Goal: Task Accomplishment & Management: Manage account settings

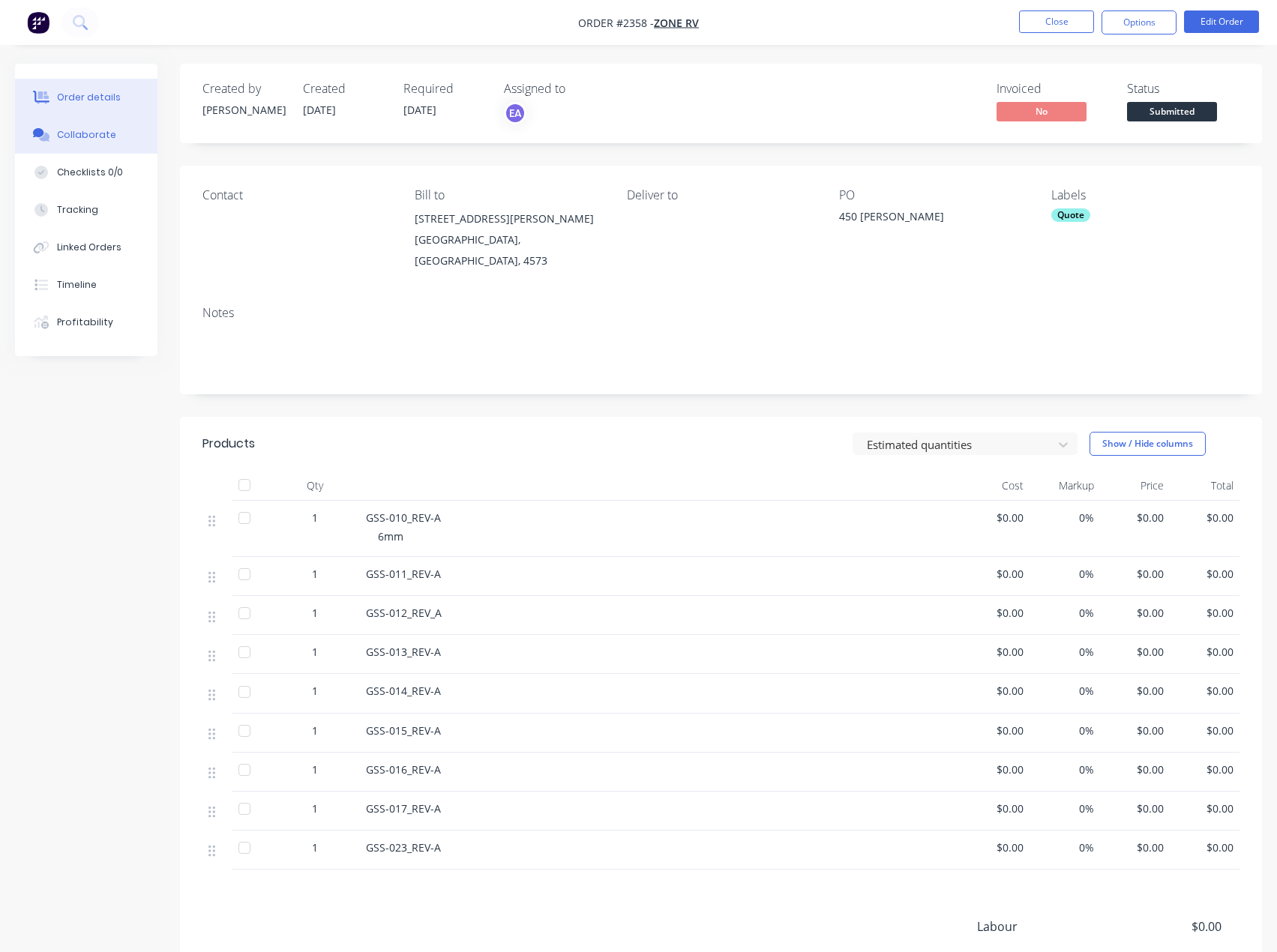
click at [103, 142] on button "Collaborate" at bounding box center [86, 135] width 143 height 38
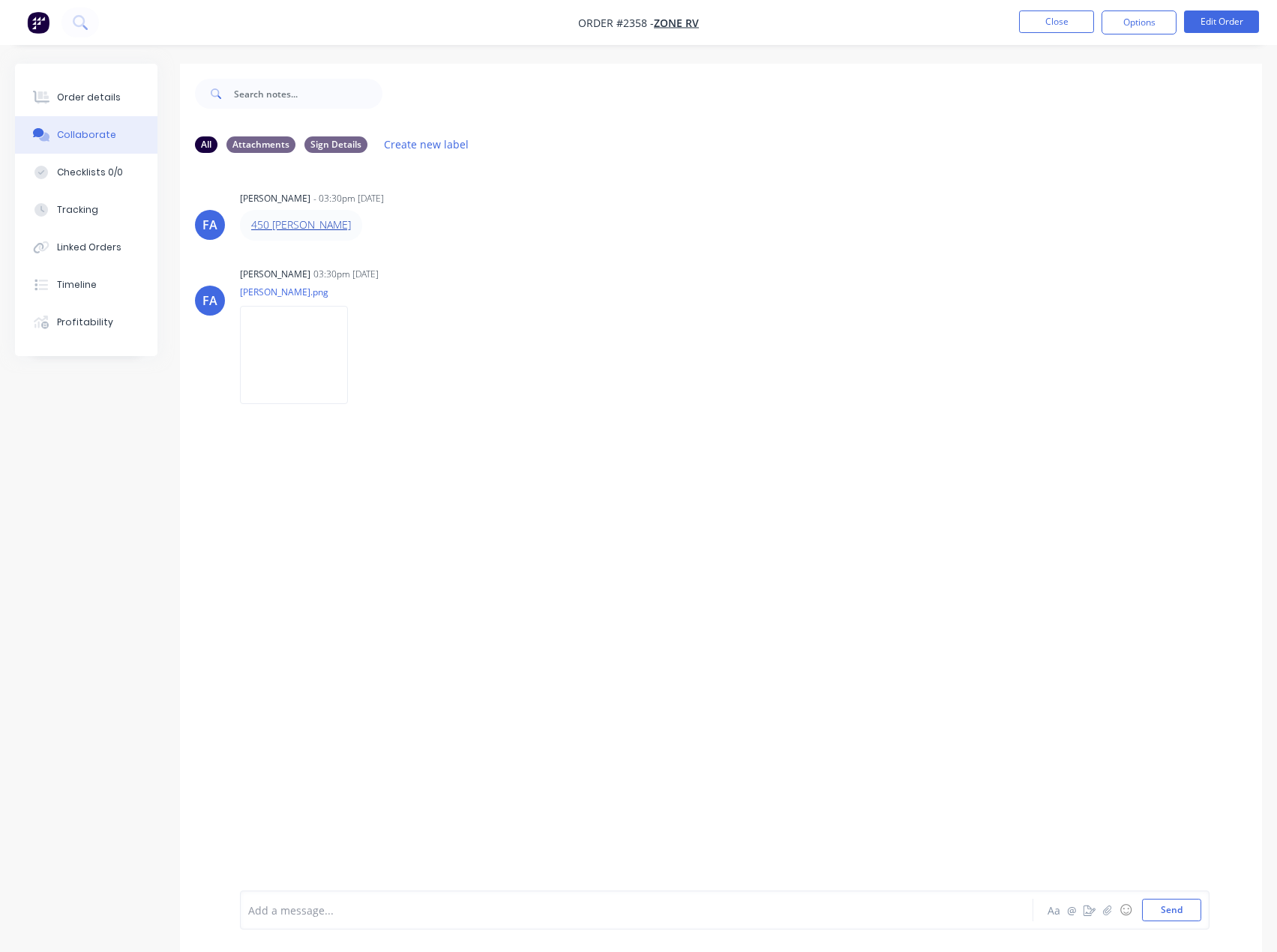
drag, startPoint x: 361, startPoint y: 225, endPoint x: 255, endPoint y: 218, distance: 106.2
click at [255, 218] on div "450 [PERSON_NAME]" at bounding box center [301, 224] width 122 height 30
drag, startPoint x: 85, startPoint y: 95, endPoint x: 138, endPoint y: 101, distance: 53.3
click at [85, 95] on div "Order details" at bounding box center [89, 98] width 64 height 14
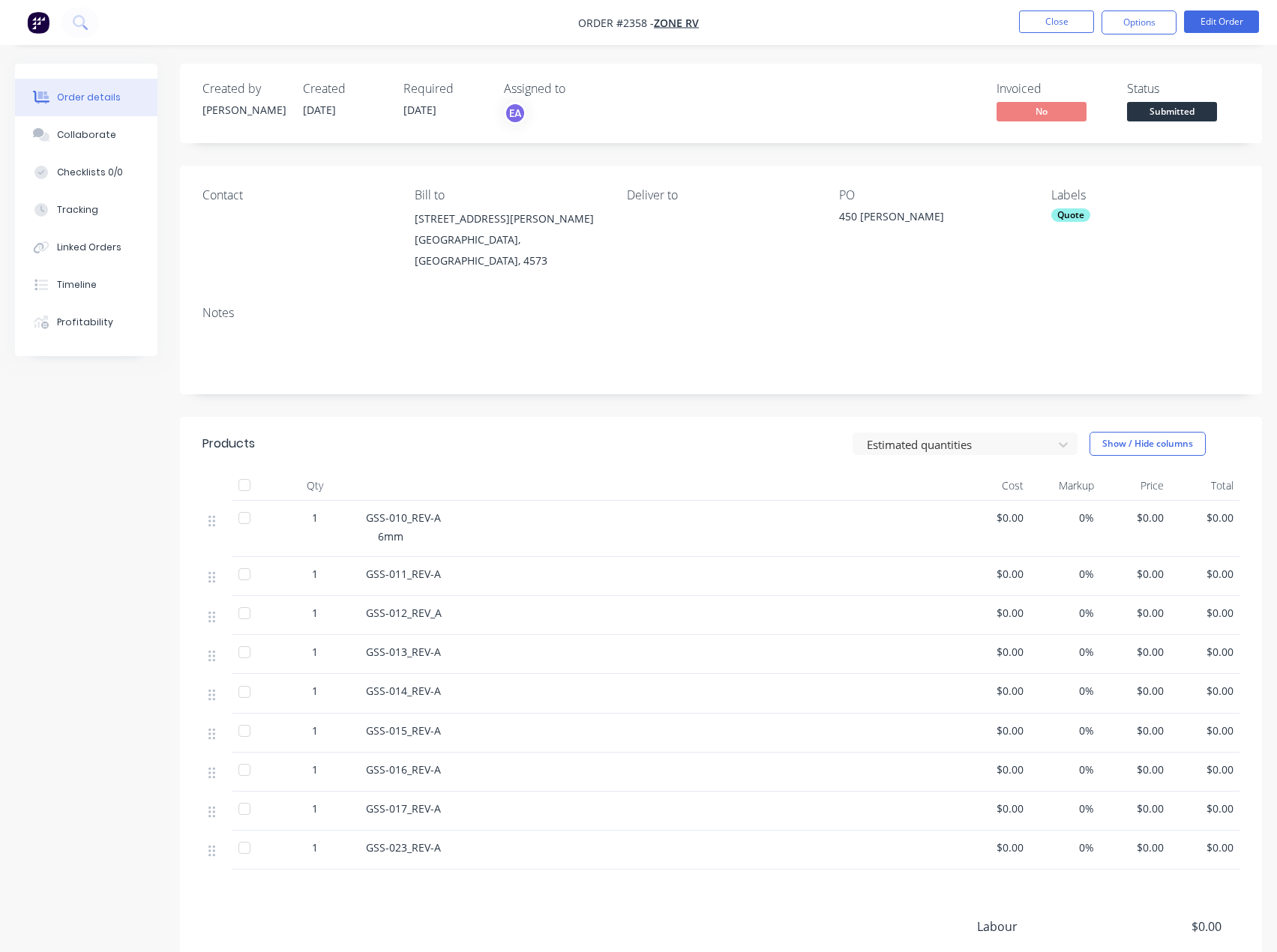
drag, startPoint x: 942, startPoint y: 220, endPoint x: 837, endPoint y: 221, distance: 105.0
click at [837, 221] on div "Contact [PERSON_NAME] to [STREET_ADDRESS][PERSON_NAME] Deliver to PO 450 [PERSO…" at bounding box center [721, 230] width 1082 height 128
copy div "450 [PERSON_NAME]"
click at [91, 141] on div "Collaborate" at bounding box center [86, 135] width 59 height 14
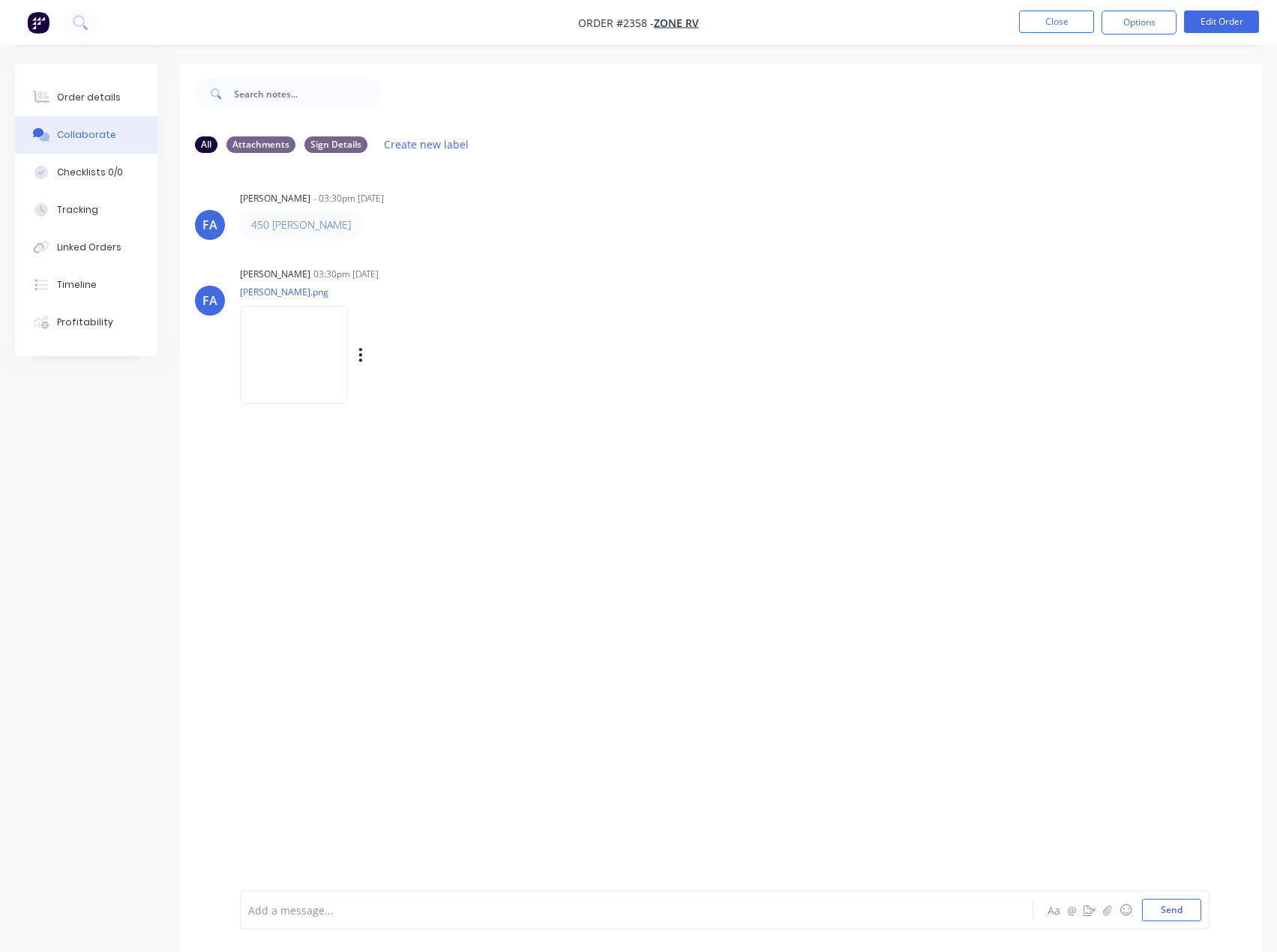
click at [302, 343] on img at bounding box center [294, 355] width 108 height 98
click at [87, 93] on div "Order details" at bounding box center [89, 98] width 64 height 14
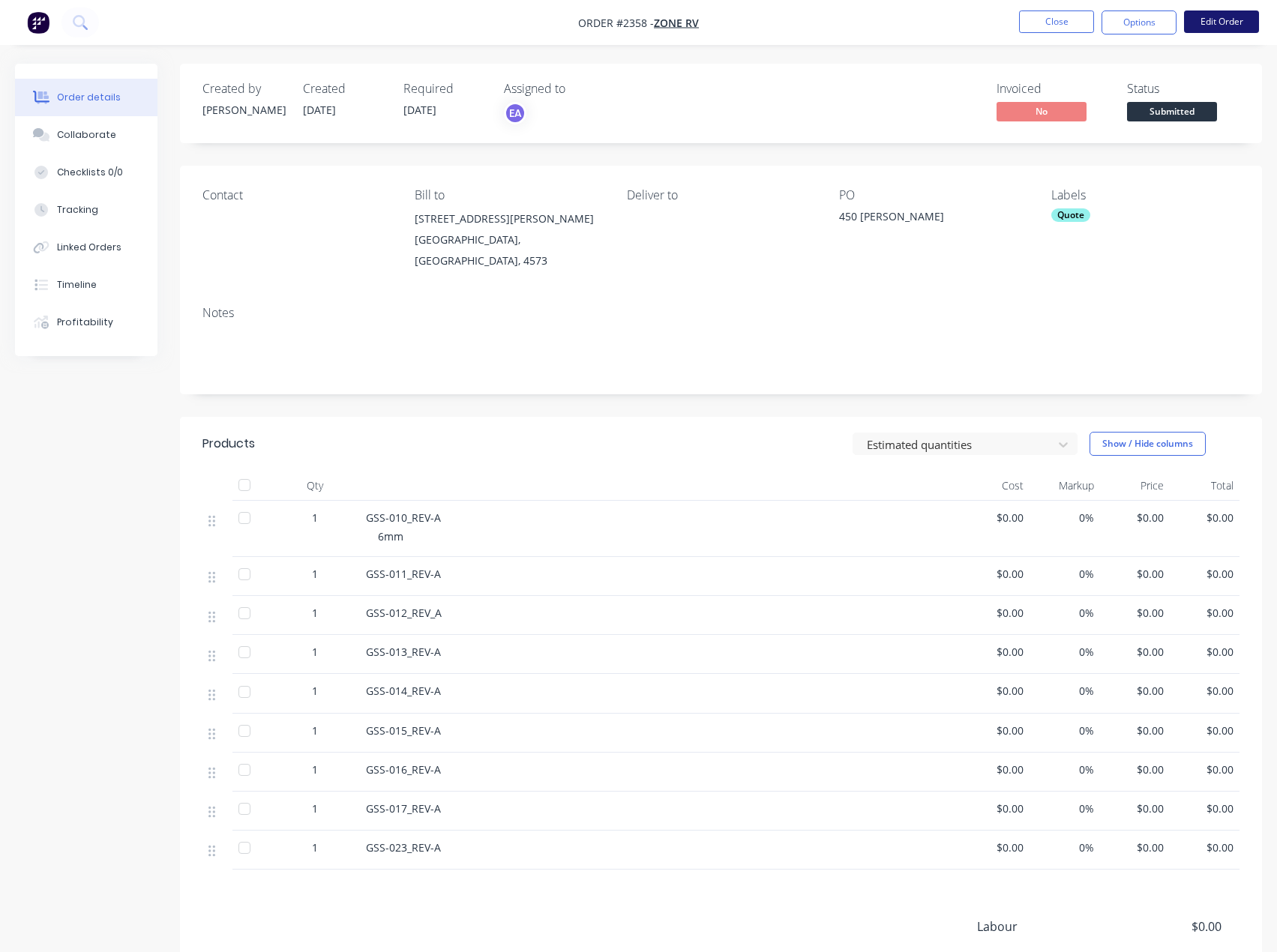
click at [1225, 31] on button "Edit Order" at bounding box center [1221, 21] width 75 height 22
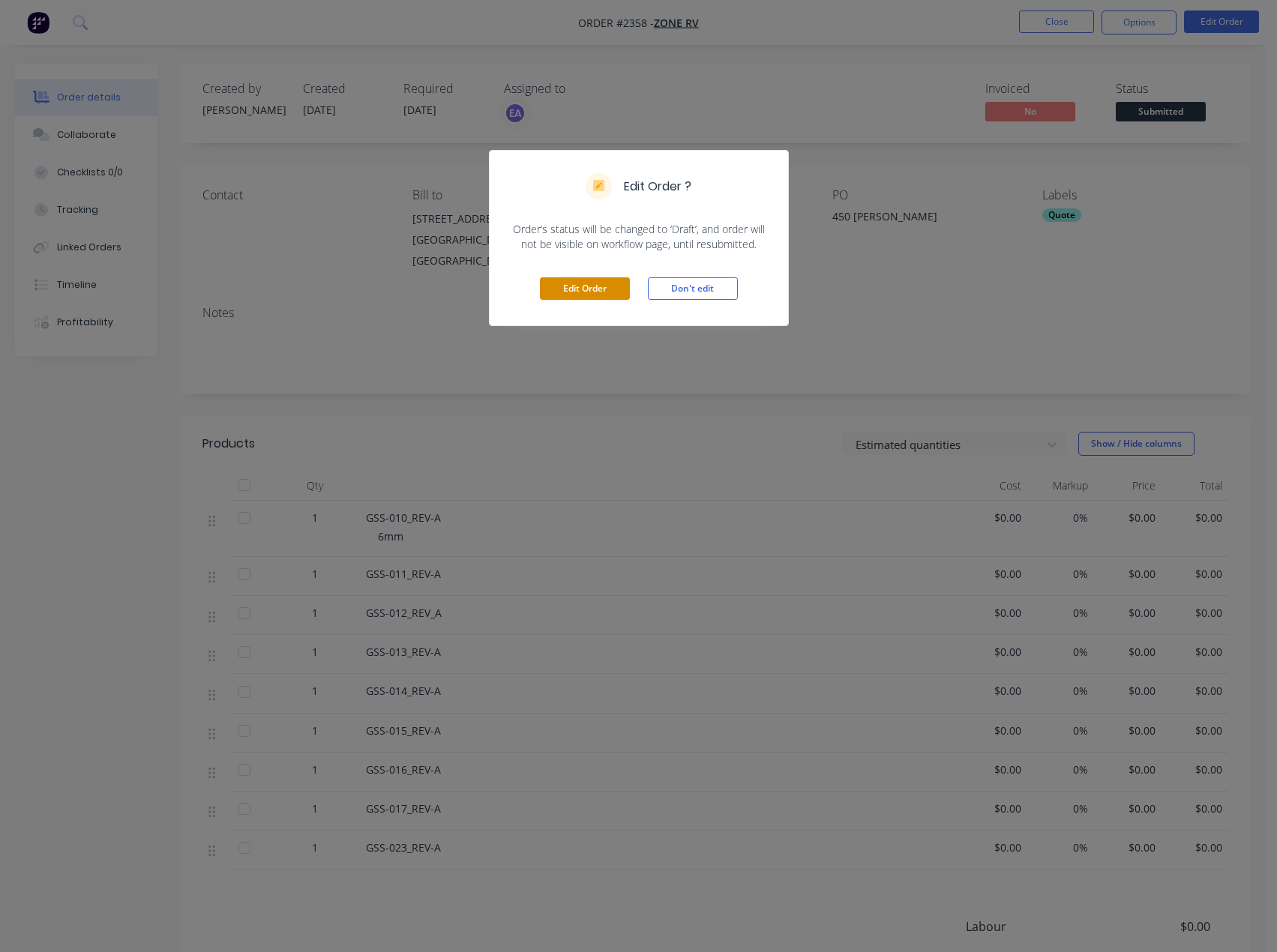
click at [562, 296] on button "Edit Order" at bounding box center [585, 289] width 90 height 22
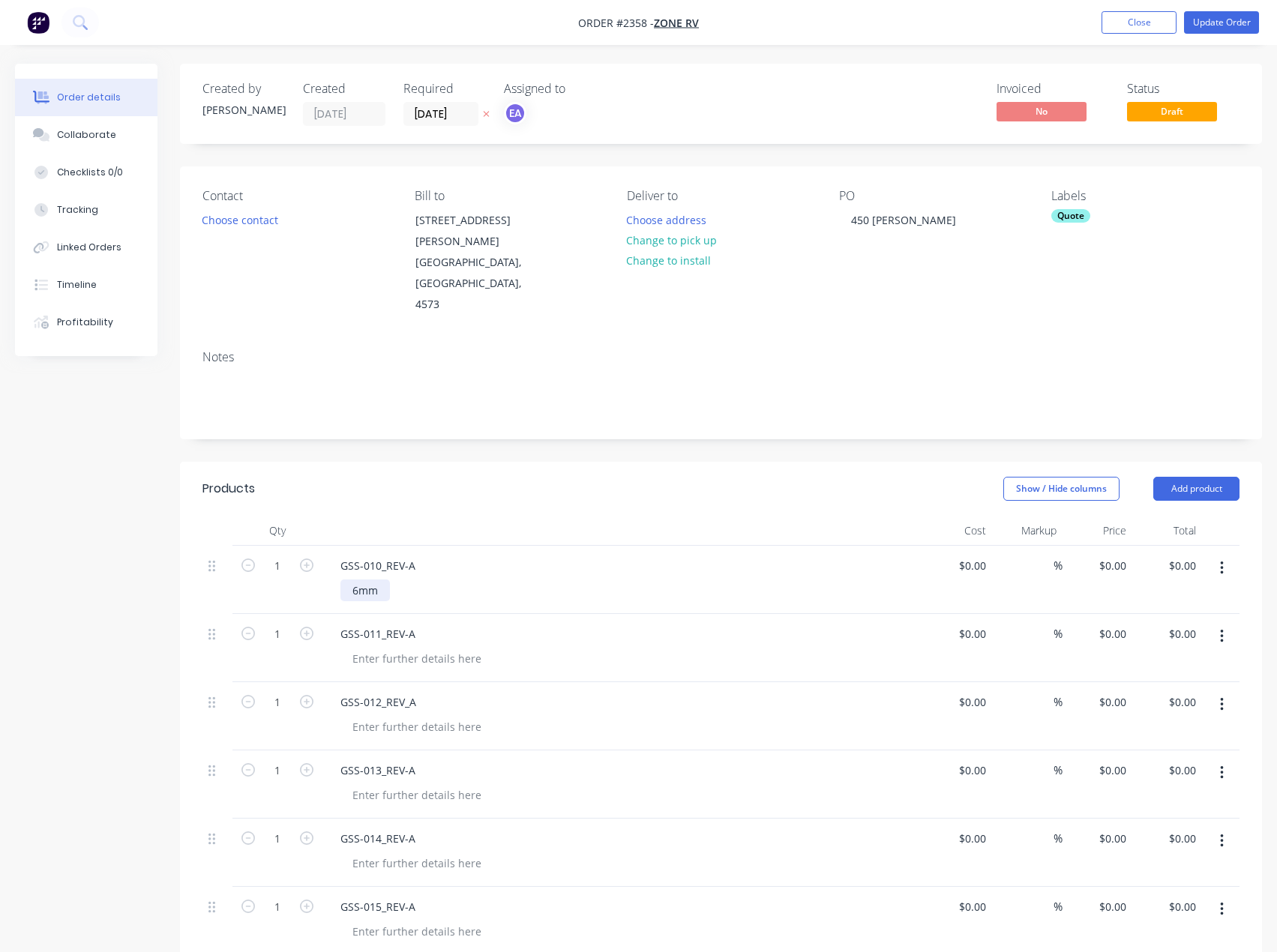
click at [385, 580] on div "6mm" at bounding box center [365, 590] width 50 height 21
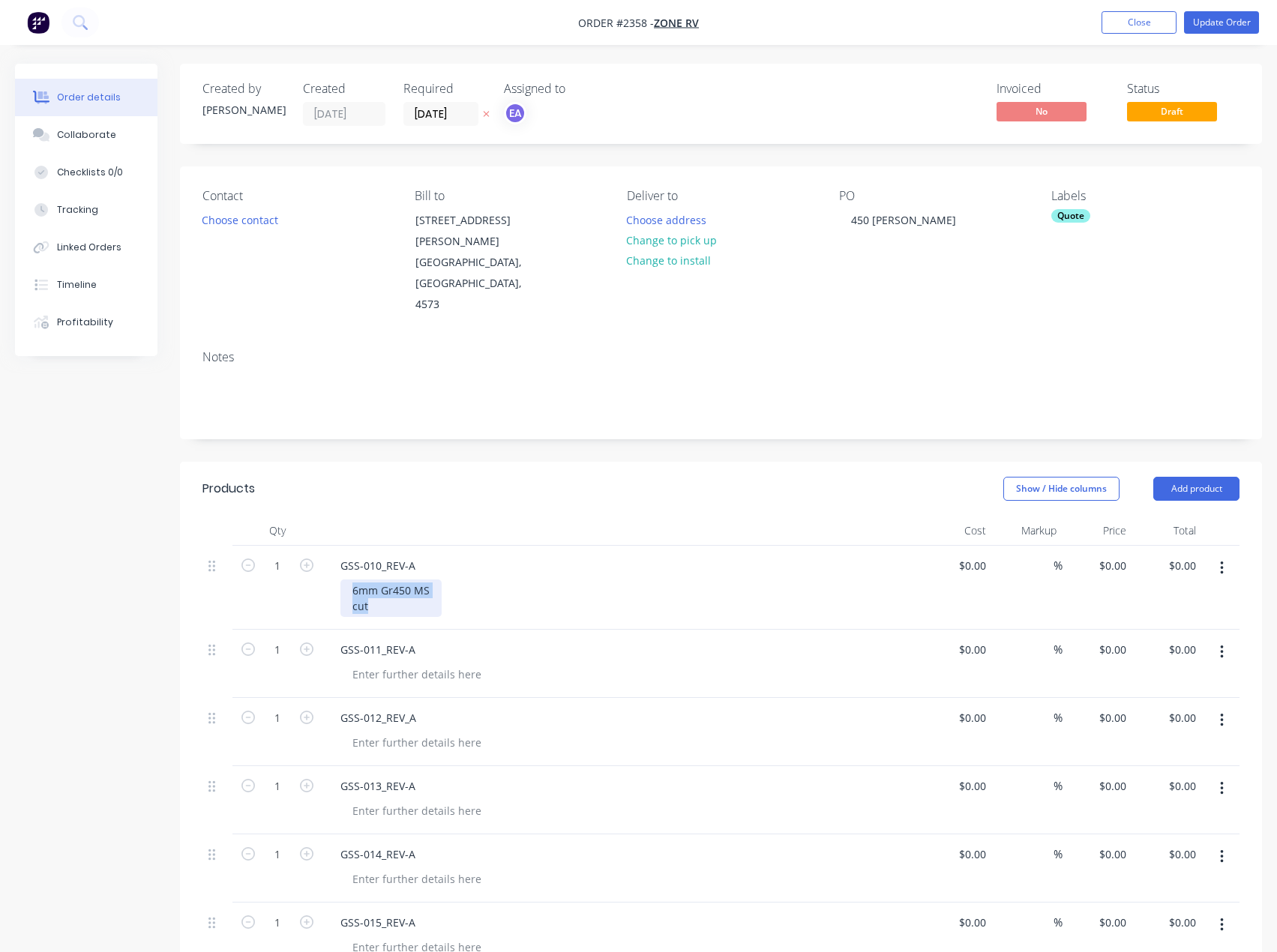
drag, startPoint x: 359, startPoint y: 550, endPoint x: 335, endPoint y: 537, distance: 27.3
click at [335, 546] on div "GSS-010_REV-A 6mm Gr450 MS cut" at bounding box center [623, 588] width 600 height 84
copy div "6mm Gr450 MS cut"
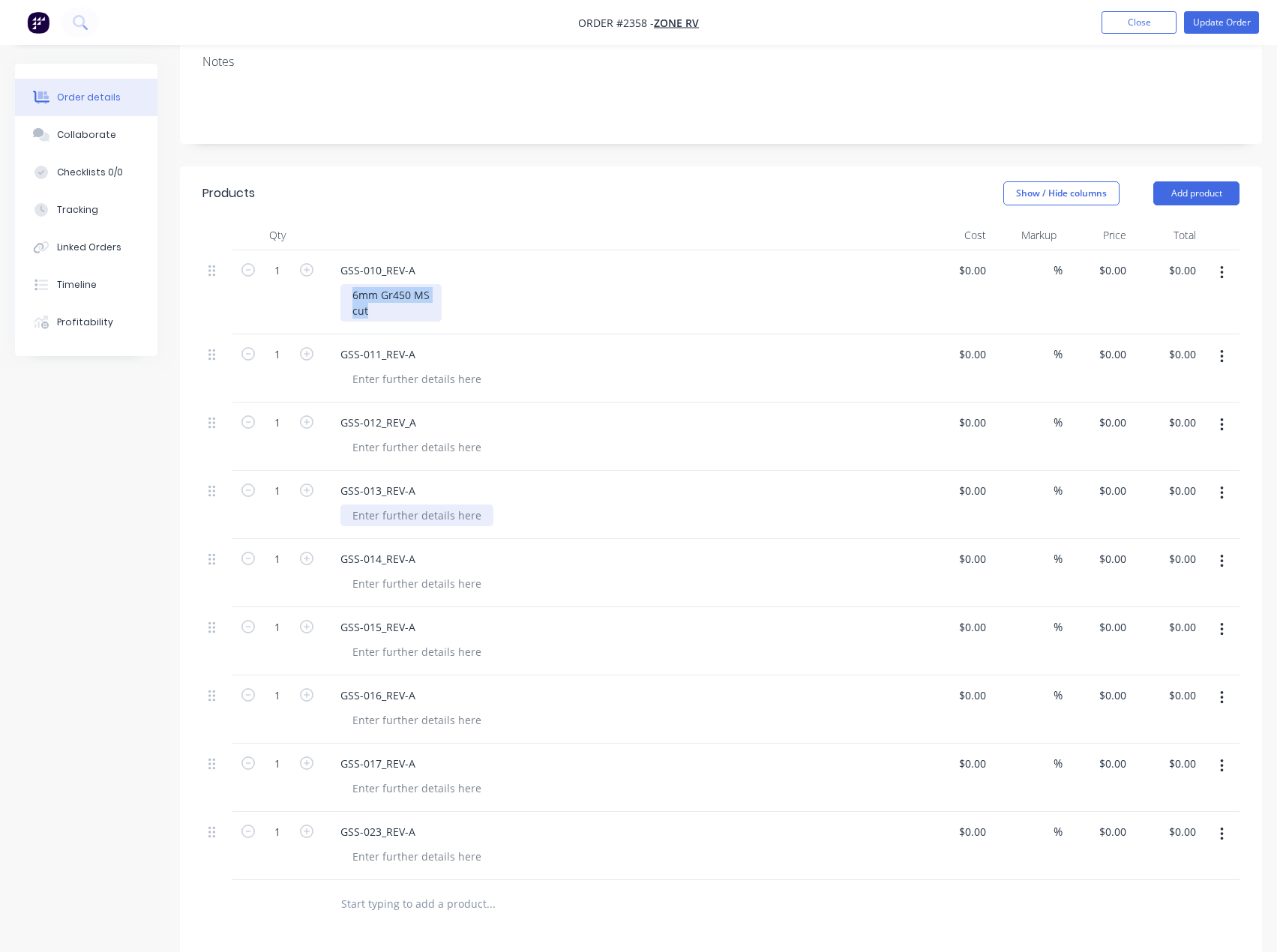
scroll to position [375, 0]
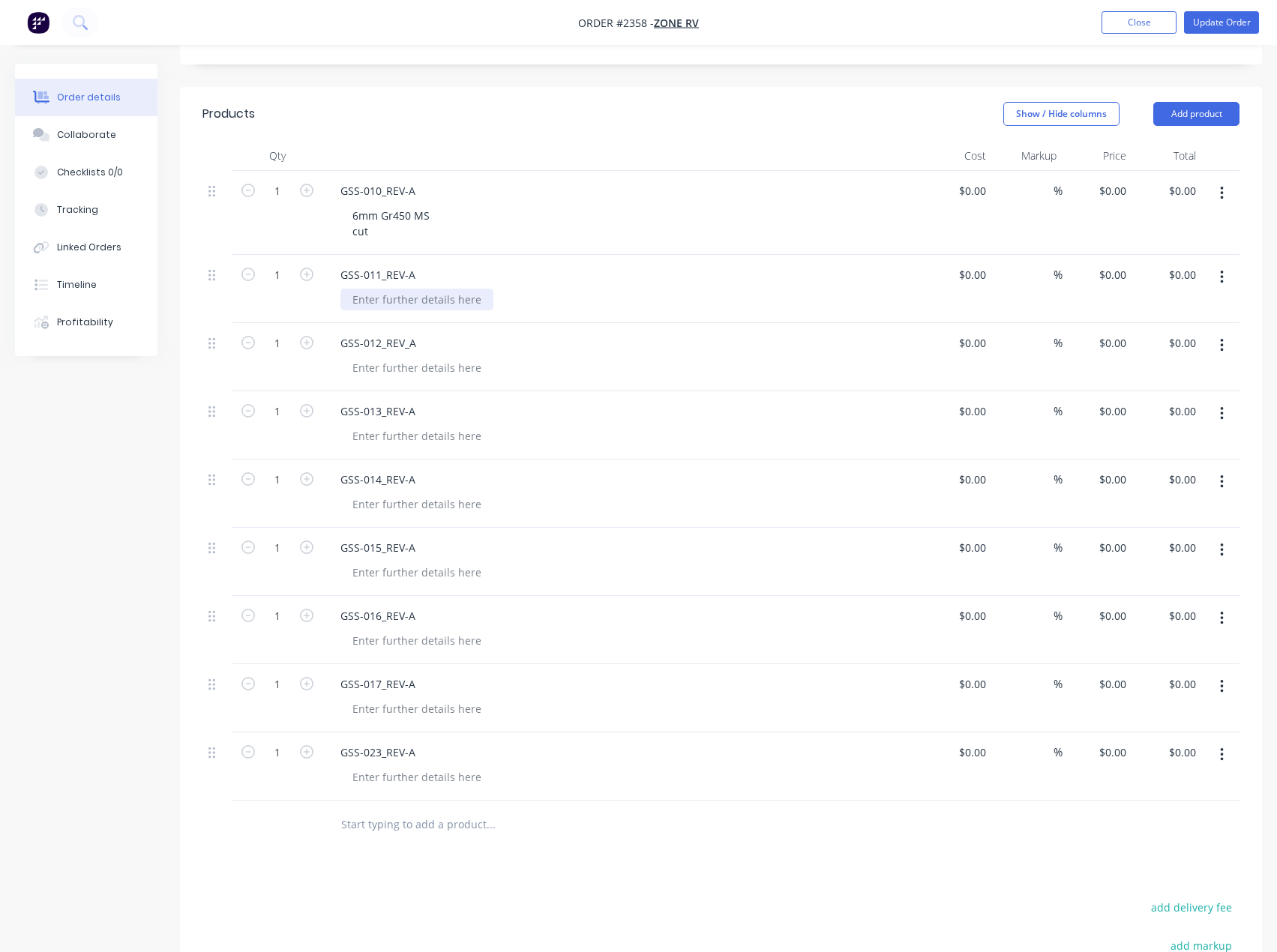
click at [357, 289] on div at bounding box center [417, 299] width 153 height 21
paste div
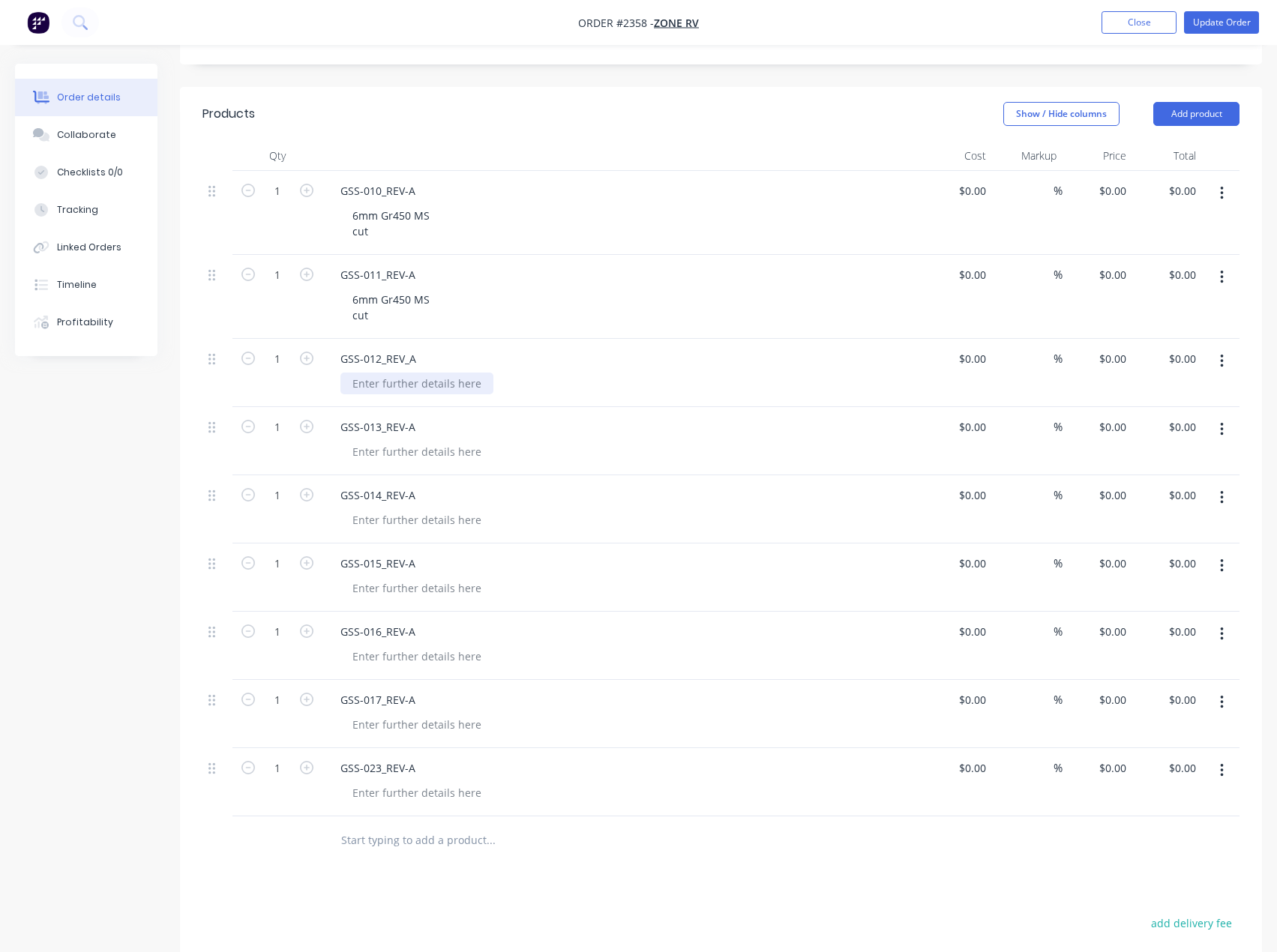
click at [380, 372] on div at bounding box center [417, 383] width 153 height 21
paste div
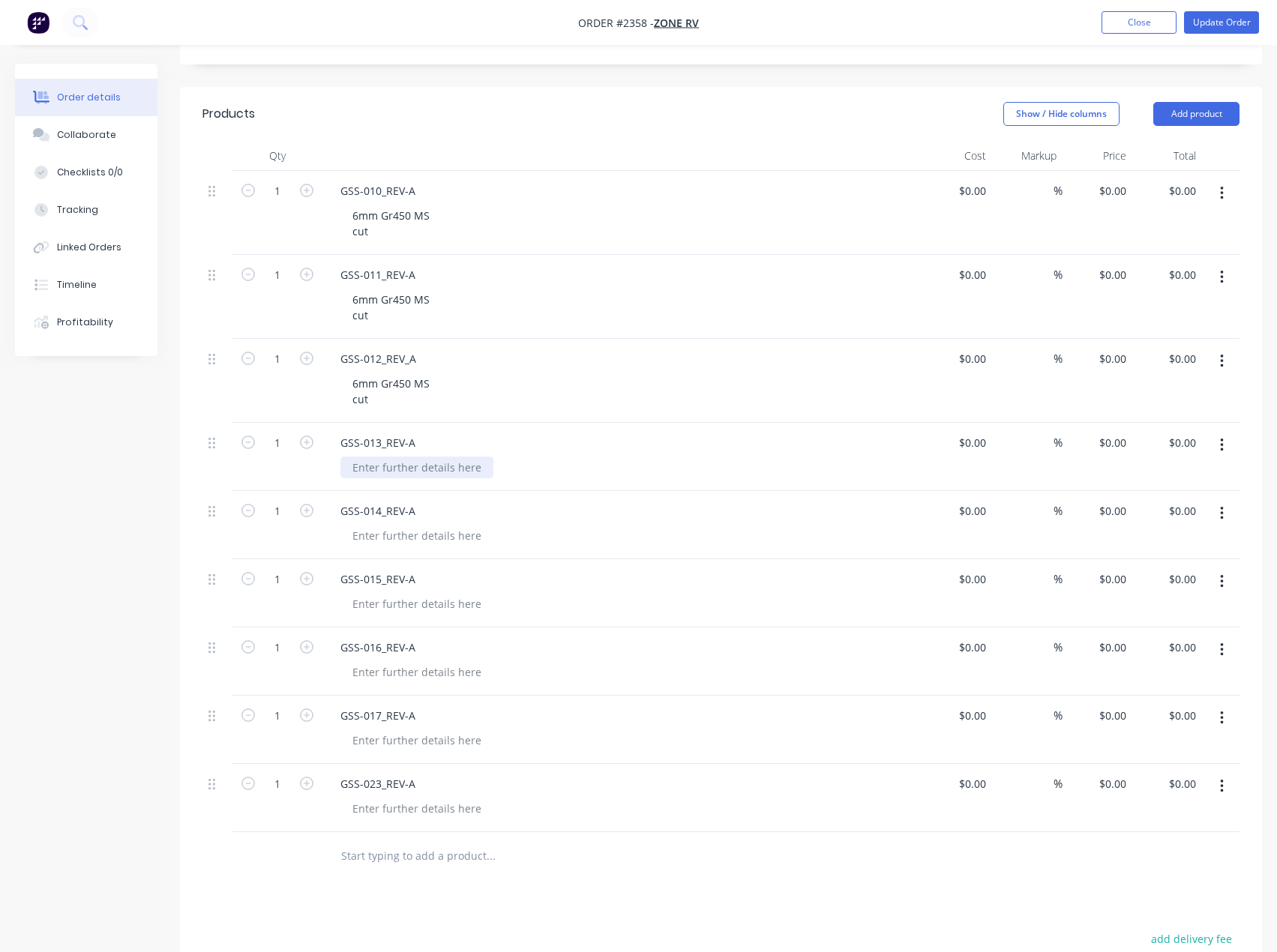
click at [396, 457] on div at bounding box center [417, 467] width 153 height 21
paste div
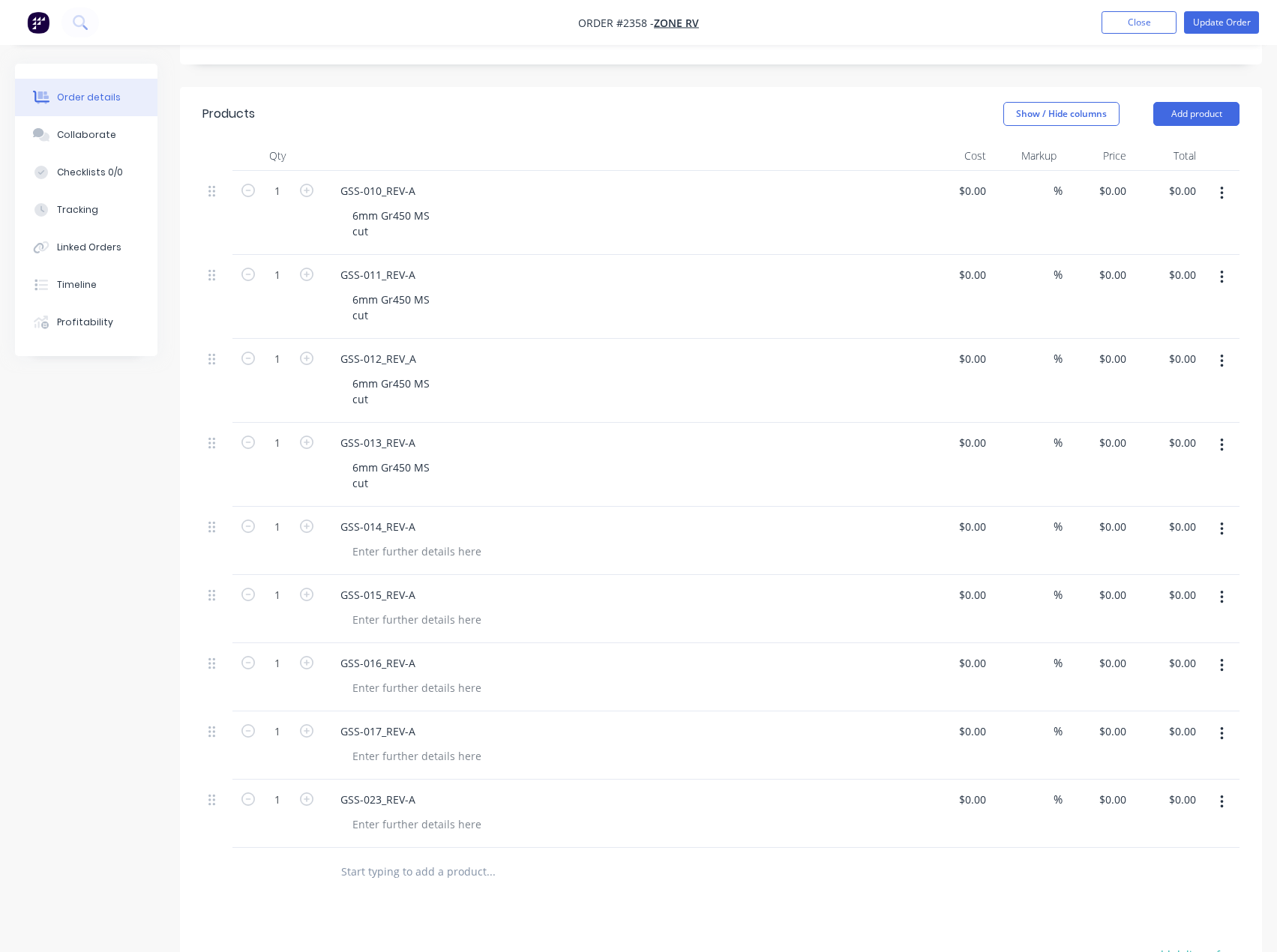
click at [401, 521] on div "GSS-014_REV-A" at bounding box center [623, 540] width 600 height 68
click at [401, 541] on div at bounding box center [417, 551] width 153 height 21
paste div
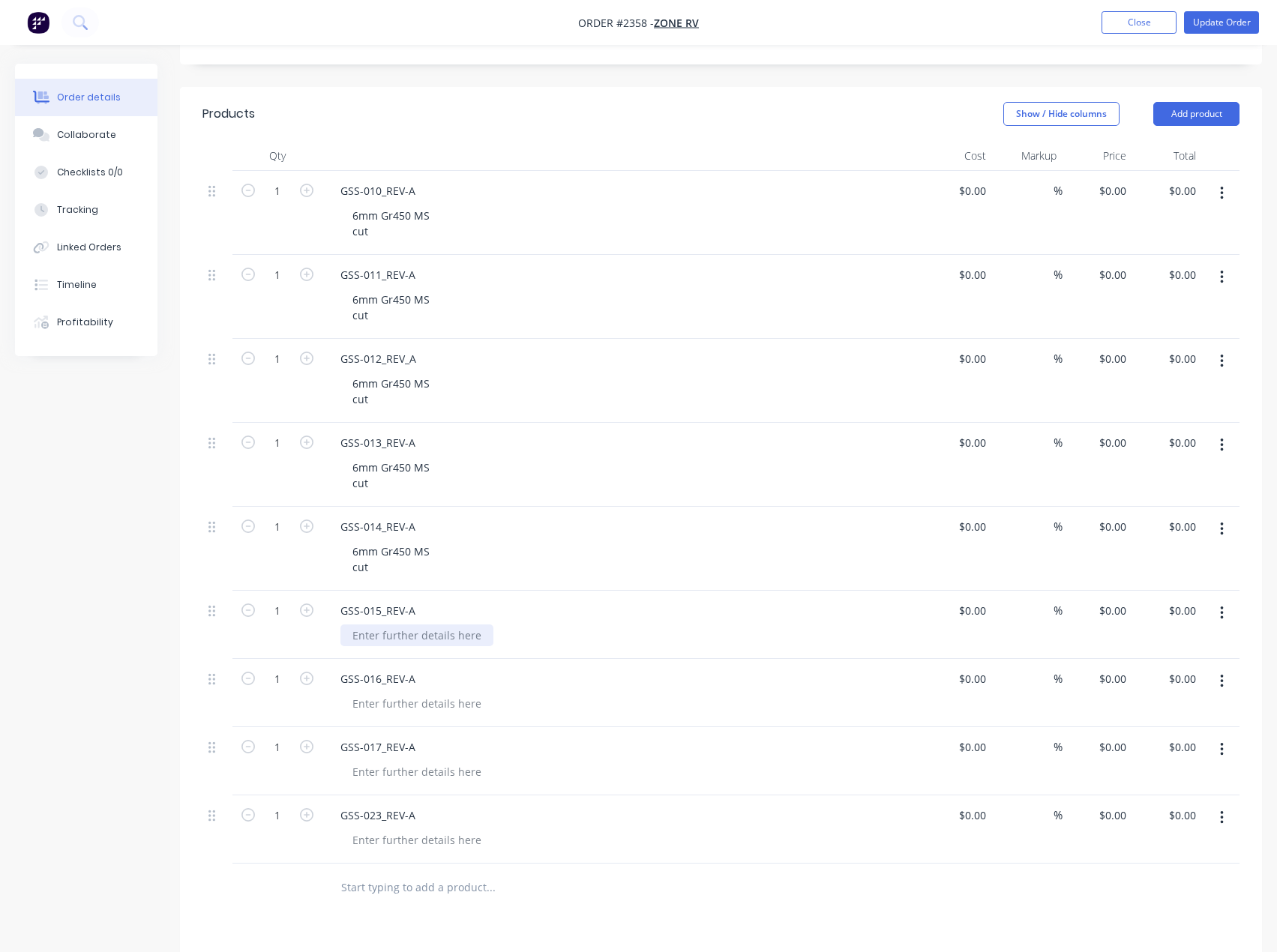
click at [389, 624] on div at bounding box center [417, 635] width 153 height 21
paste div
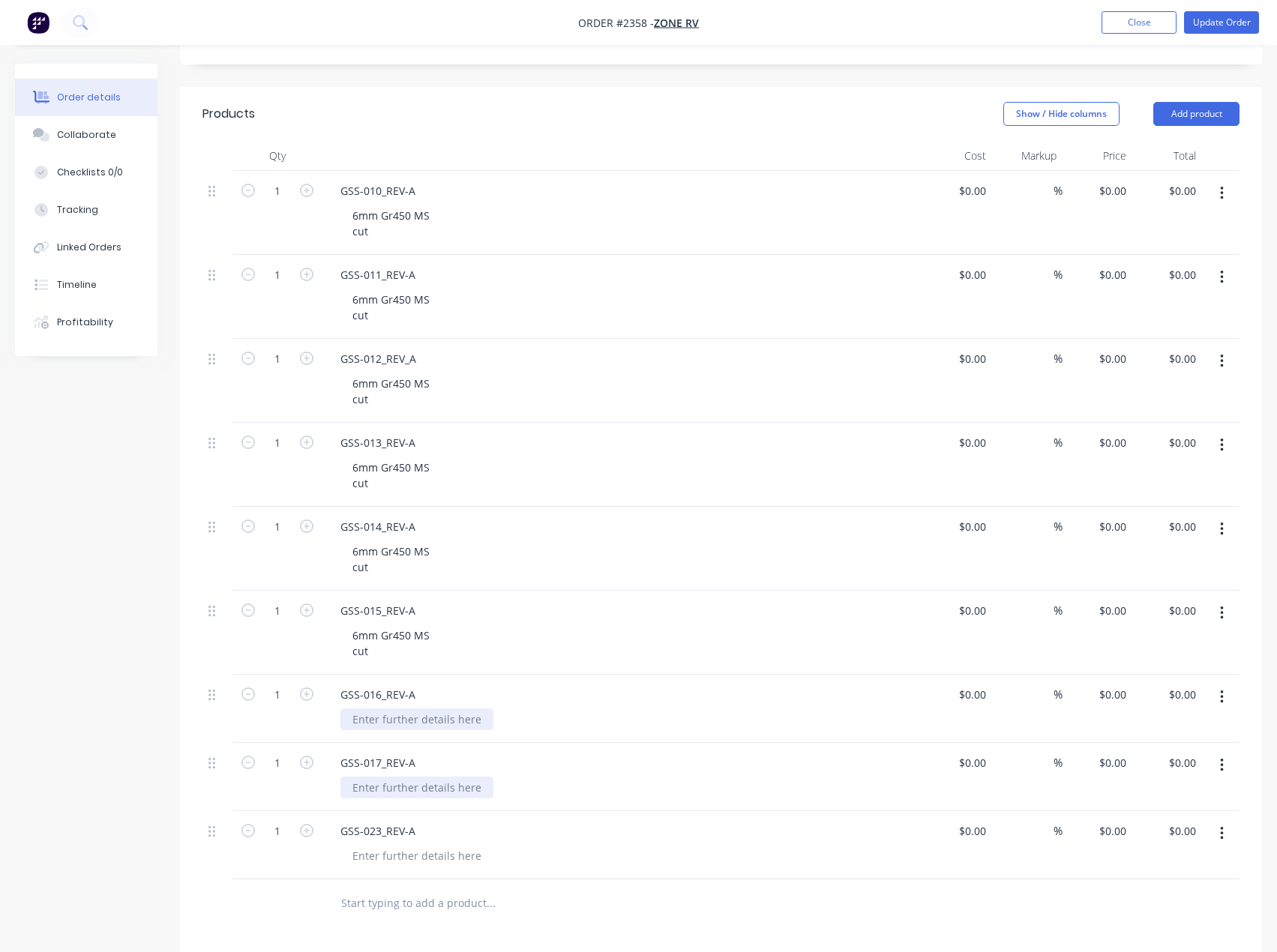
drag, startPoint x: 400, startPoint y: 682, endPoint x: 398, endPoint y: 752, distance: 70.0
click at [400, 709] on div at bounding box center [417, 719] width 153 height 21
paste div
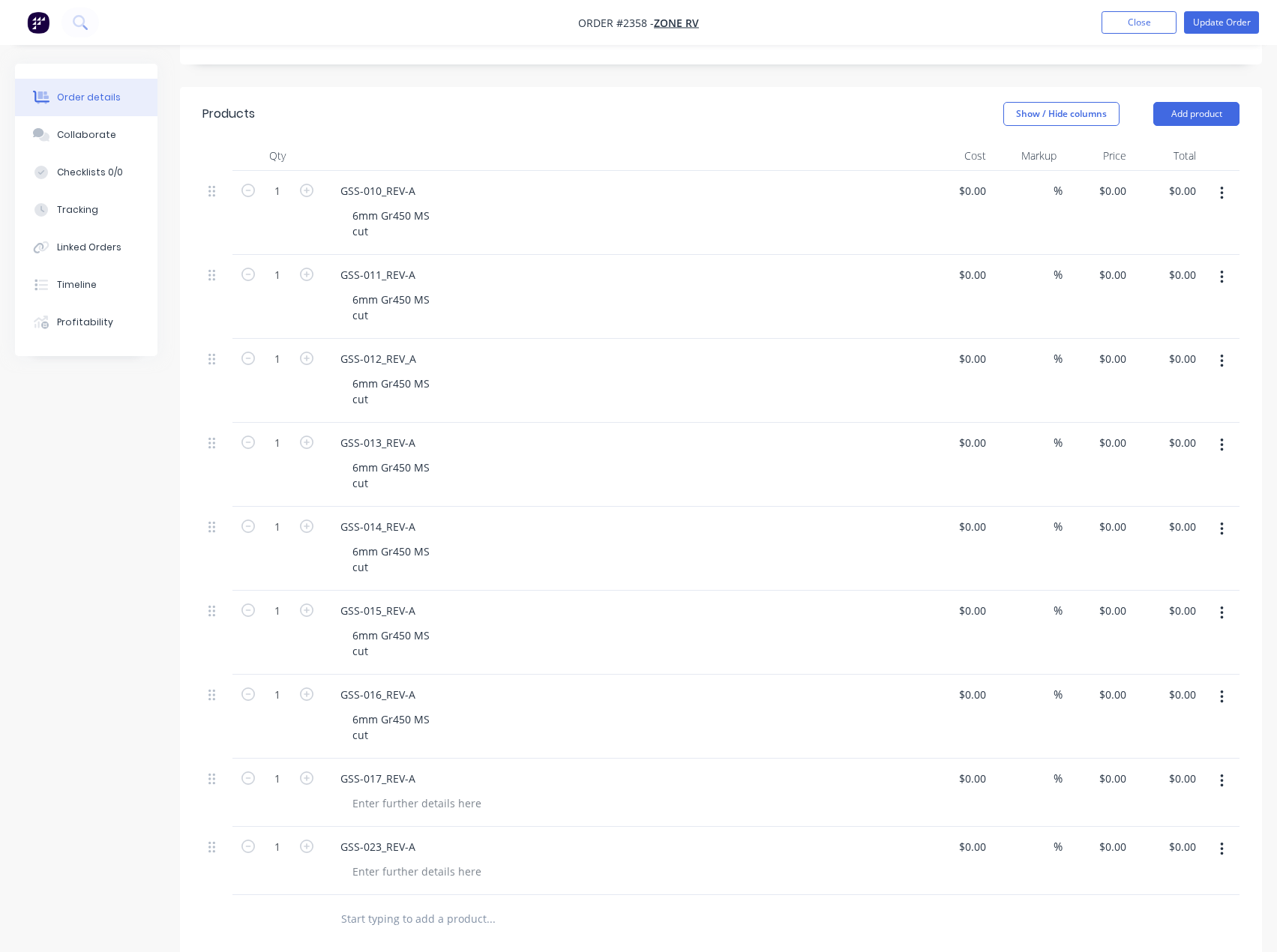
click at [396, 773] on div "GSS-017_REV-A" at bounding box center [623, 792] width 600 height 68
click at [394, 793] on div at bounding box center [417, 803] width 153 height 21
paste div
click at [387, 876] on div at bounding box center [417, 887] width 153 height 21
paste div
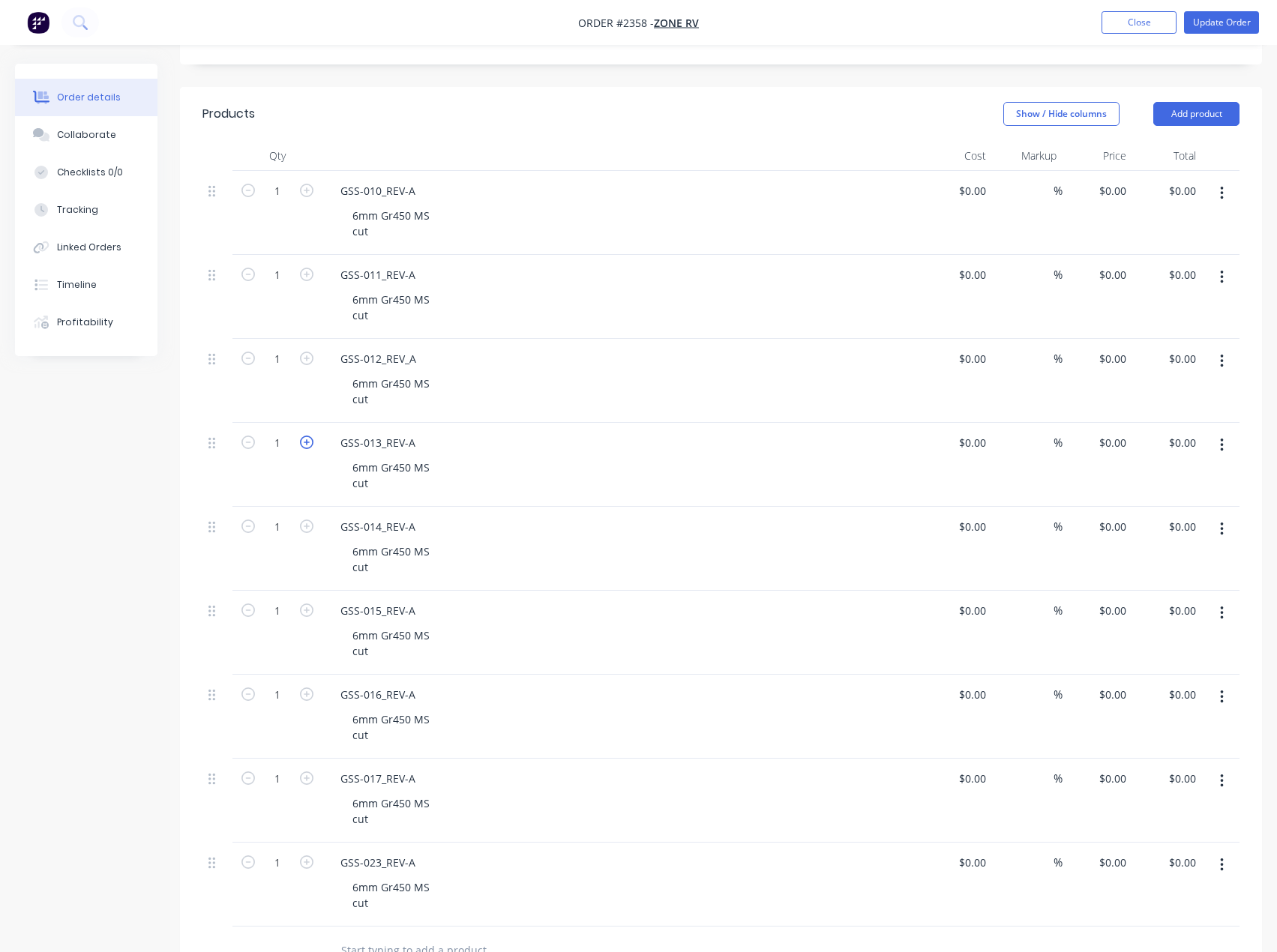
click at [306, 436] on icon "button" at bounding box center [307, 443] width 14 height 14
type input "2"
click at [304, 519] on icon "button" at bounding box center [307, 526] width 14 height 14
type input "2"
click at [310, 436] on icon "button" at bounding box center [307, 443] width 14 height 14
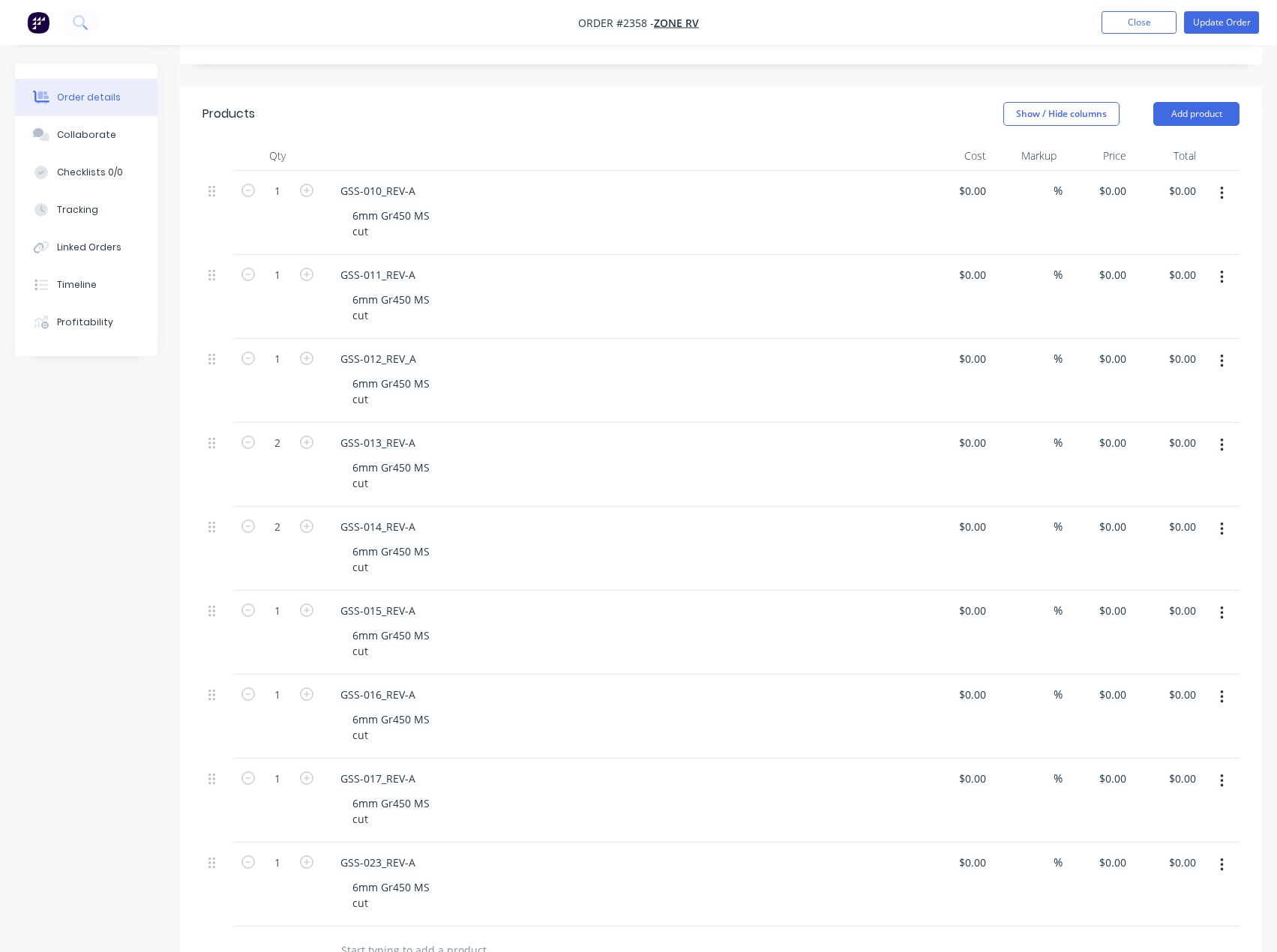
type input "3"
drag, startPoint x: 307, startPoint y: 486, endPoint x: 310, endPoint y: 536, distance: 50.1
click at [307, 519] on icon "button" at bounding box center [307, 526] width 14 height 14
type input "3"
click at [301, 604] on icon "button" at bounding box center [307, 611] width 14 height 14
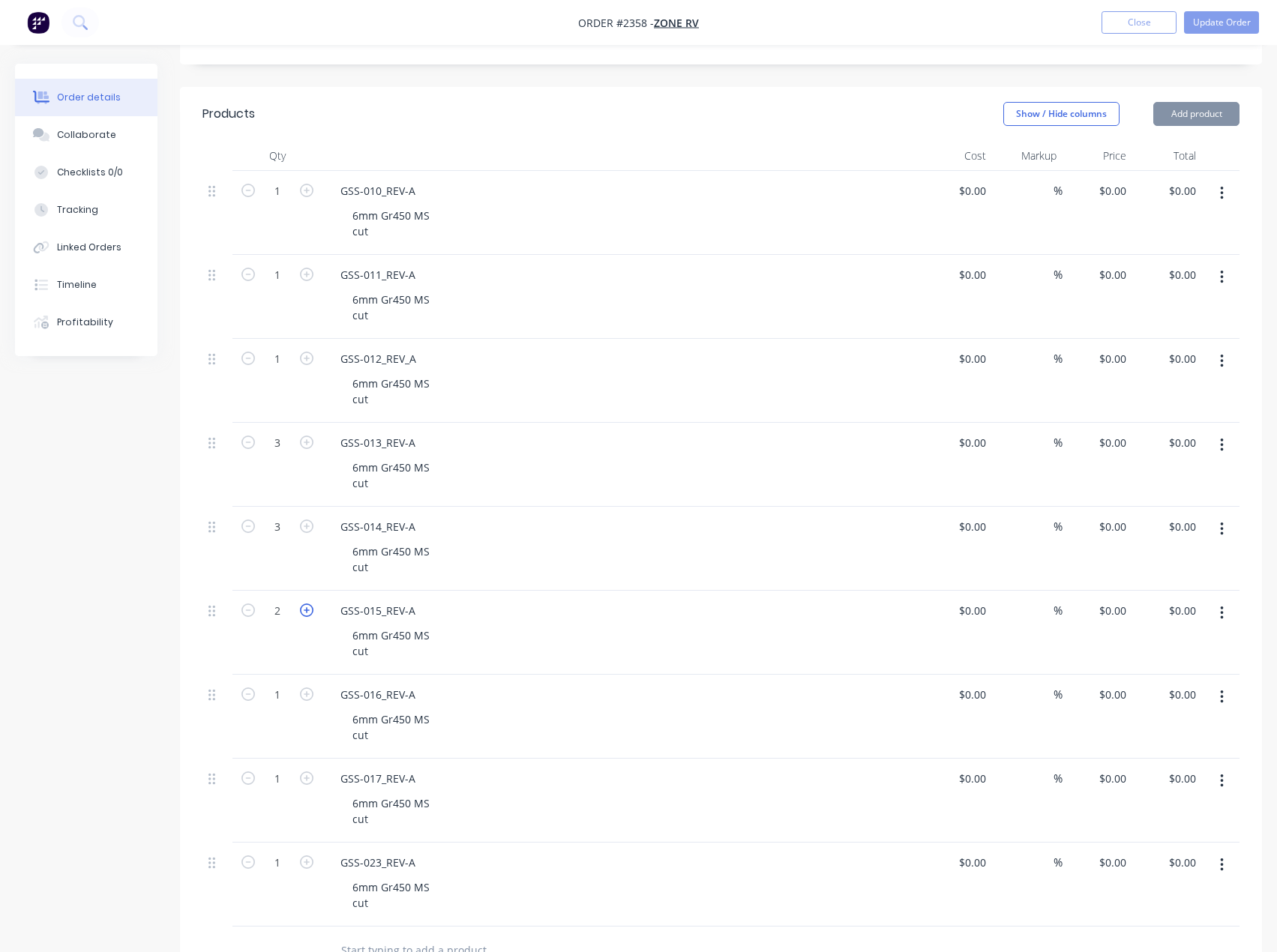
click at [301, 604] on icon "button" at bounding box center [307, 611] width 14 height 14
type input "3"
click at [302, 688] on icon "button" at bounding box center [307, 695] width 14 height 14
type input "3"
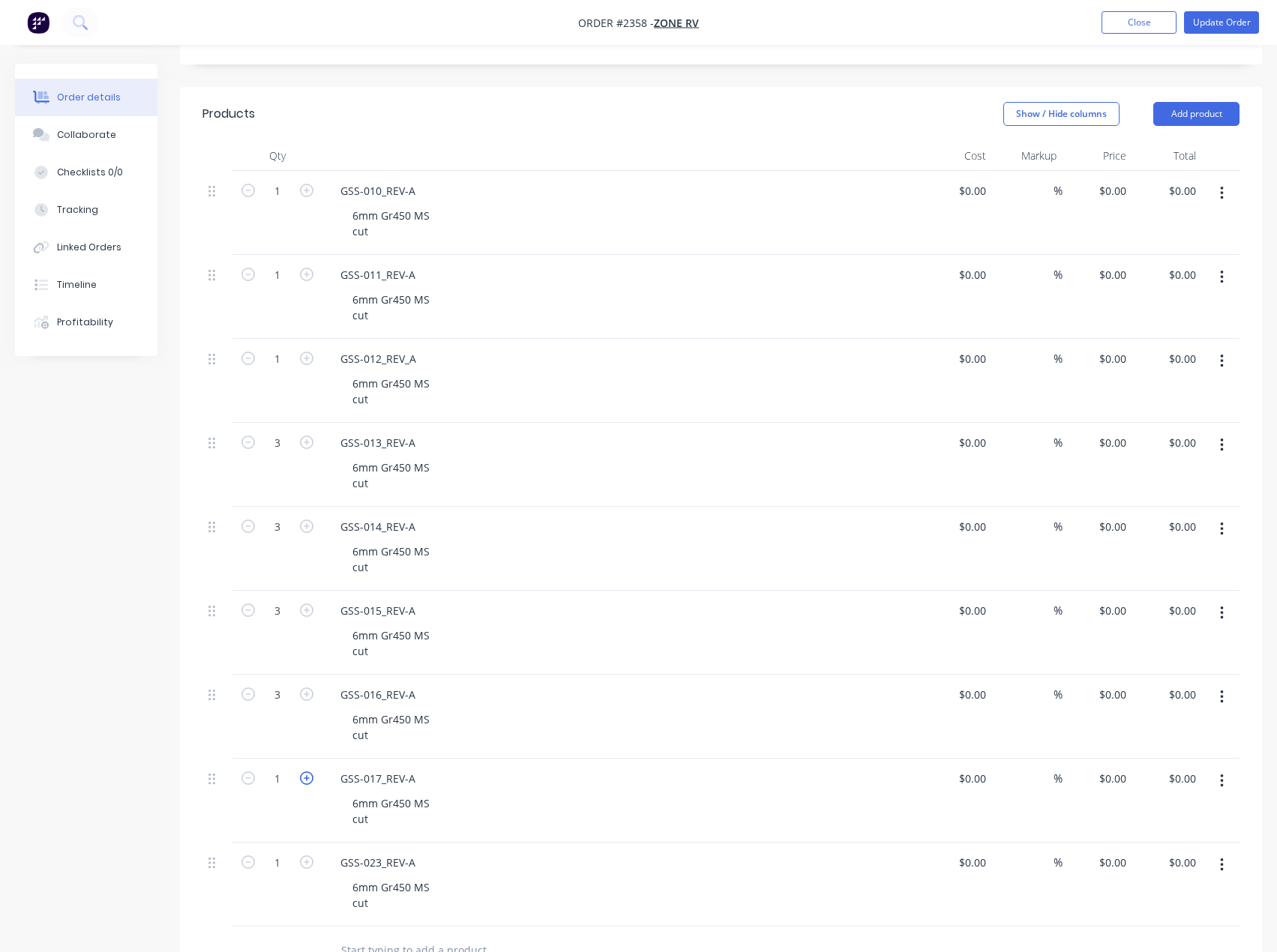
click at [308, 771] on icon "button" at bounding box center [307, 778] width 14 height 14
type input "2"
drag, startPoint x: 282, startPoint y: 823, endPoint x: 291, endPoint y: 832, distance: 12.7
click at [282, 852] on input "1" at bounding box center [277, 863] width 39 height 22
type input "8"
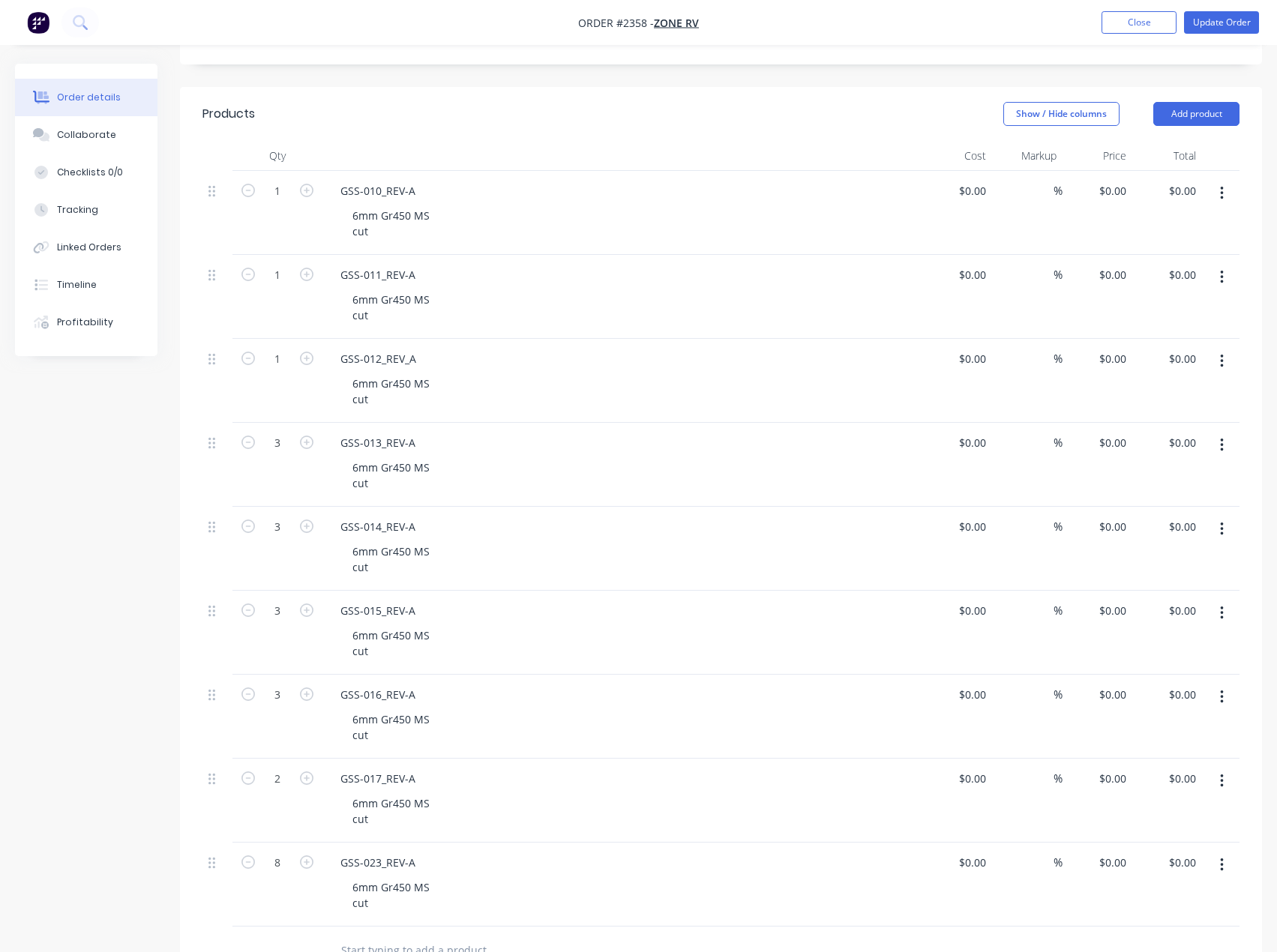
drag, startPoint x: 3, startPoint y: 834, endPoint x: 64, endPoint y: 826, distance: 61.5
click at [3, 833] on div "Order details Collaborate Checklists 0/0 Tracking Linked Orders Timeline Profit…" at bounding box center [638, 523] width 1277 height 1669
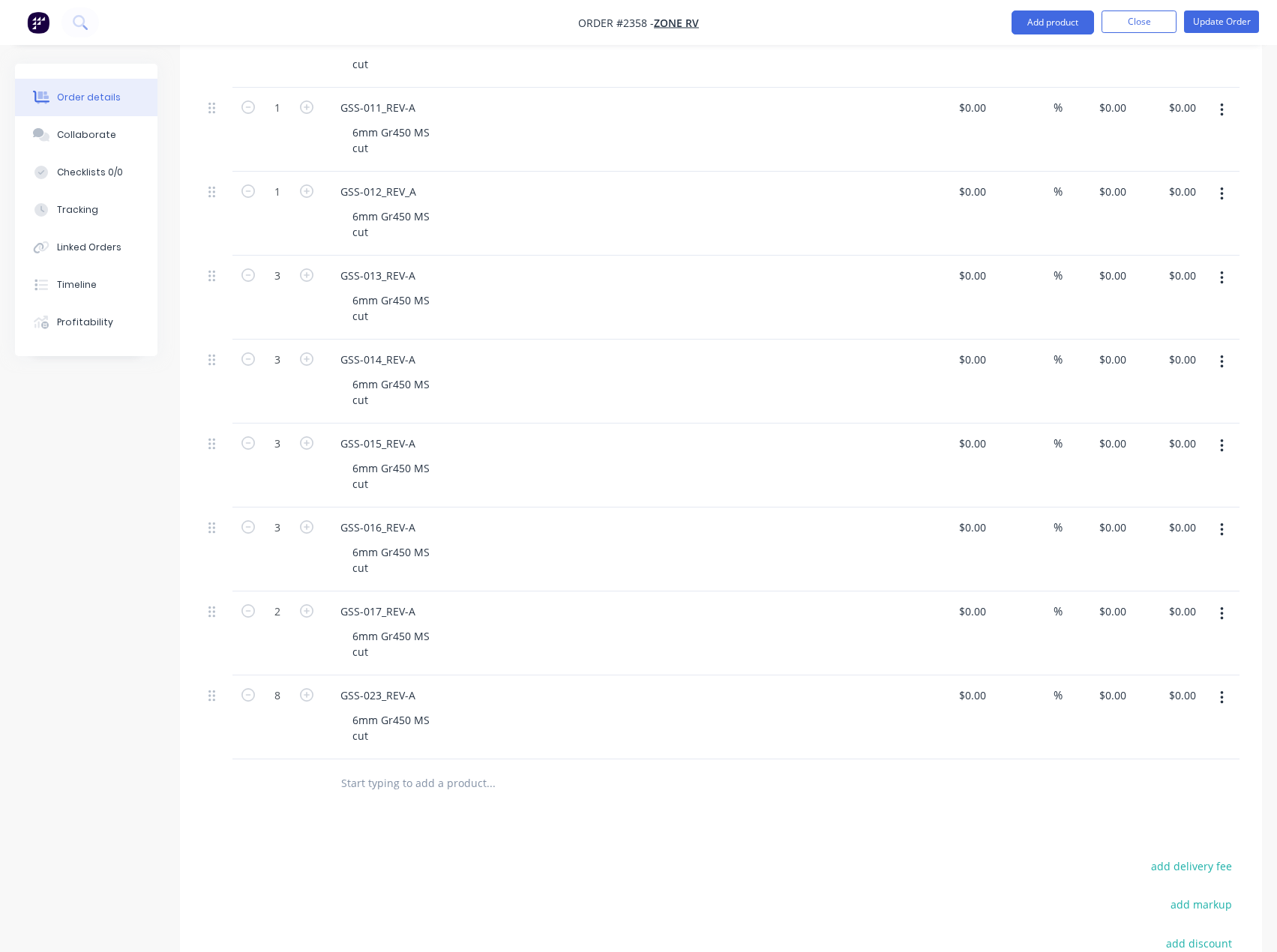
scroll to position [739, 0]
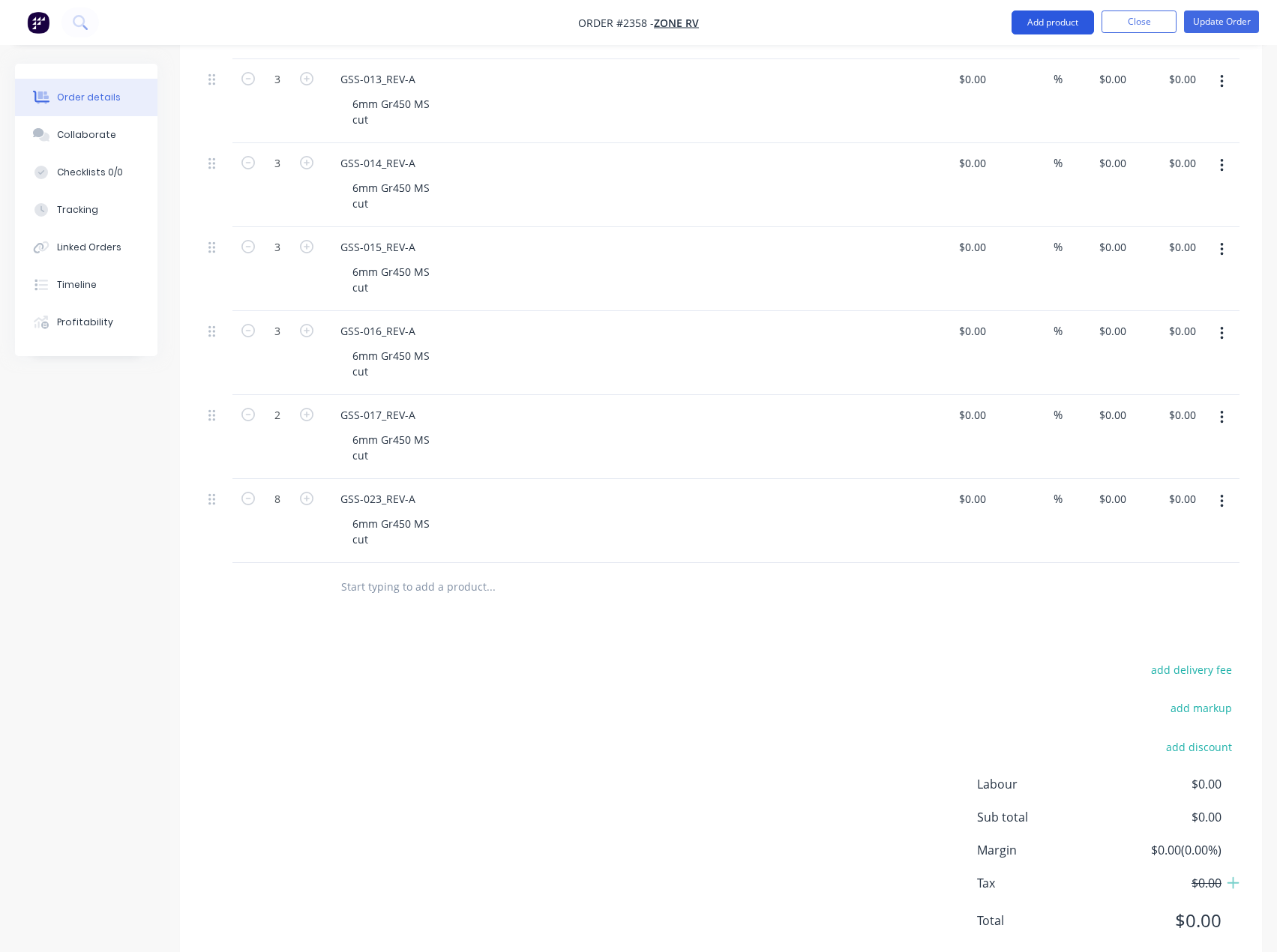
click at [1039, 21] on button "Add product" at bounding box center [1053, 22] width 83 height 24
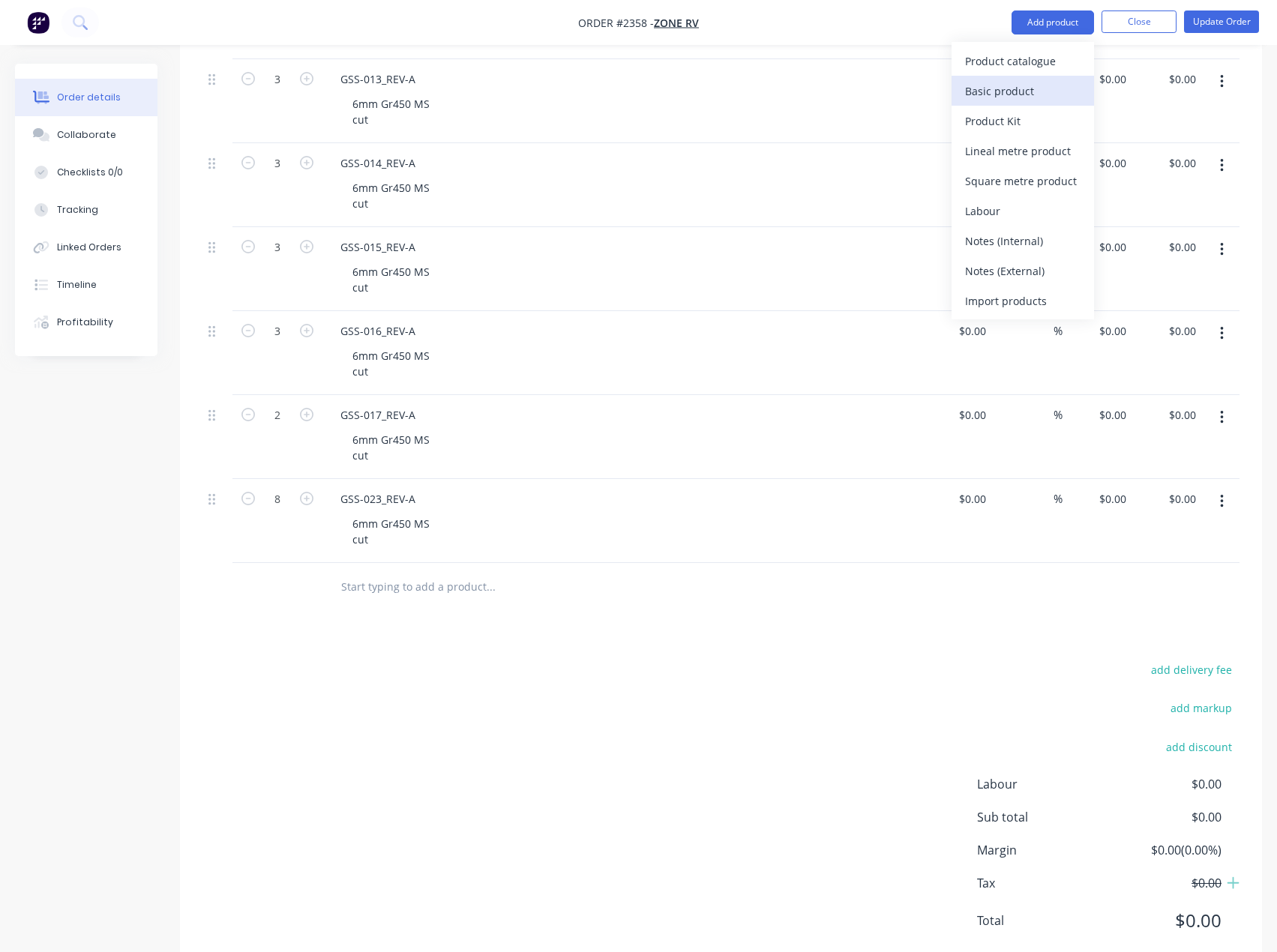
click at [997, 92] on div "Basic product" at bounding box center [1022, 90] width 115 height 21
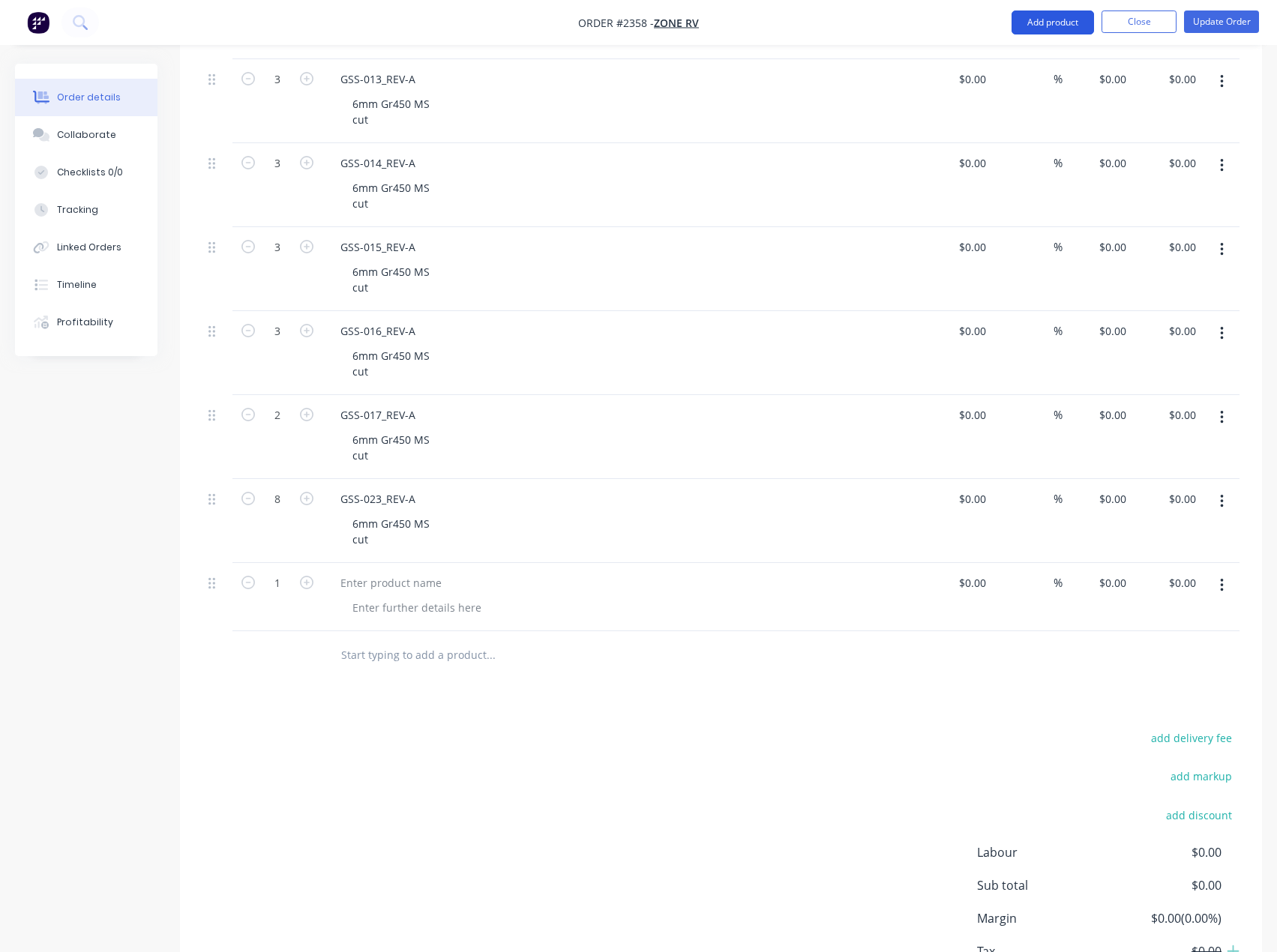
click at [1047, 25] on button "Add product" at bounding box center [1053, 22] width 83 height 24
click at [1022, 79] on button "Basic product" at bounding box center [1022, 90] width 143 height 30
click at [1053, 24] on button "Add product" at bounding box center [1053, 22] width 83 height 24
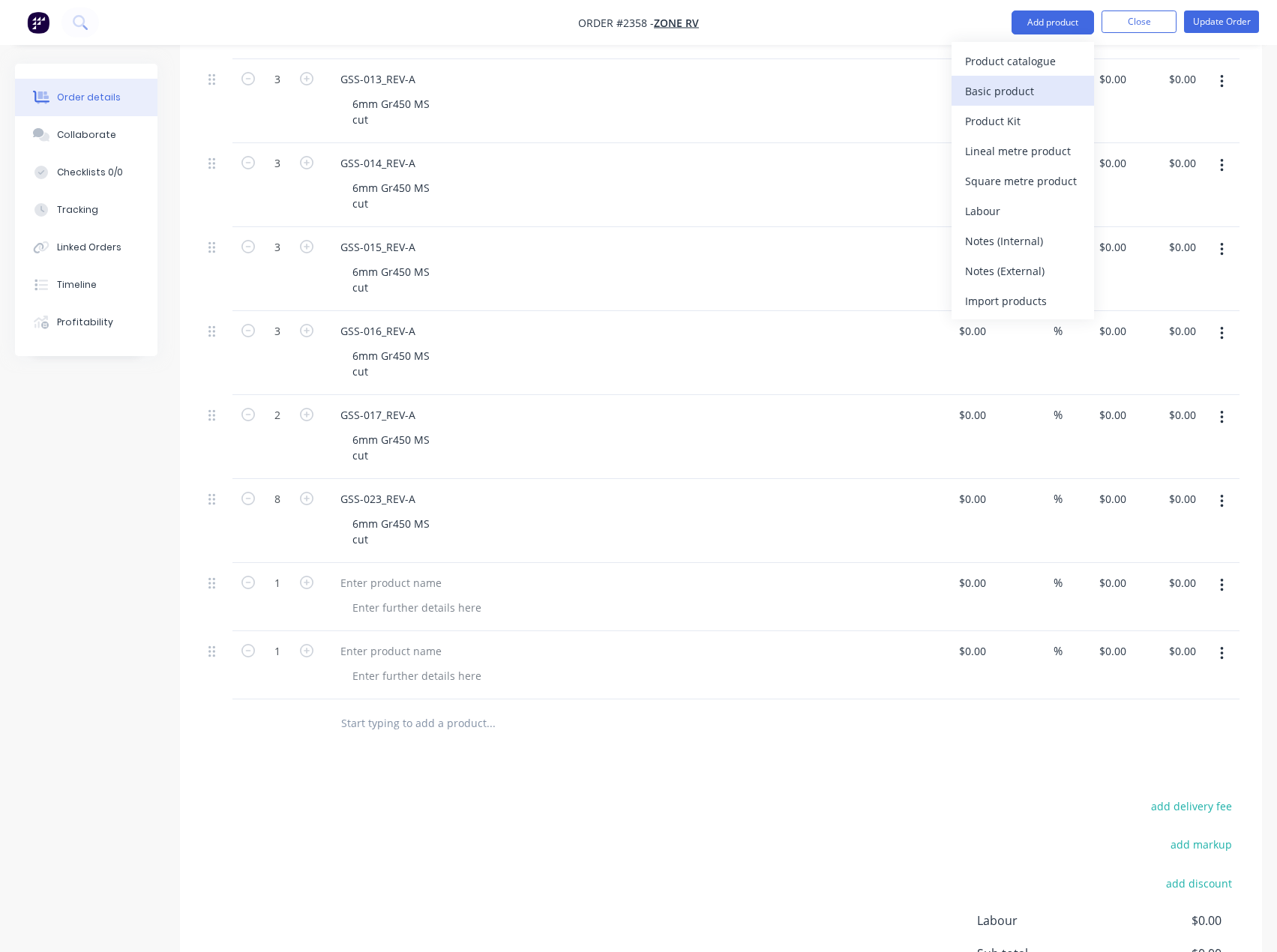
click at [1020, 91] on div "Basic product" at bounding box center [1022, 90] width 115 height 21
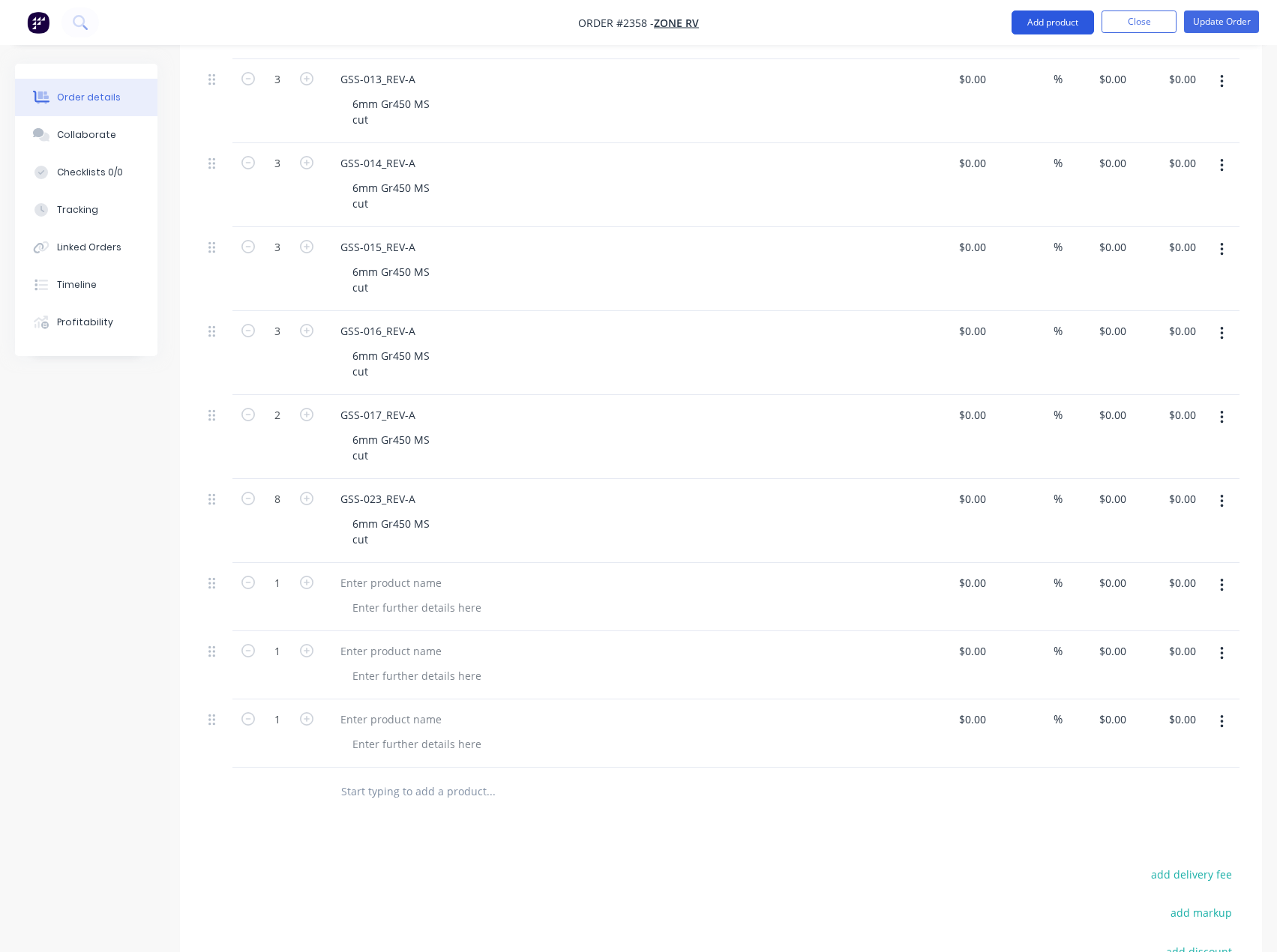
click at [1053, 30] on button "Add product" at bounding box center [1053, 22] width 83 height 24
click at [1028, 80] on div "Basic product" at bounding box center [1022, 90] width 115 height 21
click at [1062, 25] on button "Add product" at bounding box center [1053, 22] width 83 height 24
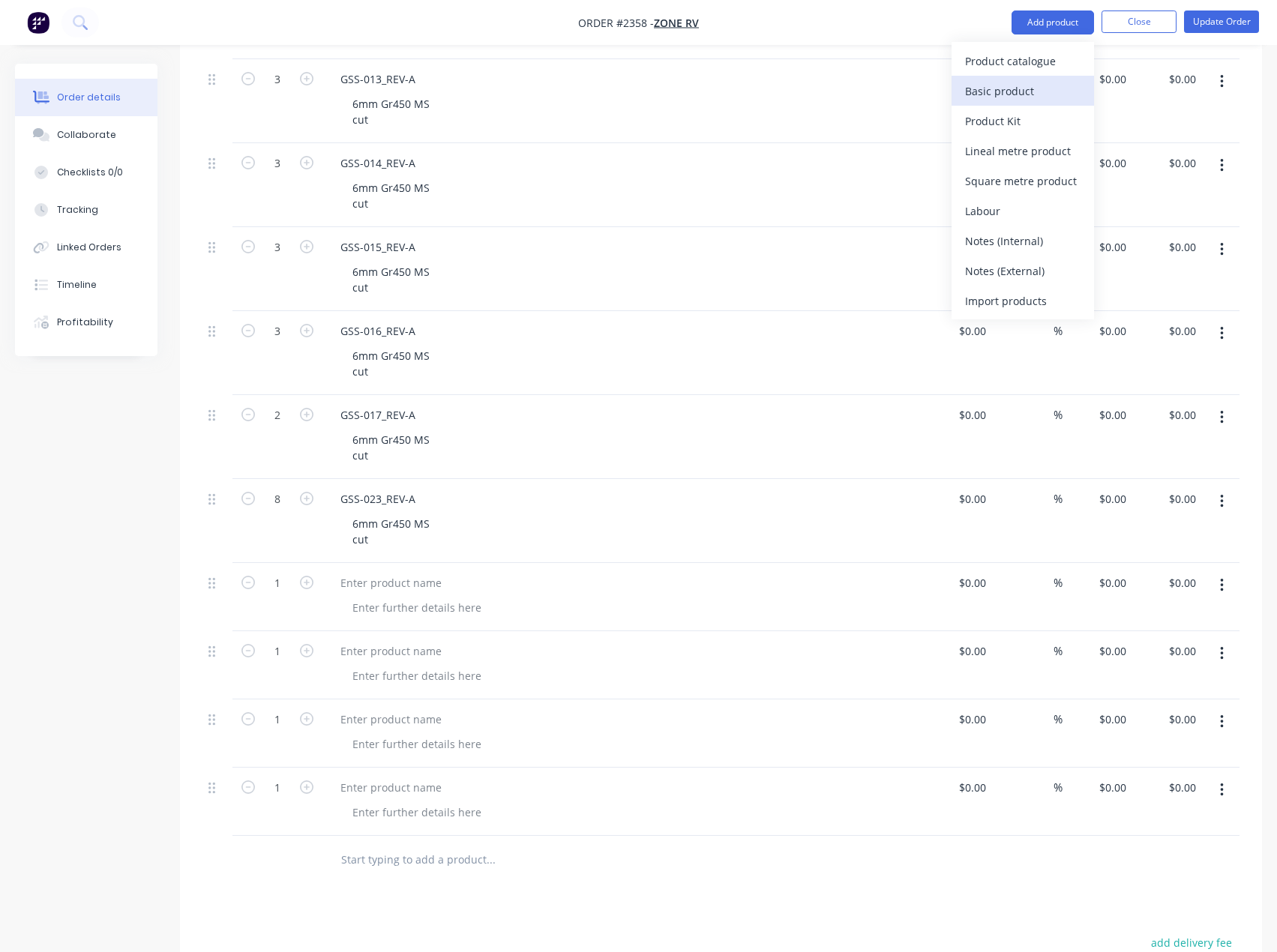
click at [1034, 76] on button "Basic product" at bounding box center [1022, 90] width 143 height 30
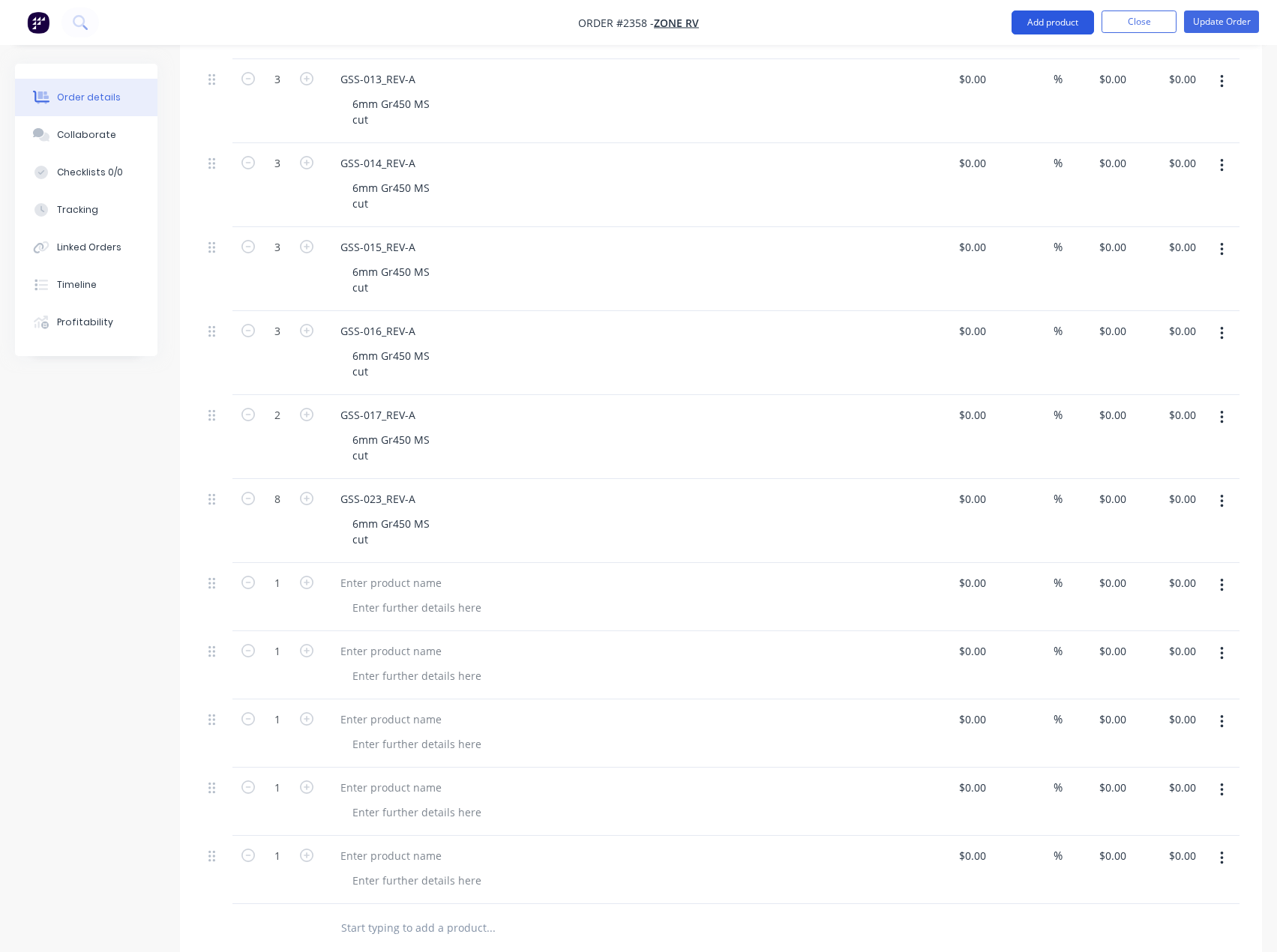
click at [1060, 28] on button "Add product" at bounding box center [1053, 22] width 83 height 24
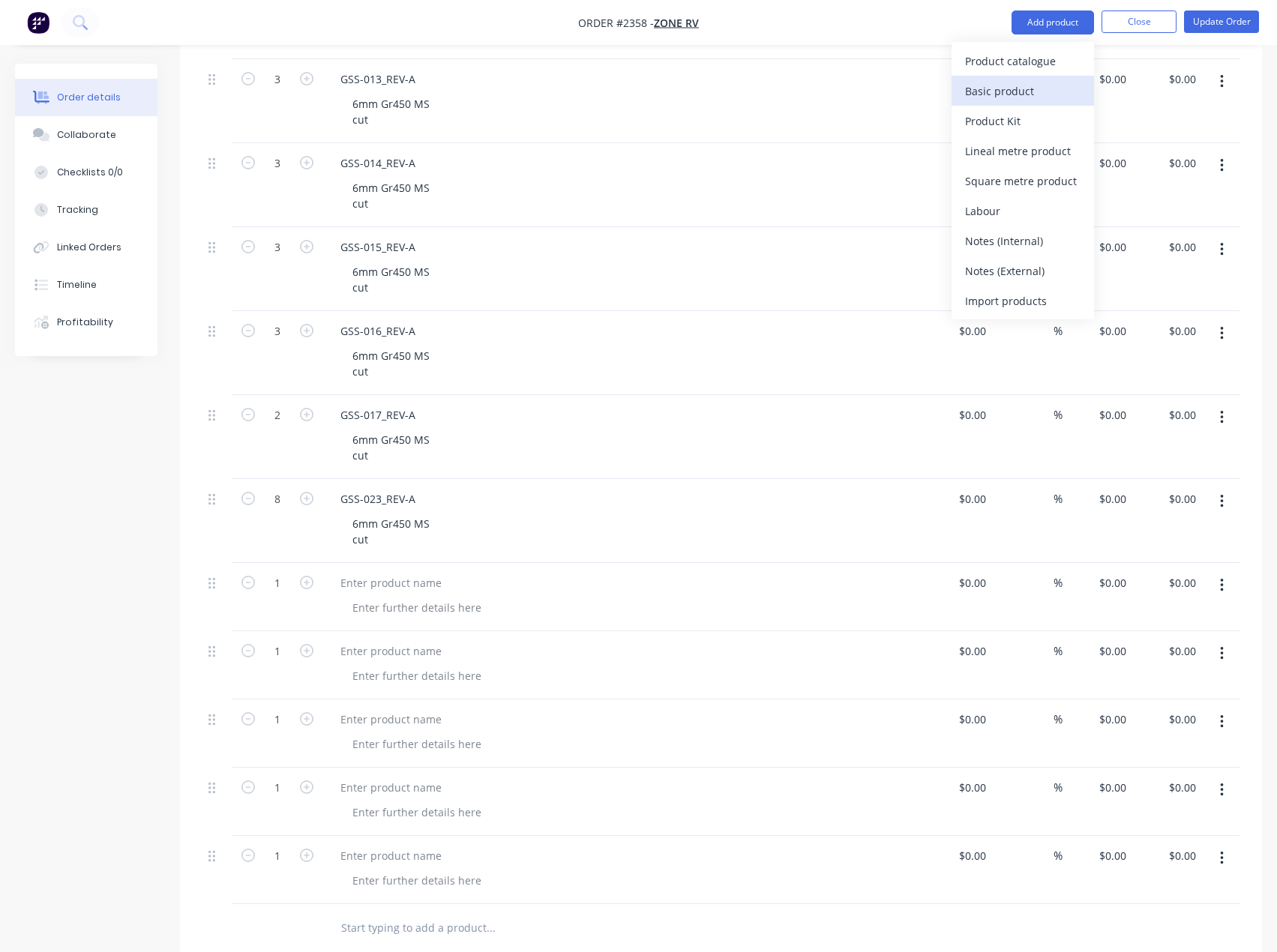
click at [1033, 91] on div "Basic product" at bounding box center [1022, 90] width 115 height 21
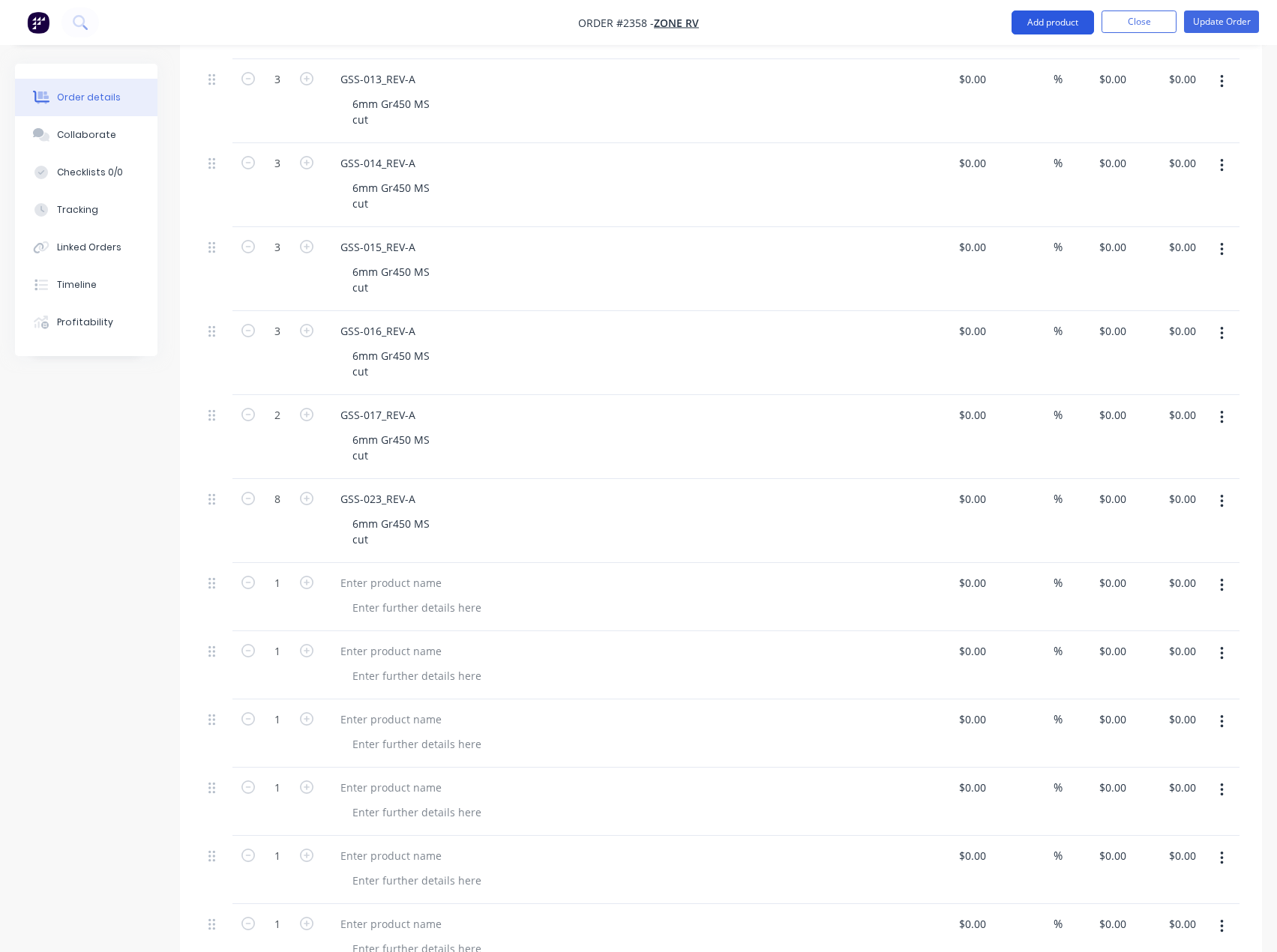
click at [1059, 32] on button "Add product" at bounding box center [1053, 22] width 83 height 24
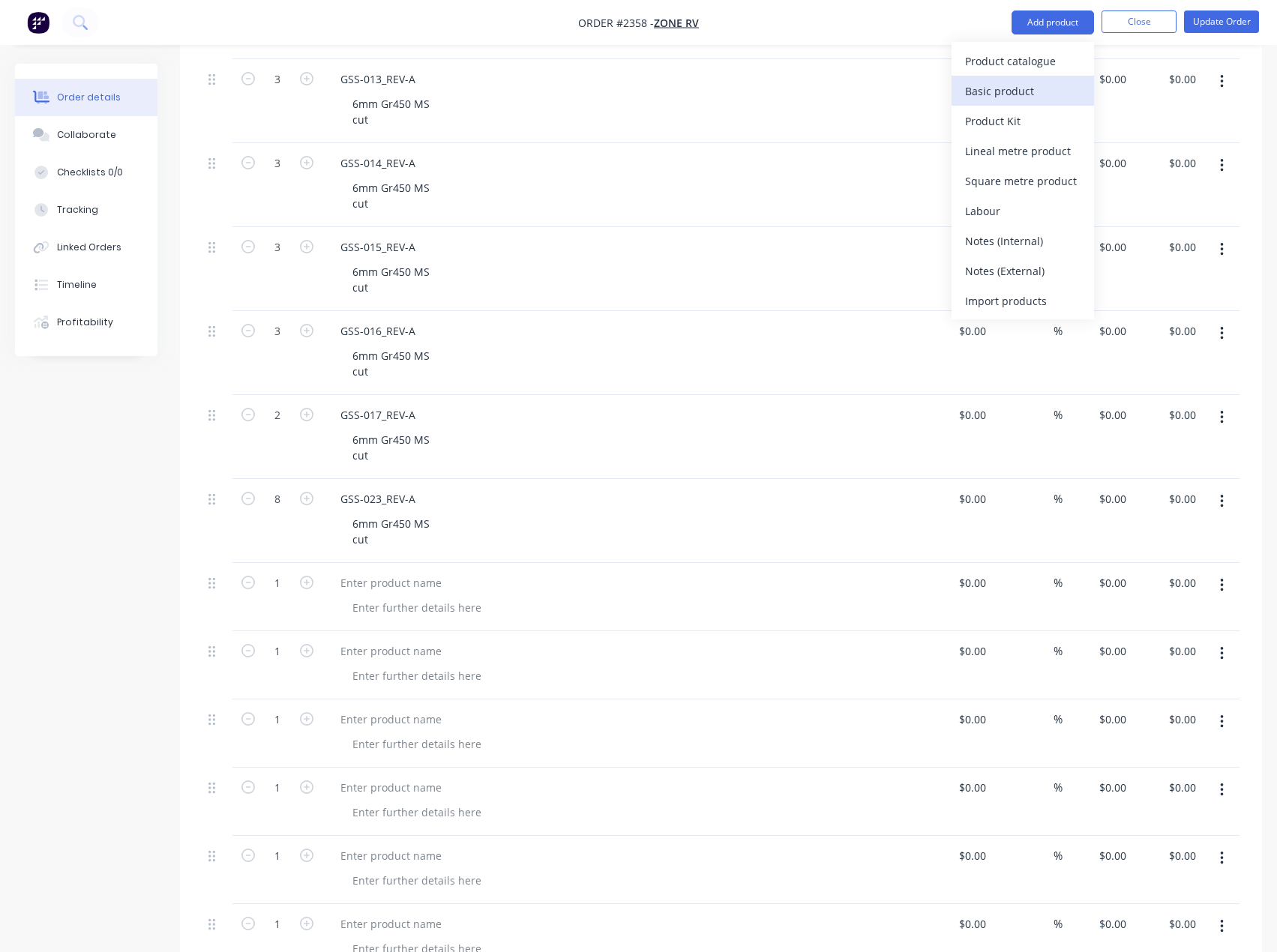
click at [1033, 91] on div "Basic product" at bounding box center [1022, 90] width 115 height 21
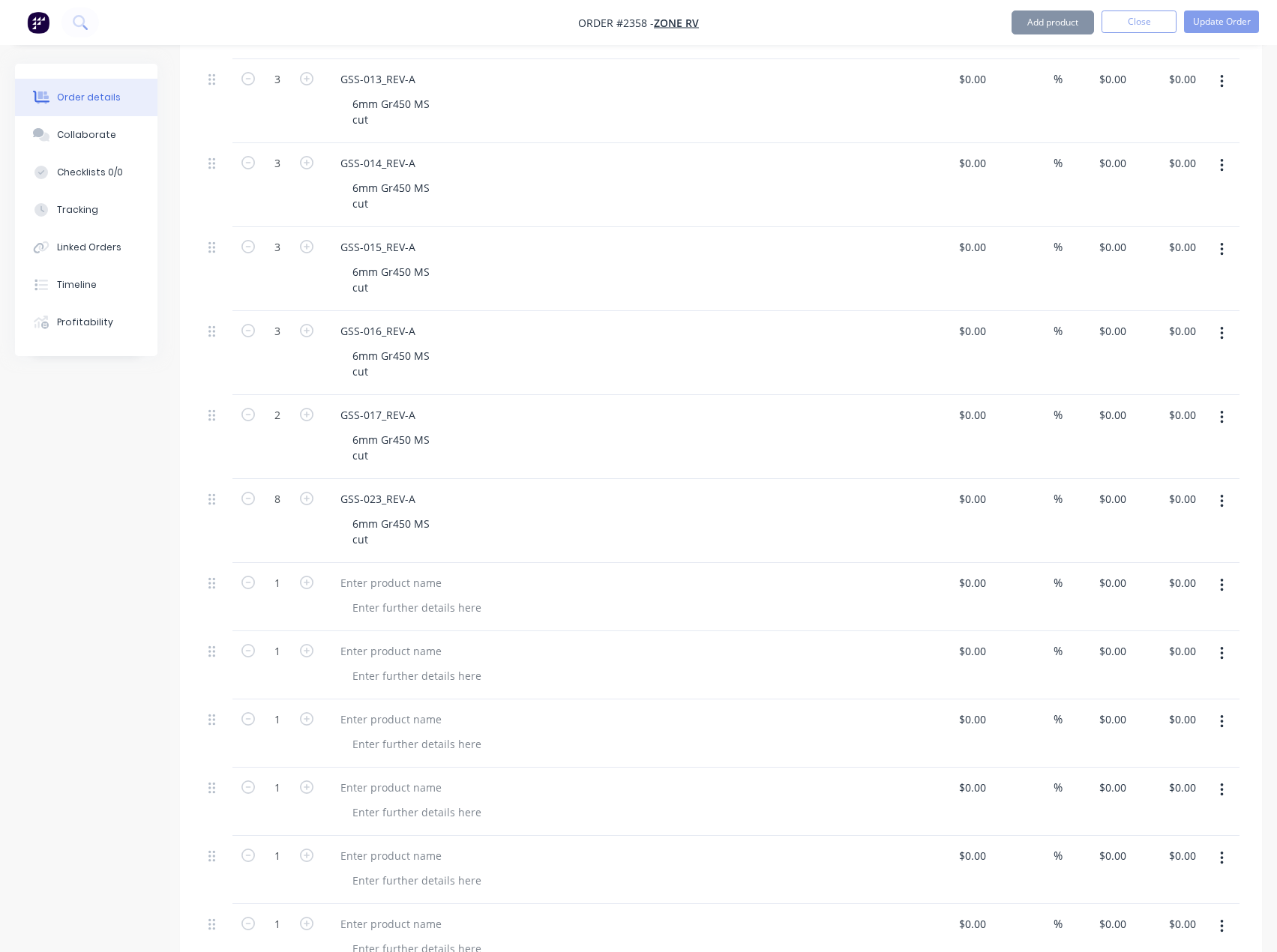
click at [1058, 32] on button "Add product" at bounding box center [1053, 22] width 83 height 24
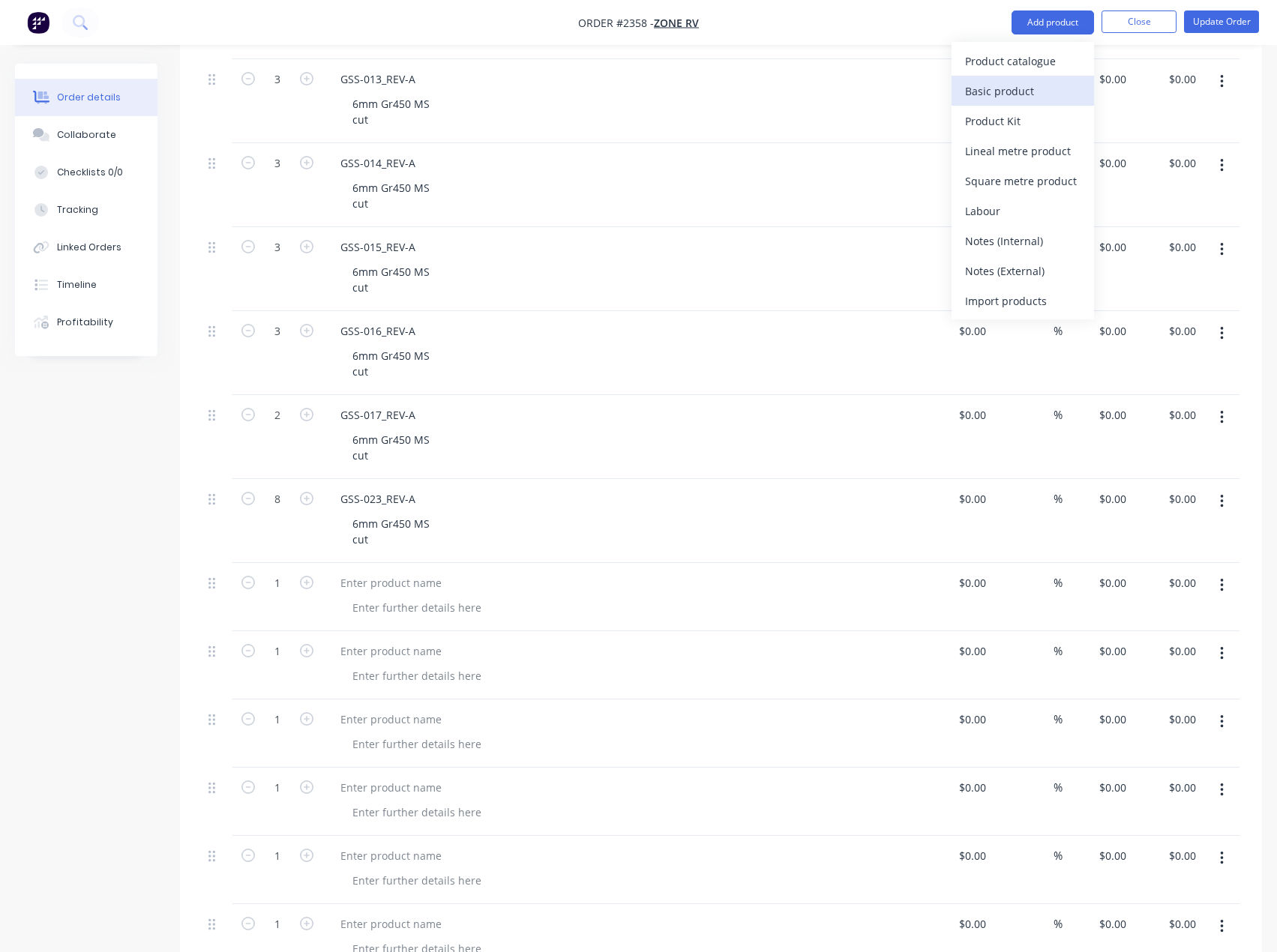
click at [1020, 93] on div "Basic product" at bounding box center [1022, 90] width 115 height 21
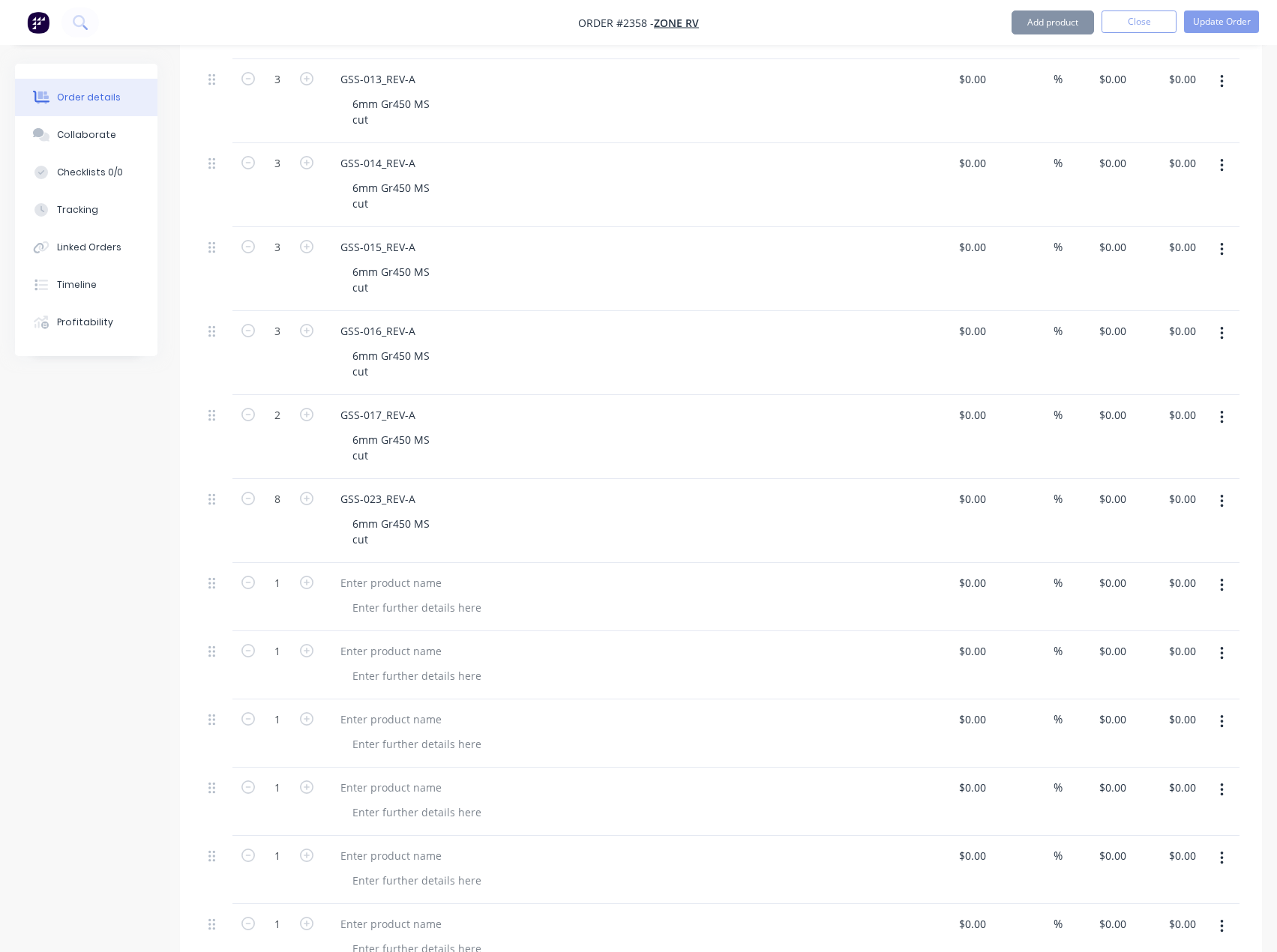
click at [1053, 26] on button "Add product" at bounding box center [1053, 22] width 83 height 24
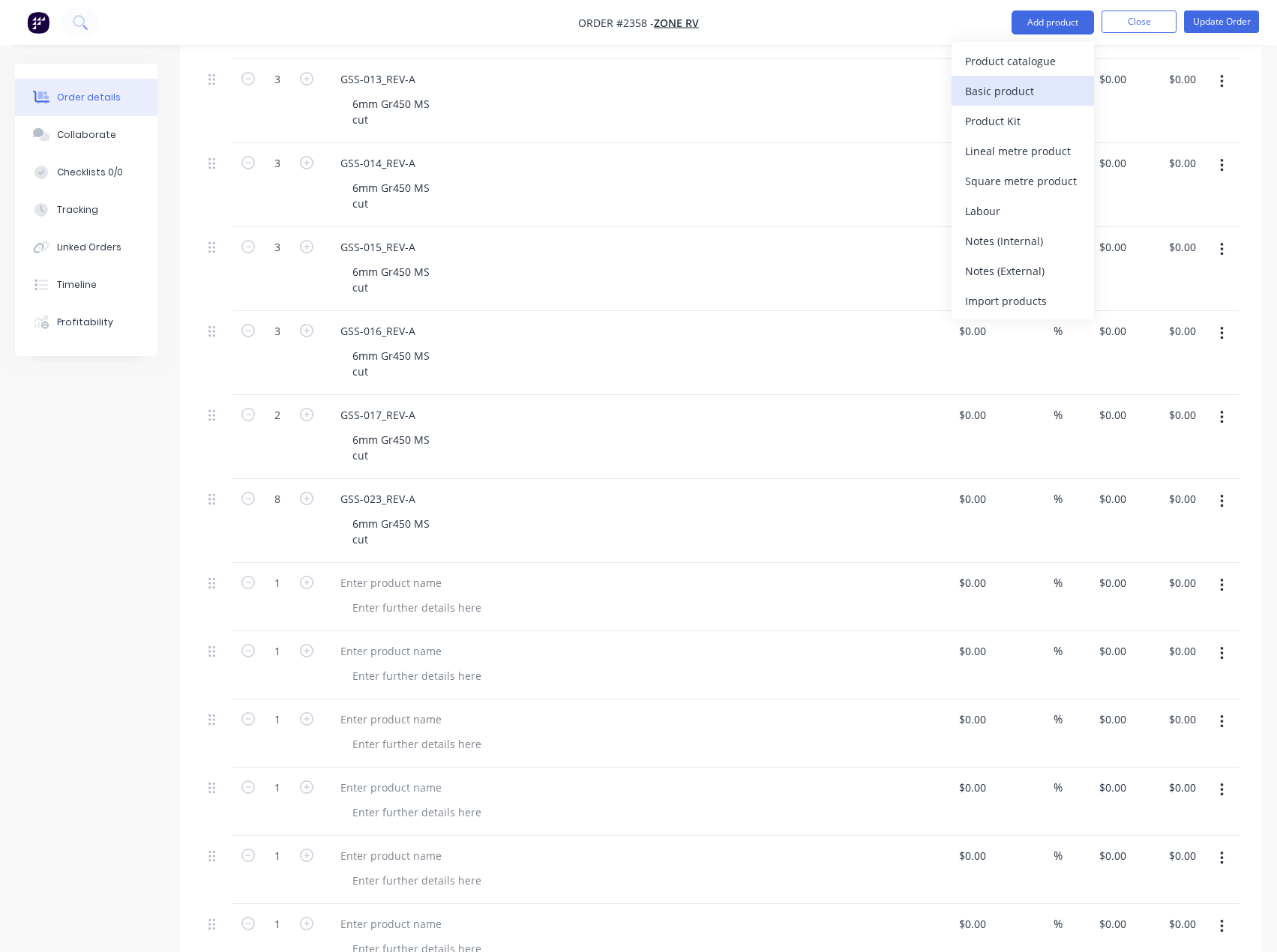
click at [1022, 84] on div "Basic product" at bounding box center [1022, 90] width 115 height 21
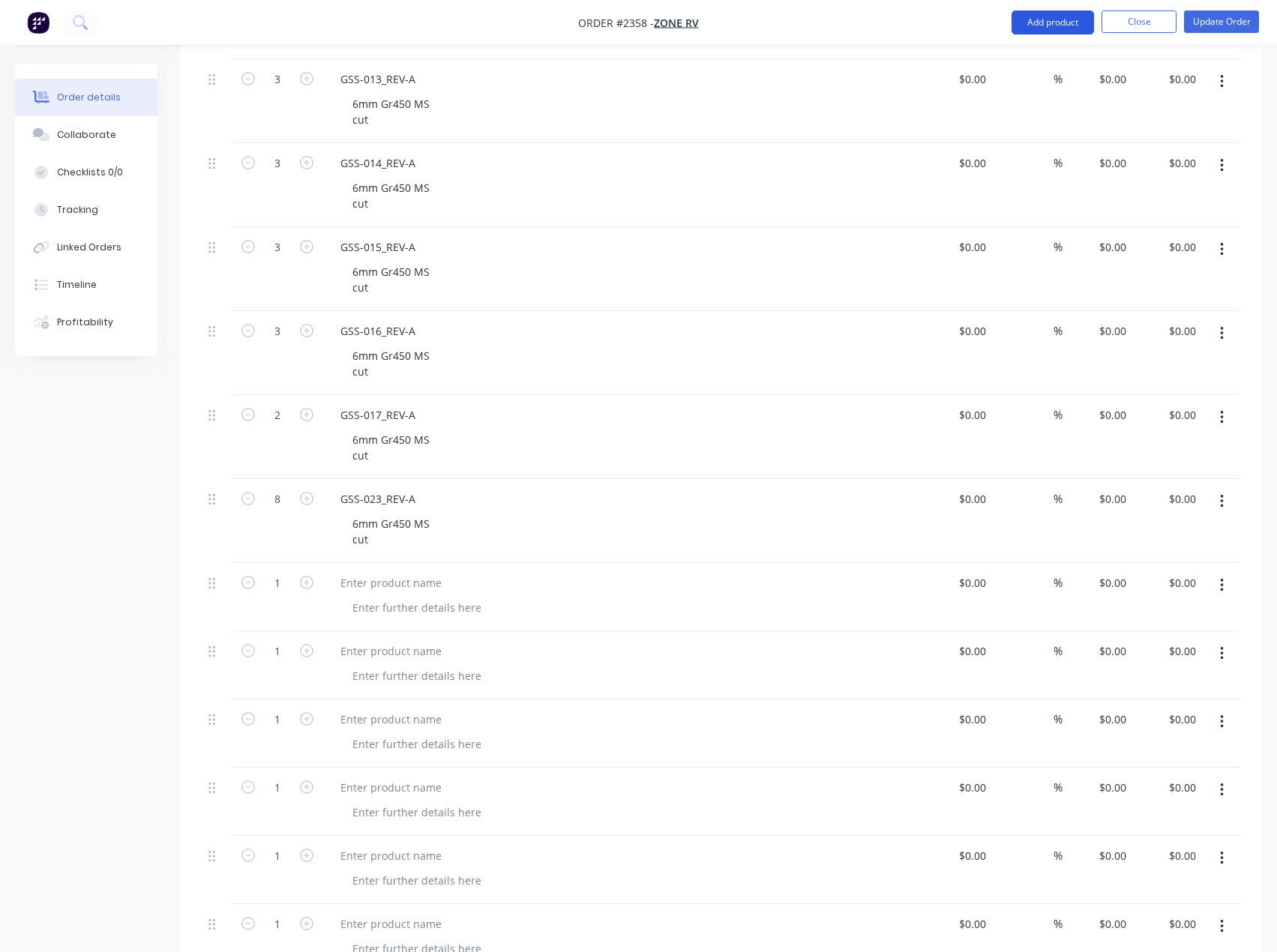
click at [1057, 27] on button "Add product" at bounding box center [1053, 22] width 83 height 24
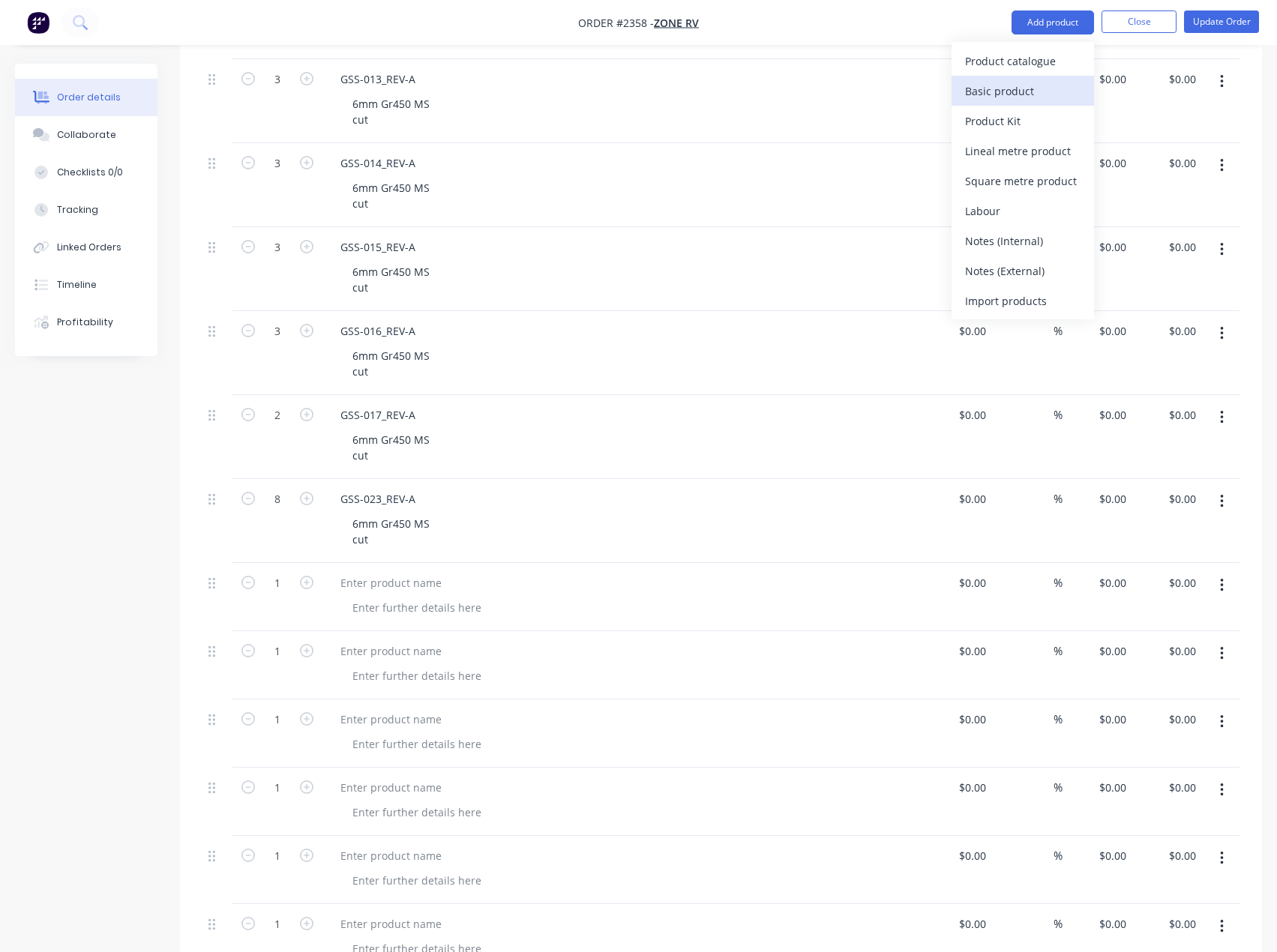
click at [1023, 85] on div "Basic product" at bounding box center [1022, 90] width 115 height 21
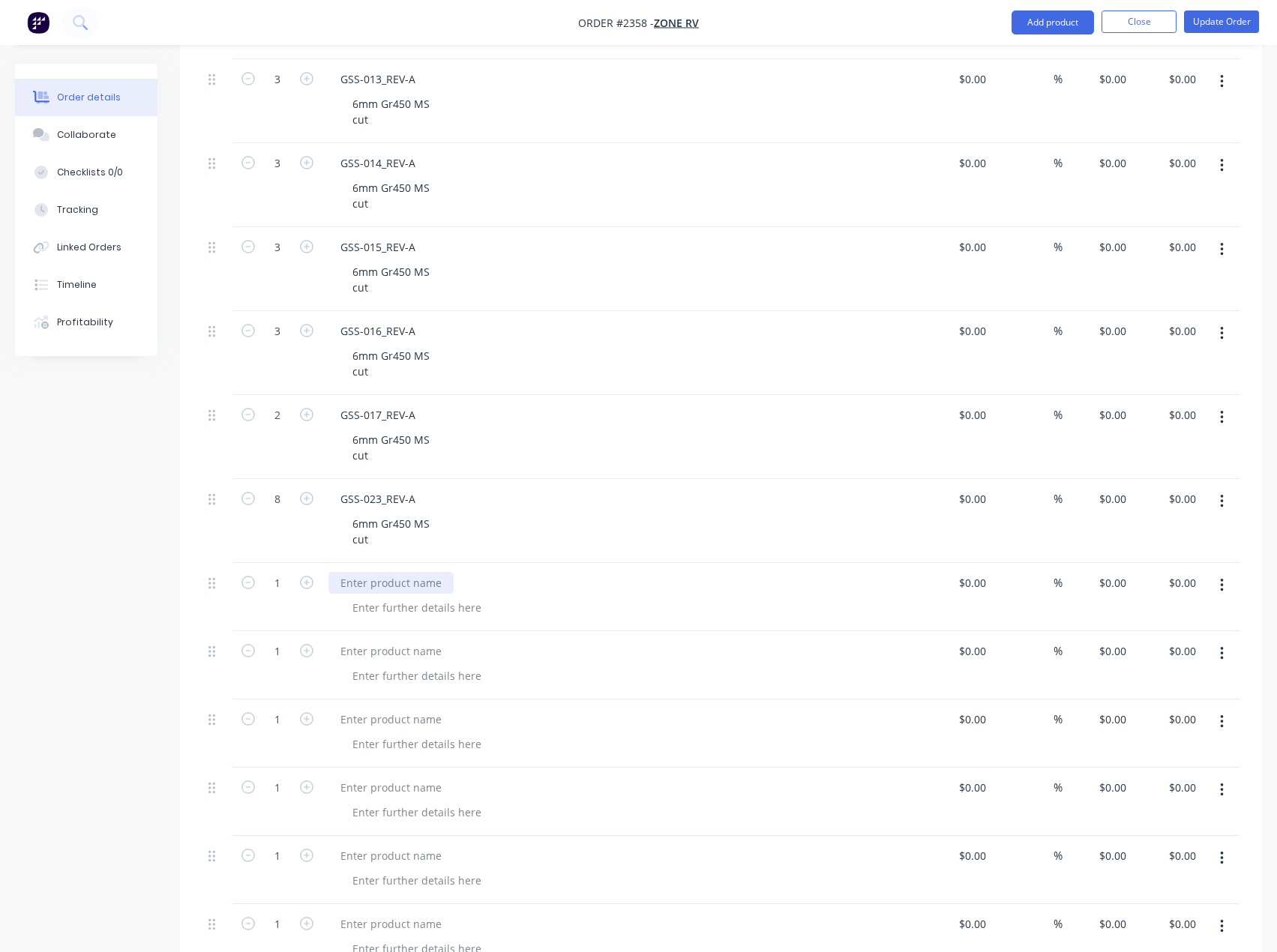
drag, startPoint x: 377, startPoint y: 538, endPoint x: 29, endPoint y: 470, distance: 354.6
click at [377, 572] on div at bounding box center [391, 582] width 126 height 21
paste div
drag, startPoint x: 370, startPoint y: 611, endPoint x: 230, endPoint y: 565, distance: 147.4
click at [370, 641] on div at bounding box center [391, 651] width 126 height 21
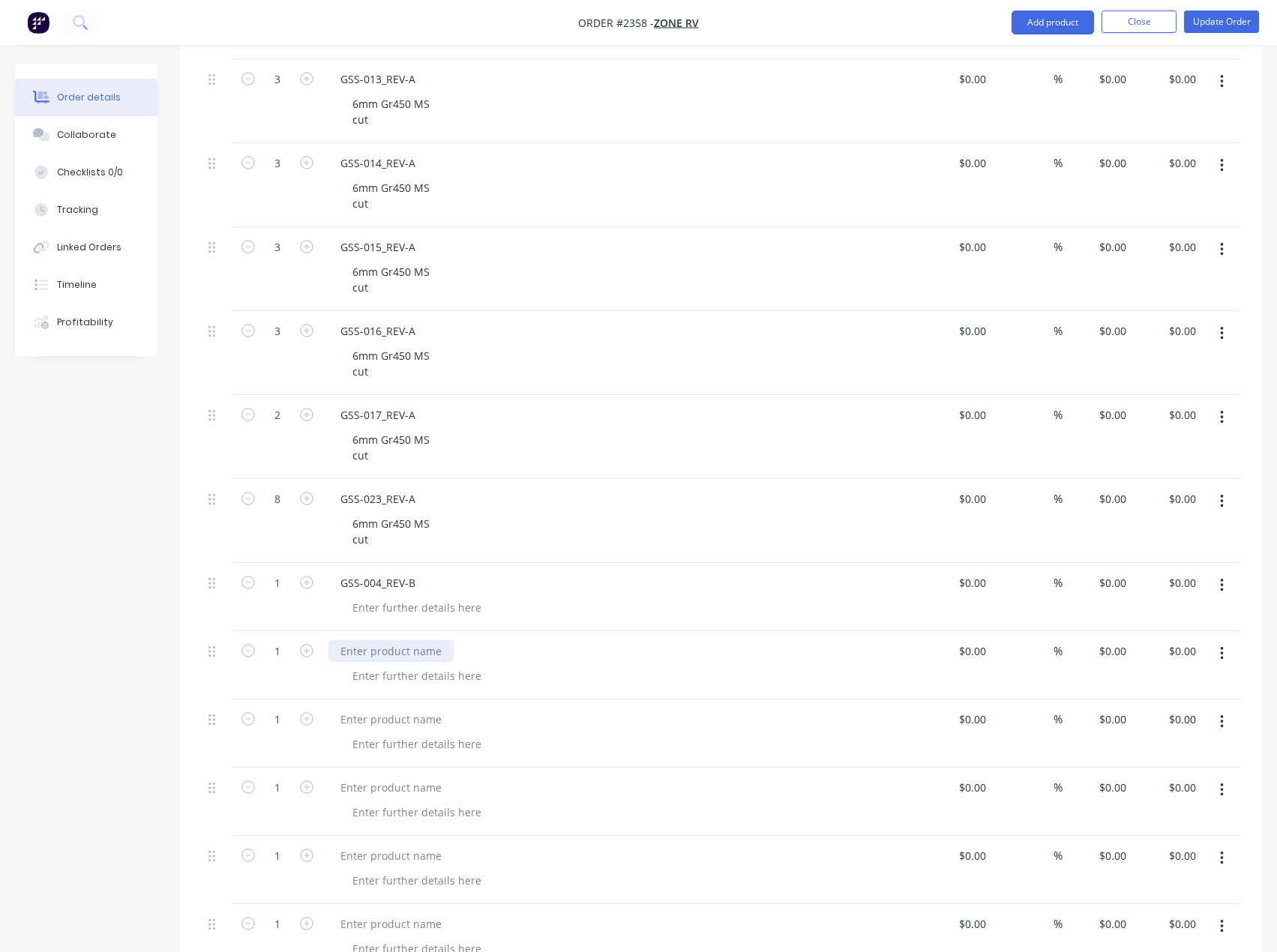
paste div
drag, startPoint x: 410, startPoint y: 605, endPoint x: 379, endPoint y: 598, distance: 31.8
click at [410, 641] on div at bounding box center [391, 651] width 126 height 21
click at [402, 641] on div at bounding box center [391, 651] width 126 height 21
click at [390, 709] on div at bounding box center [391, 719] width 126 height 21
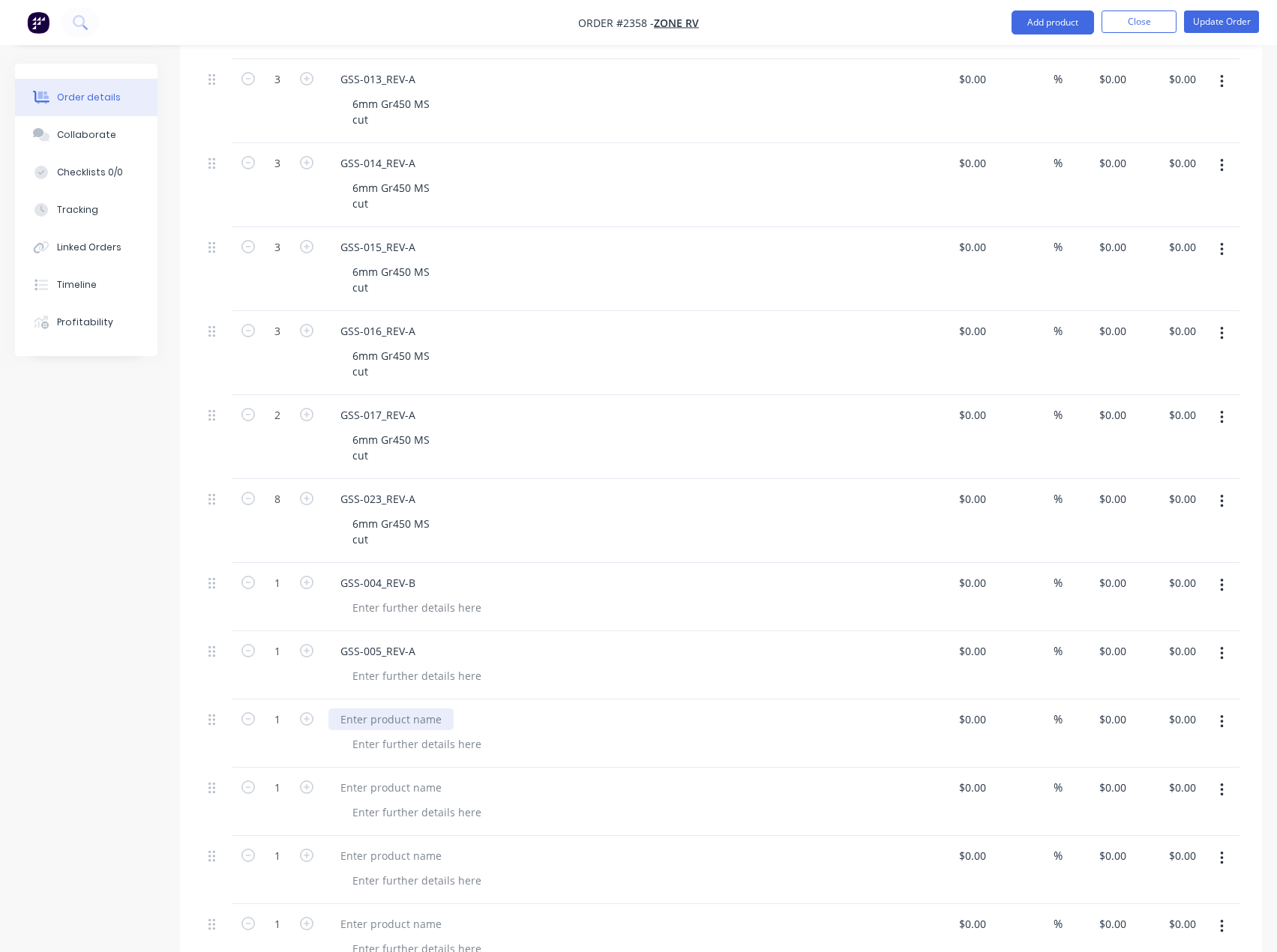
paste div
drag, startPoint x: 345, startPoint y: 747, endPoint x: 114, endPoint y: 654, distance: 249.0
click at [345, 777] on div at bounding box center [391, 787] width 126 height 21
paste div
drag, startPoint x: 367, startPoint y: 816, endPoint x: 184, endPoint y: 722, distance: 205.7
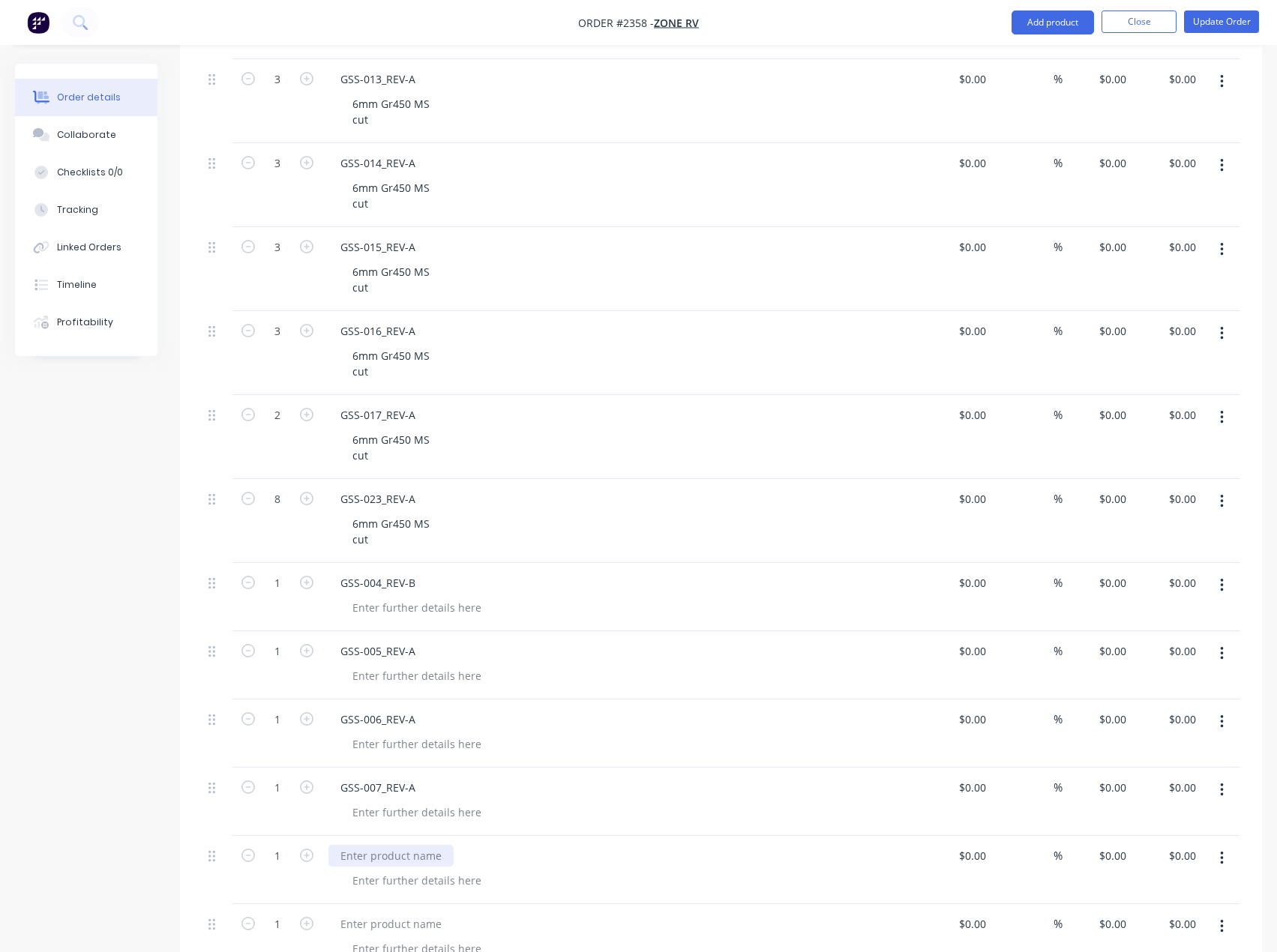
click at [367, 845] on div at bounding box center [391, 856] width 126 height 21
paste div
drag, startPoint x: 402, startPoint y: 890, endPoint x: 403, endPoint y: 876, distance: 14.0
click at [402, 913] on div at bounding box center [391, 924] width 126 height 21
paste div
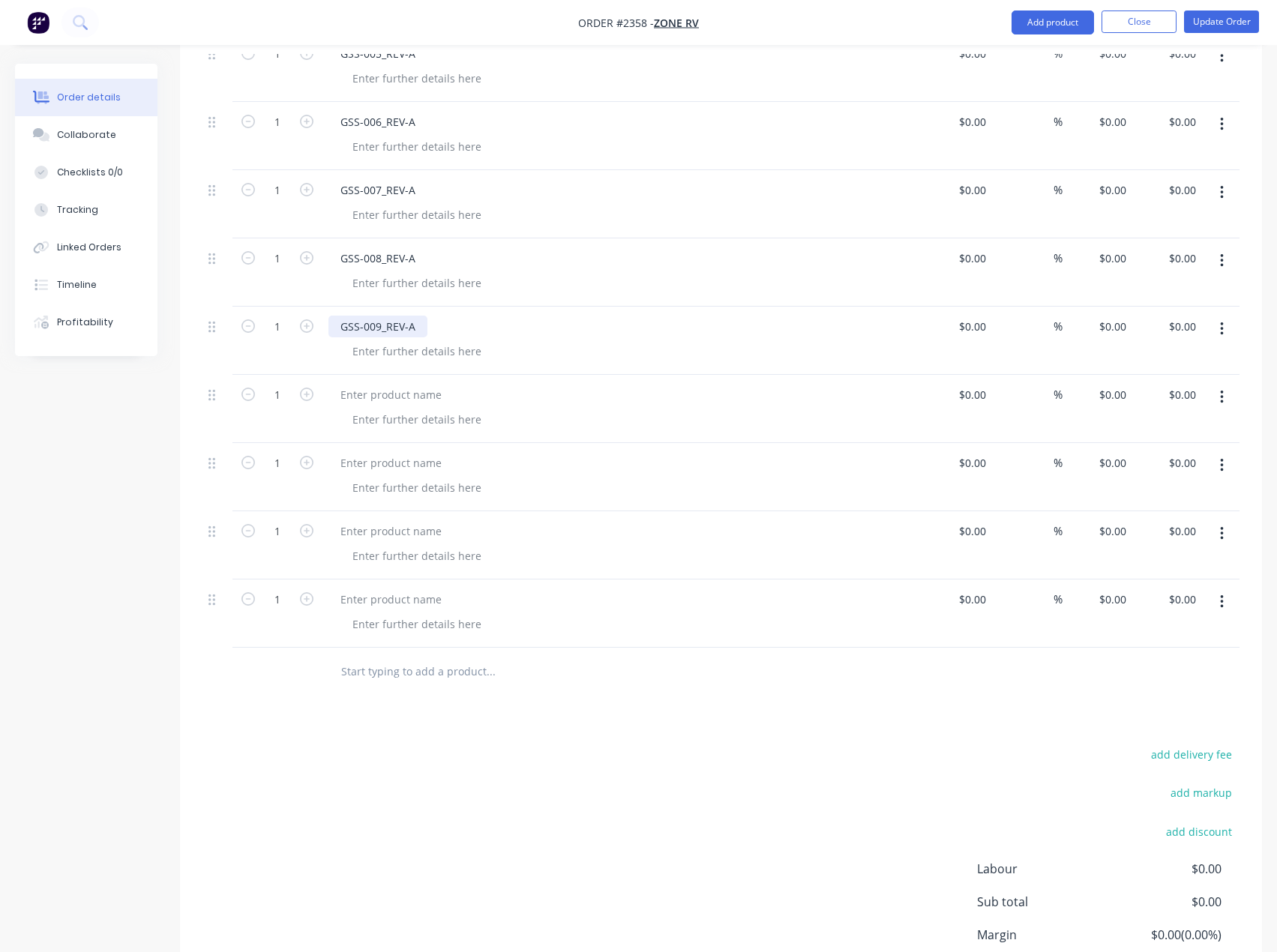
scroll to position [1338, 0]
drag, startPoint x: 375, startPoint y: 352, endPoint x: 250, endPoint y: 374, distance: 126.9
click at [375, 382] on div at bounding box center [391, 392] width 126 height 21
paste div
click at [383, 450] on div at bounding box center [391, 460] width 126 height 21
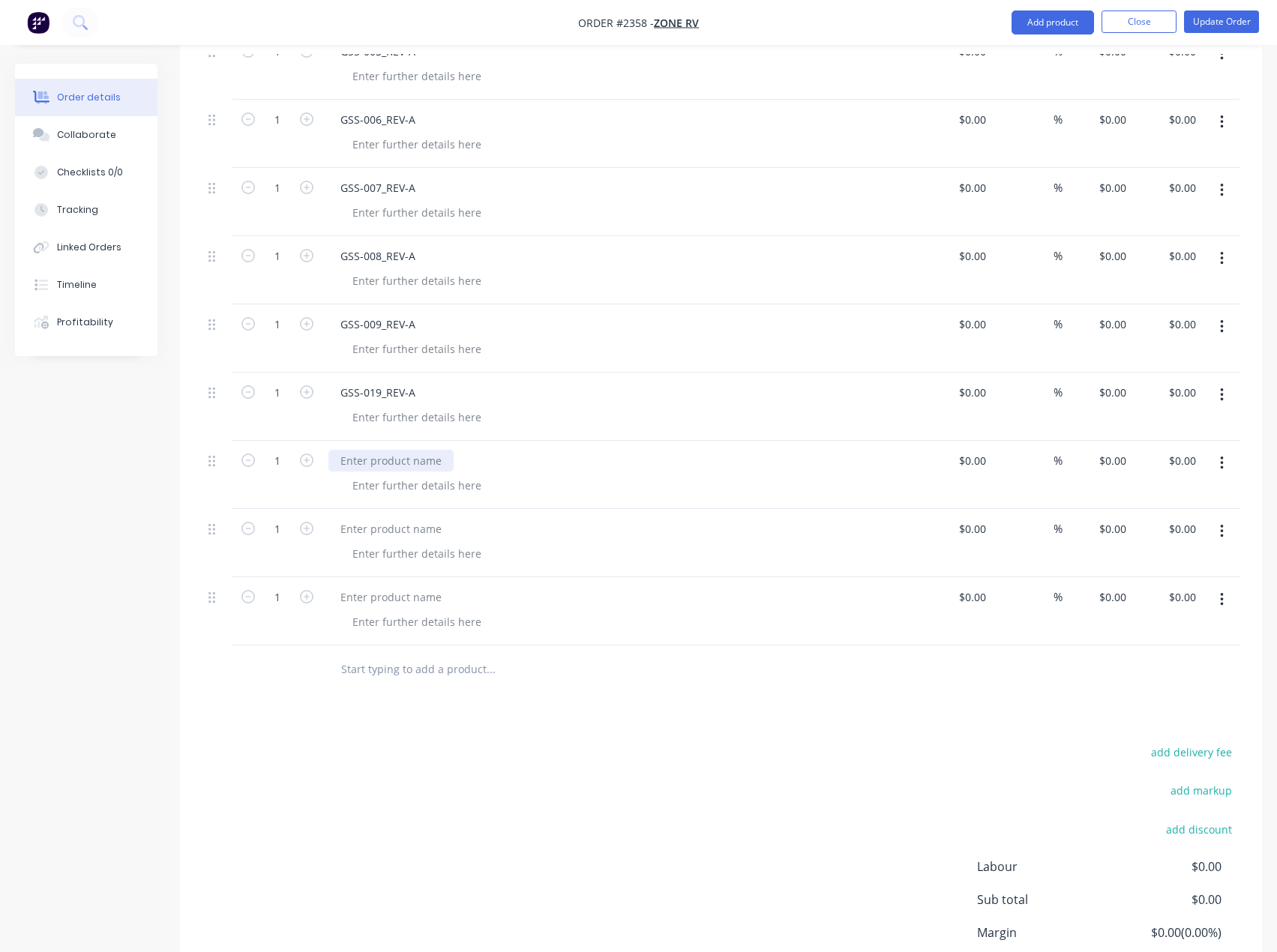
paste div
drag, startPoint x: 396, startPoint y: 488, endPoint x: 365, endPoint y: 494, distance: 31.6
click at [396, 519] on div at bounding box center [391, 529] width 126 height 21
paste div
click at [395, 587] on div at bounding box center [391, 597] width 126 height 21
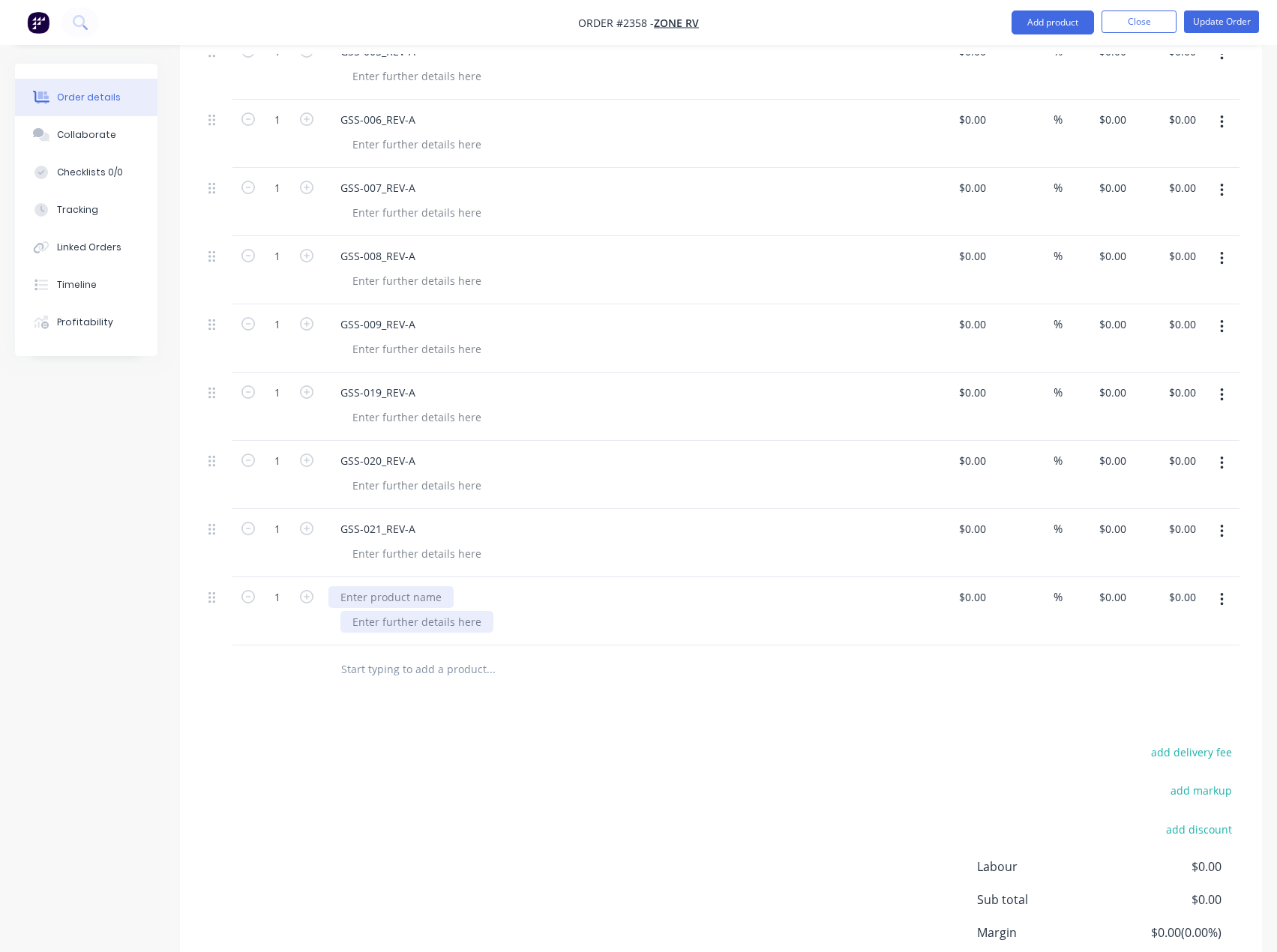
paste div
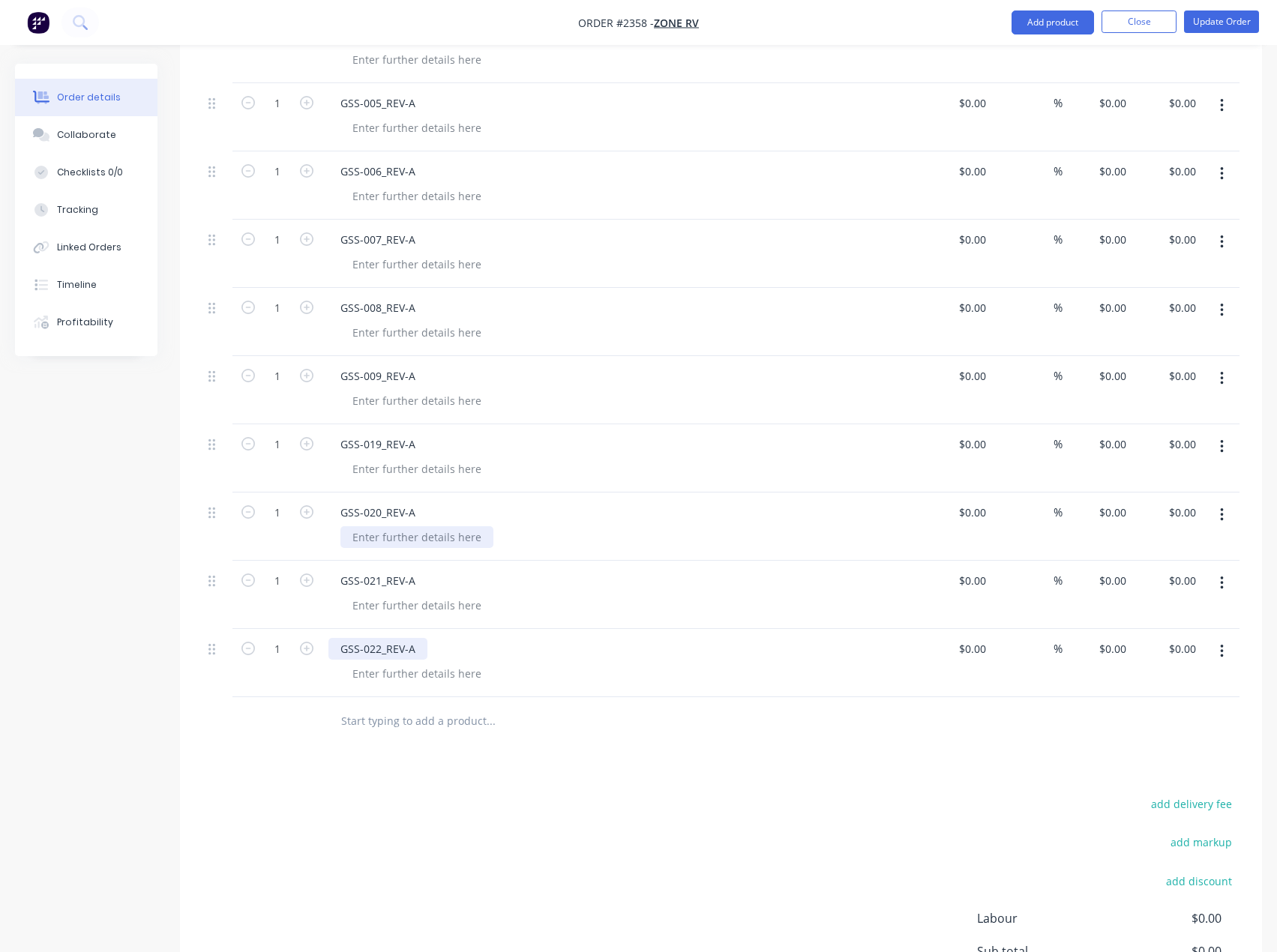
scroll to position [888, 0]
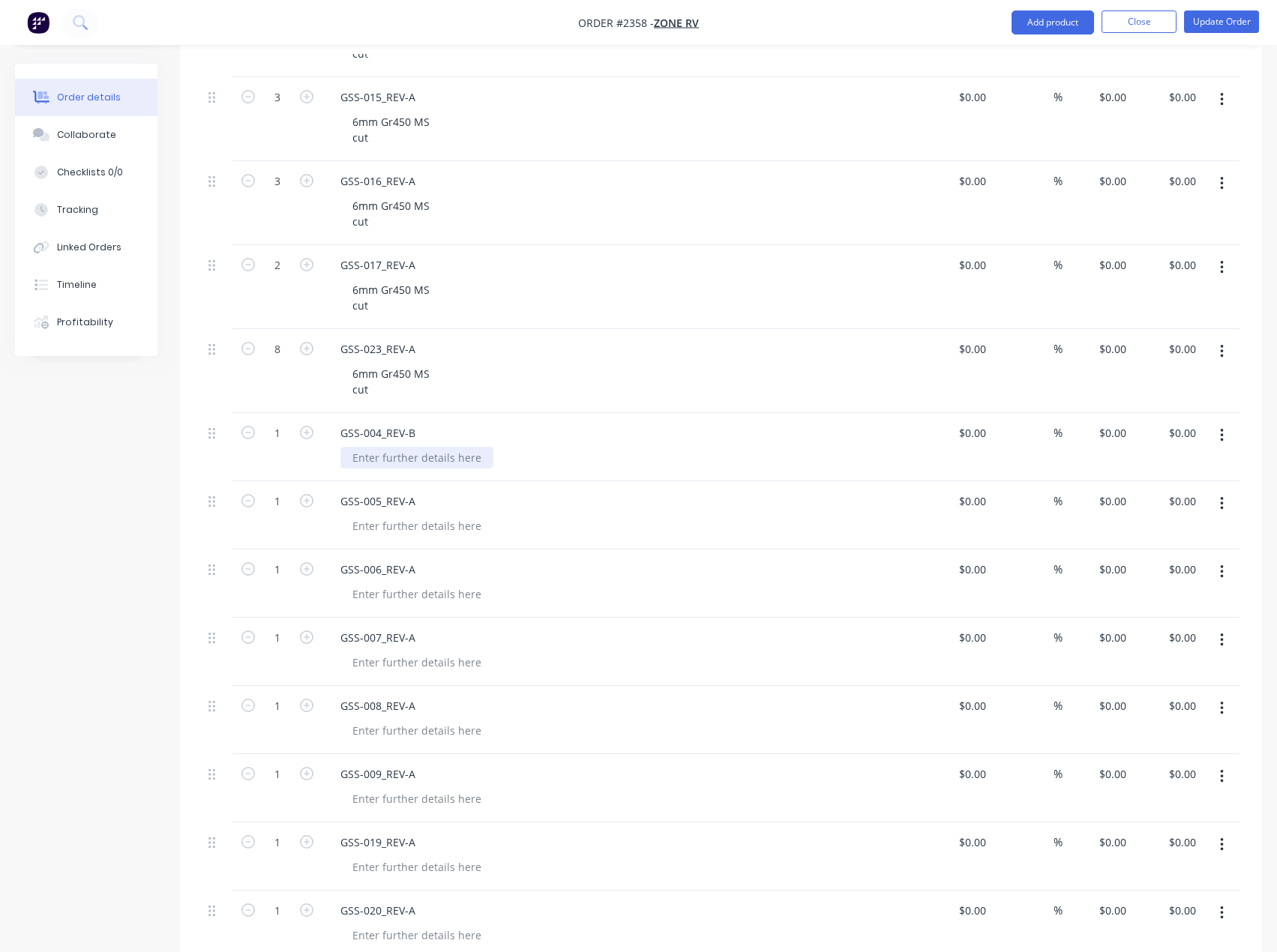
click at [387, 447] on div at bounding box center [417, 458] width 153 height 21
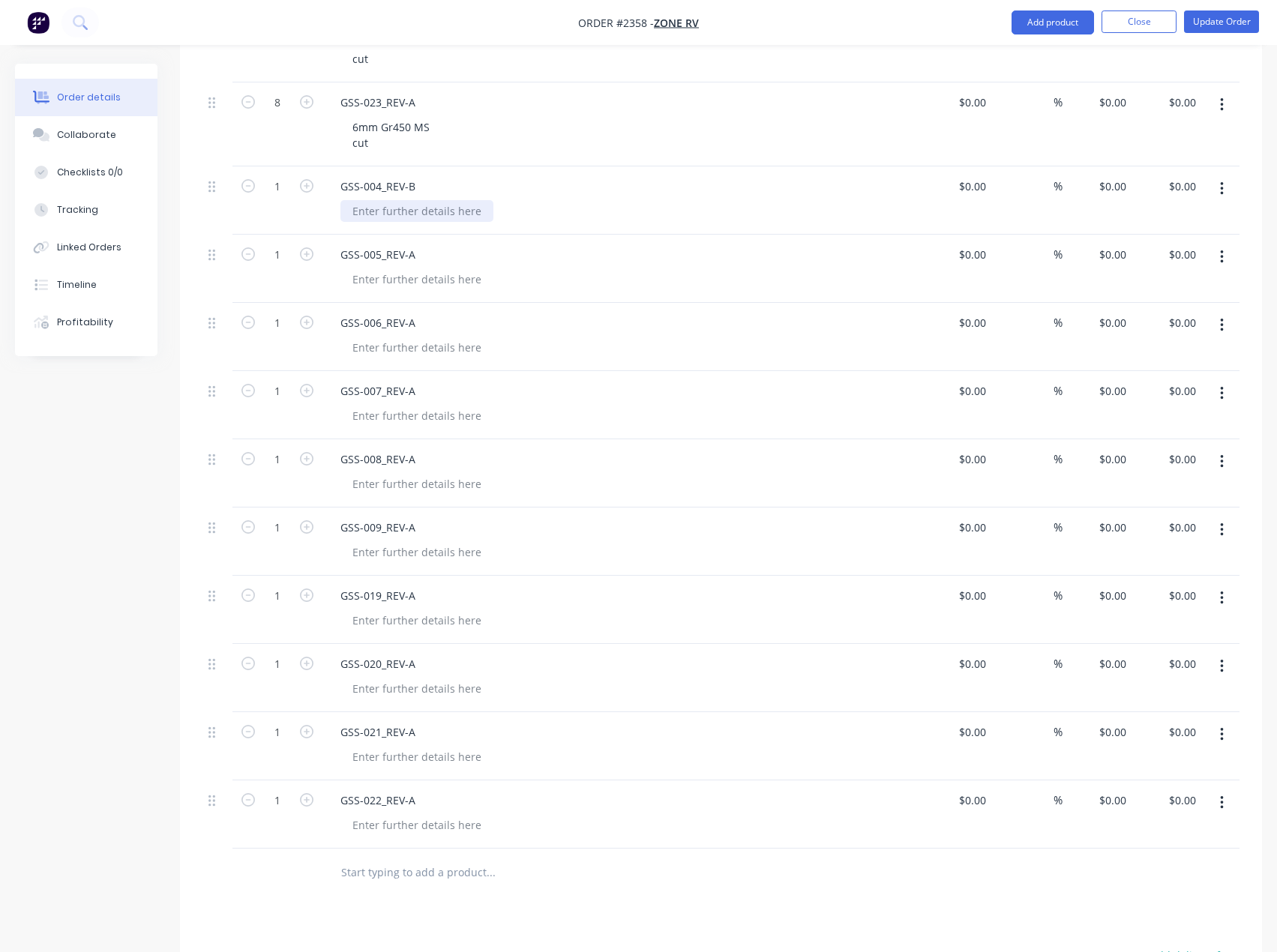
scroll to position [1121, 0]
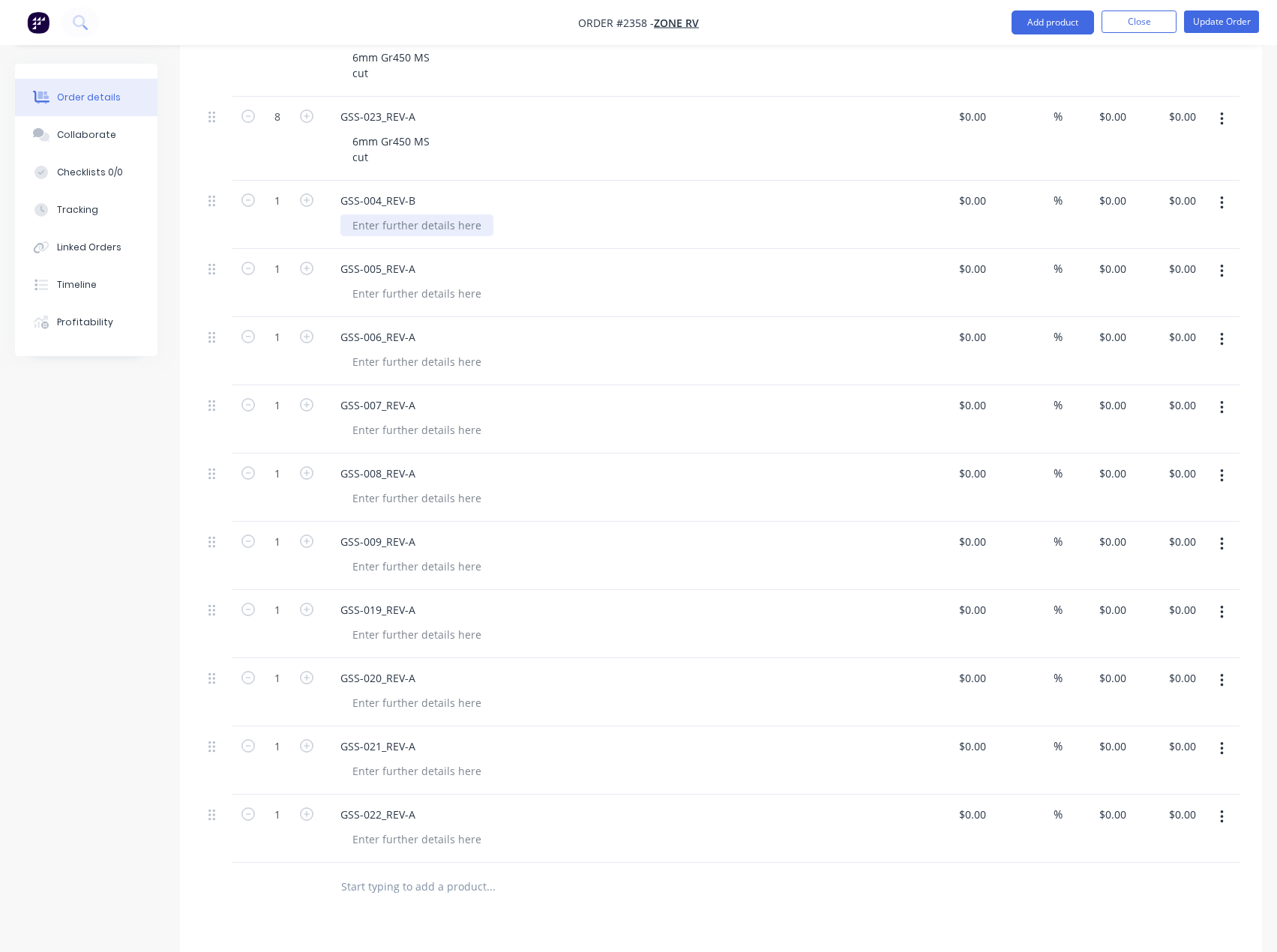
click at [401, 214] on div at bounding box center [417, 224] width 153 height 21
drag, startPoint x: 381, startPoint y: 115, endPoint x: 342, endPoint y: 92, distance: 45.3
click at [342, 131] on div "6mm Gr450 MS cut" at bounding box center [391, 150] width 101 height 38
copy div "6mm Gr450 MS cut"
click at [401, 214] on div at bounding box center [417, 224] width 153 height 21
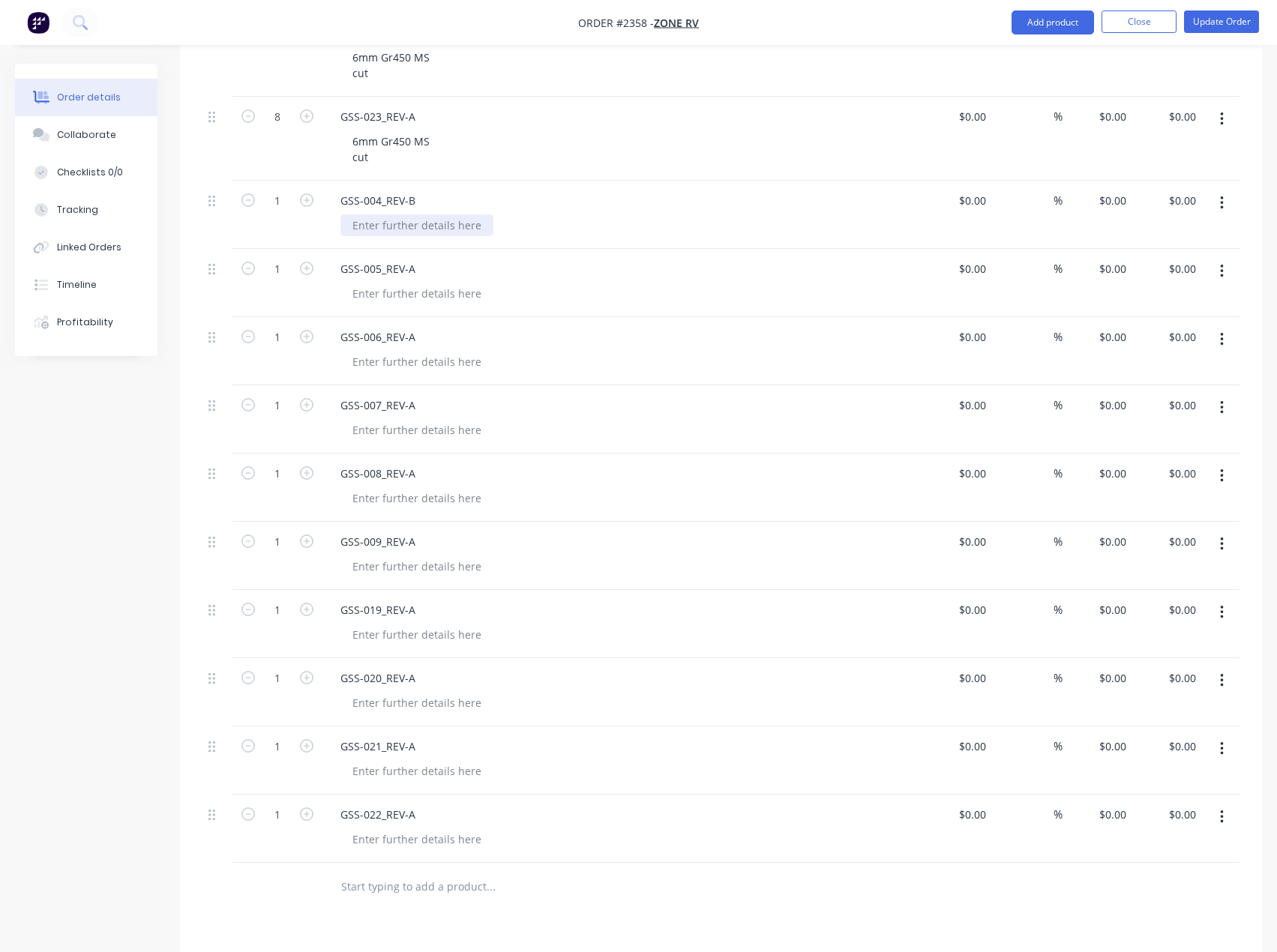
paste div
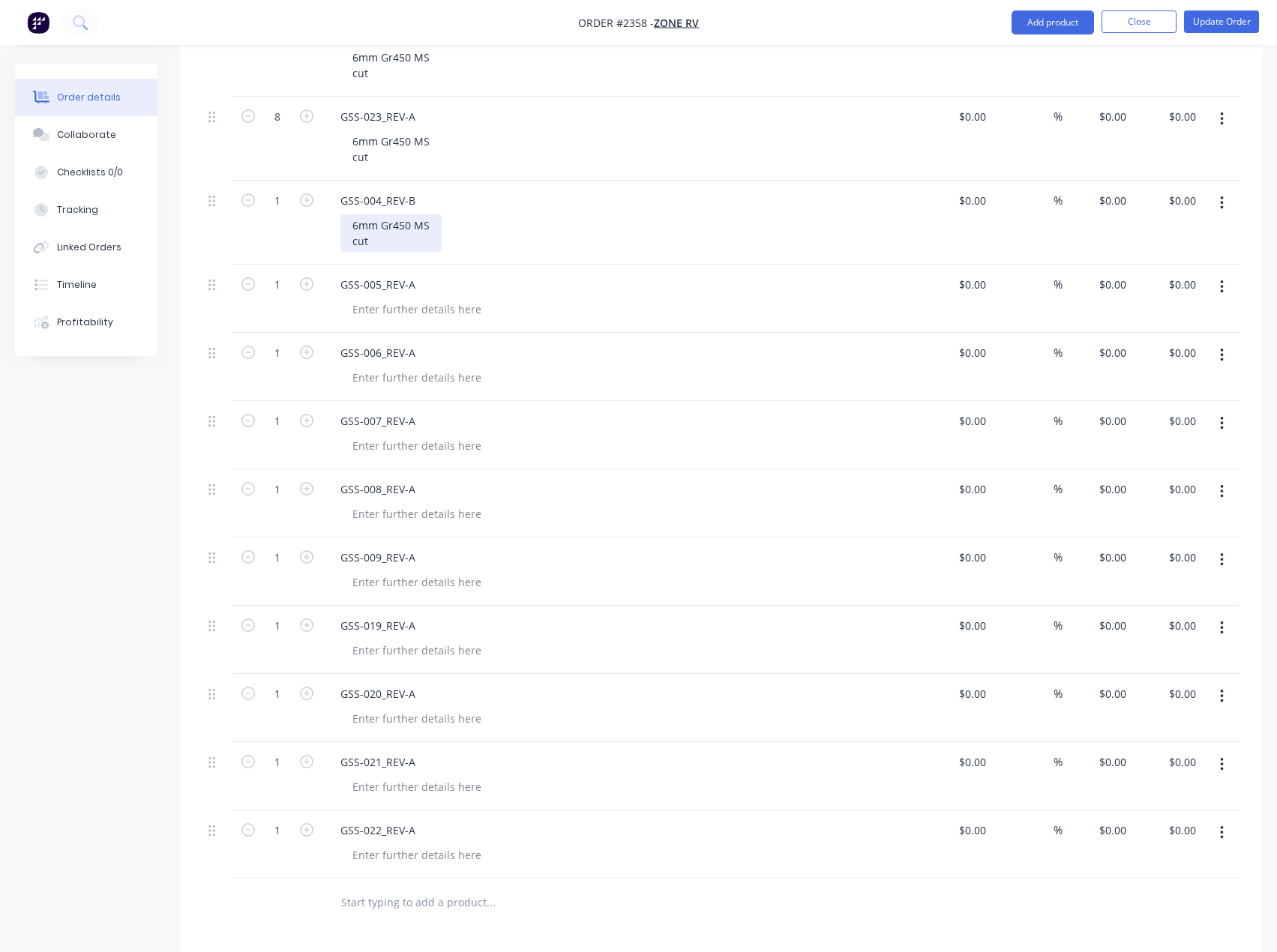
click at [354, 214] on div "6mm Gr450 MS cut" at bounding box center [391, 233] width 101 height 38
drag, startPoint x: 396, startPoint y: 200, endPoint x: 332, endPoint y: 179, distance: 67.4
click at [332, 181] on div "GSS-004_REV-B 10mm Gr450 MS cut" at bounding box center [623, 223] width 600 height 84
copy div "10mm Gr450 MS cut"
click at [378, 298] on div at bounding box center [417, 309] width 153 height 21
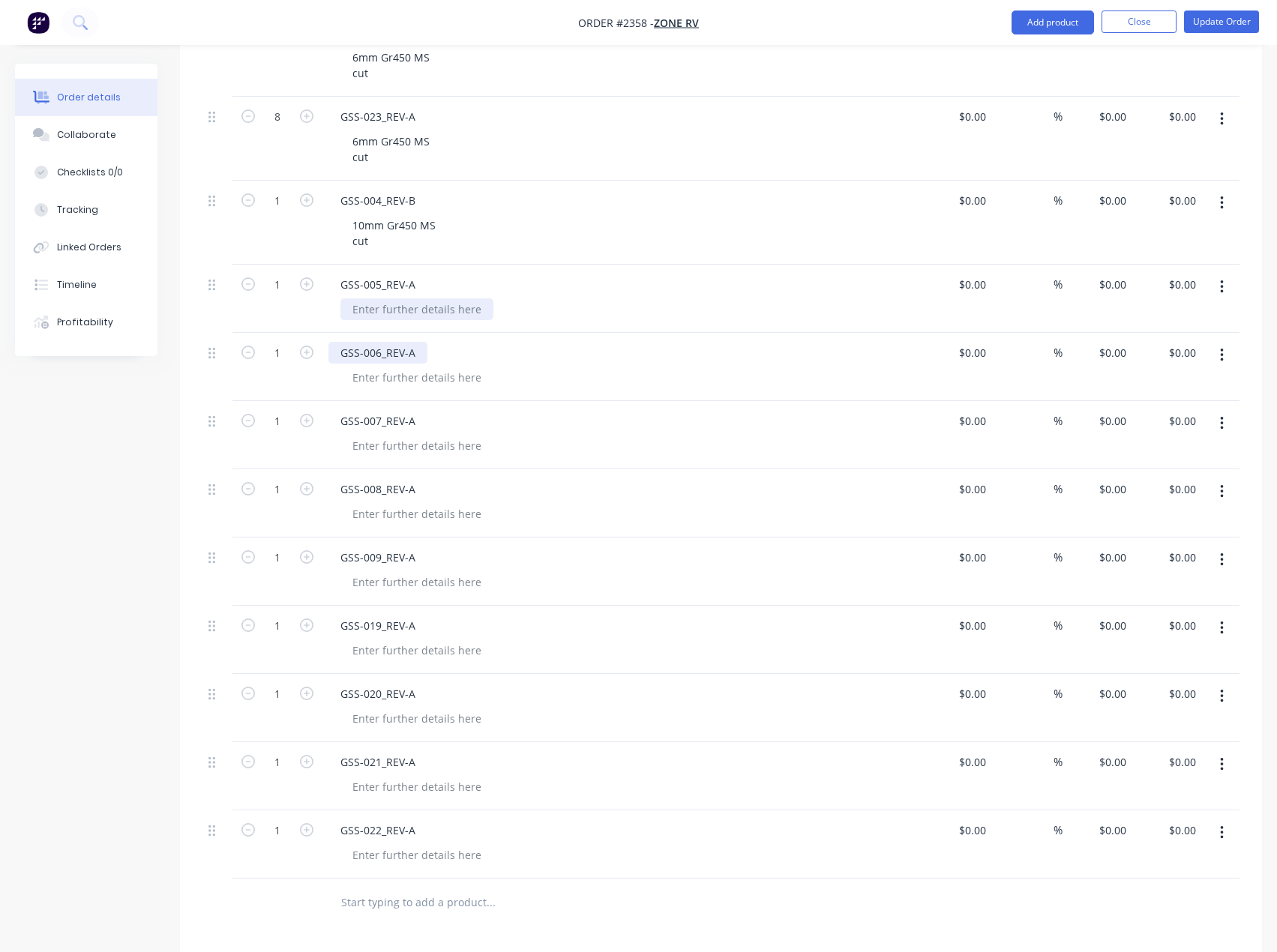
paste div
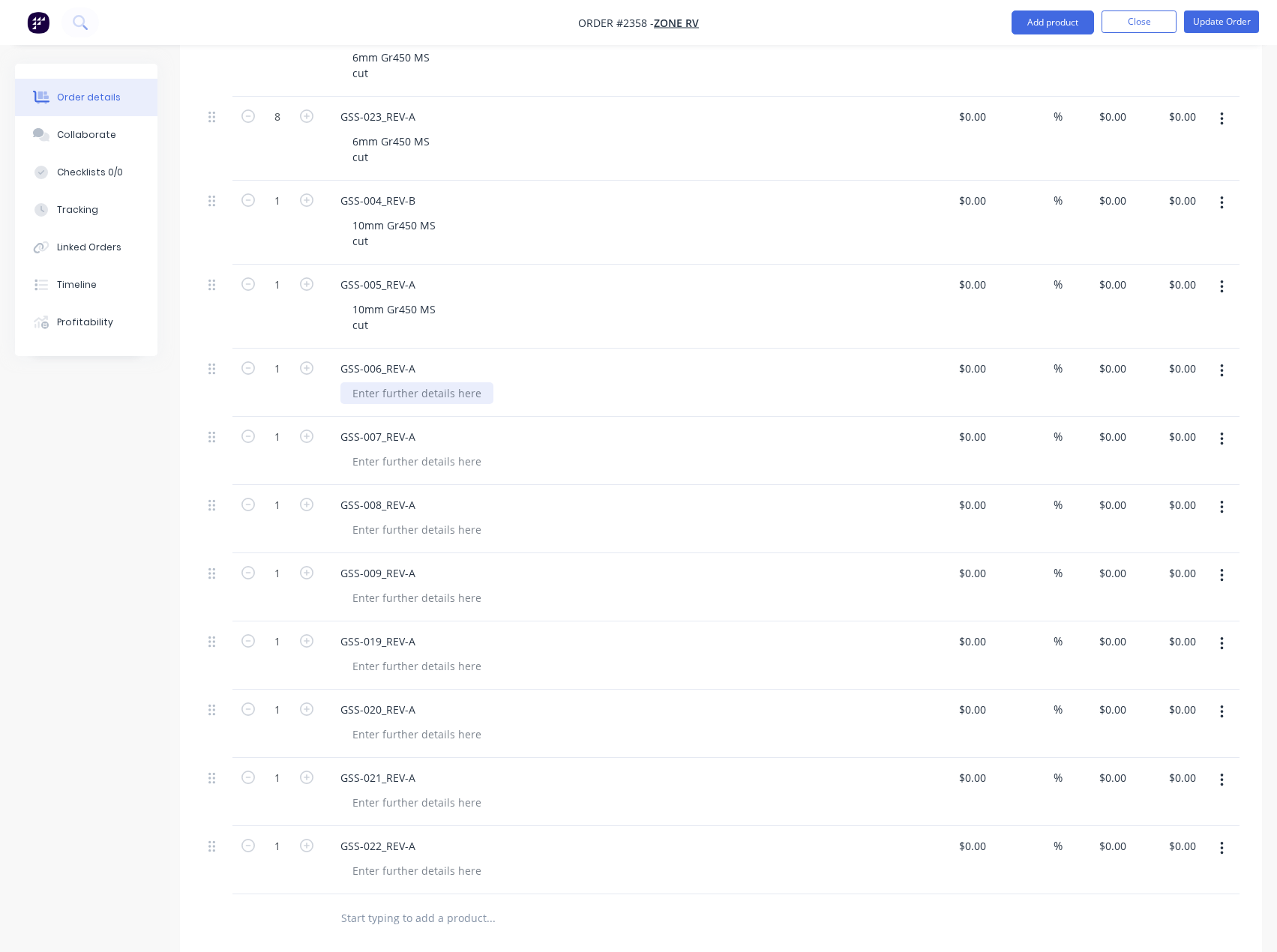
click at [390, 383] on div at bounding box center [417, 393] width 153 height 21
paste div
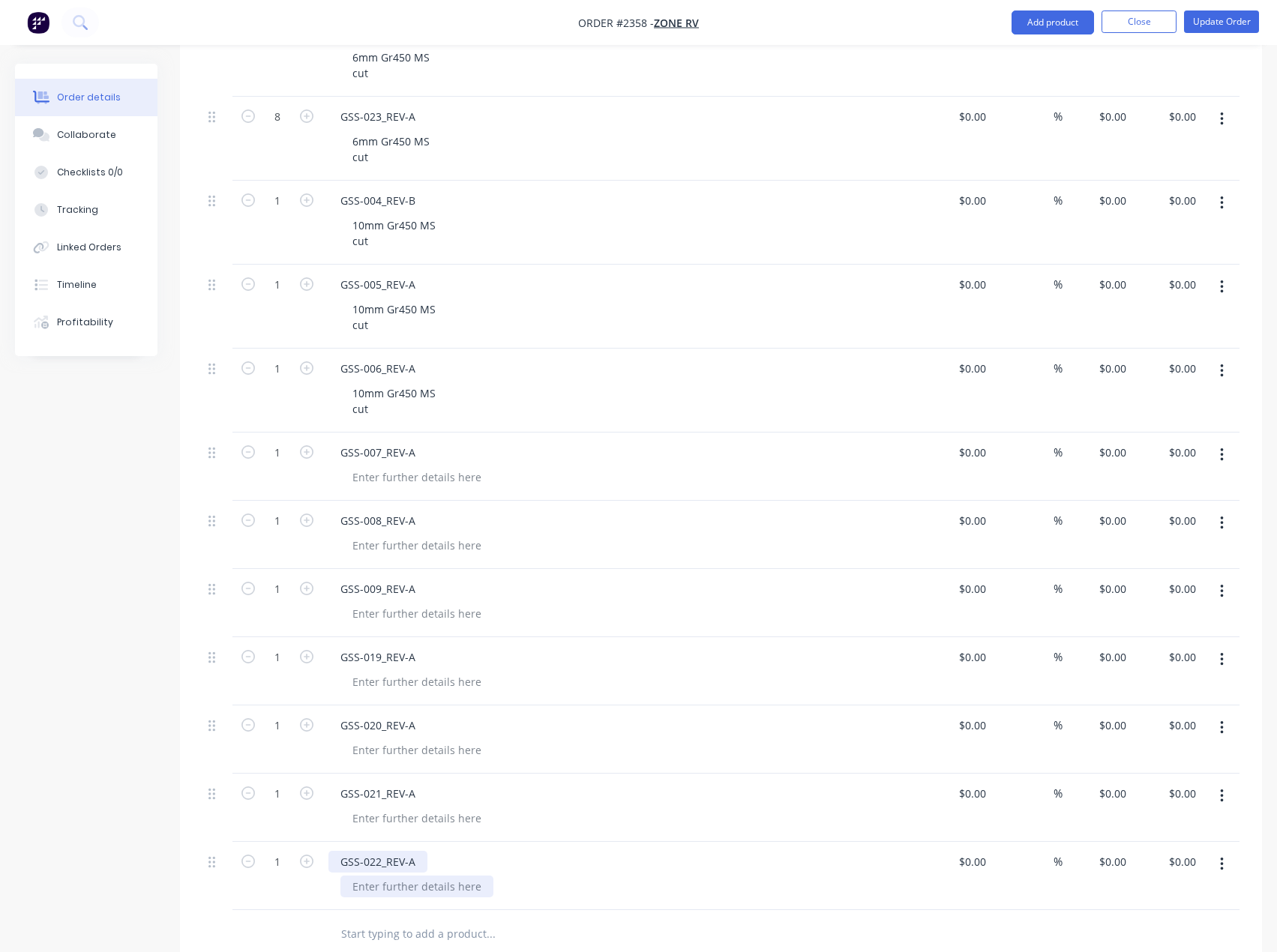
click at [384, 875] on div at bounding box center [417, 886] width 153 height 21
paste div
click at [390, 808] on div at bounding box center [417, 818] width 153 height 21
paste div
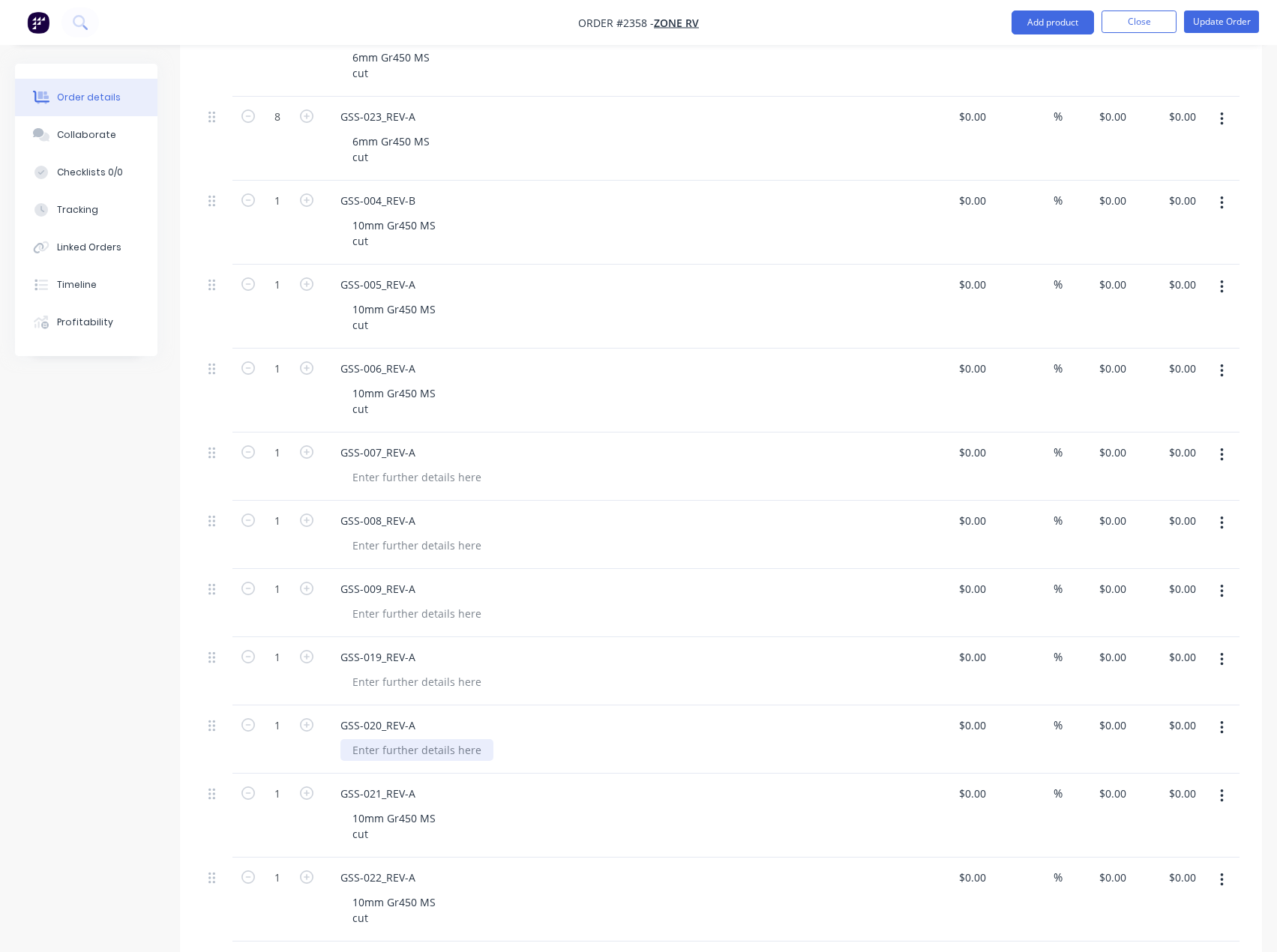
click at [370, 740] on div at bounding box center [417, 750] width 153 height 21
paste div
click at [369, 671] on div at bounding box center [417, 681] width 153 height 21
paste div
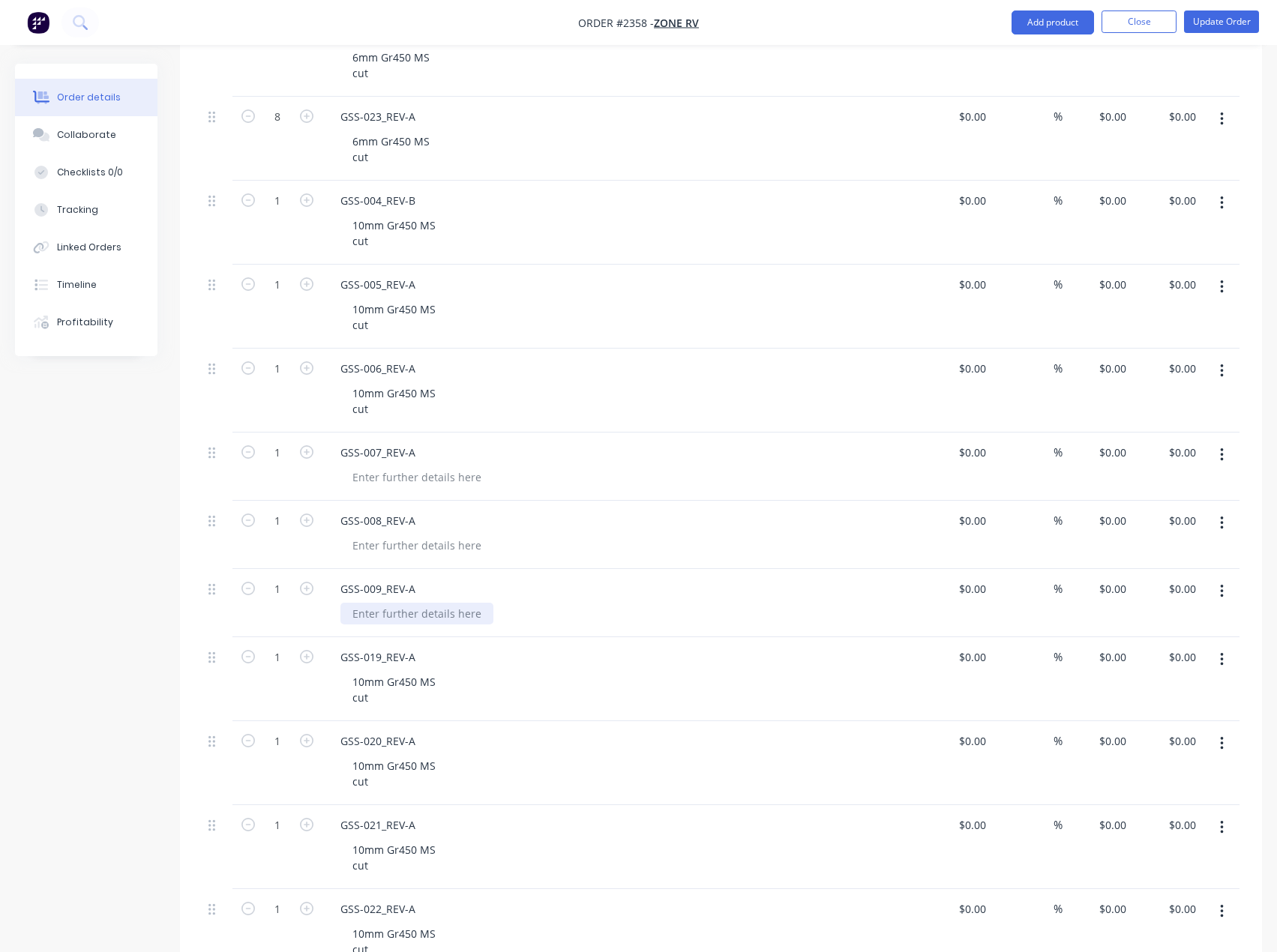
click at [381, 603] on div at bounding box center [417, 613] width 153 height 21
paste div
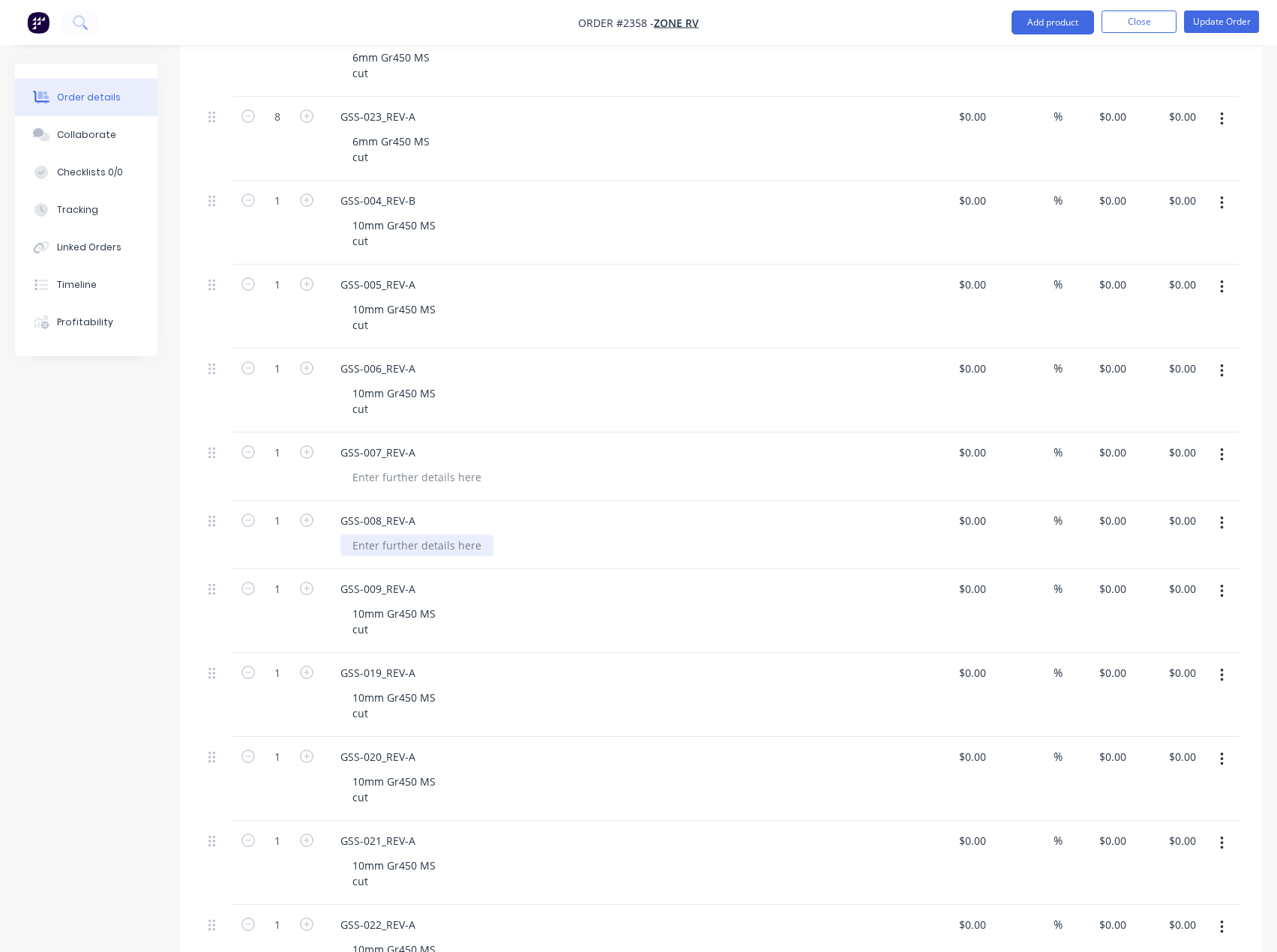
click at [378, 535] on div at bounding box center [417, 545] width 153 height 21
paste div
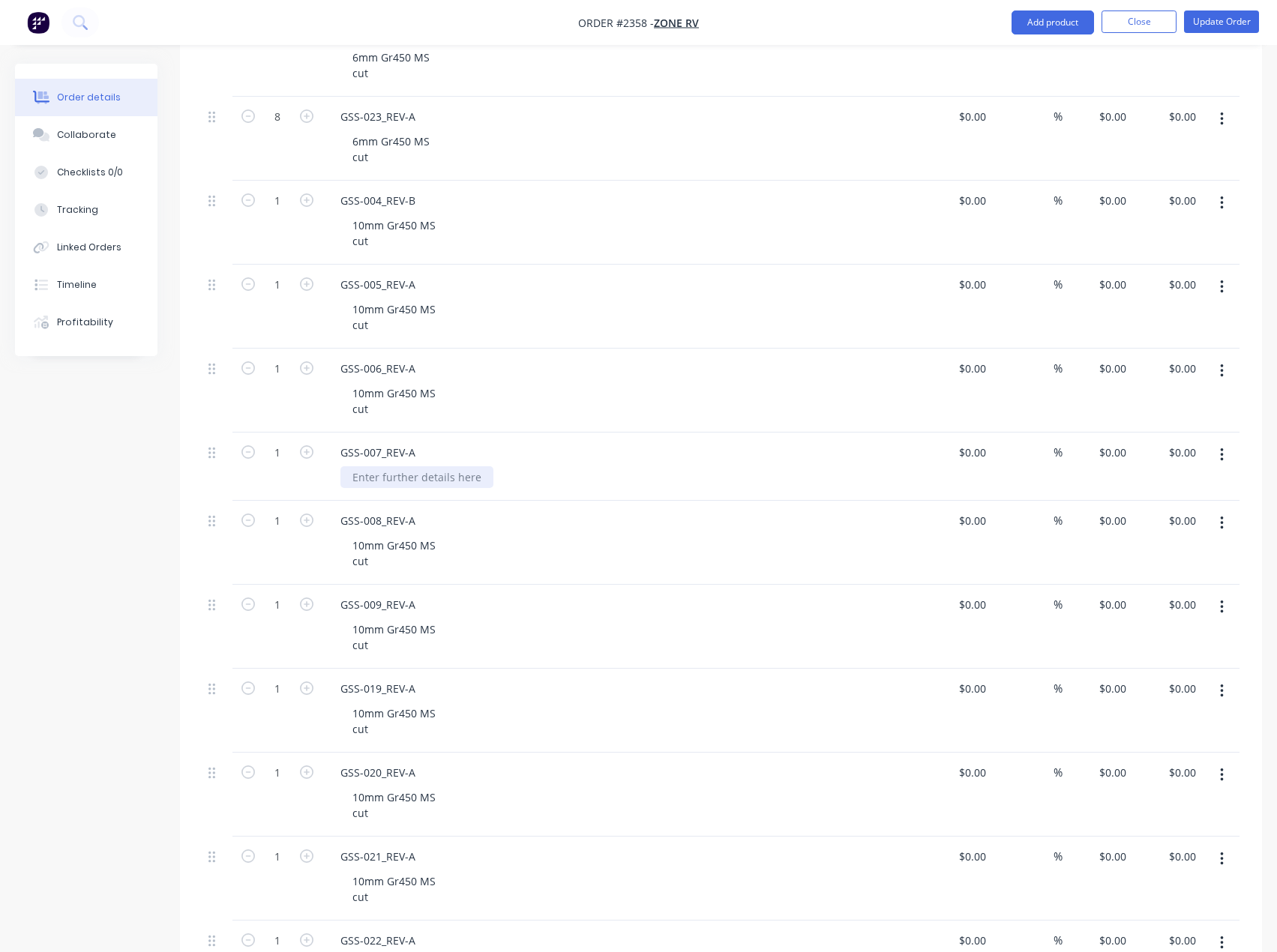
click at [370, 466] on div at bounding box center [417, 476] width 153 height 21
paste div
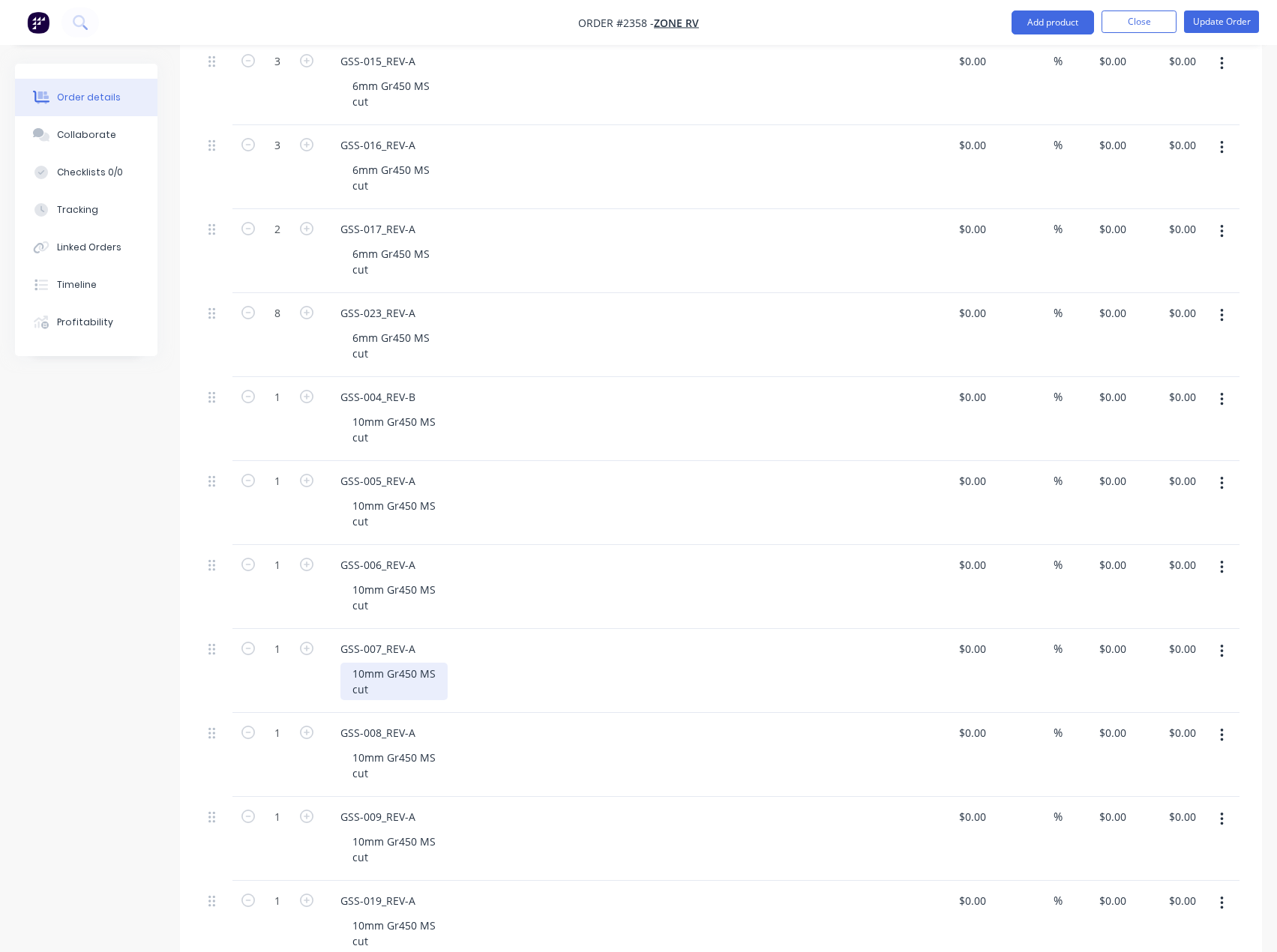
scroll to position [971, 0]
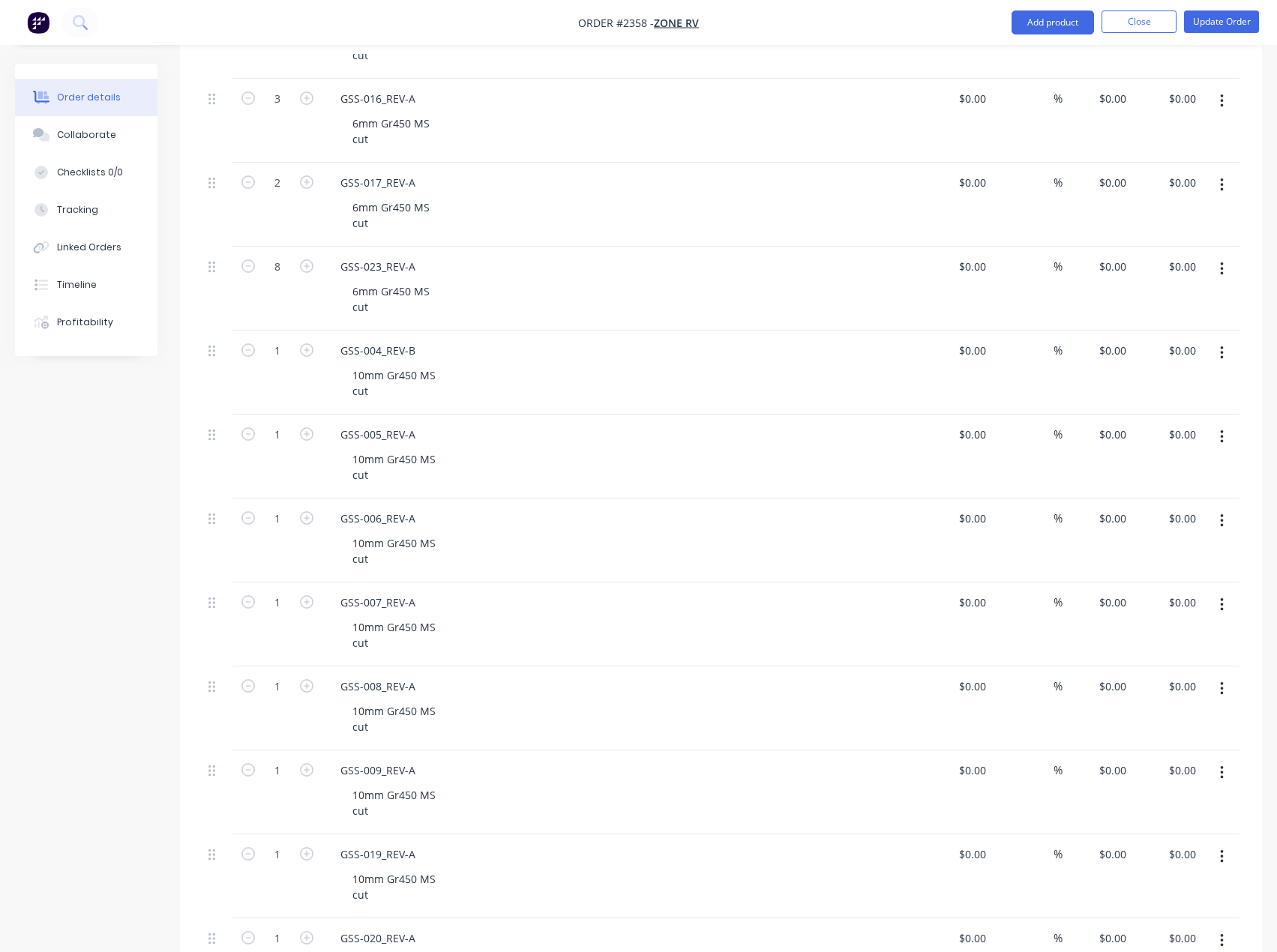
click at [313, 341] on button "button" at bounding box center [306, 349] width 20 height 15
click at [308, 343] on icon "button" at bounding box center [307, 350] width 14 height 14
type input "4"
click at [274, 424] on input "1" at bounding box center [277, 435] width 39 height 22
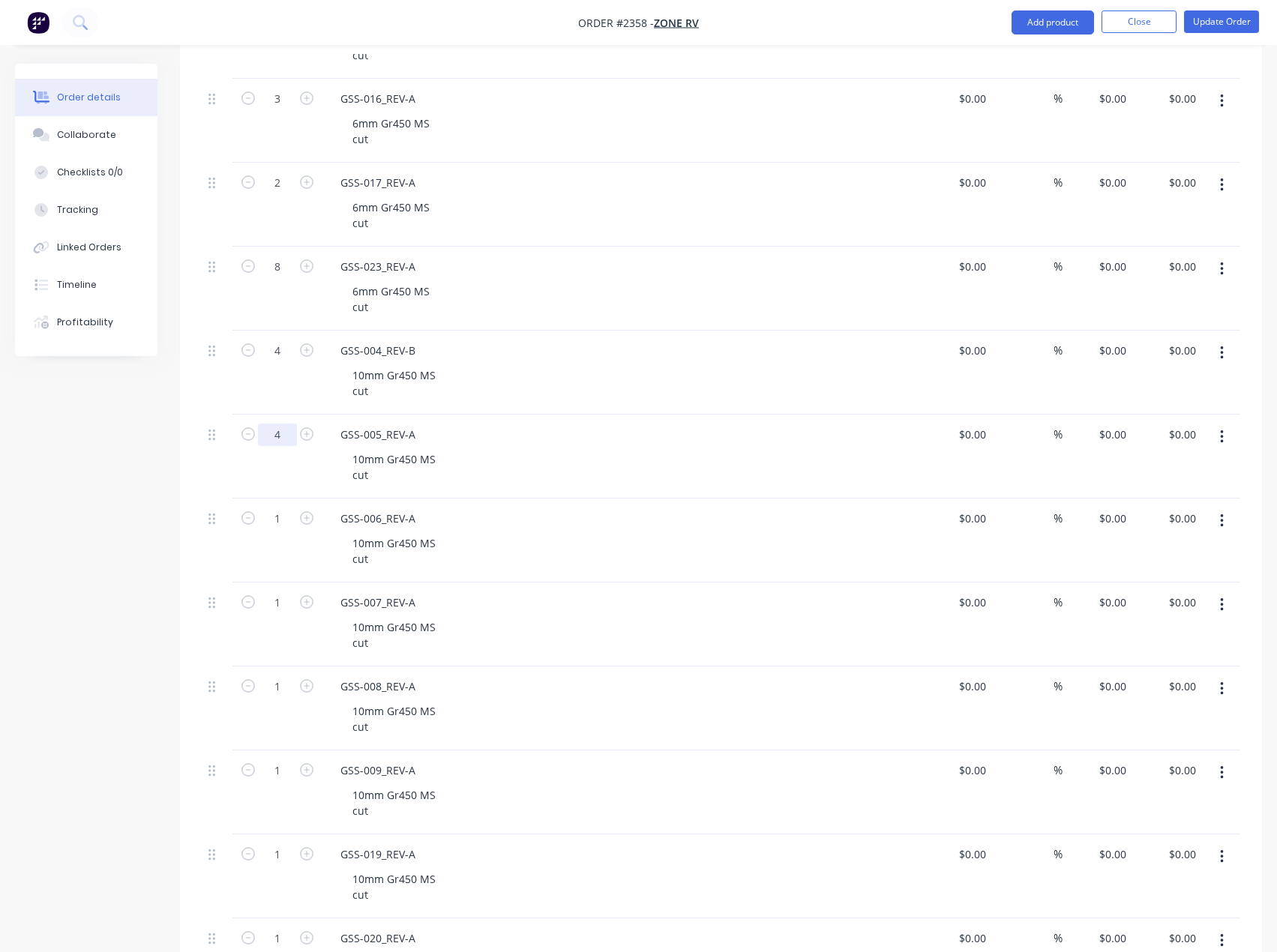
type input "4"
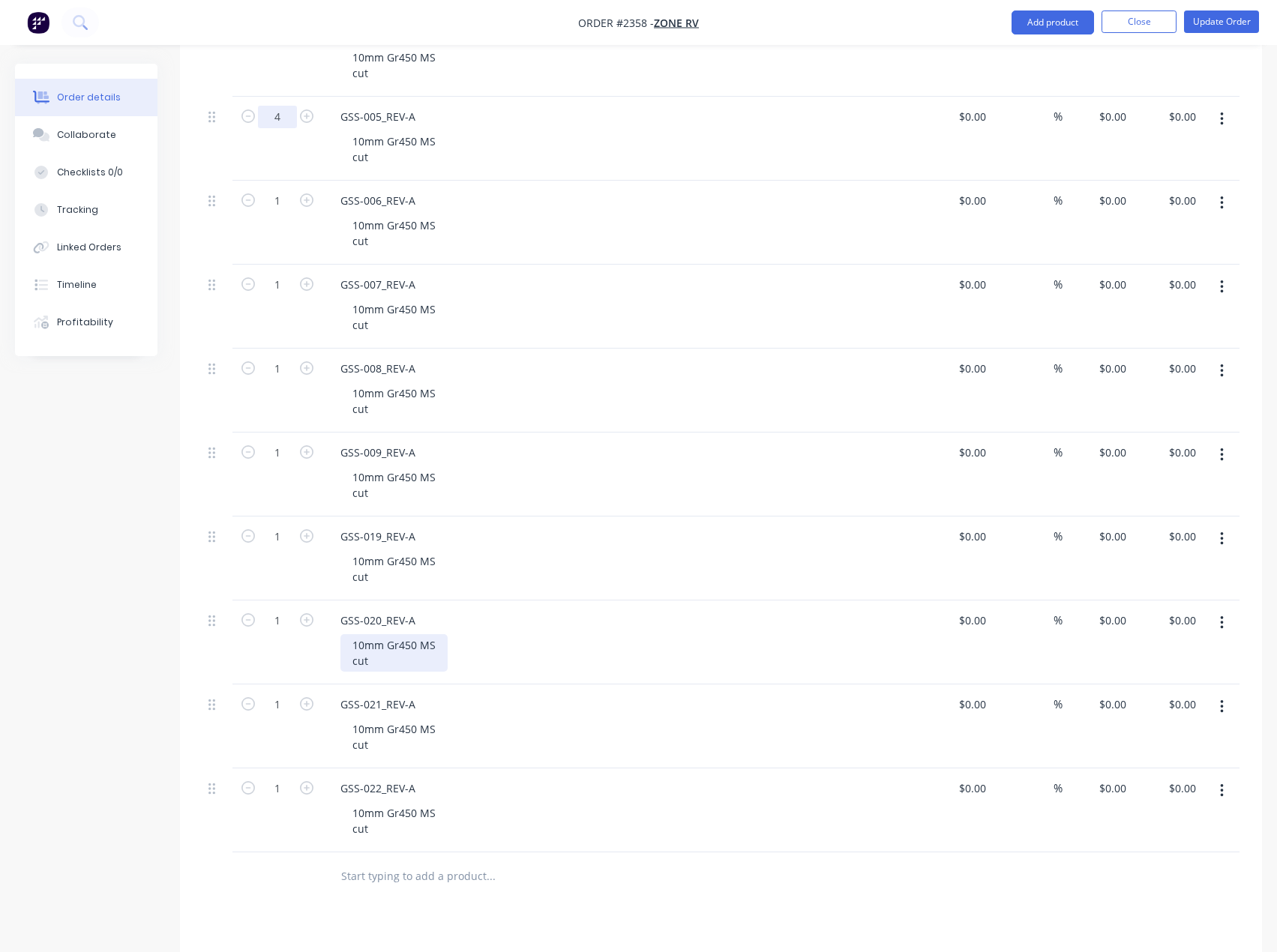
scroll to position [1421, 0]
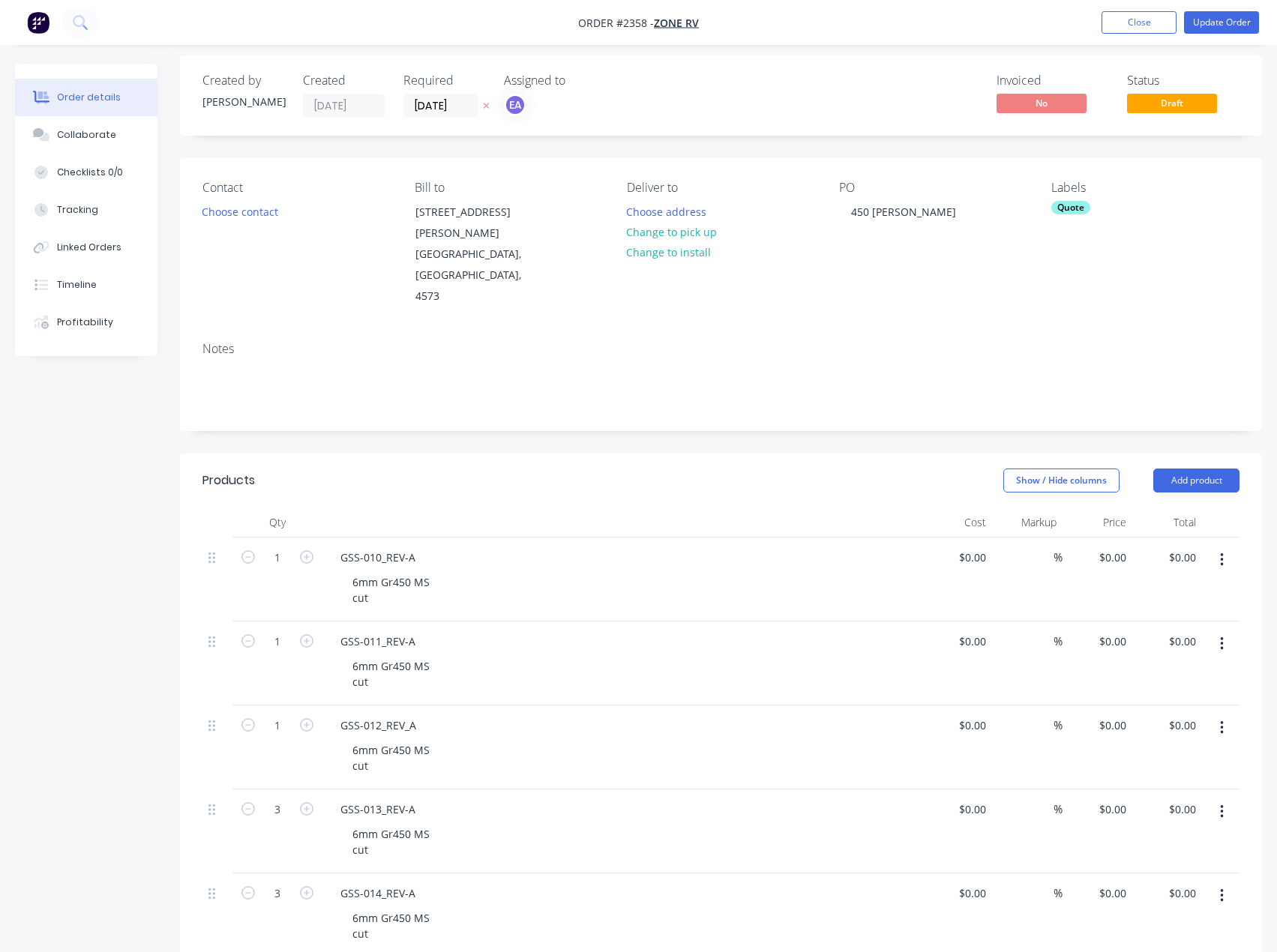
scroll to position [0, 0]
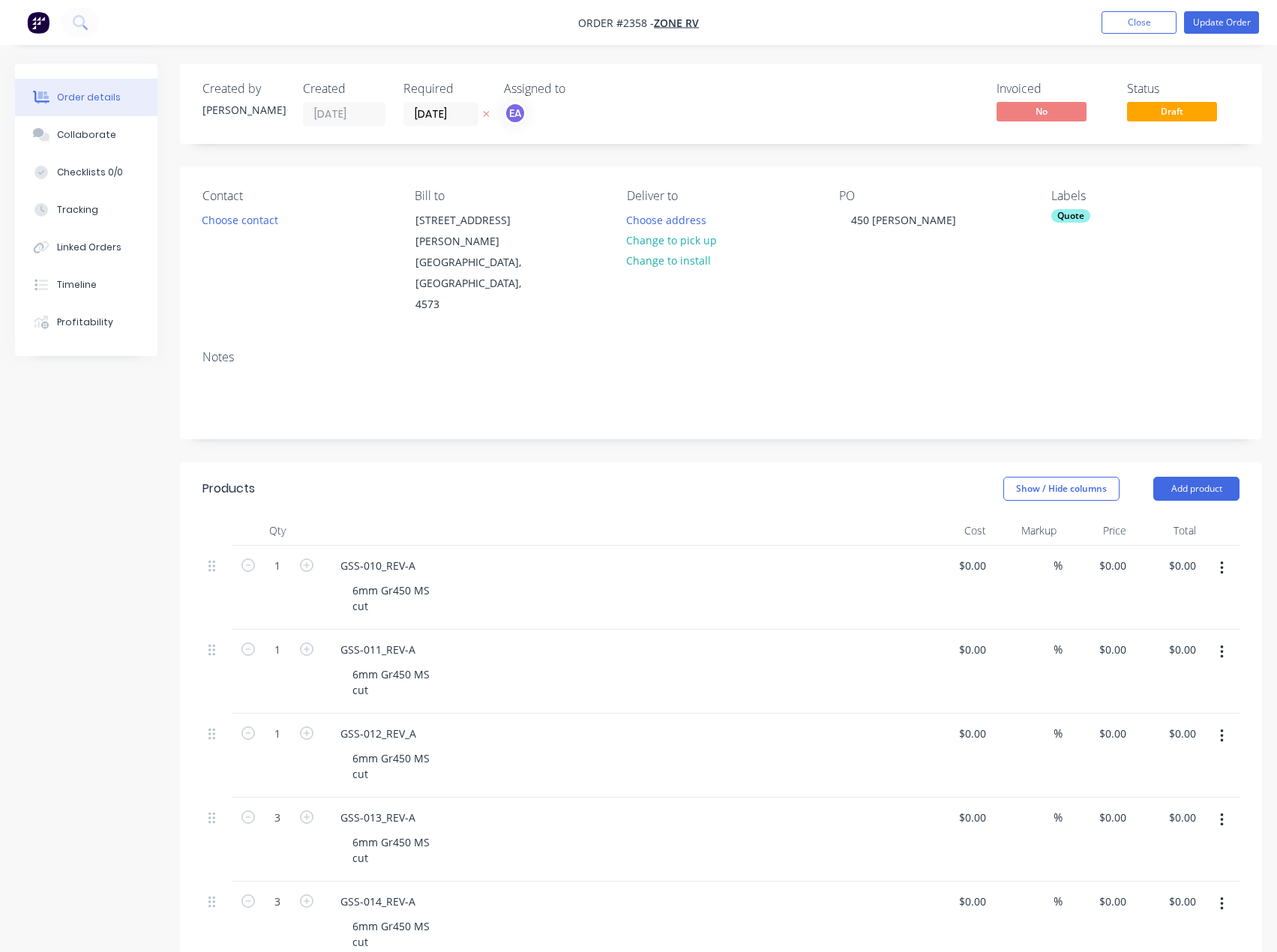
click at [1074, 209] on div "Quote" at bounding box center [1070, 216] width 39 height 14
click at [1089, 252] on input "text" at bounding box center [1139, 256] width 157 height 30
type input "6mm ms"
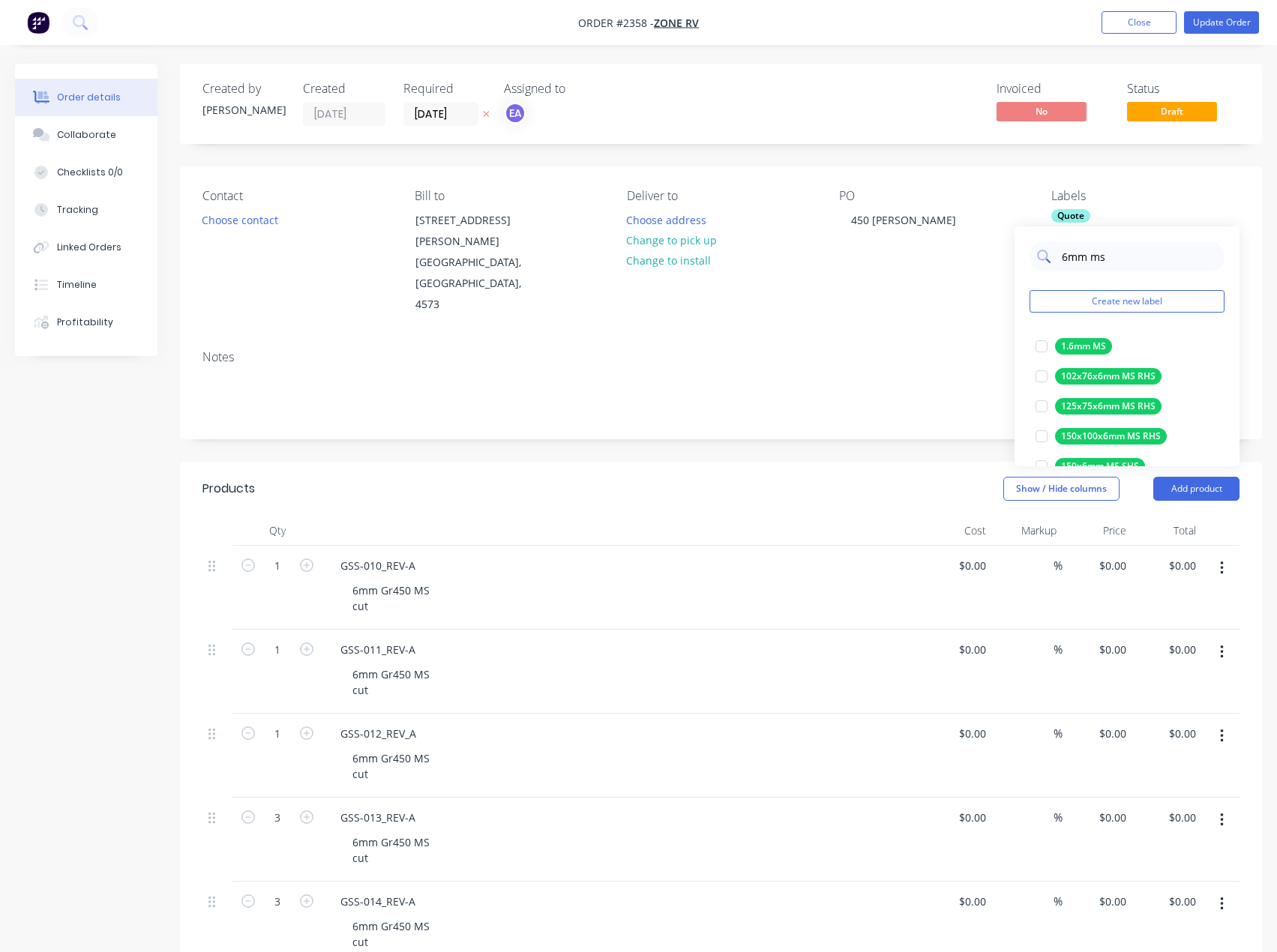
drag, startPoint x: 1108, startPoint y: 257, endPoint x: 1056, endPoint y: 266, distance: 52.8
click at [1056, 266] on div "6mm ms" at bounding box center [1127, 256] width 195 height 30
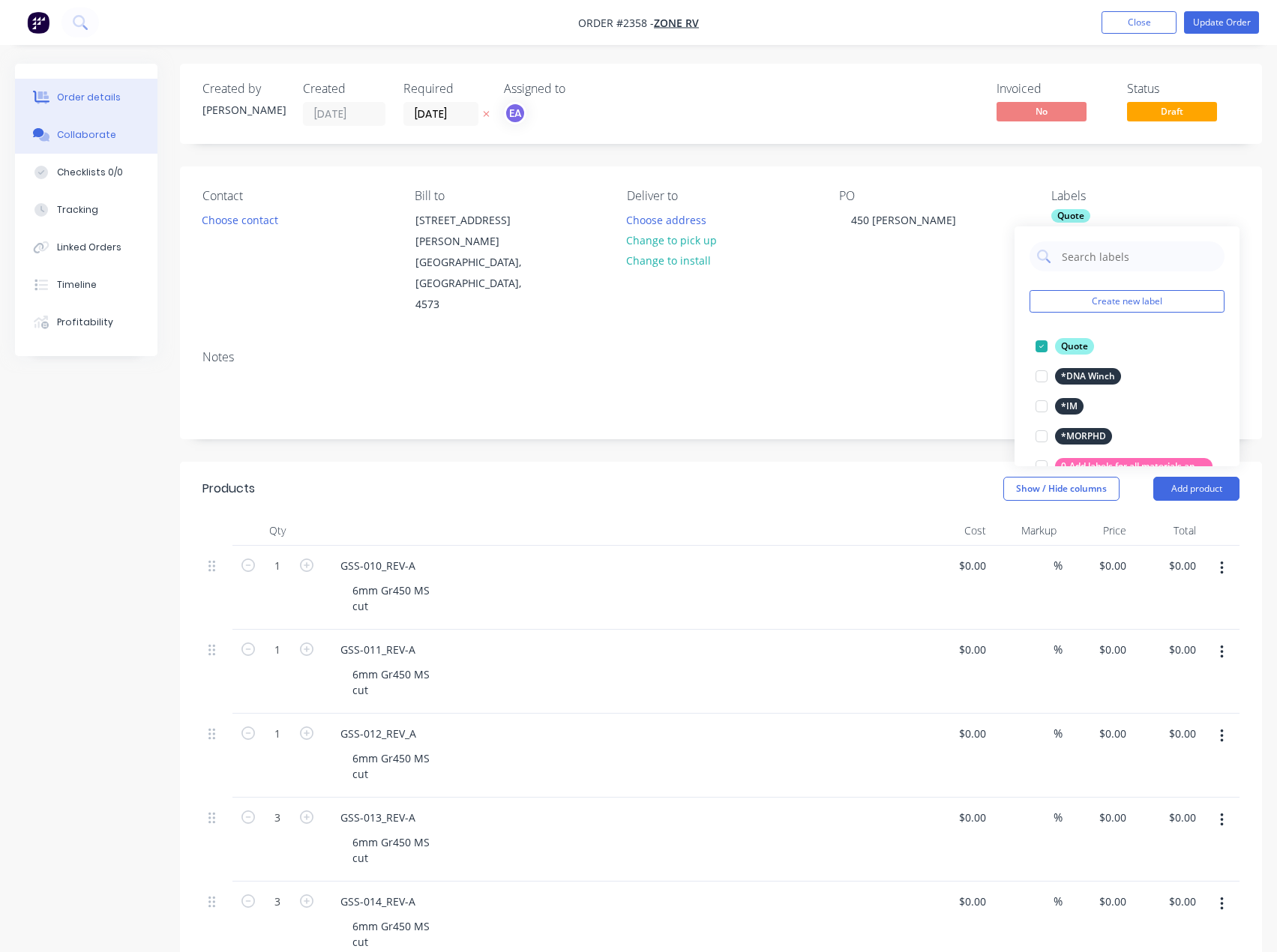
click at [88, 119] on button "Collaborate" at bounding box center [86, 135] width 143 height 38
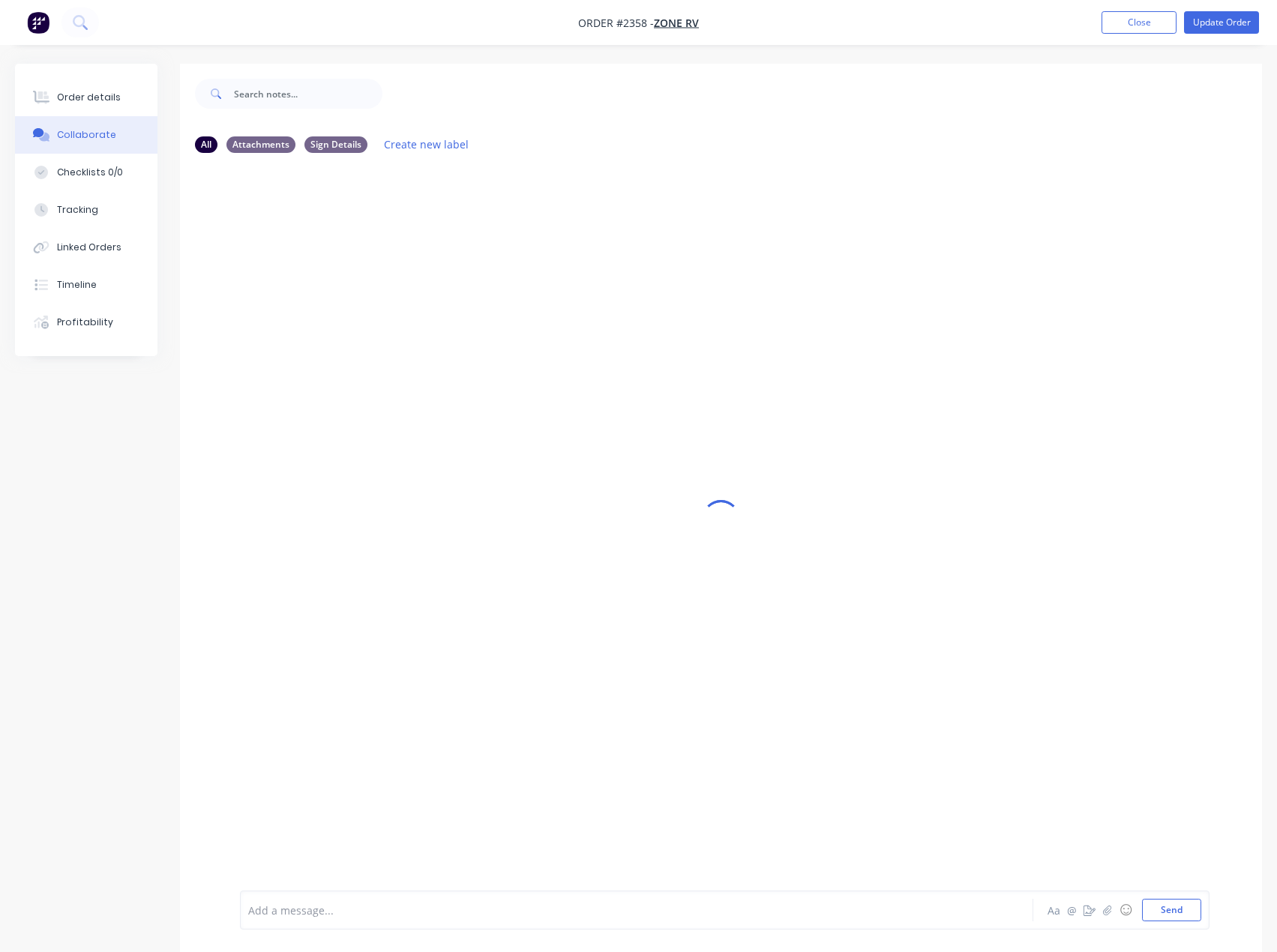
click at [304, 913] on div at bounding box center [605, 911] width 714 height 15
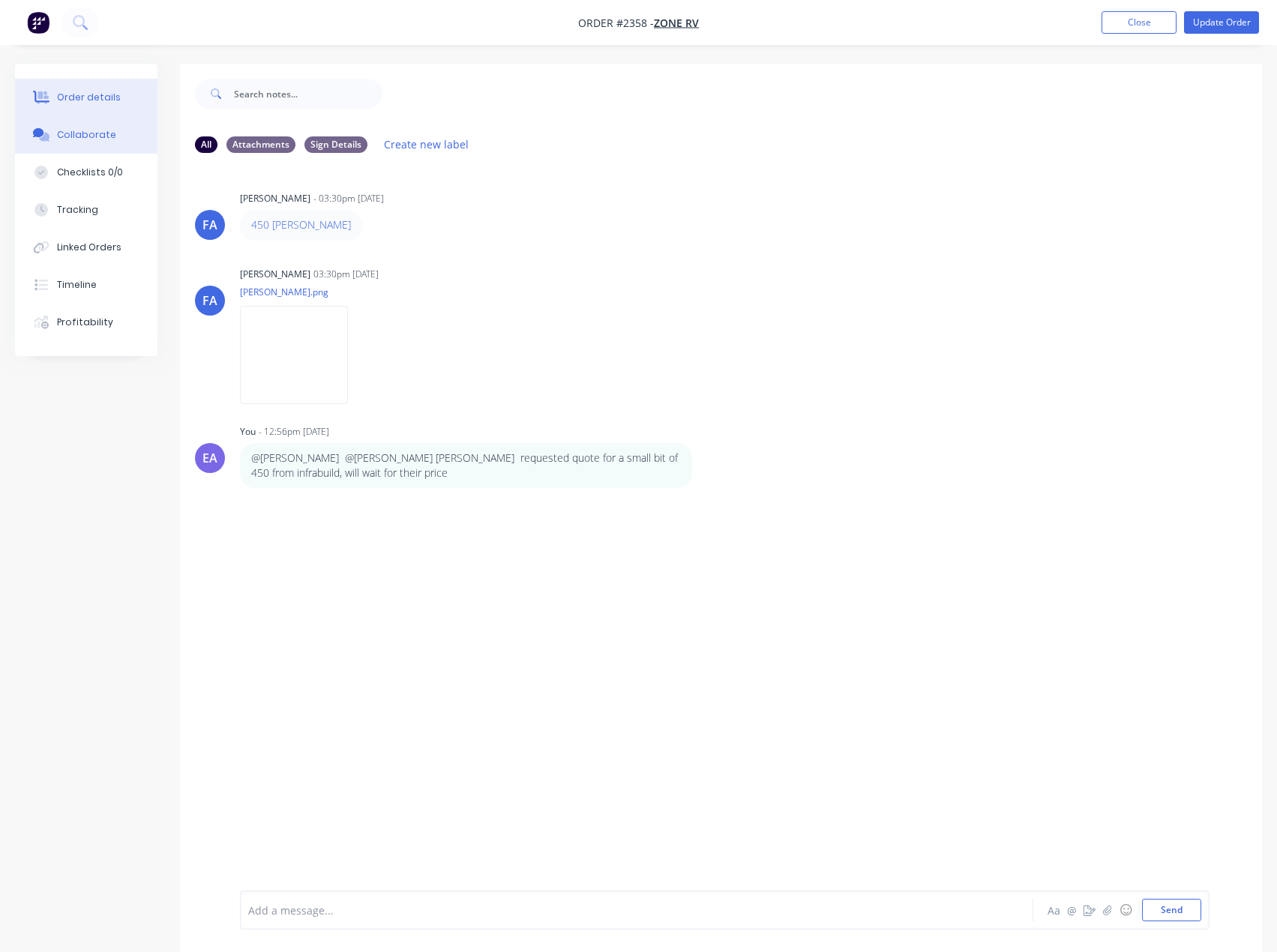
click at [50, 86] on button "Order details" at bounding box center [86, 98] width 143 height 38
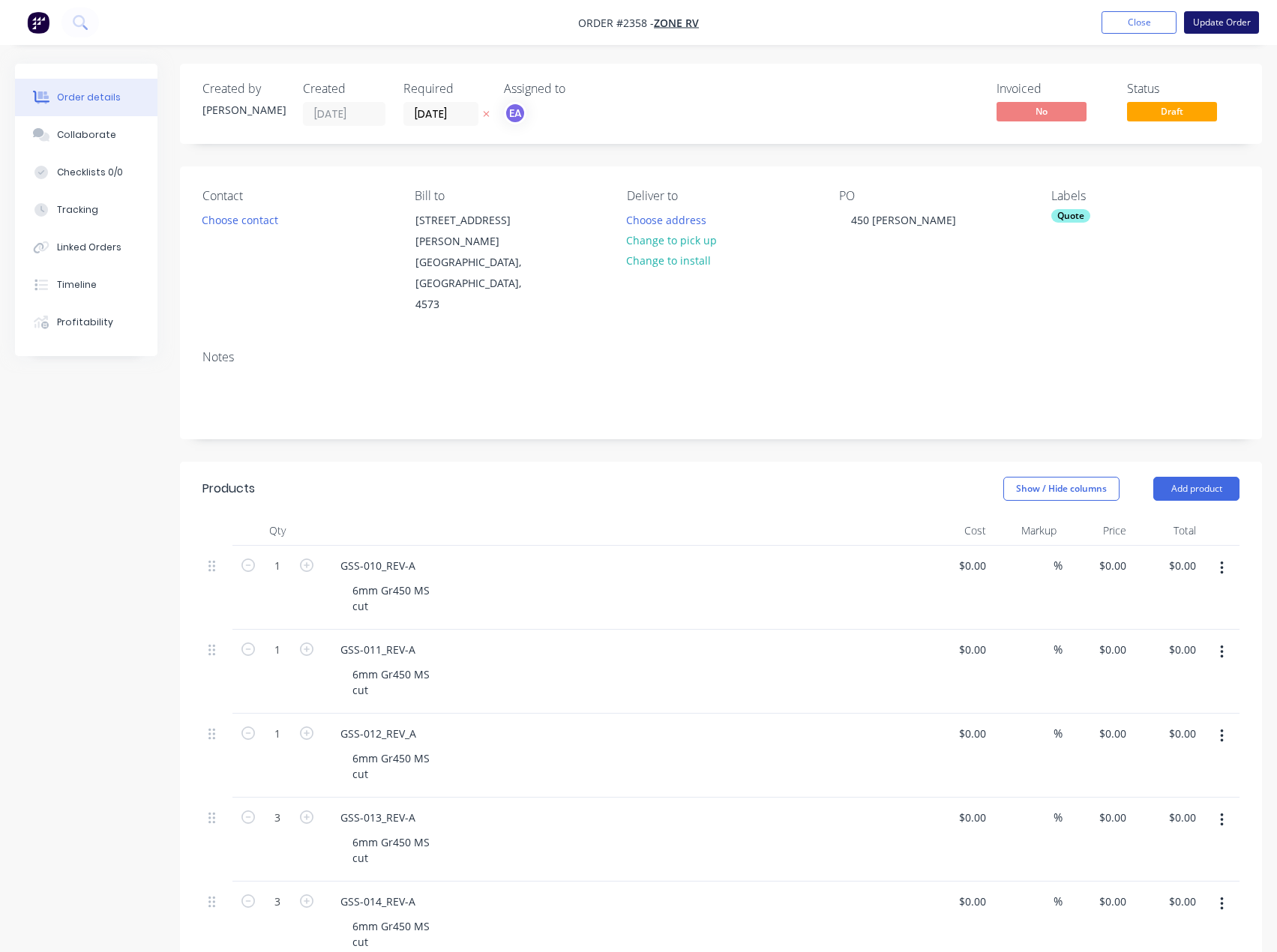
click at [1228, 27] on button "Update Order" at bounding box center [1221, 22] width 75 height 22
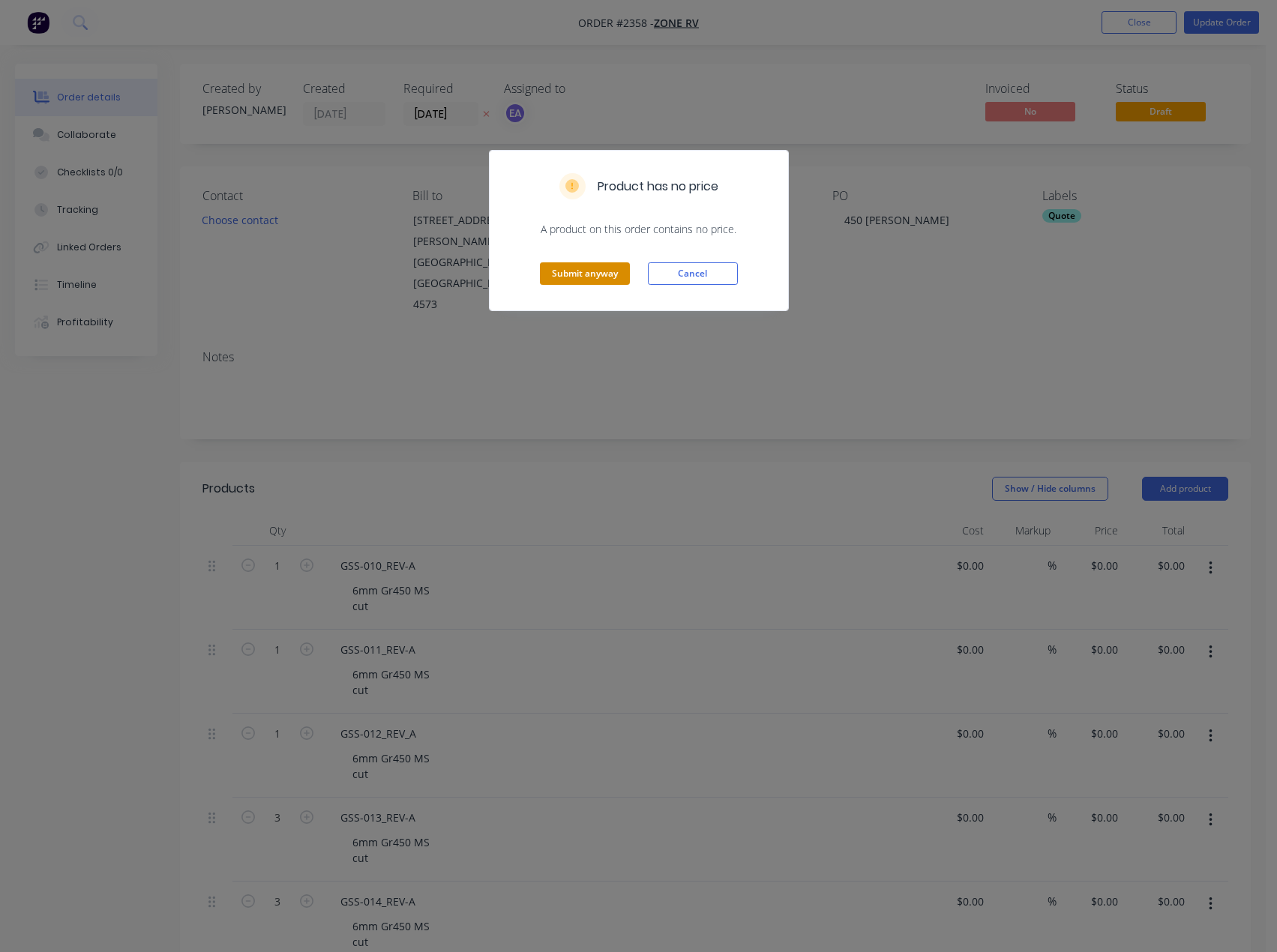
click at [589, 281] on button "Submit anyway" at bounding box center [585, 273] width 90 height 22
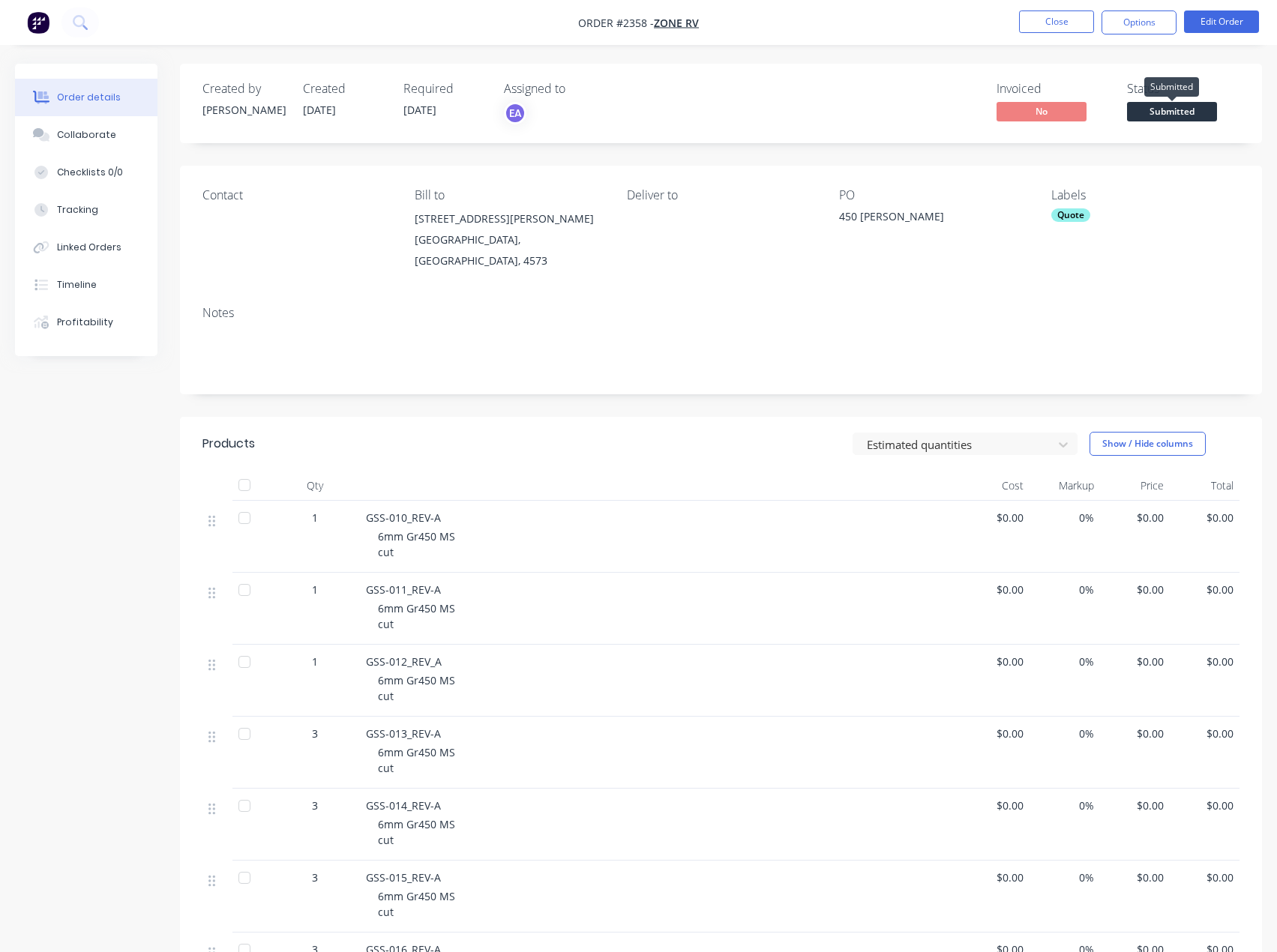
click at [1157, 115] on span "Submitted" at bounding box center [1172, 112] width 90 height 19
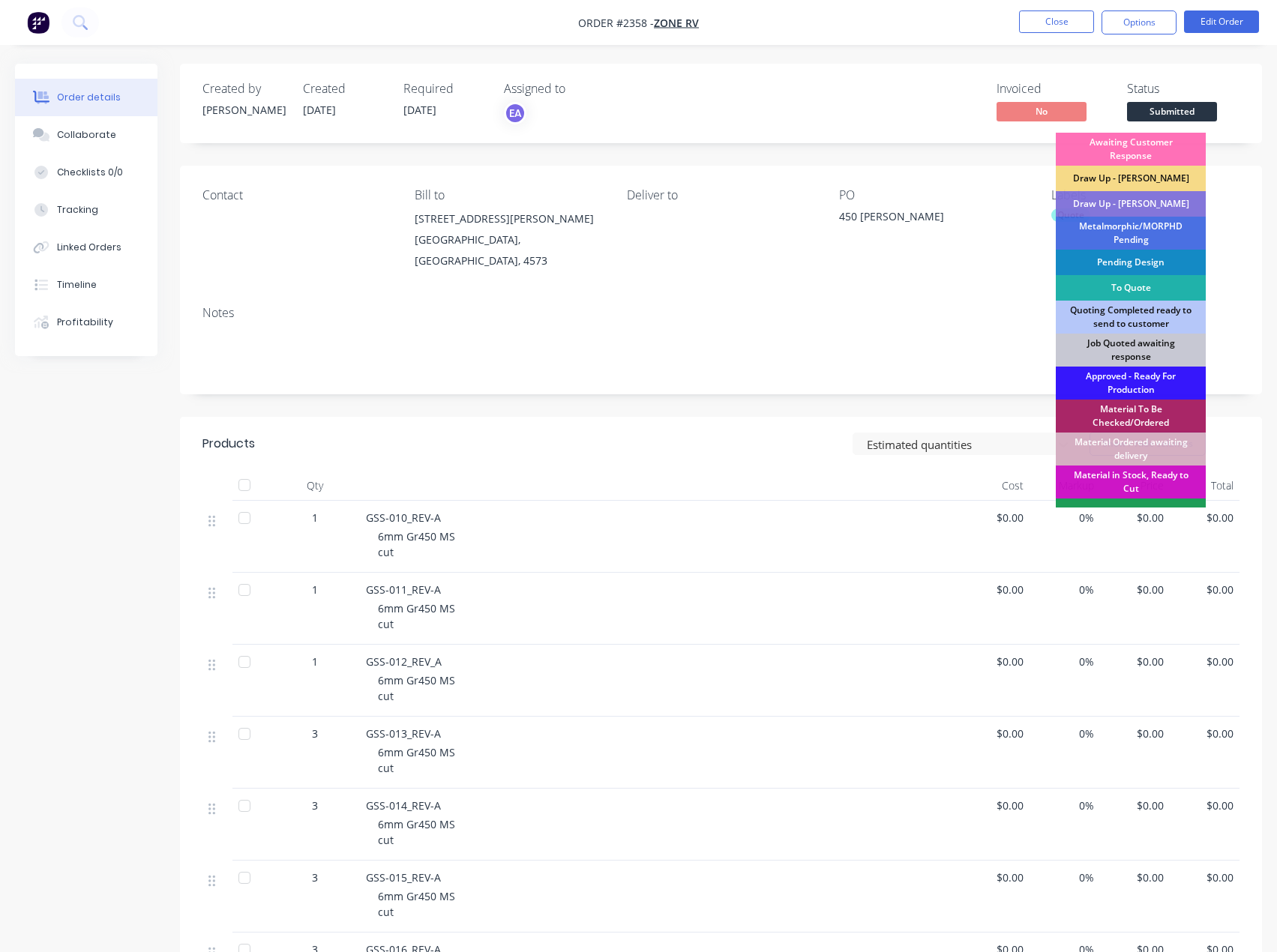
click at [1127, 288] on div "To Quote" at bounding box center [1131, 288] width 150 height 26
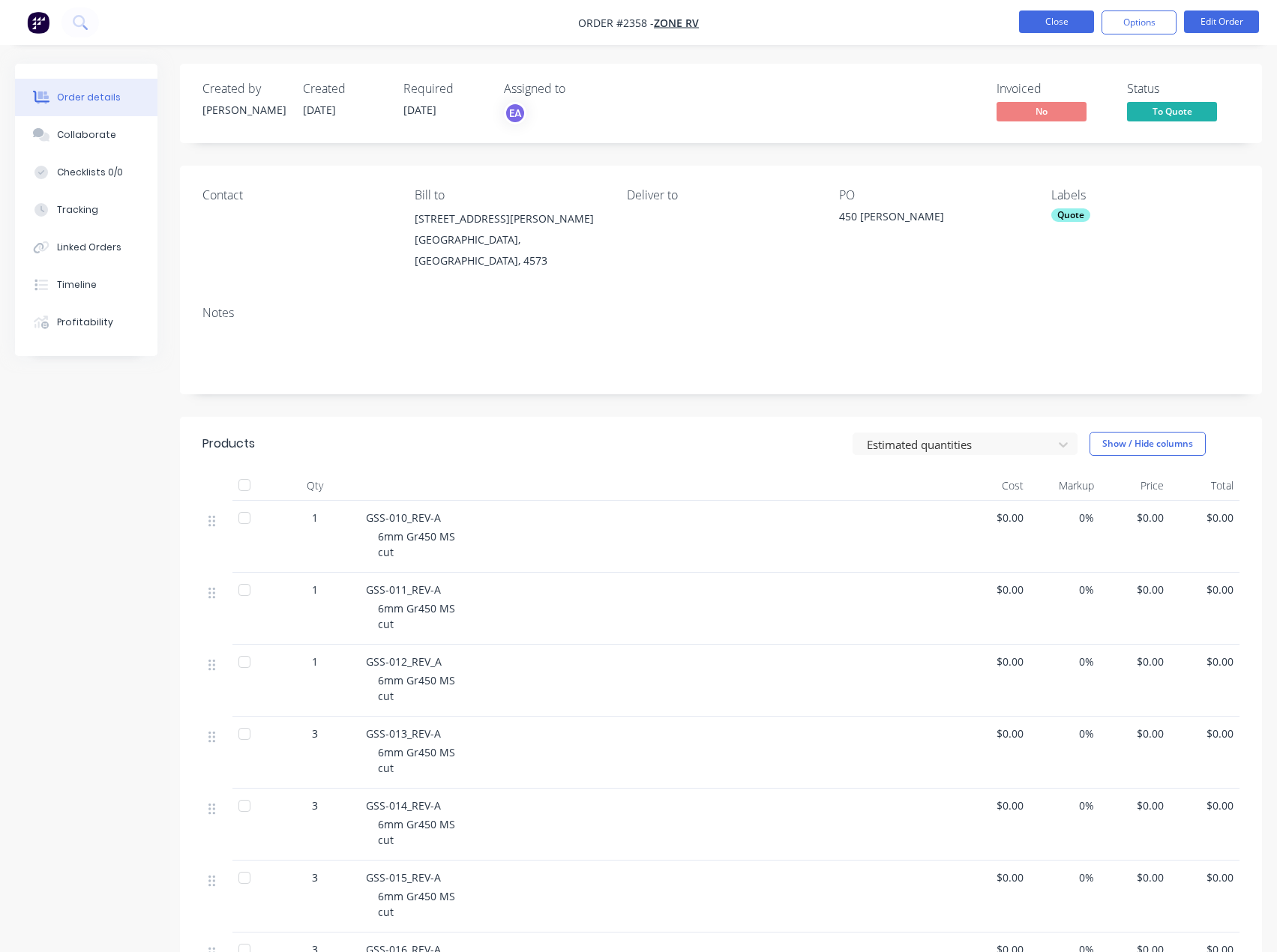
click at [1054, 18] on button "Close" at bounding box center [1056, 21] width 75 height 22
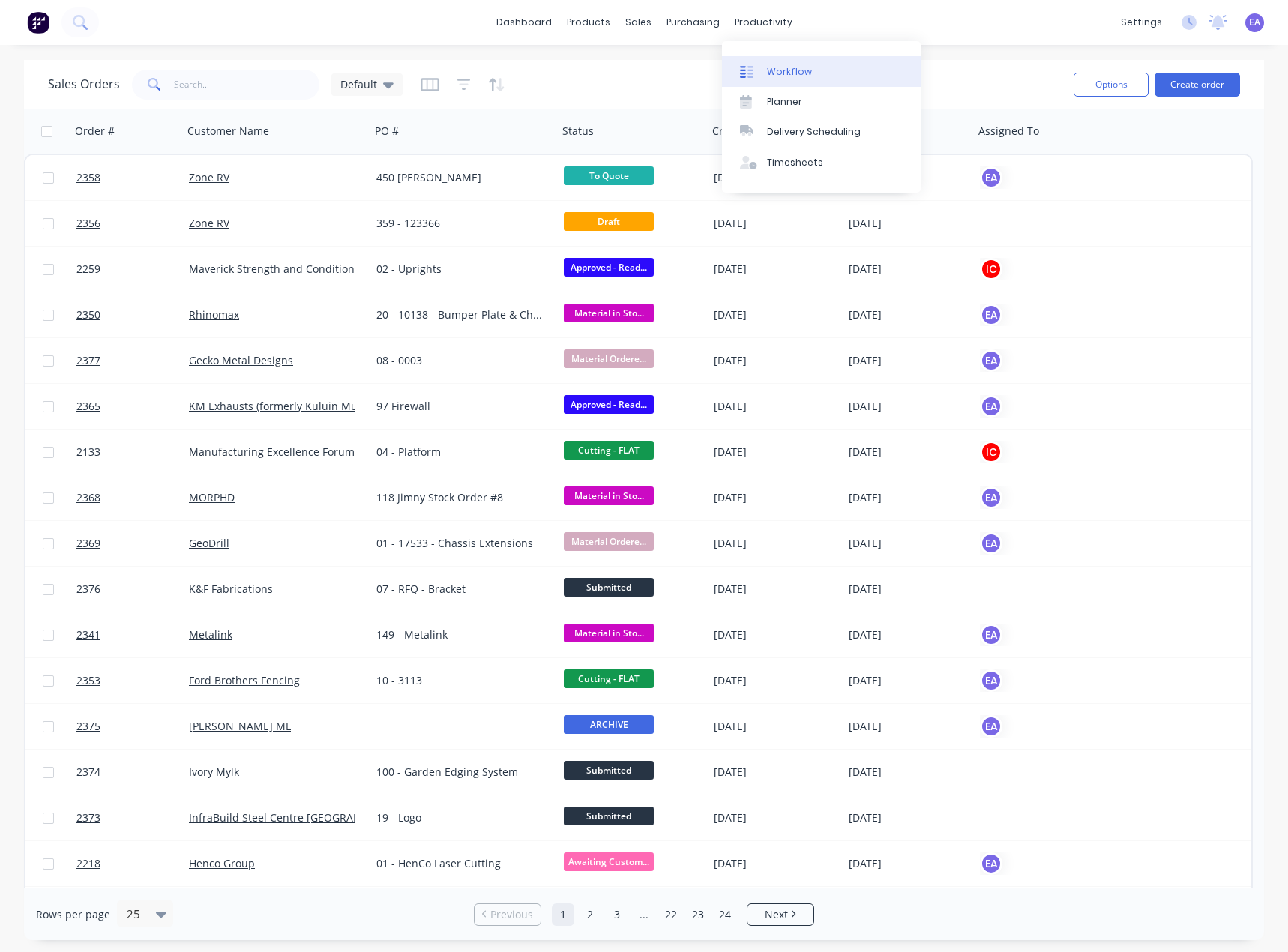
click at [788, 65] on div "Workflow" at bounding box center [789, 72] width 45 height 14
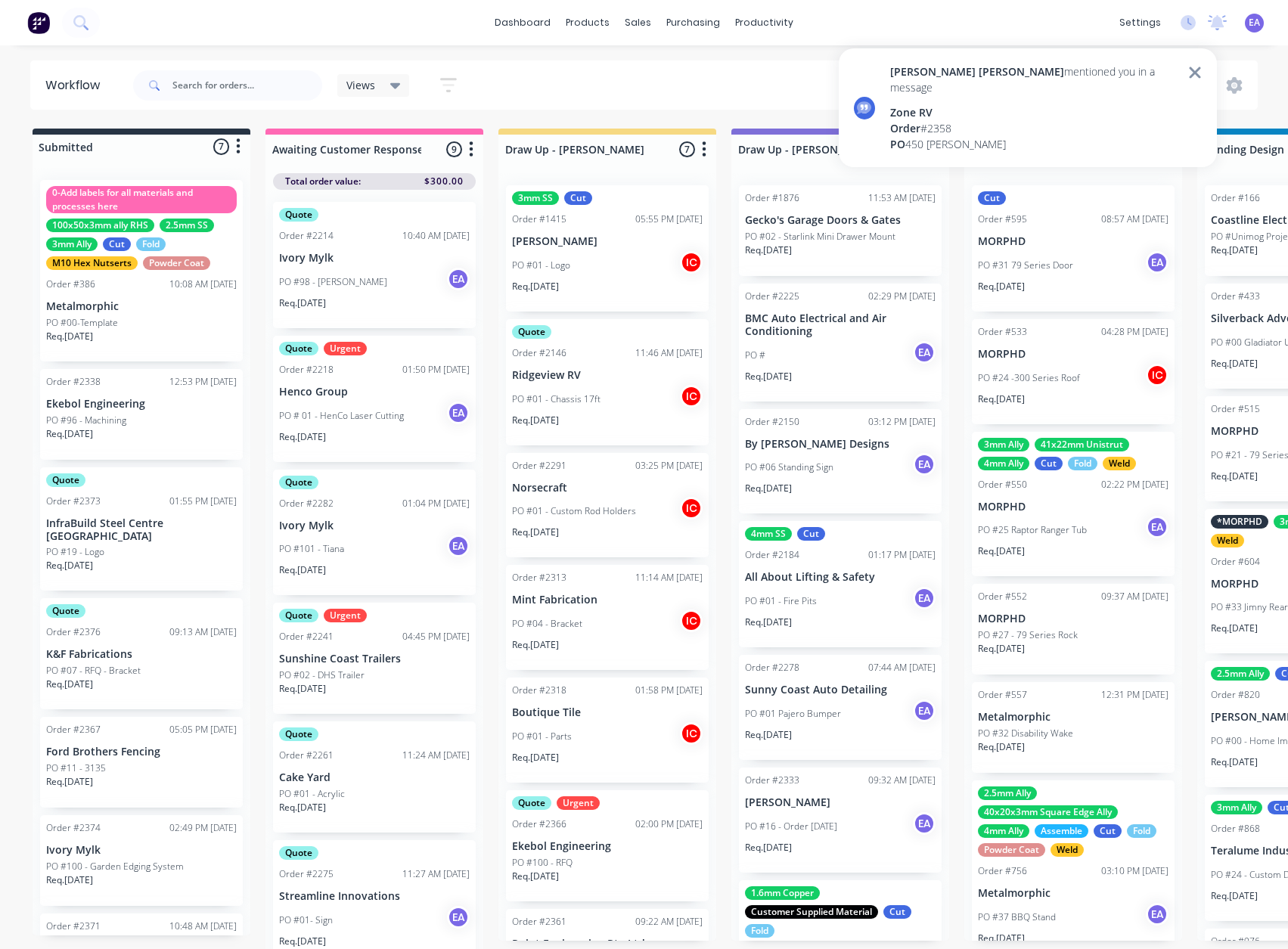
click at [930, 121] on div "Order # 2358" at bounding box center [1034, 128] width 289 height 16
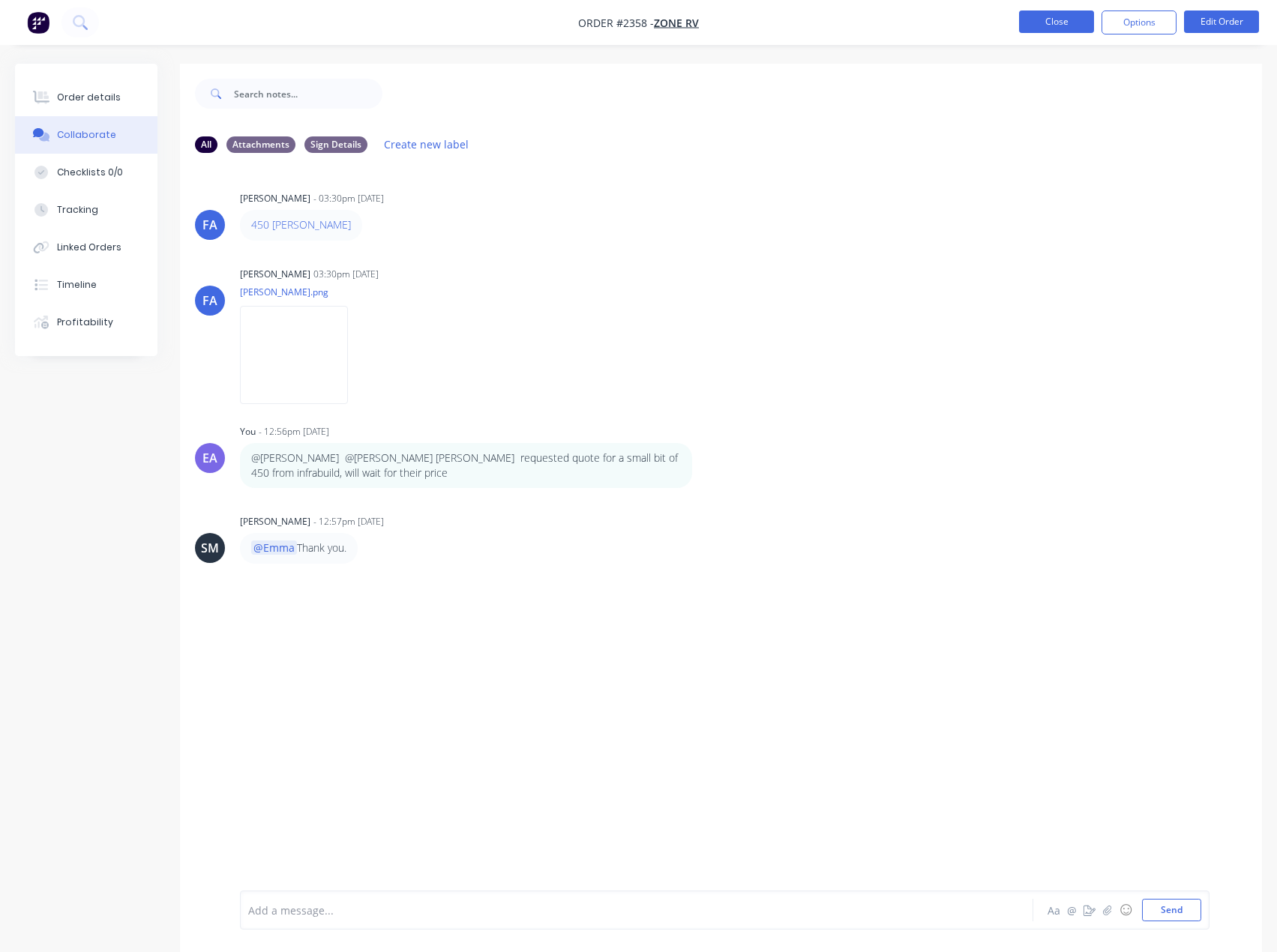
click at [1045, 27] on button "Close" at bounding box center [1056, 21] width 75 height 22
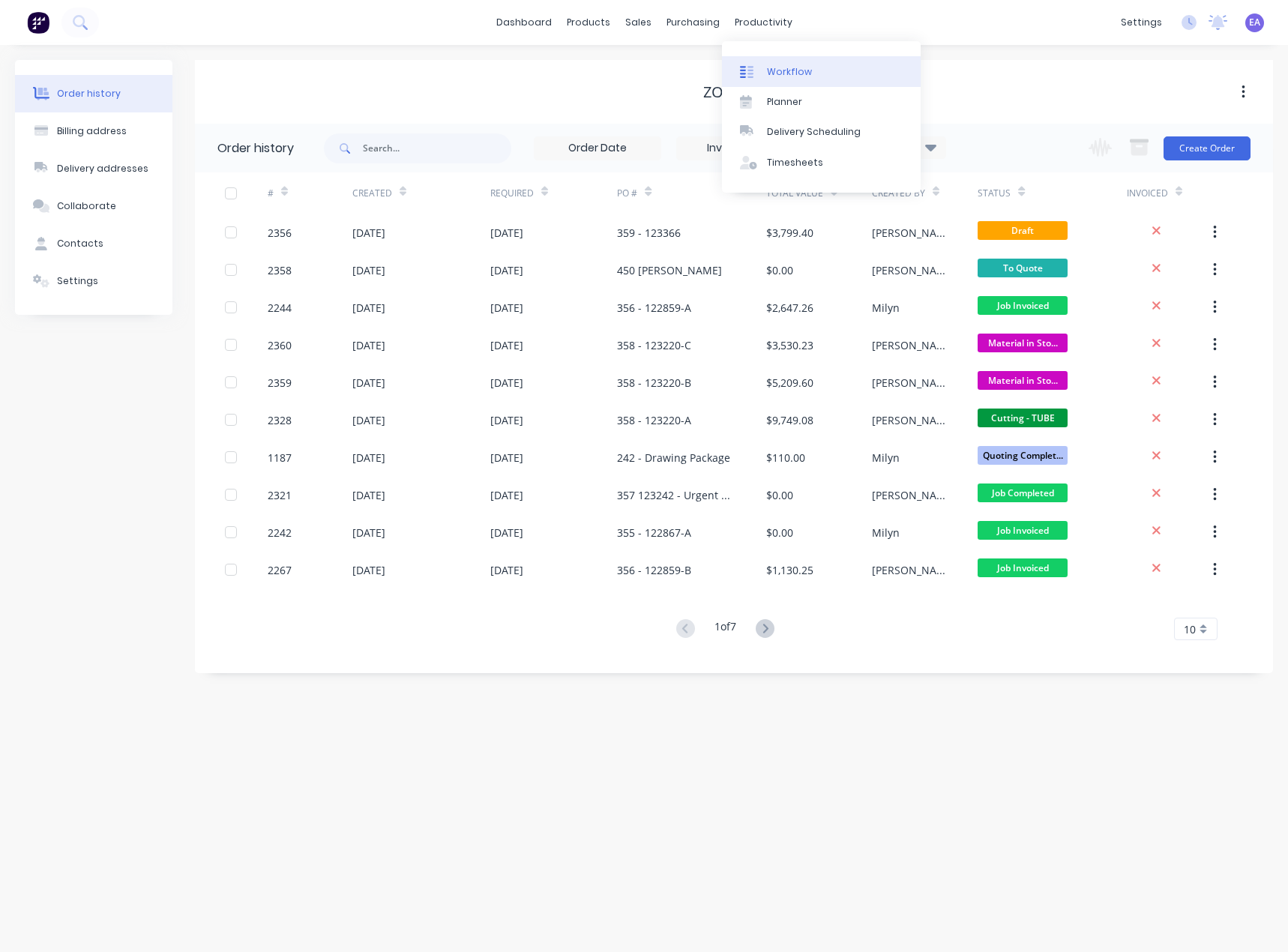
click at [762, 63] on link "Workflow" at bounding box center [821, 71] width 199 height 30
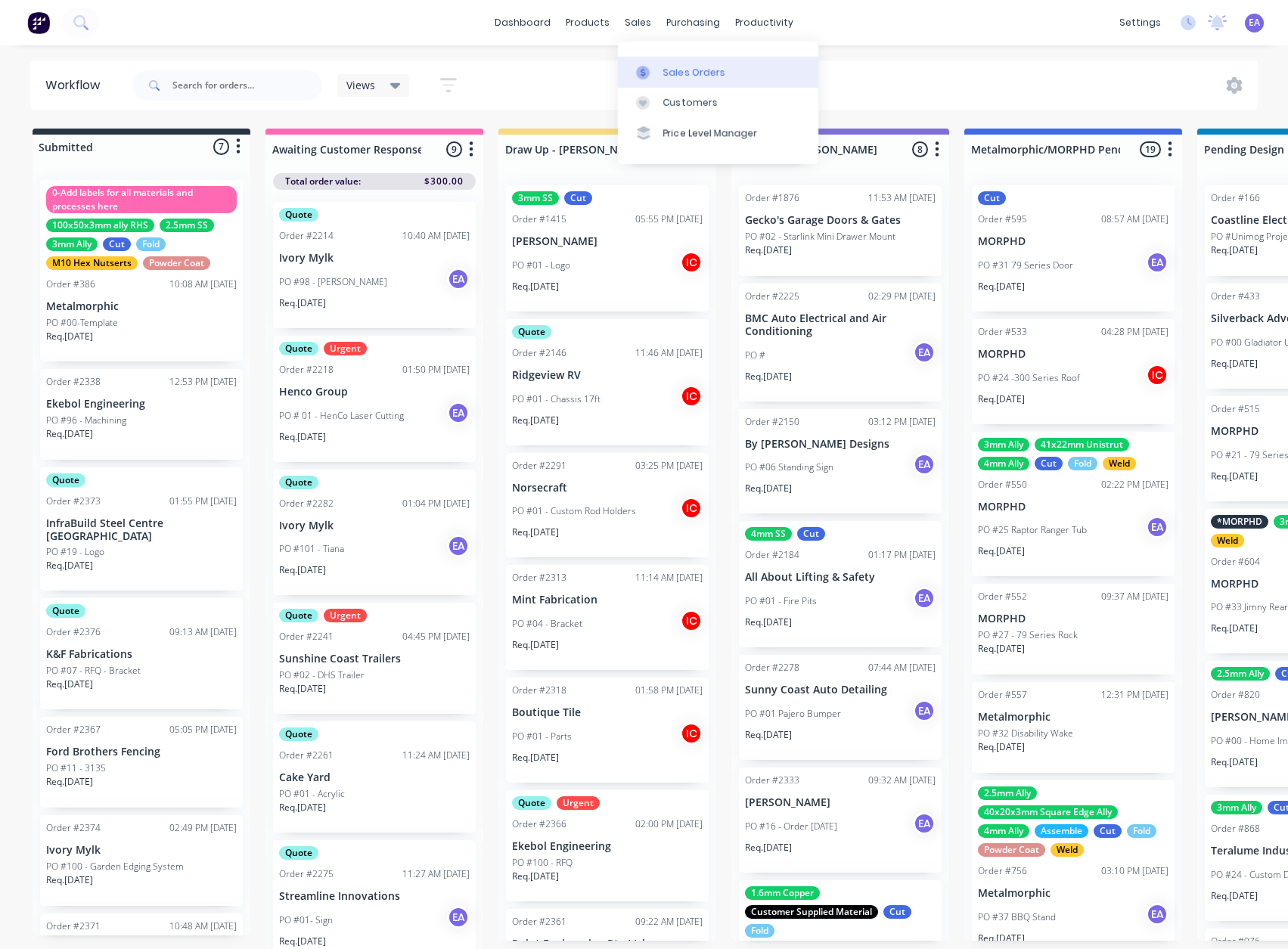
click at [657, 69] on div at bounding box center [647, 73] width 23 height 14
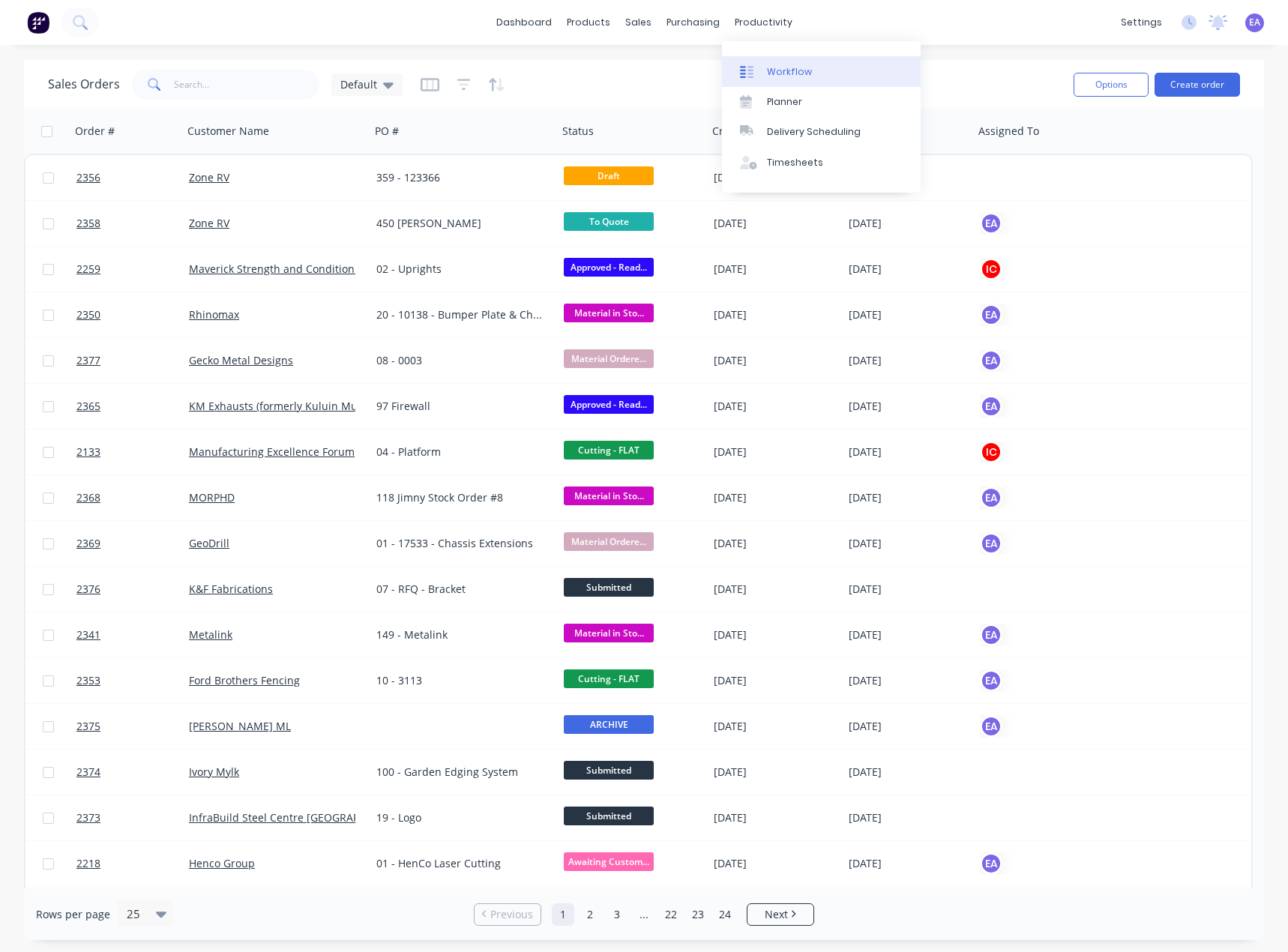
click at [771, 66] on div "Workflow" at bounding box center [789, 72] width 45 height 14
type input "mitchell"
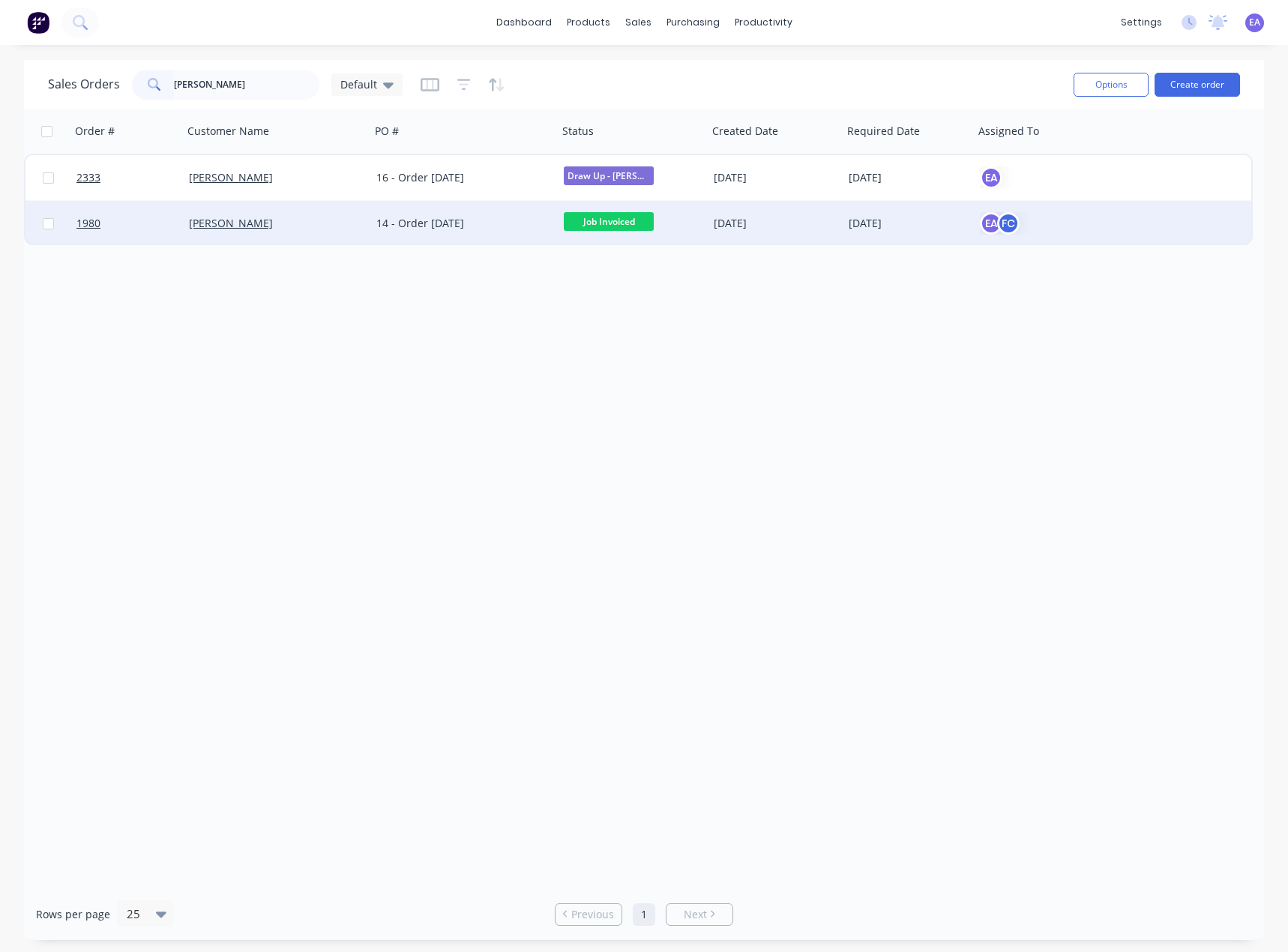
click at [403, 215] on div "14 - Order [DATE]" at bounding box center [464, 224] width 187 height 45
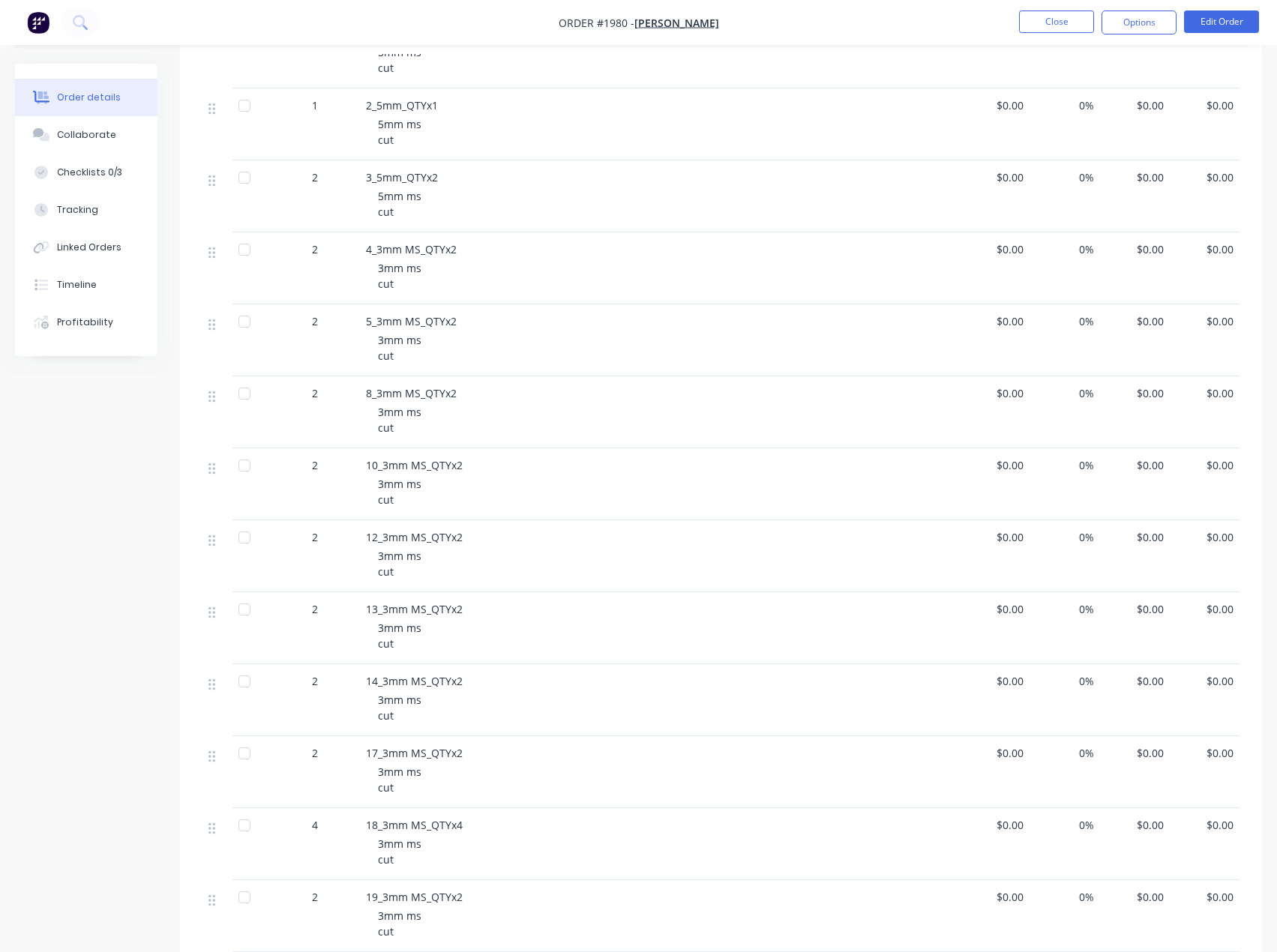
scroll to position [1575, 0]
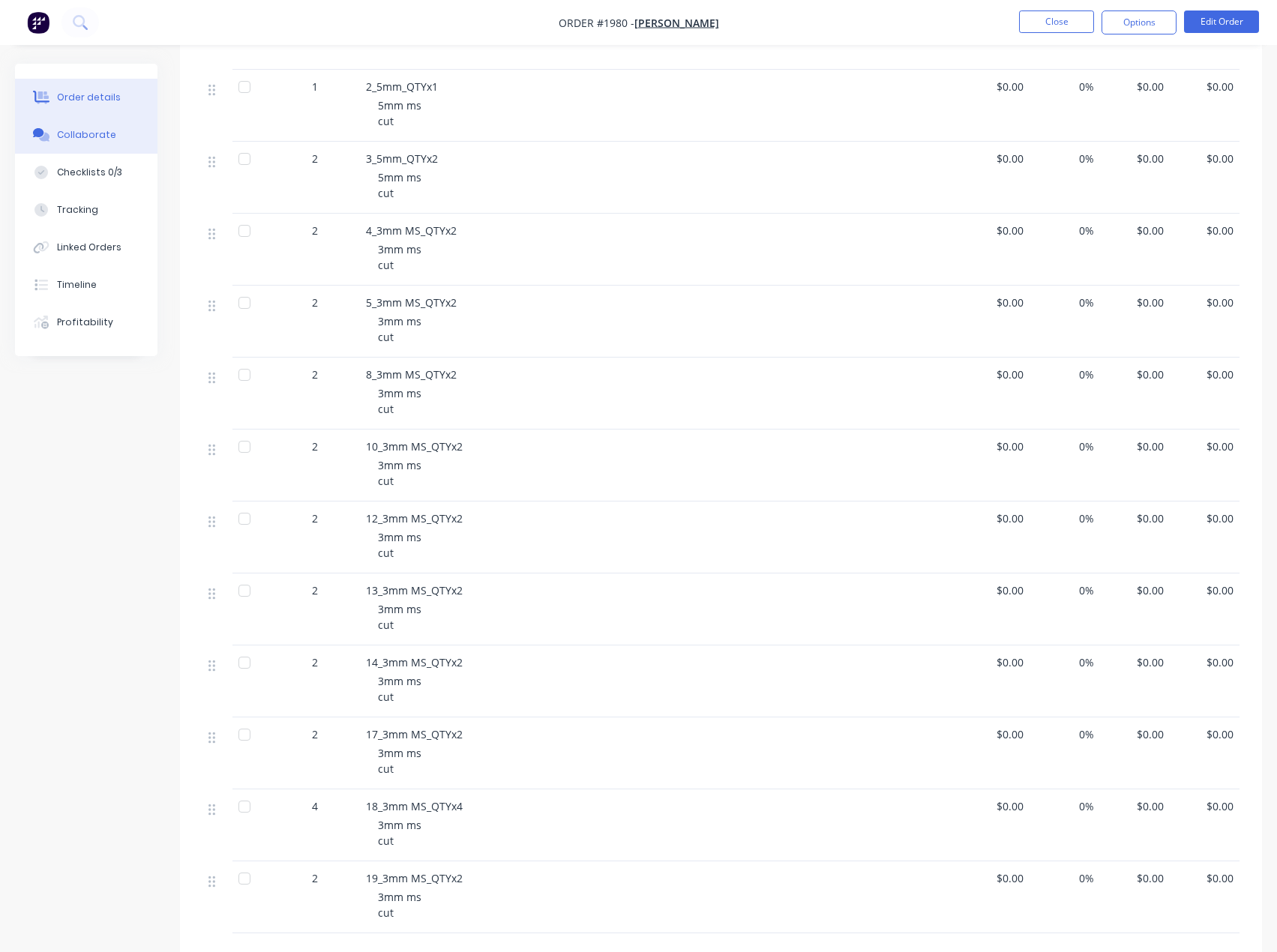
click at [76, 136] on div "Collaborate" at bounding box center [86, 135] width 59 height 14
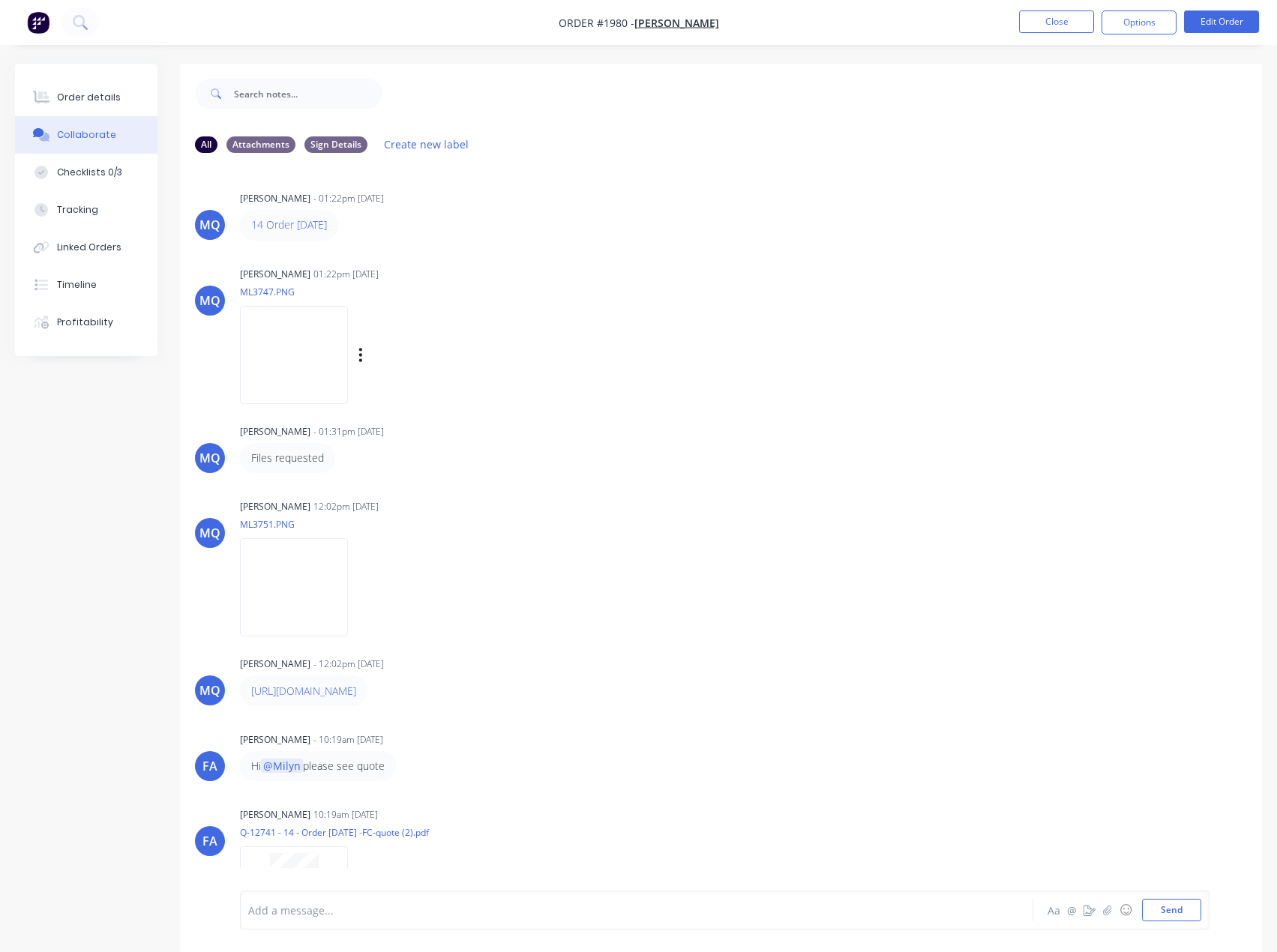
click at [348, 368] on img at bounding box center [294, 355] width 108 height 98
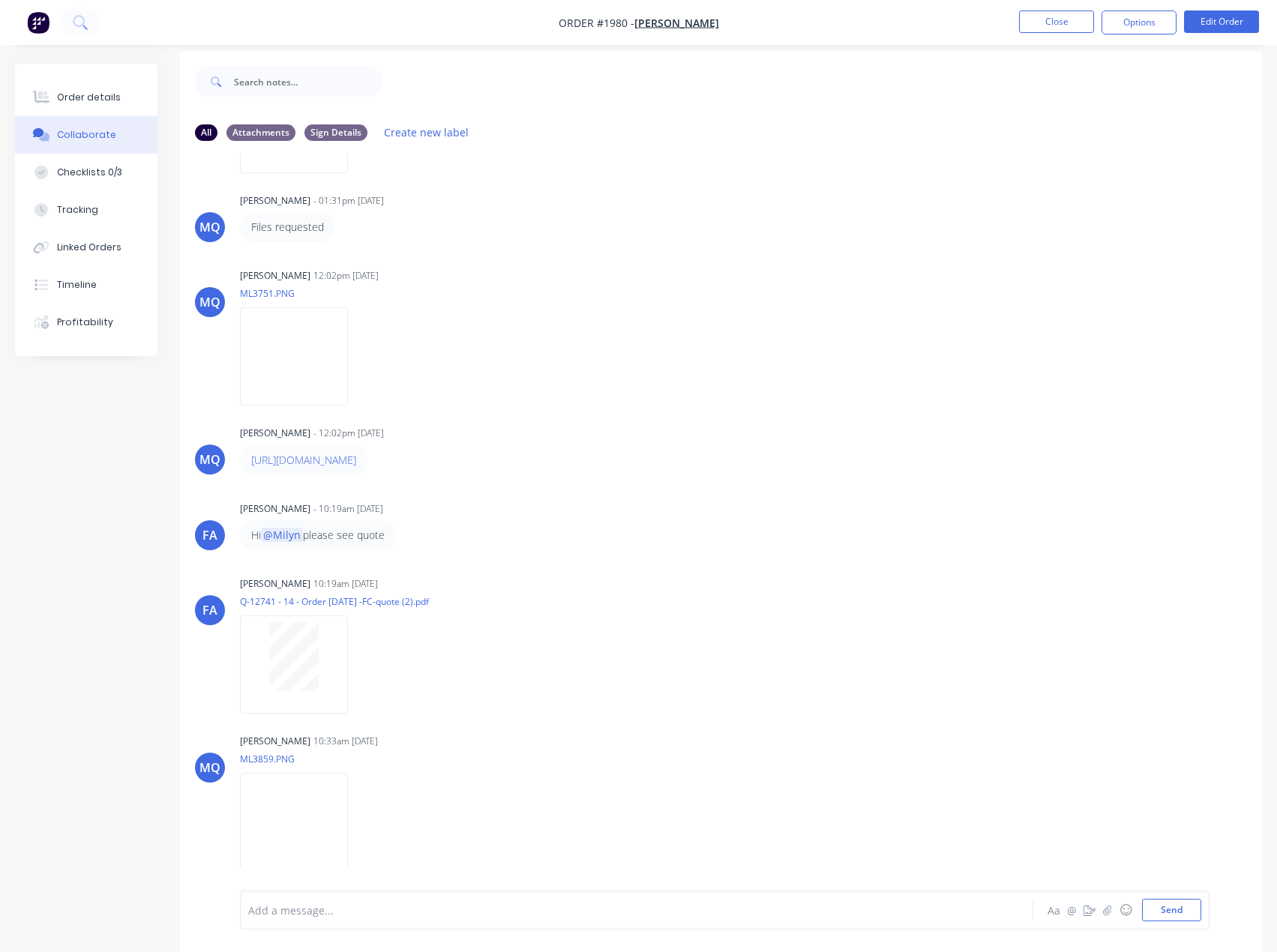
scroll to position [22, 0]
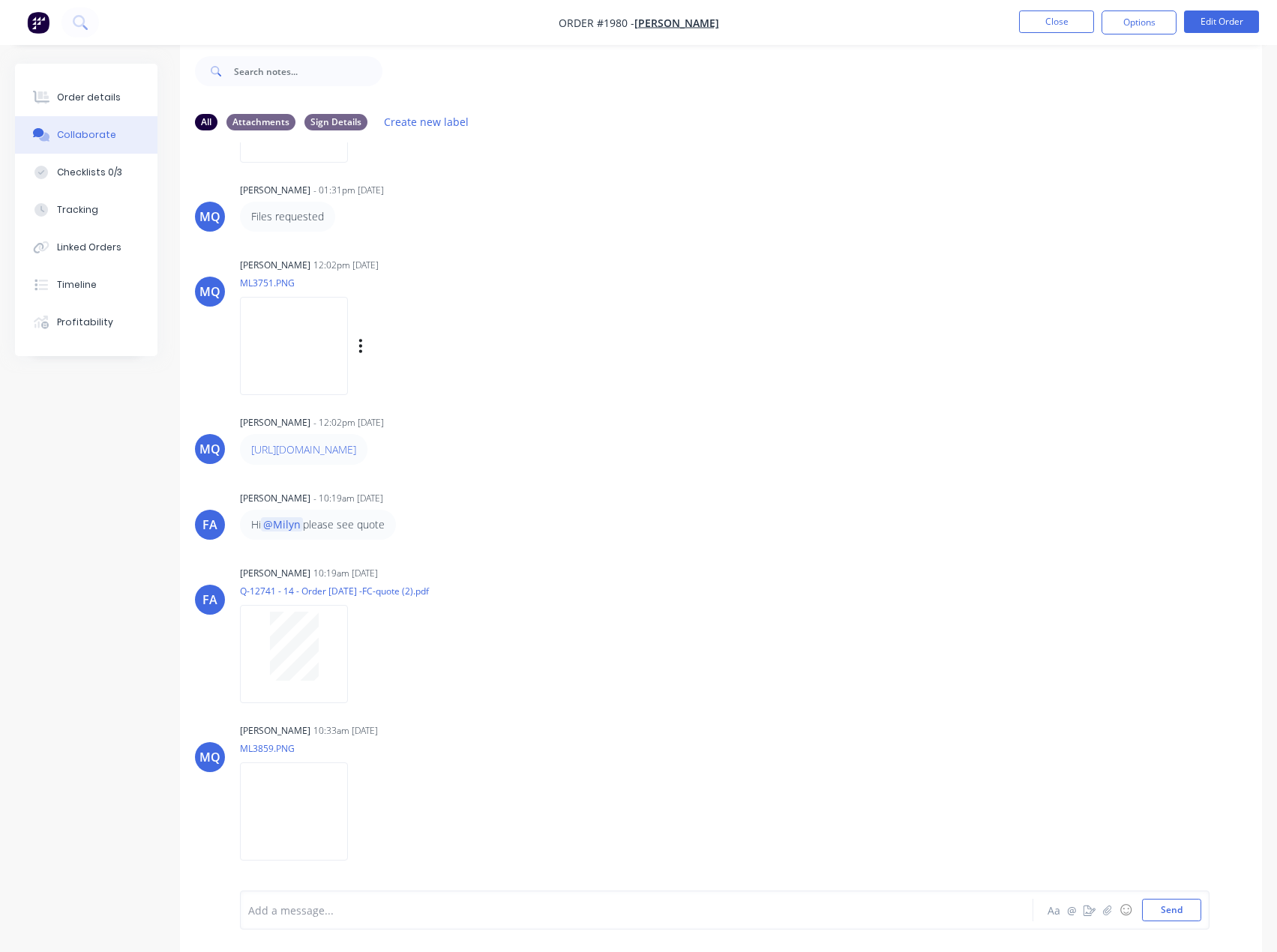
click at [348, 345] on img at bounding box center [294, 346] width 108 height 98
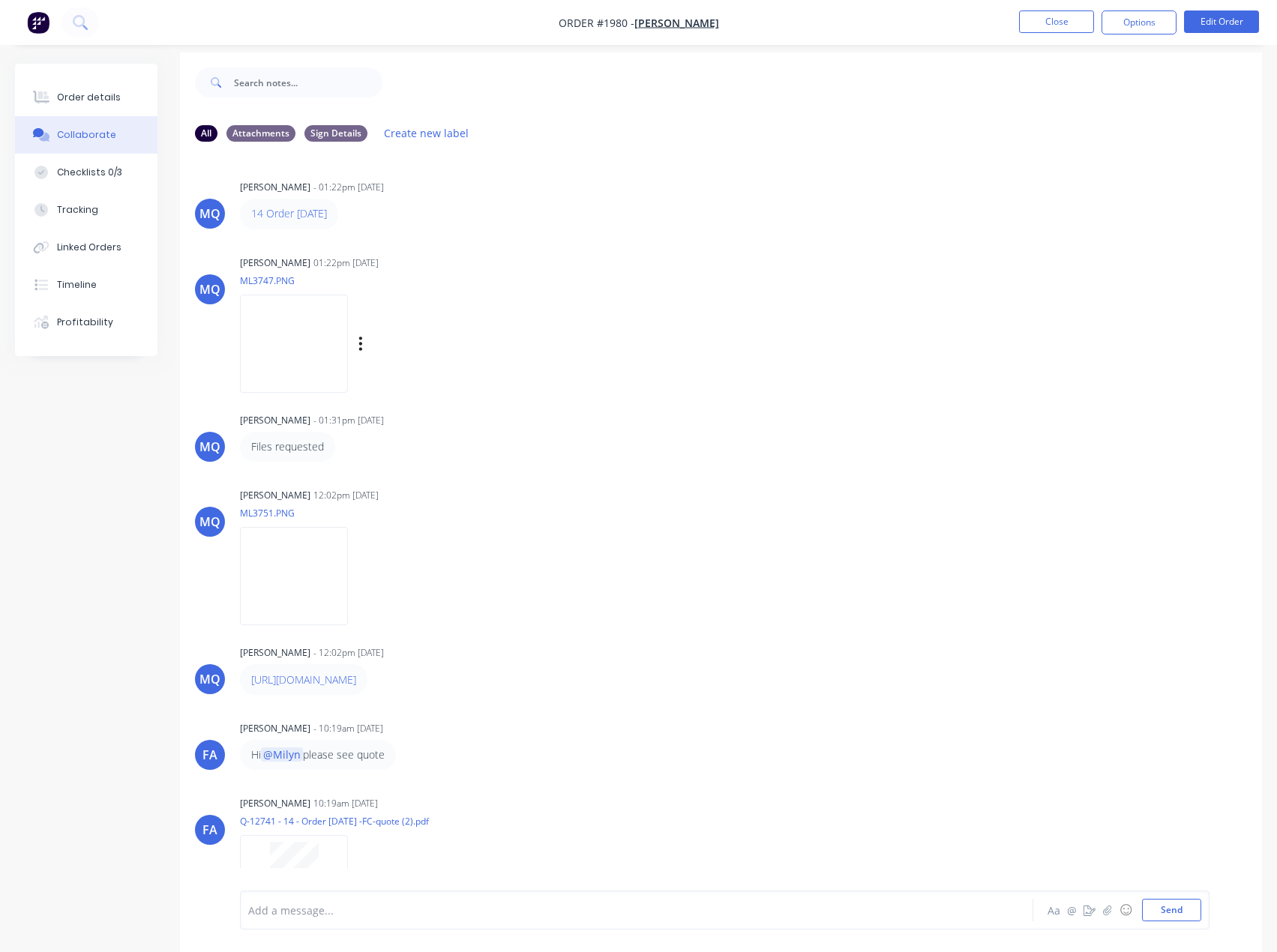
scroll to position [0, 0]
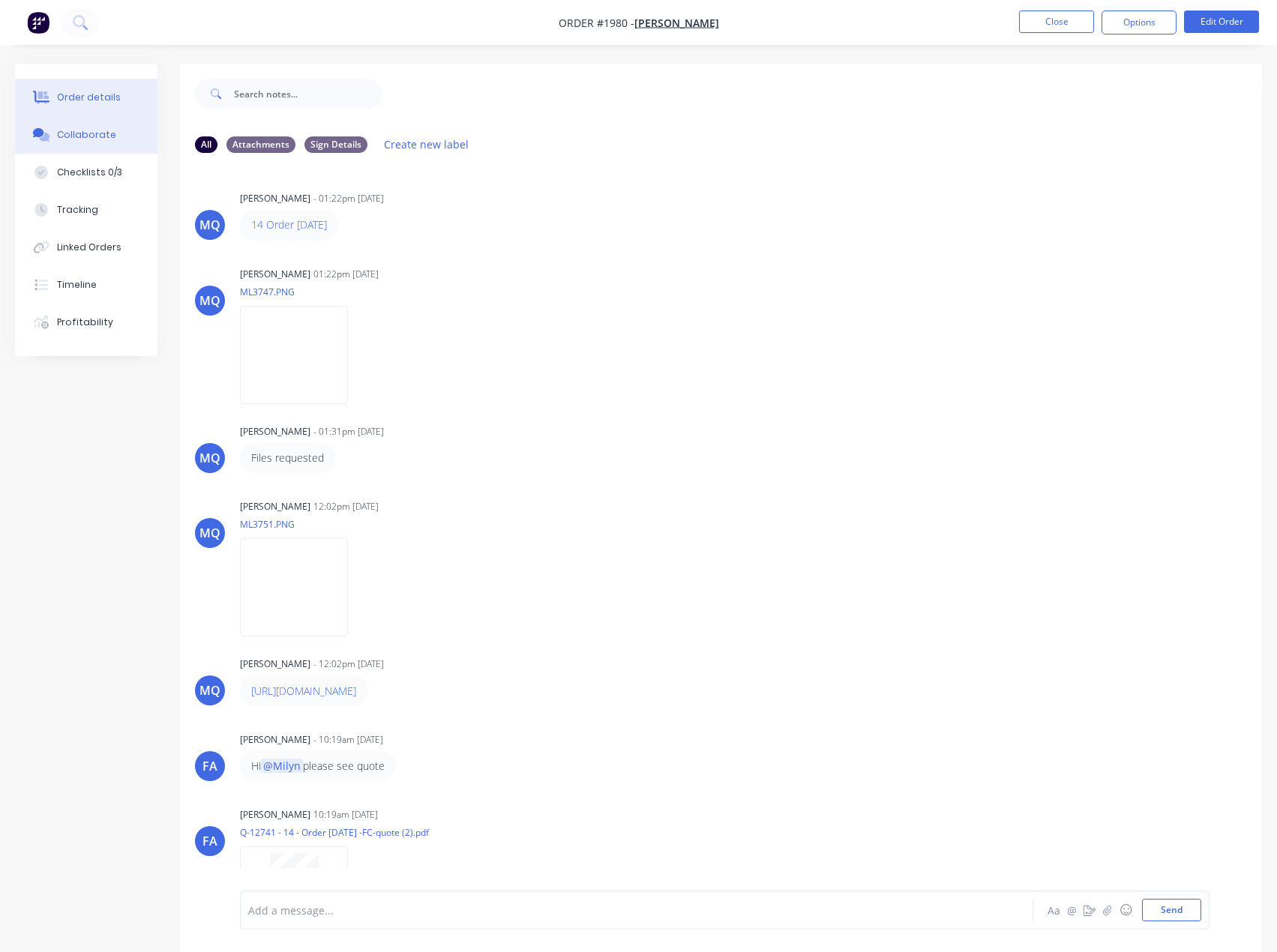
click at [102, 109] on button "Order details" at bounding box center [86, 98] width 143 height 38
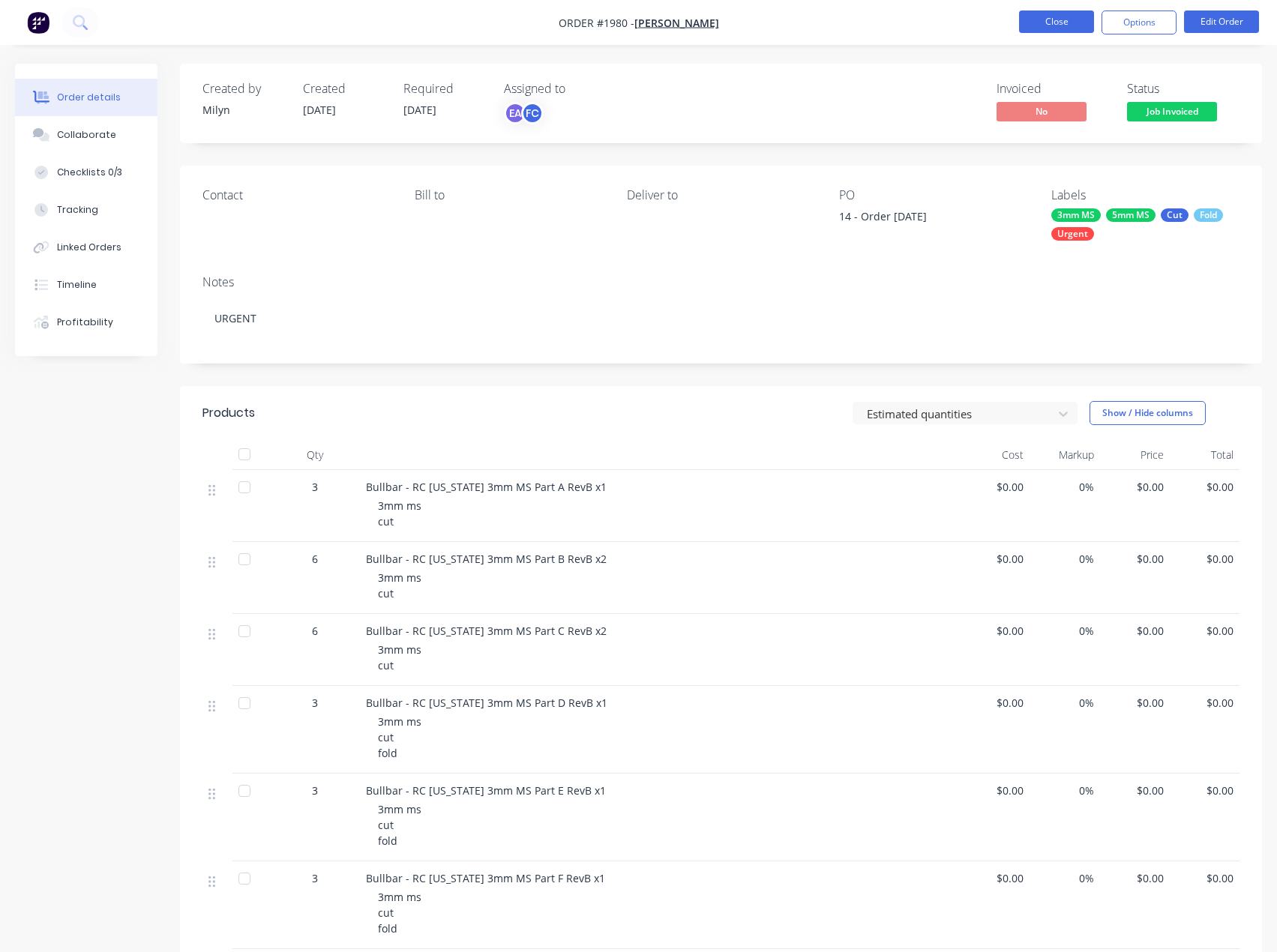
click at [1073, 17] on button "Close" at bounding box center [1056, 21] width 75 height 22
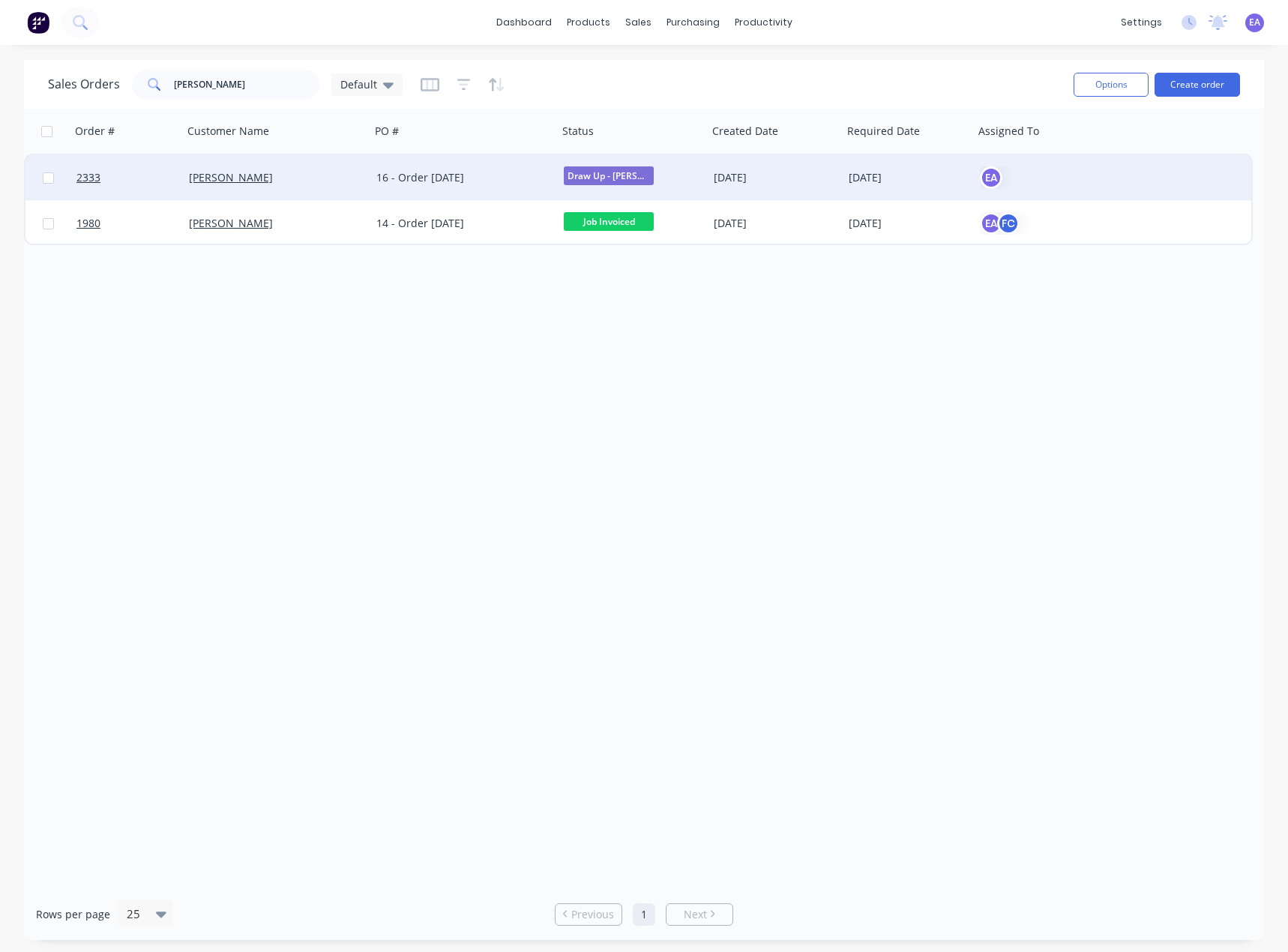
click at [488, 173] on div "16 - Order 22/9/25" at bounding box center [460, 177] width 167 height 15
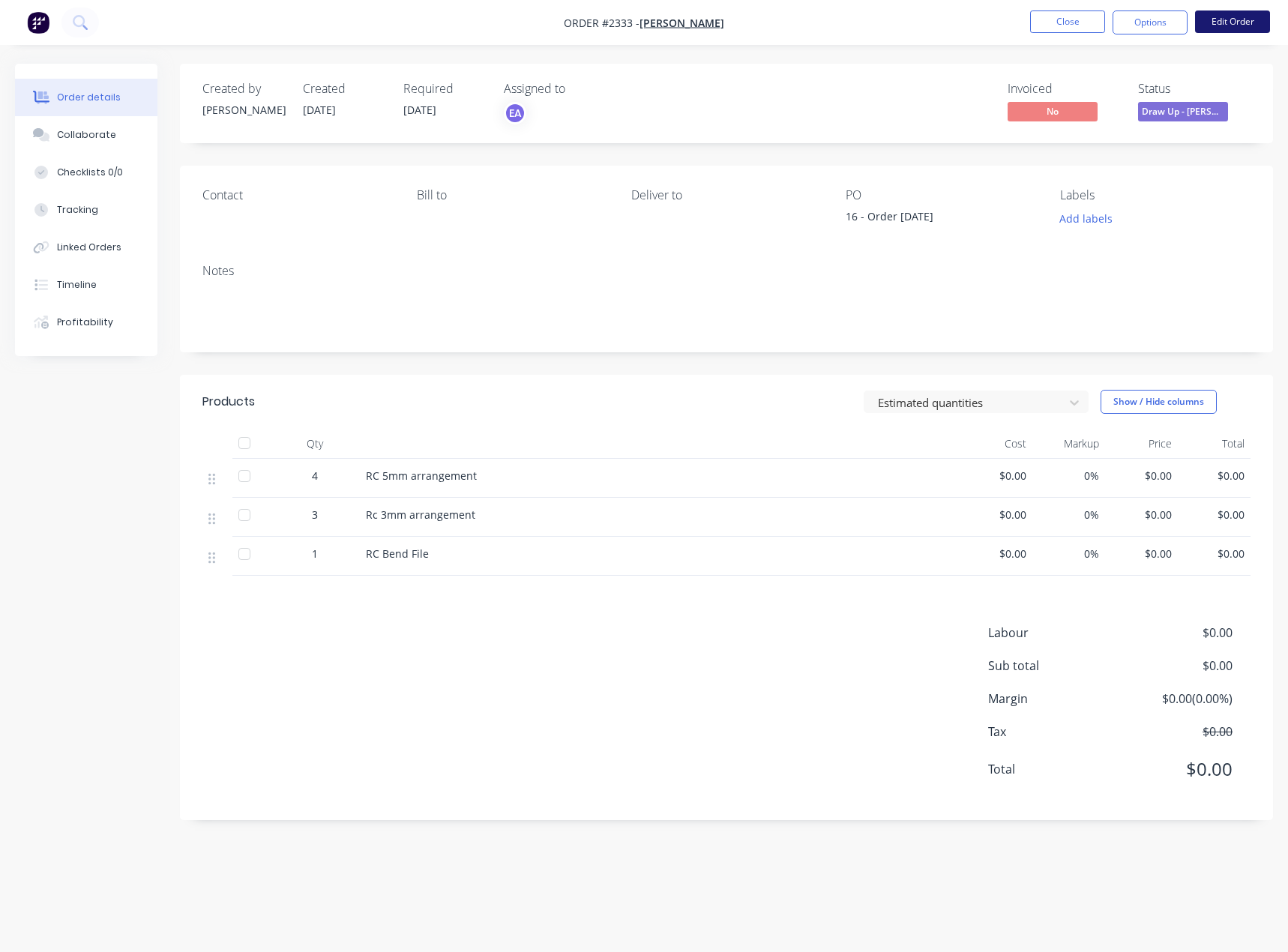
click at [1233, 17] on button "Edit Order" at bounding box center [1232, 21] width 75 height 22
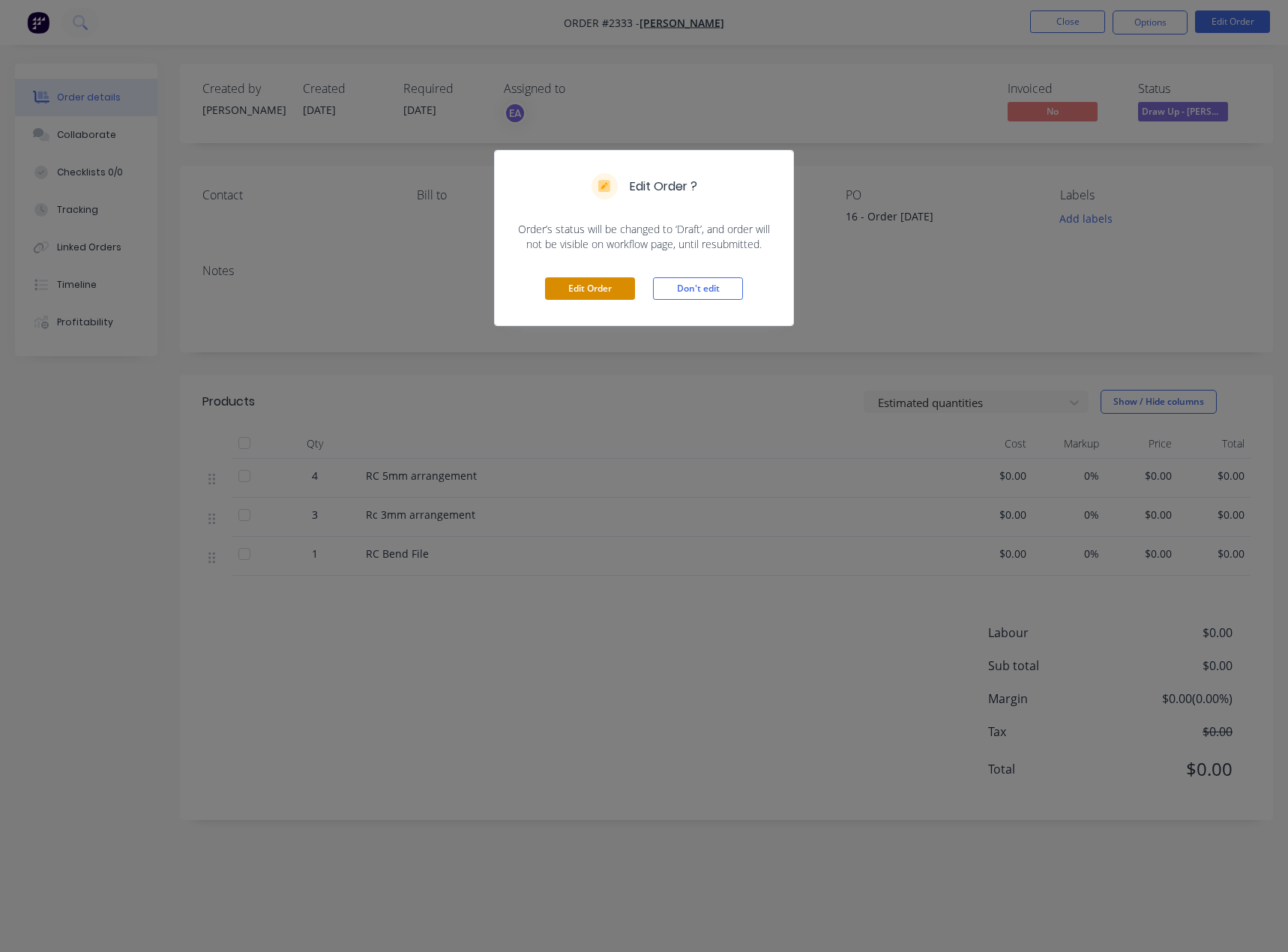
click at [602, 286] on button "Edit Order" at bounding box center [590, 289] width 90 height 22
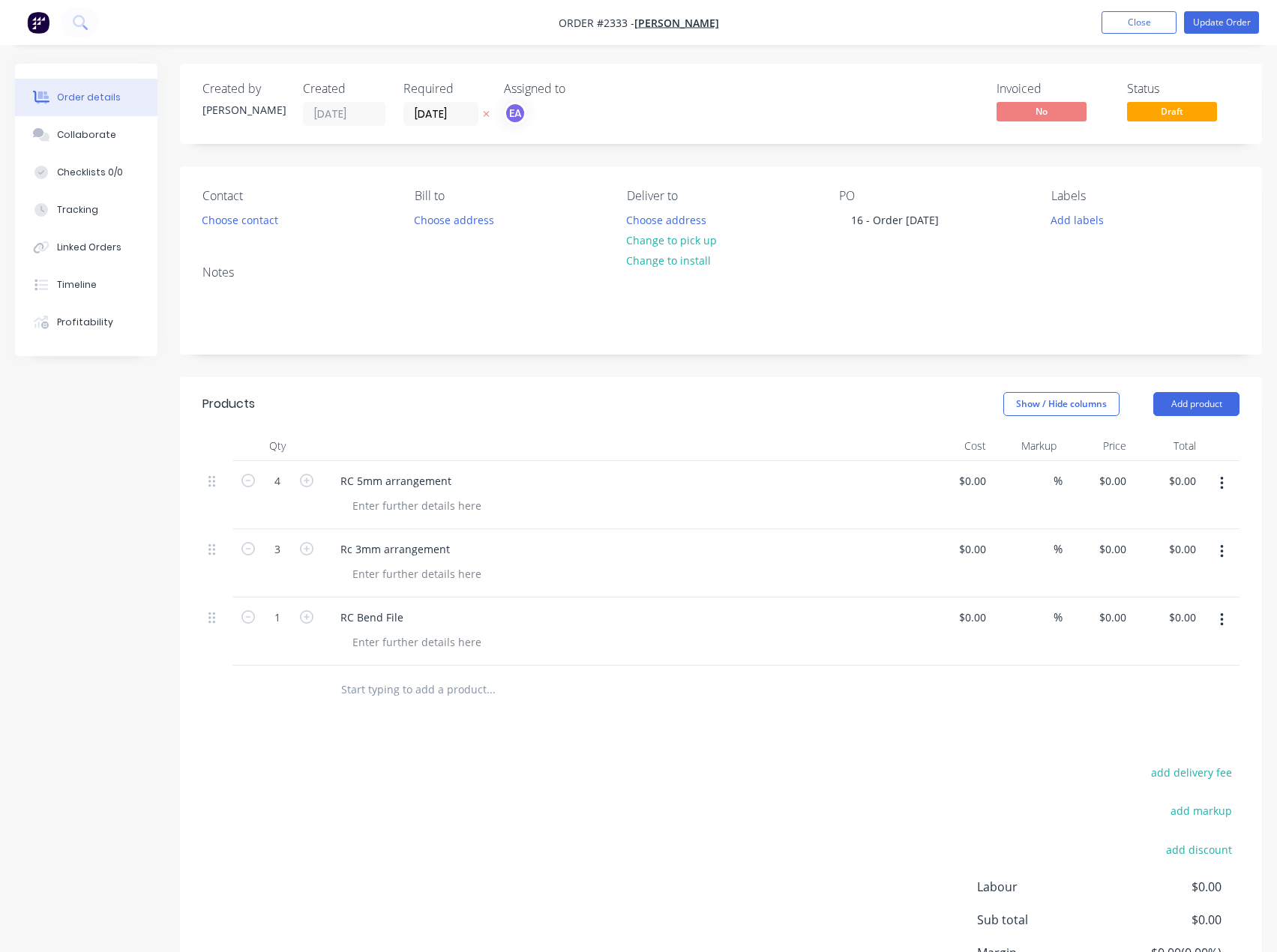
click at [440, 682] on input "text" at bounding box center [490, 690] width 300 height 30
type input "m"
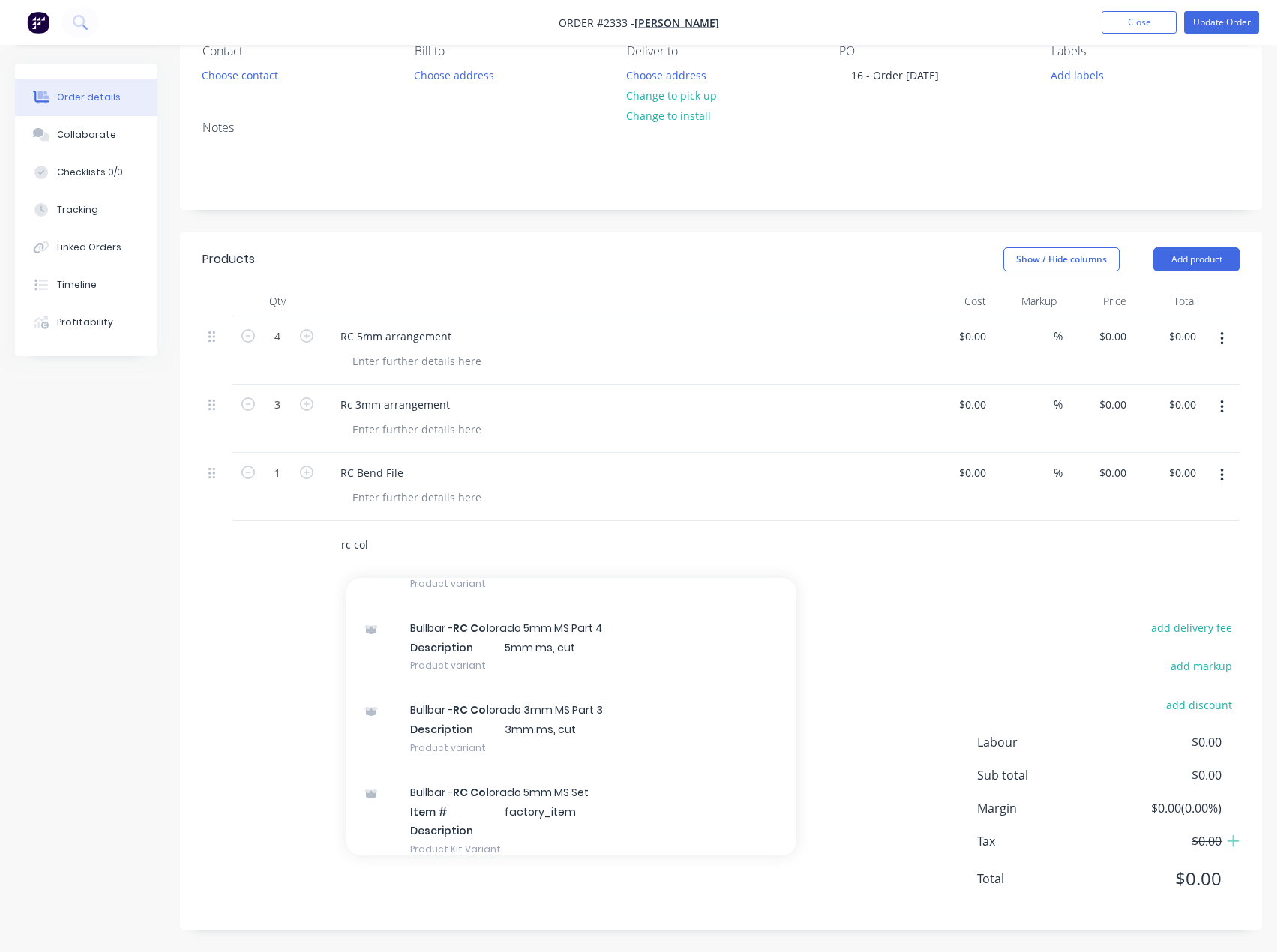
scroll to position [1056, 0]
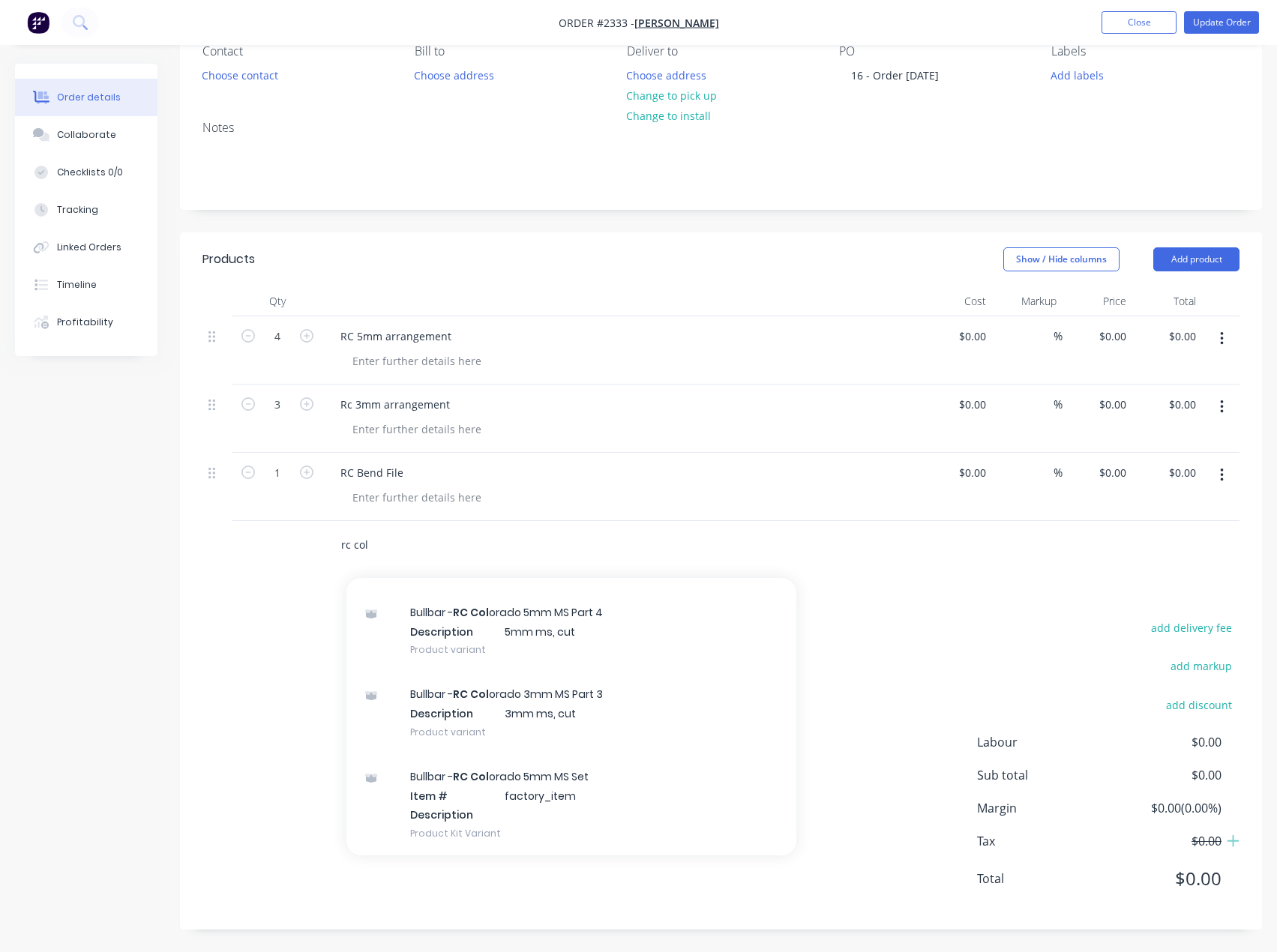
type input "rc col"
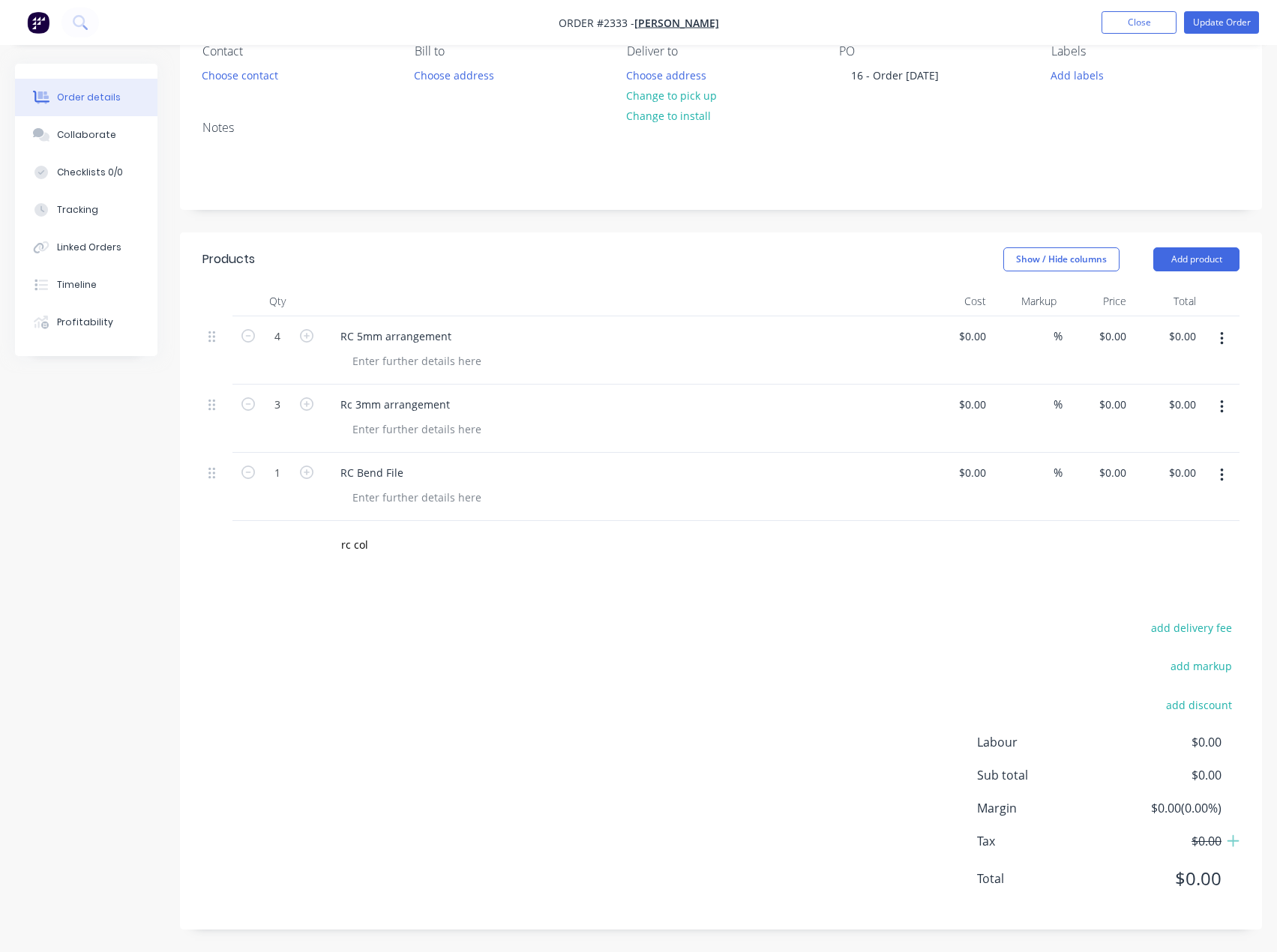
click at [242, 720] on div "add delivery fee add markup add discount Labour $0.00 Sub total $0.00 Margin $0…" at bounding box center [721, 762] width 1037 height 290
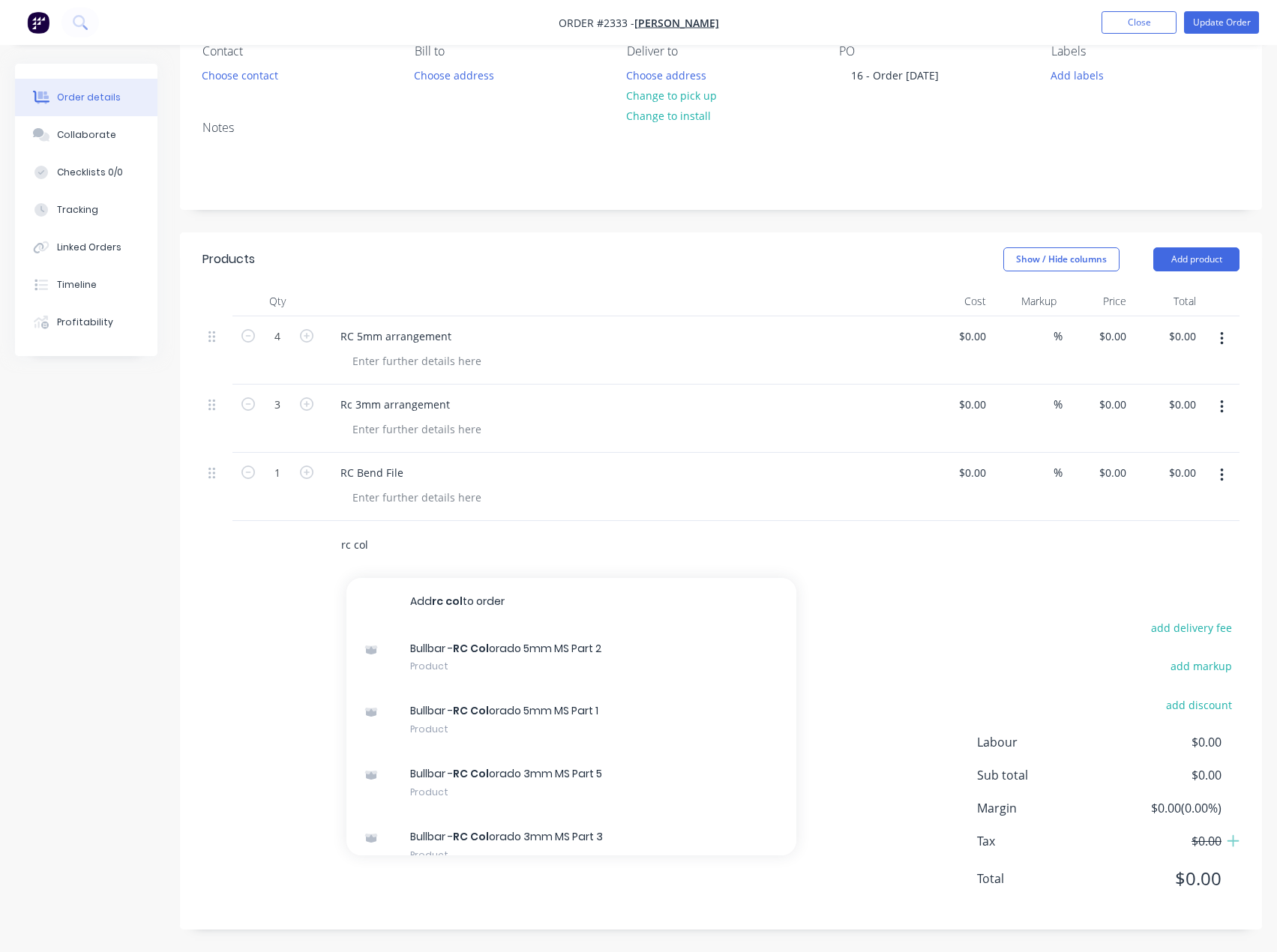
drag, startPoint x: 375, startPoint y: 548, endPoint x: 309, endPoint y: 564, distance: 67.9
click at [309, 564] on div "rc col Add rc col to order Bullbar - RC Col orado 5mm MS Part 2 Product Bullbar…" at bounding box center [721, 545] width 1037 height 49
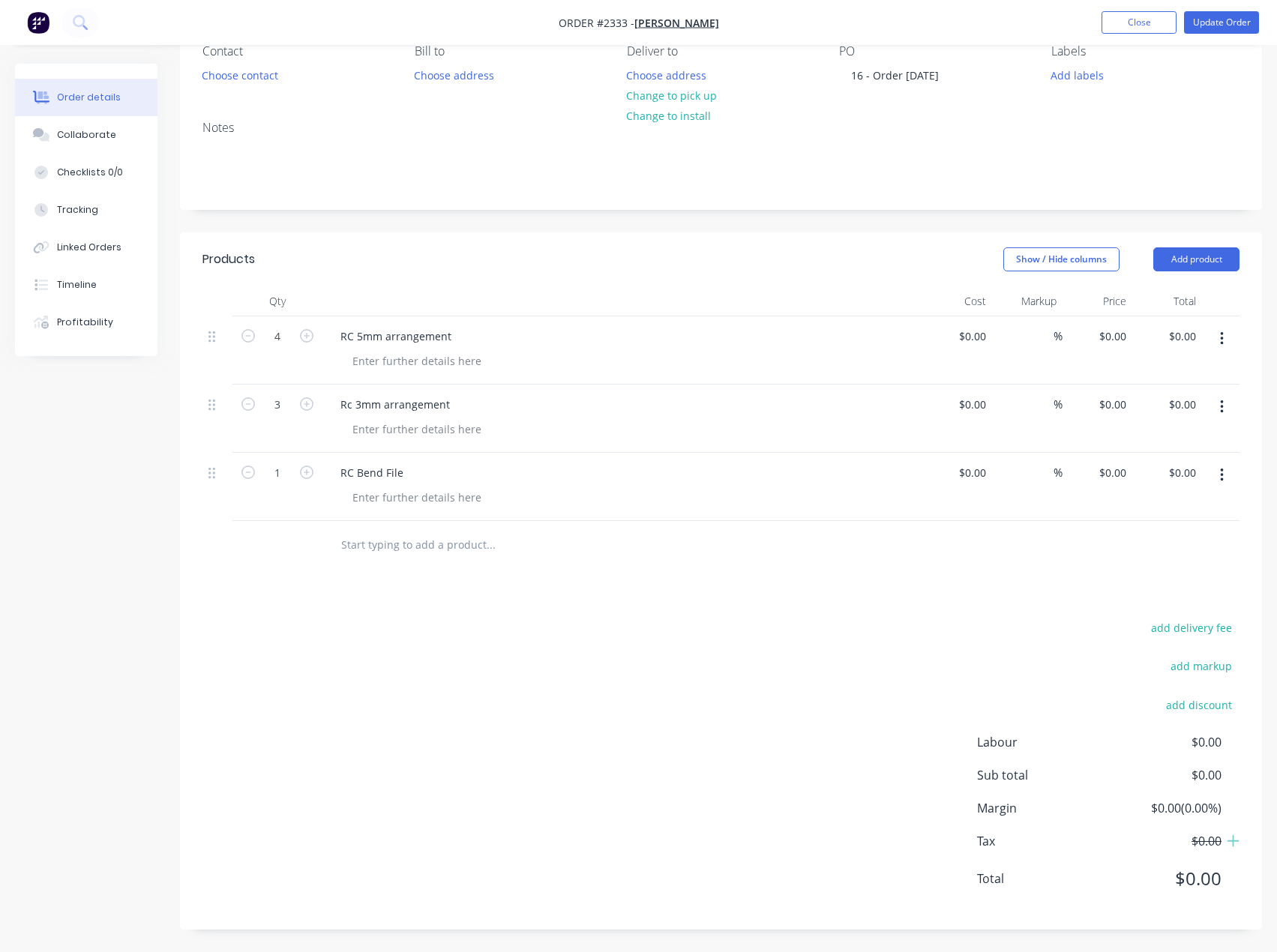
click at [336, 662] on div "add delivery fee add markup add discount Labour $0.00 Sub total $0.00 Margin $0…" at bounding box center [721, 762] width 1037 height 290
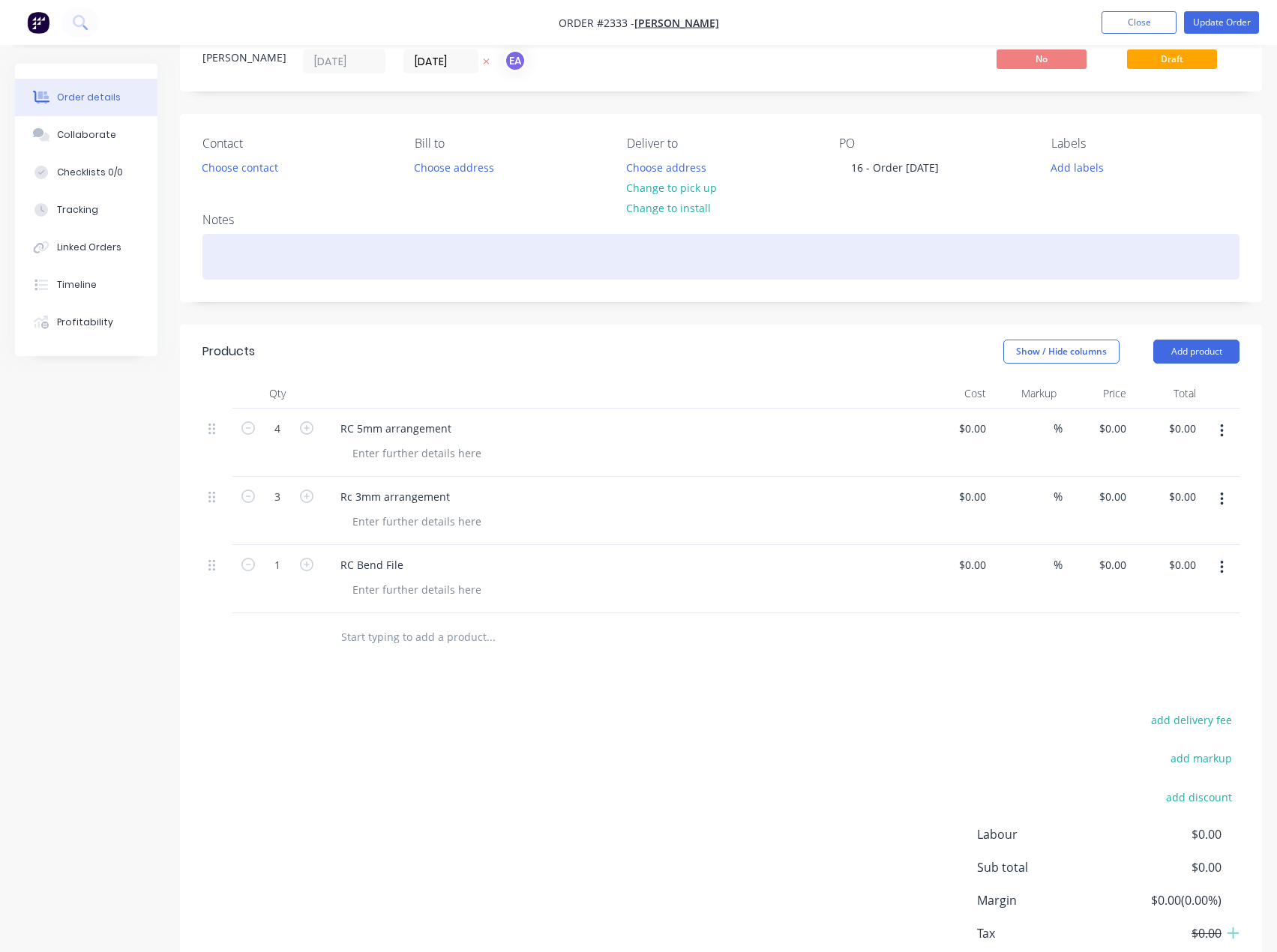
scroll to position [0, 0]
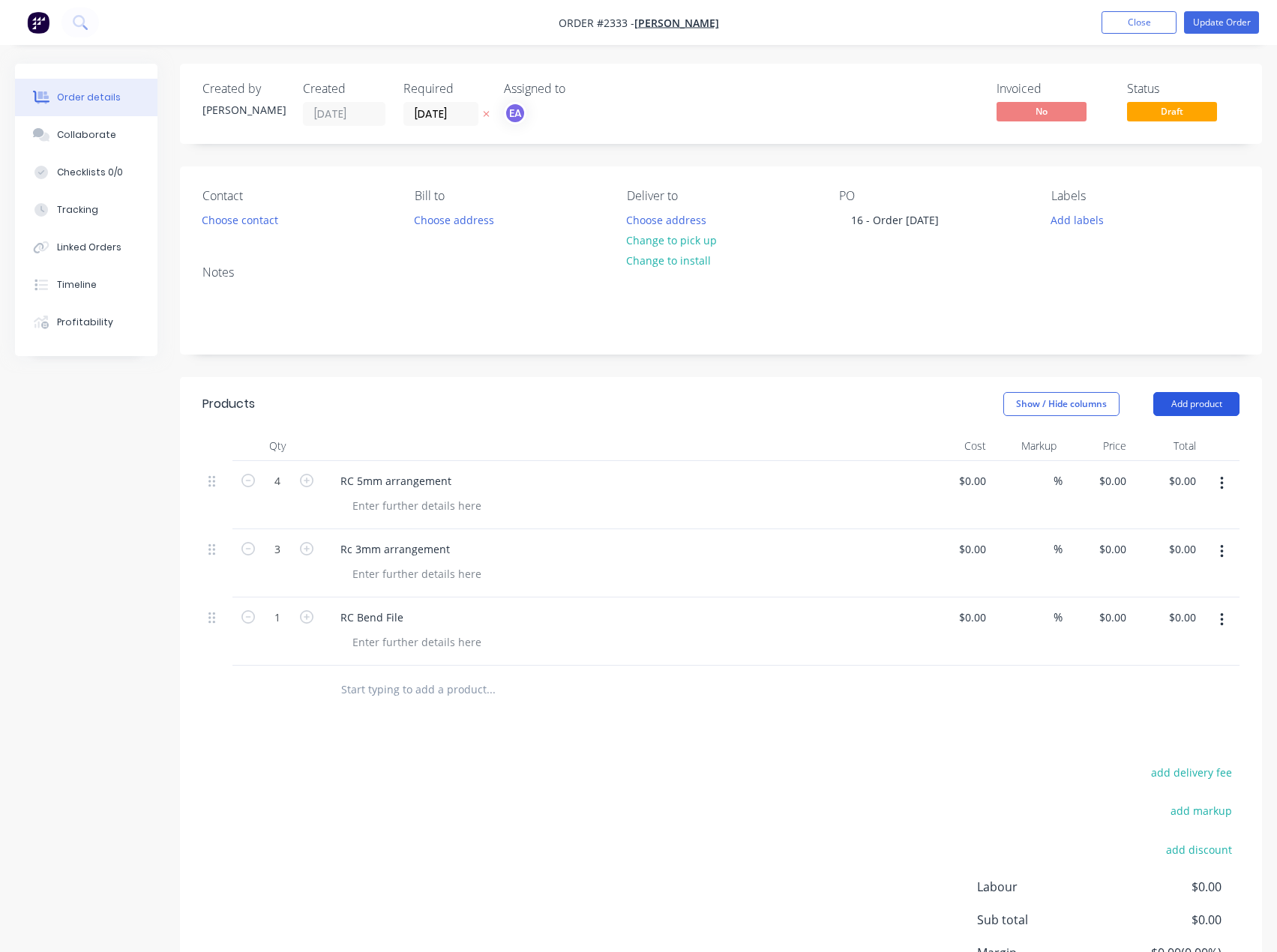
click at [1216, 402] on button "Add product" at bounding box center [1196, 404] width 86 height 24
click at [1194, 470] on div "Basic product" at bounding box center [1168, 471] width 115 height 21
click at [1203, 408] on button "Add product" at bounding box center [1196, 404] width 86 height 24
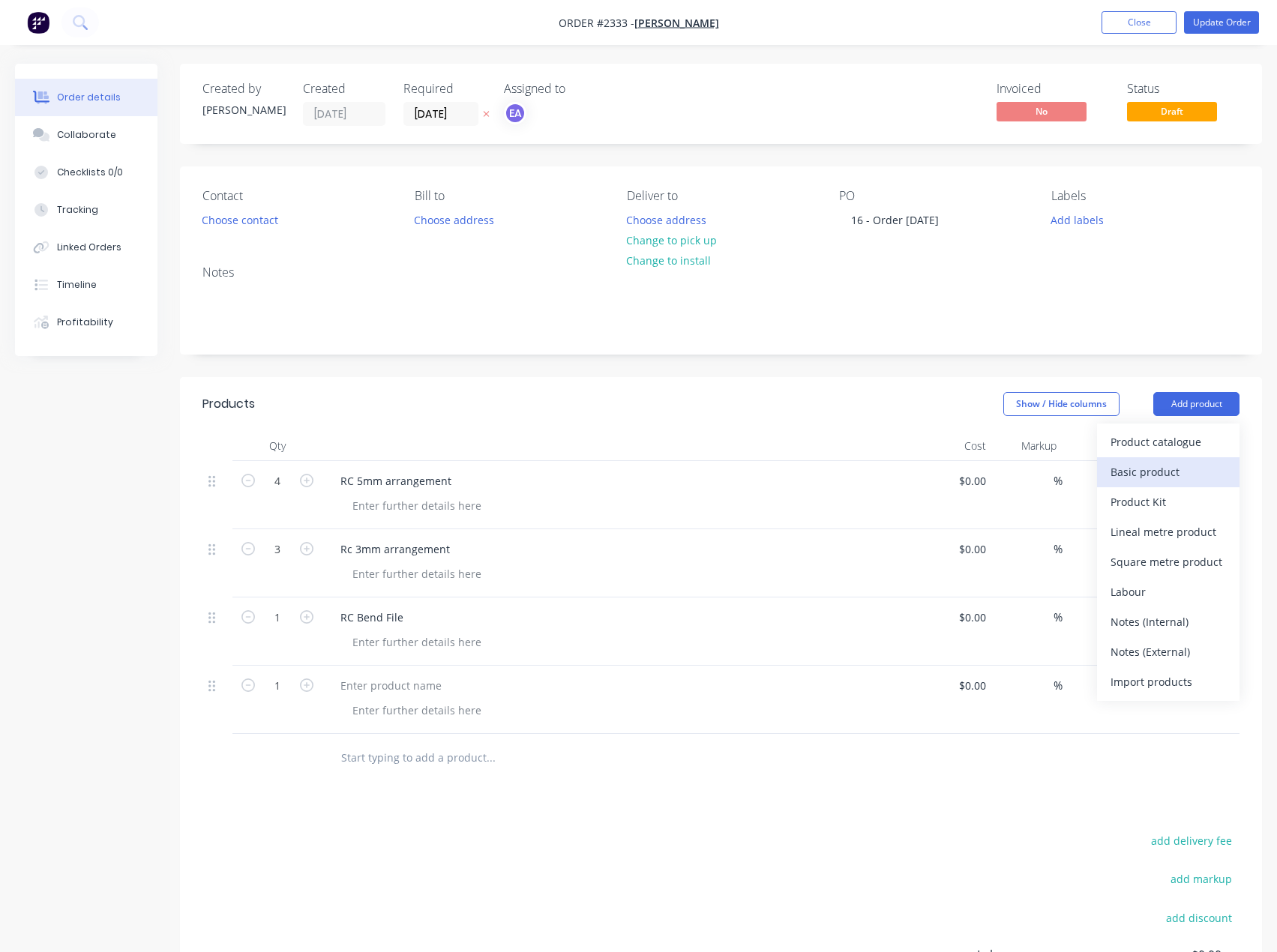
click at [1173, 458] on button "Basic product" at bounding box center [1169, 472] width 143 height 30
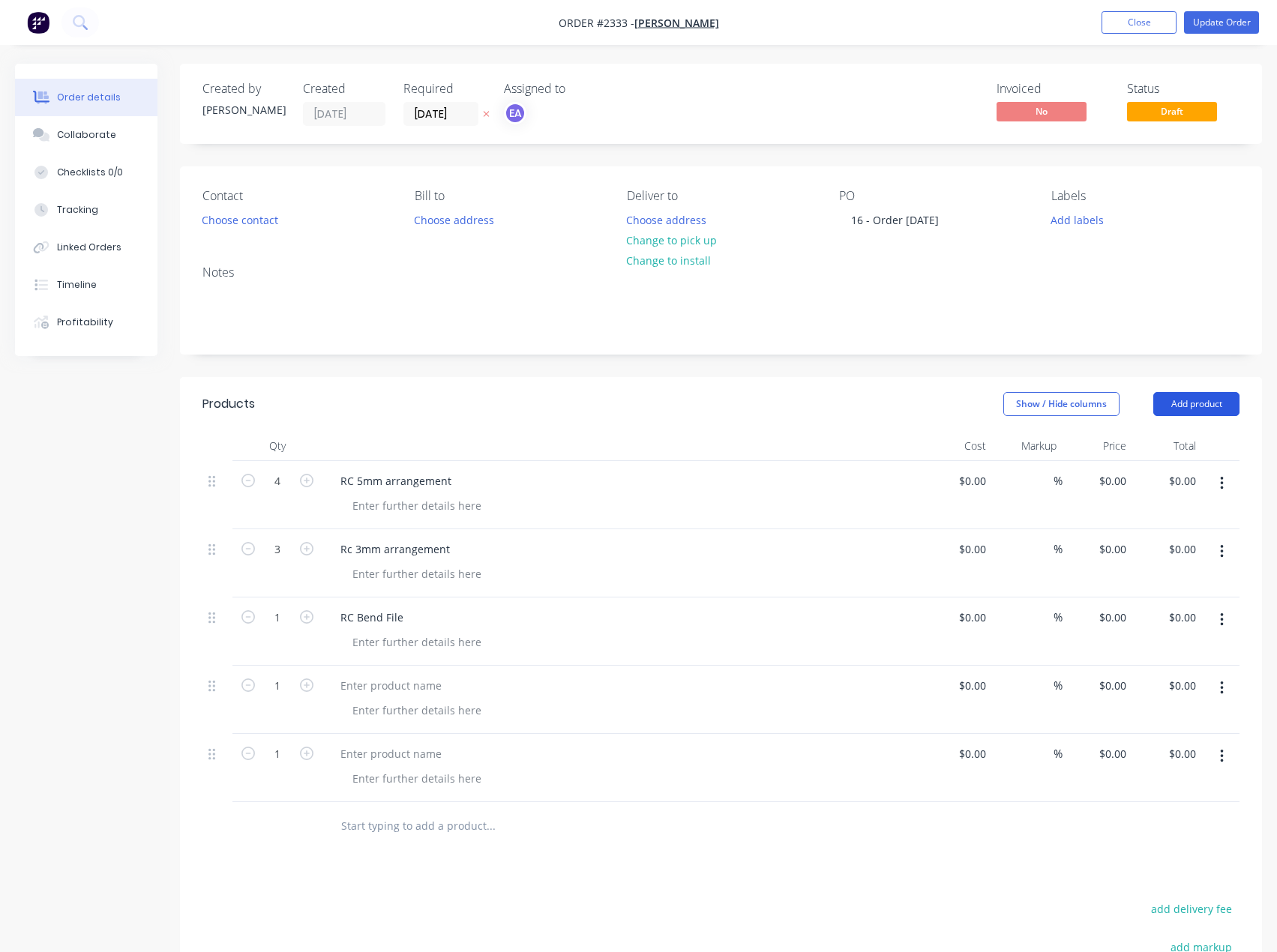
click at [1202, 408] on button "Add product" at bounding box center [1196, 404] width 86 height 24
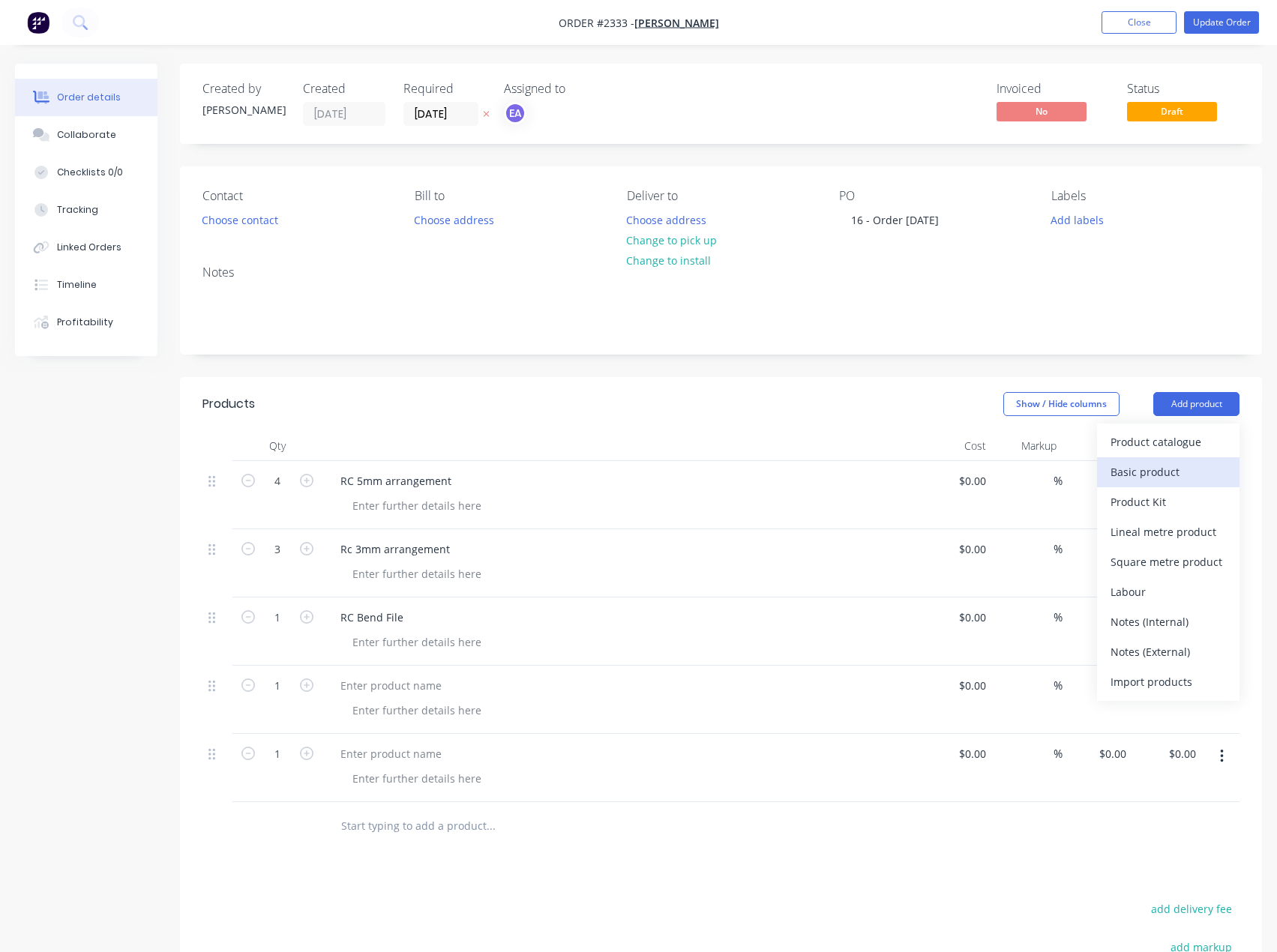
click at [1163, 466] on div "Basic product" at bounding box center [1168, 471] width 115 height 21
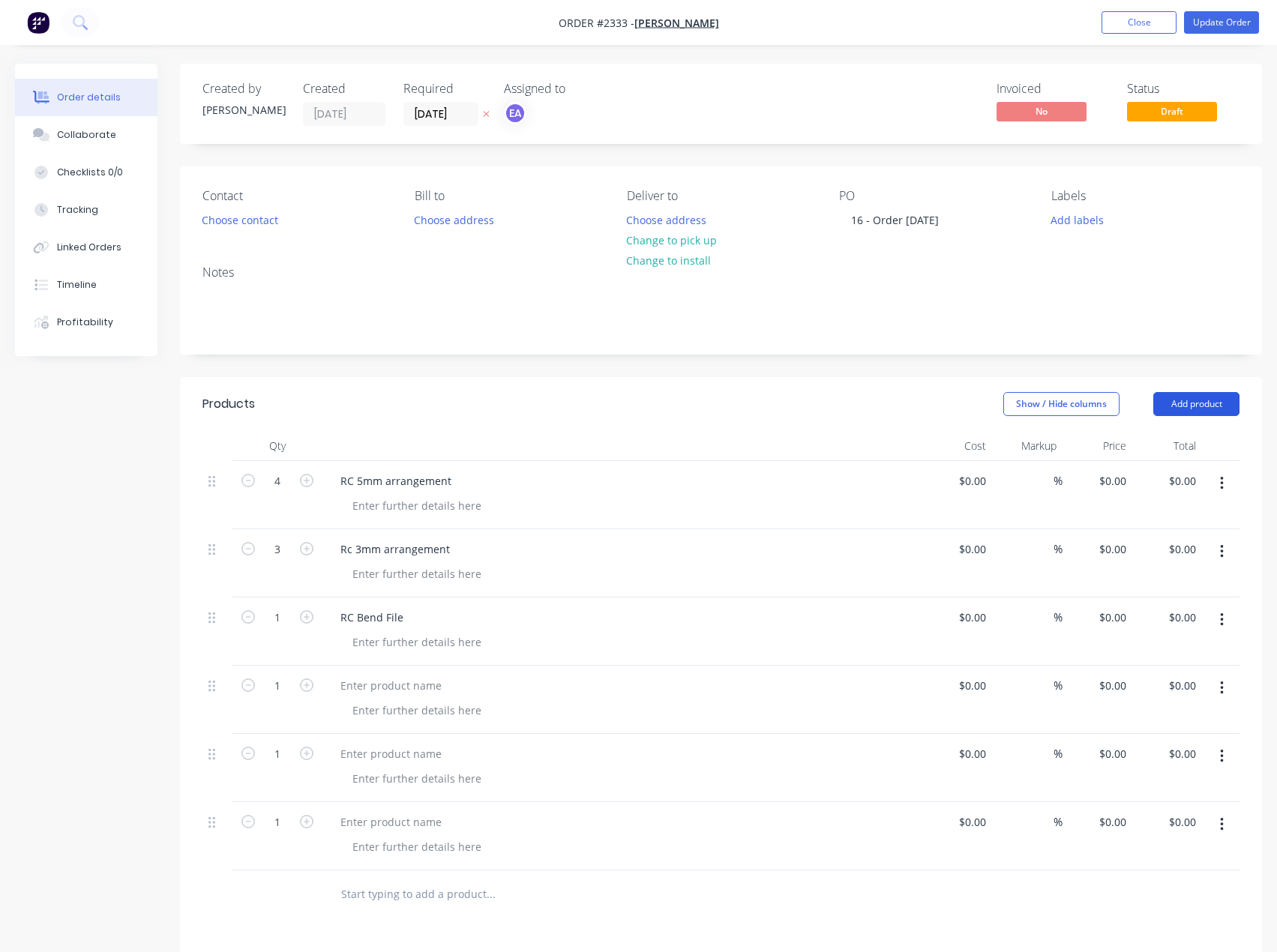
drag, startPoint x: 1207, startPoint y: 401, endPoint x: 1197, endPoint y: 421, distance: 22.4
click at [1207, 402] on button "Add product" at bounding box center [1196, 404] width 86 height 24
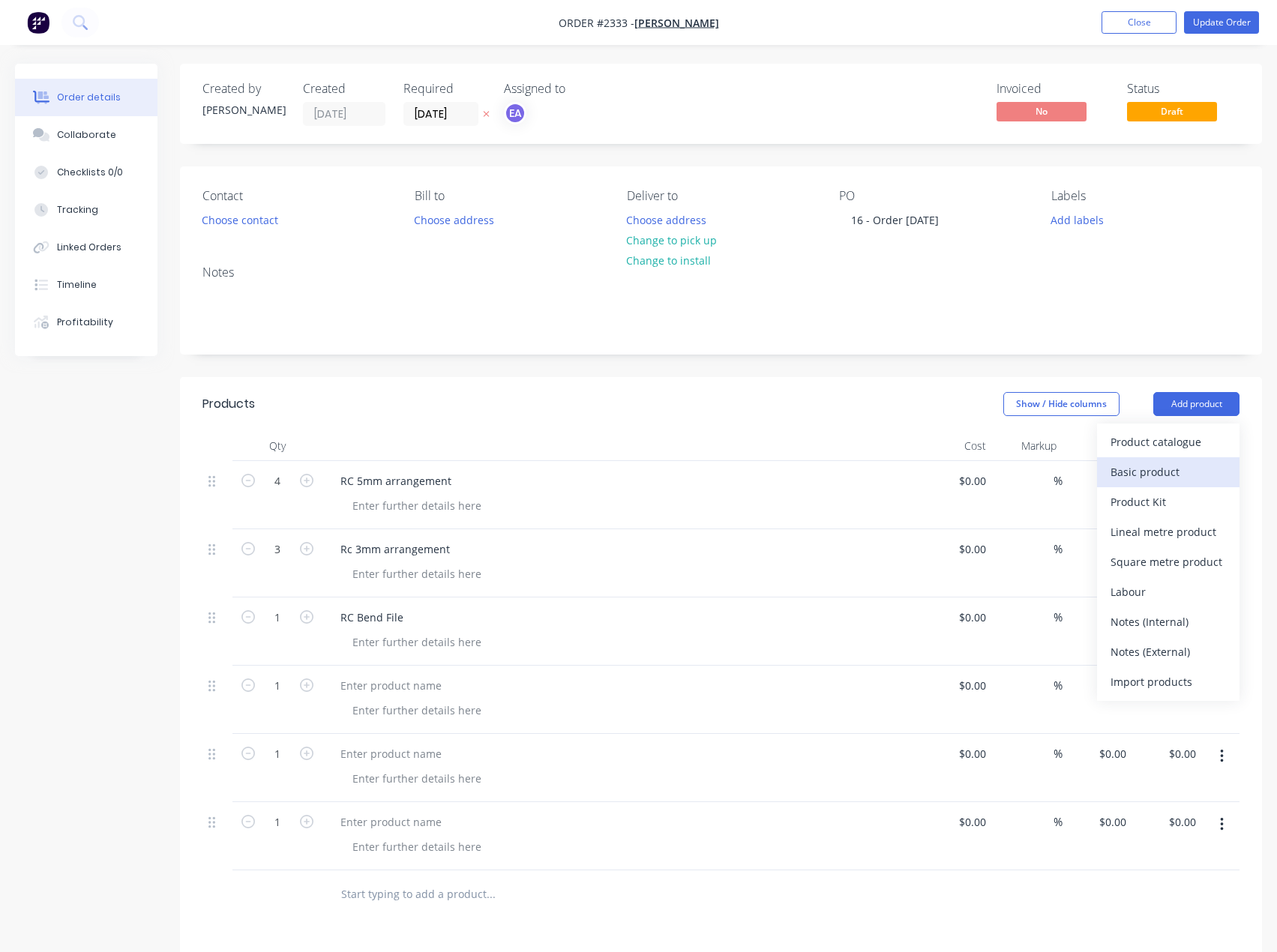
click at [1170, 465] on div "Basic product" at bounding box center [1168, 471] width 115 height 21
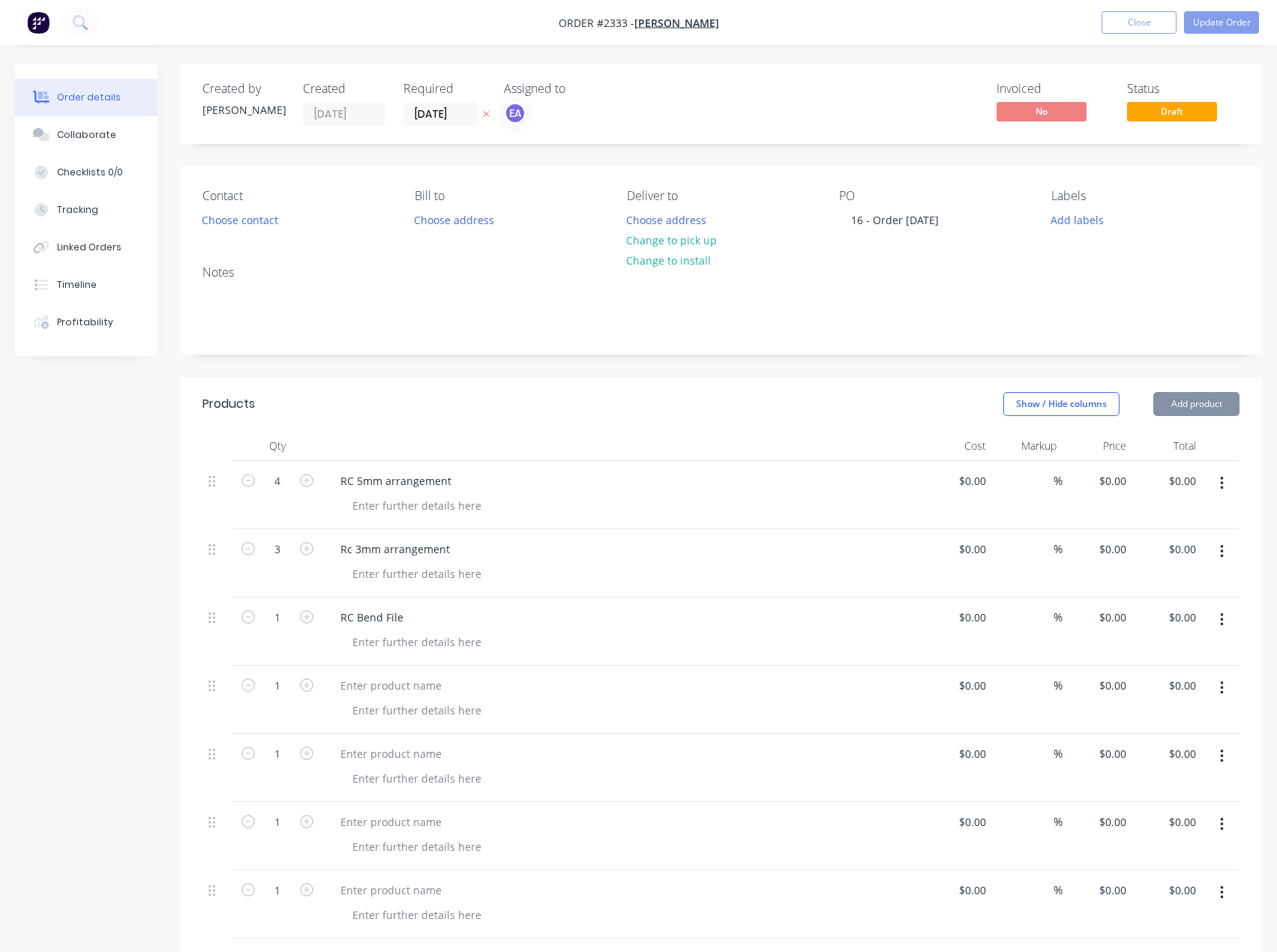
drag, startPoint x: 1211, startPoint y: 406, endPoint x: 1210, endPoint y: 417, distance: 11.0
click at [1211, 407] on button "Add product" at bounding box center [1196, 404] width 86 height 24
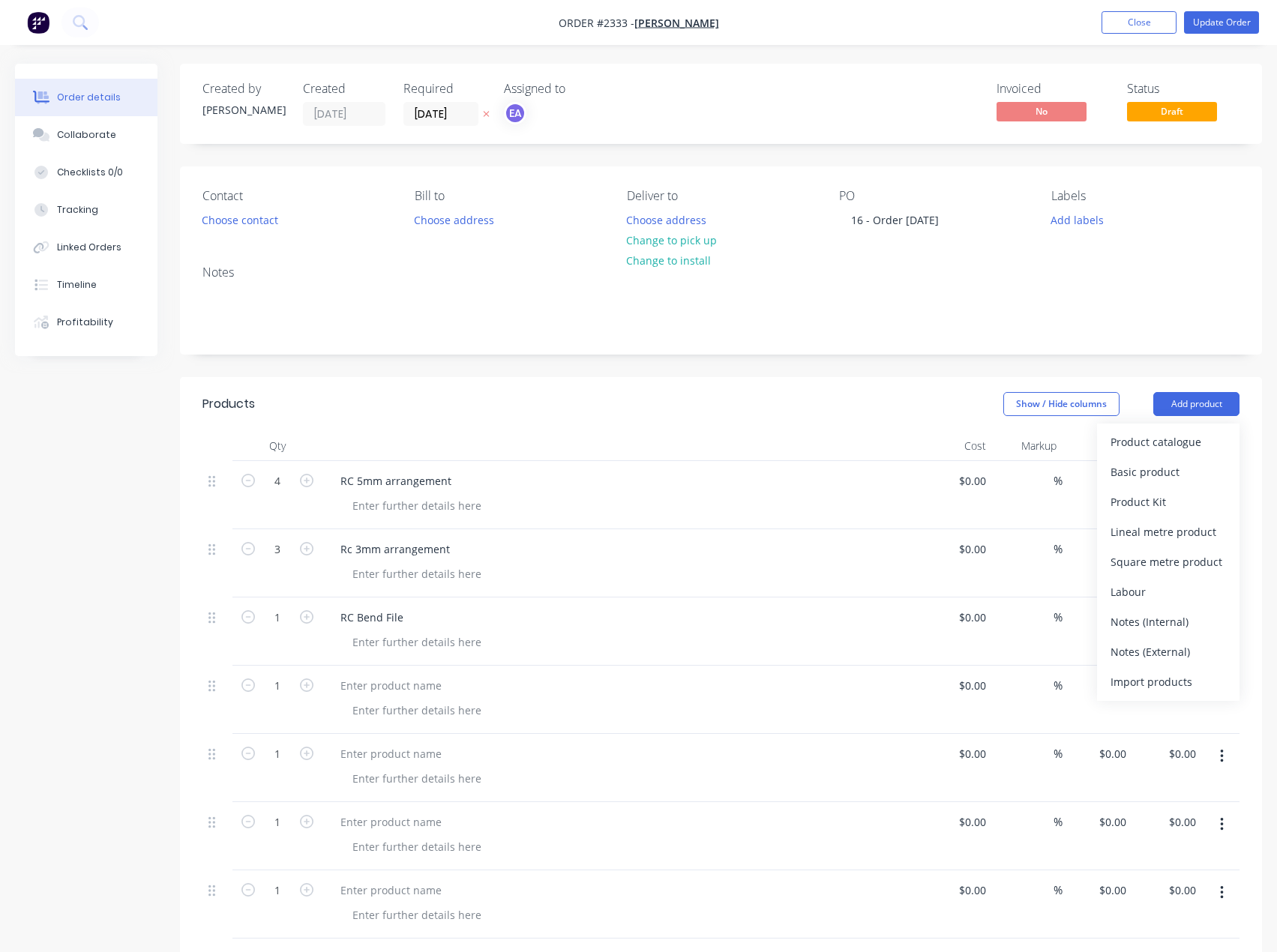
drag, startPoint x: 1177, startPoint y: 470, endPoint x: 805, endPoint y: 525, distance: 376.0
click at [1176, 470] on div "Basic product" at bounding box center [1168, 471] width 115 height 21
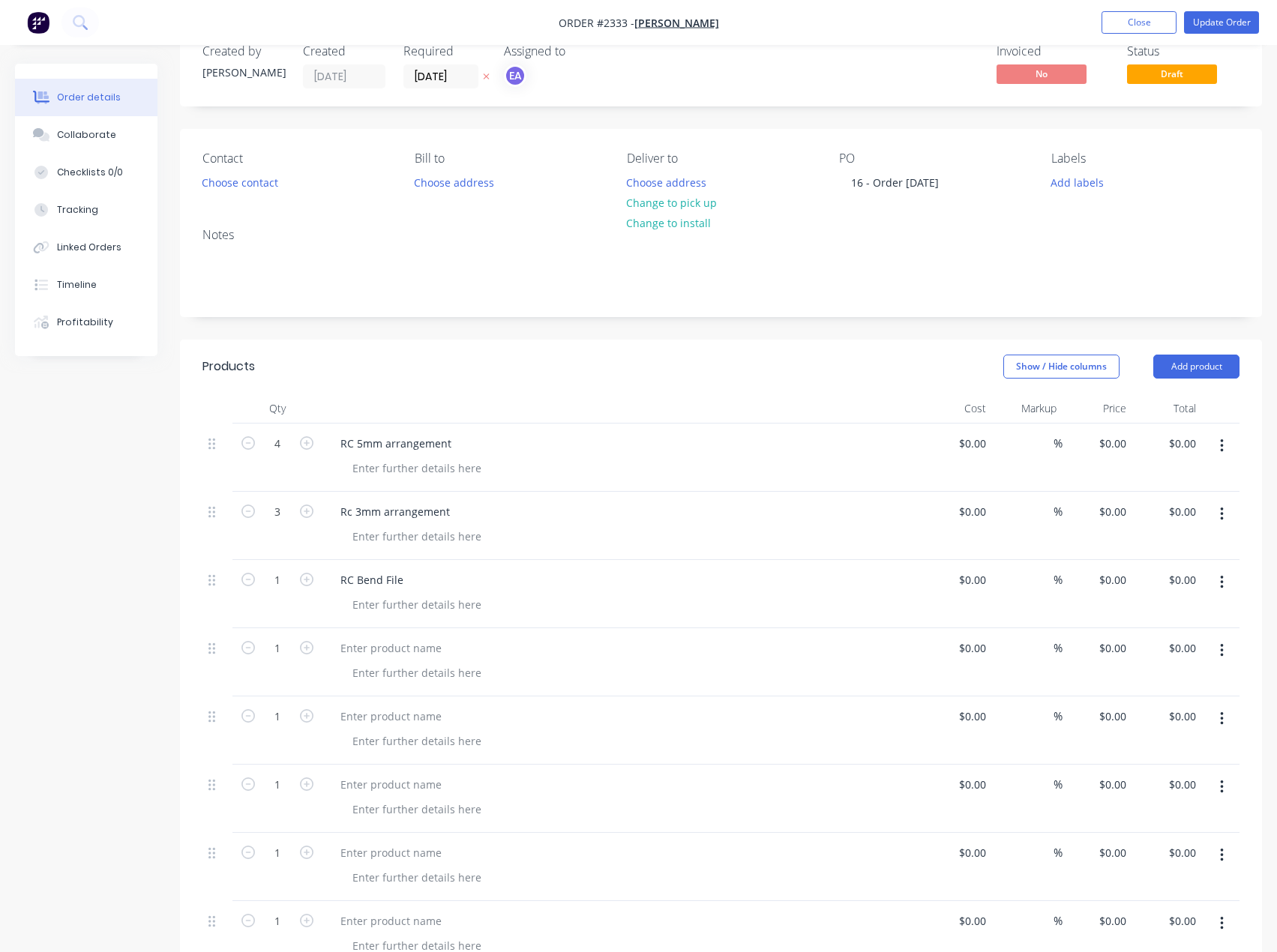
scroll to position [75, 0]
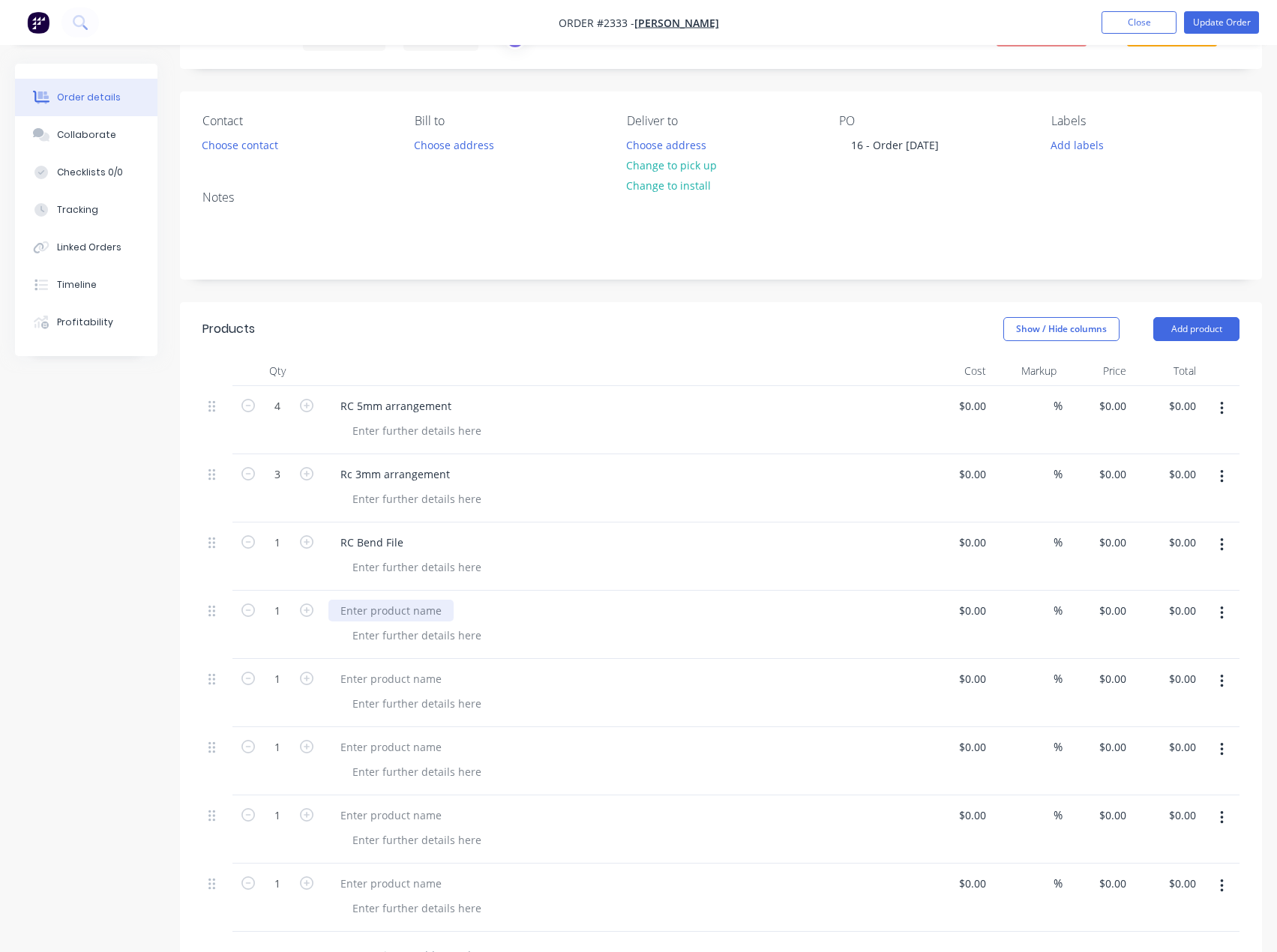
click at [363, 609] on div at bounding box center [391, 611] width 126 height 21
paste div
click at [407, 680] on div at bounding box center [391, 679] width 126 height 21
paste div
click at [381, 755] on div at bounding box center [391, 746] width 126 height 21
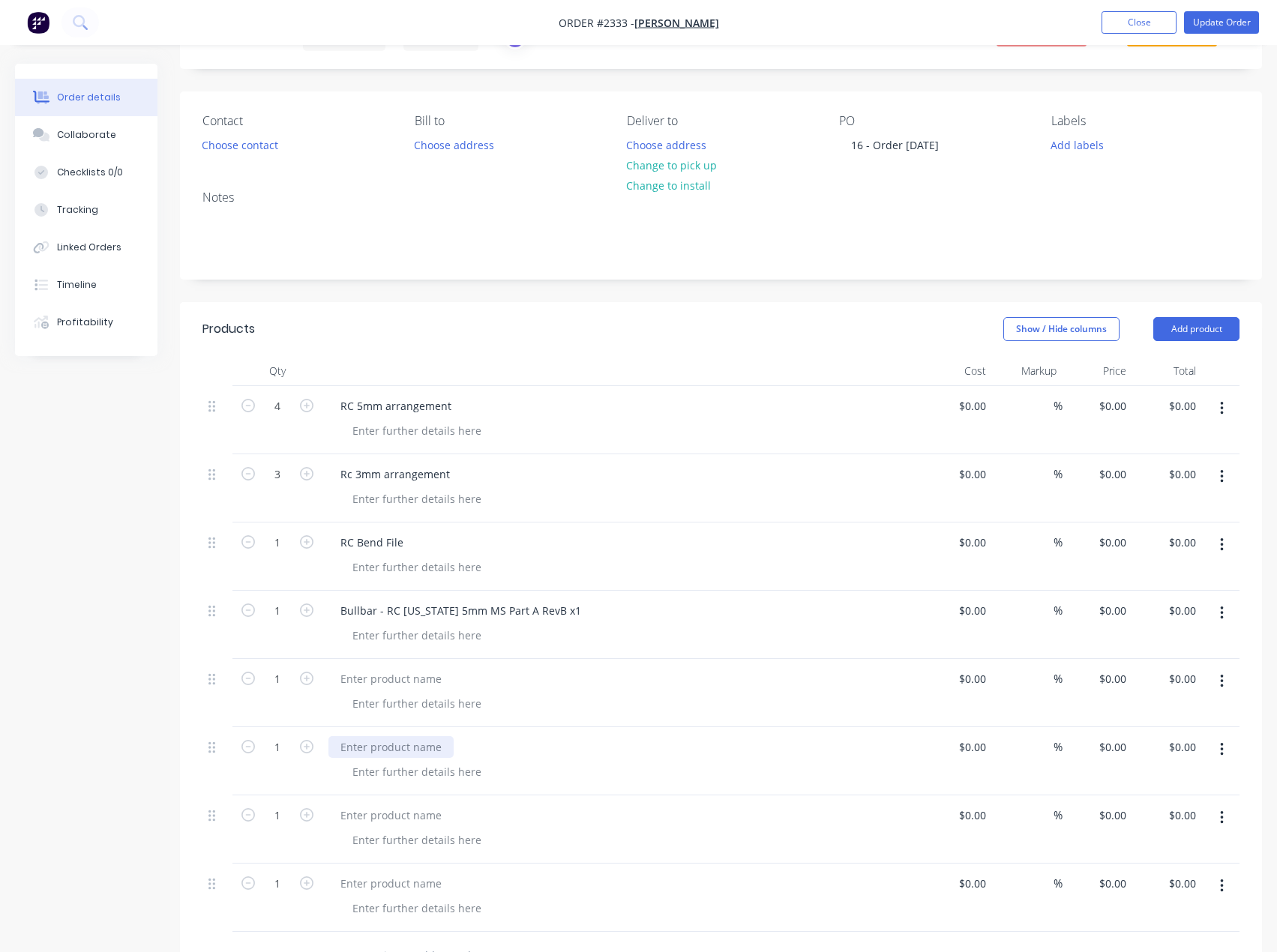
paste div
click at [407, 673] on div at bounding box center [391, 679] width 126 height 21
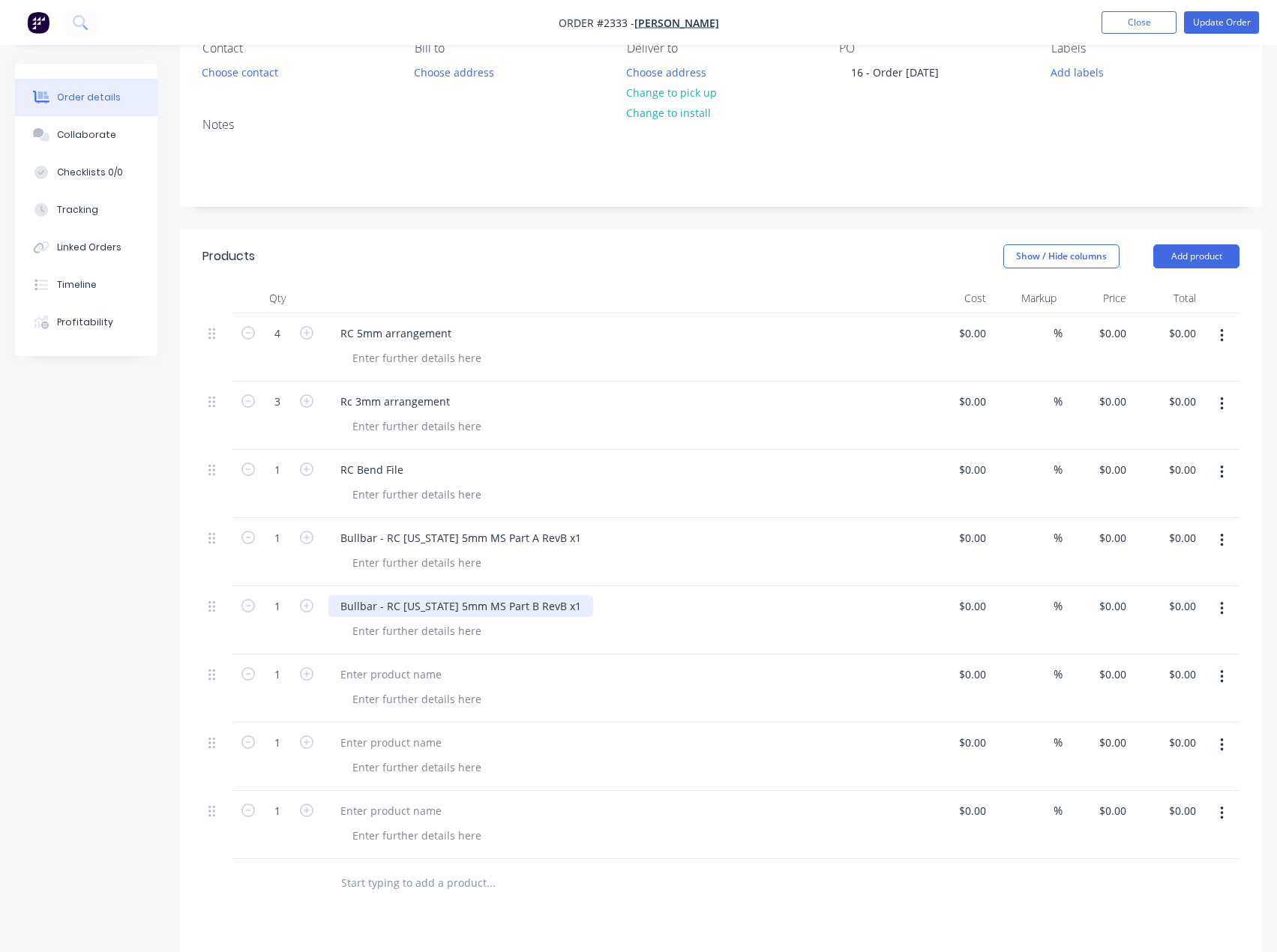
scroll to position [150, 0]
click at [422, 669] on div at bounding box center [391, 672] width 126 height 21
click at [422, 738] on div at bounding box center [391, 740] width 126 height 21
paste div
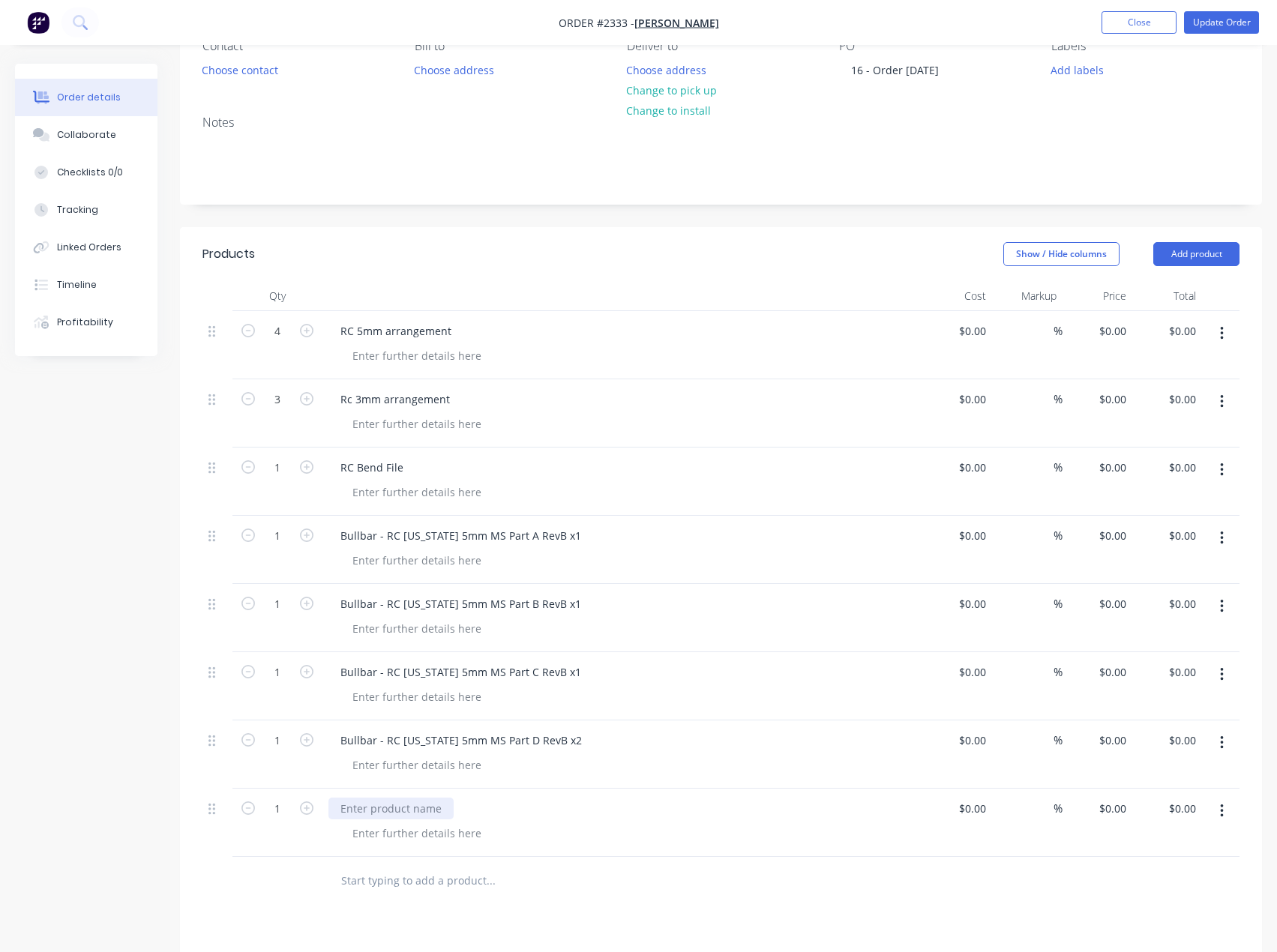
click at [410, 812] on div at bounding box center [391, 808] width 126 height 21
paste div
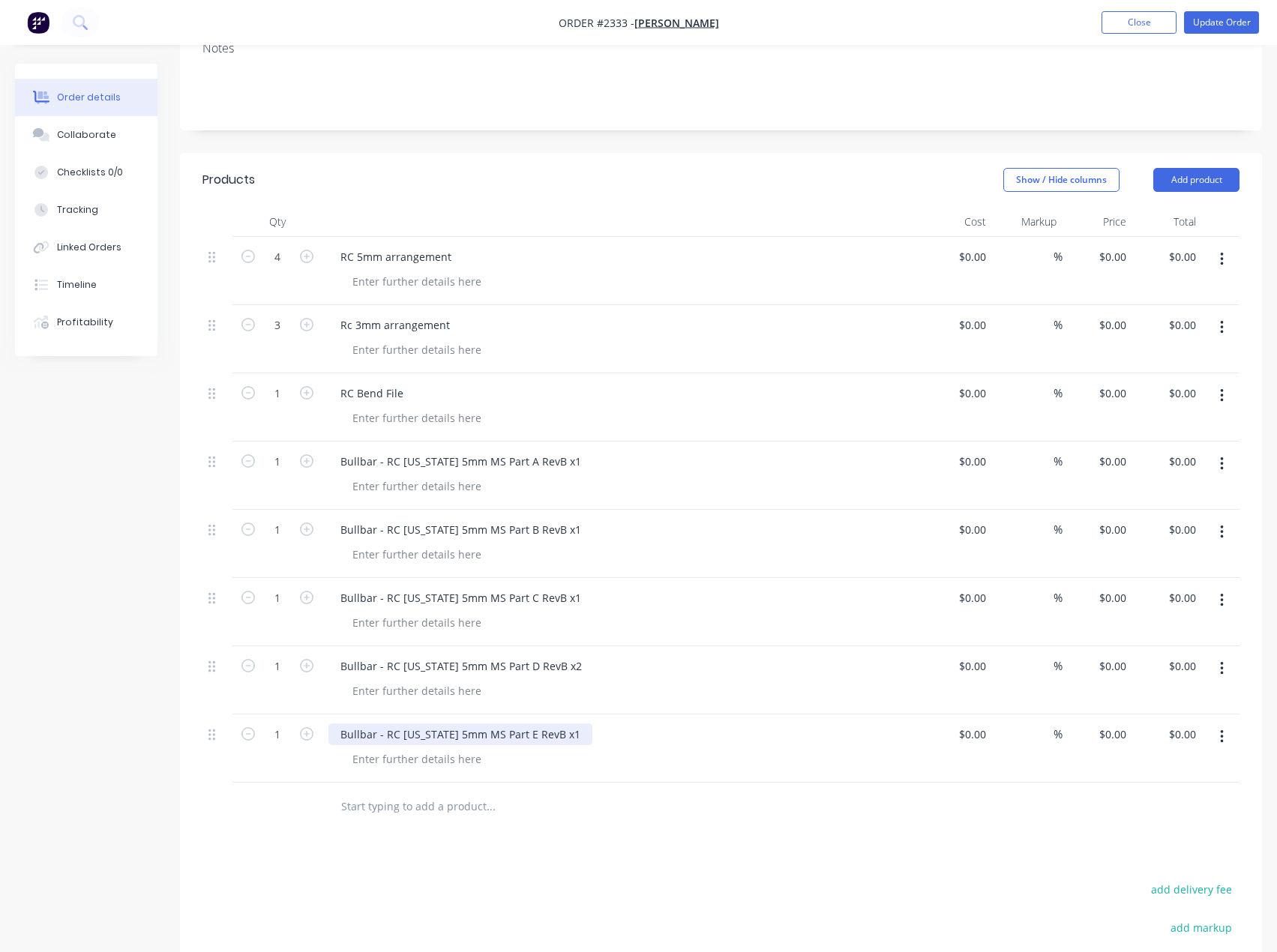
scroll to position [225, 0]
click at [289, 460] on input "1" at bounding box center [277, 461] width 39 height 22
type input "4"
click at [78, 544] on div "Created by Francis Adrian Created 22/09/25 Required 06/10/25 Assigned to EA Inv…" at bounding box center [638, 526] width 1247 height 1374
click at [273, 524] on input "1" at bounding box center [277, 530] width 39 height 22
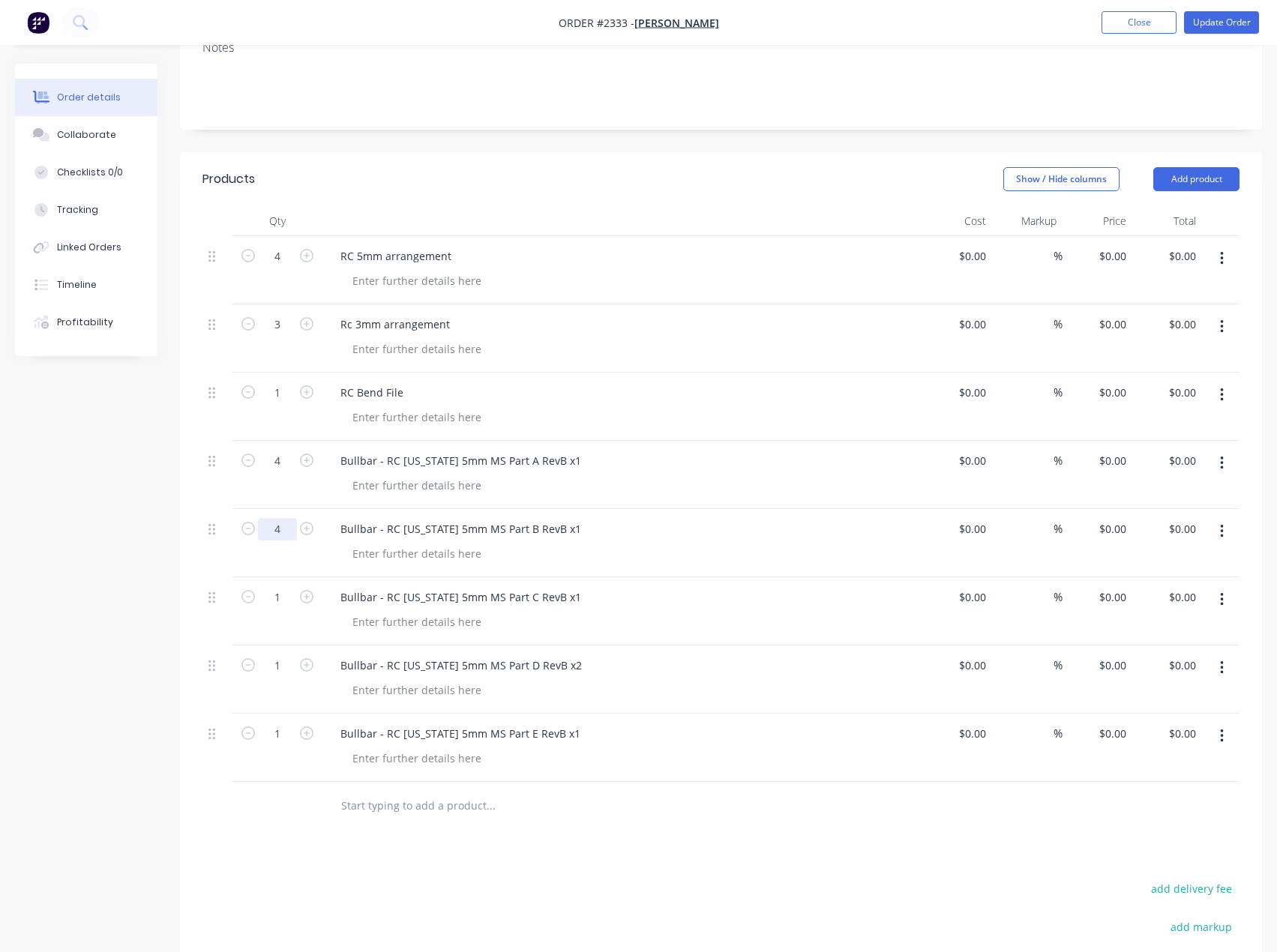
type input "4"
click at [95, 568] on div "Created by Francis Adrian Created 22/09/25 Required 06/10/25 Assigned to EA Inv…" at bounding box center [638, 526] width 1247 height 1374
drag, startPoint x: 284, startPoint y: 599, endPoint x: 276, endPoint y: 606, distance: 10.6
click at [284, 599] on input "1" at bounding box center [277, 598] width 39 height 22
type input "4"
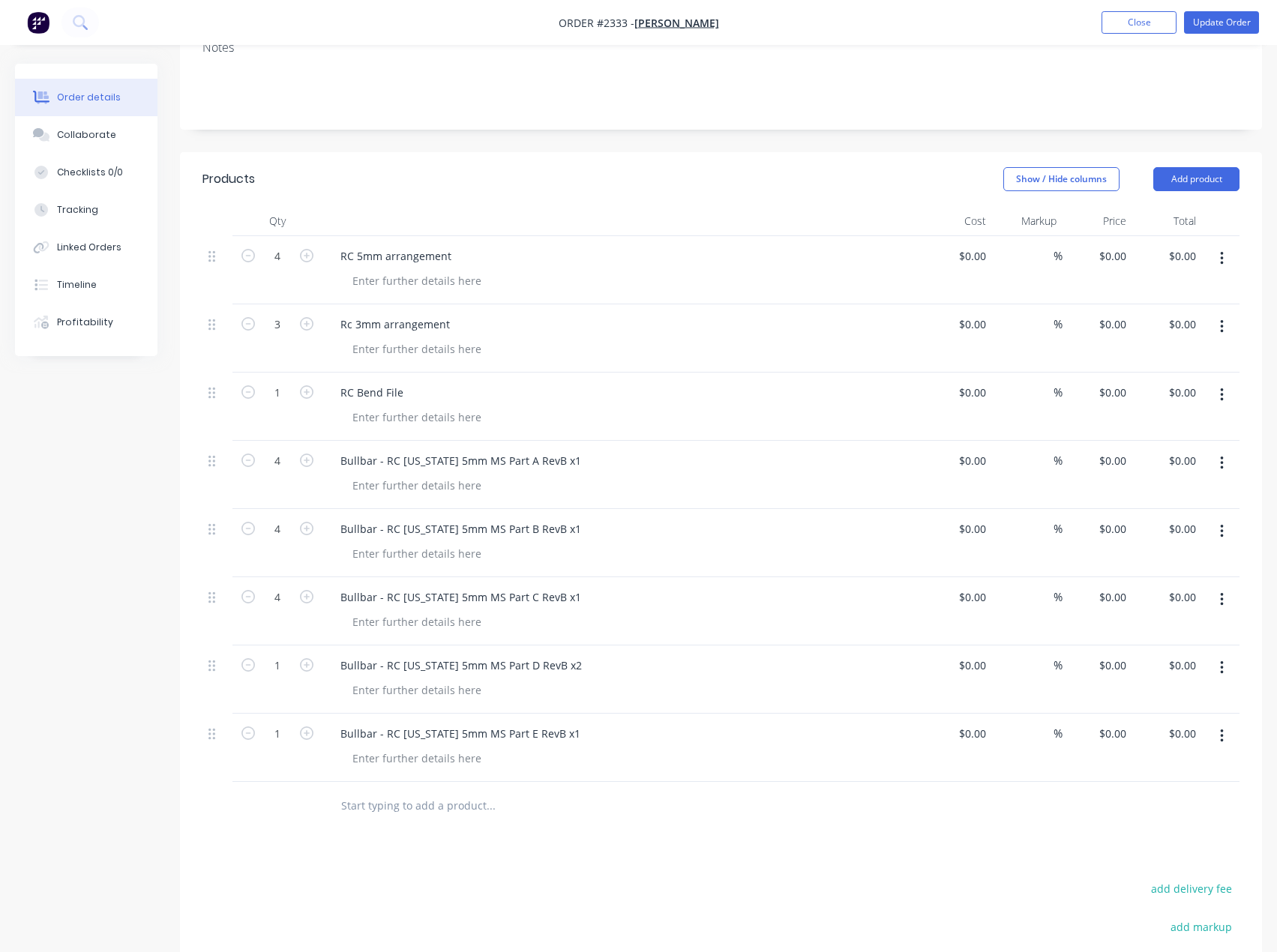
drag, startPoint x: 137, startPoint y: 659, endPoint x: 187, endPoint y: 672, distance: 51.7
click at [137, 660] on div "Created by Francis Adrian Created 22/09/25 Required 06/10/25 Assigned to EA Inv…" at bounding box center [638, 526] width 1247 height 1374
click at [275, 665] on input "1" at bounding box center [277, 666] width 39 height 22
type input "8"
click at [82, 771] on div "Created by Francis Adrian Created 22/09/25 Required 06/10/25 Assigned to EA Inv…" at bounding box center [638, 526] width 1247 height 1374
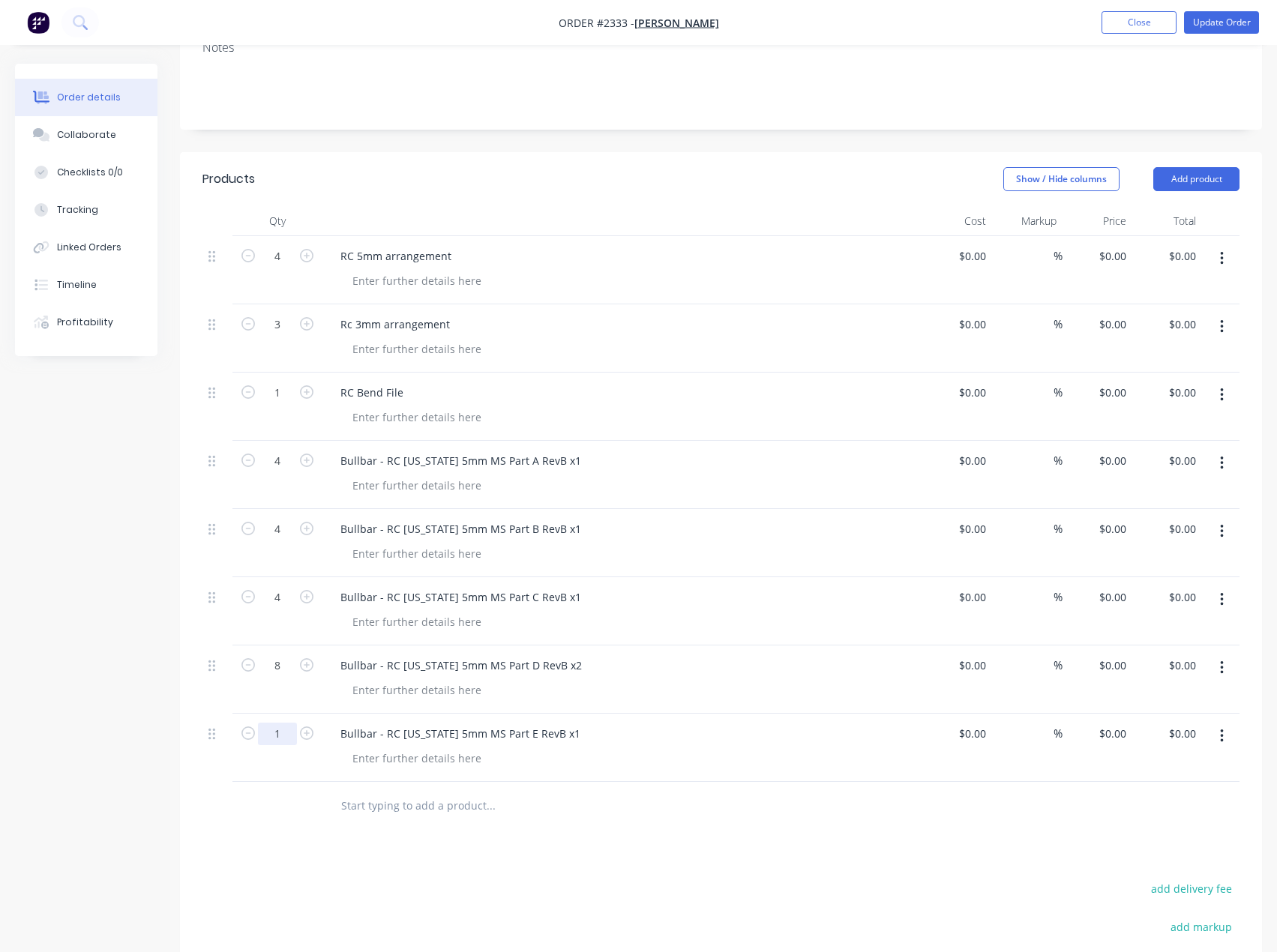
click at [272, 734] on input "1" at bounding box center [277, 734] width 39 height 22
type input "4"
click at [83, 763] on div "Created by Francis Adrian Created 22/09/25 Required 06/10/25 Assigned to EA Inv…" at bounding box center [638, 526] width 1247 height 1374
click at [407, 486] on div at bounding box center [417, 485] width 153 height 21
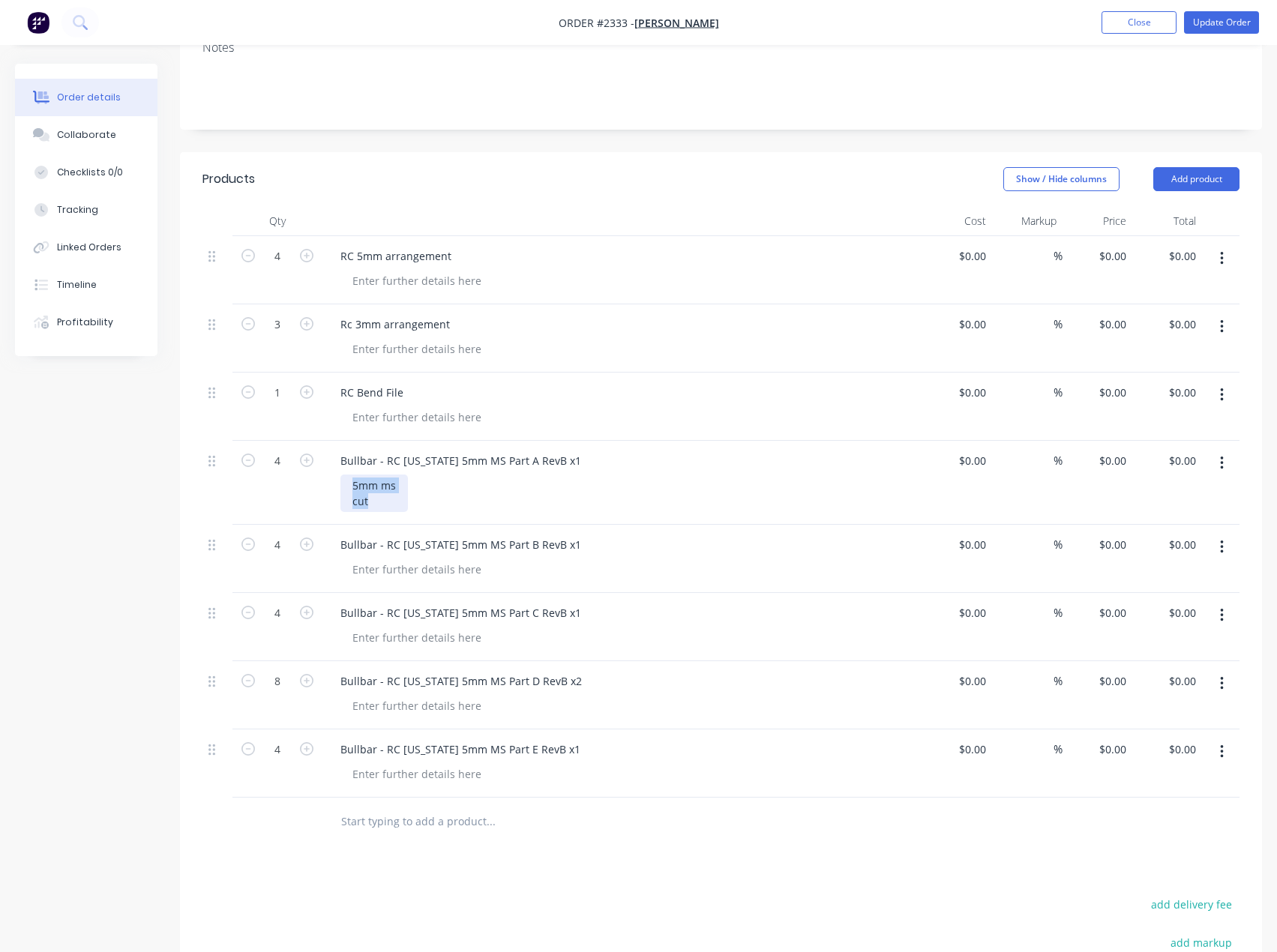
drag, startPoint x: 349, startPoint y: 488, endPoint x: 343, endPoint y: 477, distance: 12.5
click at [343, 477] on div "5mm ms cut" at bounding box center [374, 494] width 67 height 38
copy div "5mm ms cut"
click at [397, 574] on div at bounding box center [417, 569] width 153 height 21
paste div
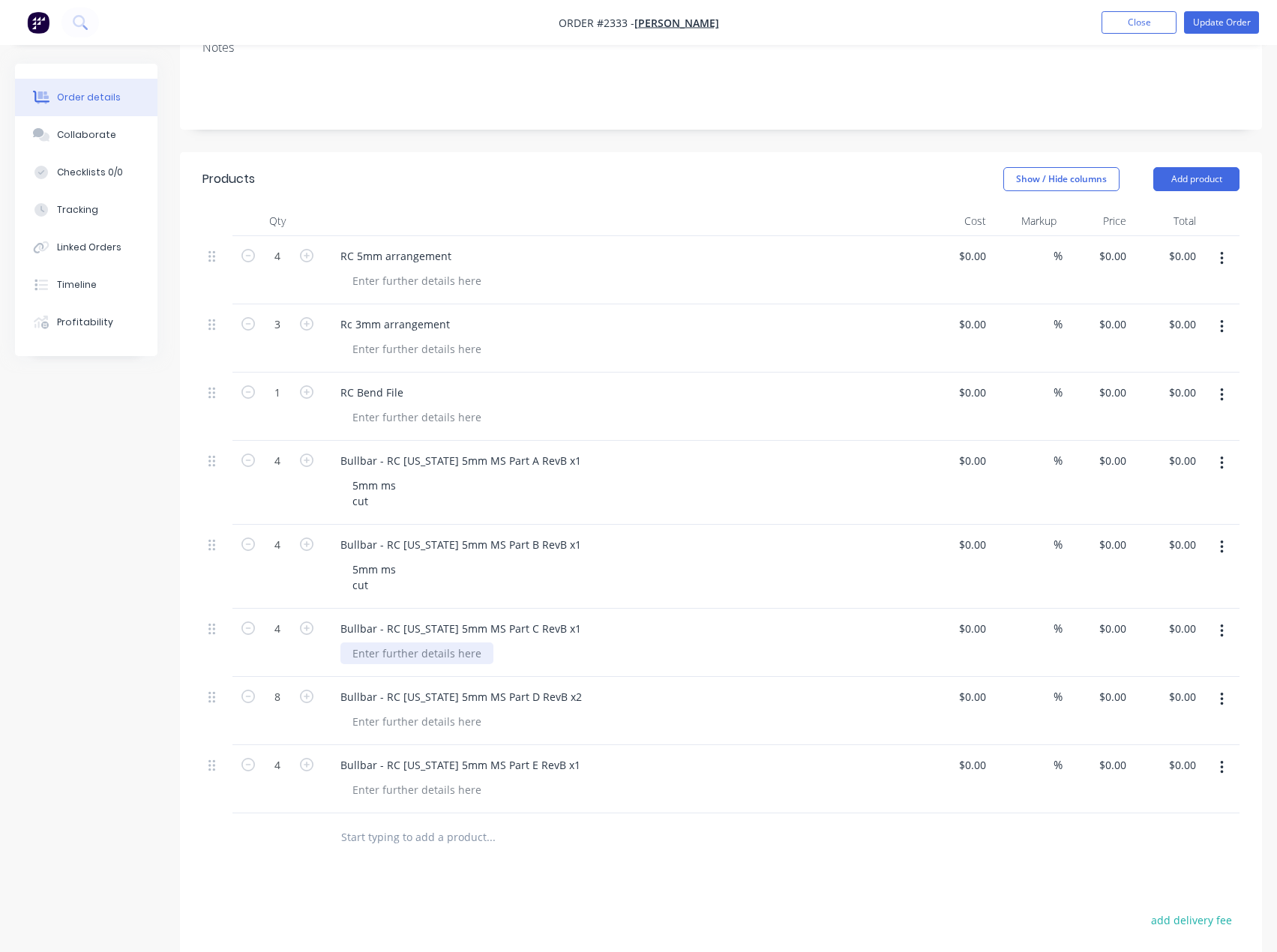
click at [407, 656] on div at bounding box center [417, 653] width 153 height 21
paste div
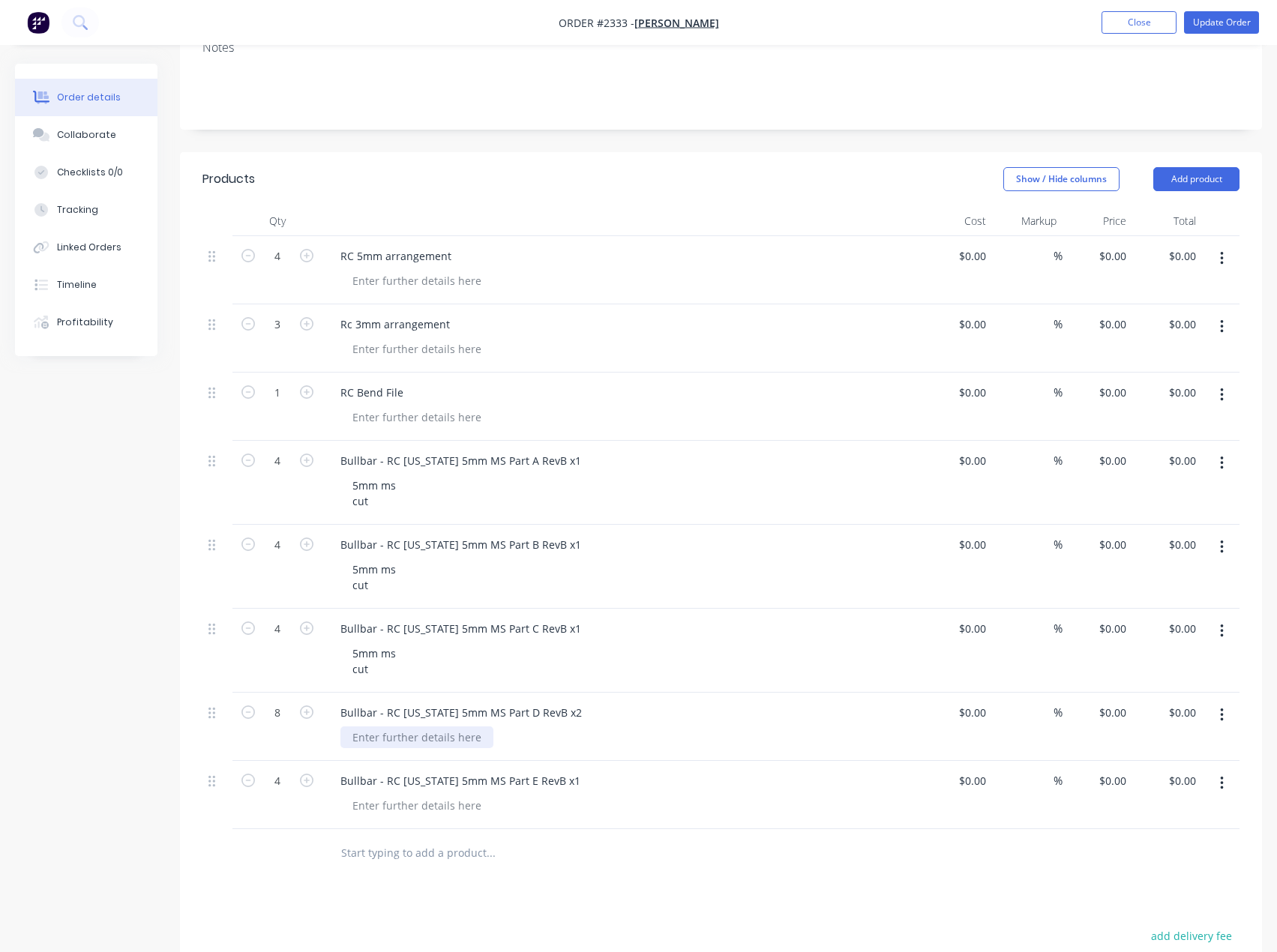
click at [394, 739] on div at bounding box center [417, 737] width 153 height 21
paste div
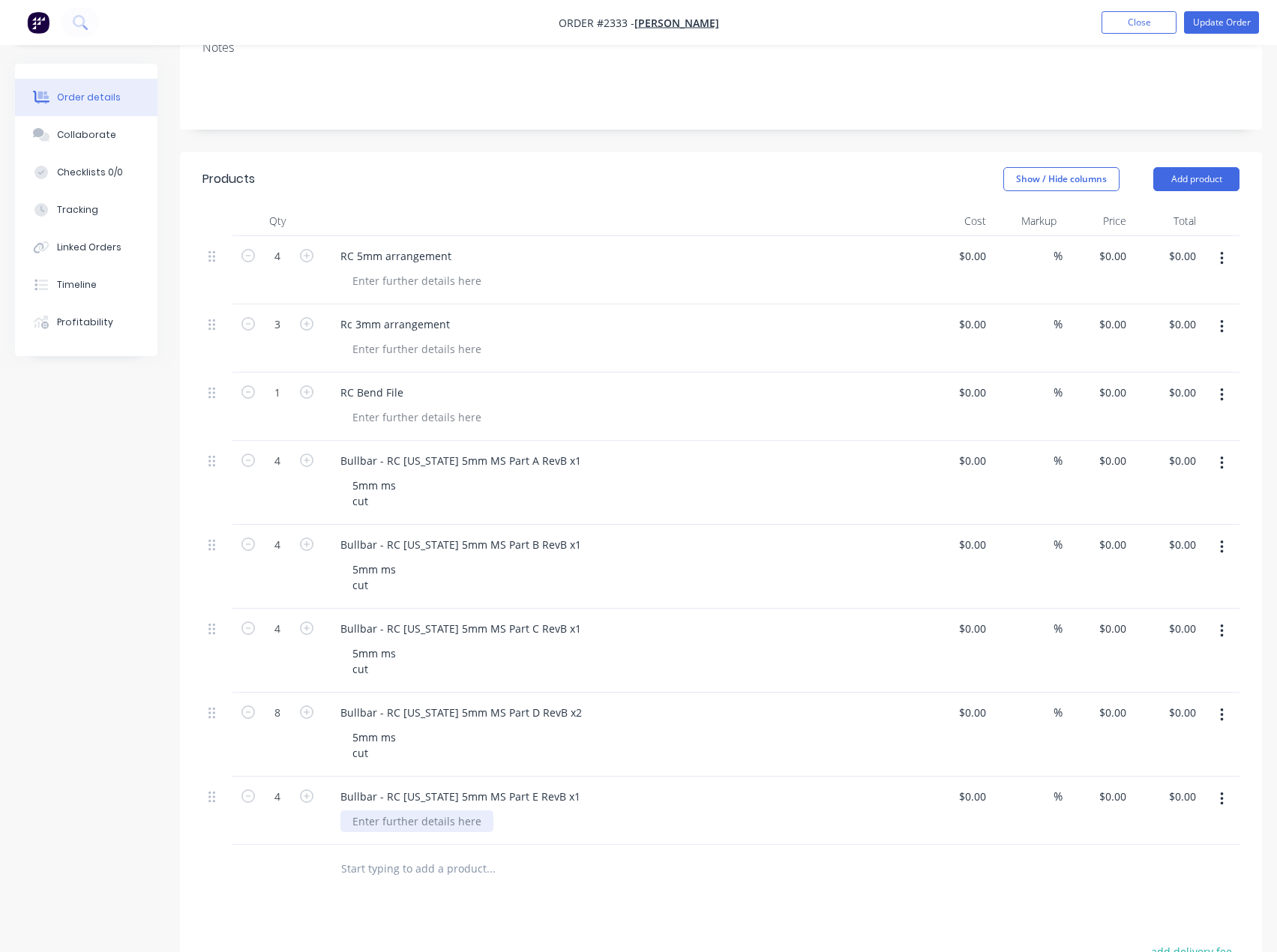
click at [392, 811] on div at bounding box center [417, 821] width 153 height 21
paste div
click at [1189, 169] on button "Add product" at bounding box center [1196, 179] width 86 height 24
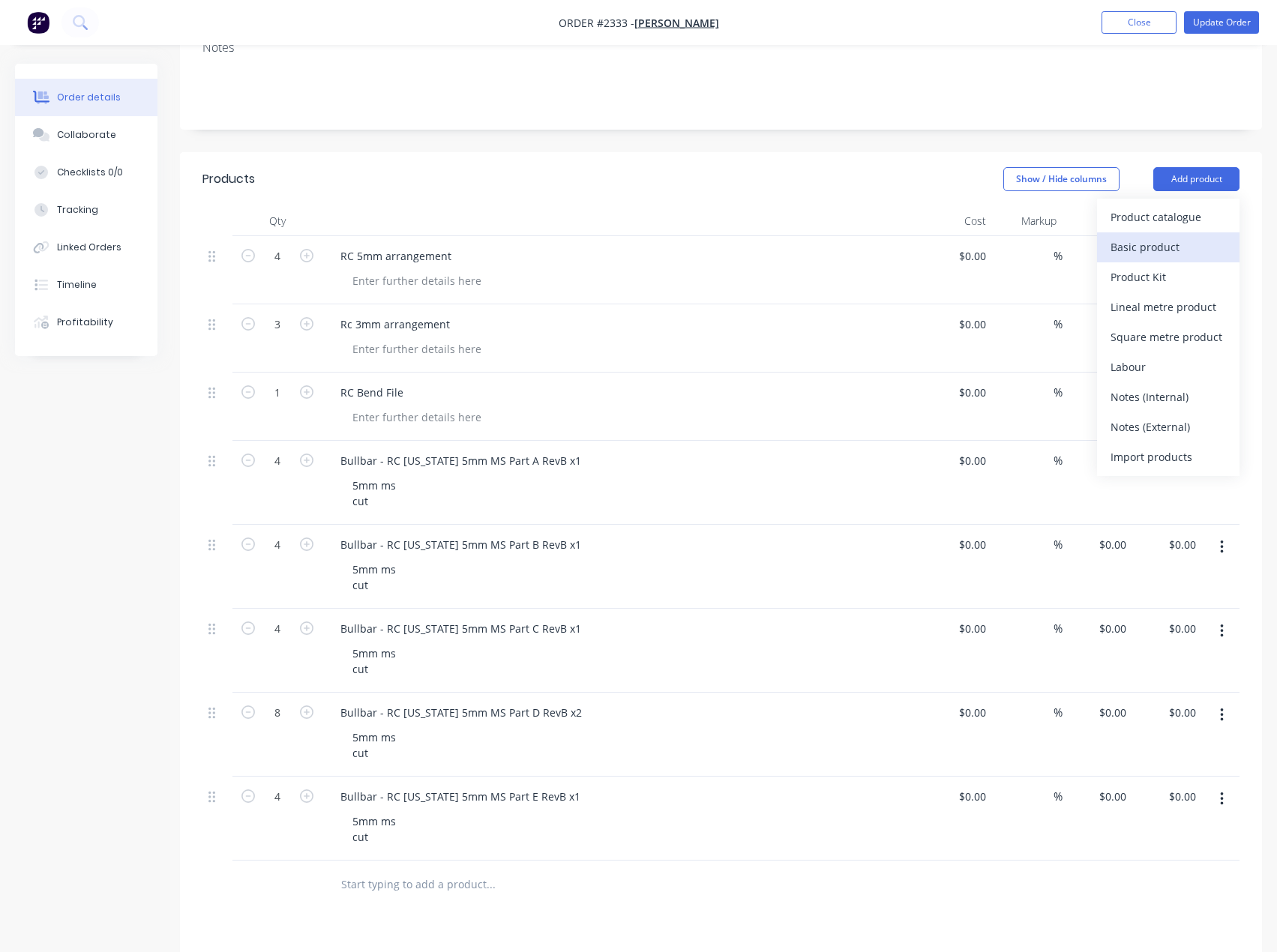
click at [1165, 246] on div "Basic product" at bounding box center [1168, 247] width 115 height 21
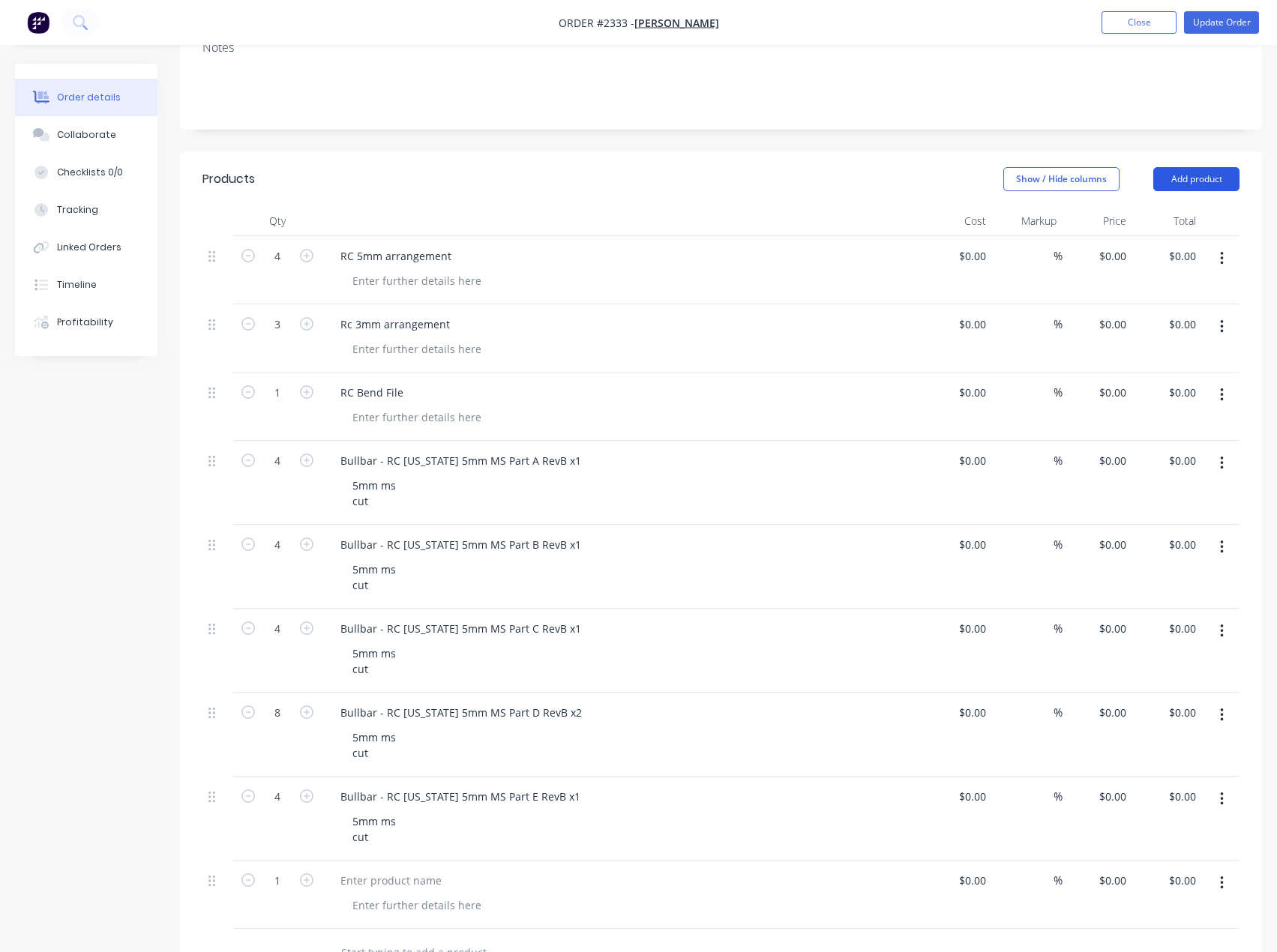
click at [1212, 183] on button "Add product" at bounding box center [1196, 179] width 86 height 24
click at [1161, 241] on div "Basic product" at bounding box center [1168, 247] width 115 height 21
click at [1205, 181] on button "Add product" at bounding box center [1196, 179] width 86 height 24
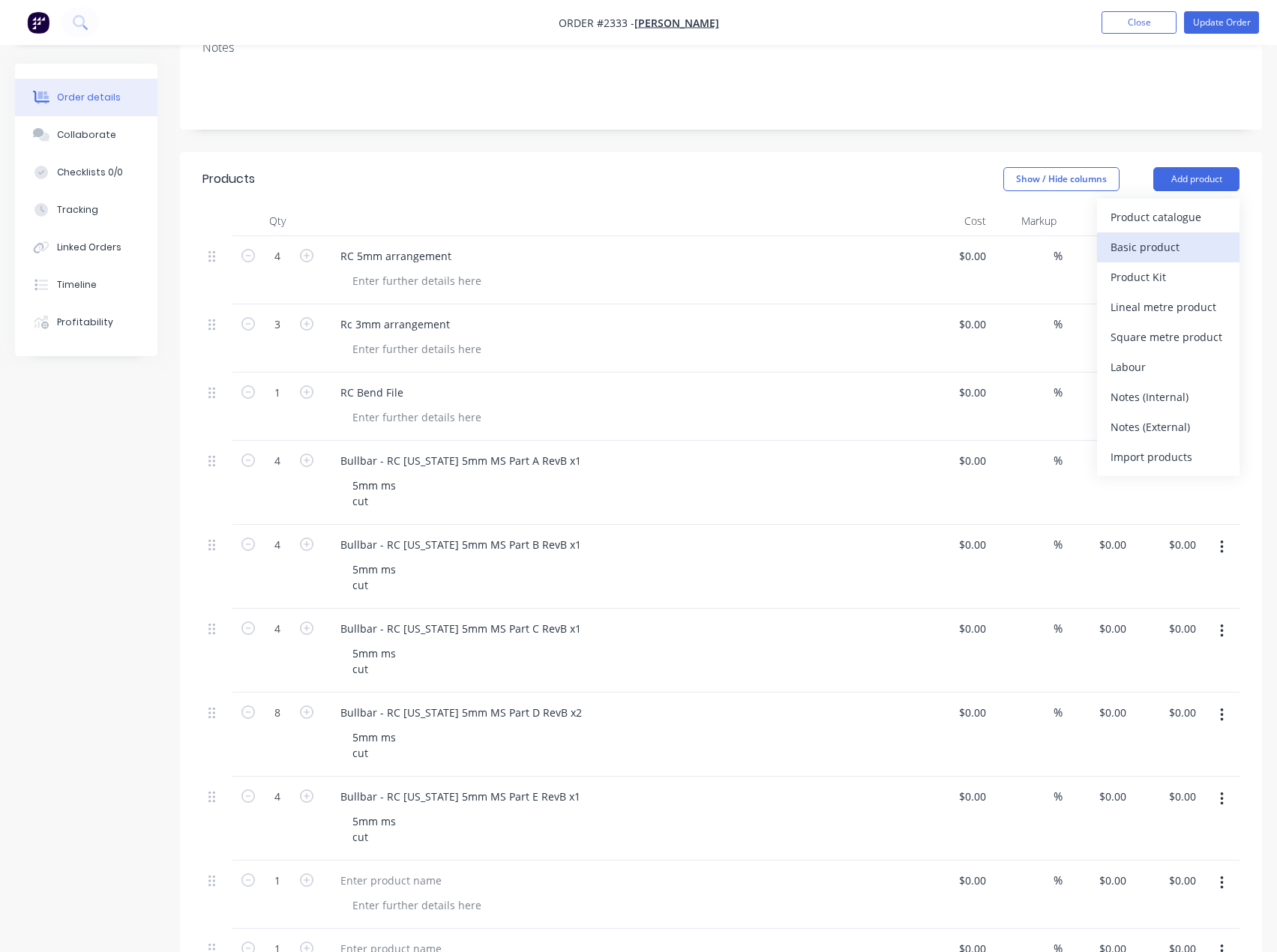
click at [1182, 249] on div "Basic product" at bounding box center [1168, 247] width 115 height 21
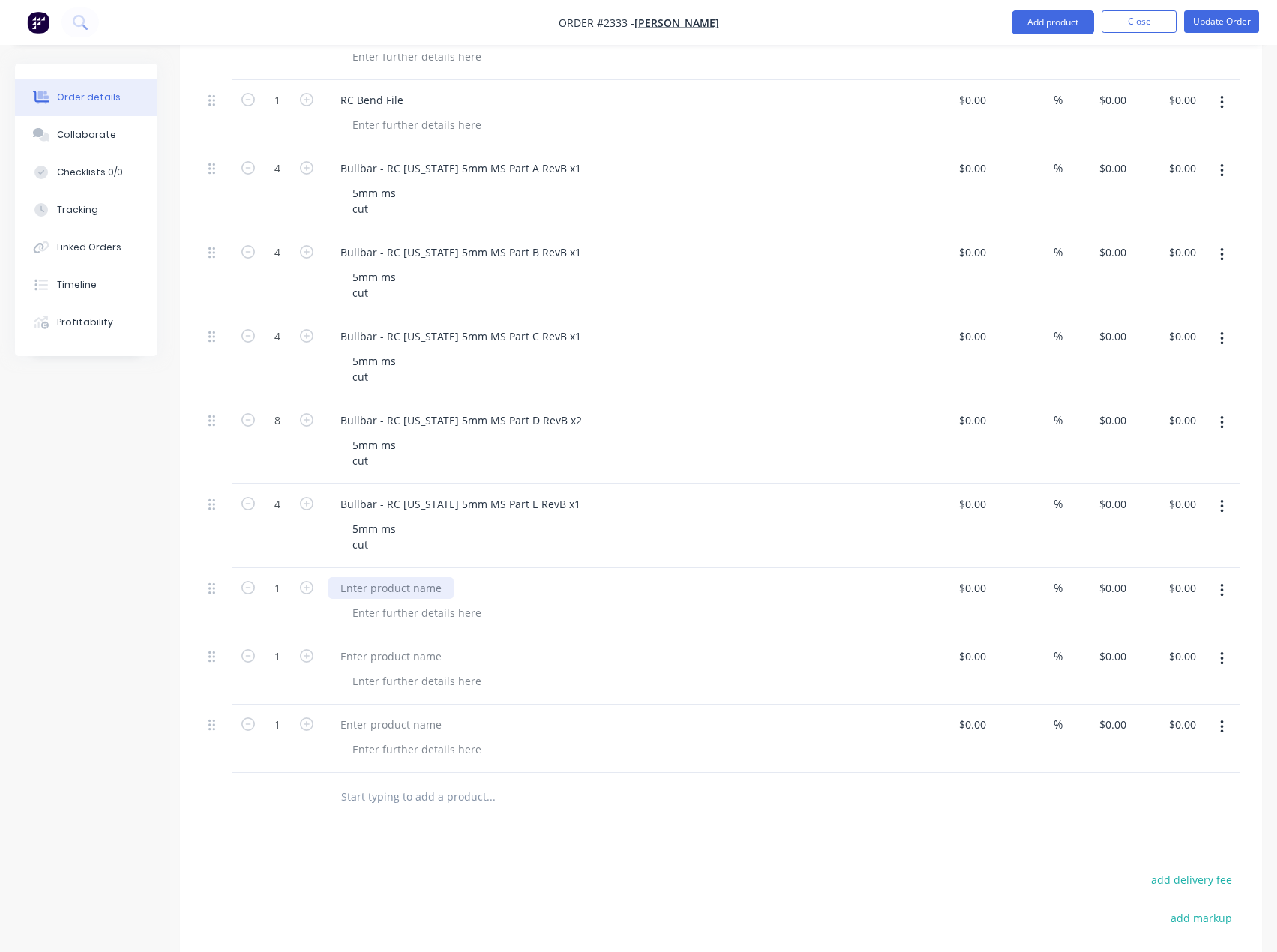
scroll to position [525, 0]
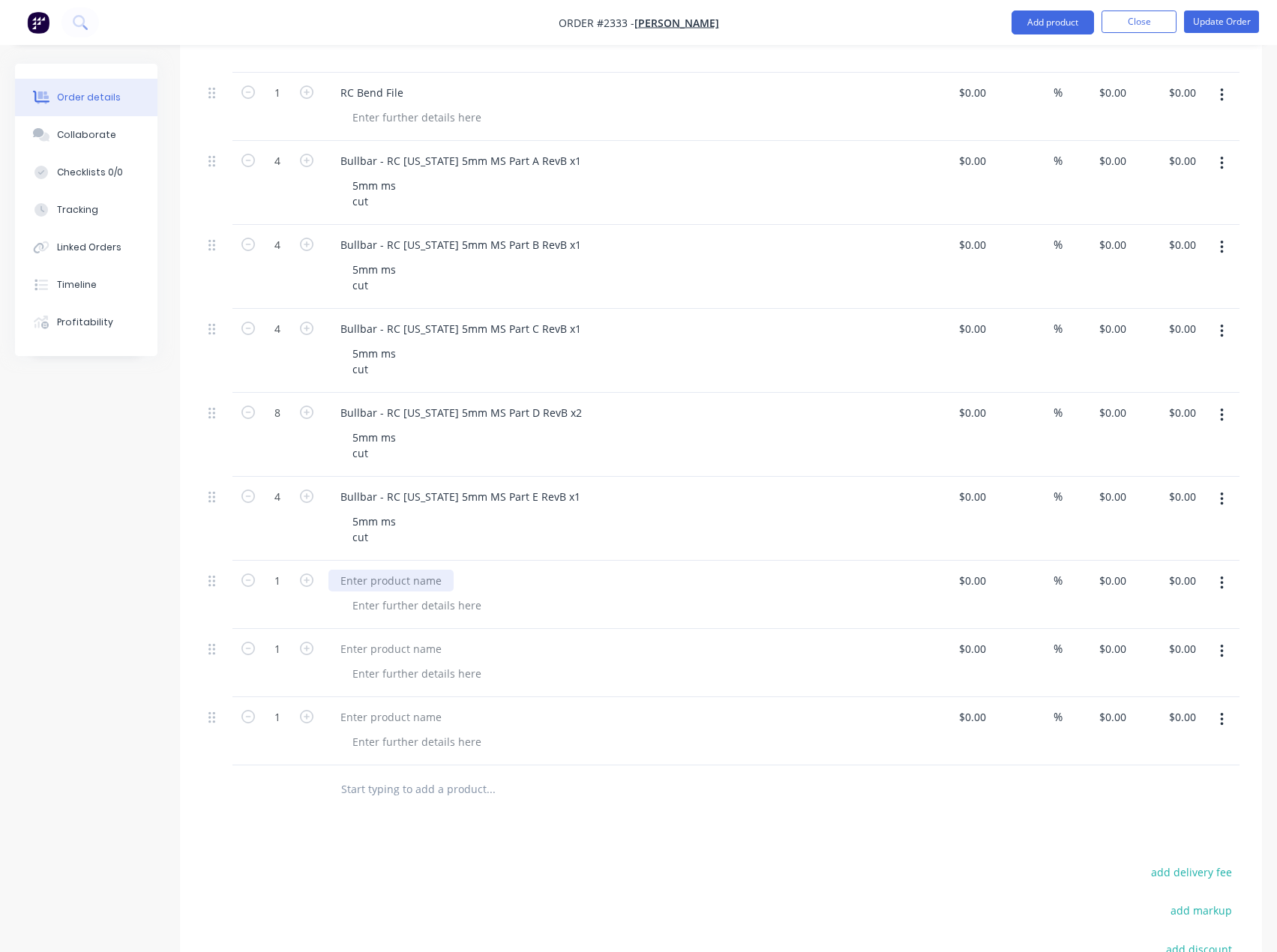
drag, startPoint x: 404, startPoint y: 575, endPoint x: 79, endPoint y: 568, distance: 325.1
click at [404, 575] on div at bounding box center [391, 580] width 126 height 21
paste div
click at [366, 653] on div at bounding box center [391, 648] width 126 height 21
paste div
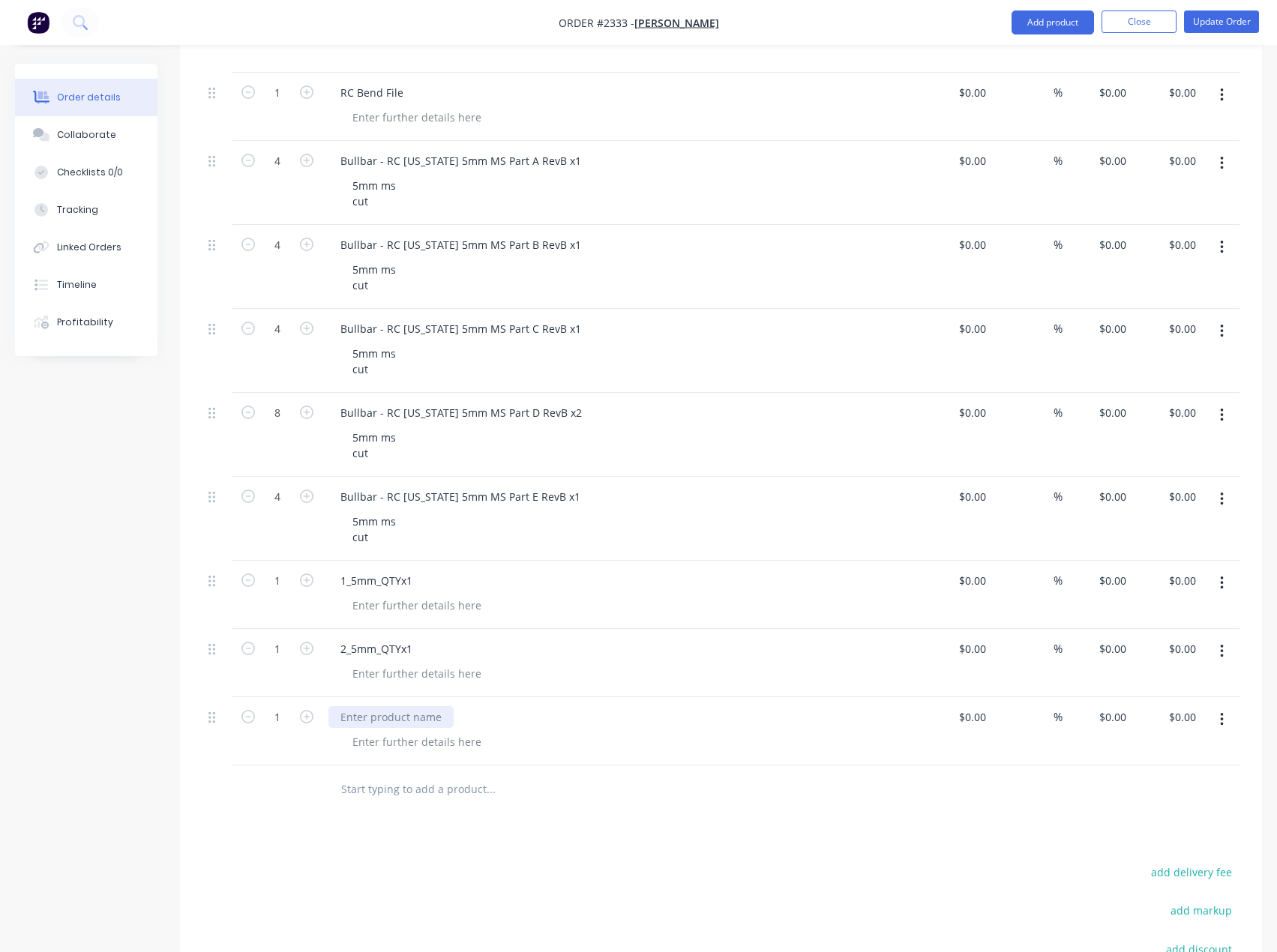
drag, startPoint x: 380, startPoint y: 720, endPoint x: 368, endPoint y: 703, distance: 20.8
click at [380, 720] on div at bounding box center [391, 716] width 126 height 21
paste div
click at [310, 717] on icon "button" at bounding box center [307, 717] width 14 height 14
type input "2"
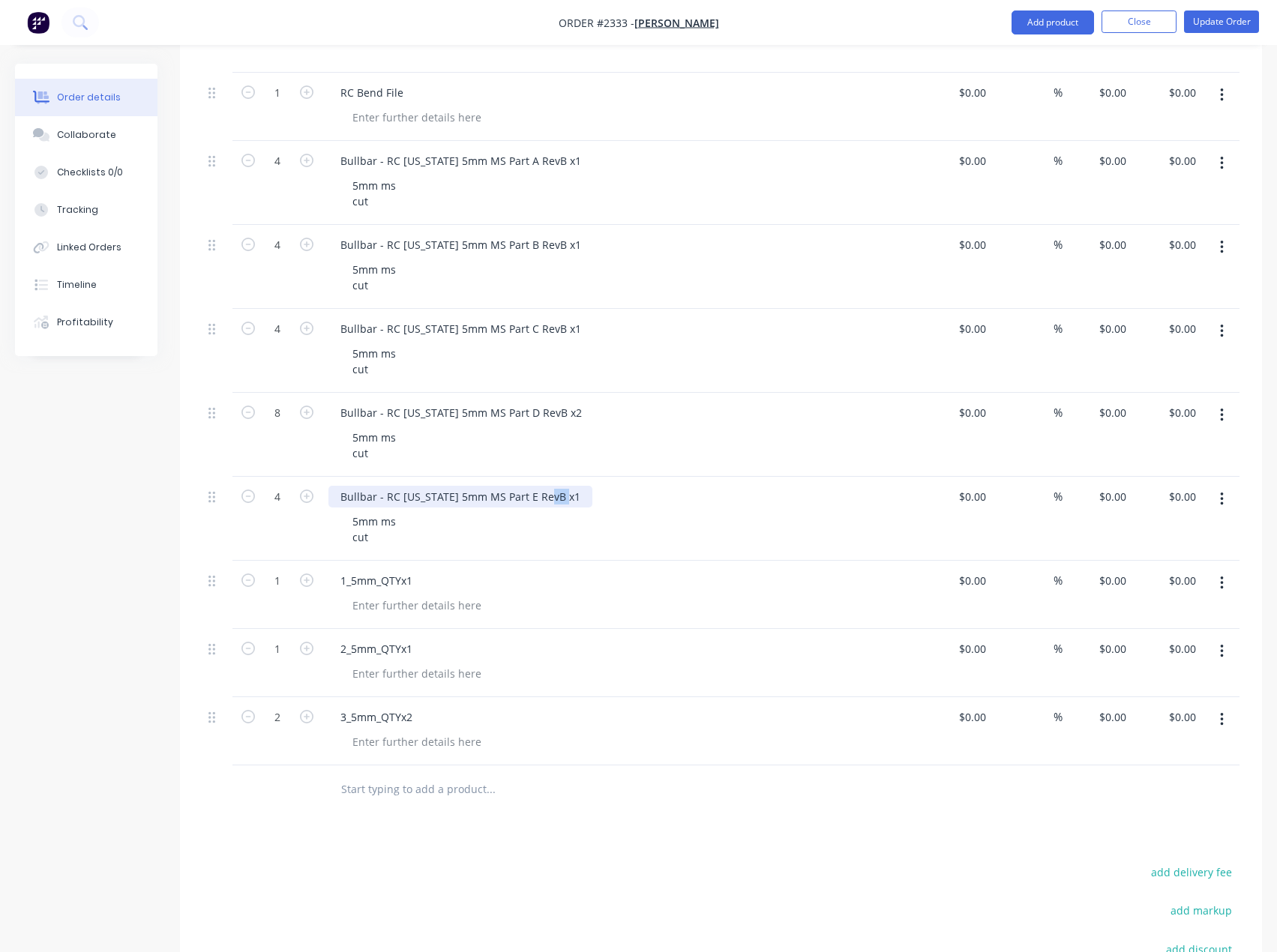
drag, startPoint x: 549, startPoint y: 498, endPoint x: 570, endPoint y: 498, distance: 21.0
click at [570, 498] on div "Bullbar - RC Colorado 5mm MS Part E RevB x1" at bounding box center [460, 496] width 264 height 21
drag, startPoint x: 550, startPoint y: 417, endPoint x: 635, endPoint y: 396, distance: 87.6
click at [635, 396] on div "Bullbar - RC Colorado 5mm MS Part D RevB x2 5mm ms cut" at bounding box center [623, 435] width 600 height 84
click at [551, 397] on div "Bullbar - RC Colorado 5mm MS Part D RevB x2 5mm ms cut" at bounding box center [623, 435] width 600 height 84
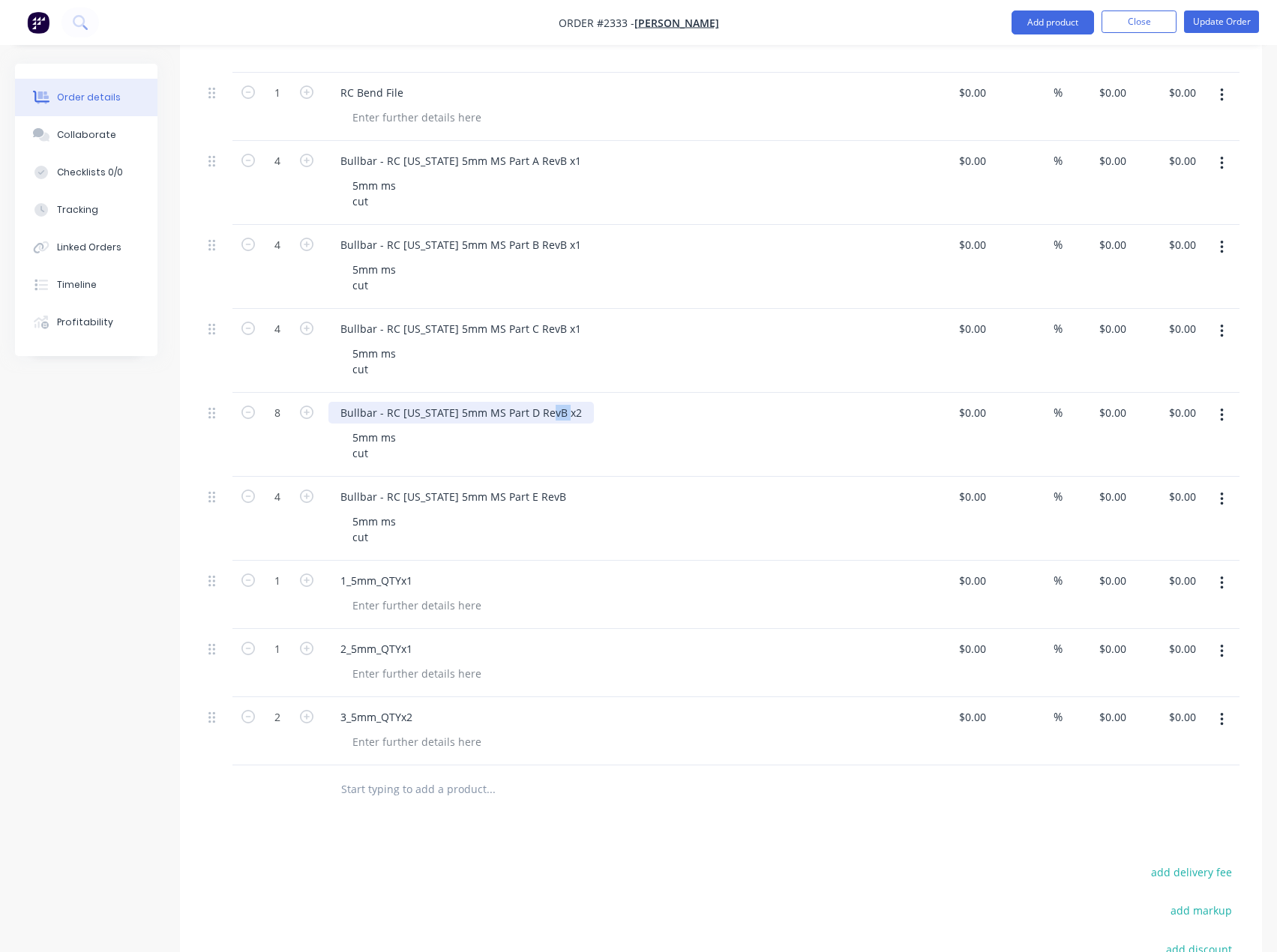
drag, startPoint x: 551, startPoint y: 410, endPoint x: 568, endPoint y: 412, distance: 17.1
click at [568, 412] on div "Bullbar - RC Colorado 5mm MS Part D RevB x2" at bounding box center [461, 412] width 266 height 21
drag, startPoint x: 549, startPoint y: 331, endPoint x: 580, endPoint y: 331, distance: 31.0
click at [580, 331] on div "Bullbar - RC Colorado 5mm MS Part C RevB x1" at bounding box center [623, 329] width 588 height 21
click at [550, 329] on div "Bullbar - RC Colorado 5mm MS Part C RevB x1" at bounding box center [461, 329] width 265 height 21
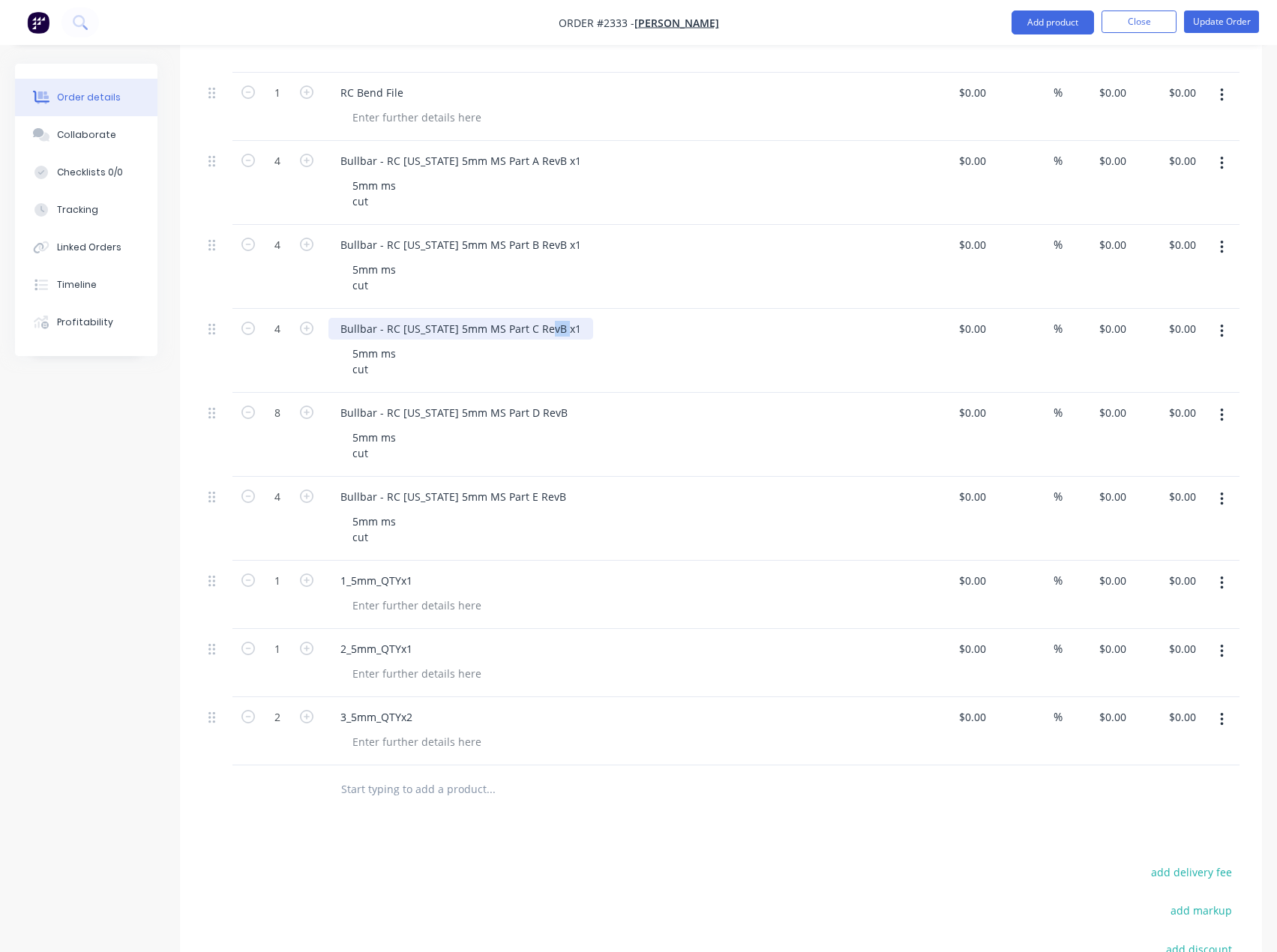
drag, startPoint x: 551, startPoint y: 326, endPoint x: 571, endPoint y: 327, distance: 20.0
click at [571, 327] on div "Bullbar - RC Colorado 5mm MS Part C RevB x1" at bounding box center [461, 329] width 265 height 21
click at [553, 243] on div "Bullbar - RC Colorado 5mm MS Part B RevB x1" at bounding box center [461, 244] width 265 height 21
click at [549, 243] on div "Bullbar - RC Colorado 5mm MS Part B RevB x1" at bounding box center [461, 244] width 265 height 21
click at [556, 156] on div "Bullbar - RC Colorado 5mm MS Part A RevB x1" at bounding box center [461, 160] width 265 height 21
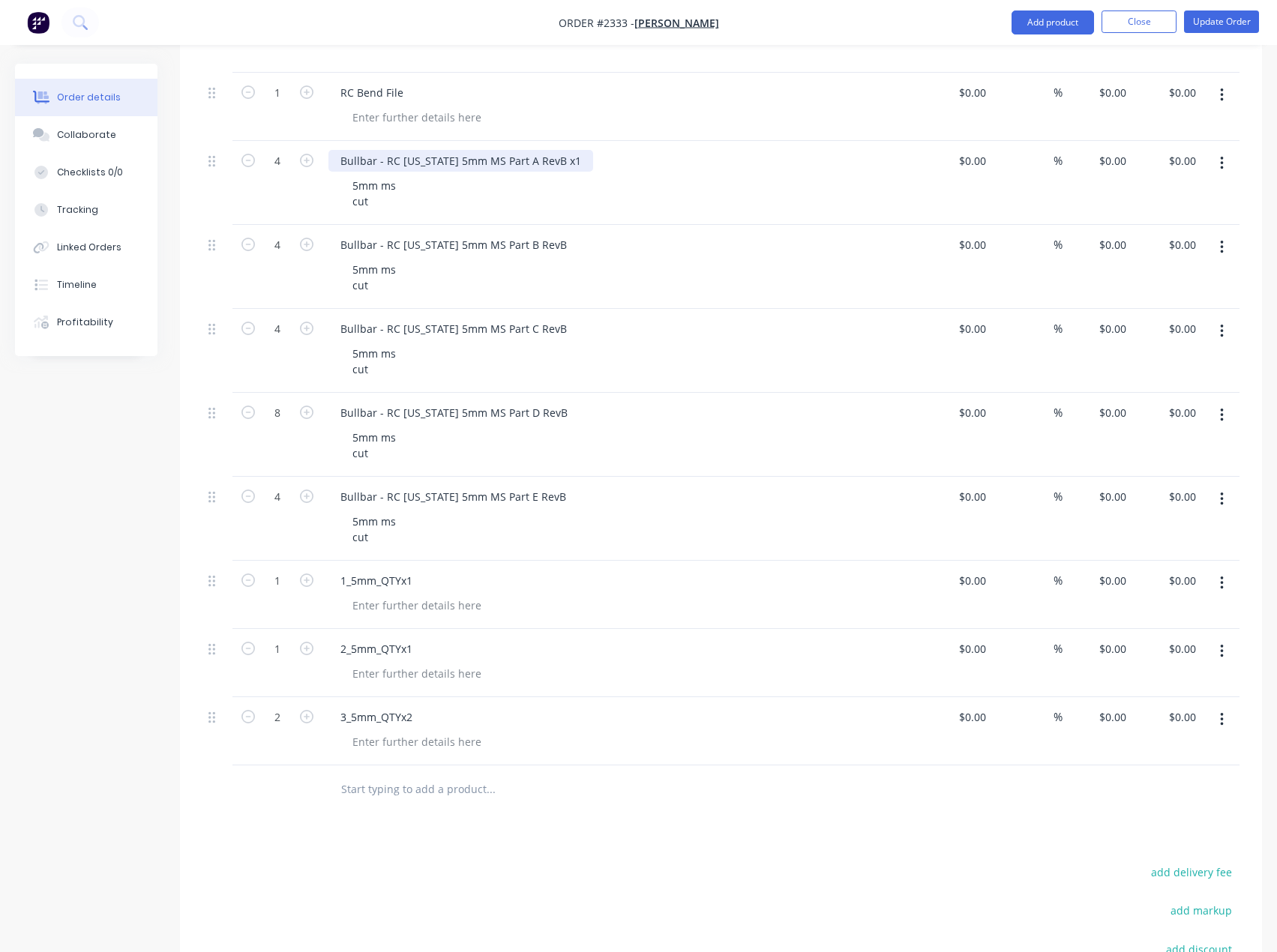
click at [549, 162] on div "Bullbar - RC Colorado 5mm MS Part A RevB x1" at bounding box center [461, 160] width 265 height 21
drag, startPoint x: 378, startPoint y: 547, endPoint x: 345, endPoint y: 518, distance: 43.9
click at [345, 518] on div "5mm ms cut" at bounding box center [374, 530] width 67 height 38
copy div "mm ms cut"
click at [390, 606] on div at bounding box center [417, 605] width 153 height 21
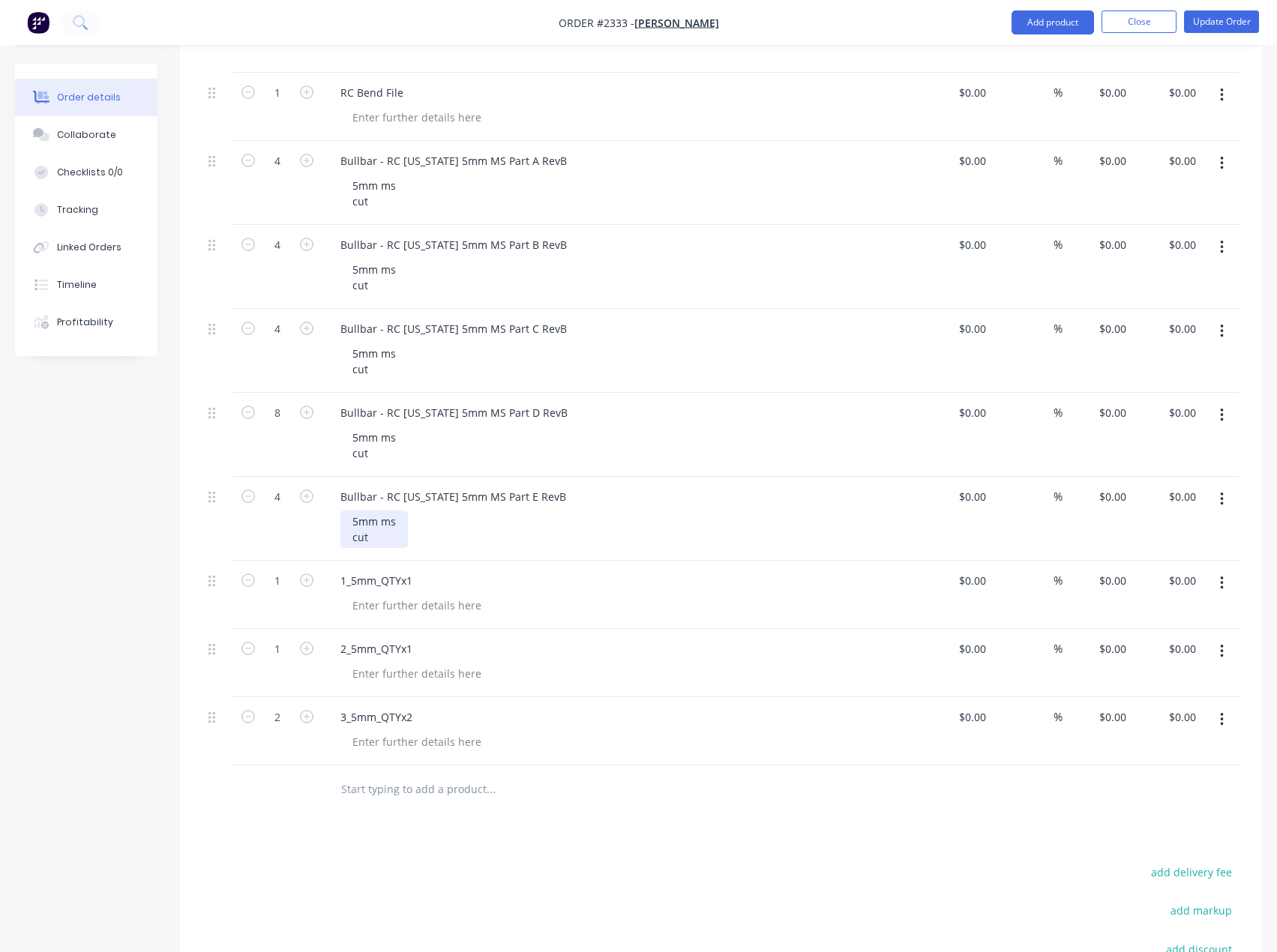
click at [362, 535] on div "5mm ms cut" at bounding box center [374, 530] width 67 height 38
drag, startPoint x: 384, startPoint y: 541, endPoint x: 342, endPoint y: 510, distance: 52.2
click at [342, 511] on div "5mm ms cut" at bounding box center [629, 530] width 576 height 38
copy div "5mm ms cut"
click at [397, 600] on div at bounding box center [417, 605] width 153 height 21
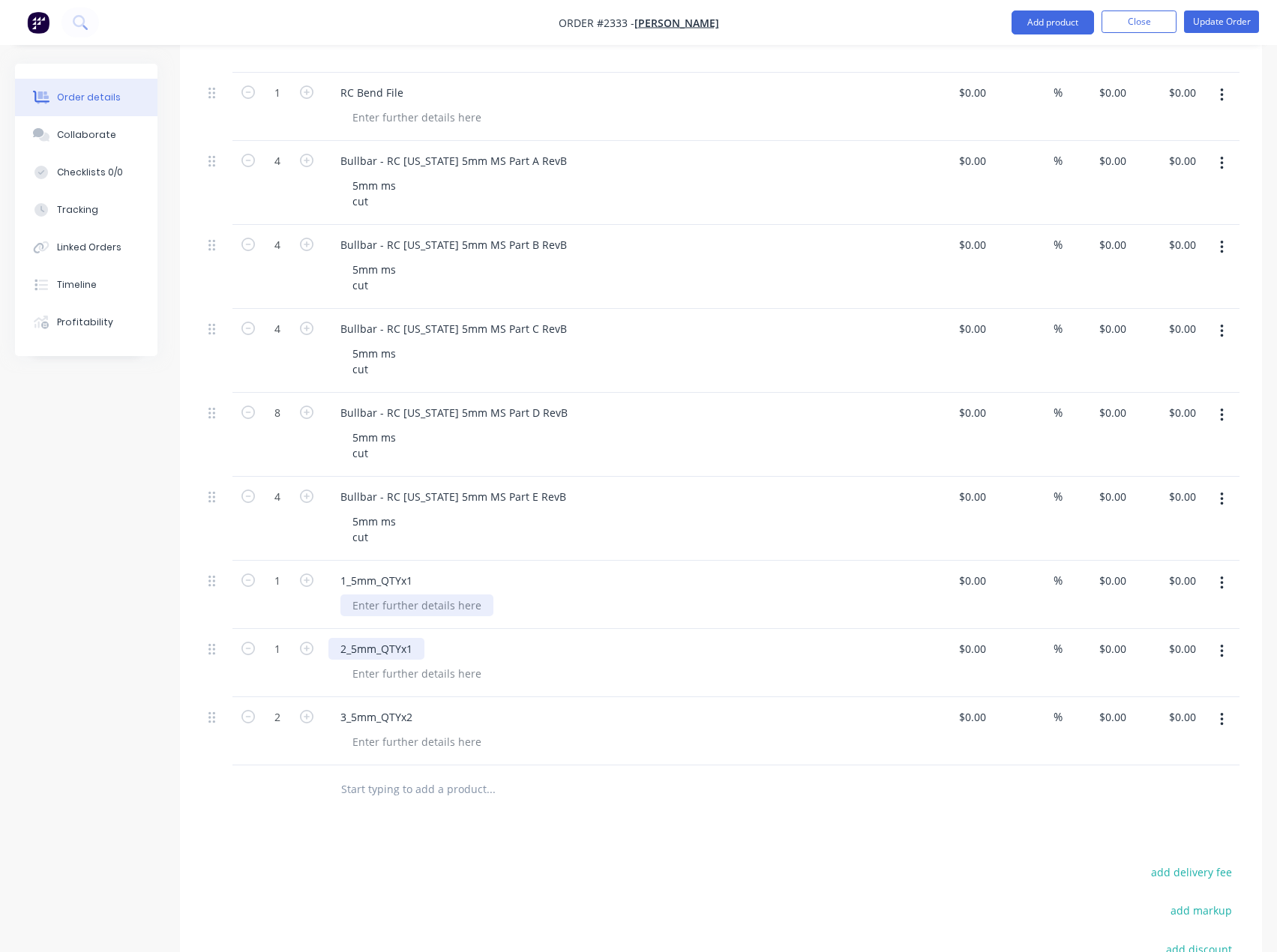
paste div
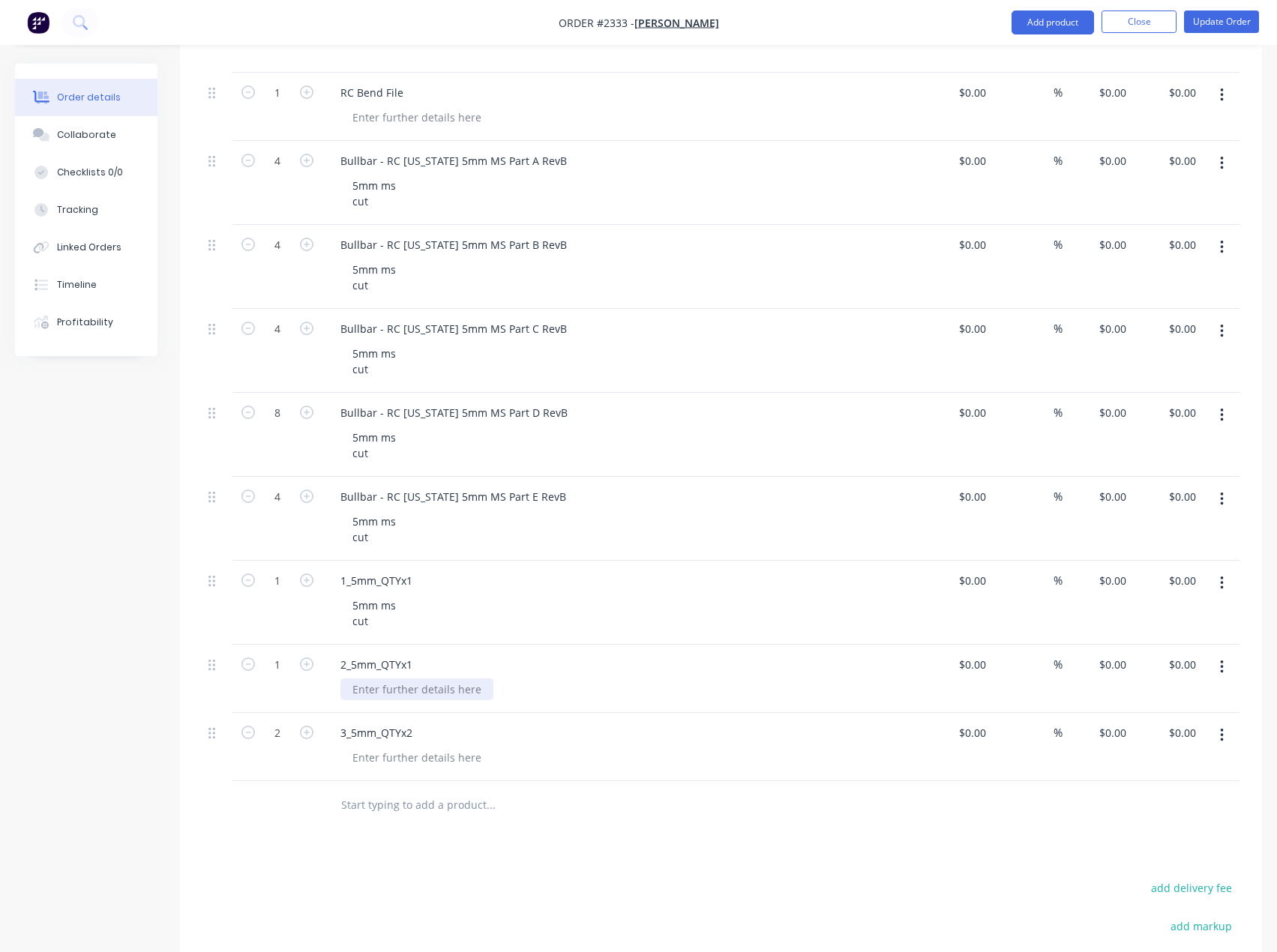
click at [414, 692] on div at bounding box center [417, 689] width 153 height 21
paste div
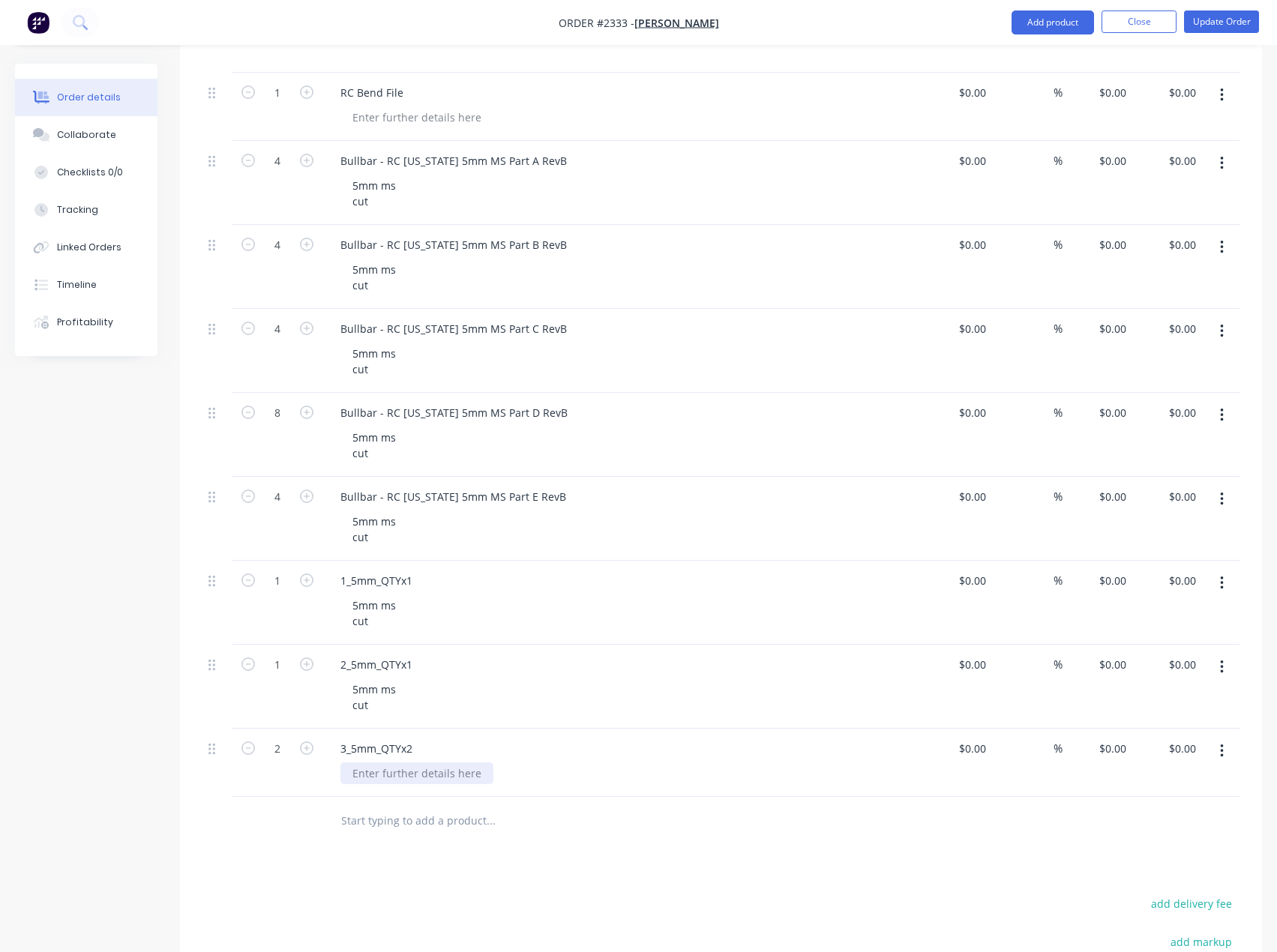
click at [389, 774] on div at bounding box center [417, 773] width 153 height 21
paste div
click at [385, 630] on div "5mm ms cut" at bounding box center [374, 613] width 67 height 38
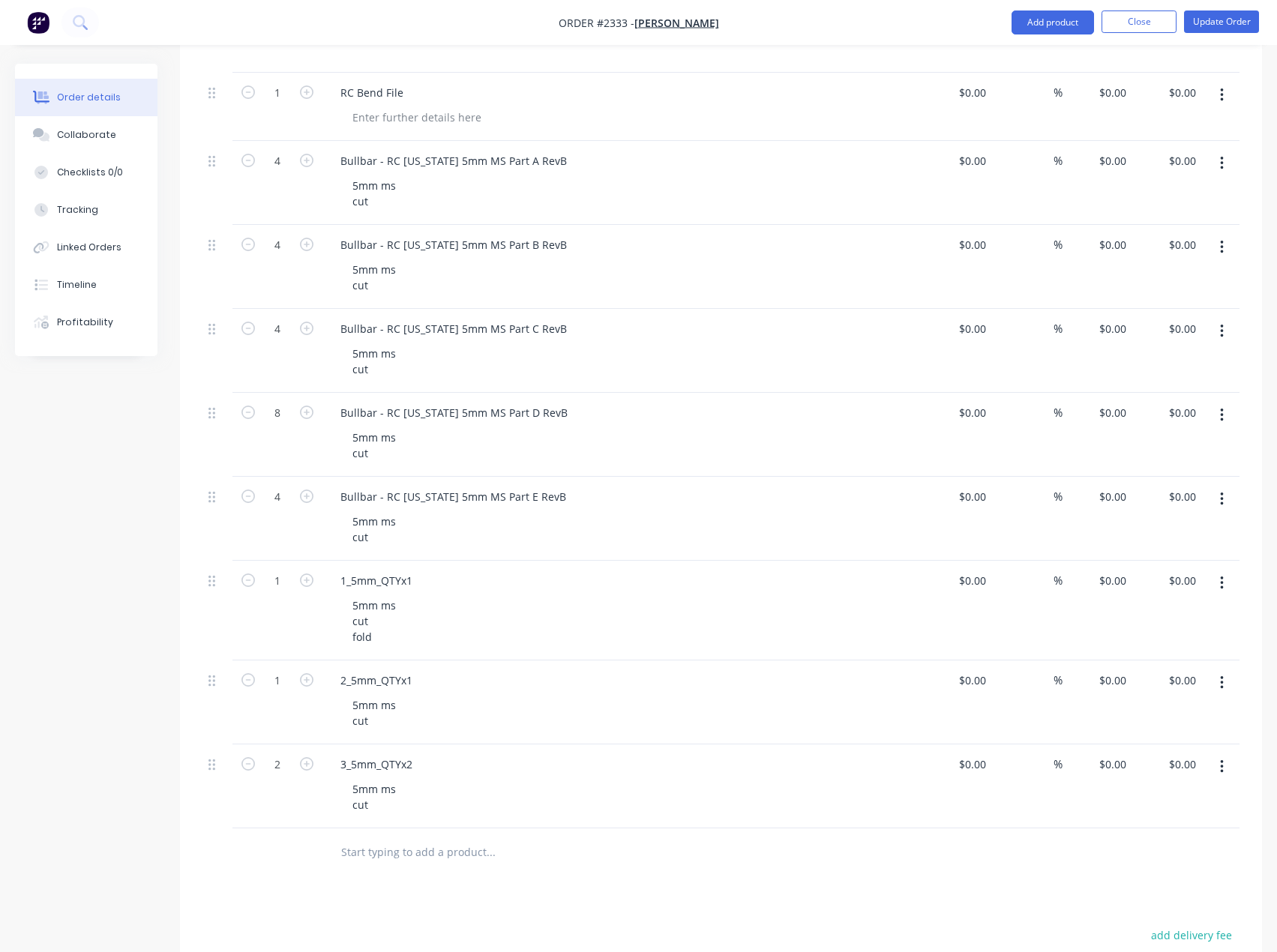
click at [380, 908] on div "Products Show / Hide columns Add product Qty Cost Markup Price Total 4 RC 5mm a…" at bounding box center [721, 544] width 1082 height 1385
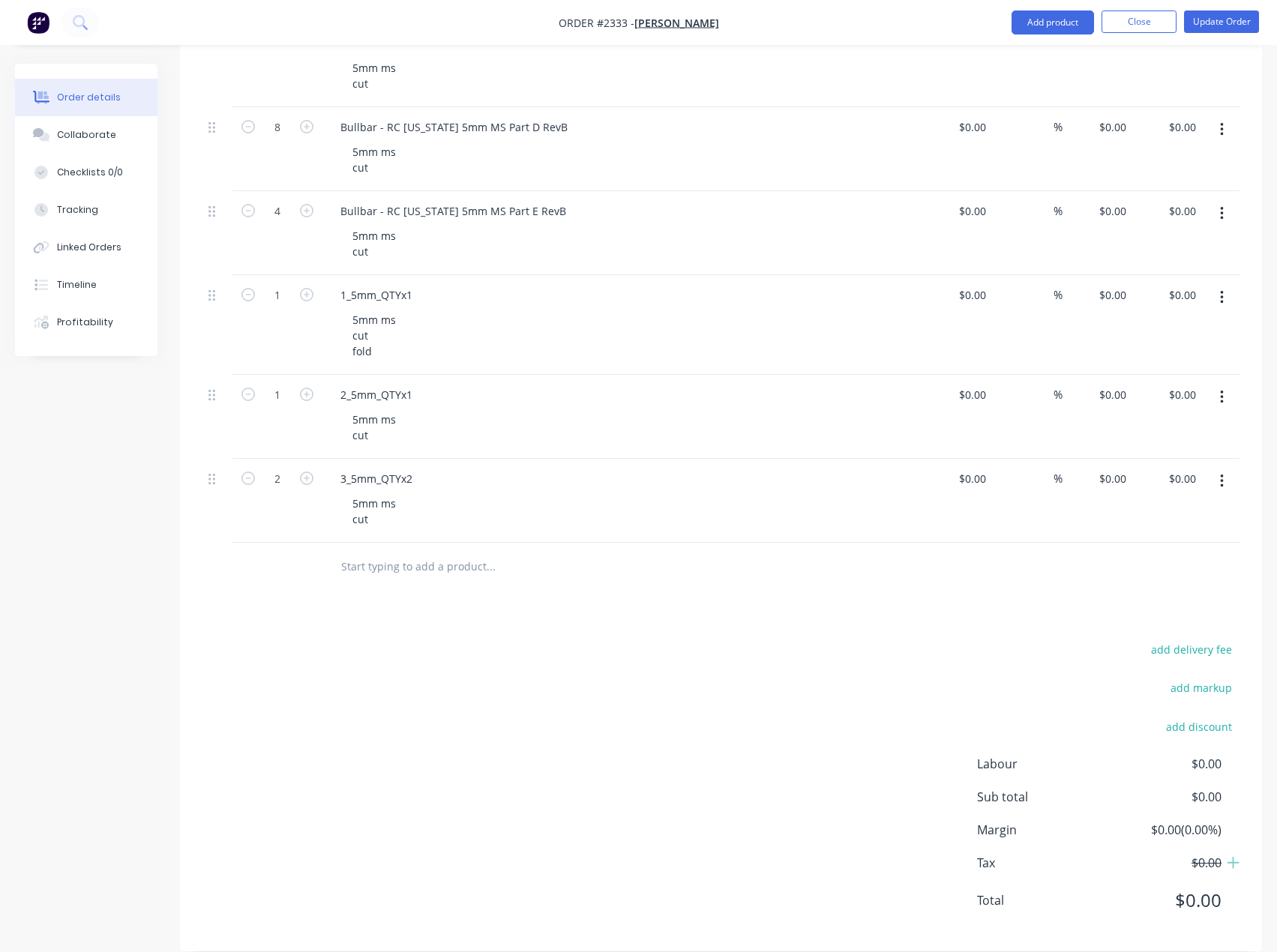
scroll to position [832, 0]
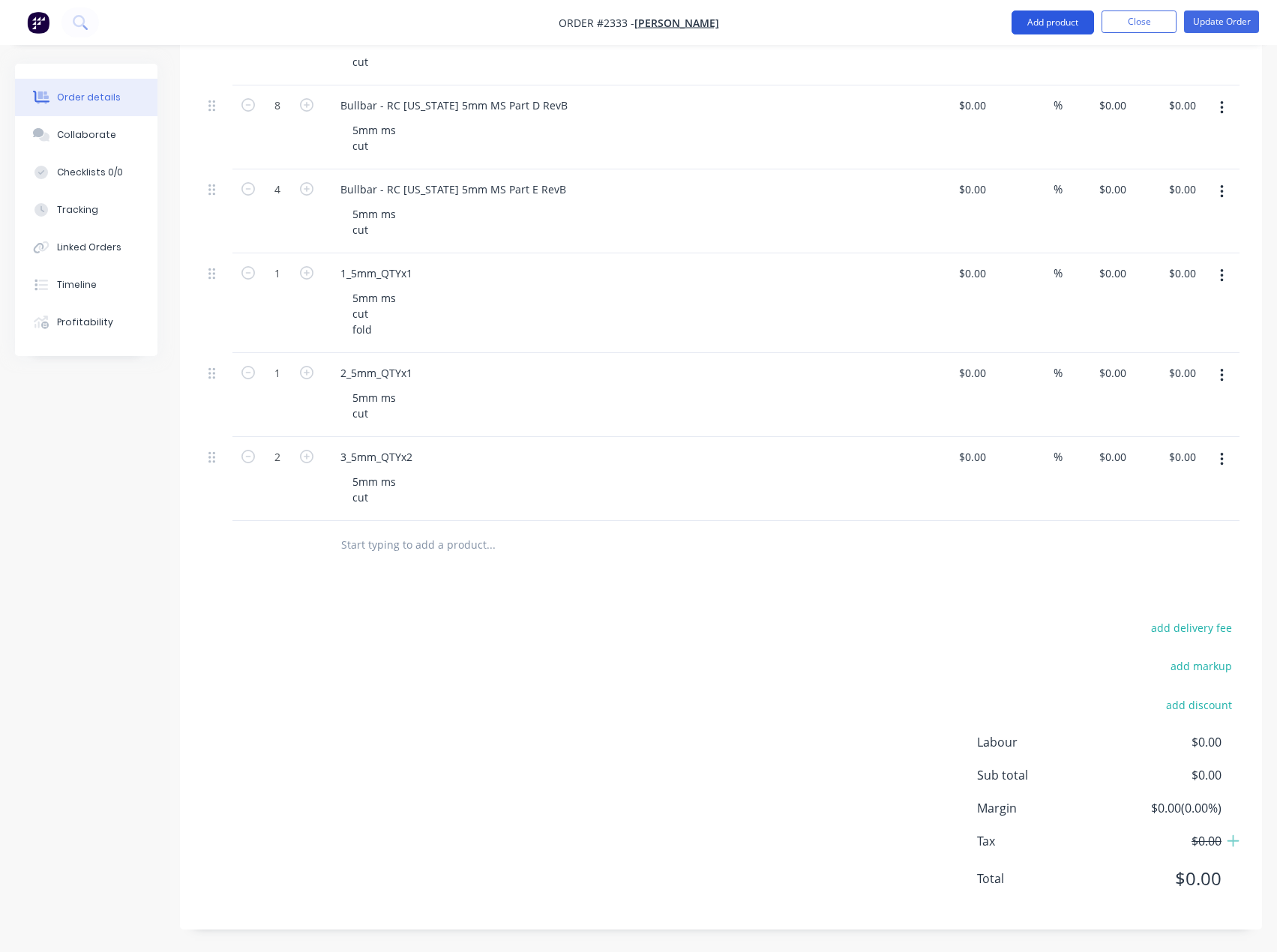
click at [1073, 22] on button "Add product" at bounding box center [1053, 22] width 83 height 24
click at [967, 101] on div "Basic product" at bounding box center [1022, 90] width 115 height 21
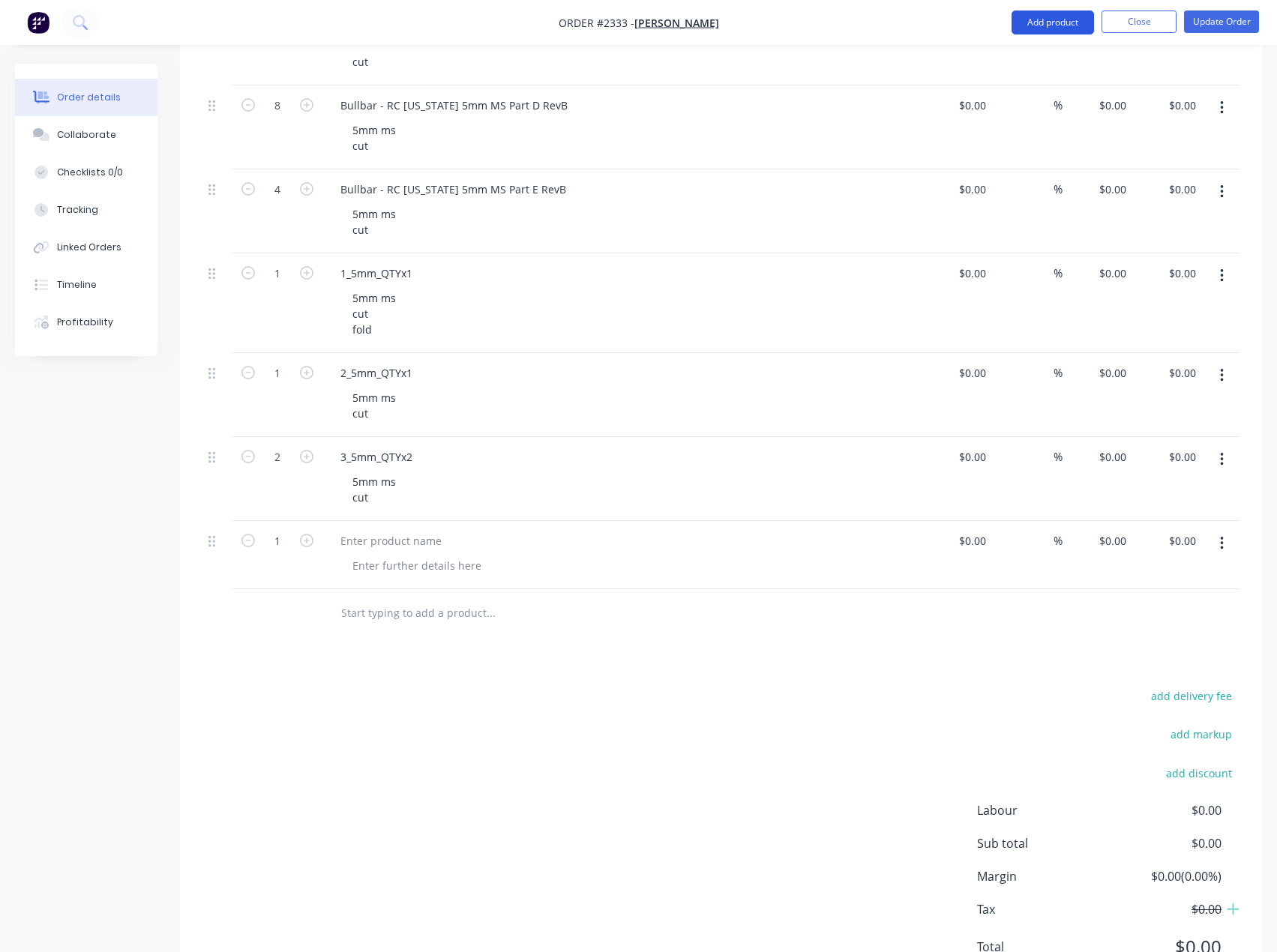
click at [1048, 28] on button "Add product" at bounding box center [1053, 22] width 83 height 24
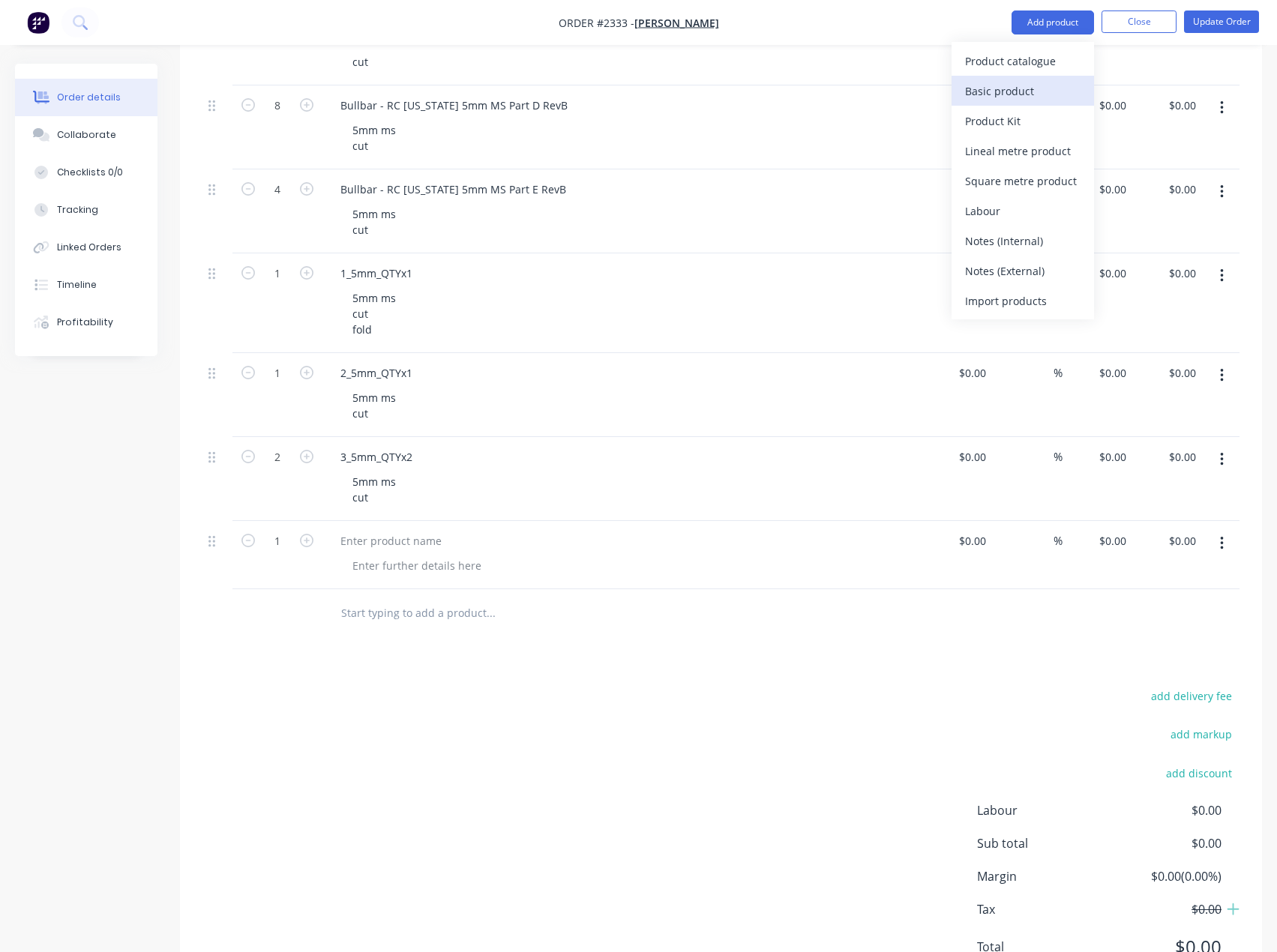
drag, startPoint x: 1006, startPoint y: 84, endPoint x: 1034, endPoint y: 50, distance: 44.0
click at [1006, 83] on div "Basic product" at bounding box center [1022, 90] width 115 height 21
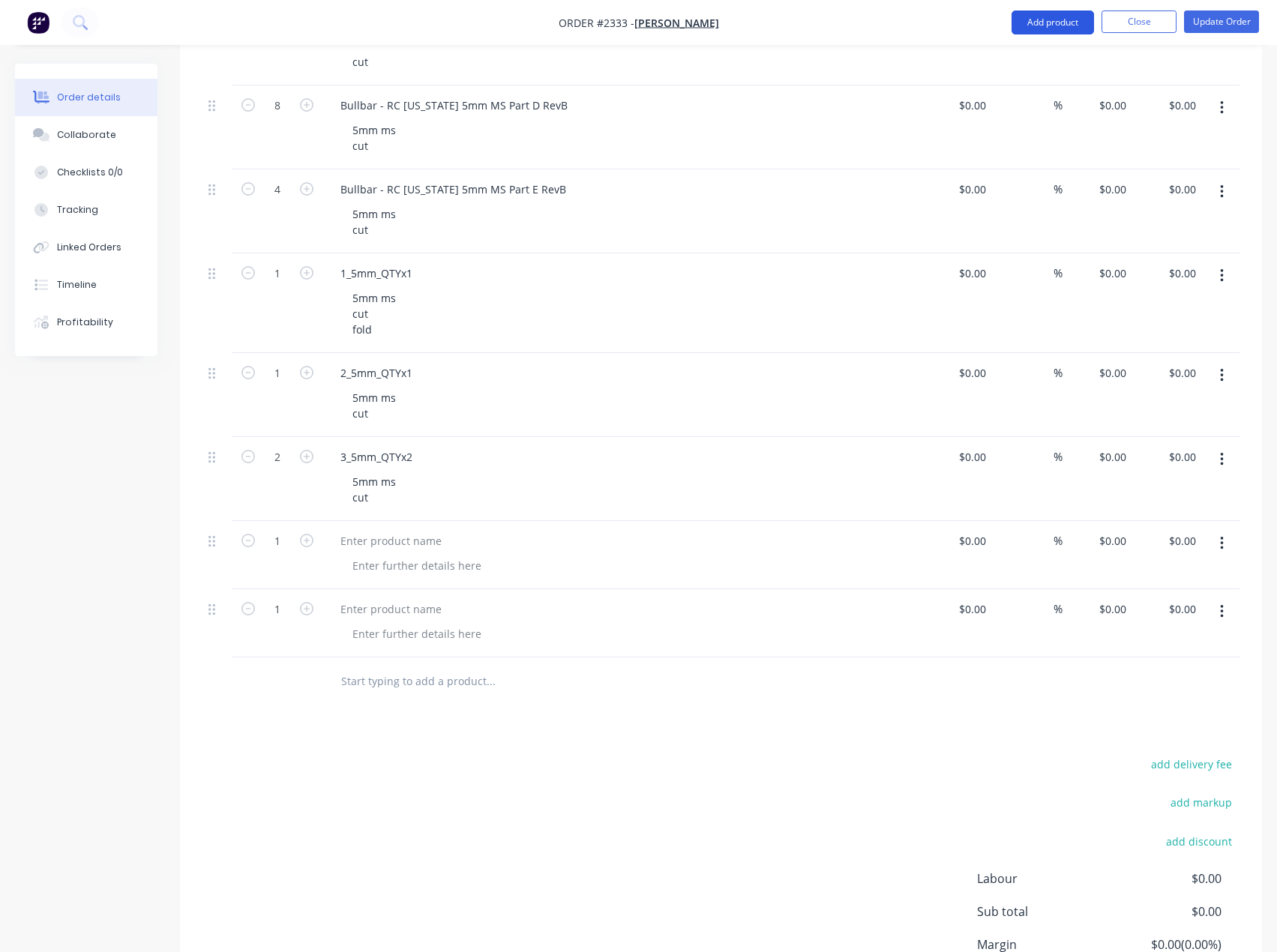
click at [1061, 15] on button "Add product" at bounding box center [1053, 22] width 83 height 24
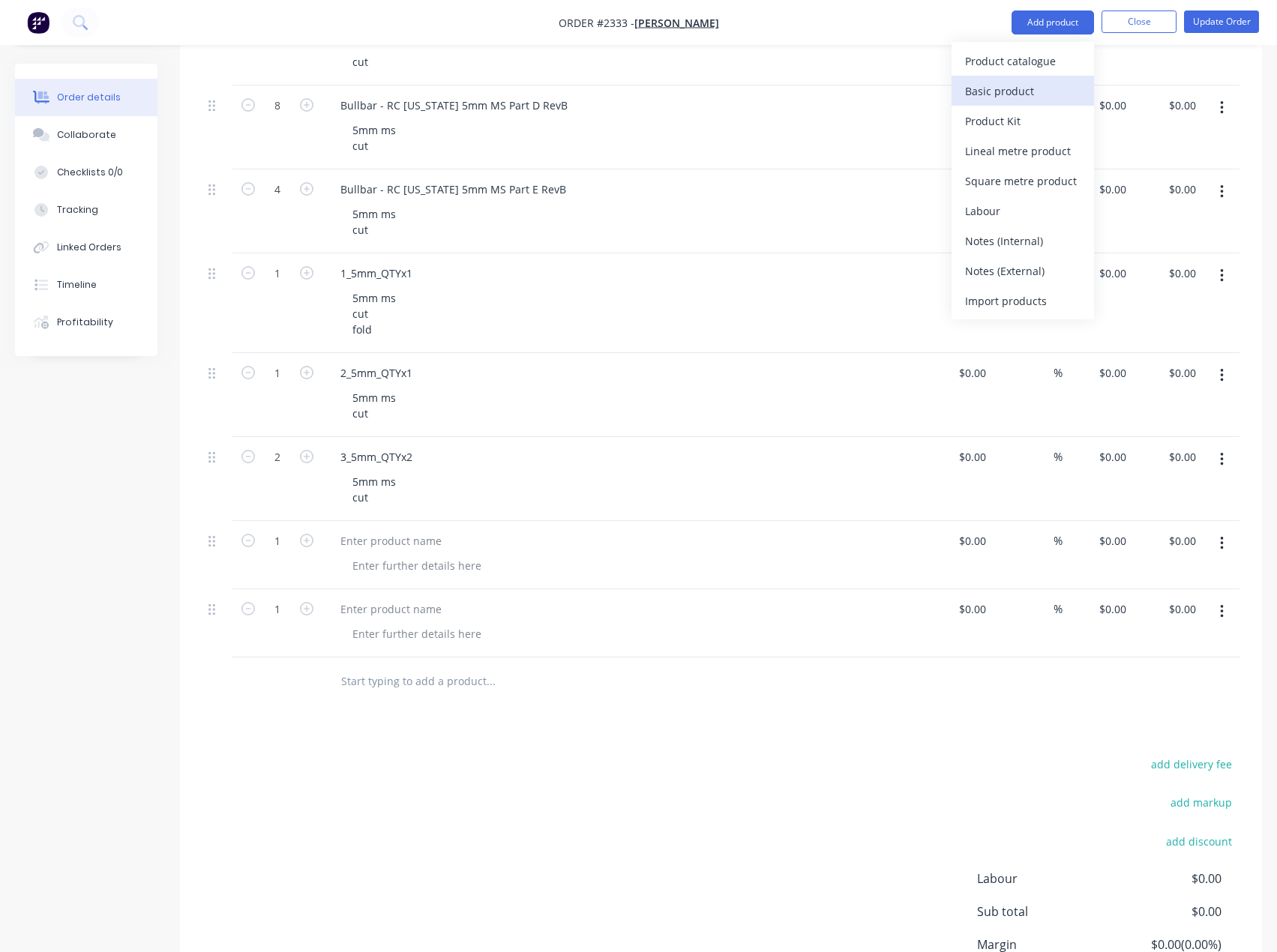
click at [1020, 80] on div "Basic product" at bounding box center [1022, 90] width 115 height 21
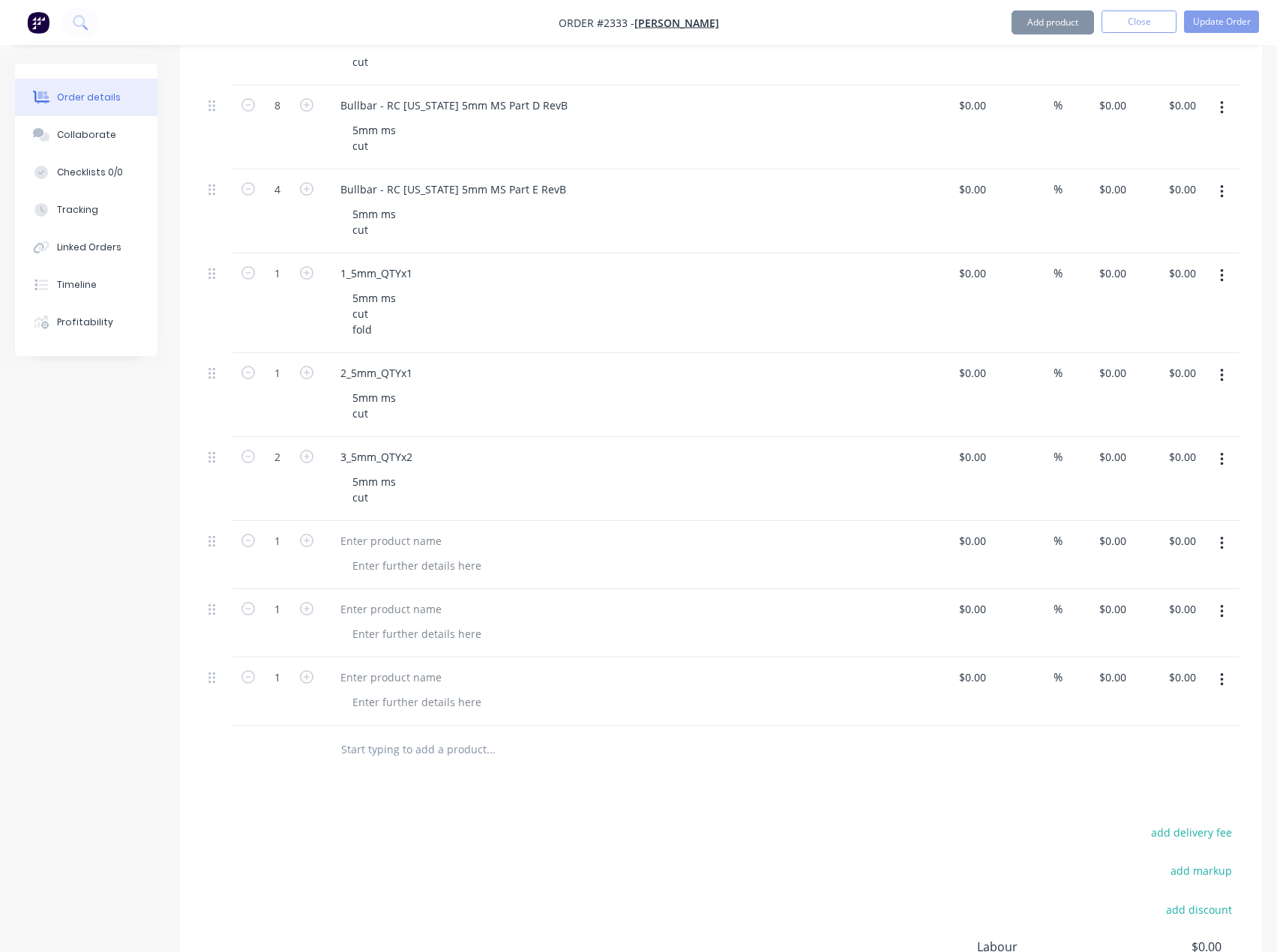
click at [1056, 22] on button "Add product" at bounding box center [1053, 22] width 83 height 24
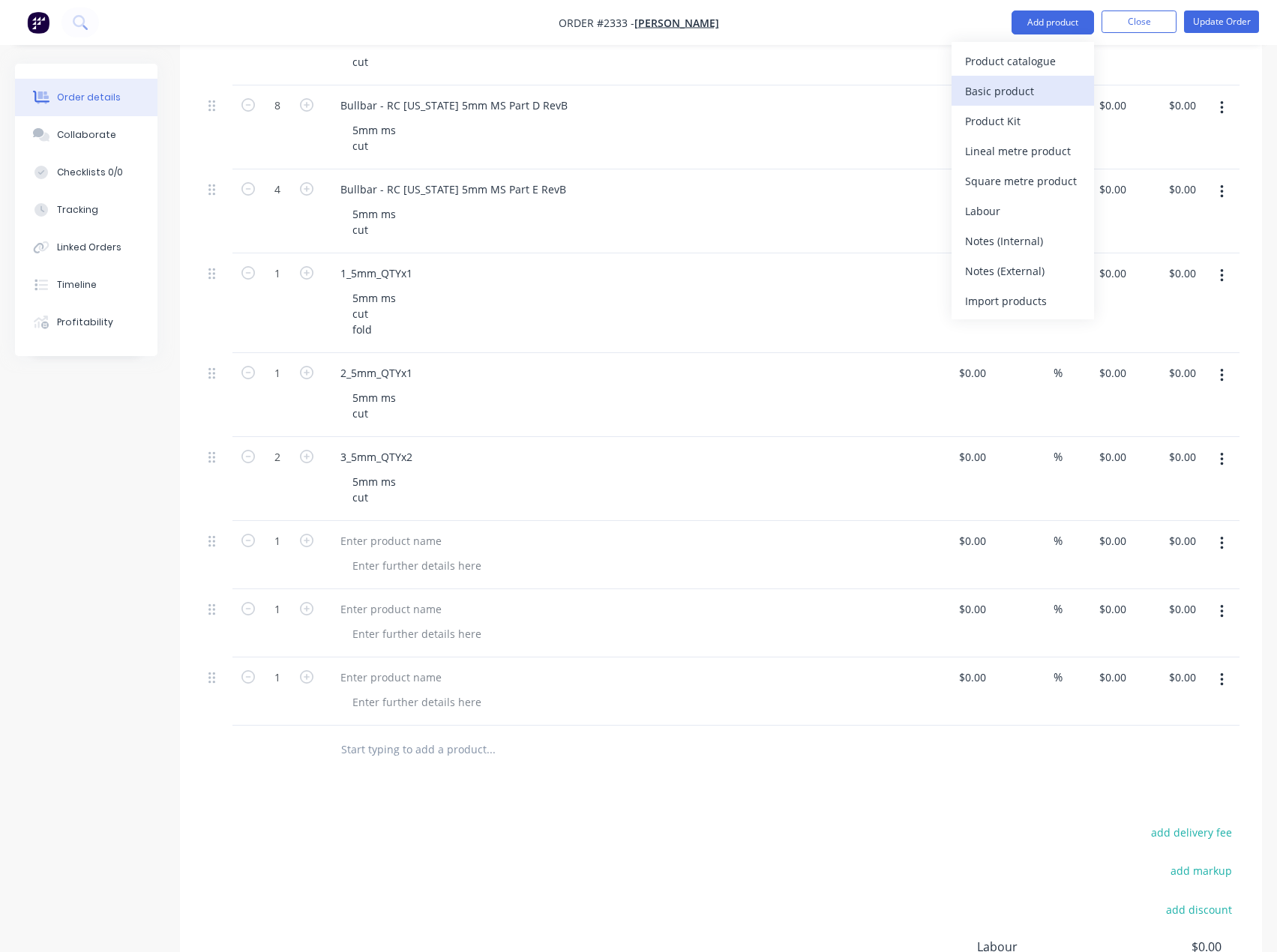
click at [1028, 76] on button "Basic product" at bounding box center [1022, 90] width 143 height 30
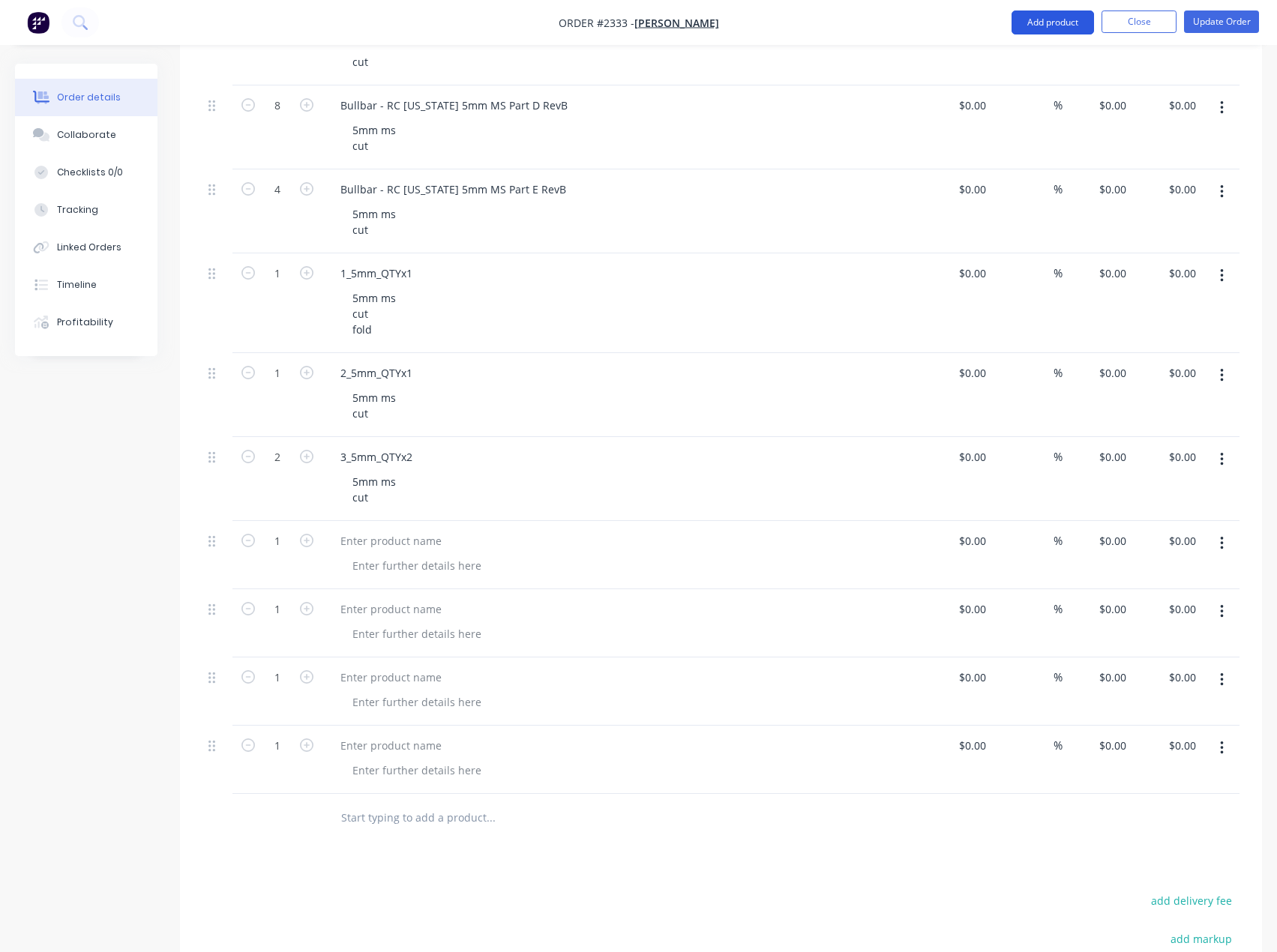
click at [1062, 18] on button "Add product" at bounding box center [1053, 22] width 83 height 24
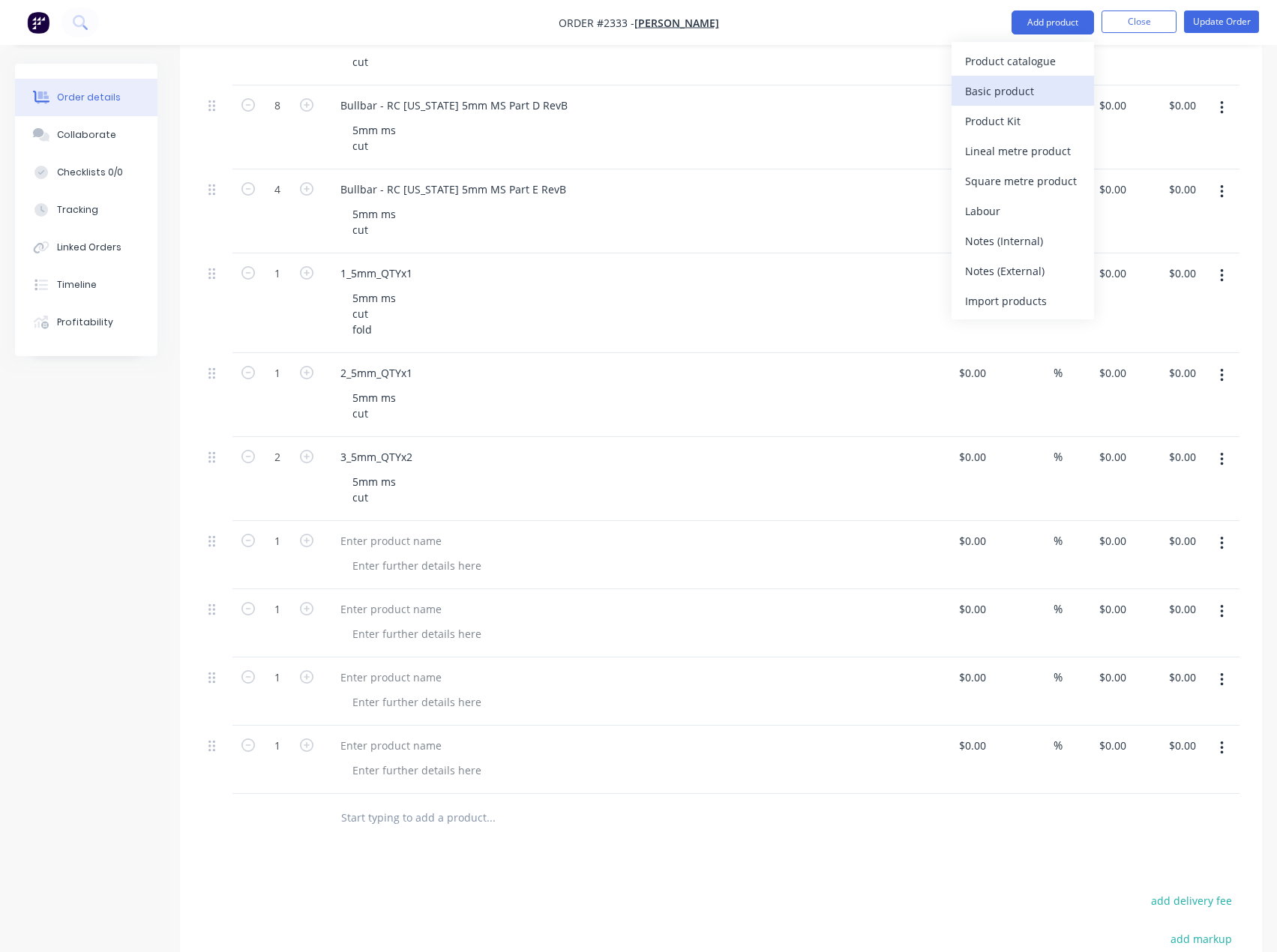
click at [1022, 92] on div "Basic product" at bounding box center [1022, 90] width 115 height 21
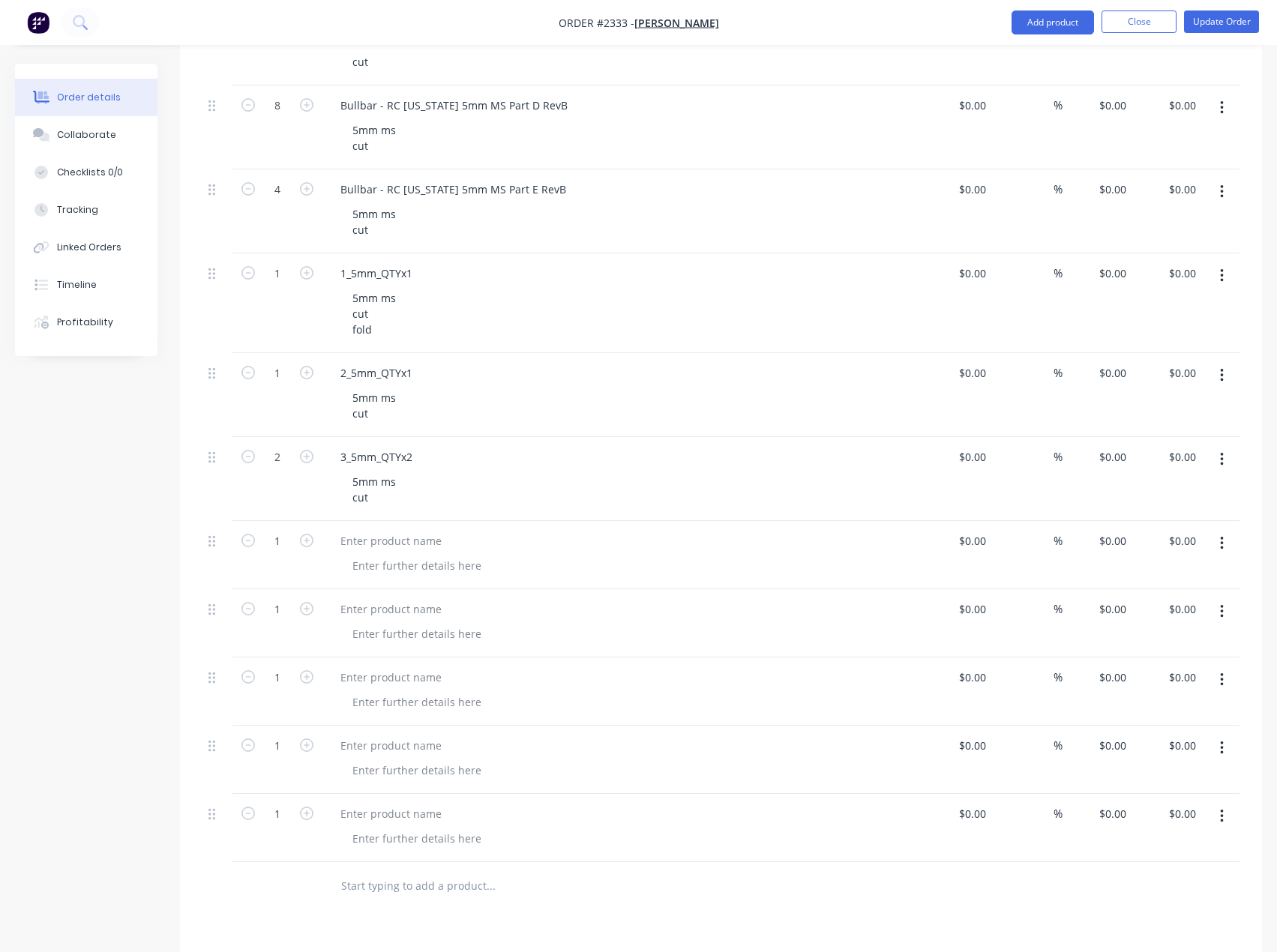
drag, startPoint x: 1061, startPoint y: 19, endPoint x: 1052, endPoint y: 40, distance: 22.8
click at [1061, 20] on button "Add product" at bounding box center [1053, 22] width 83 height 24
click at [1022, 92] on div "Basic product" at bounding box center [1022, 90] width 115 height 21
click at [1057, 26] on button "Add product" at bounding box center [1053, 22] width 83 height 24
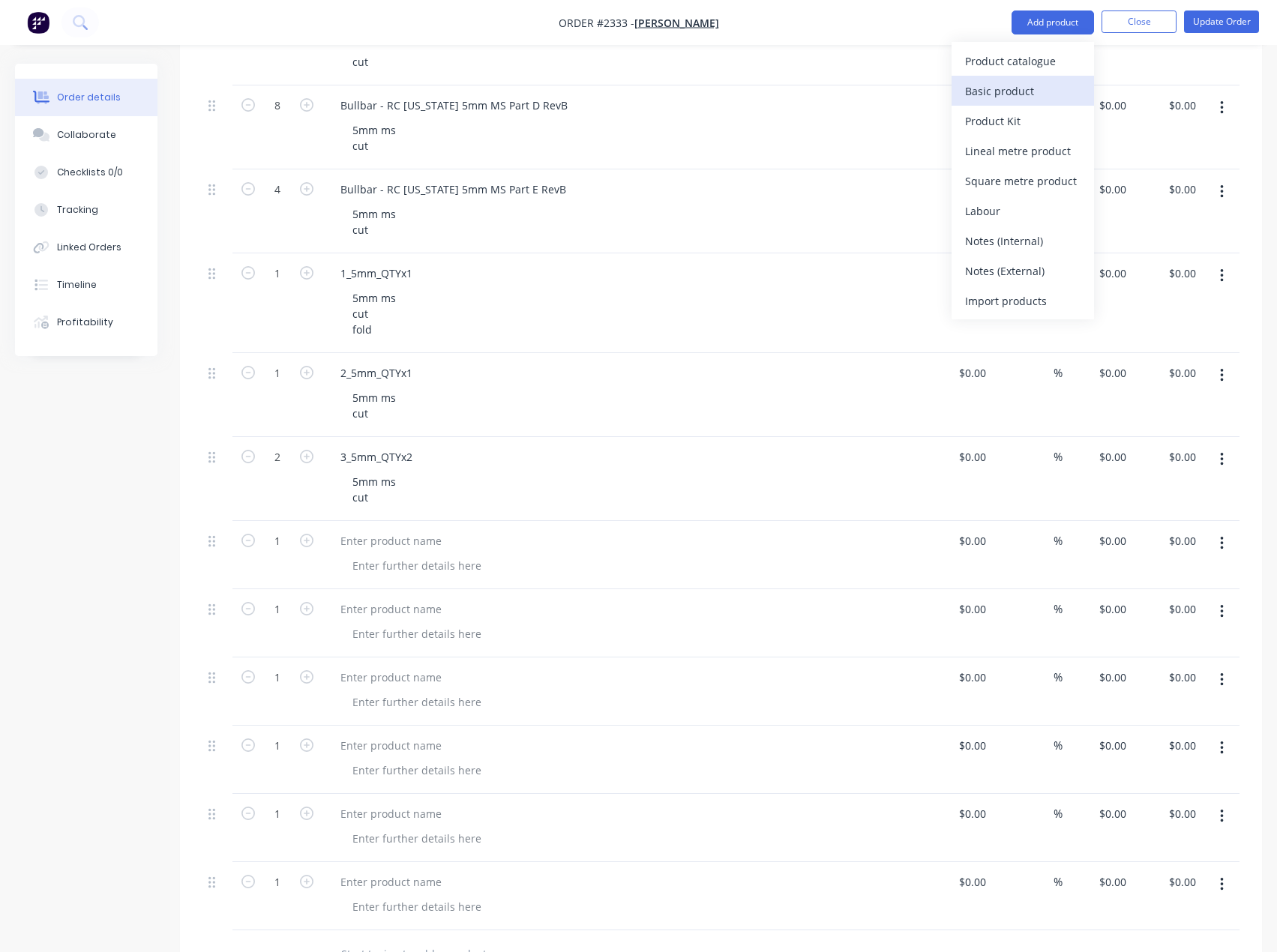
click at [1024, 94] on div "Basic product" at bounding box center [1022, 90] width 115 height 21
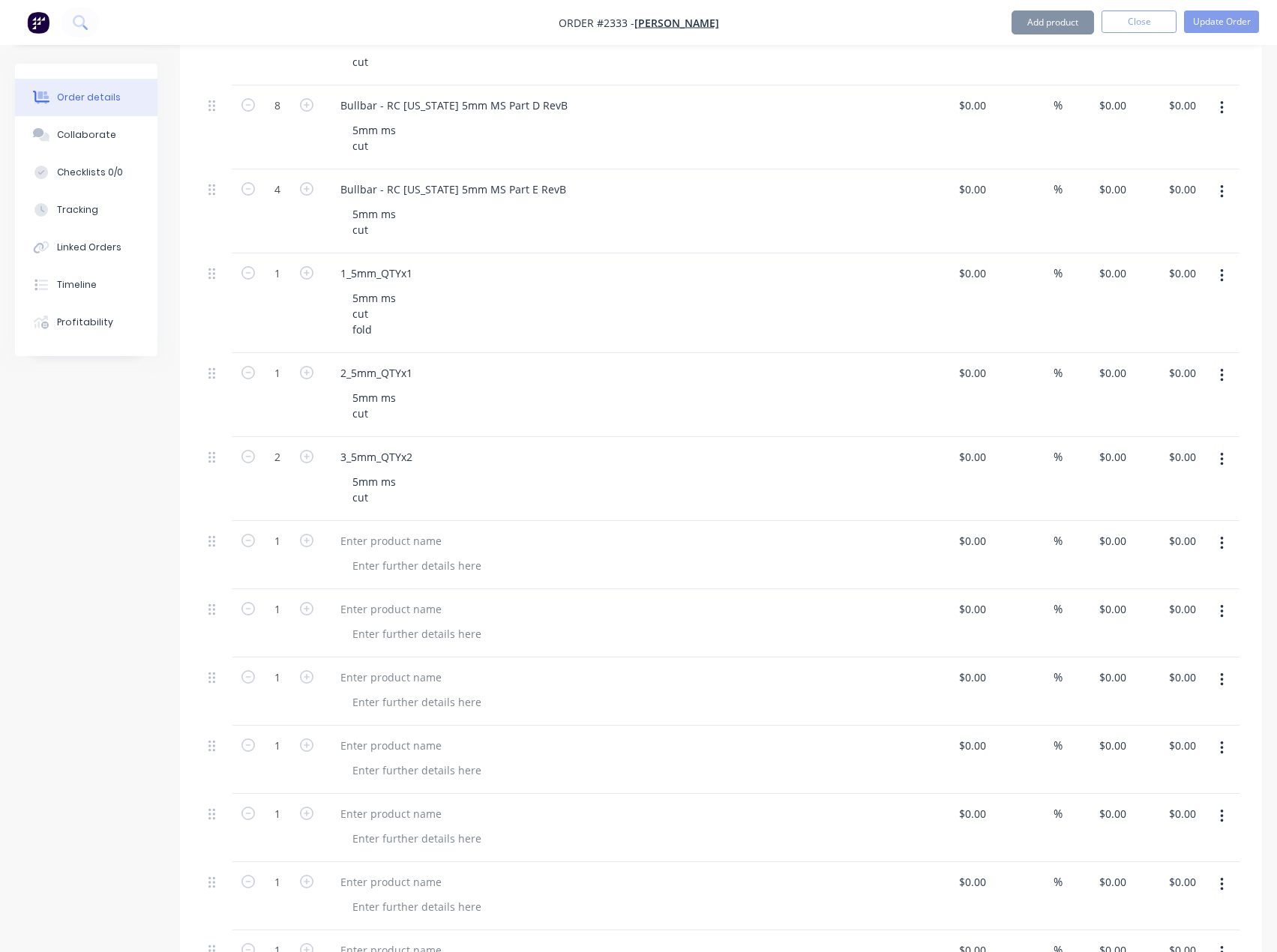
click at [1057, 29] on button "Add product" at bounding box center [1053, 22] width 83 height 24
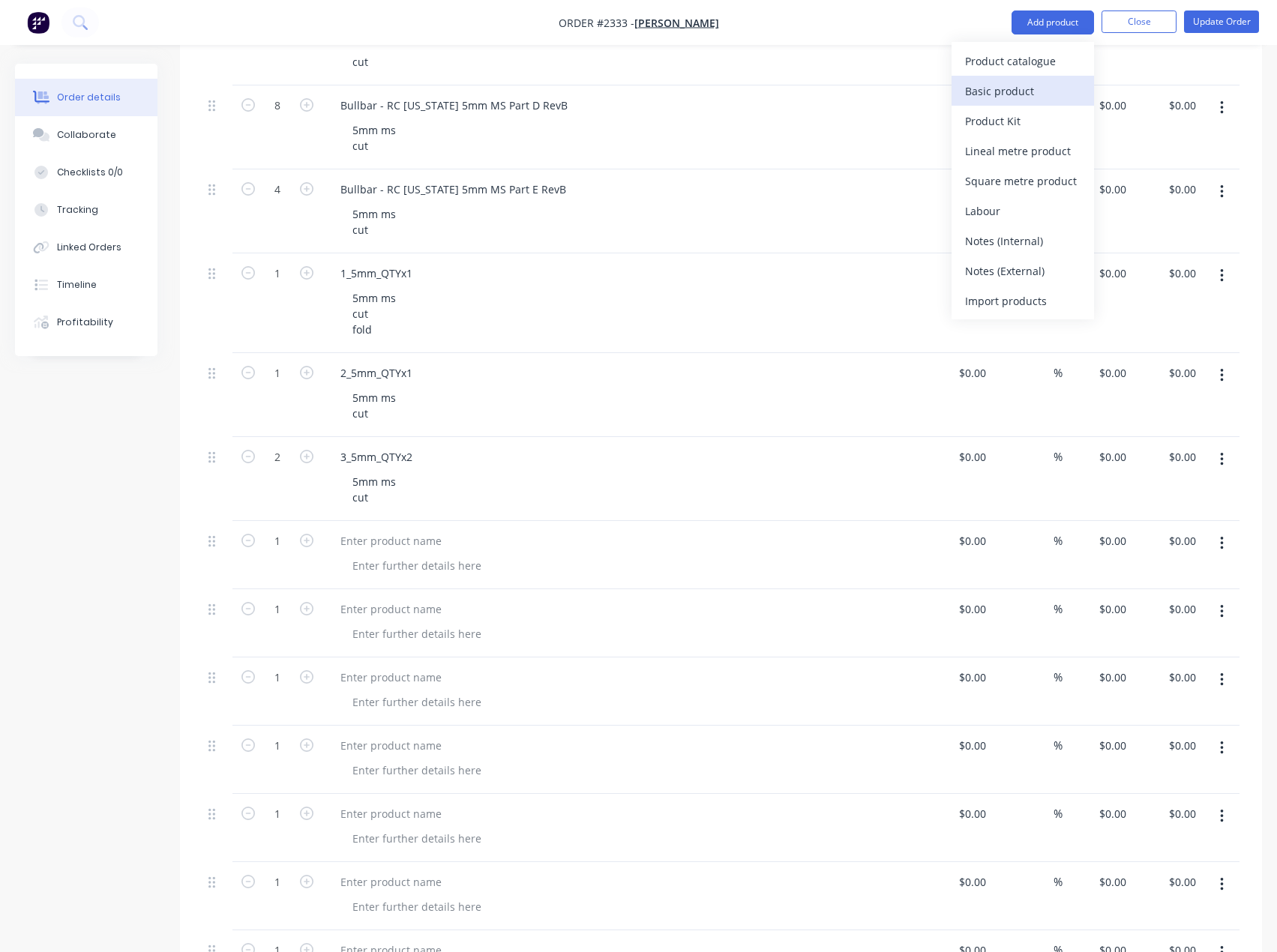
click at [1034, 86] on div "Basic product" at bounding box center [1022, 90] width 115 height 21
click at [1065, 28] on button "Add product" at bounding box center [1053, 22] width 83 height 24
click at [1022, 89] on div "Basic product" at bounding box center [1022, 90] width 115 height 21
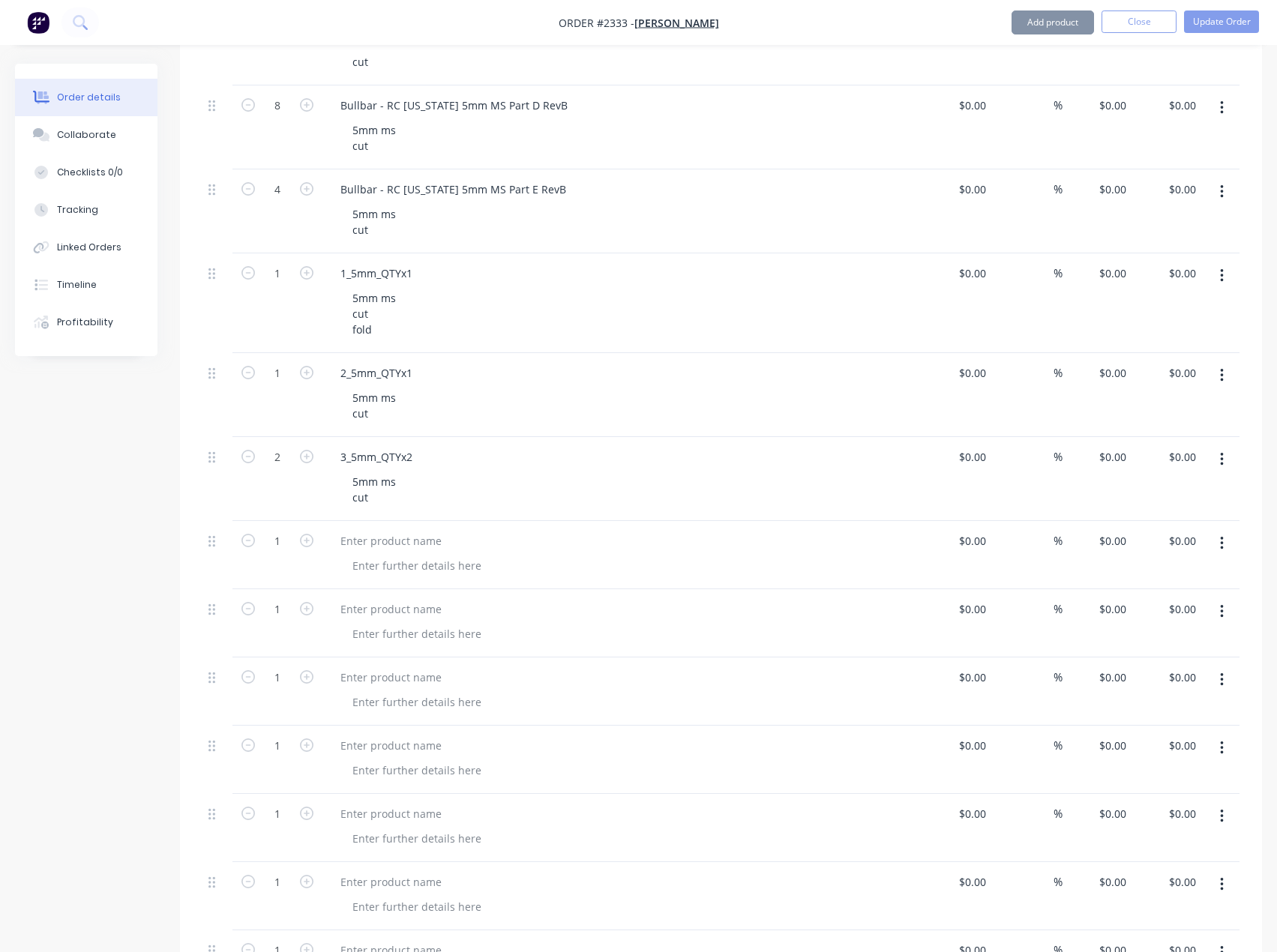
click at [1070, 26] on button "Add product" at bounding box center [1053, 22] width 83 height 24
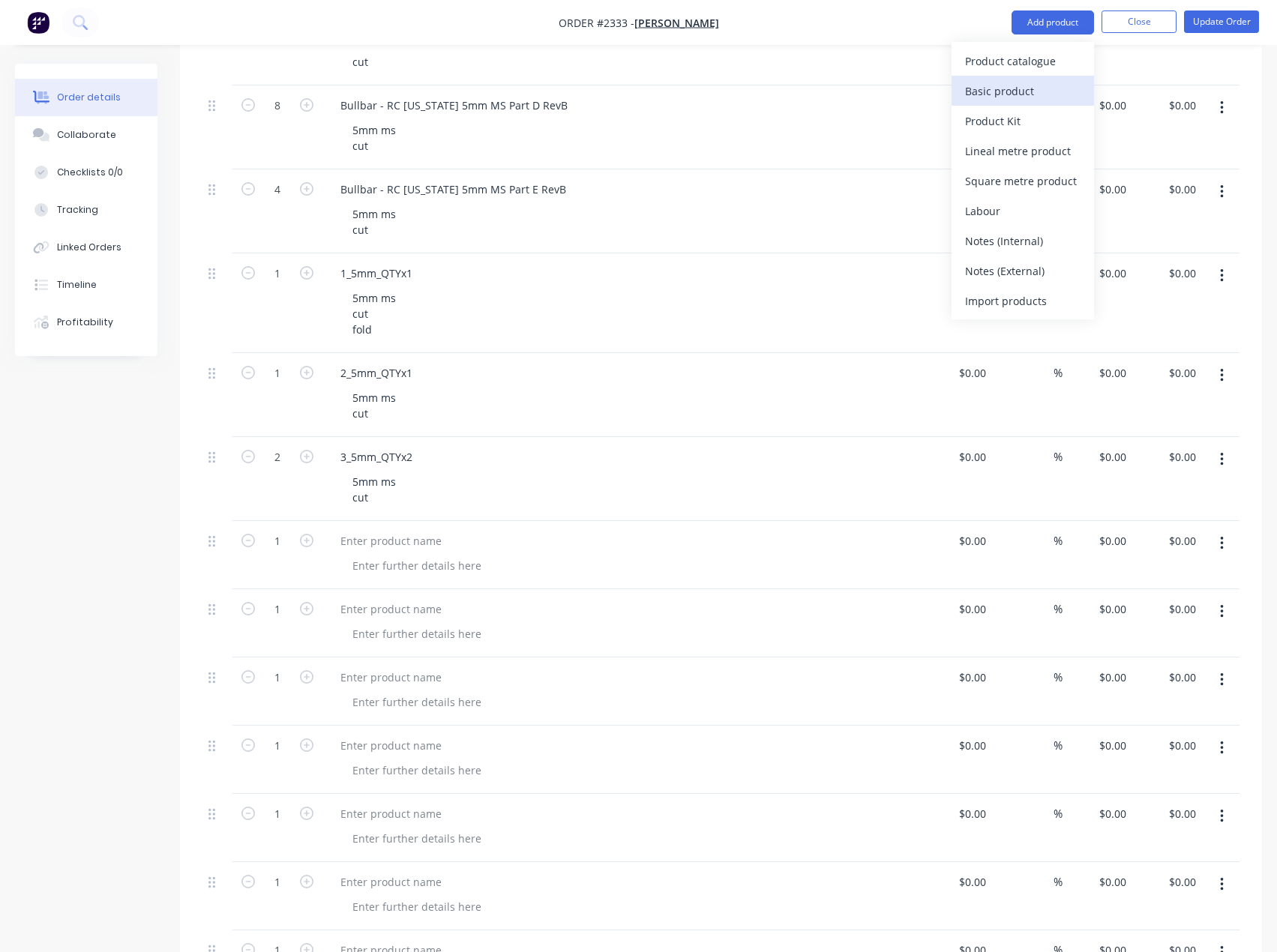
click at [1045, 84] on div "Basic product" at bounding box center [1022, 90] width 115 height 21
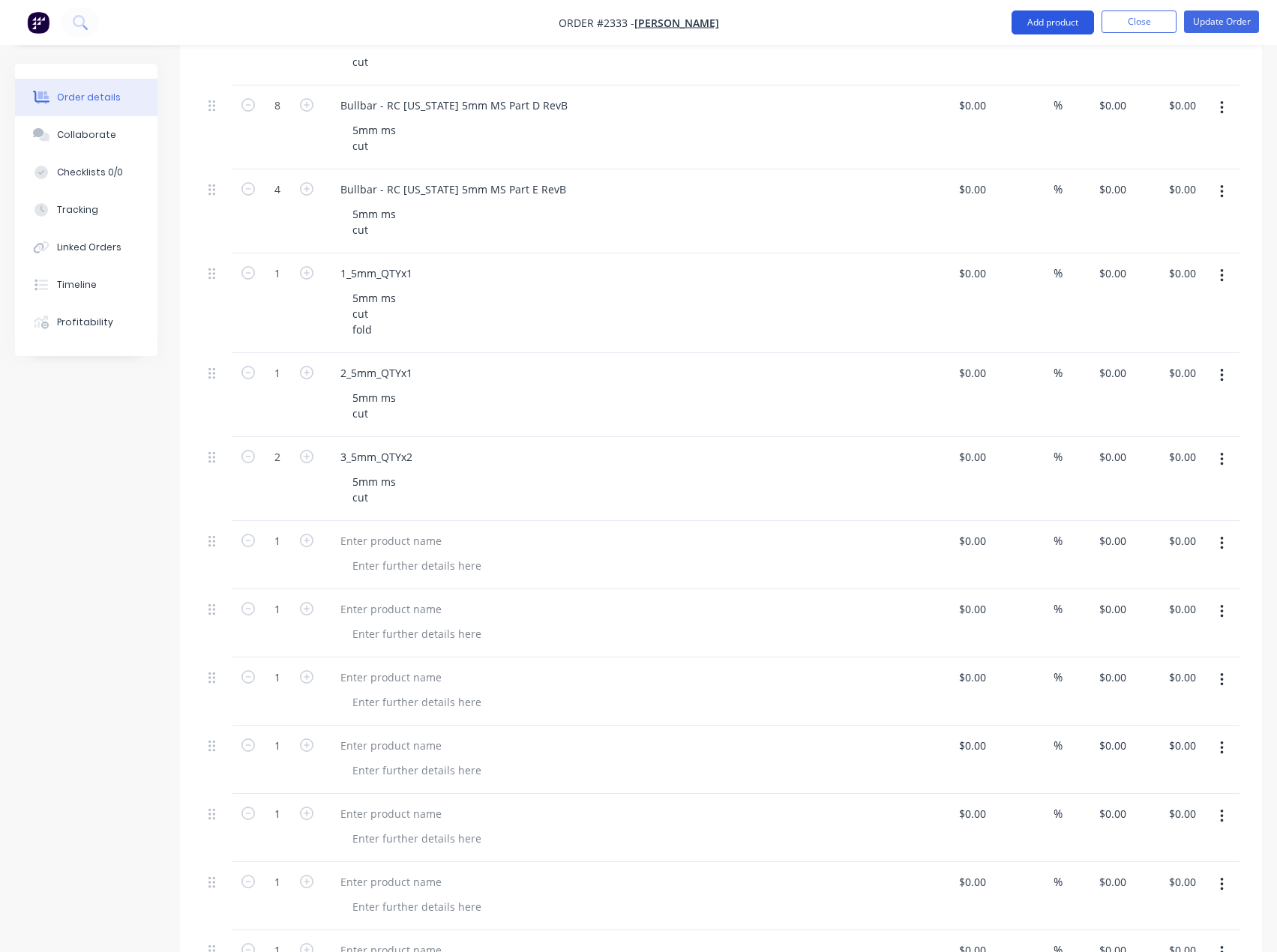
click at [1065, 21] on button "Add product" at bounding box center [1053, 22] width 83 height 24
click at [1034, 87] on div "Basic product" at bounding box center [1022, 90] width 115 height 21
click at [1057, 32] on button "Add product" at bounding box center [1053, 22] width 83 height 24
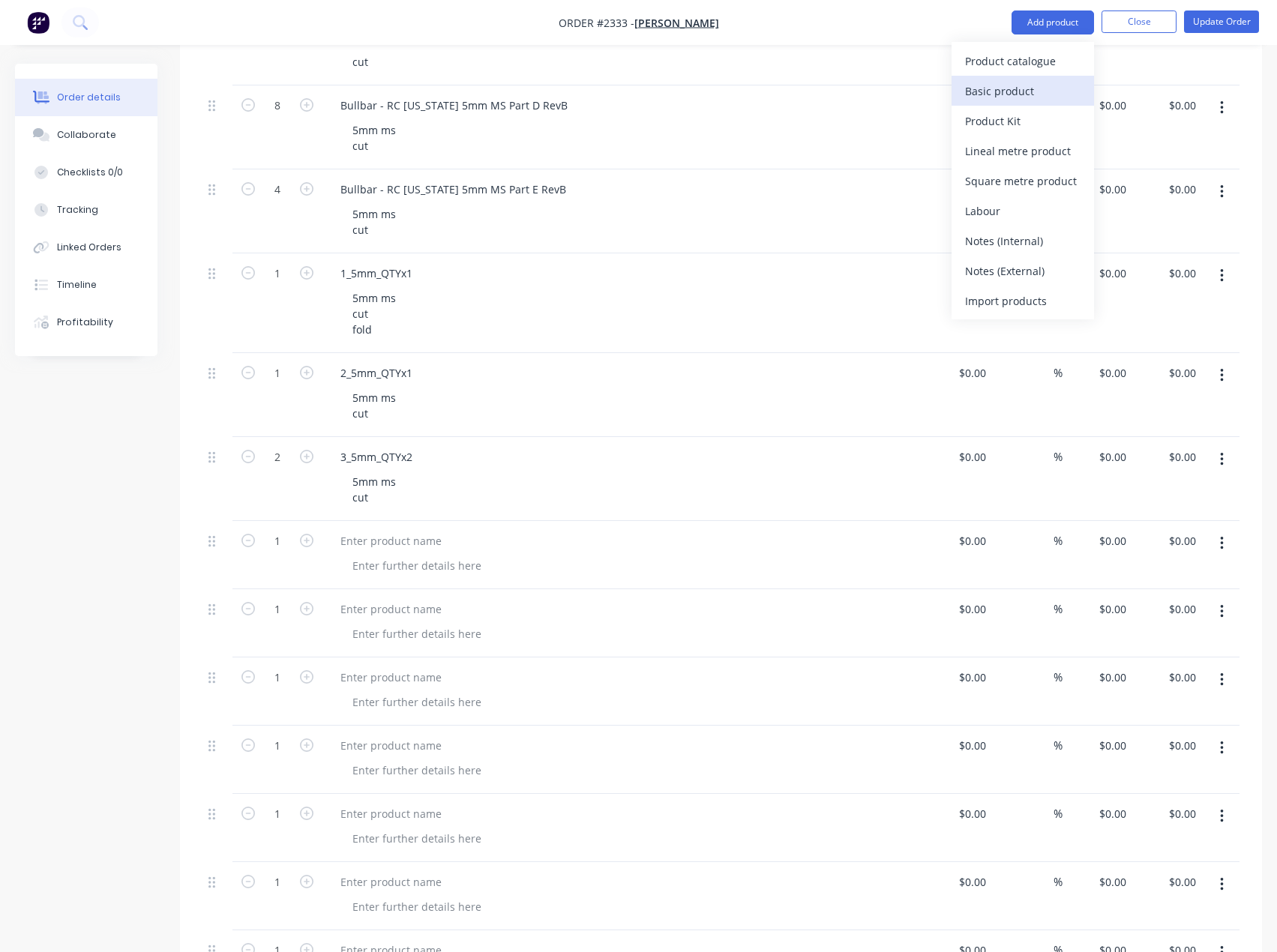
click at [1018, 92] on div "Basic product" at bounding box center [1022, 90] width 115 height 21
click at [1059, 33] on button "Add product" at bounding box center [1053, 22] width 83 height 24
click at [1034, 90] on div "Basic product" at bounding box center [1022, 90] width 115 height 21
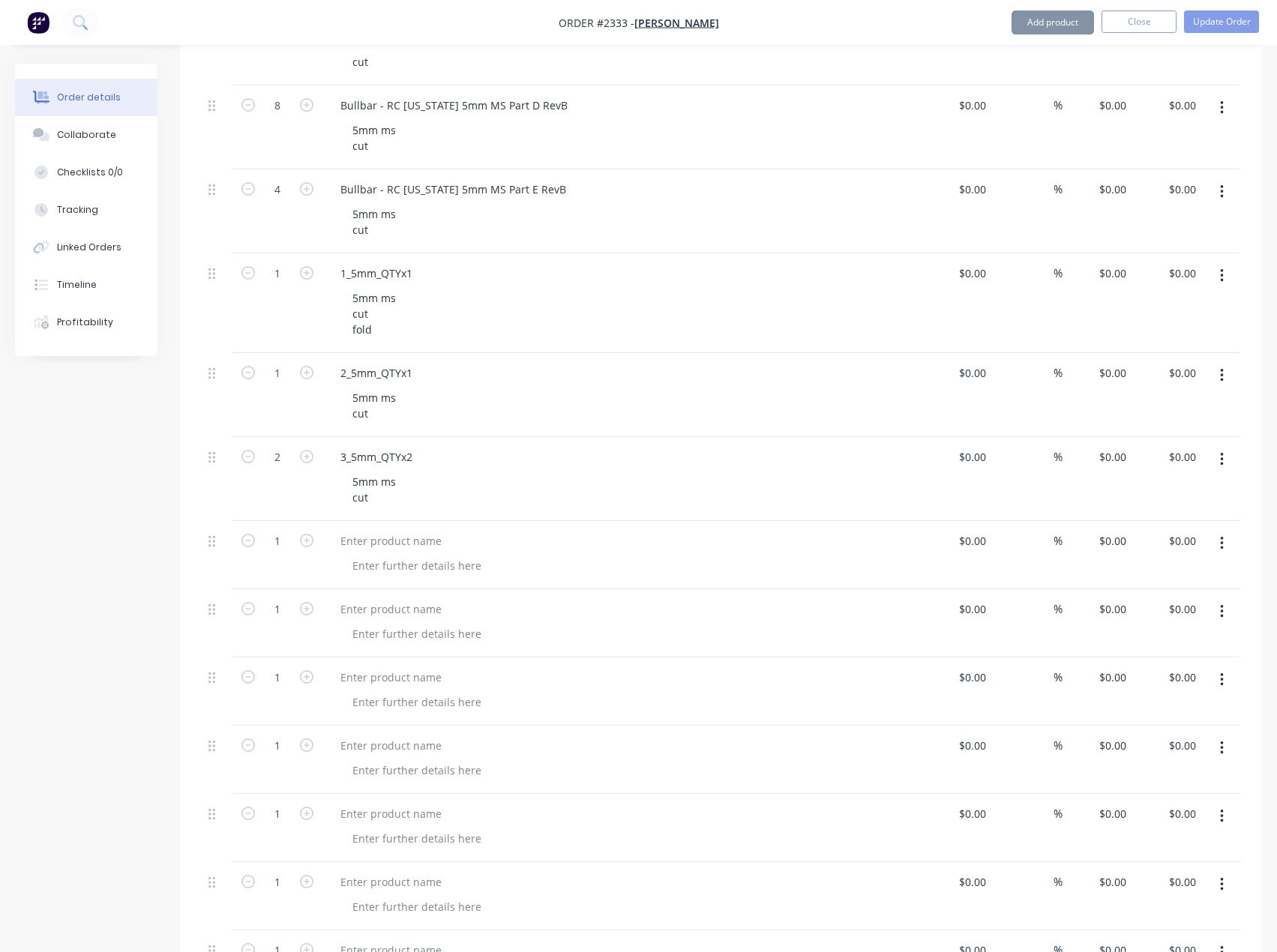
click at [1059, 28] on button "Add product" at bounding box center [1053, 22] width 83 height 24
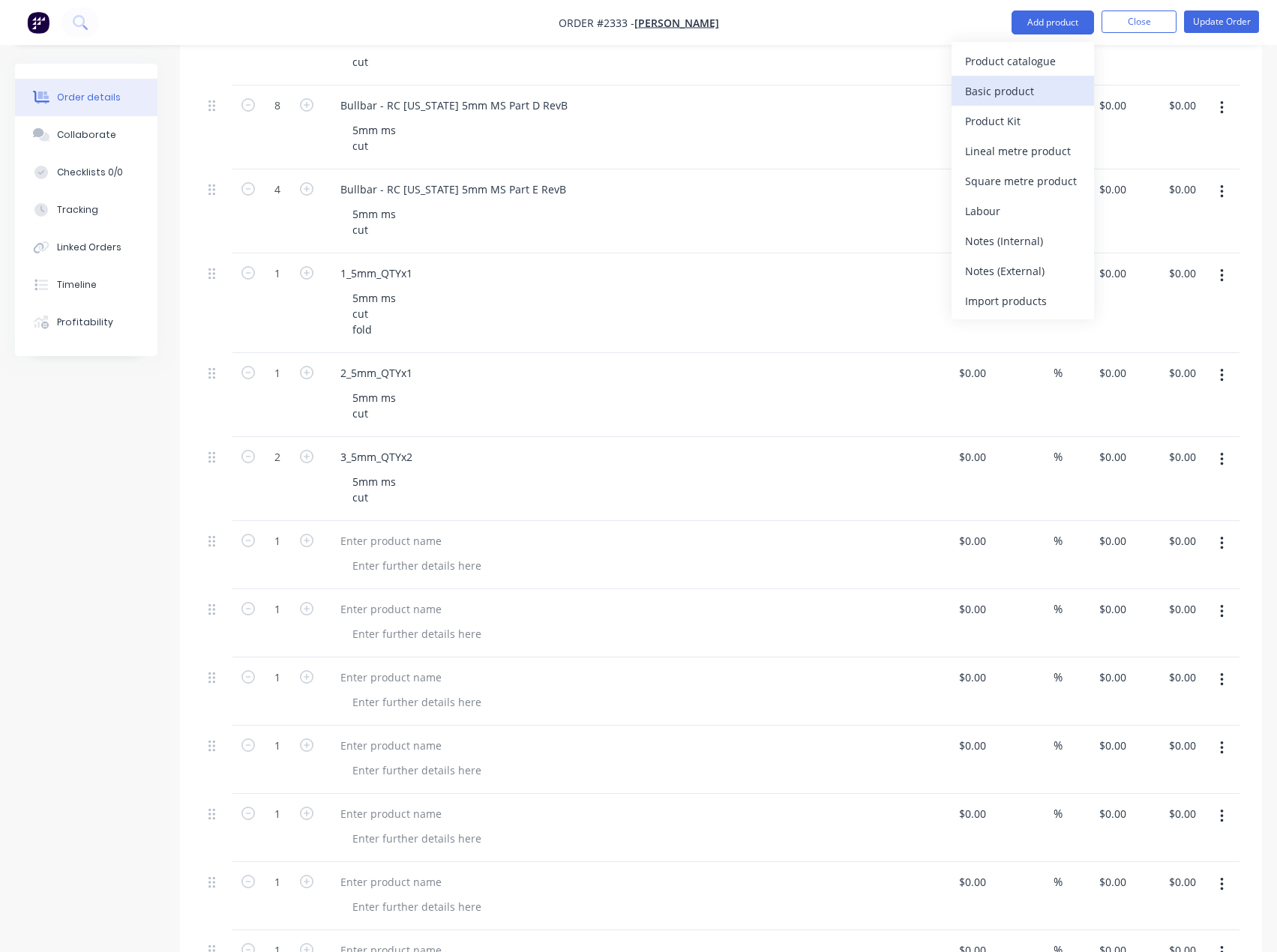
click at [1027, 86] on div "Basic product" at bounding box center [1022, 90] width 115 height 21
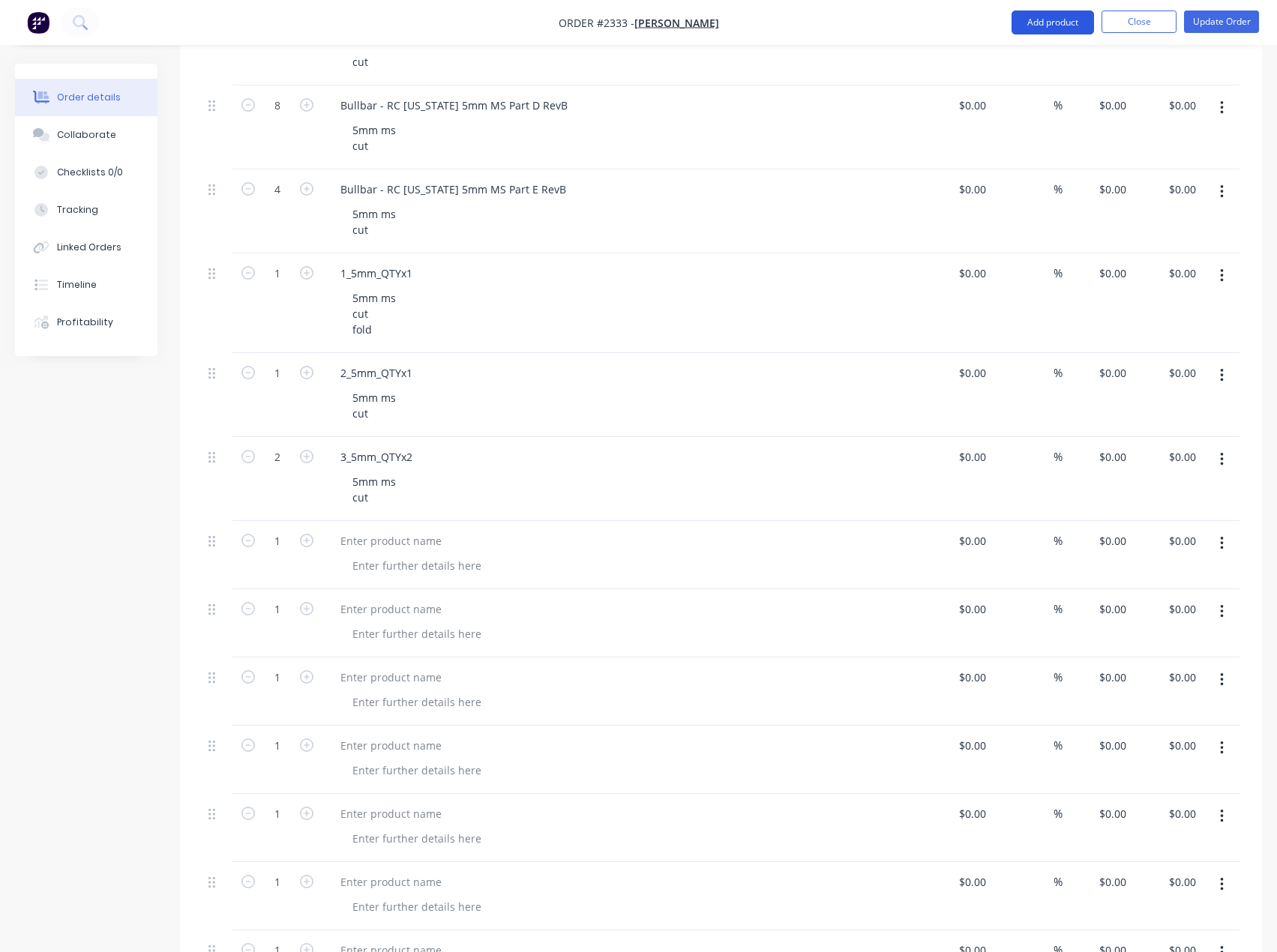
click at [1057, 22] on button "Add product" at bounding box center [1053, 22] width 83 height 24
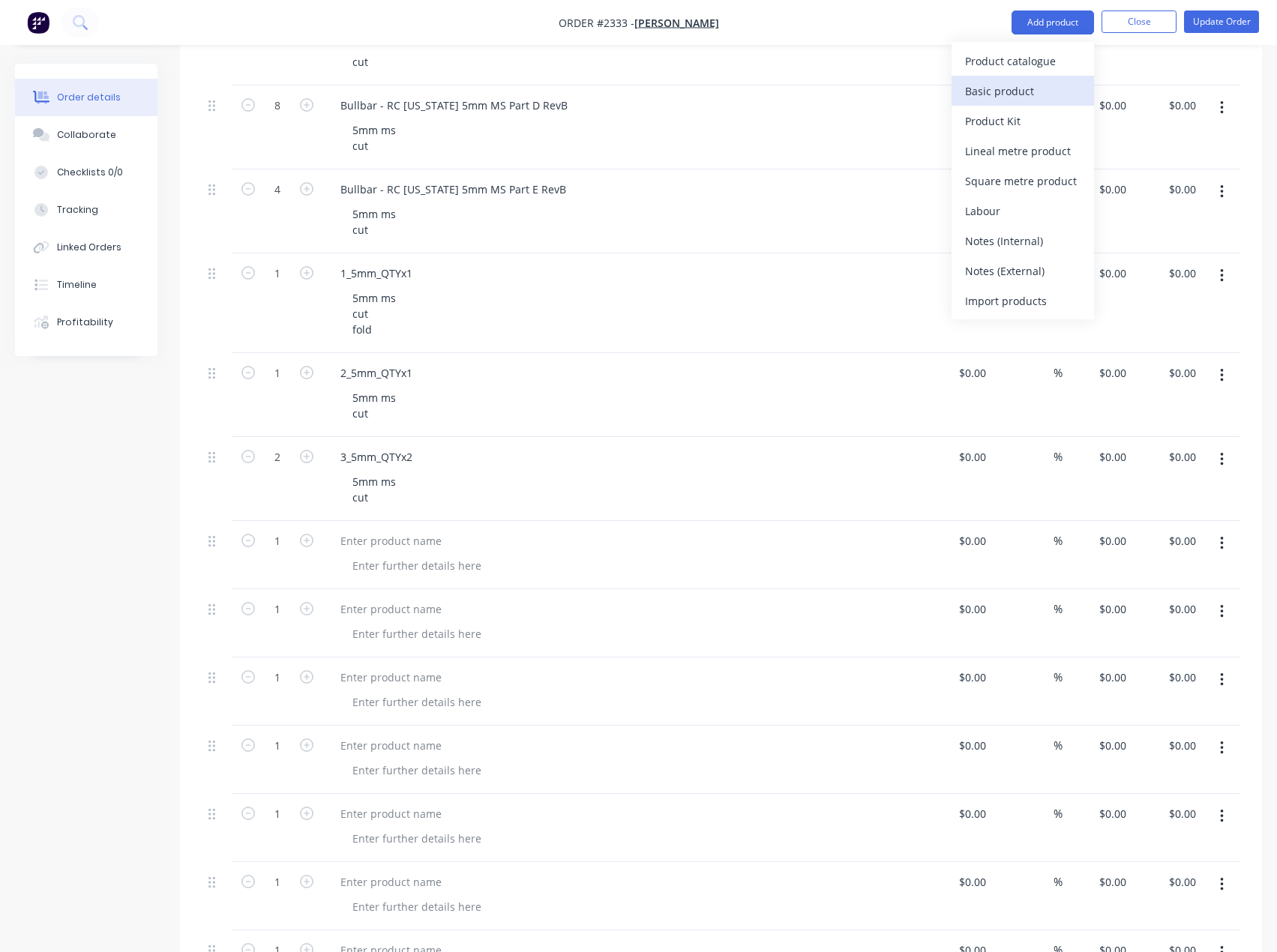
click at [1026, 95] on div "Basic product" at bounding box center [1022, 90] width 115 height 21
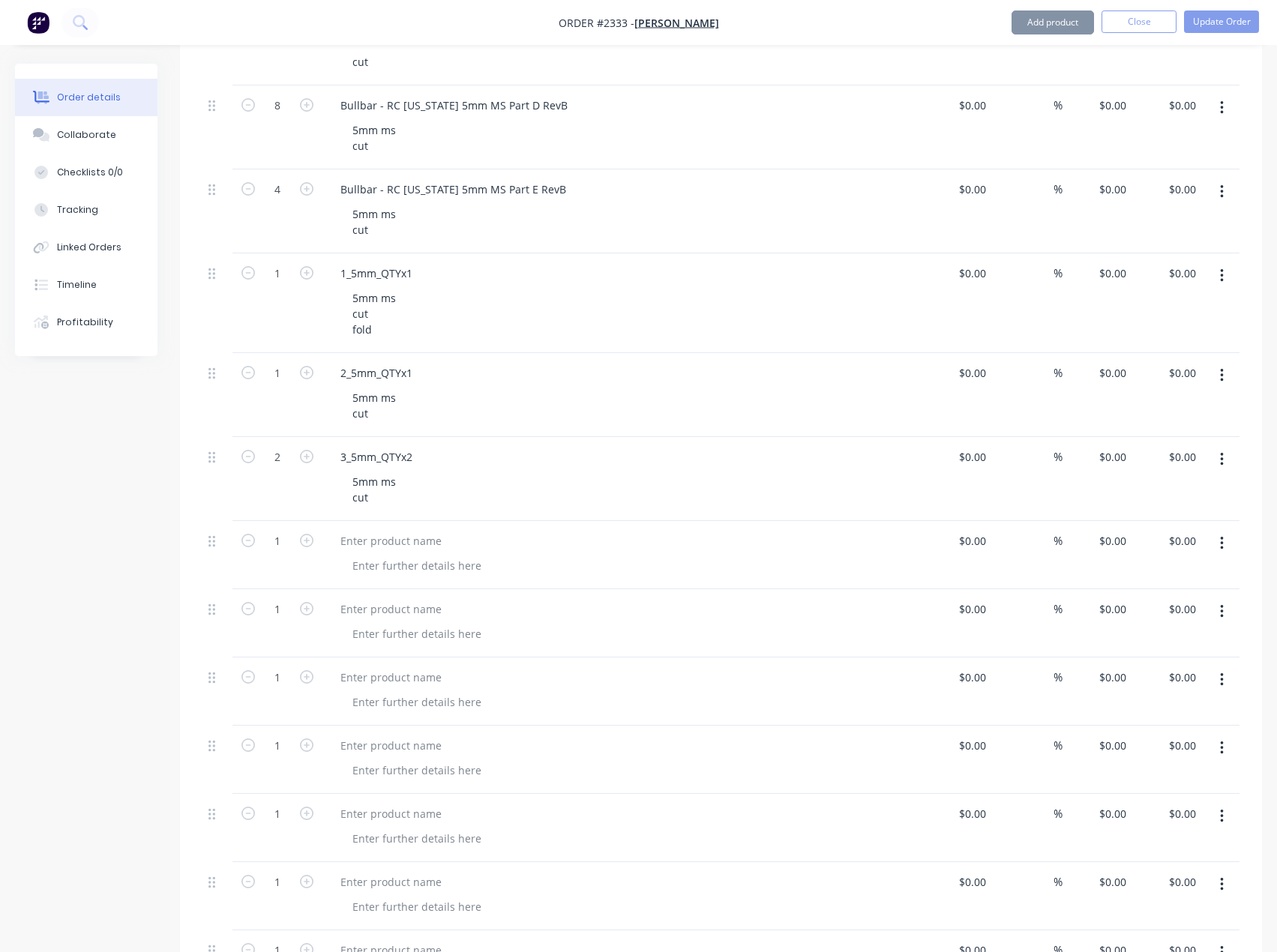
click at [1058, 27] on button "Add product" at bounding box center [1053, 22] width 83 height 24
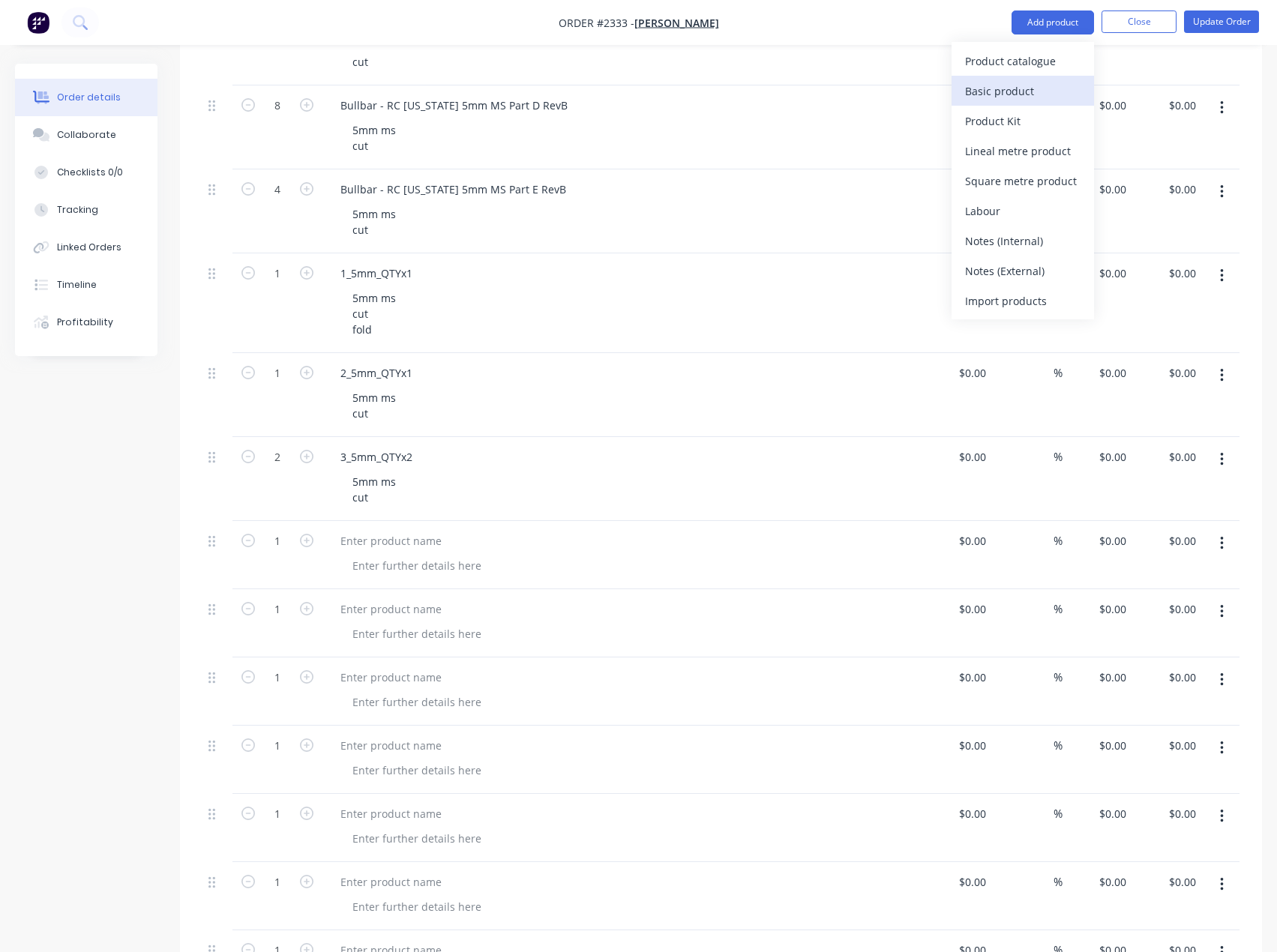
click at [1034, 87] on div "Basic product" at bounding box center [1022, 90] width 115 height 21
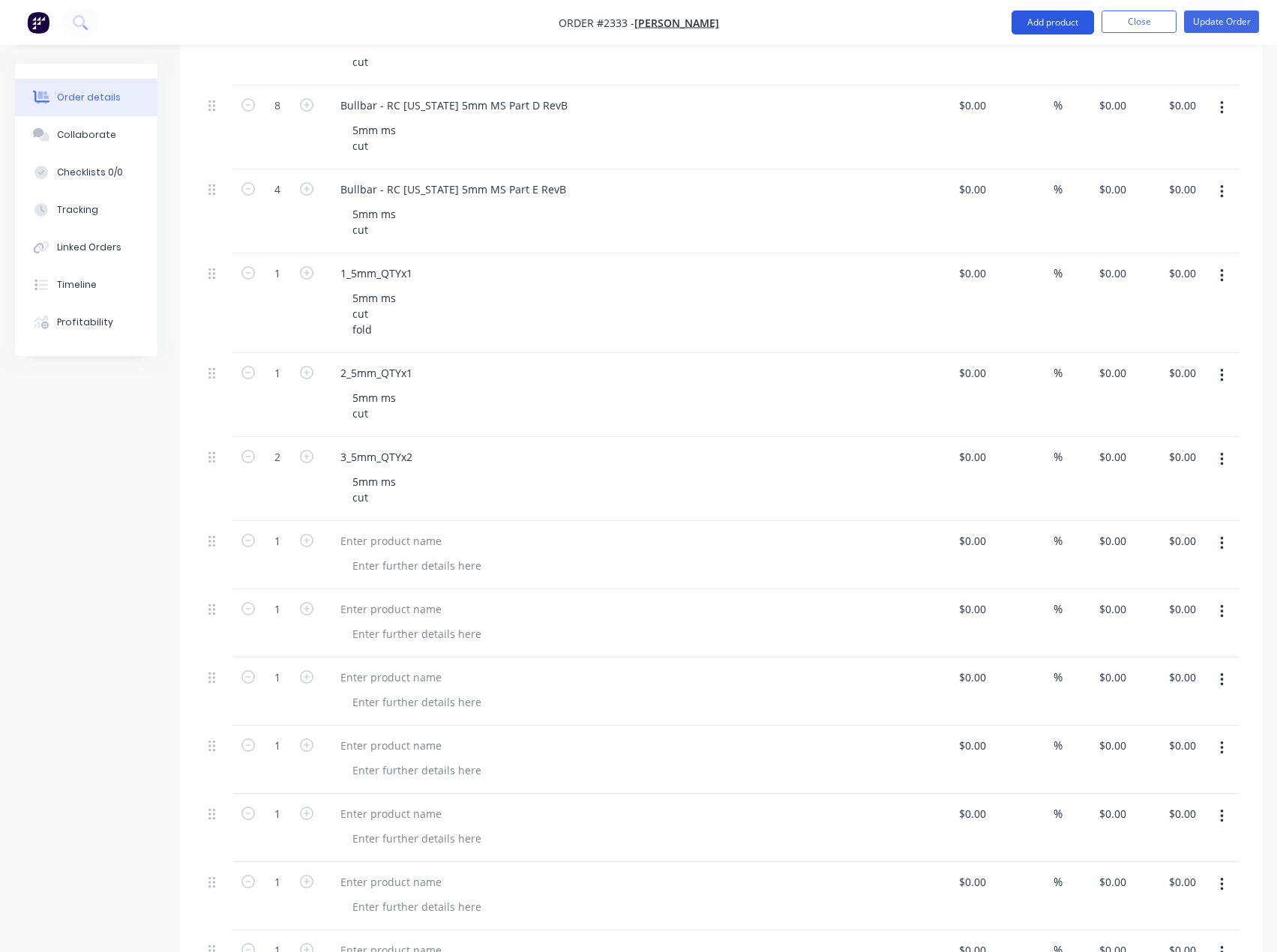
click at [1053, 32] on button "Add product" at bounding box center [1053, 22] width 83 height 24
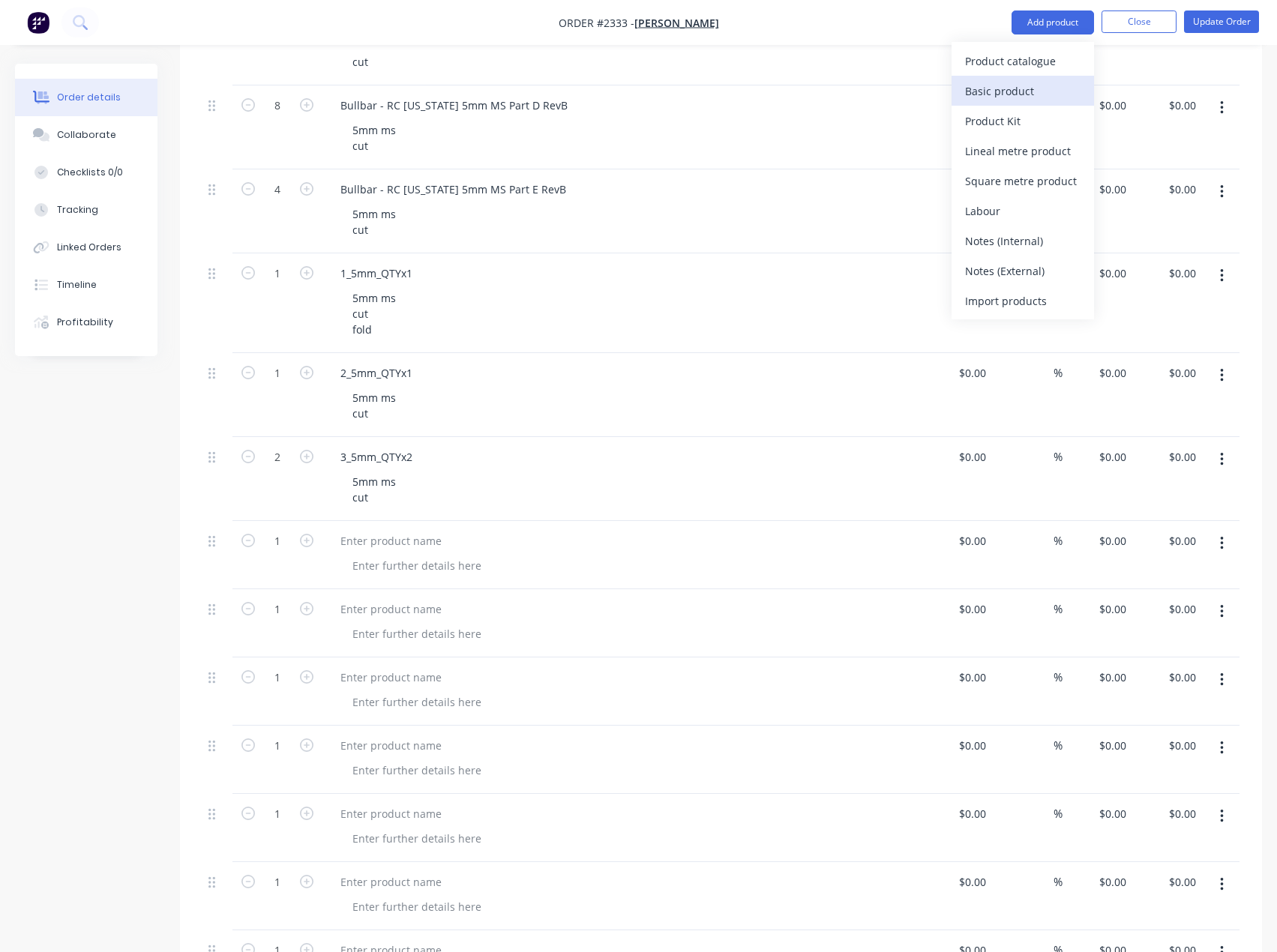
click at [1004, 100] on div "Basic product" at bounding box center [1022, 90] width 115 height 21
drag, startPoint x: 1057, startPoint y: 15, endPoint x: 1051, endPoint y: 34, distance: 19.9
click at [1057, 17] on button "Add product" at bounding box center [1053, 22] width 83 height 24
click at [1018, 91] on div "Basic product" at bounding box center [1022, 90] width 115 height 21
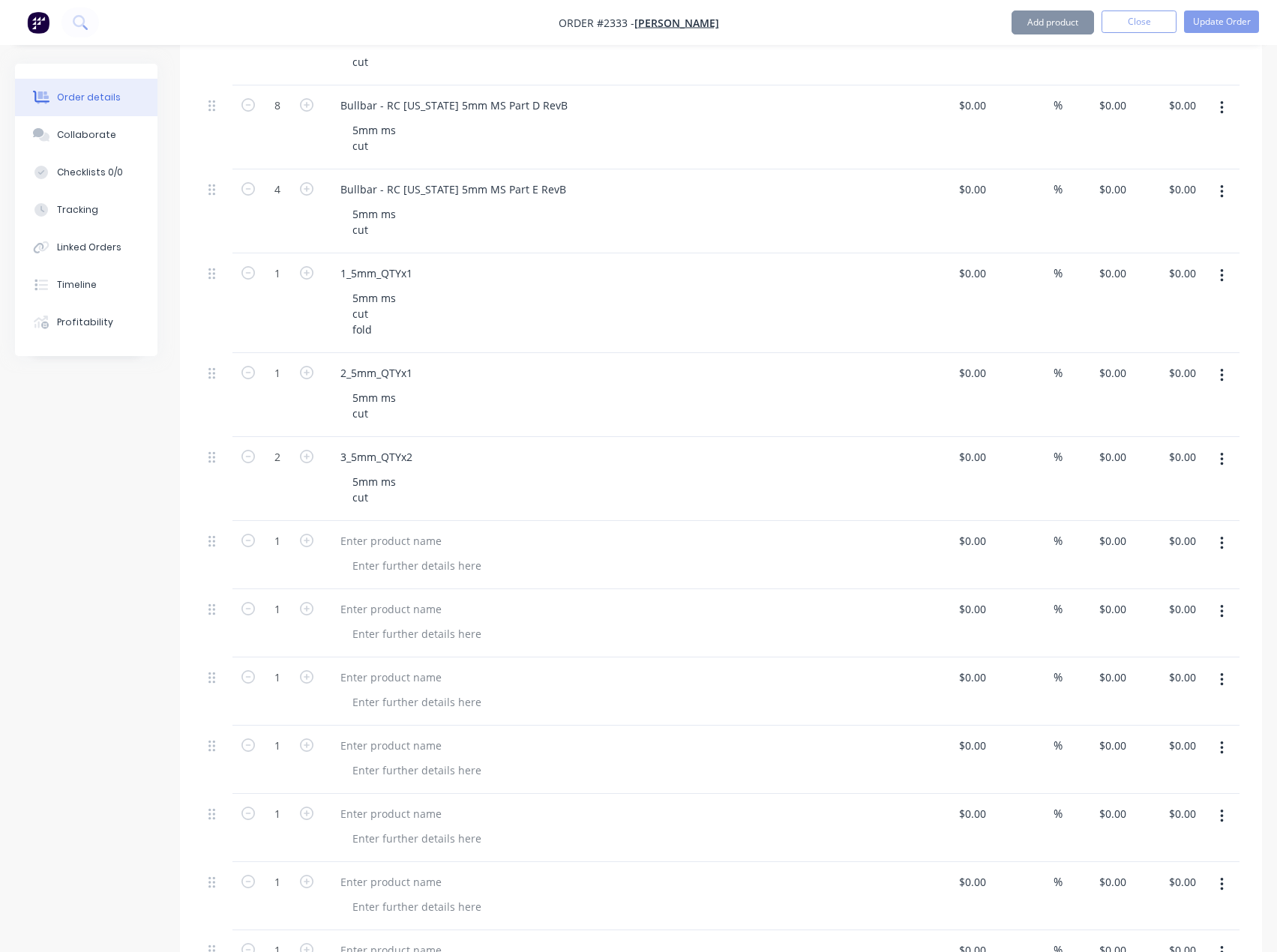
click at [1057, 26] on button "Add product" at bounding box center [1053, 22] width 83 height 24
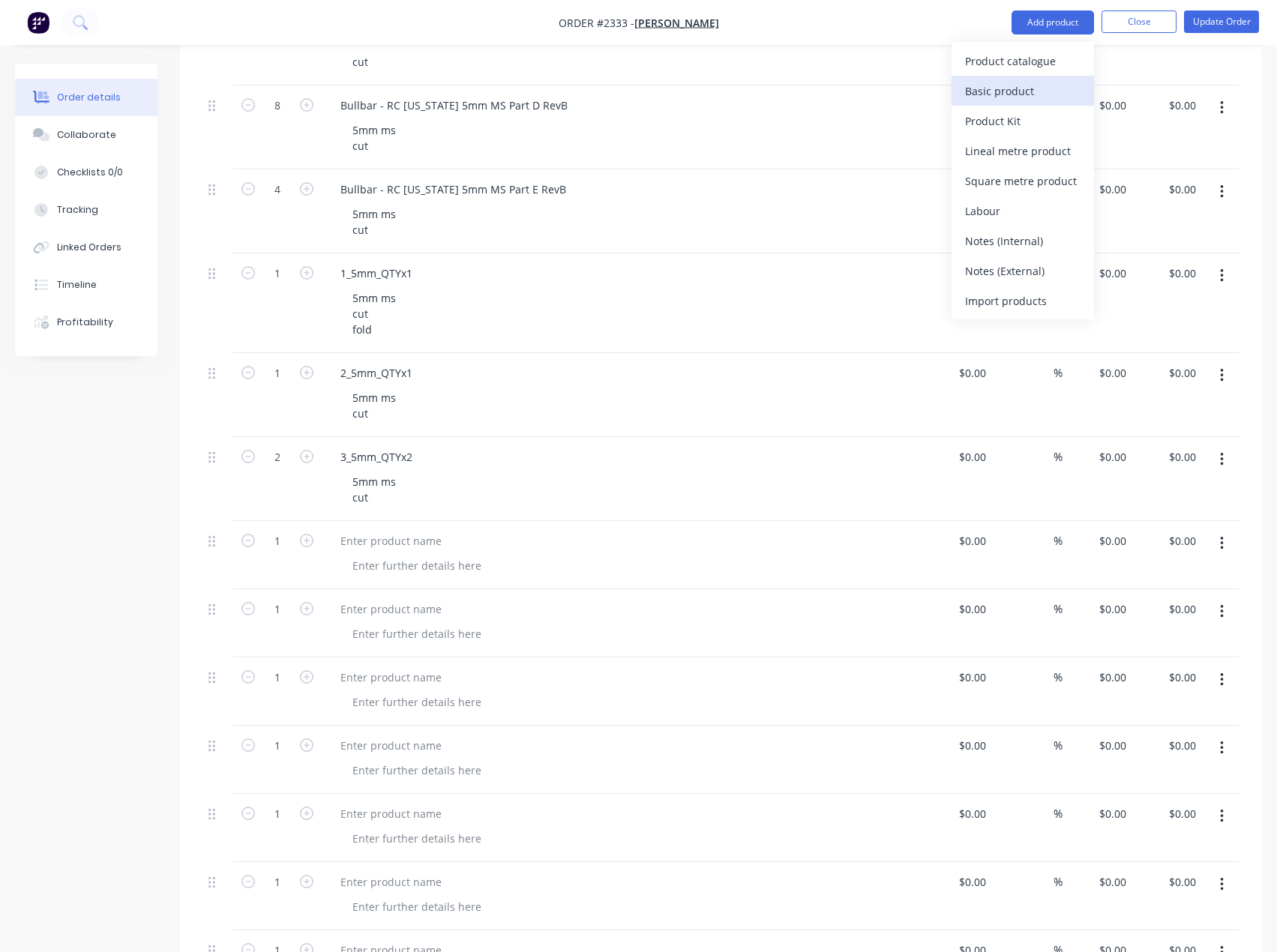
click at [1028, 86] on div "Basic product" at bounding box center [1022, 90] width 115 height 21
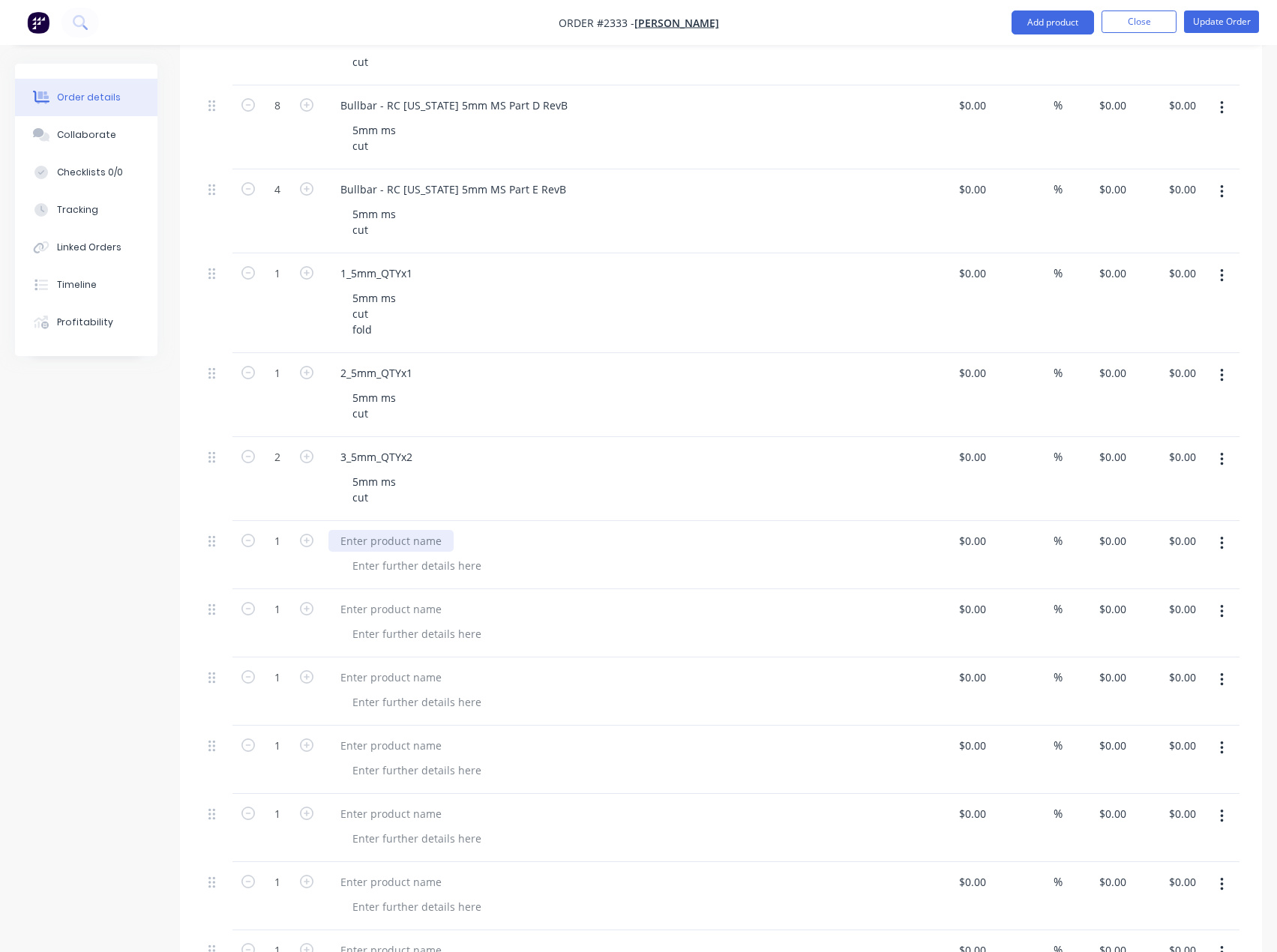
click at [395, 544] on div at bounding box center [391, 540] width 126 height 21
paste div
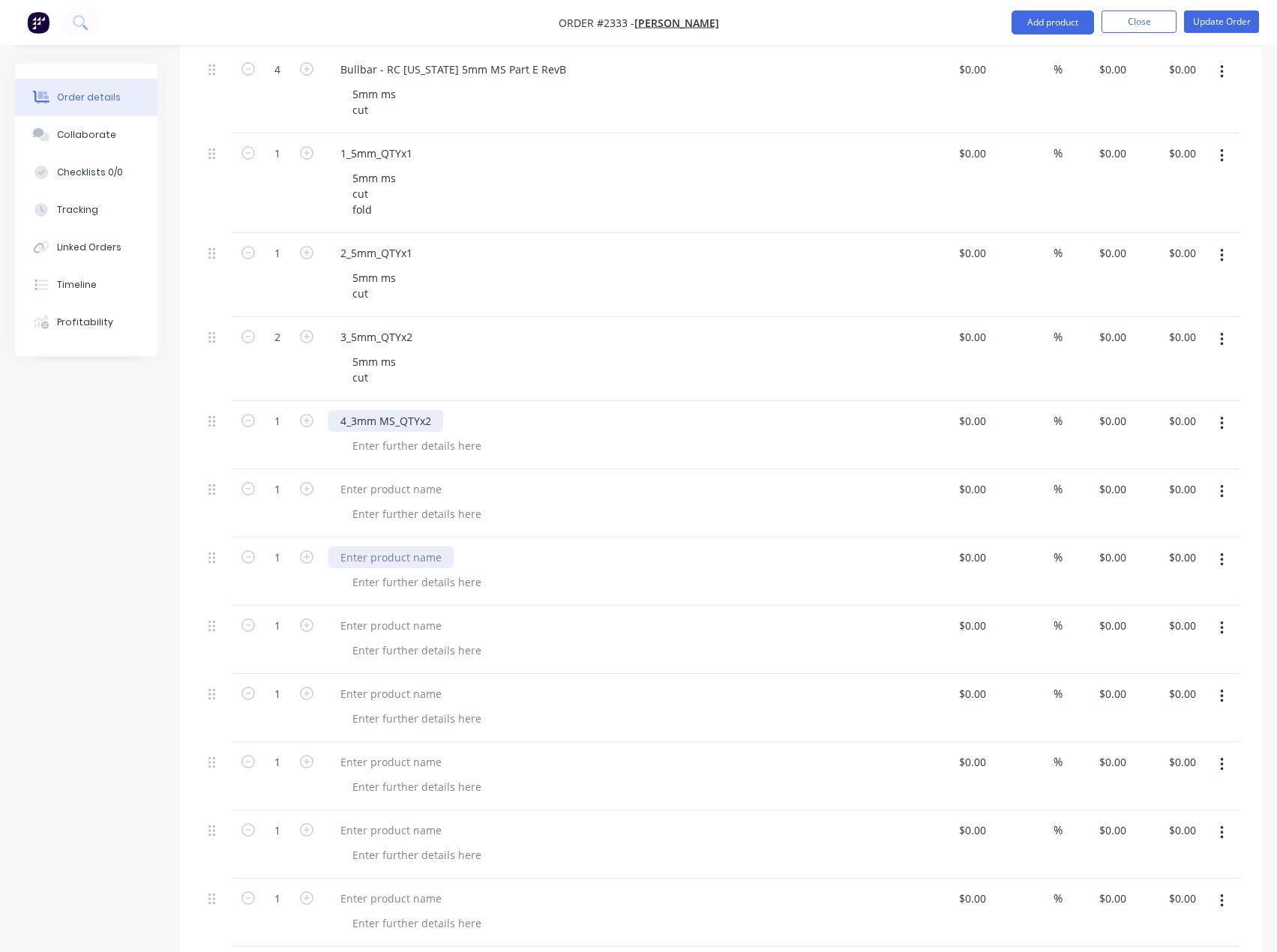
scroll to position [1057, 0]
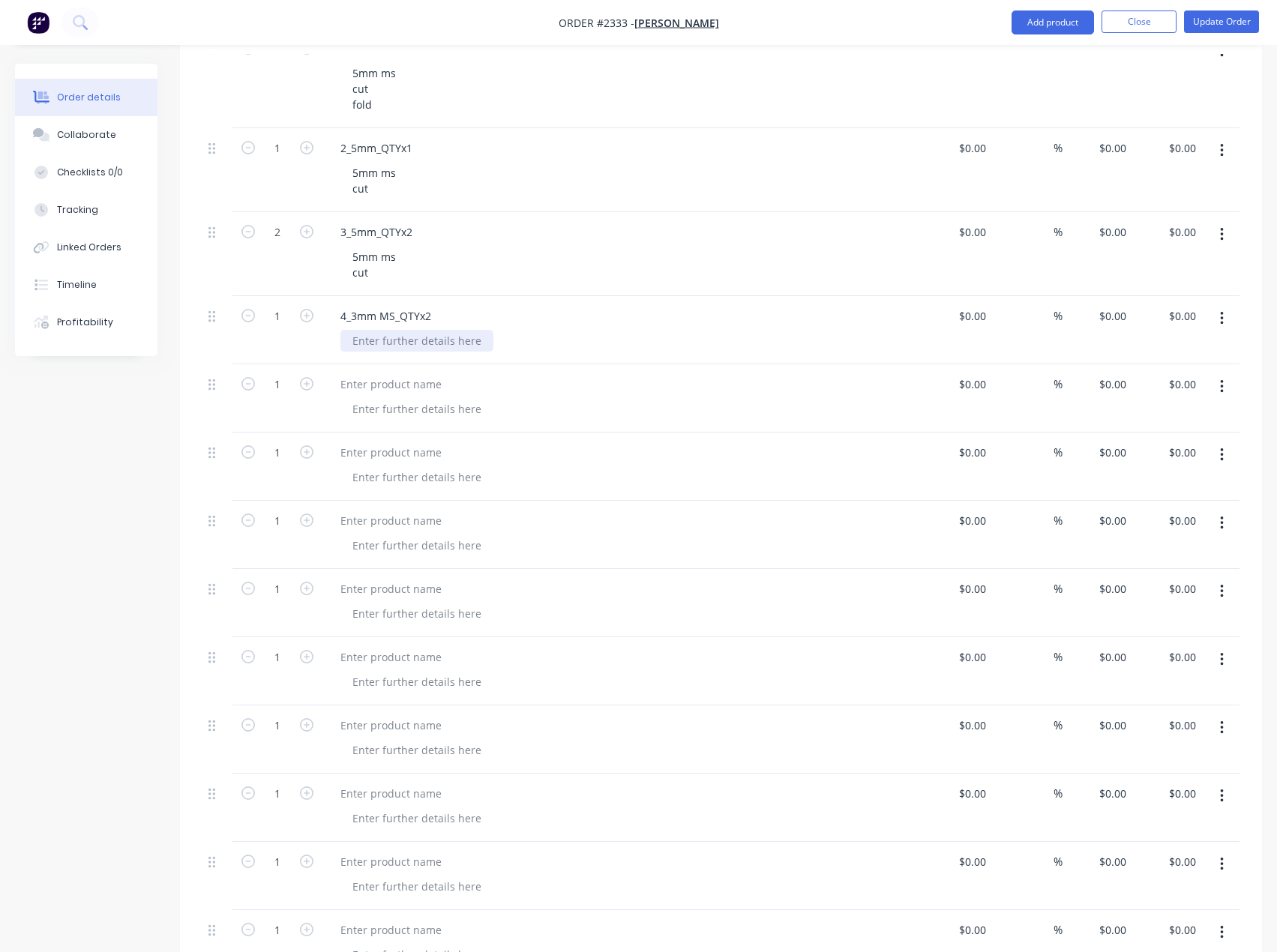
drag, startPoint x: 383, startPoint y: 345, endPoint x: 401, endPoint y: 346, distance: 18.0
click at [383, 345] on div at bounding box center [417, 341] width 153 height 21
paste div
click at [434, 384] on div at bounding box center [391, 384] width 126 height 21
paste div
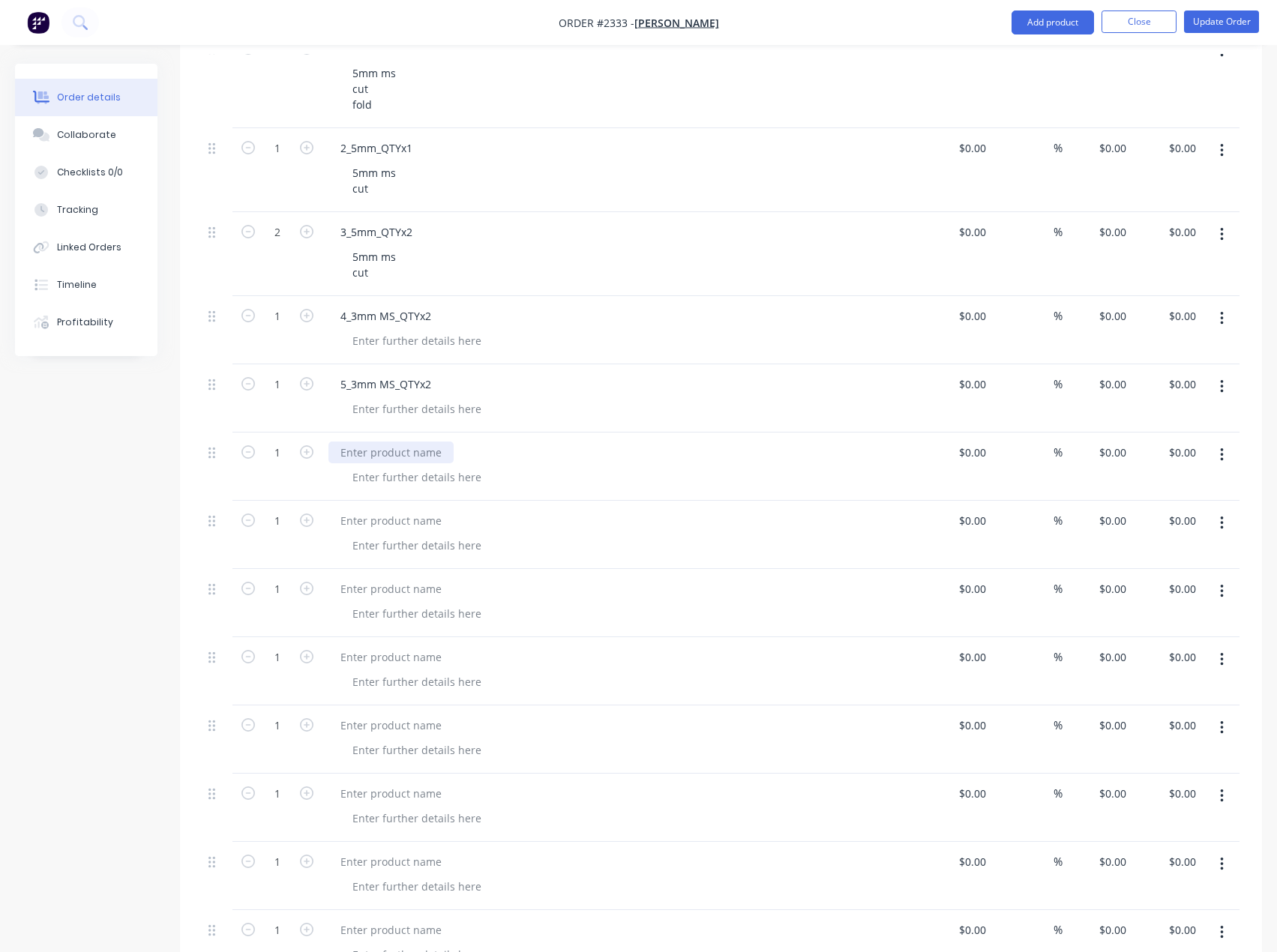
drag, startPoint x: 414, startPoint y: 450, endPoint x: 151, endPoint y: 384, distance: 271.2
click at [414, 450] on div at bounding box center [391, 452] width 126 height 21
paste div
drag, startPoint x: 373, startPoint y: 522, endPoint x: 262, endPoint y: 483, distance: 117.7
click at [373, 522] on div at bounding box center [391, 520] width 126 height 21
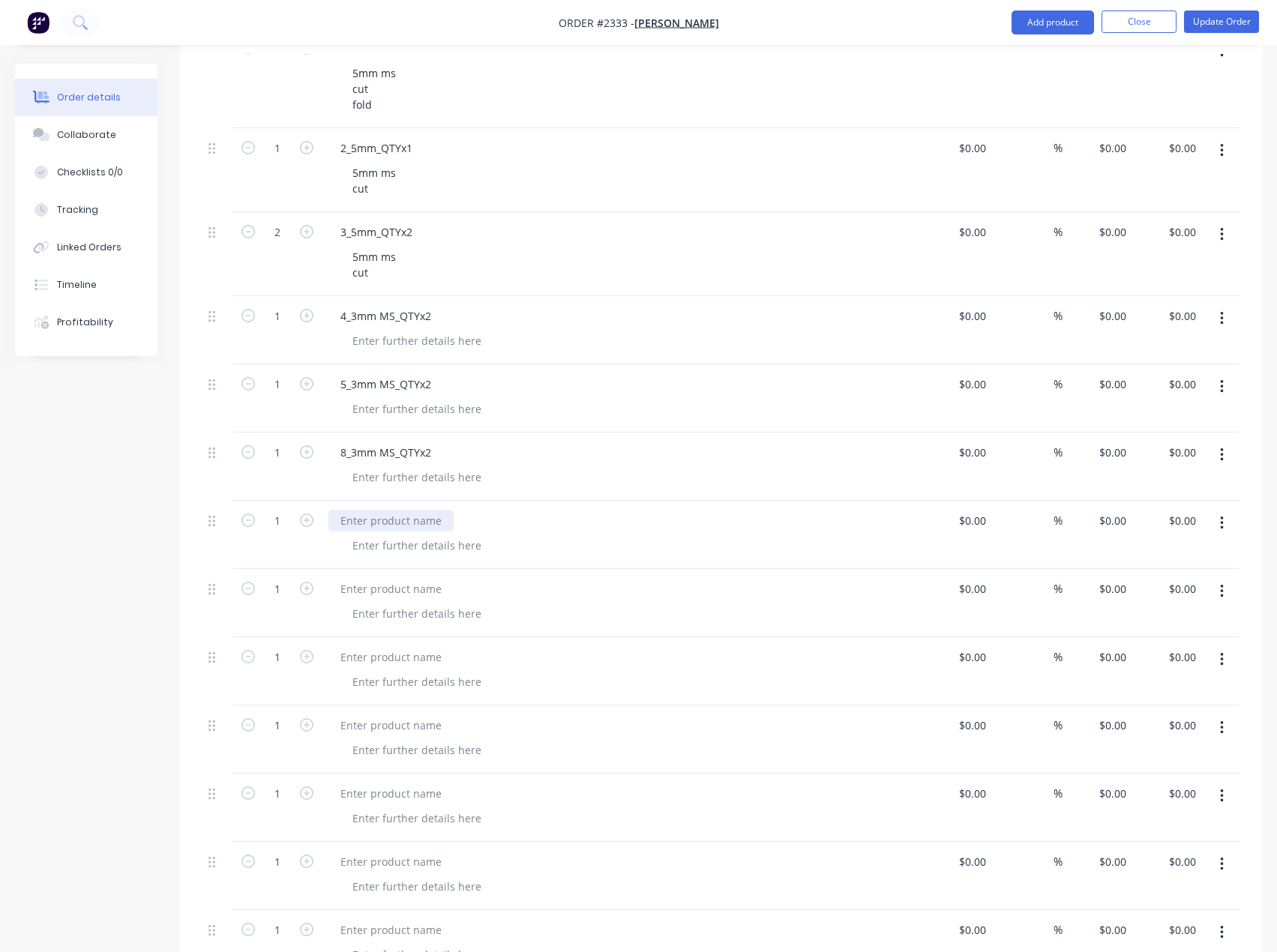
paste div
drag, startPoint x: 395, startPoint y: 595, endPoint x: 215, endPoint y: 550, distance: 185.5
click at [395, 595] on div at bounding box center [391, 588] width 126 height 21
paste div
drag, startPoint x: 386, startPoint y: 663, endPoint x: 62, endPoint y: 546, distance: 344.5
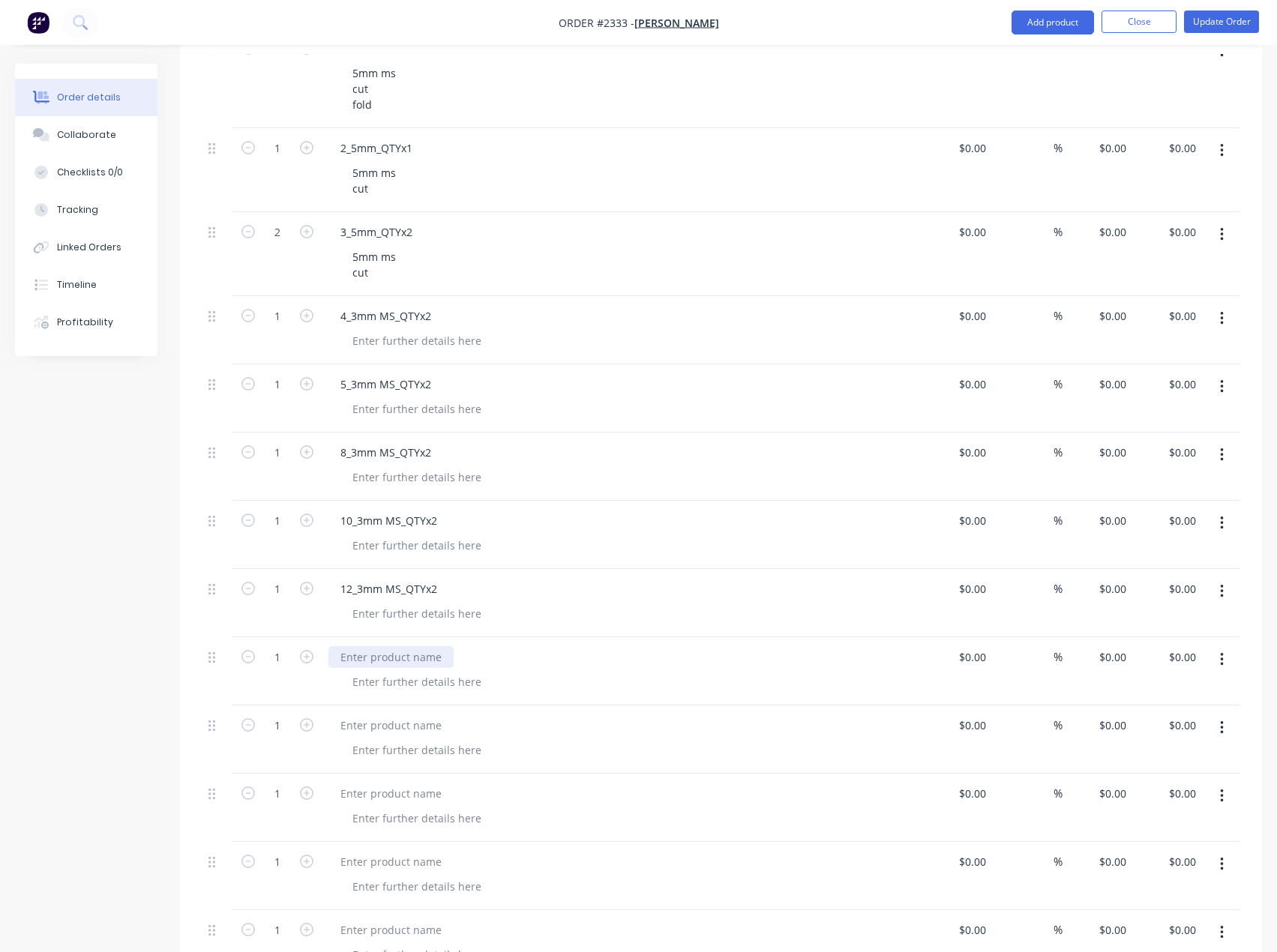
click at [386, 663] on div at bounding box center [391, 657] width 126 height 21
paste div
click at [396, 725] on div at bounding box center [391, 725] width 126 height 21
paste div
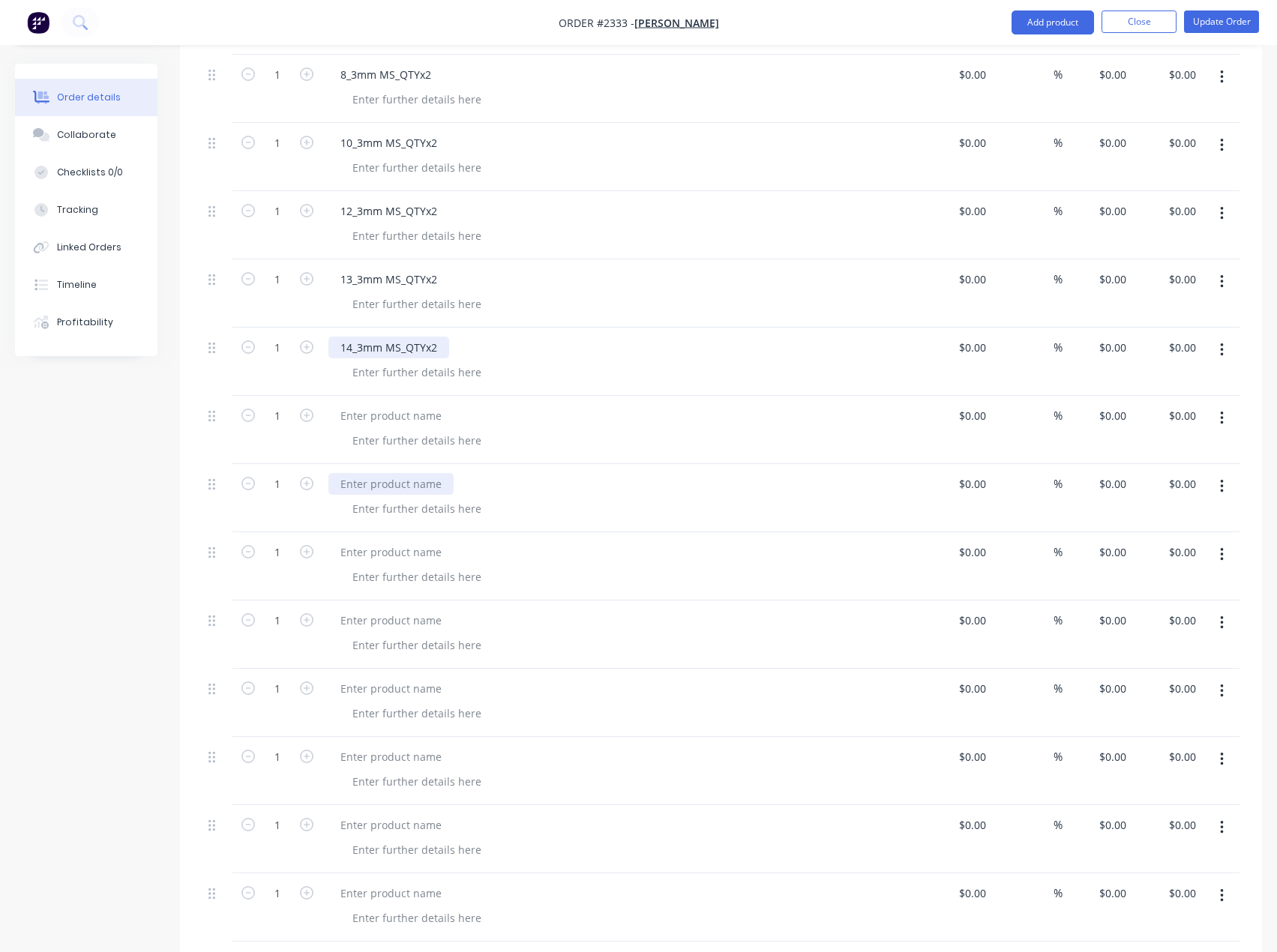
scroll to position [1508, 0]
drag, startPoint x: 371, startPoint y: 352, endPoint x: 69, endPoint y: 302, distance: 306.1
click at [367, 347] on div at bounding box center [391, 343] width 126 height 21
paste div
drag, startPoint x: 388, startPoint y: 410, endPoint x: 201, endPoint y: 386, distance: 188.5
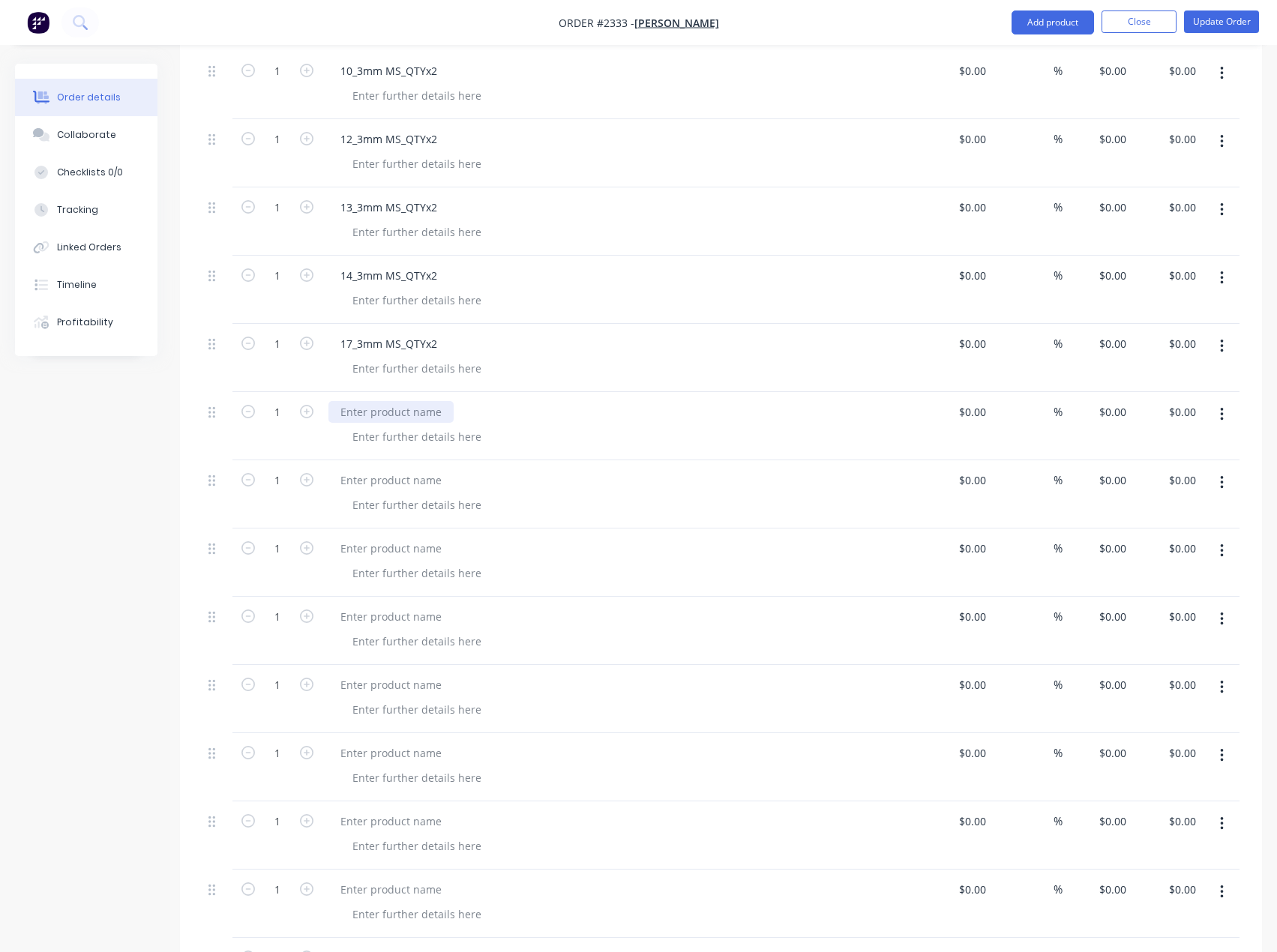
click at [388, 408] on div at bounding box center [391, 411] width 126 height 21
paste div
drag, startPoint x: 390, startPoint y: 477, endPoint x: 274, endPoint y: 445, distance: 120.3
click at [390, 477] on div at bounding box center [391, 480] width 126 height 21
paste div
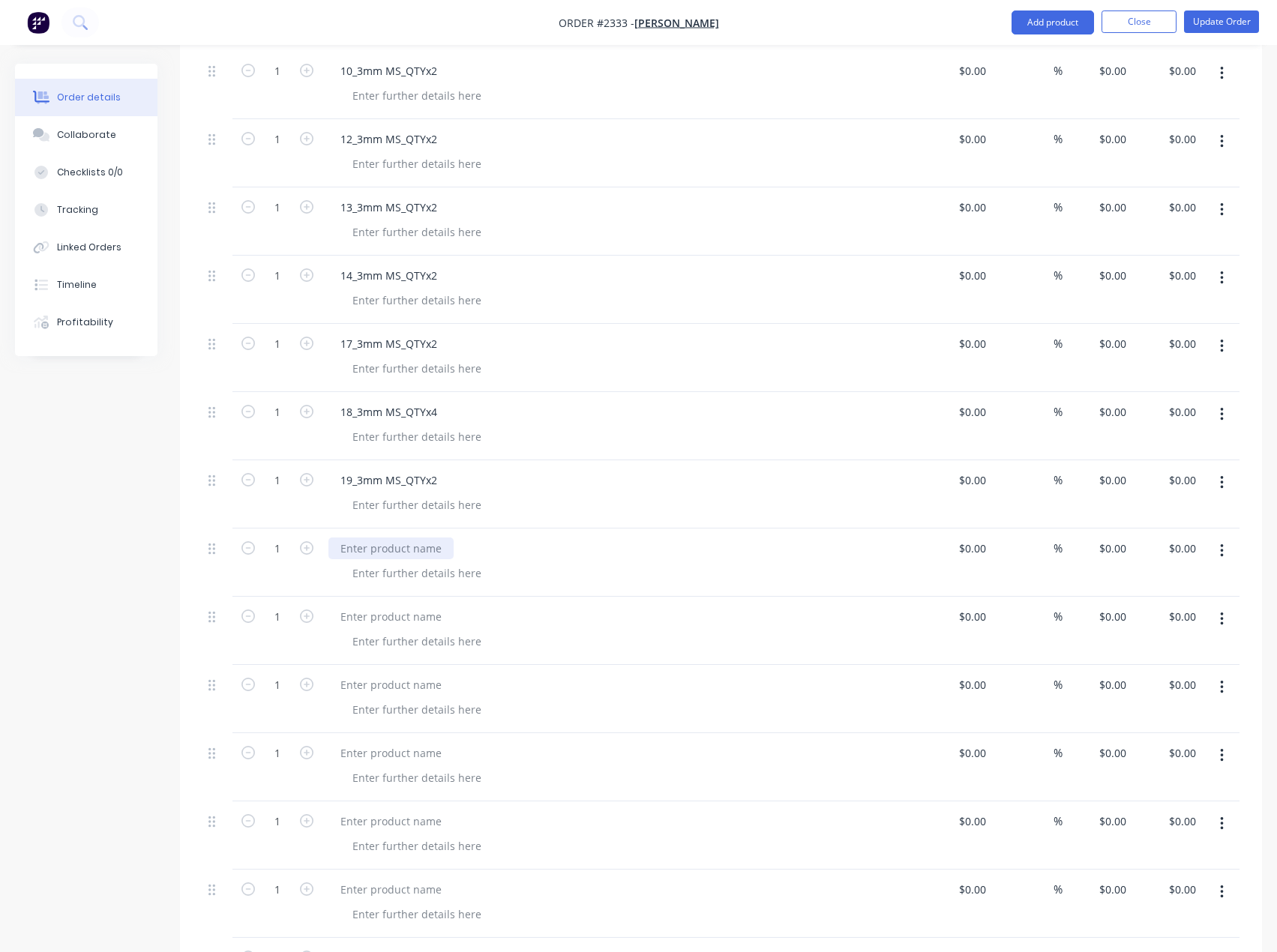
click at [381, 550] on div at bounding box center [391, 548] width 126 height 21
paste div
drag, startPoint x: 378, startPoint y: 618, endPoint x: 317, endPoint y: 588, distance: 68.0
click at [378, 618] on div at bounding box center [391, 617] width 126 height 21
paste div
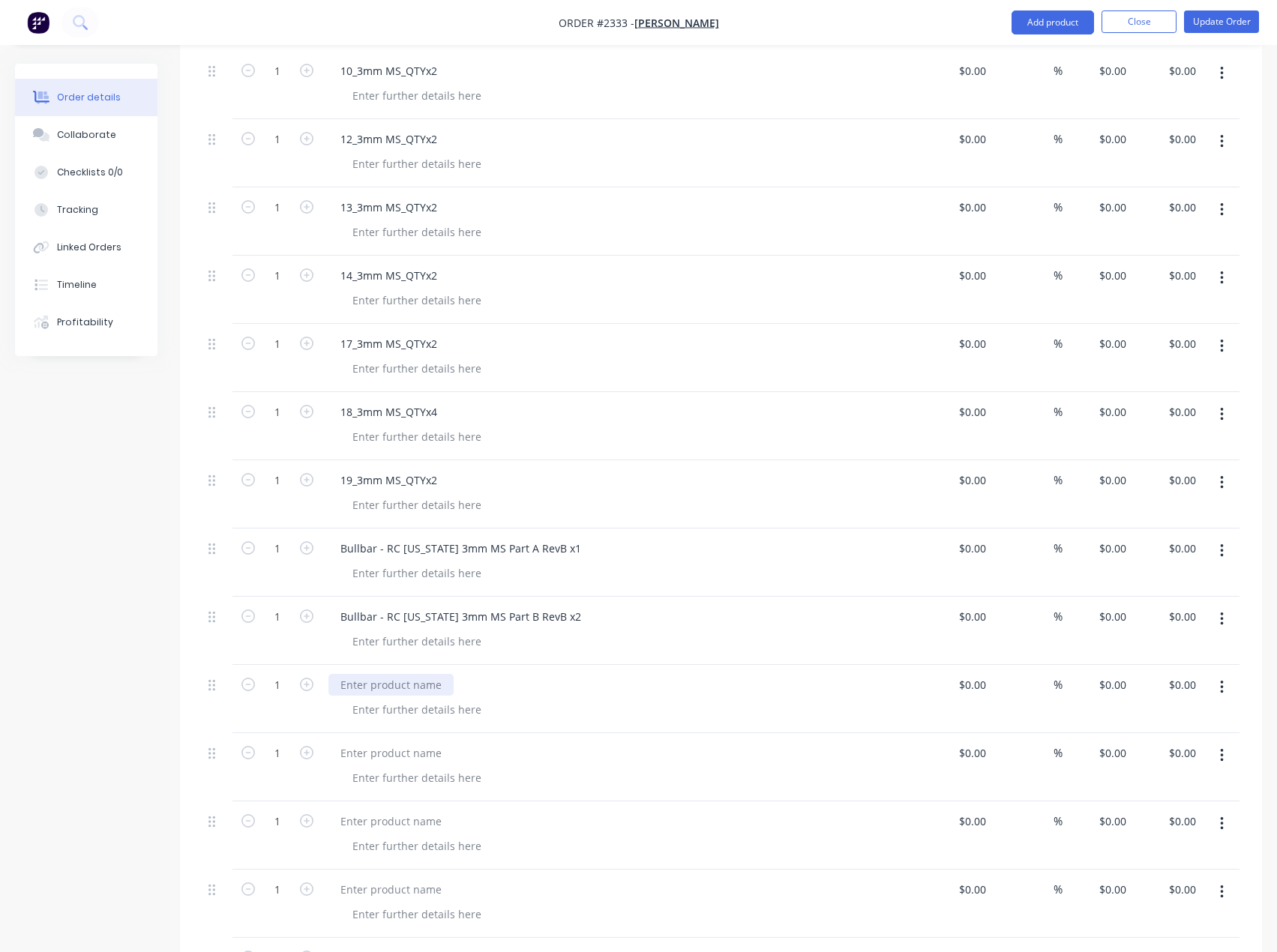
drag, startPoint x: 407, startPoint y: 683, endPoint x: 52, endPoint y: 599, distance: 364.8
click at [407, 683] on div at bounding box center [391, 685] width 126 height 21
paste div
click at [390, 759] on div at bounding box center [391, 752] width 126 height 21
paste div
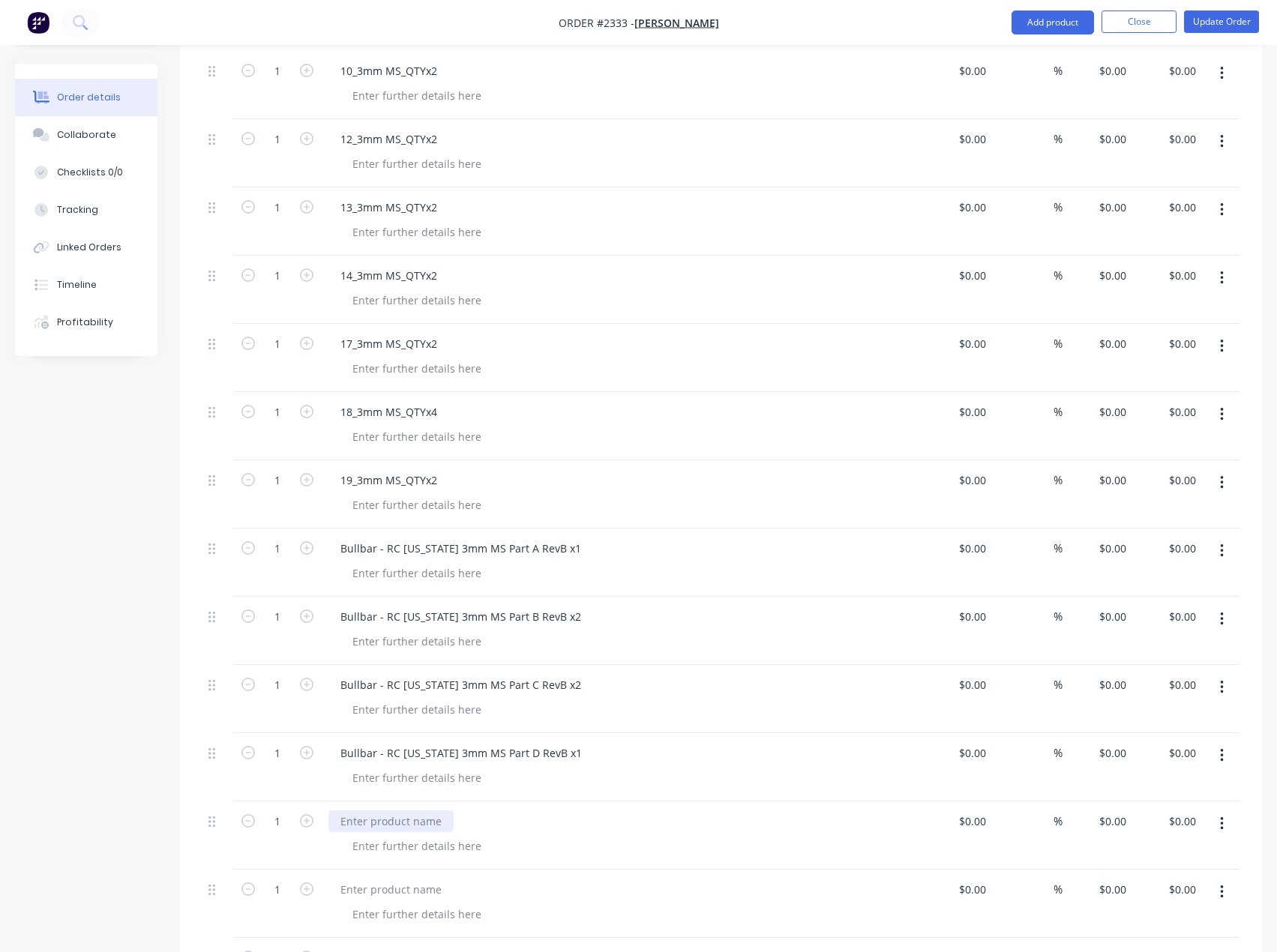
drag, startPoint x: 414, startPoint y: 823, endPoint x: 155, endPoint y: 743, distance: 271.1
click at [414, 823] on div at bounding box center [391, 821] width 126 height 21
paste div
click at [429, 891] on div at bounding box center [391, 889] width 126 height 21
paste div
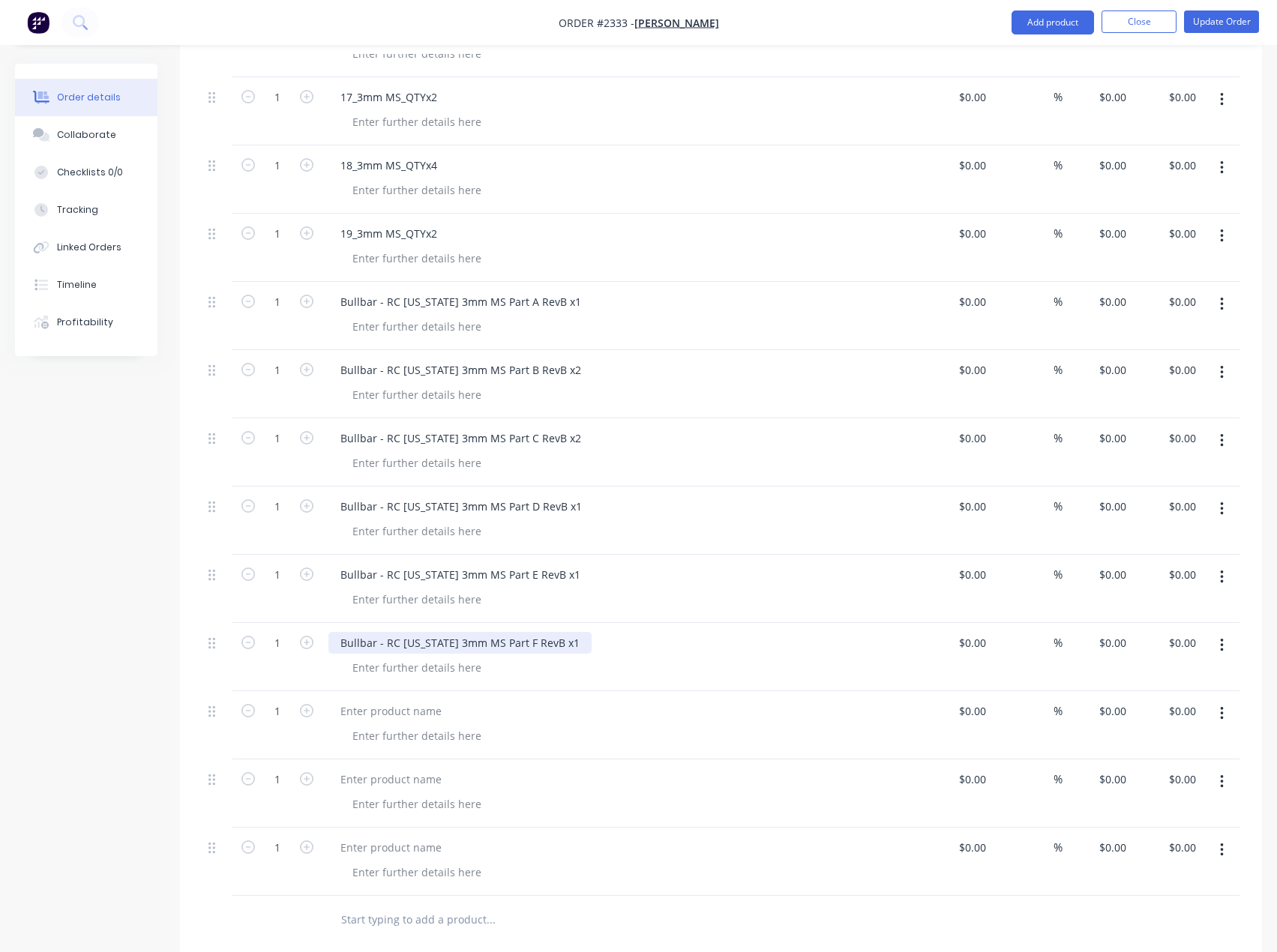
scroll to position [1957, 0]
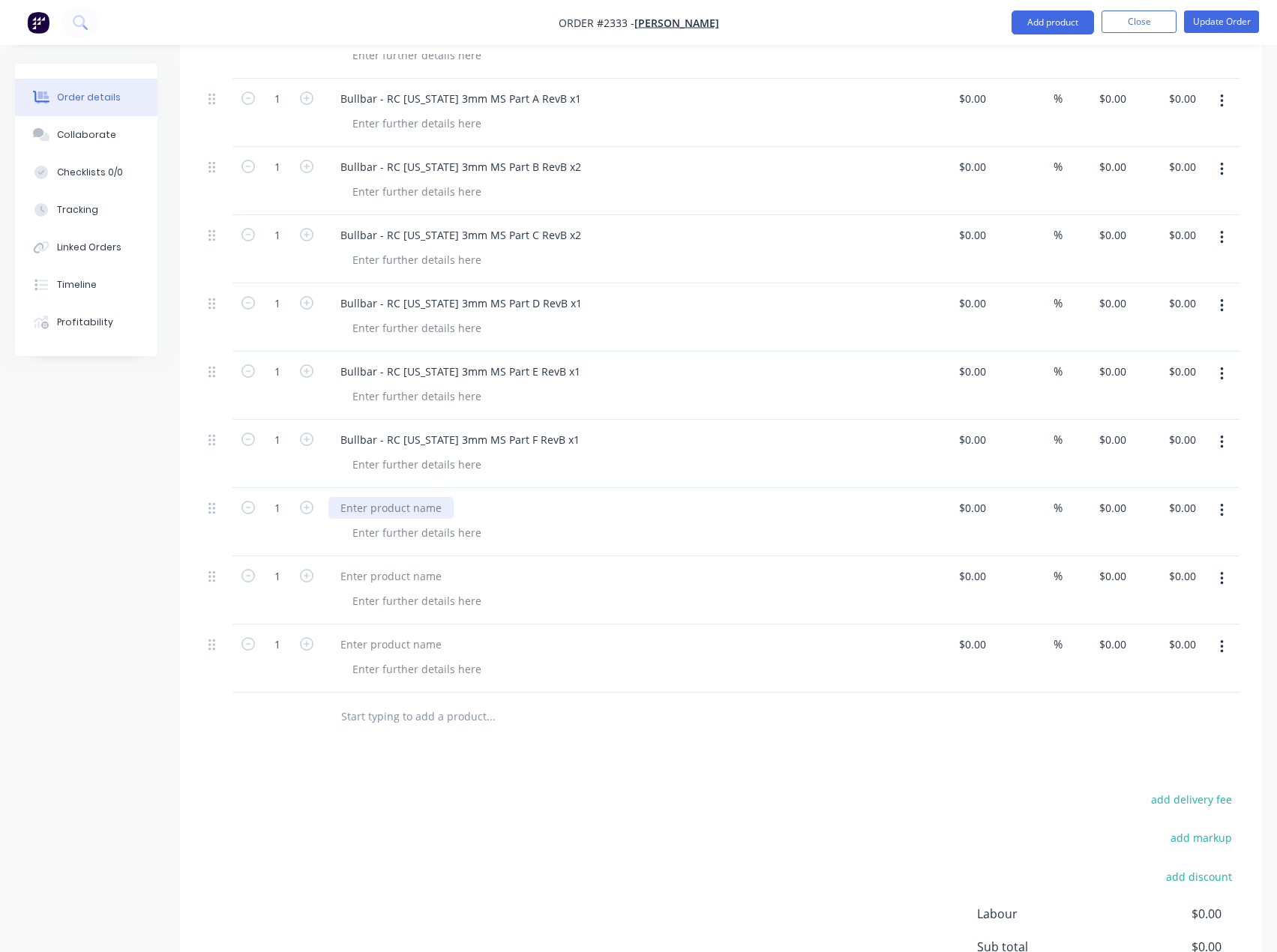
drag, startPoint x: 398, startPoint y: 507, endPoint x: 267, endPoint y: 494, distance: 131.6
click at [398, 507] on div at bounding box center [391, 507] width 126 height 21
paste div
drag, startPoint x: 371, startPoint y: 580, endPoint x: 58, endPoint y: 548, distance: 314.6
click at [370, 580] on div at bounding box center [391, 575] width 126 height 21
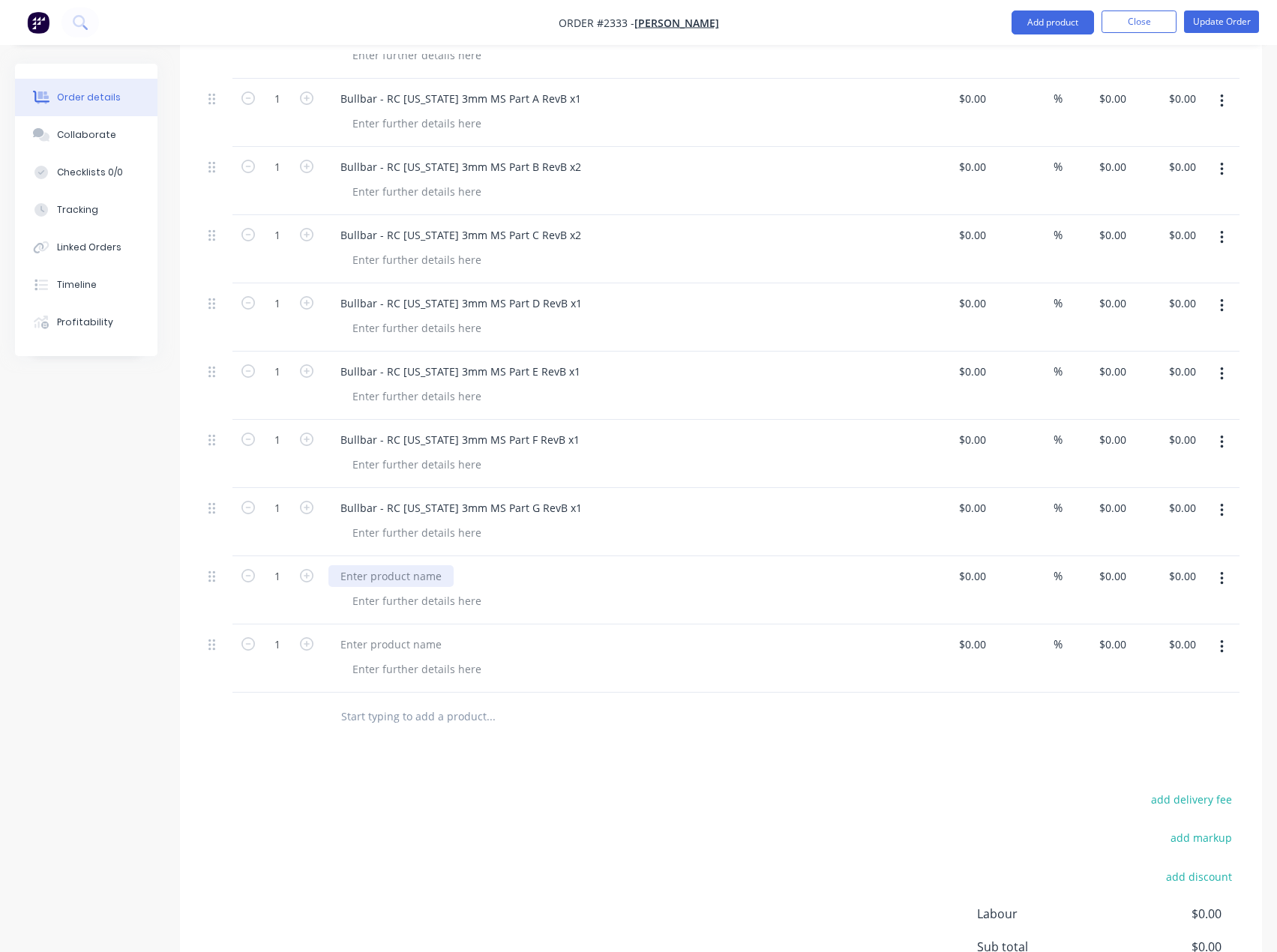
paste div
click at [404, 638] on div at bounding box center [391, 644] width 126 height 21
paste div
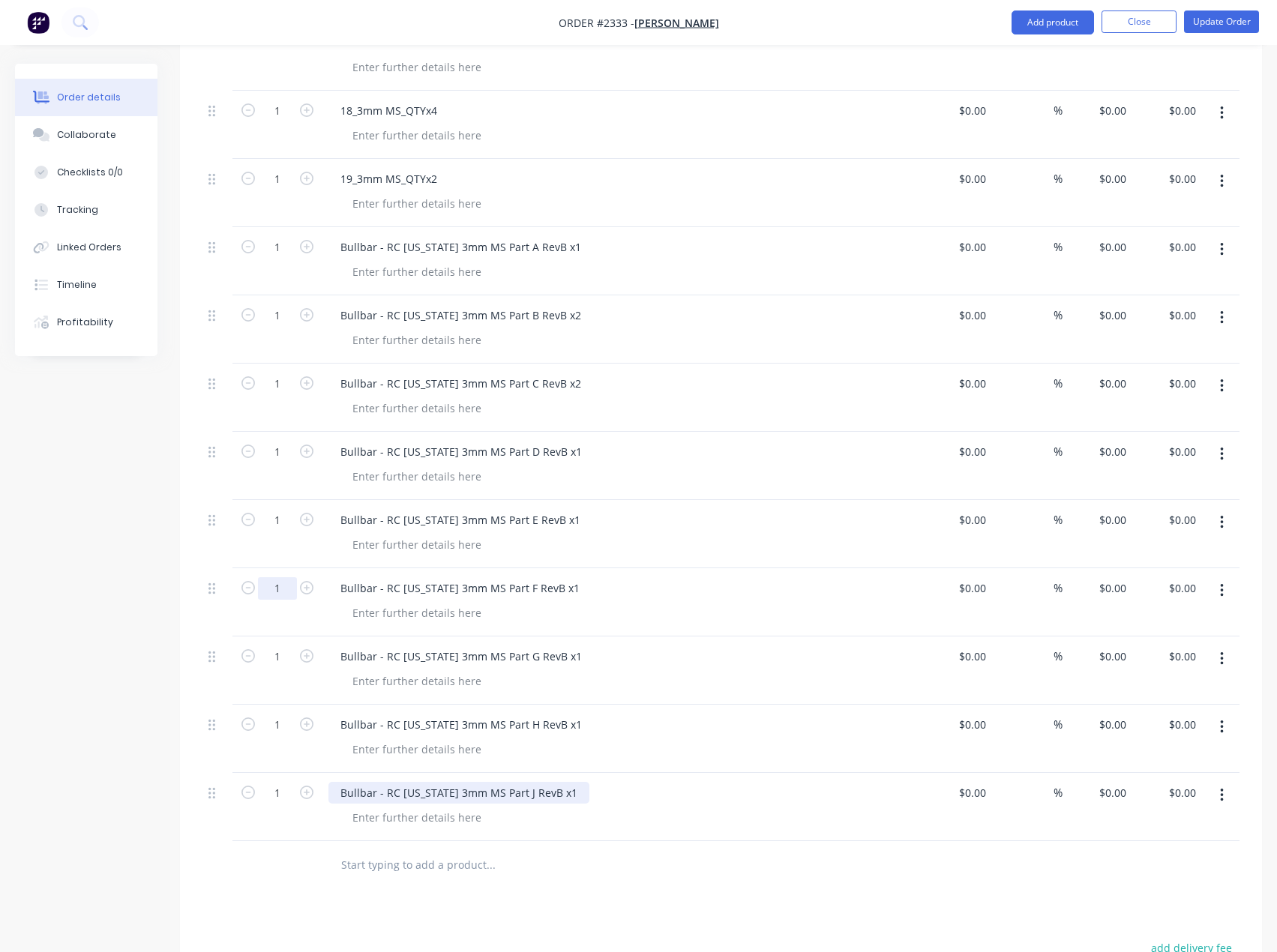
scroll to position [1807, 0]
click at [307, 385] on icon "button" at bounding box center [307, 384] width 14 height 14
type input "2"
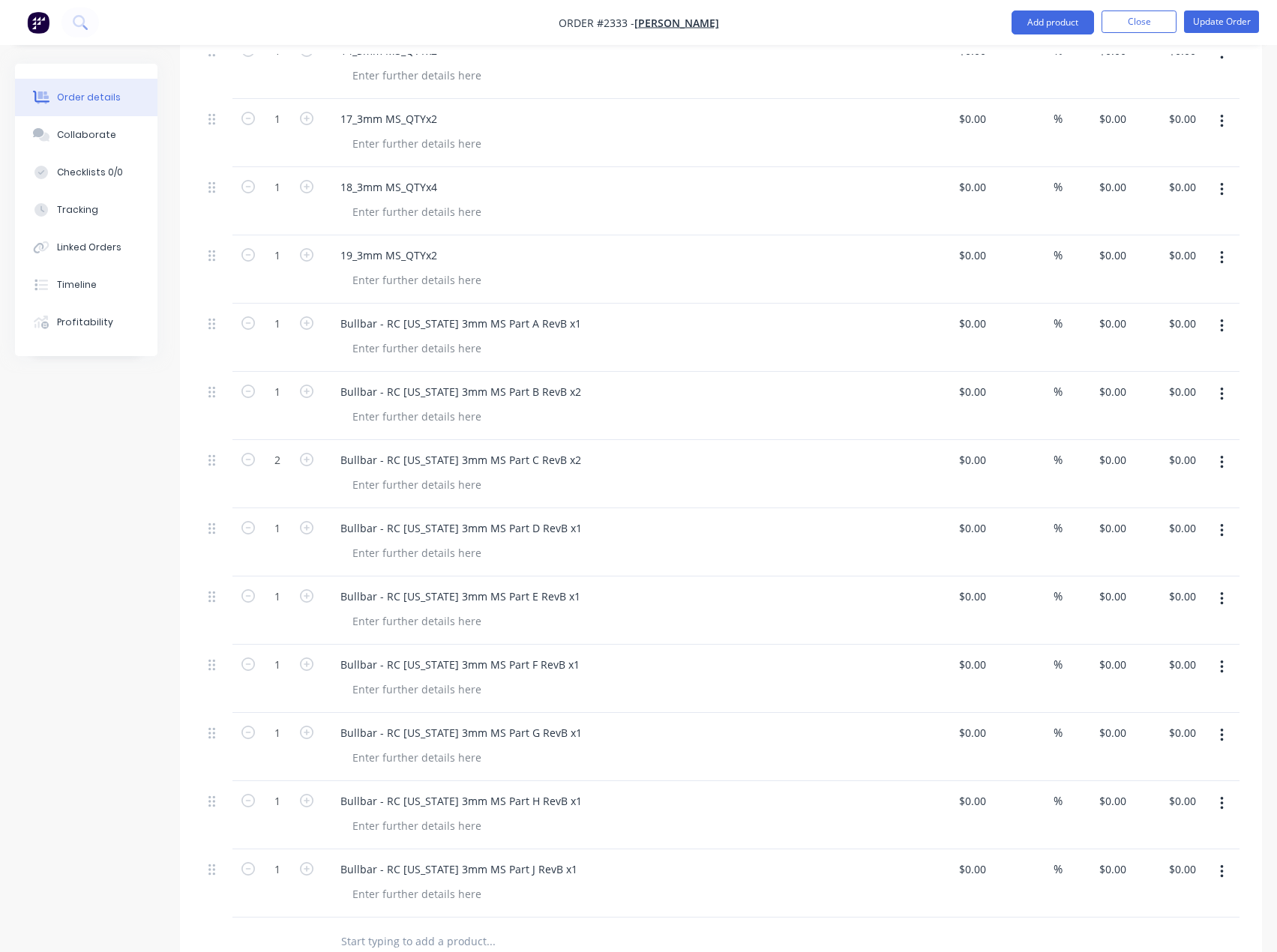
click at [299, 390] on button "button" at bounding box center [306, 390] width 20 height 15
click at [304, 390] on icon "button" at bounding box center [307, 391] width 14 height 14
click at [251, 392] on icon "button" at bounding box center [249, 391] width 14 height 14
type input "2"
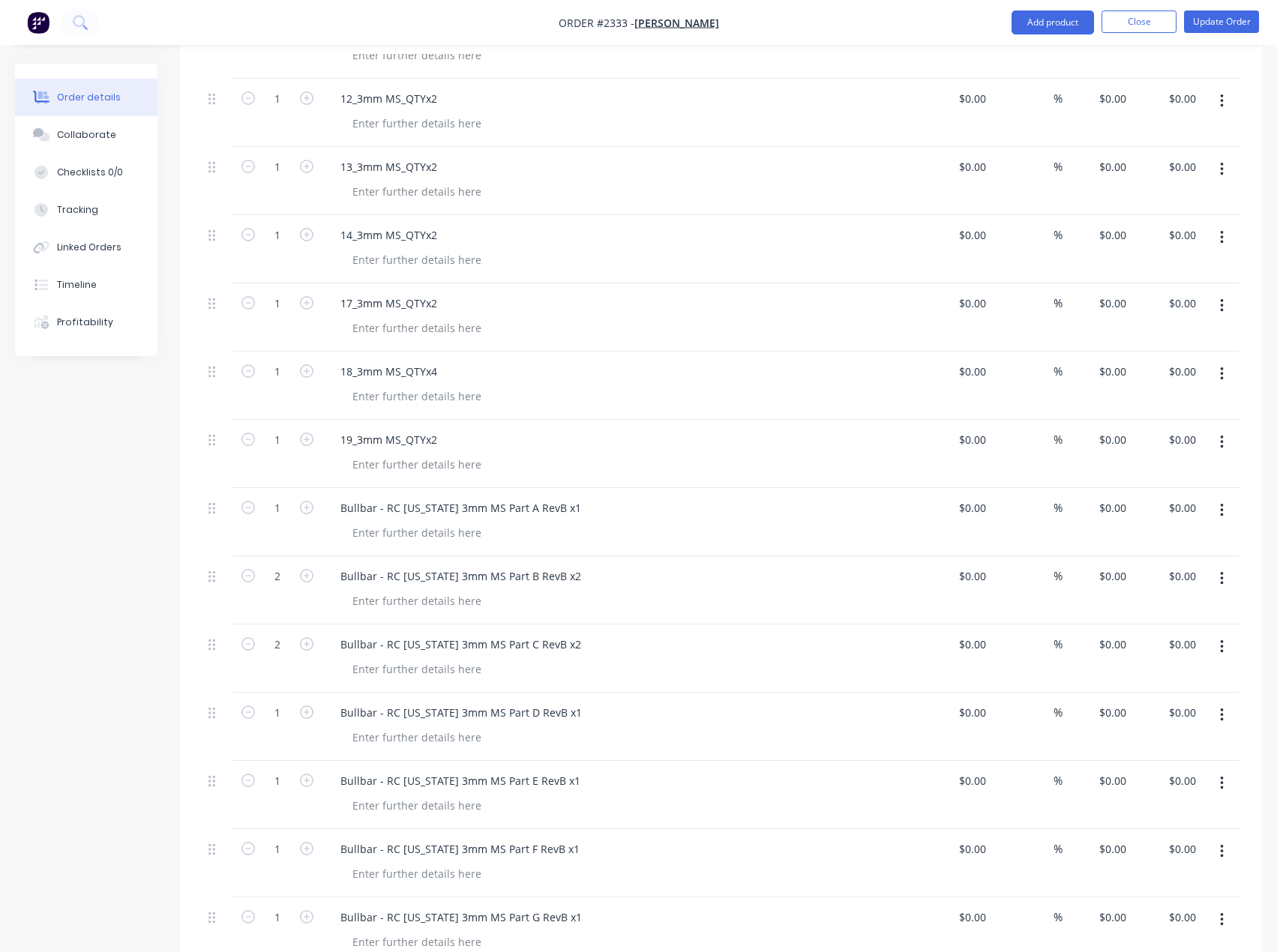
scroll to position [1508, 0]
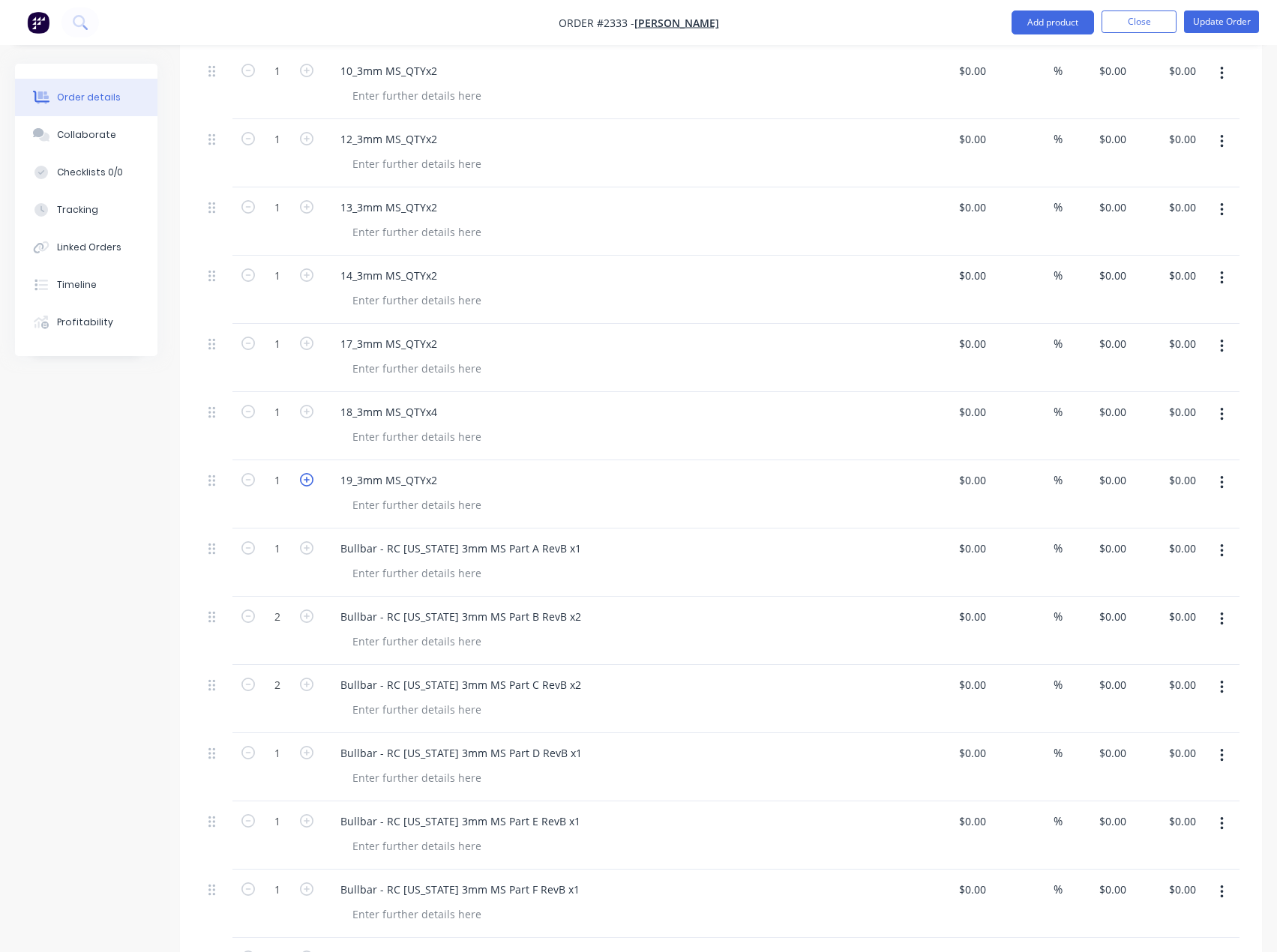
click at [303, 475] on icon "button" at bounding box center [307, 480] width 14 height 14
type input "2"
click at [303, 421] on form "1" at bounding box center [277, 411] width 78 height 22
click at [306, 413] on icon "button" at bounding box center [307, 412] width 14 height 14
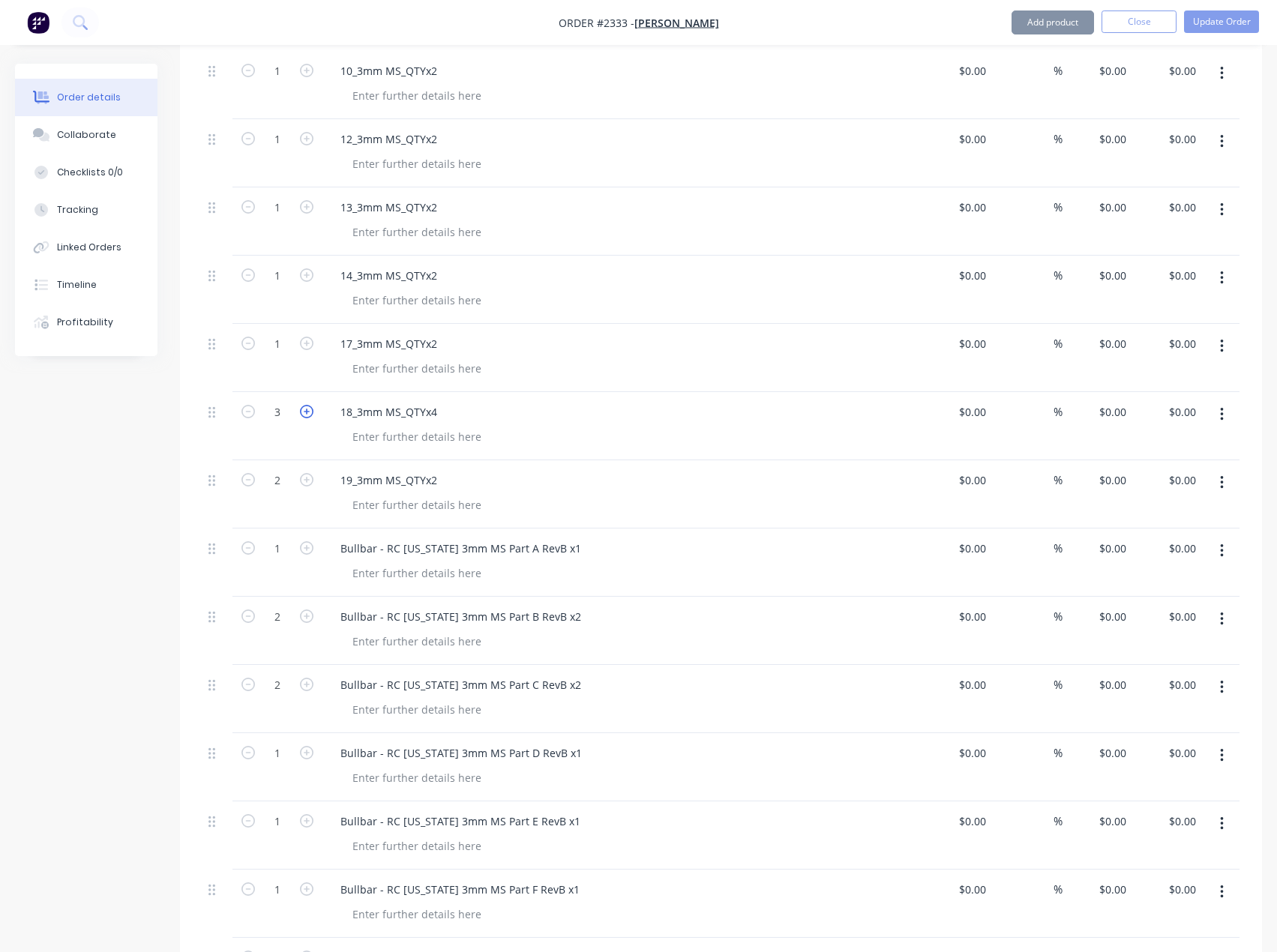
click at [306, 413] on icon "button" at bounding box center [307, 412] width 14 height 14
type input "4"
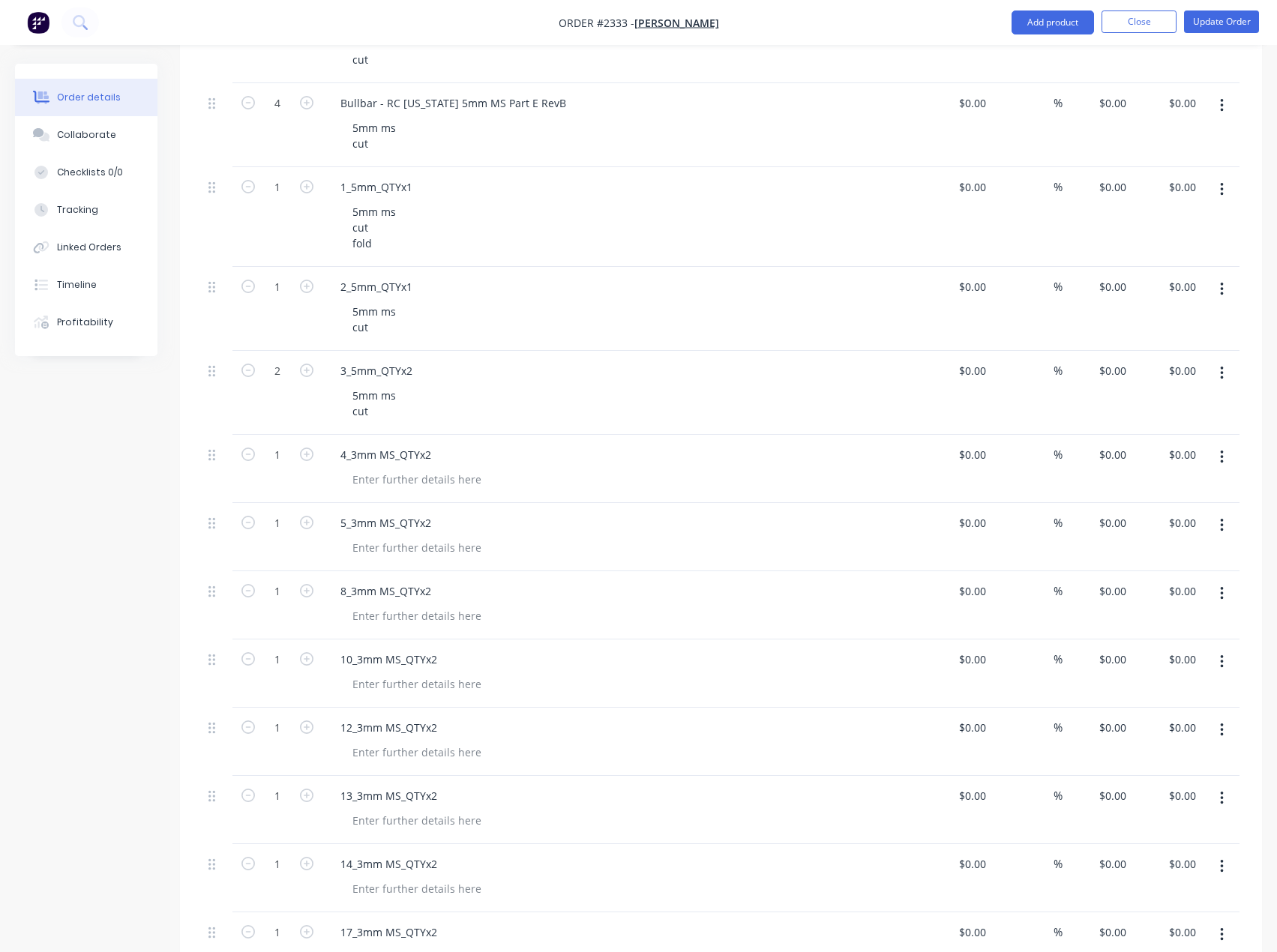
scroll to position [907, 0]
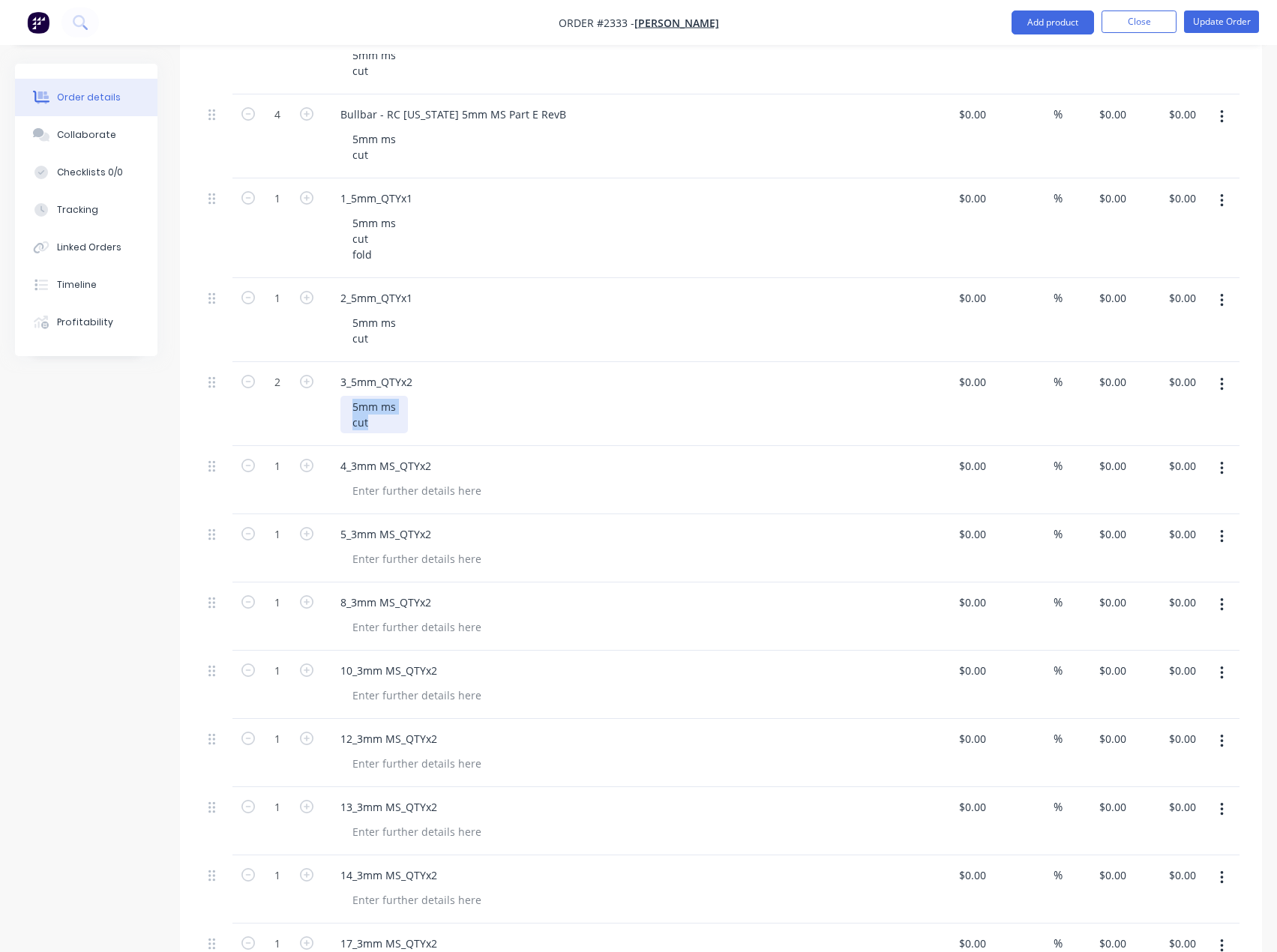
drag, startPoint x: 385, startPoint y: 432, endPoint x: 317, endPoint y: 402, distance: 74.3
click at [317, 402] on div "2 3_5mm_QTYx2 5mm ms cut $0.00 $0.00 % $0.00 $0.00 $0.00 $0.00" at bounding box center [721, 404] width 1037 height 84
copy div "5mm ms cut"
click at [369, 491] on div at bounding box center [417, 490] width 153 height 21
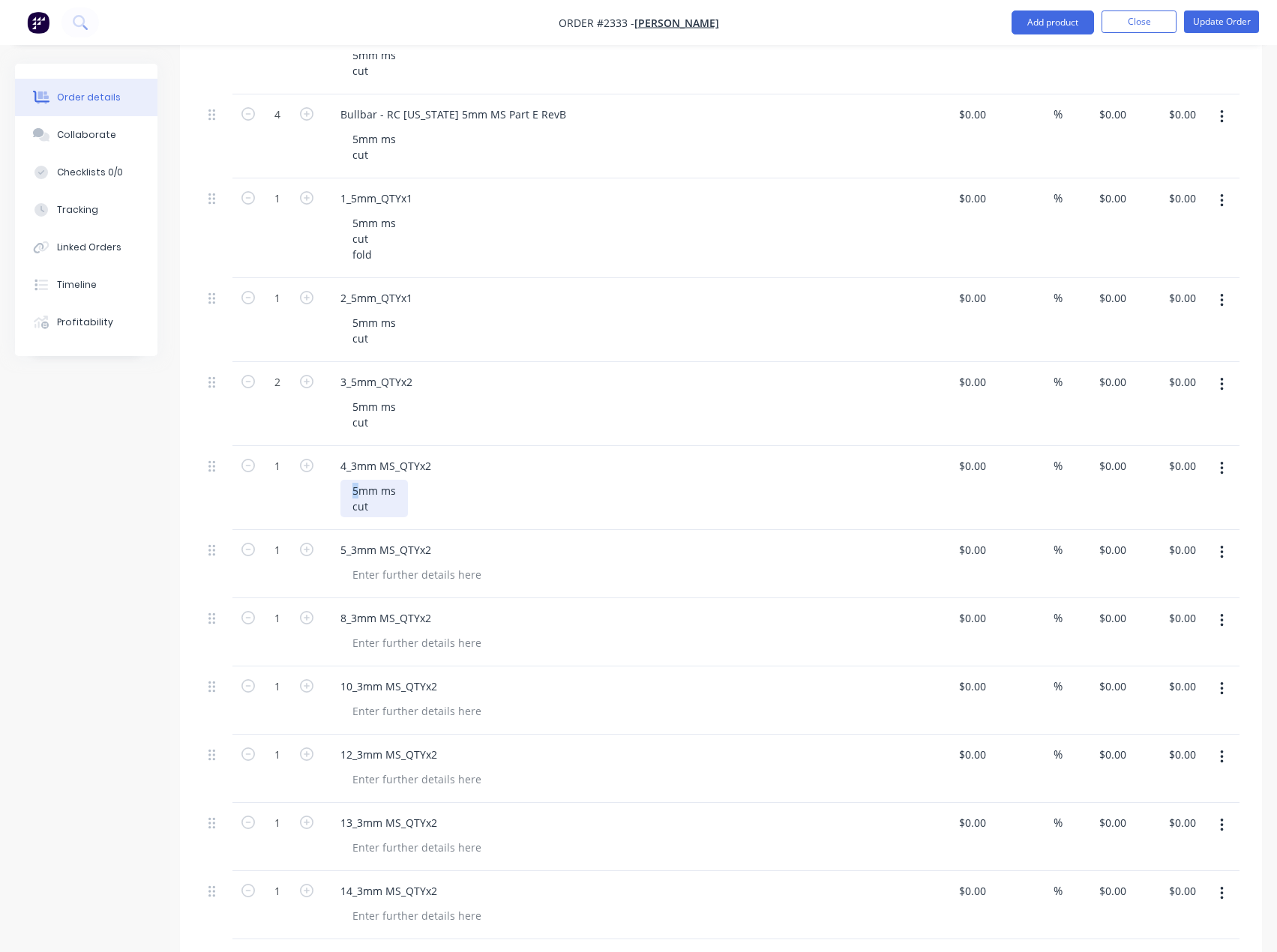
drag, startPoint x: 358, startPoint y: 489, endPoint x: 336, endPoint y: 501, distance: 25.1
click at [336, 500] on div "4_3mm MS_QTYx2 5mm ms cut" at bounding box center [623, 488] width 600 height 84
click at [362, 493] on div "5mm ms cut" at bounding box center [374, 499] width 67 height 38
click at [351, 494] on div "5mm ms cut" at bounding box center [374, 499] width 67 height 38
click at [375, 515] on div "3mm ms cut" at bounding box center [374, 499] width 67 height 38
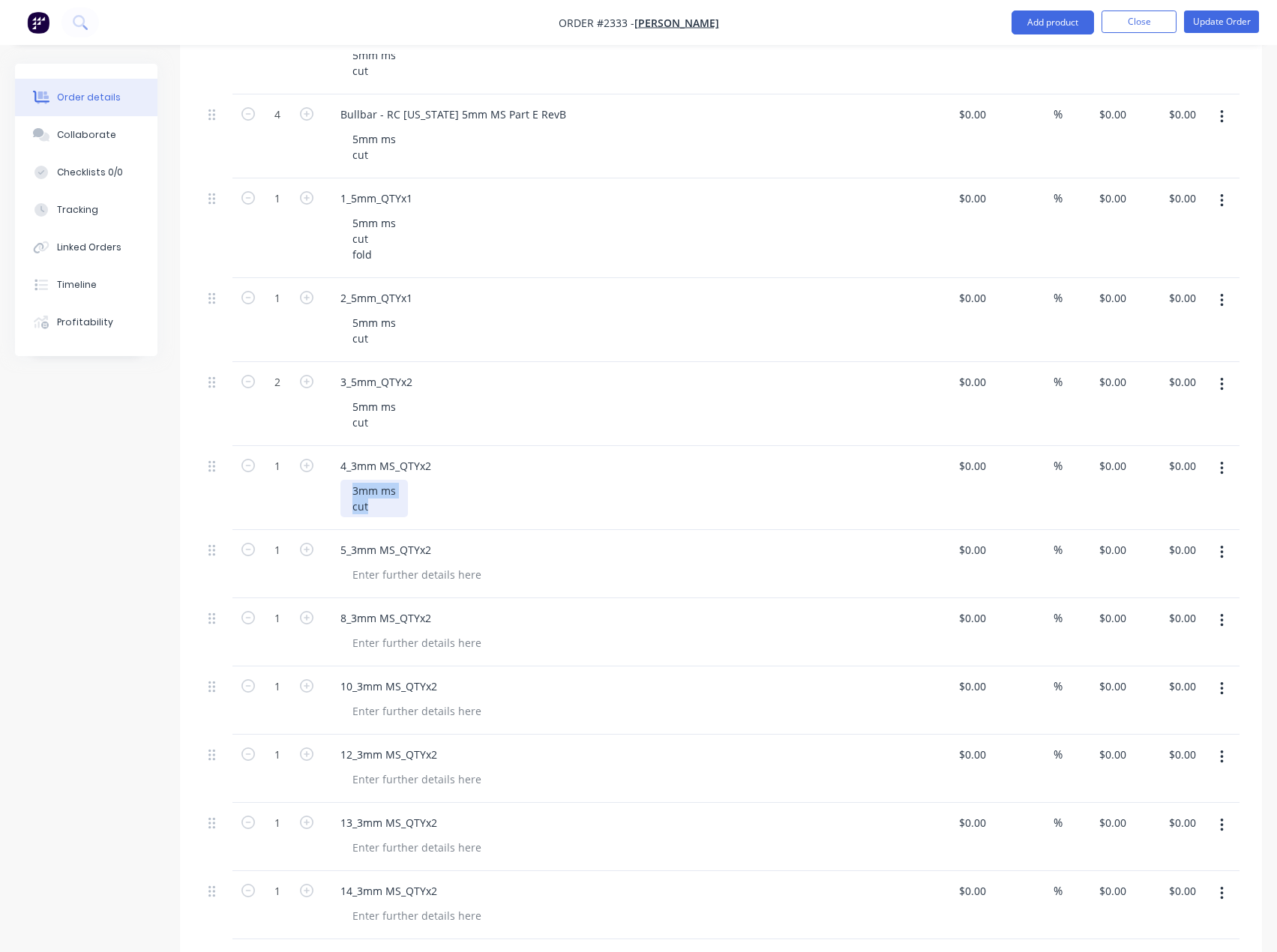
drag, startPoint x: 378, startPoint y: 513, endPoint x: 347, endPoint y: 489, distance: 39.2
click at [347, 489] on div "3mm ms cut" at bounding box center [374, 499] width 67 height 38
copy div "3mm ms cut"
click at [385, 574] on div at bounding box center [417, 574] width 153 height 21
paste div
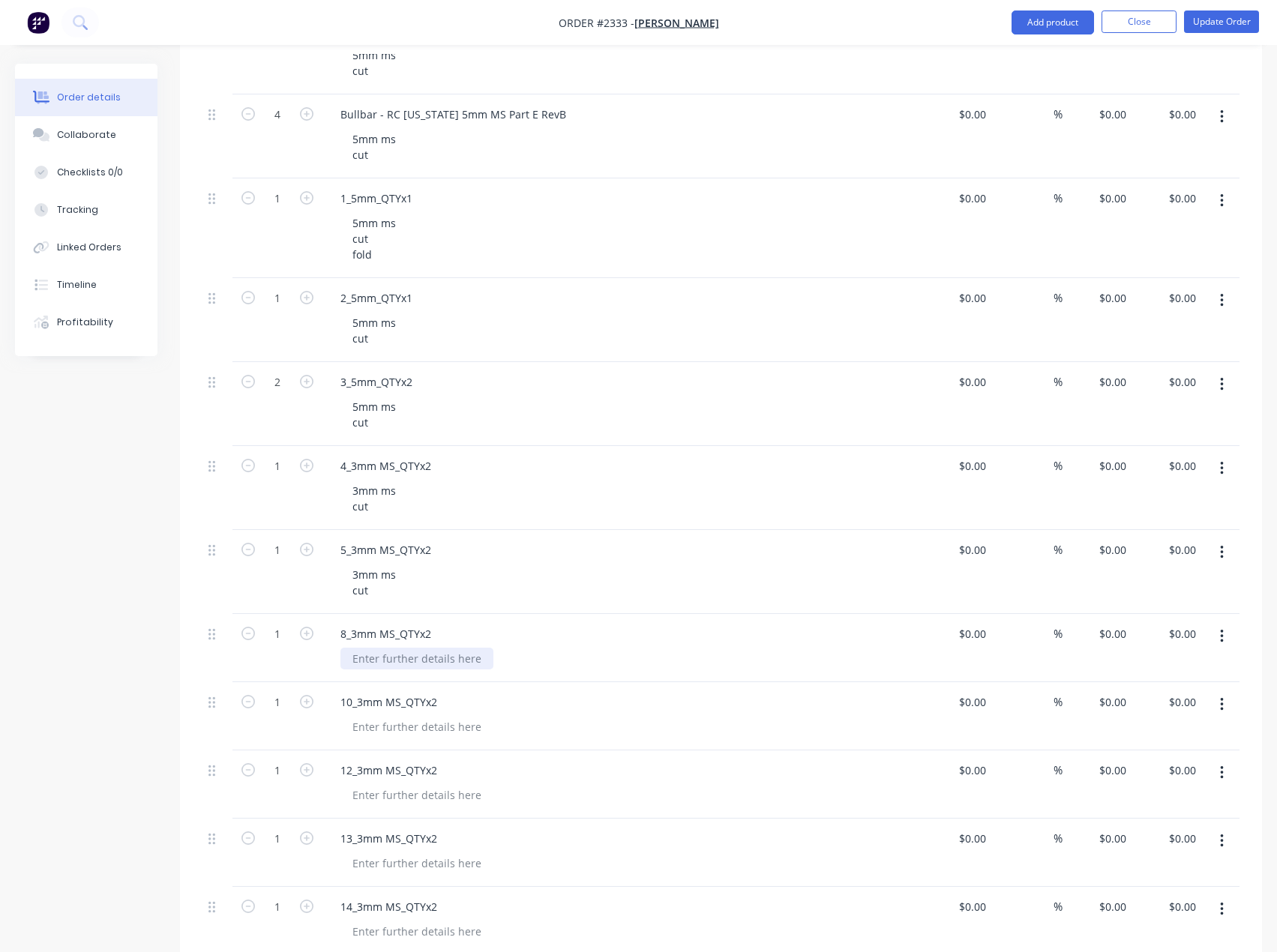
click at [414, 666] on div at bounding box center [417, 658] width 153 height 21
paste div
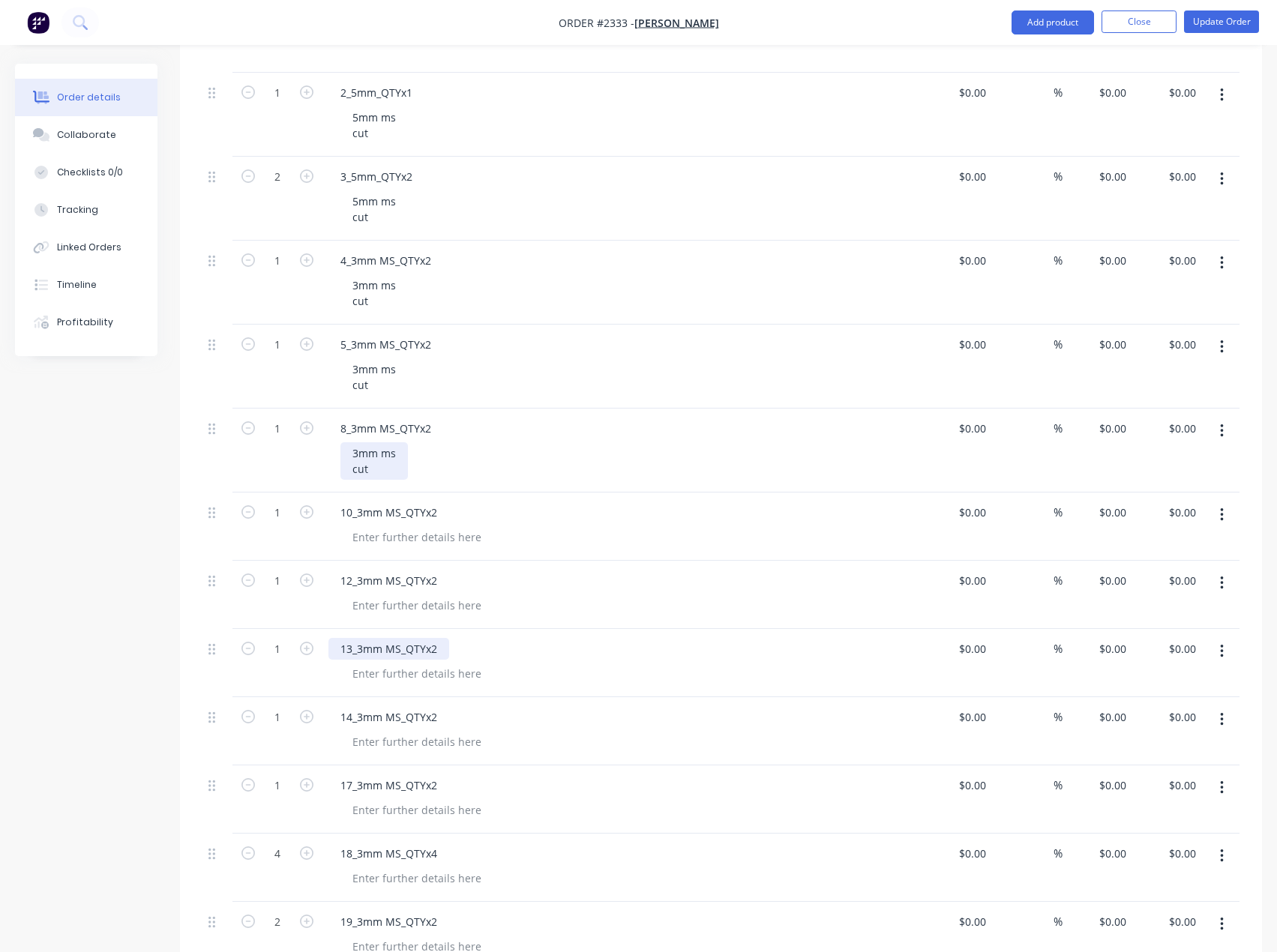
scroll to position [1207, 0]
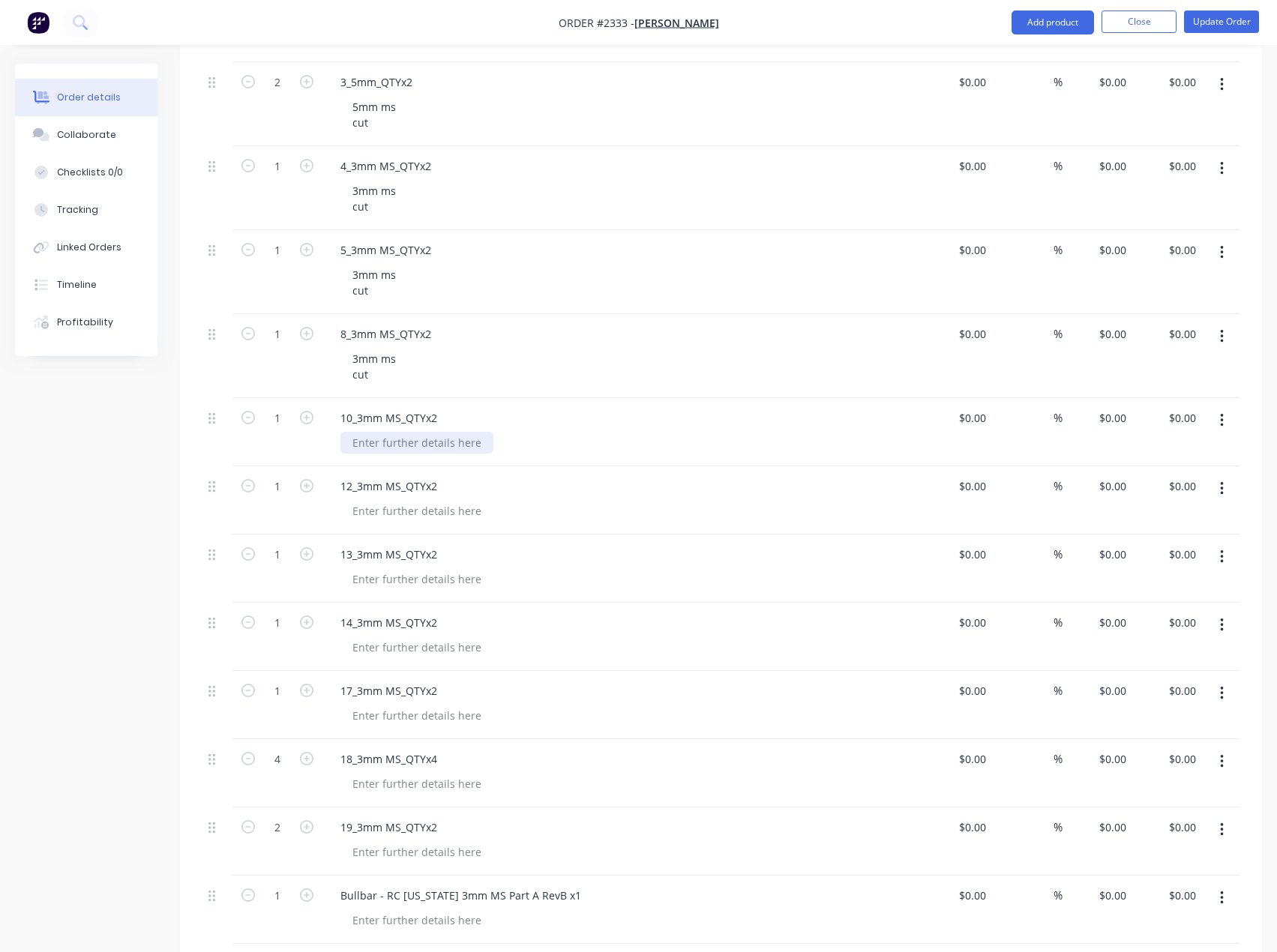
drag, startPoint x: 390, startPoint y: 445, endPoint x: 390, endPoint y: 467, distance: 22.0
click at [390, 445] on div at bounding box center [417, 442] width 153 height 21
paste div
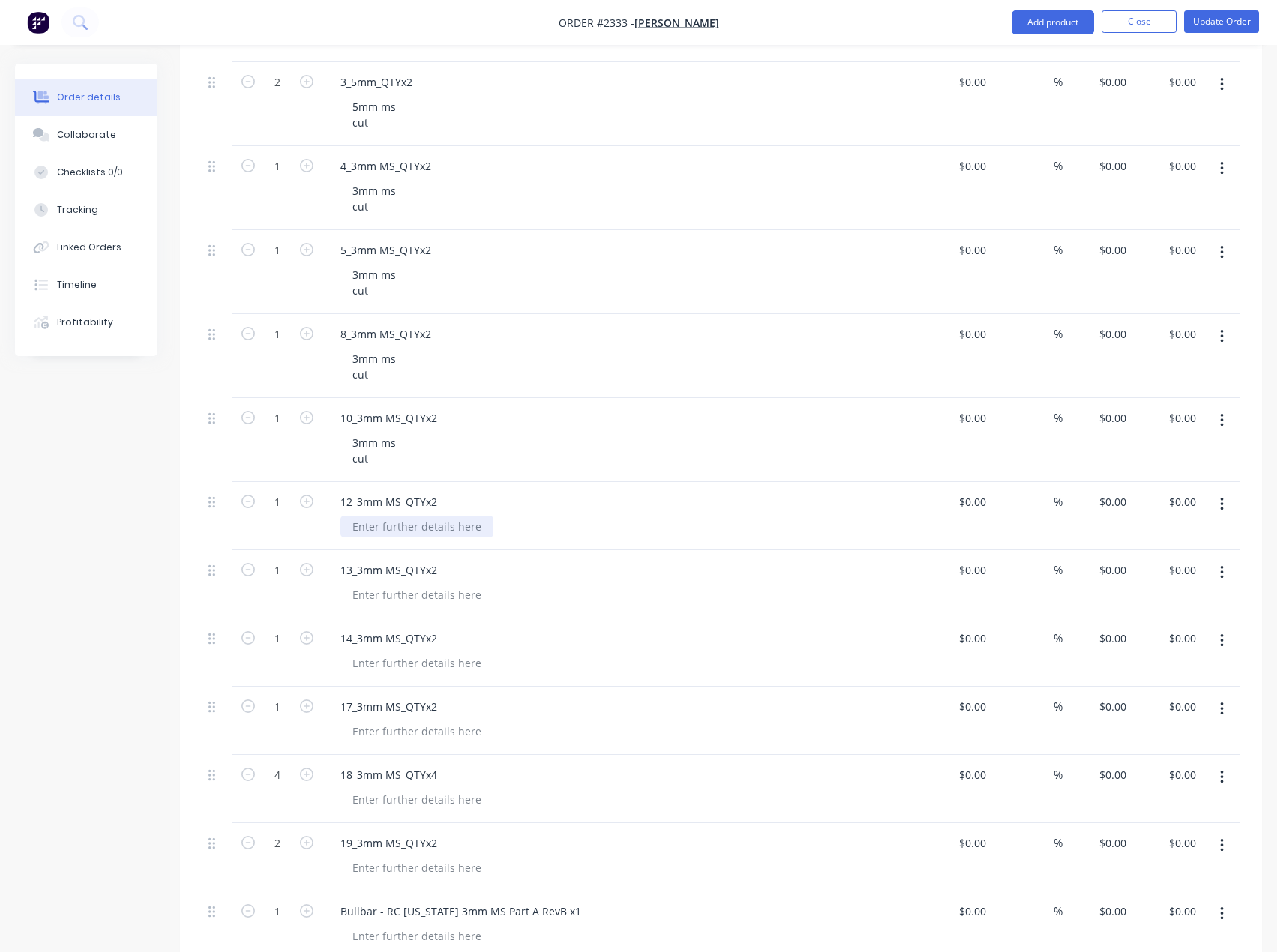
click at [390, 520] on div at bounding box center [417, 526] width 153 height 21
paste div
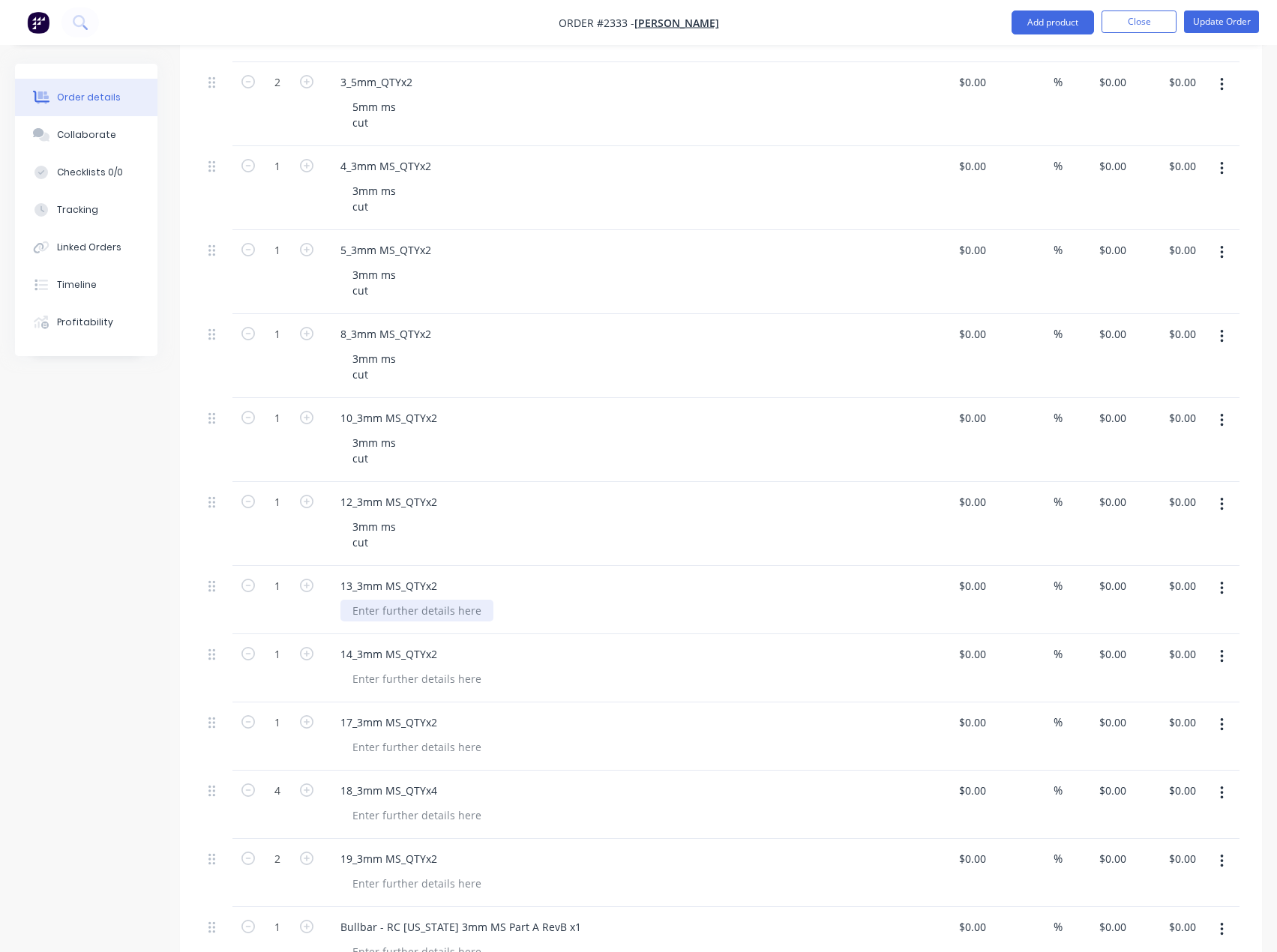
click at [401, 606] on div at bounding box center [417, 611] width 153 height 21
paste div
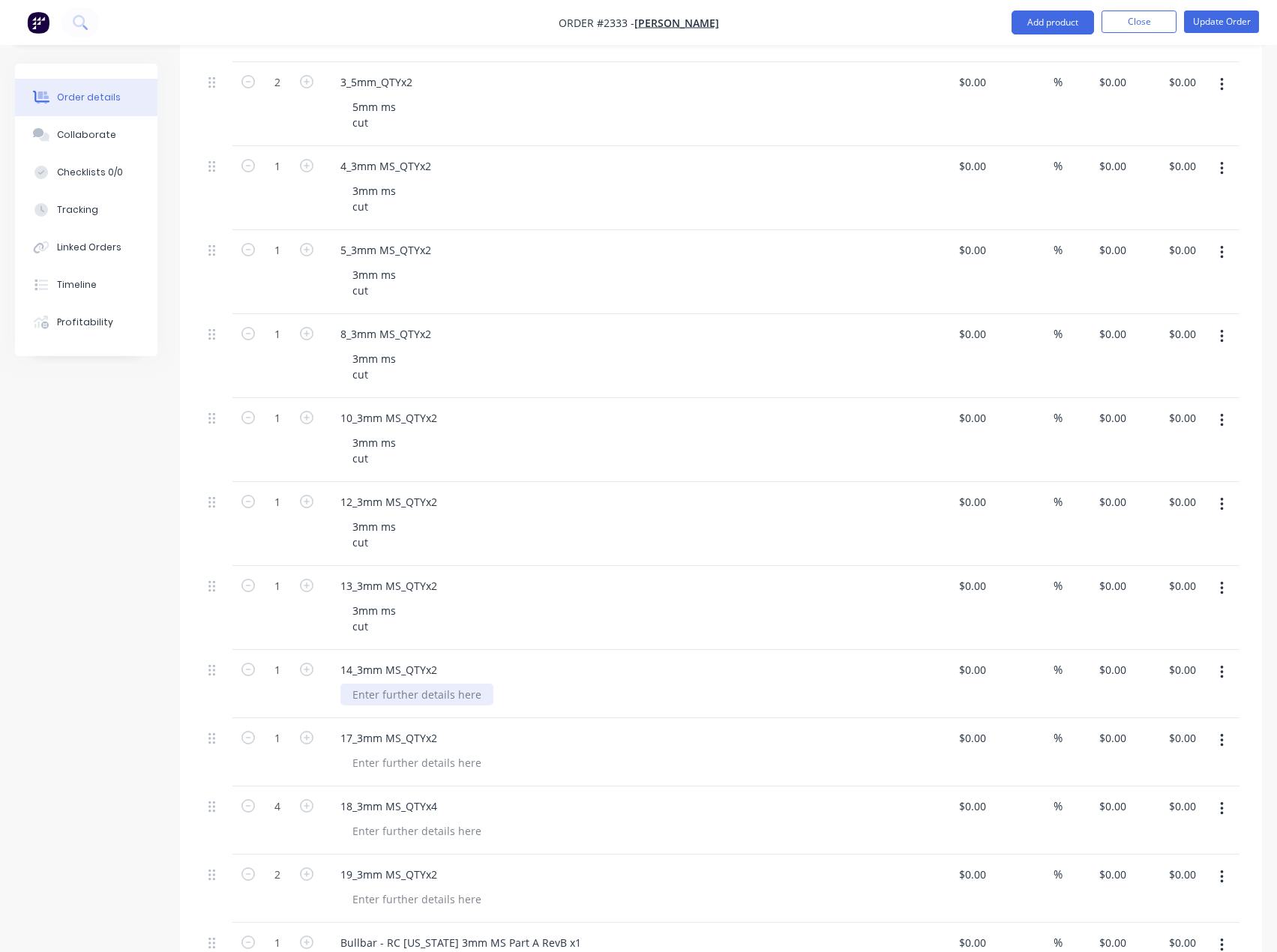
click at [400, 697] on div at bounding box center [417, 694] width 153 height 21
paste div
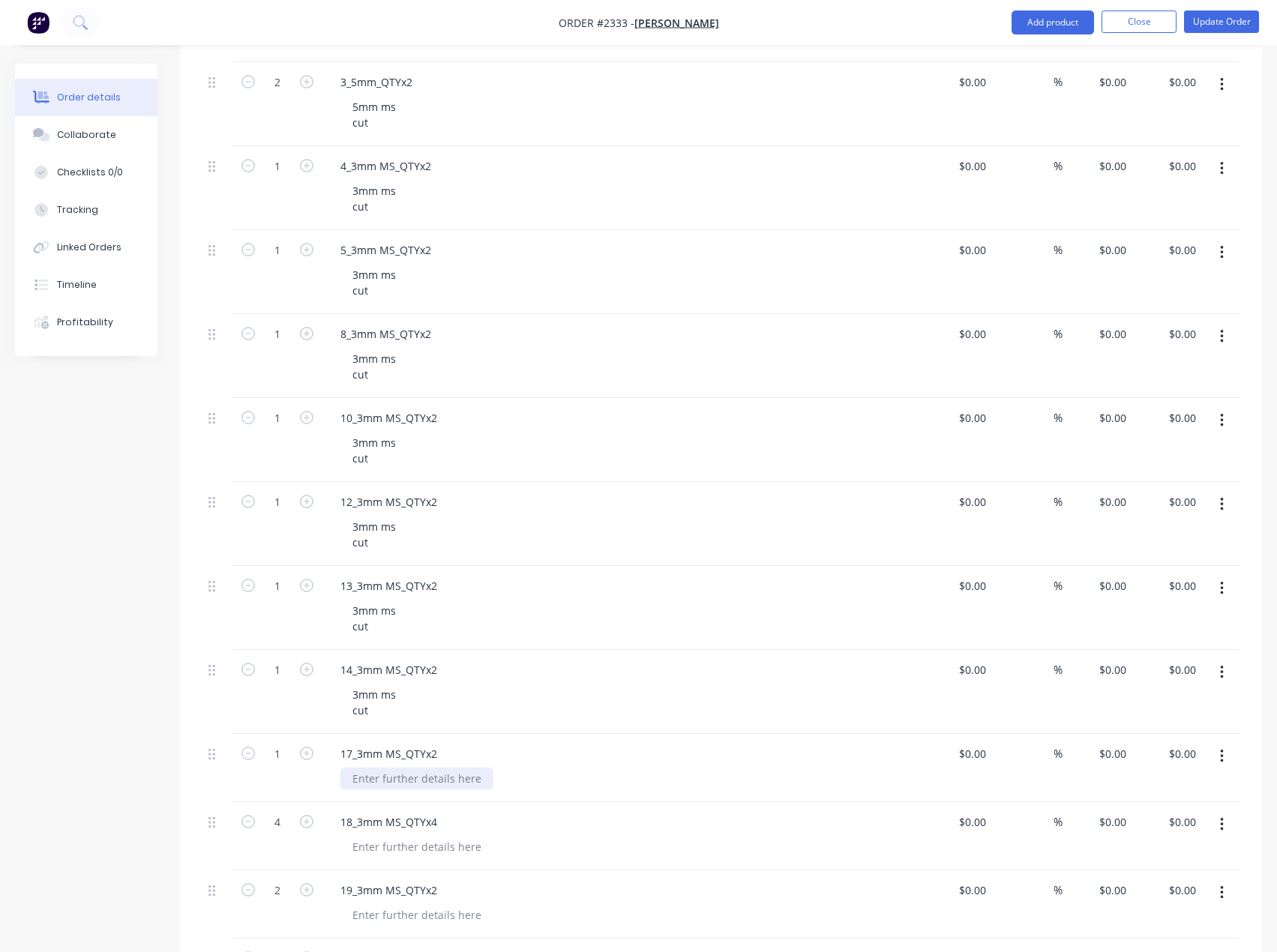
click at [393, 786] on div at bounding box center [417, 778] width 153 height 21
paste div
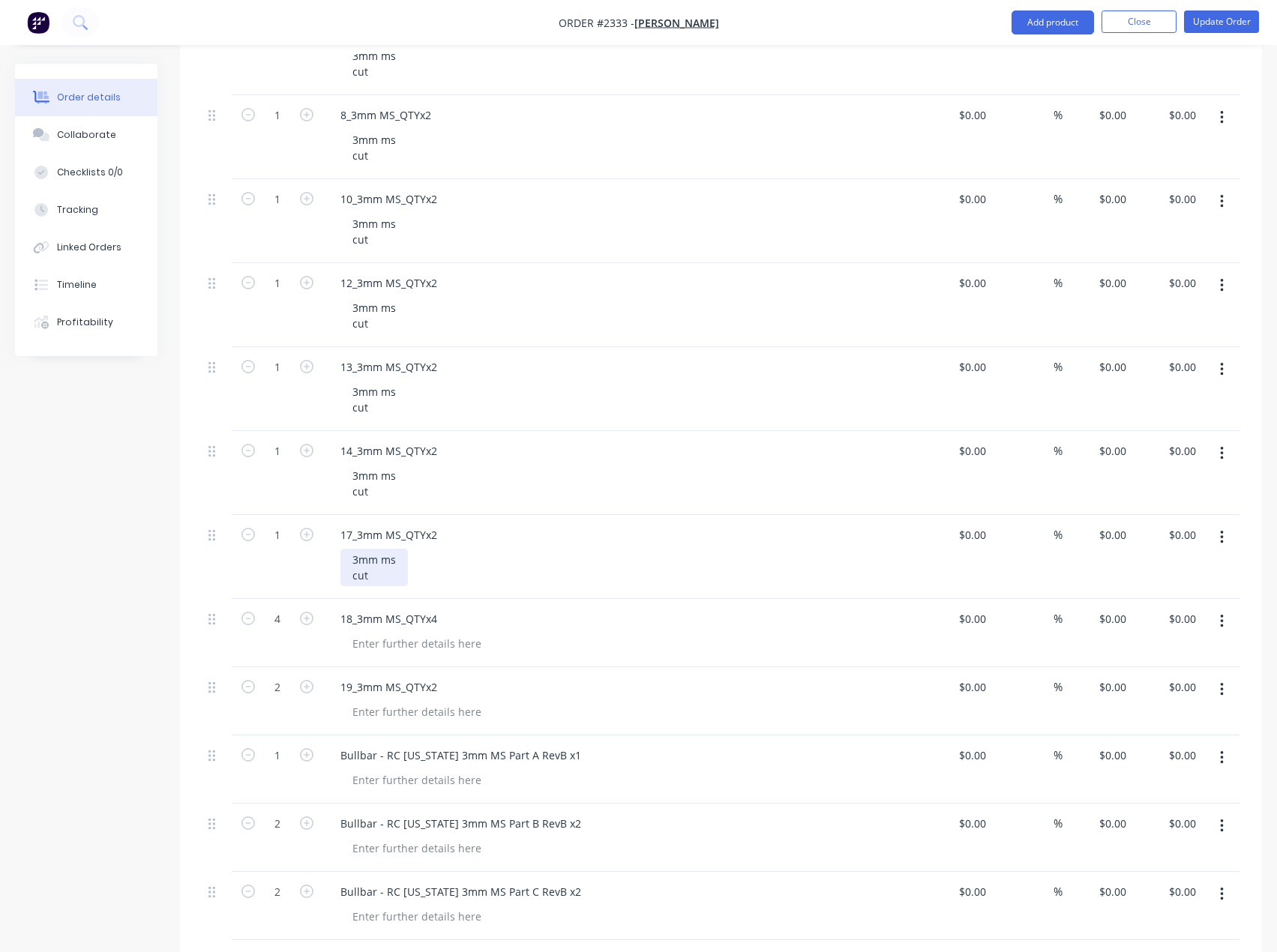
scroll to position [1508, 0]
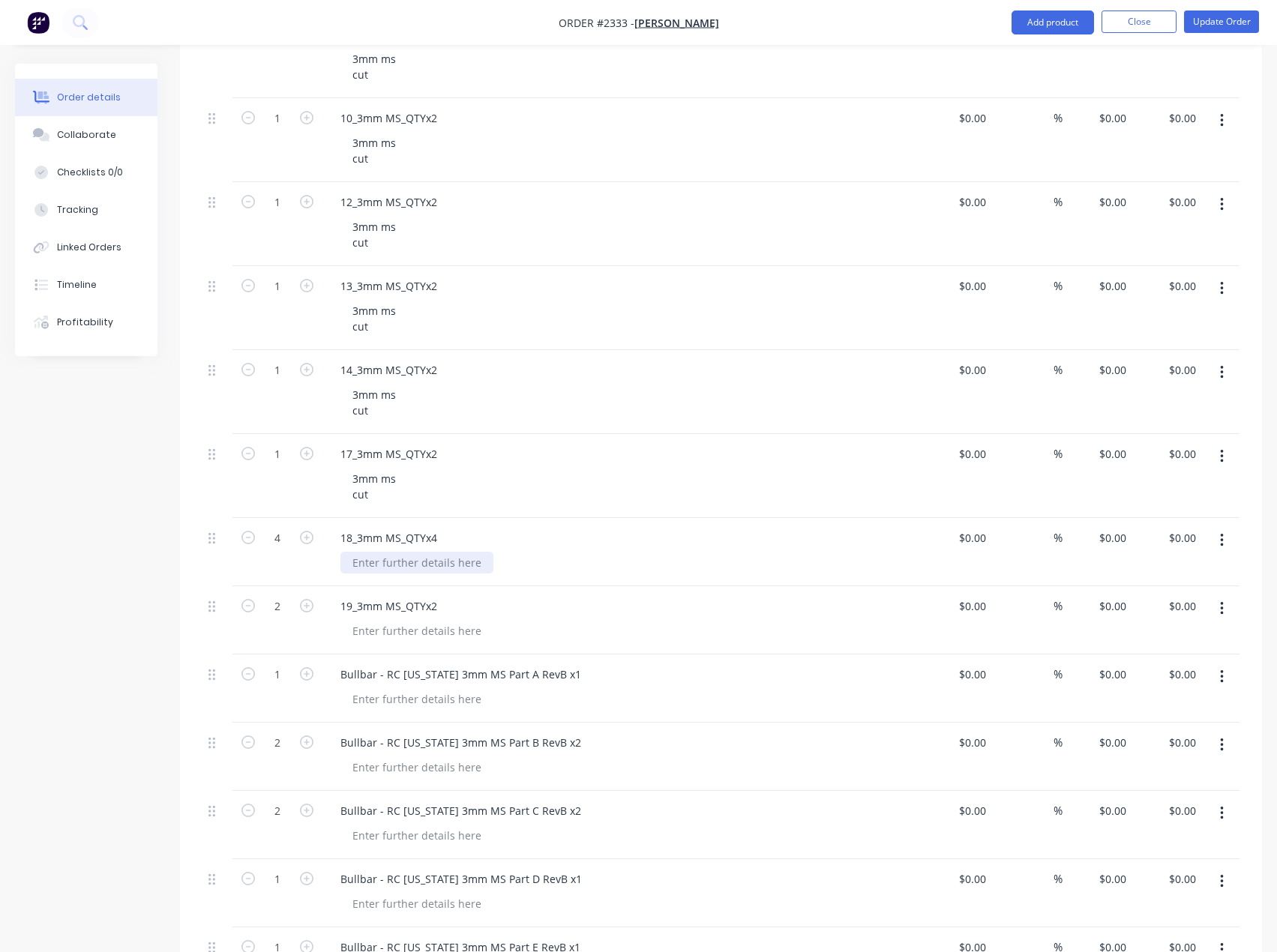
click at [378, 562] on div at bounding box center [417, 562] width 153 height 21
paste div
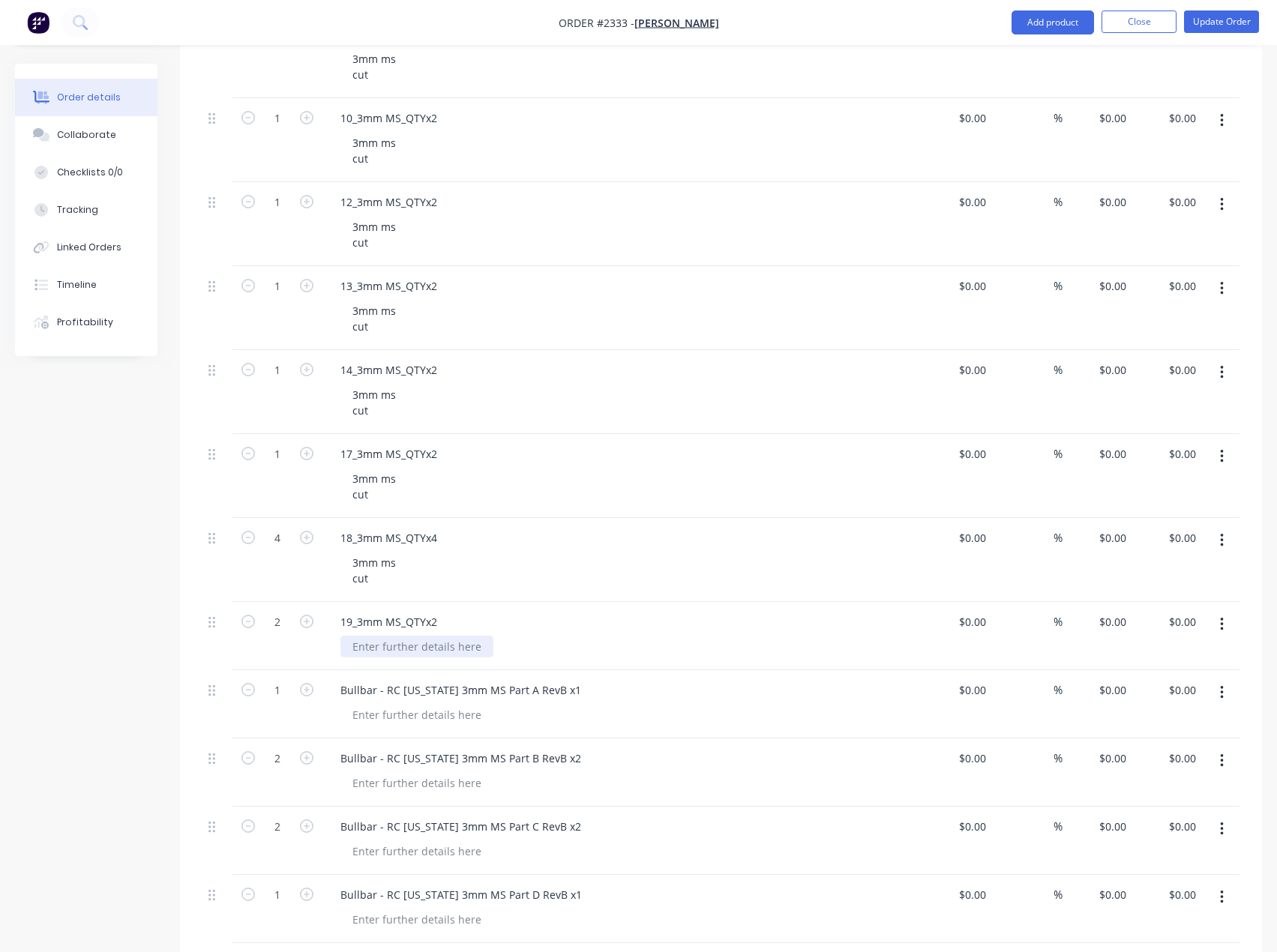
click at [379, 642] on div at bounding box center [417, 646] width 153 height 21
paste div
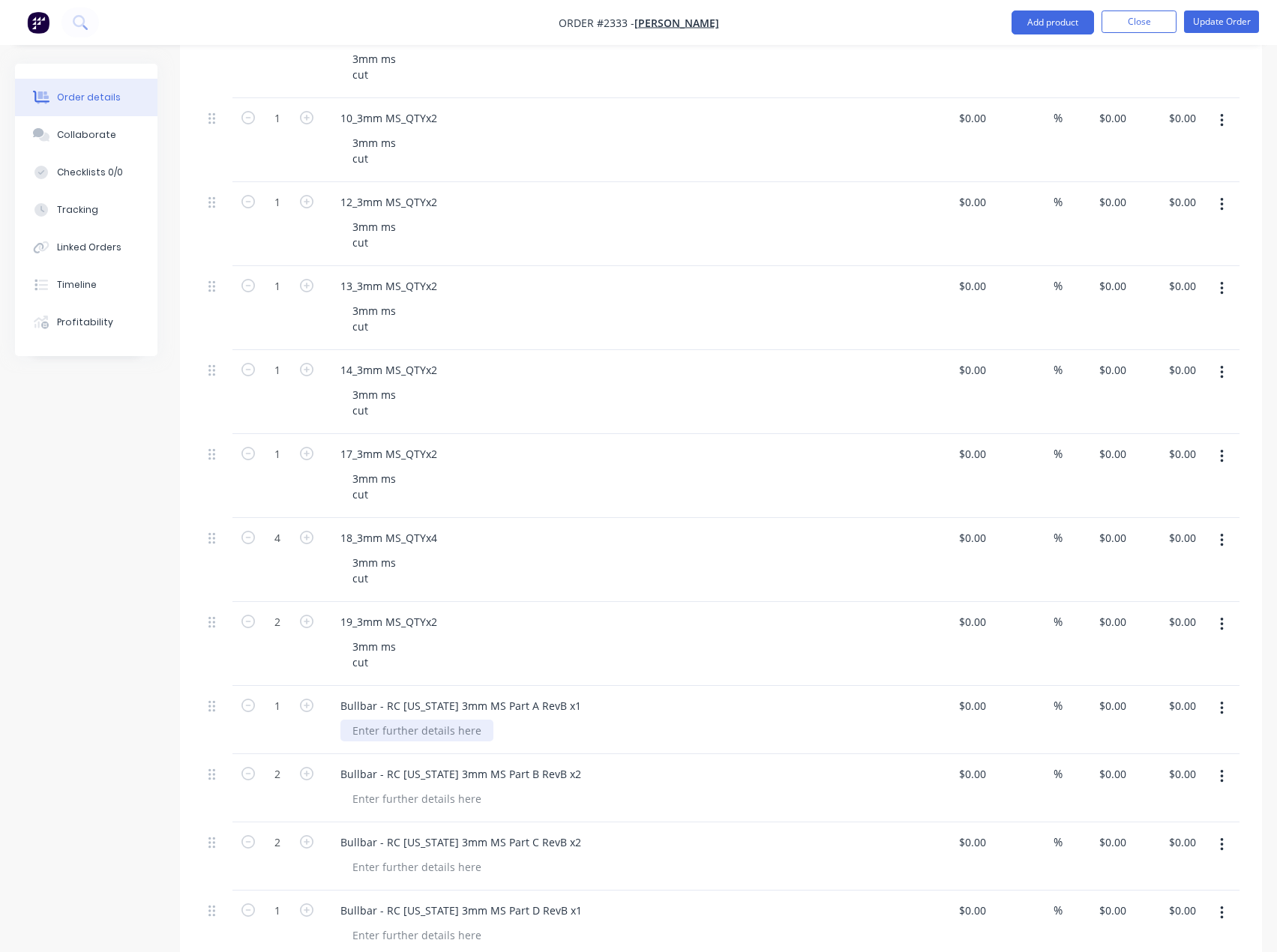
click at [390, 738] on div at bounding box center [417, 730] width 153 height 21
paste div
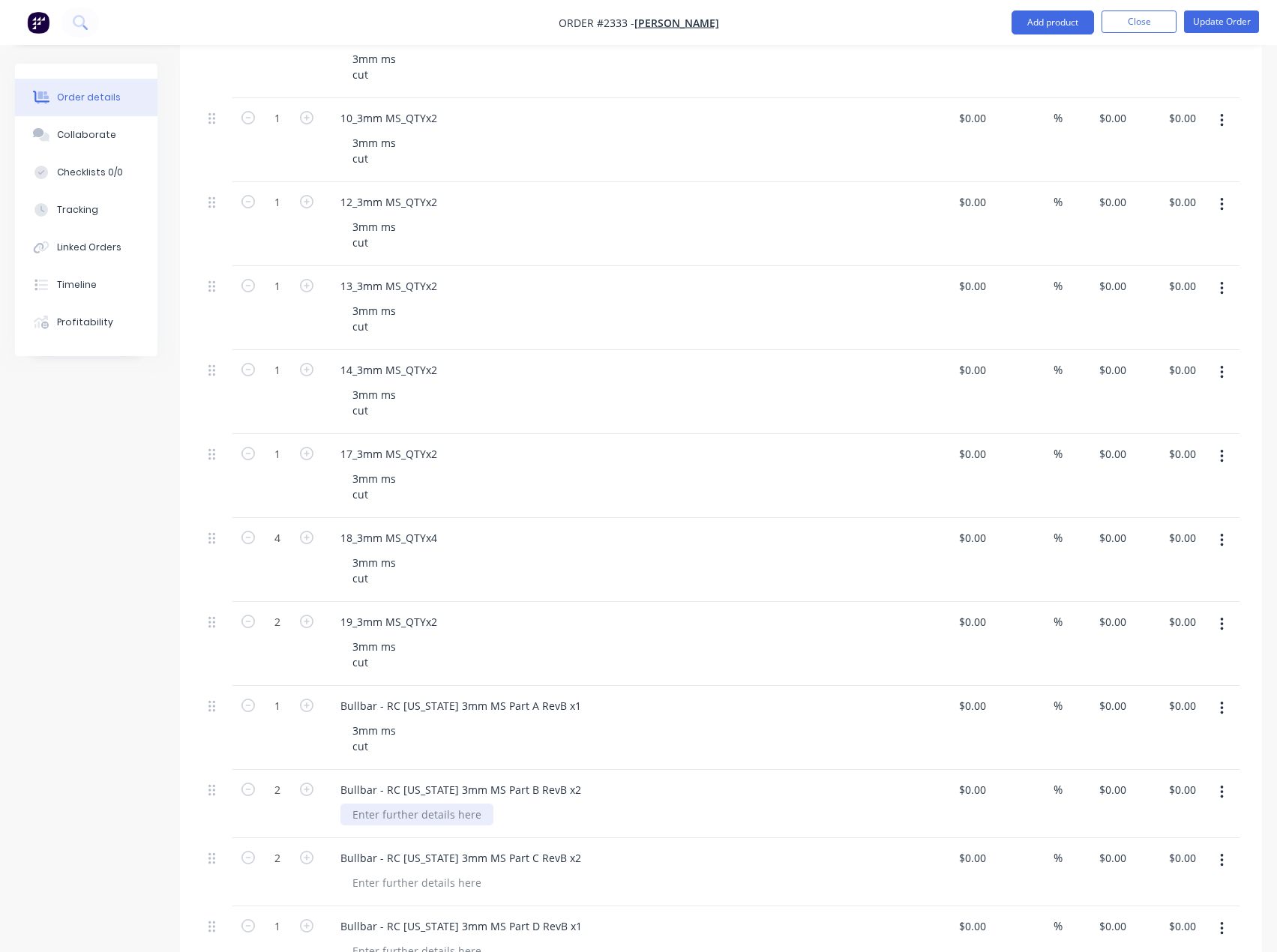
click at [393, 813] on div at bounding box center [417, 814] width 153 height 21
paste div
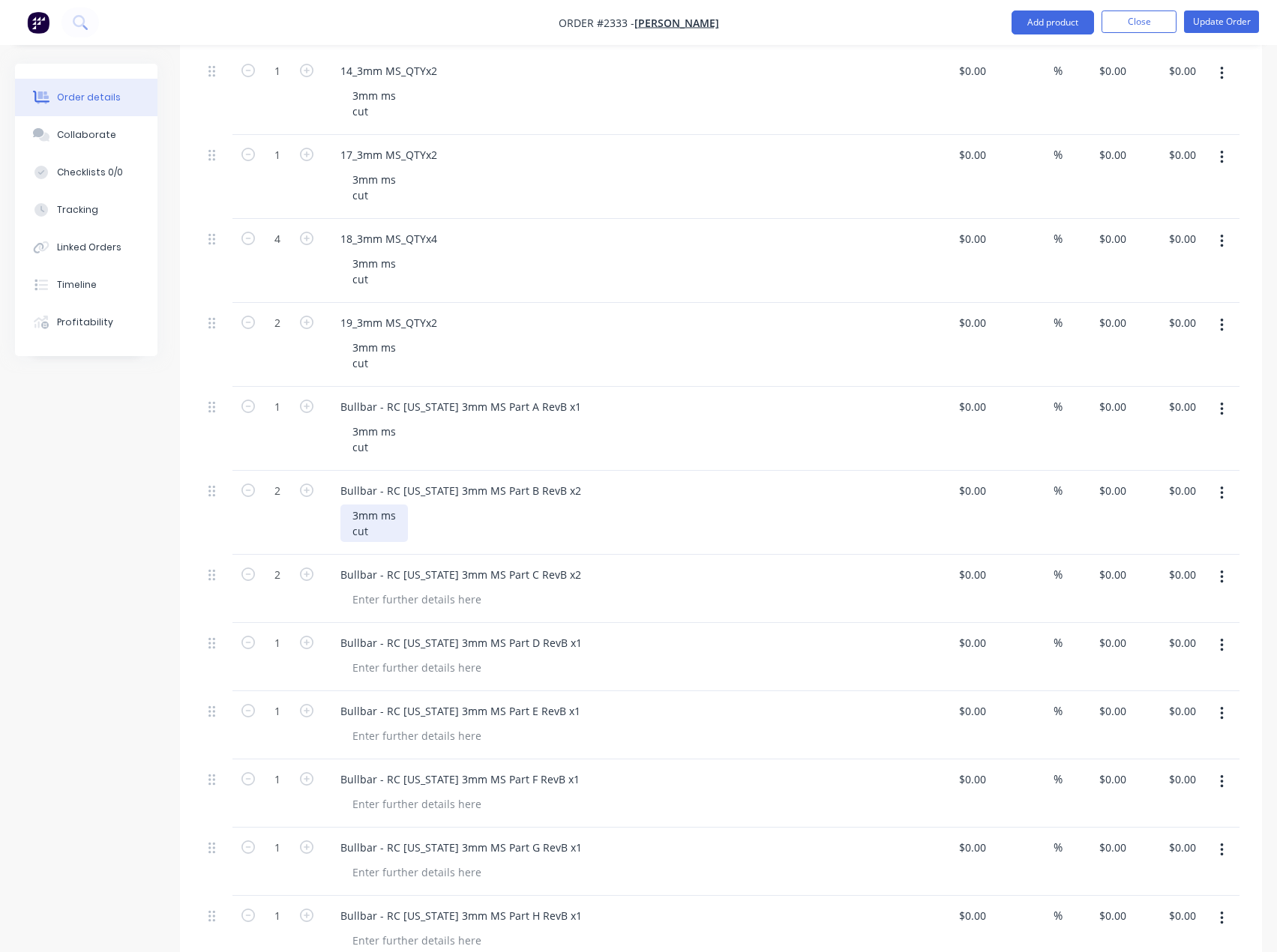
scroll to position [1807, 0]
click at [389, 598] on div at bounding box center [417, 599] width 153 height 21
paste div
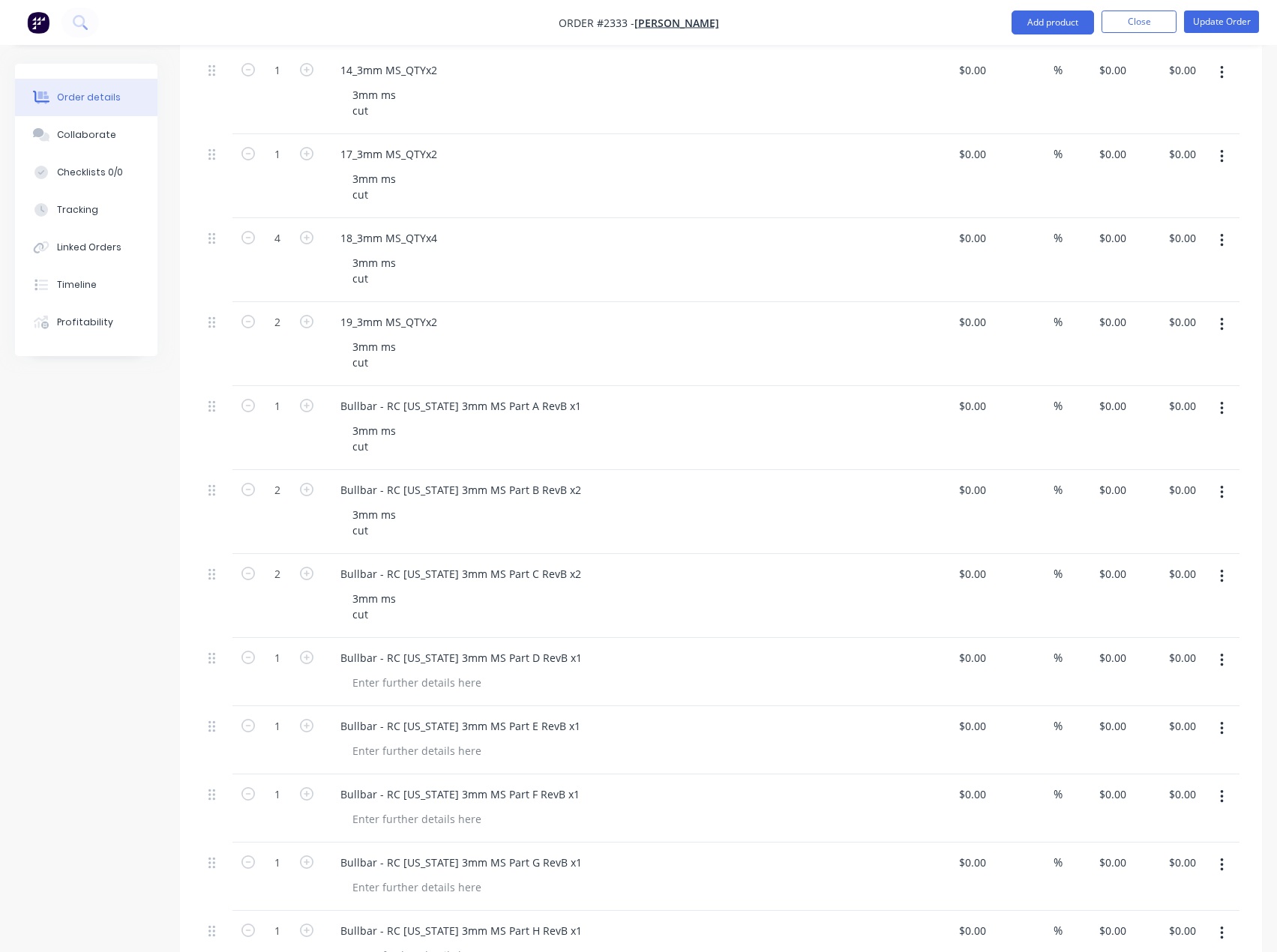
click at [396, 694] on div "Bullbar - RC Colorado 3mm MS Part D RevB x1" at bounding box center [623, 672] width 600 height 68
click at [396, 688] on div at bounding box center [417, 682] width 153 height 21
paste div
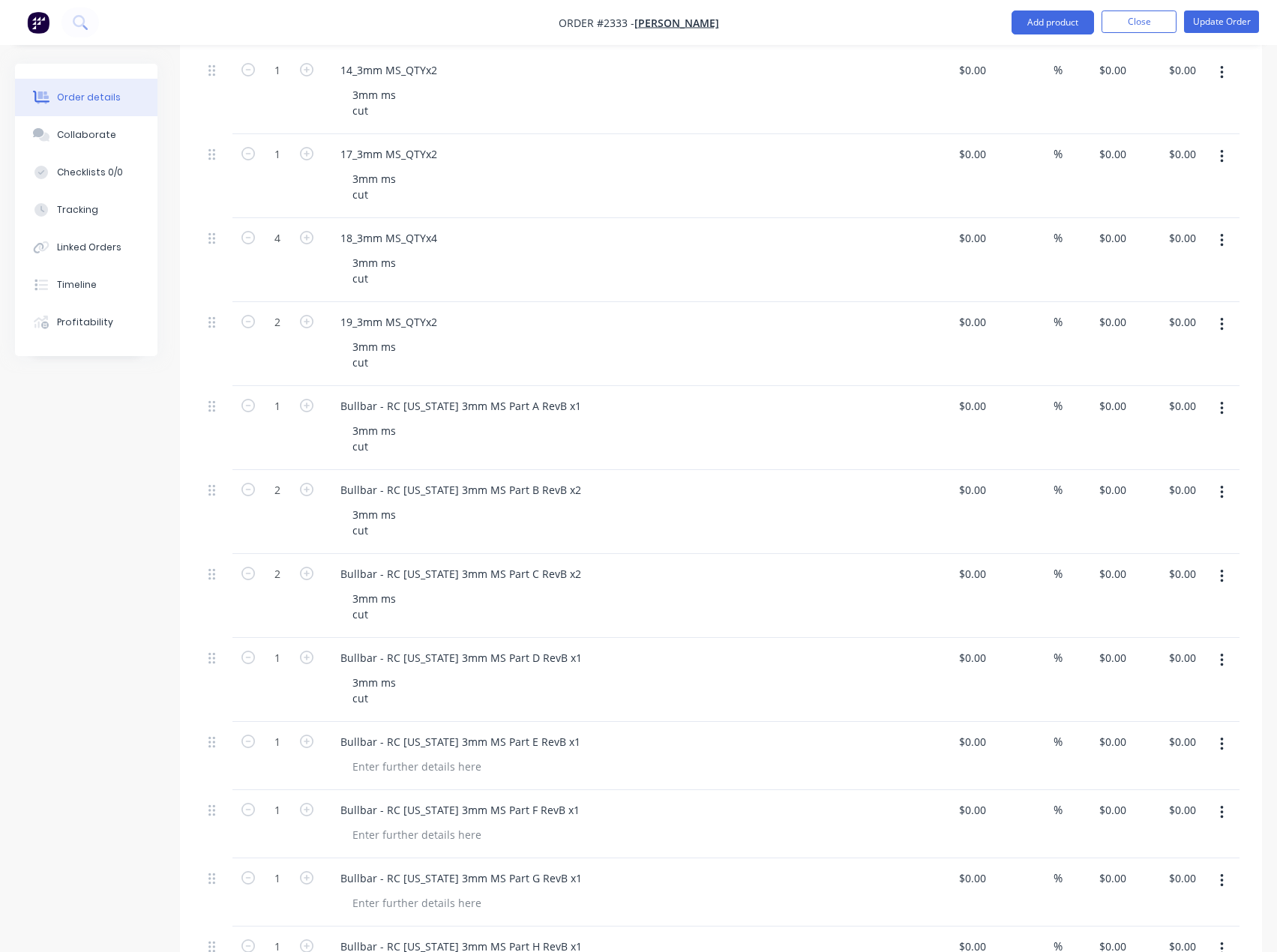
click at [402, 783] on div "Bullbar - RC Colorado 3mm MS Part E RevB x1" at bounding box center [623, 756] width 600 height 68
click at [401, 774] on div at bounding box center [417, 766] width 153 height 21
paste div
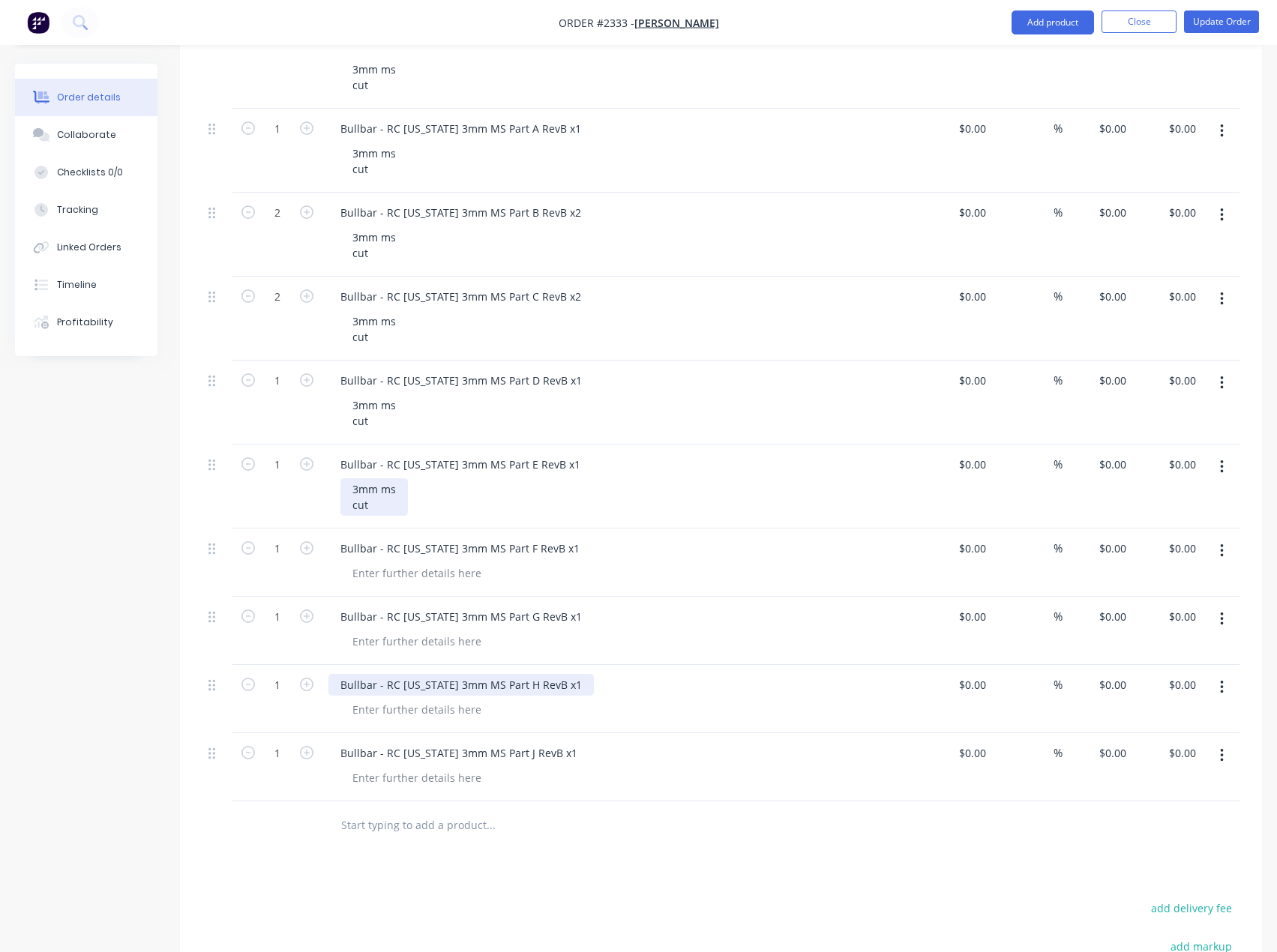
scroll to position [2182, 0]
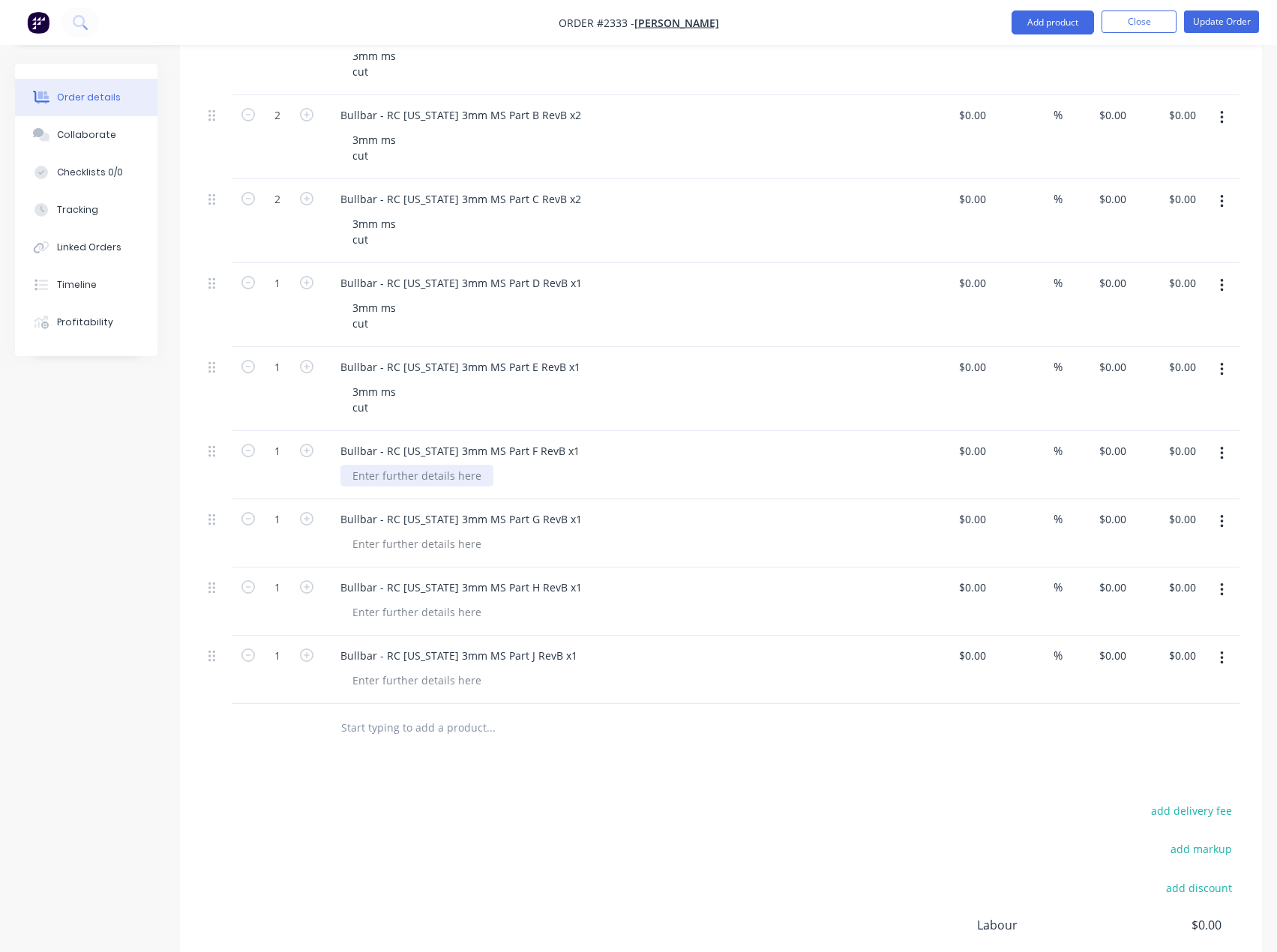
click at [392, 477] on div at bounding box center [417, 476] width 153 height 21
paste div
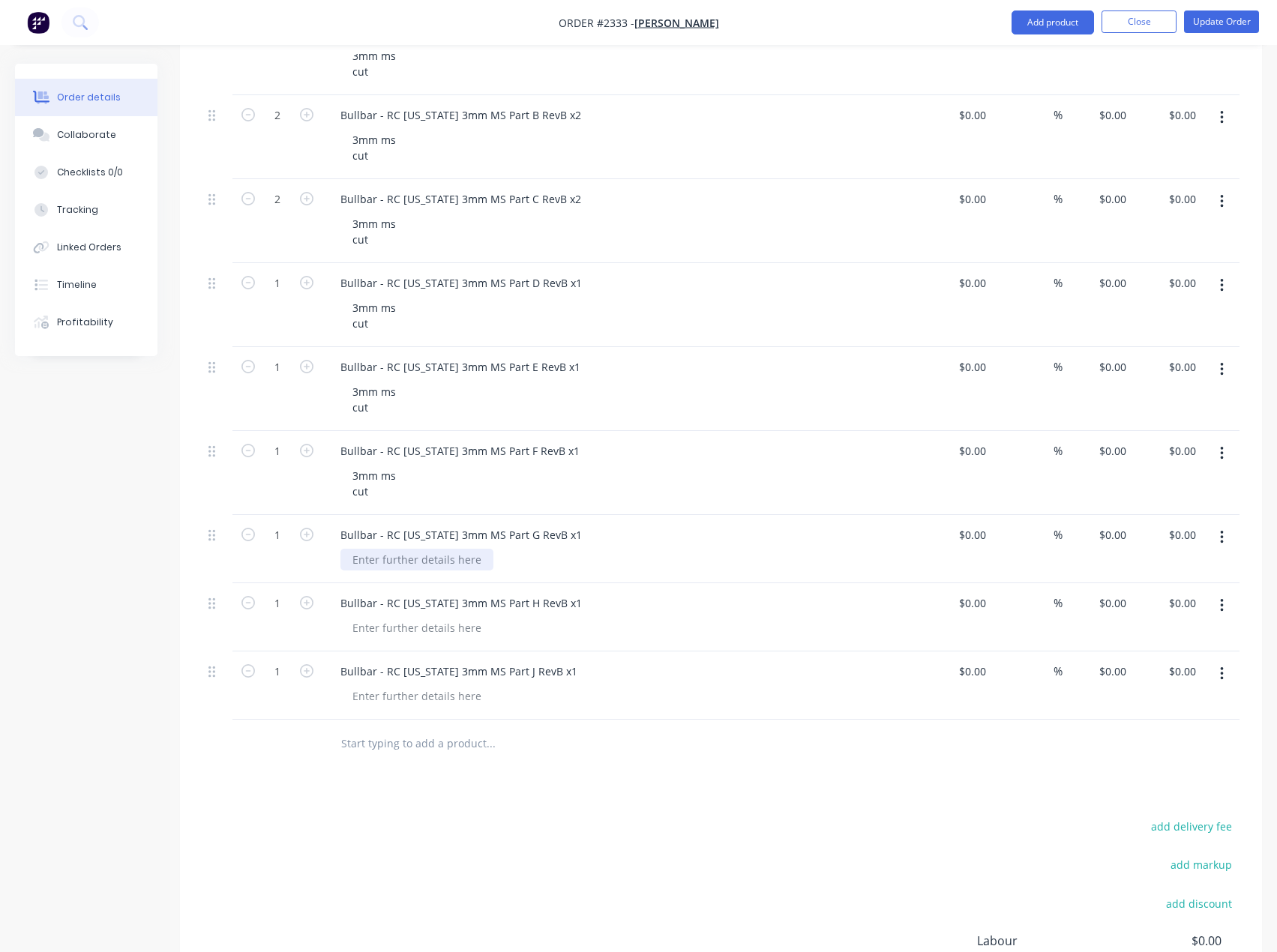
click at [393, 562] on div at bounding box center [417, 559] width 153 height 21
paste div
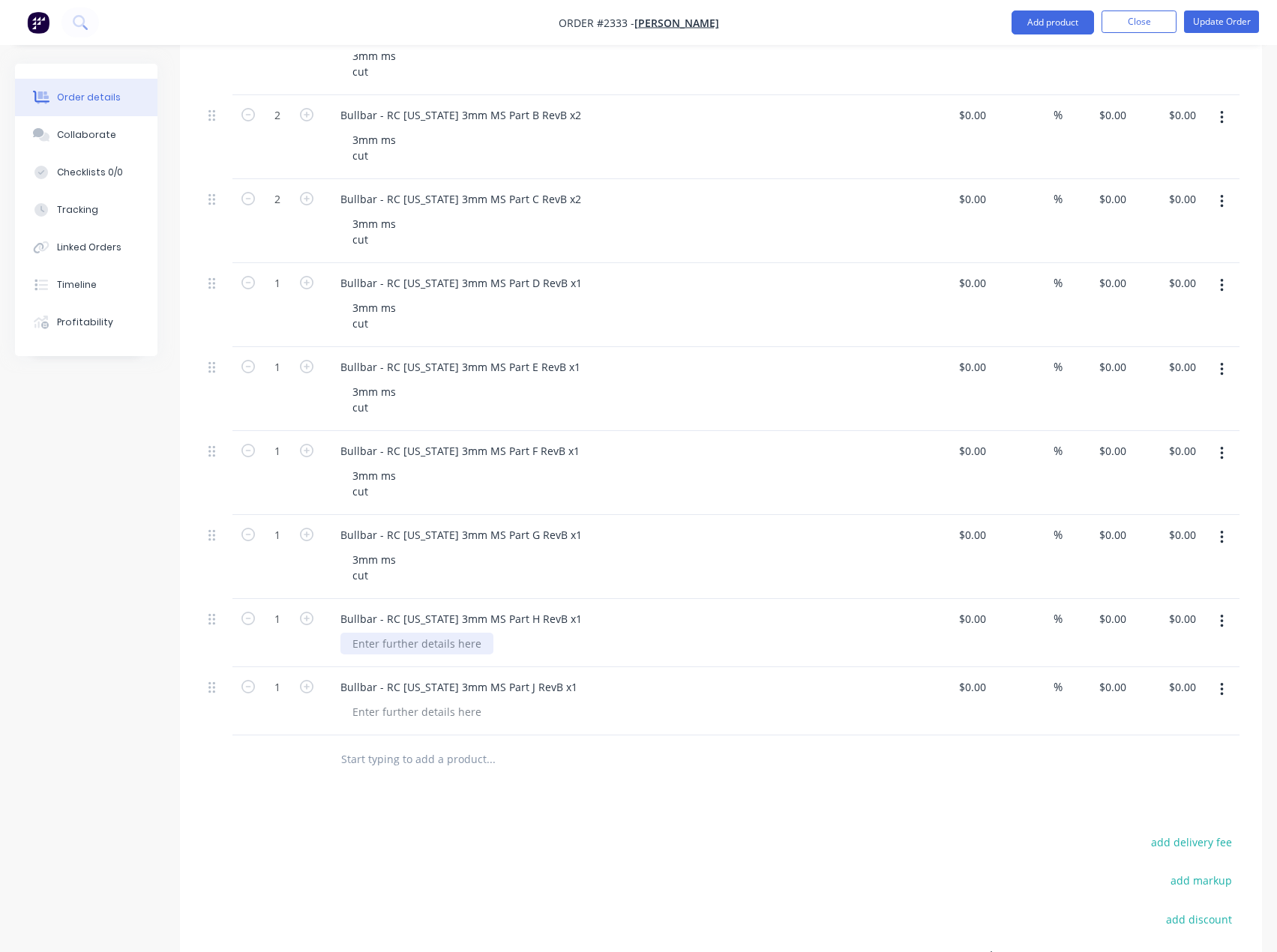
click at [399, 647] on div at bounding box center [417, 643] width 153 height 21
paste div
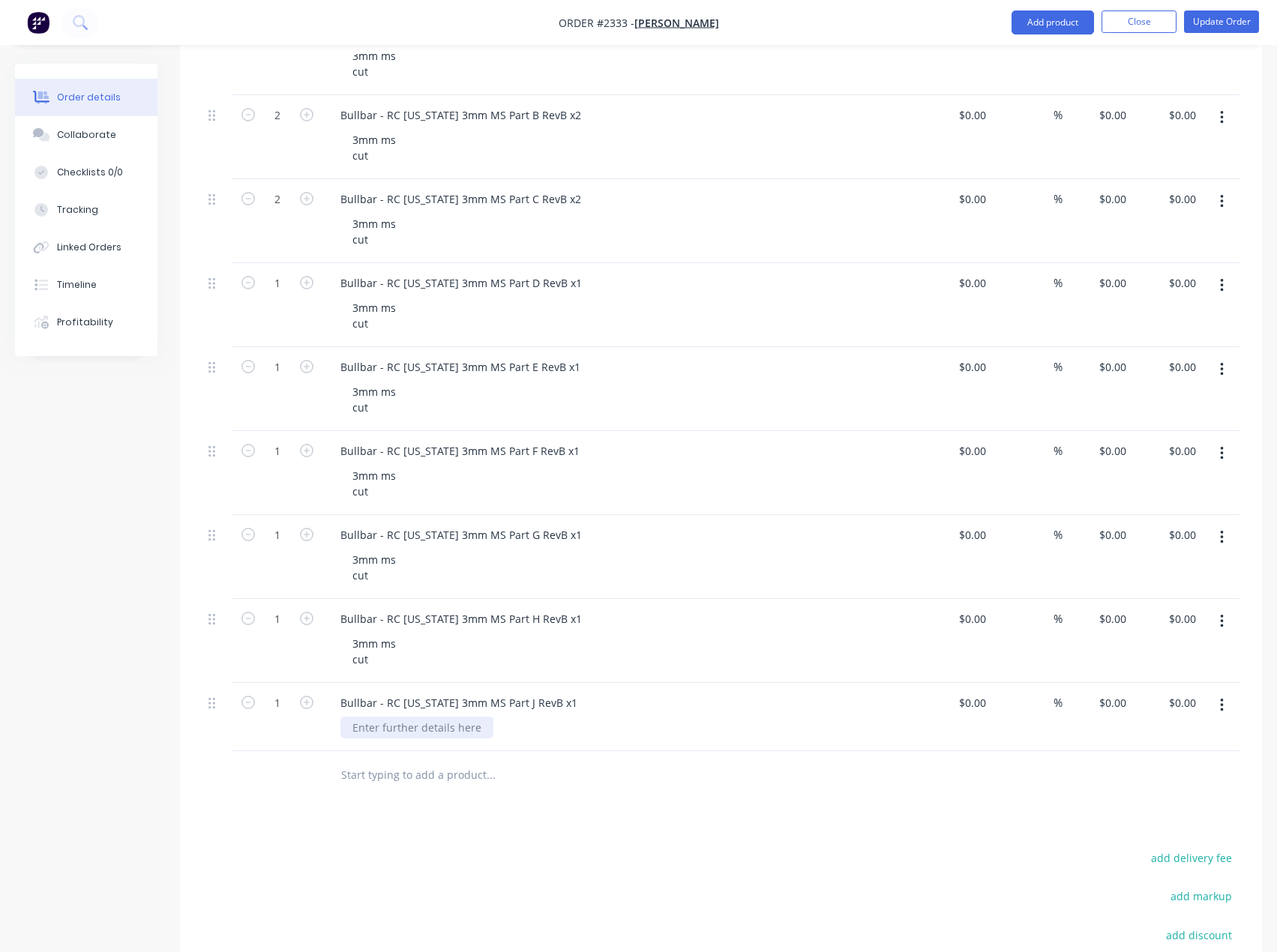
click at [391, 729] on div at bounding box center [417, 728] width 153 height 21
paste div
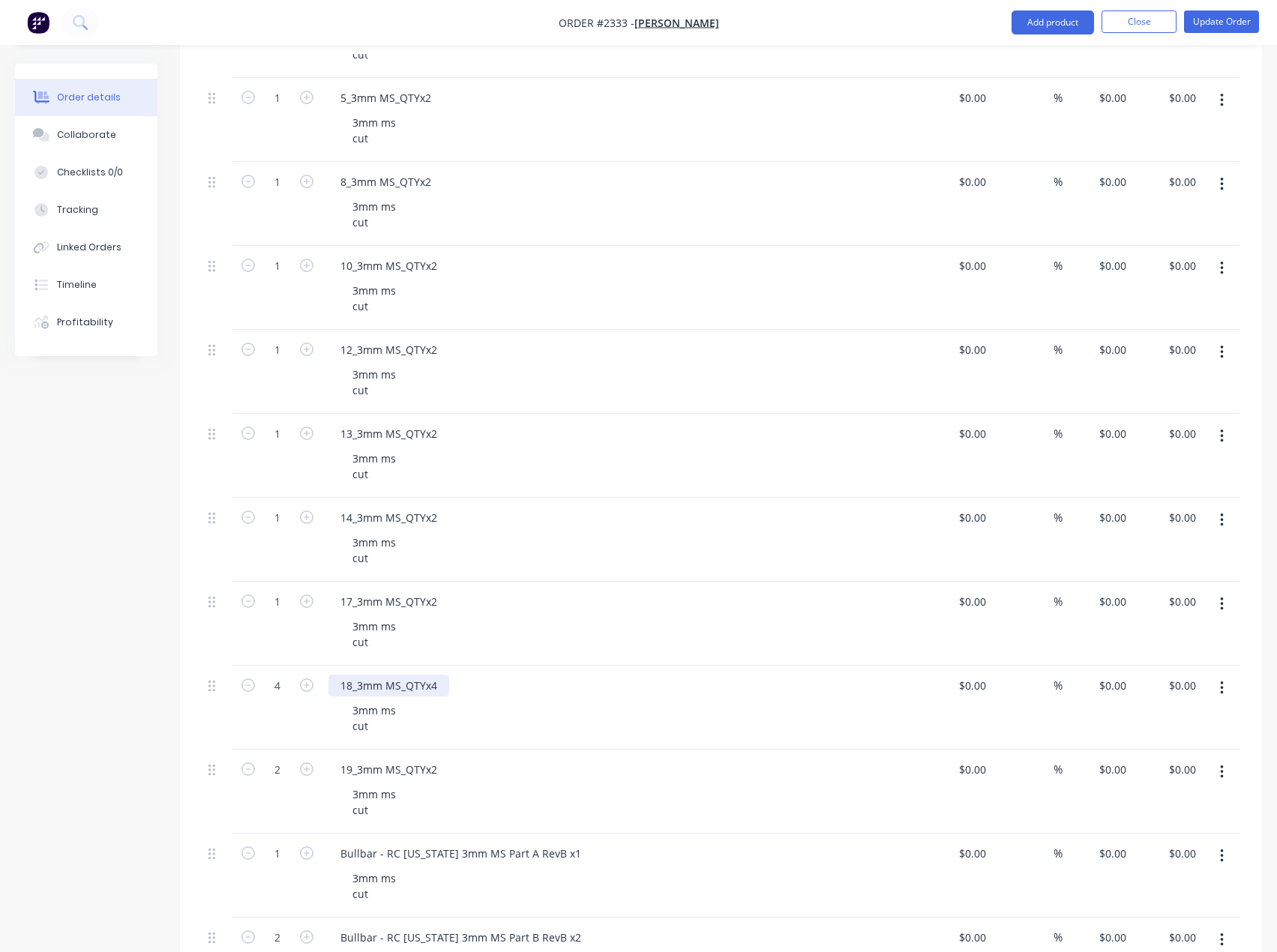
scroll to position [1357, 0]
click at [304, 600] on icon "button" at bounding box center [307, 604] width 14 height 14
type input "2"
click at [308, 519] on icon "button" at bounding box center [307, 519] width 14 height 14
type input "2"
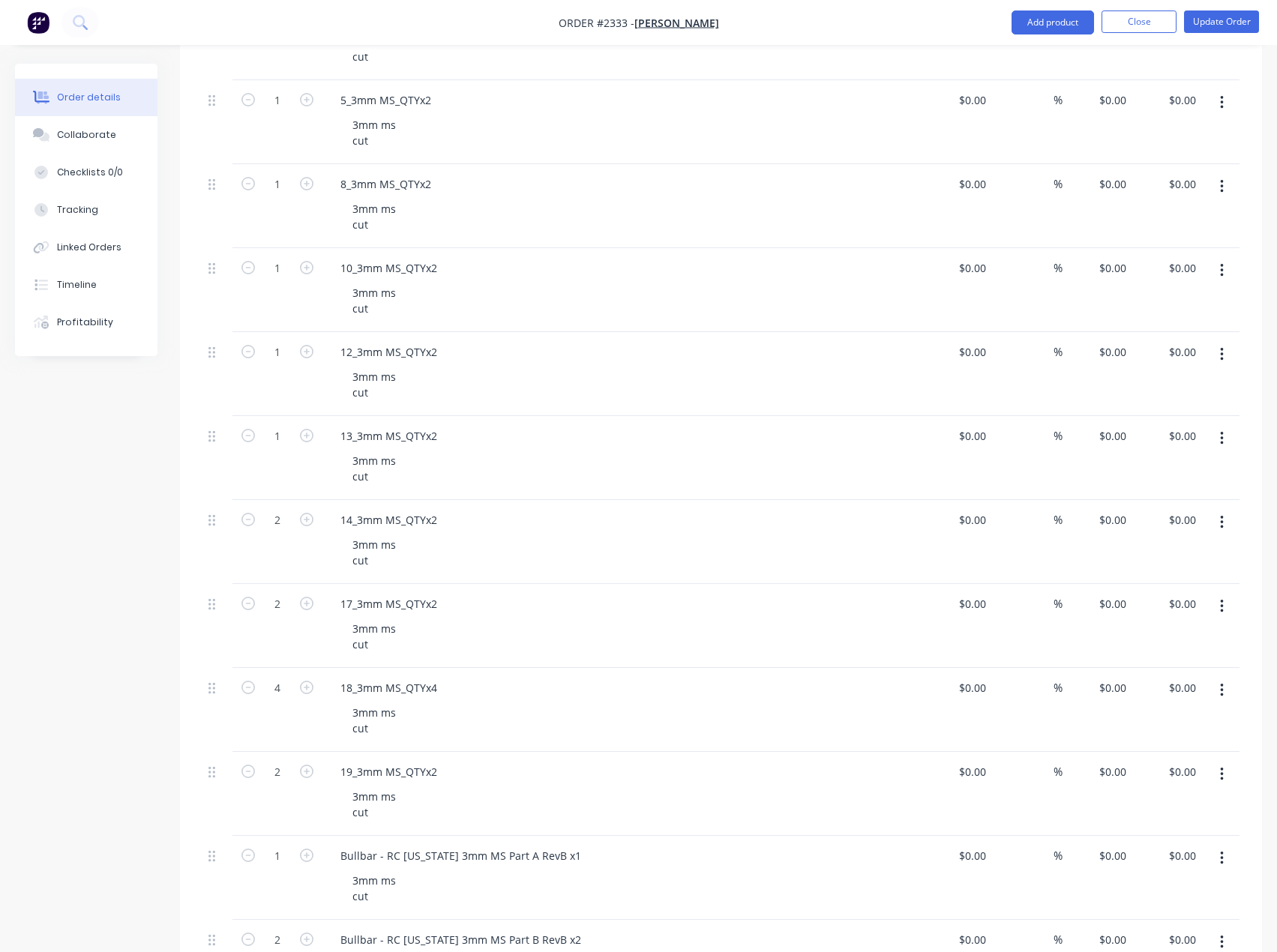
click at [309, 428] on button "button" at bounding box center [306, 434] width 20 height 15
click at [306, 437] on icon "button" at bounding box center [307, 436] width 14 height 14
click at [247, 440] on icon "button" at bounding box center [249, 436] width 14 height 14
type input "2"
click at [303, 354] on icon "button" at bounding box center [307, 352] width 14 height 14
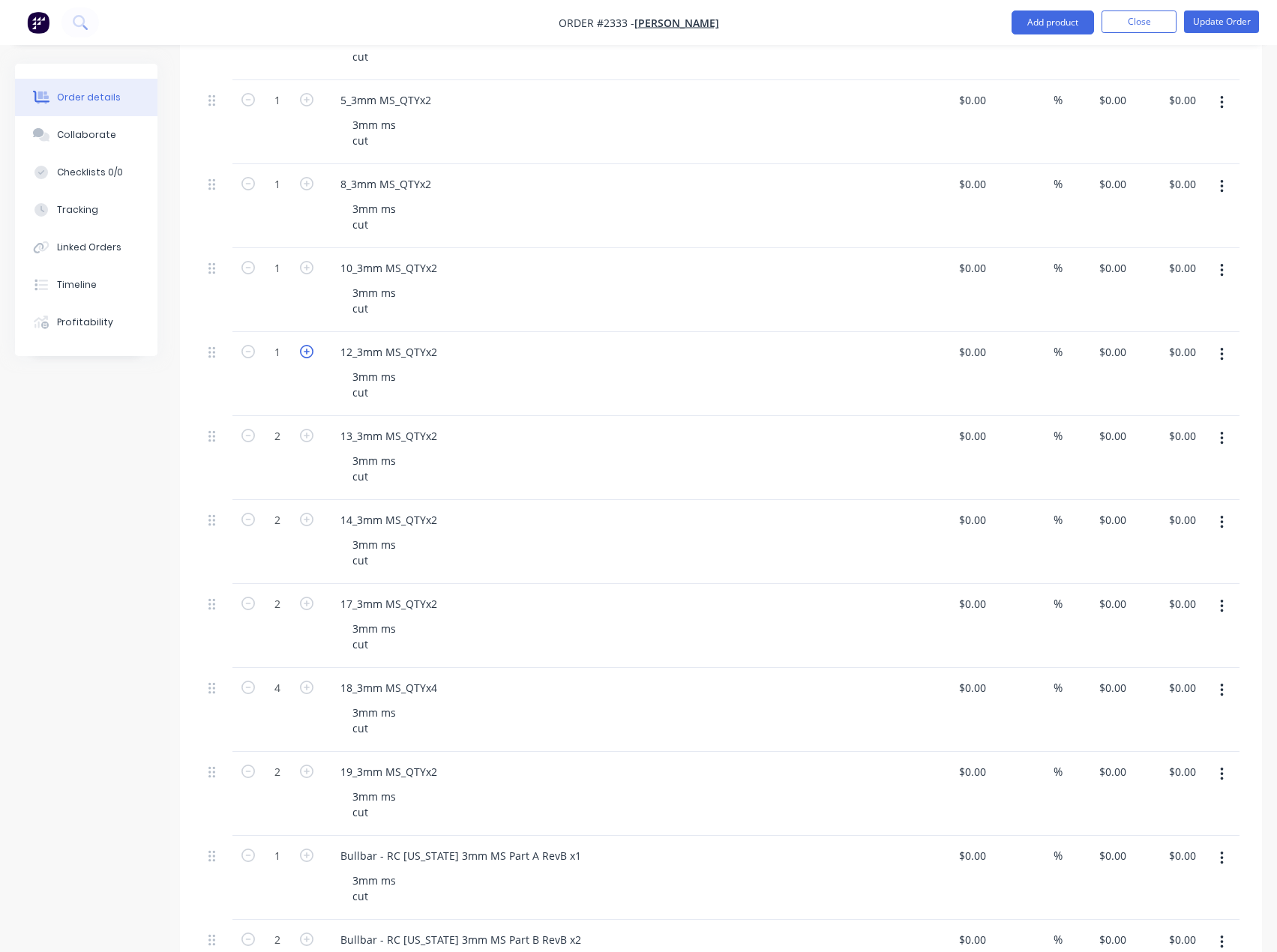
type input "2"
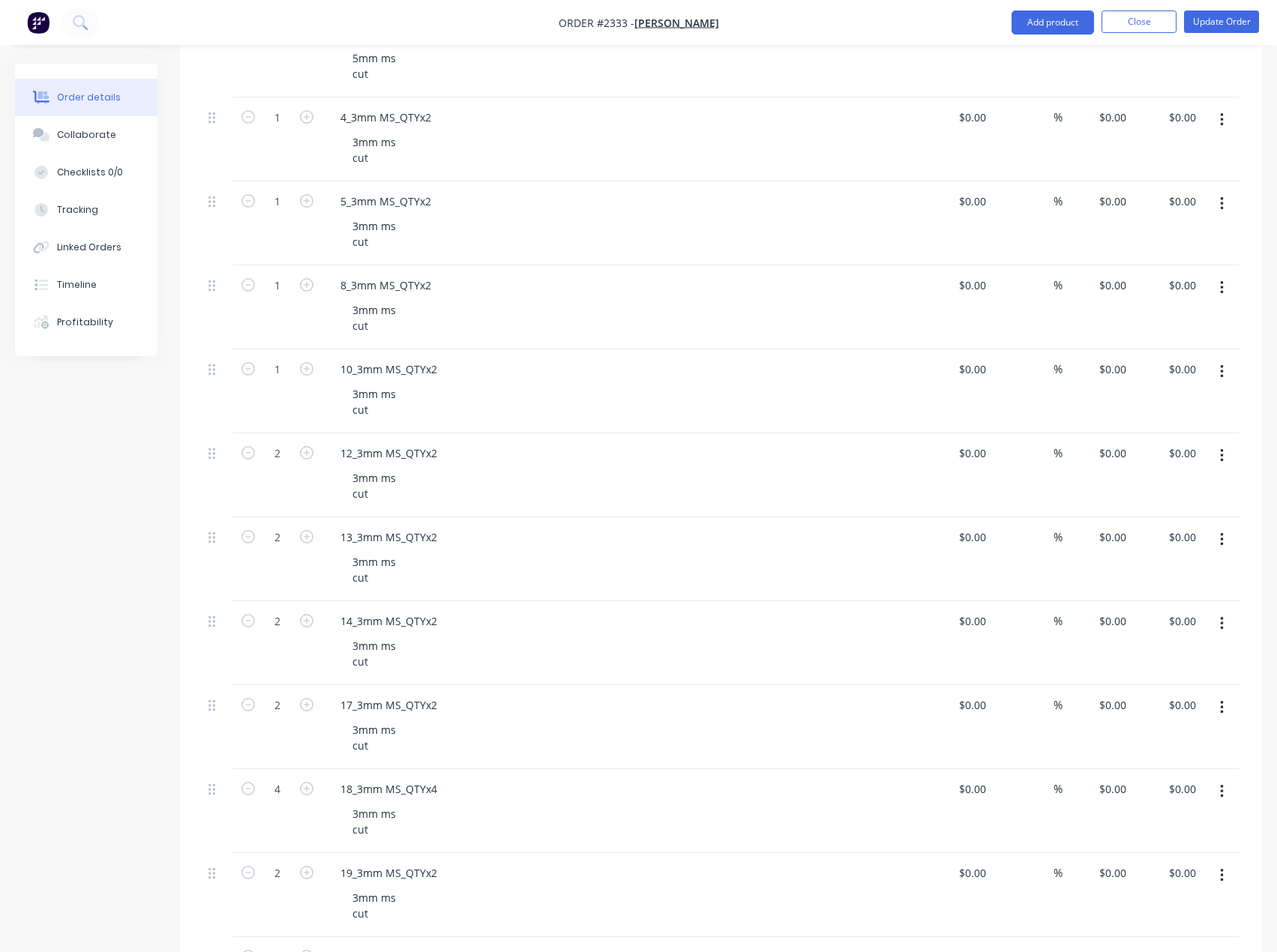
scroll to position [1133, 0]
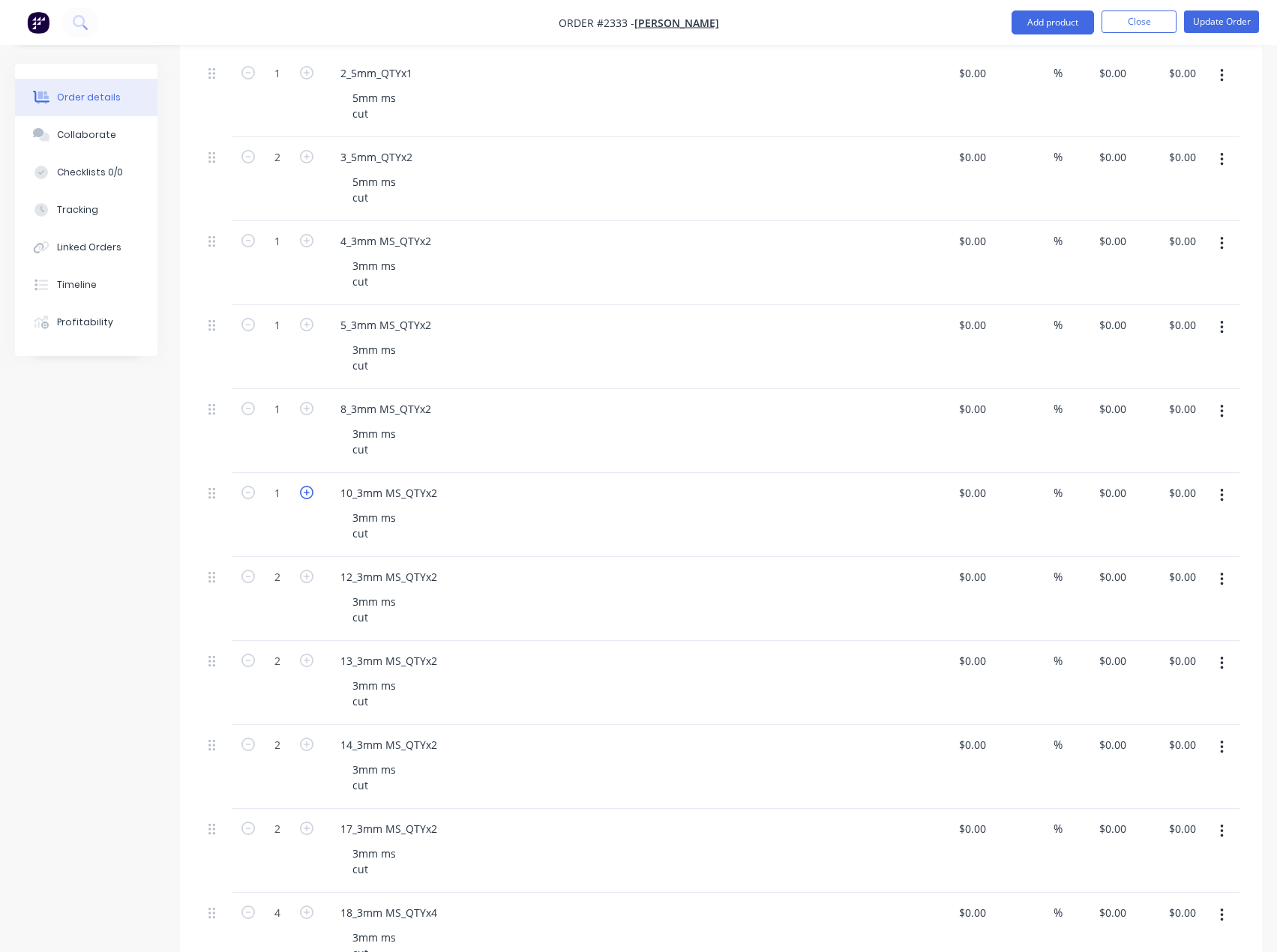
click at [310, 494] on icon "button" at bounding box center [307, 493] width 14 height 14
type input "2"
click at [304, 405] on icon "button" at bounding box center [307, 408] width 14 height 14
type input "2"
click at [304, 325] on icon "button" at bounding box center [307, 325] width 14 height 14
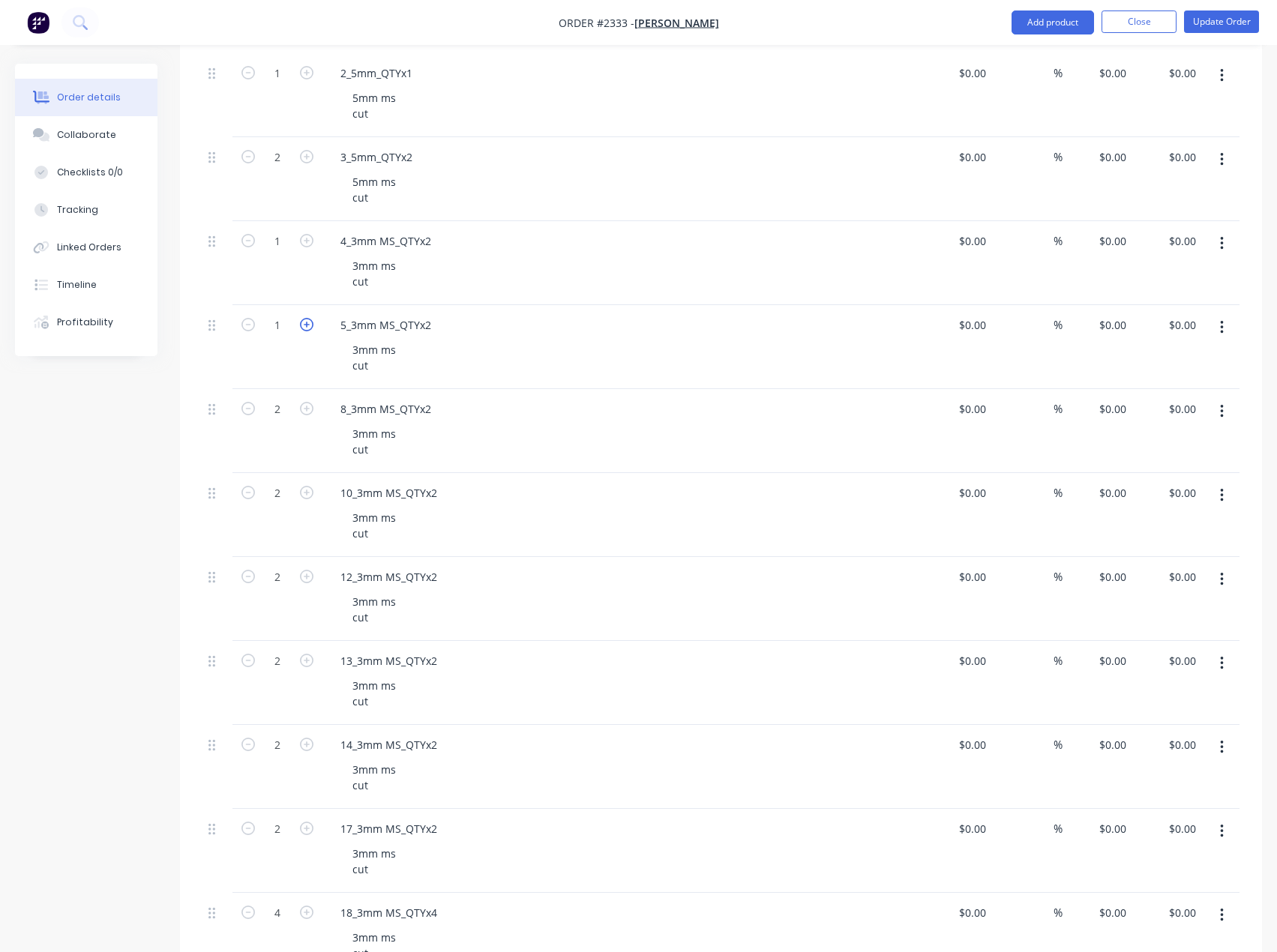
type input "2"
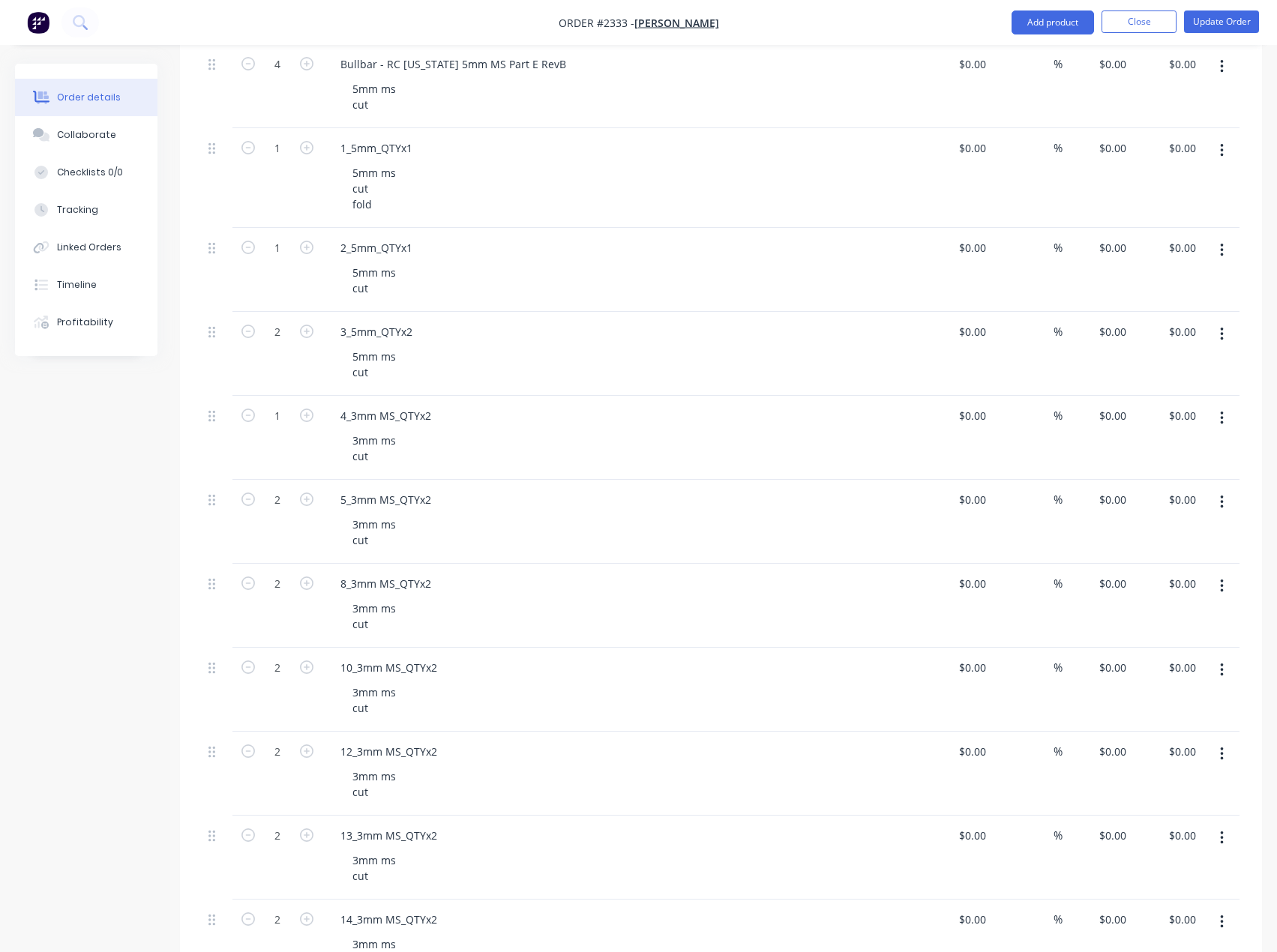
scroll to position [907, 0]
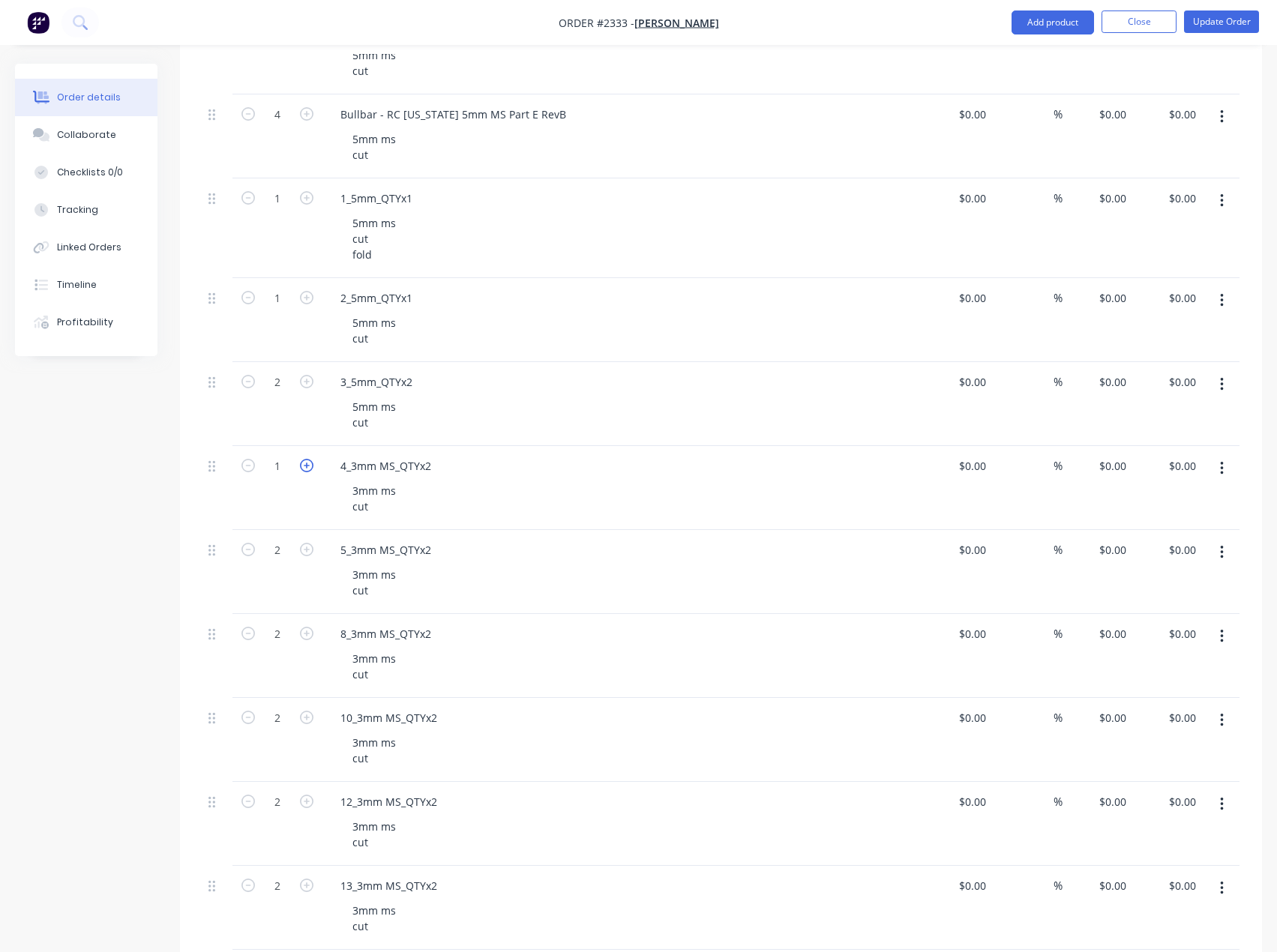
click at [306, 465] on icon "button" at bounding box center [307, 466] width 14 height 14
type input "2"
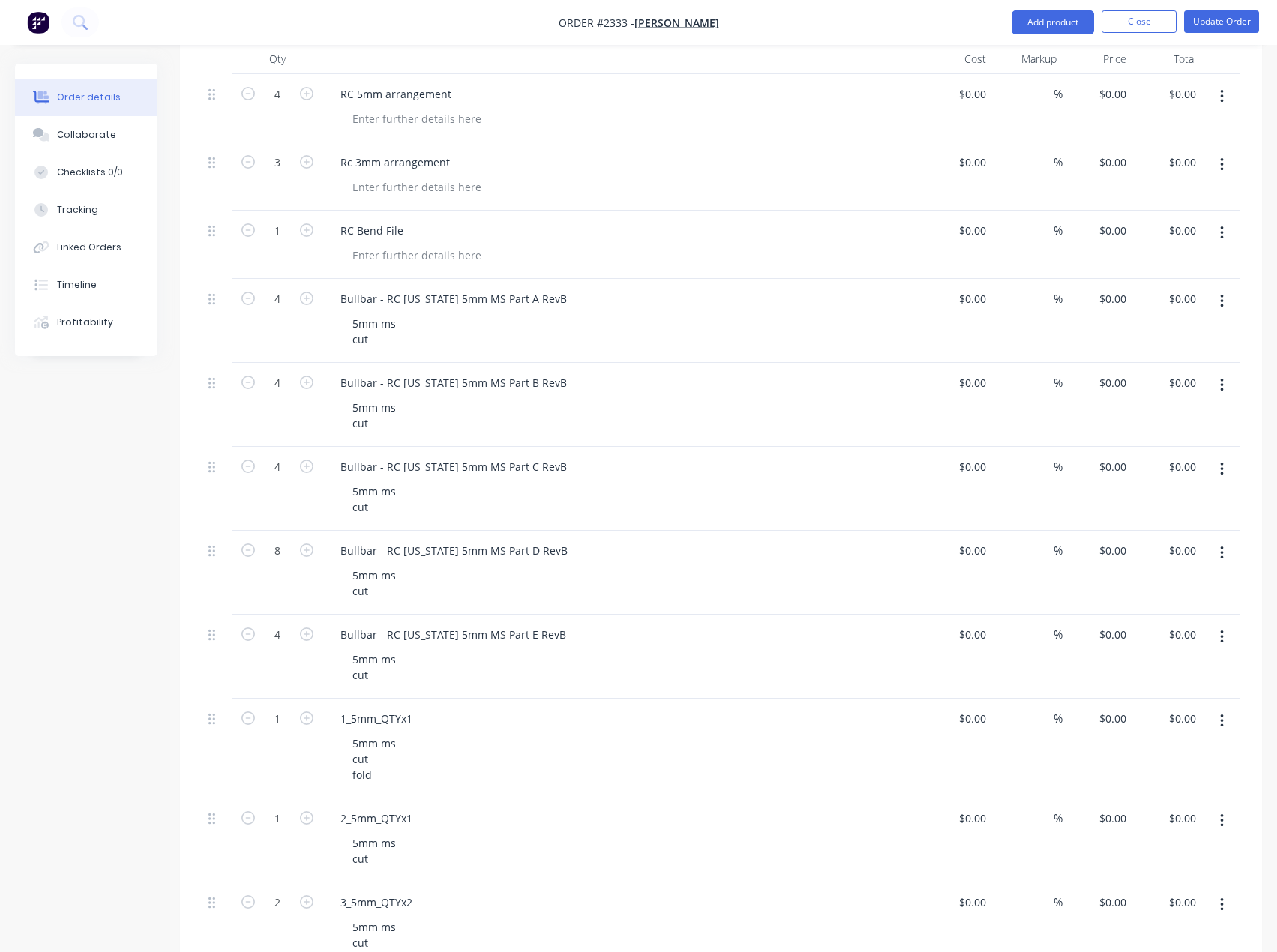
scroll to position [0, 0]
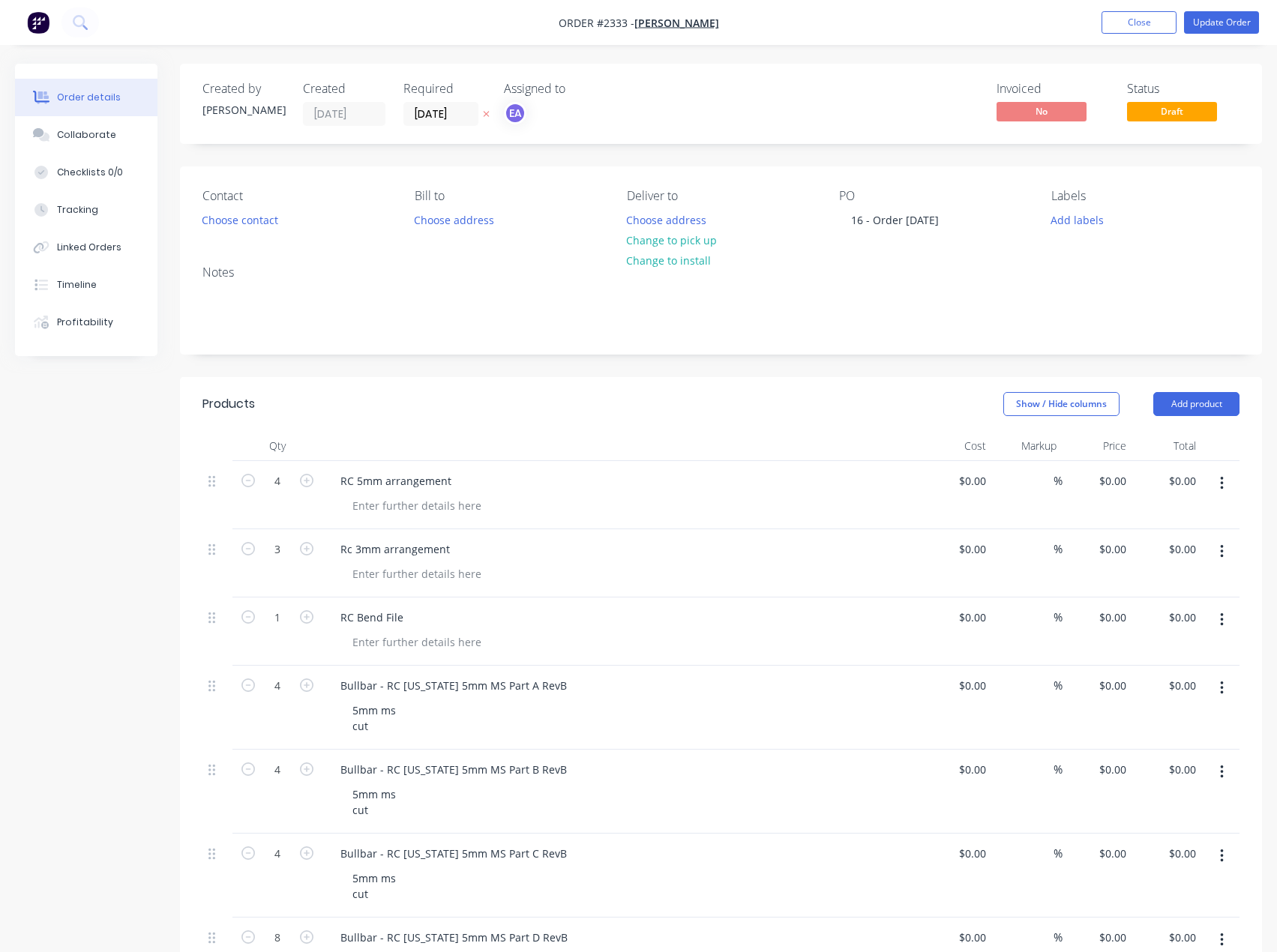
click at [1225, 483] on button "button" at bounding box center [1221, 483] width 35 height 27
click at [1167, 606] on div "Delete" at bounding box center [1168, 612] width 115 height 21
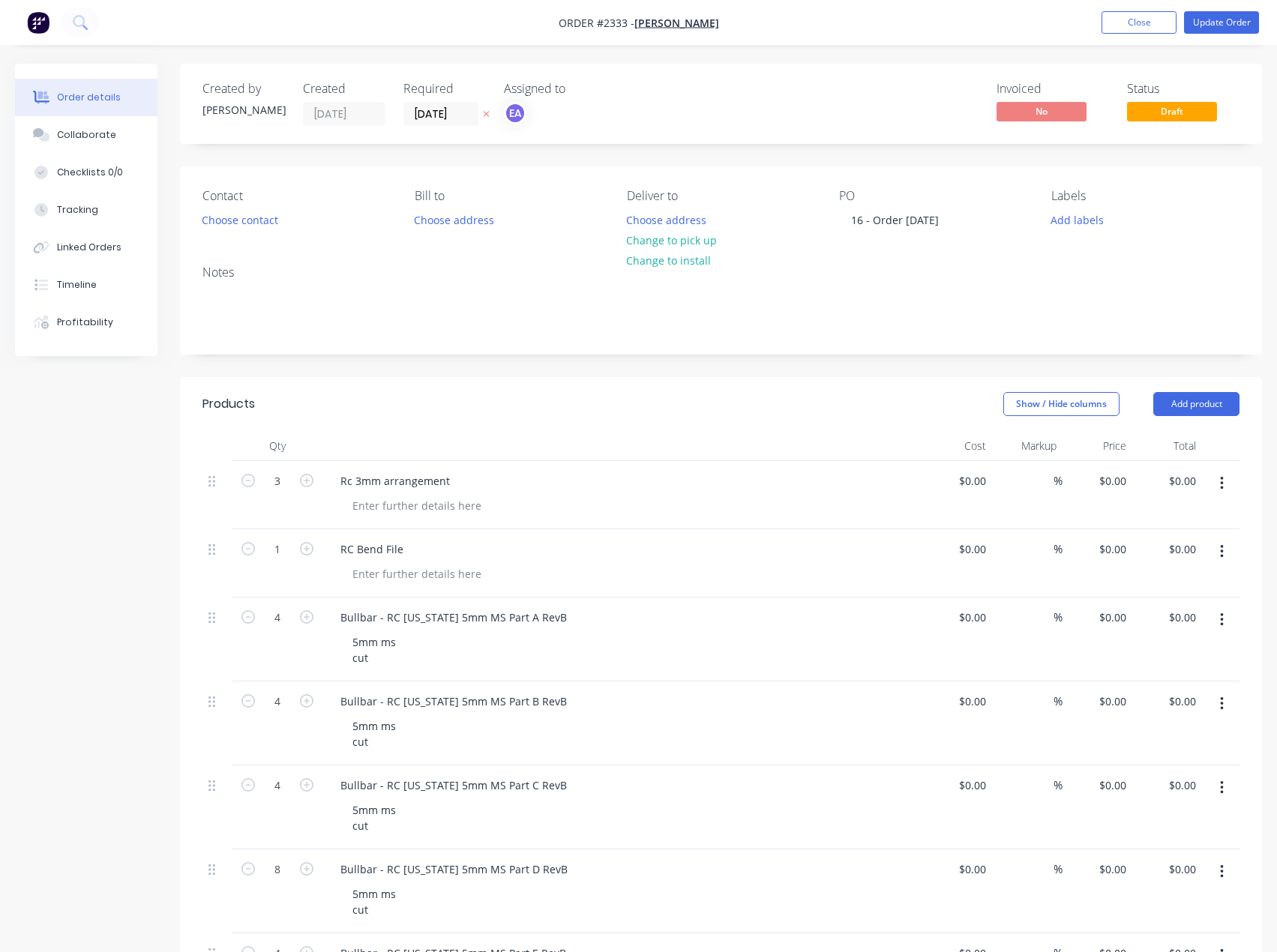
click at [1221, 478] on icon "button" at bounding box center [1221, 484] width 3 height 14
click at [1160, 605] on div "Delete" at bounding box center [1168, 612] width 115 height 21
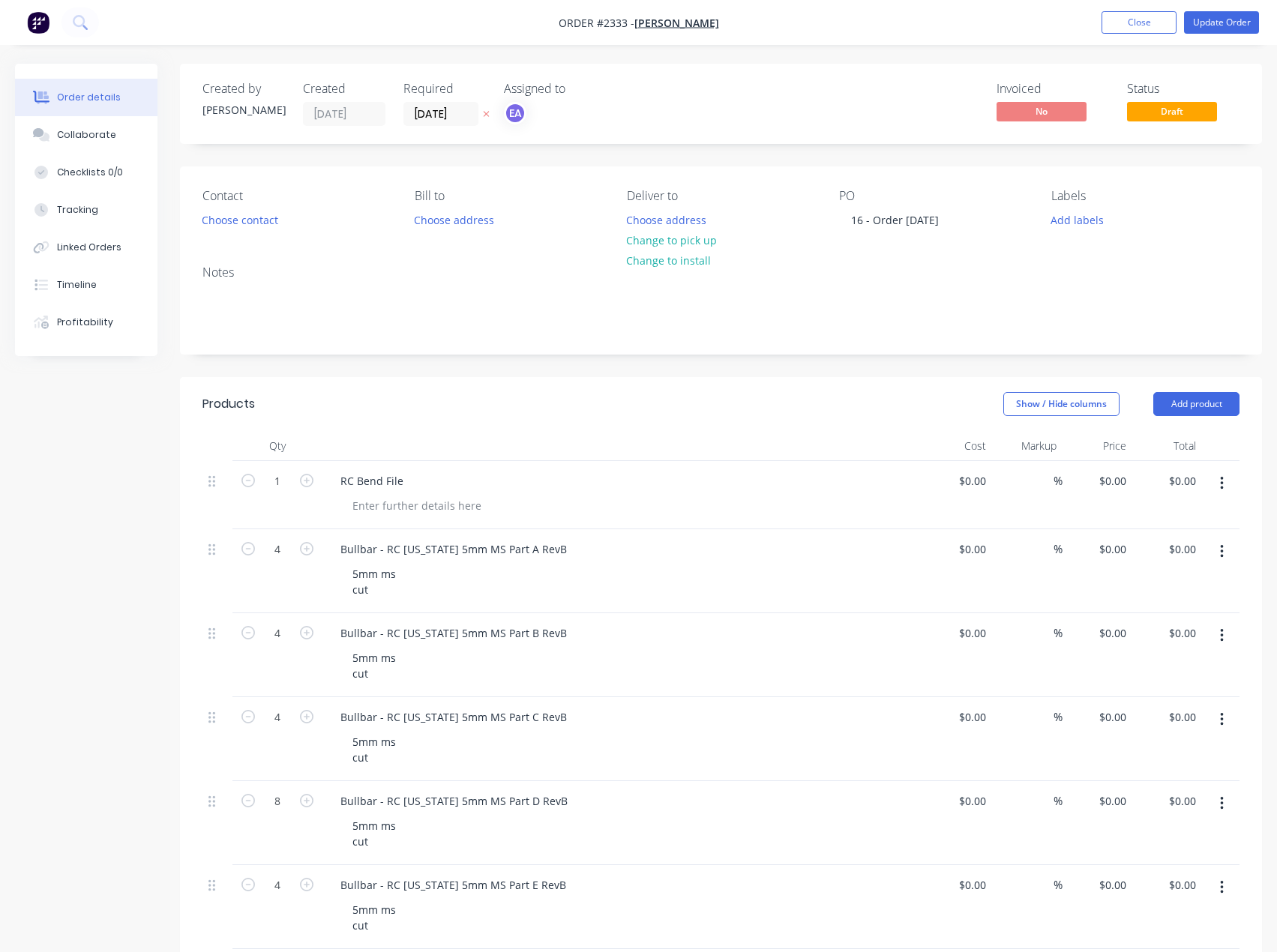
click at [1226, 477] on button "button" at bounding box center [1221, 483] width 35 height 27
click at [1151, 621] on div "Delete" at bounding box center [1168, 612] width 115 height 21
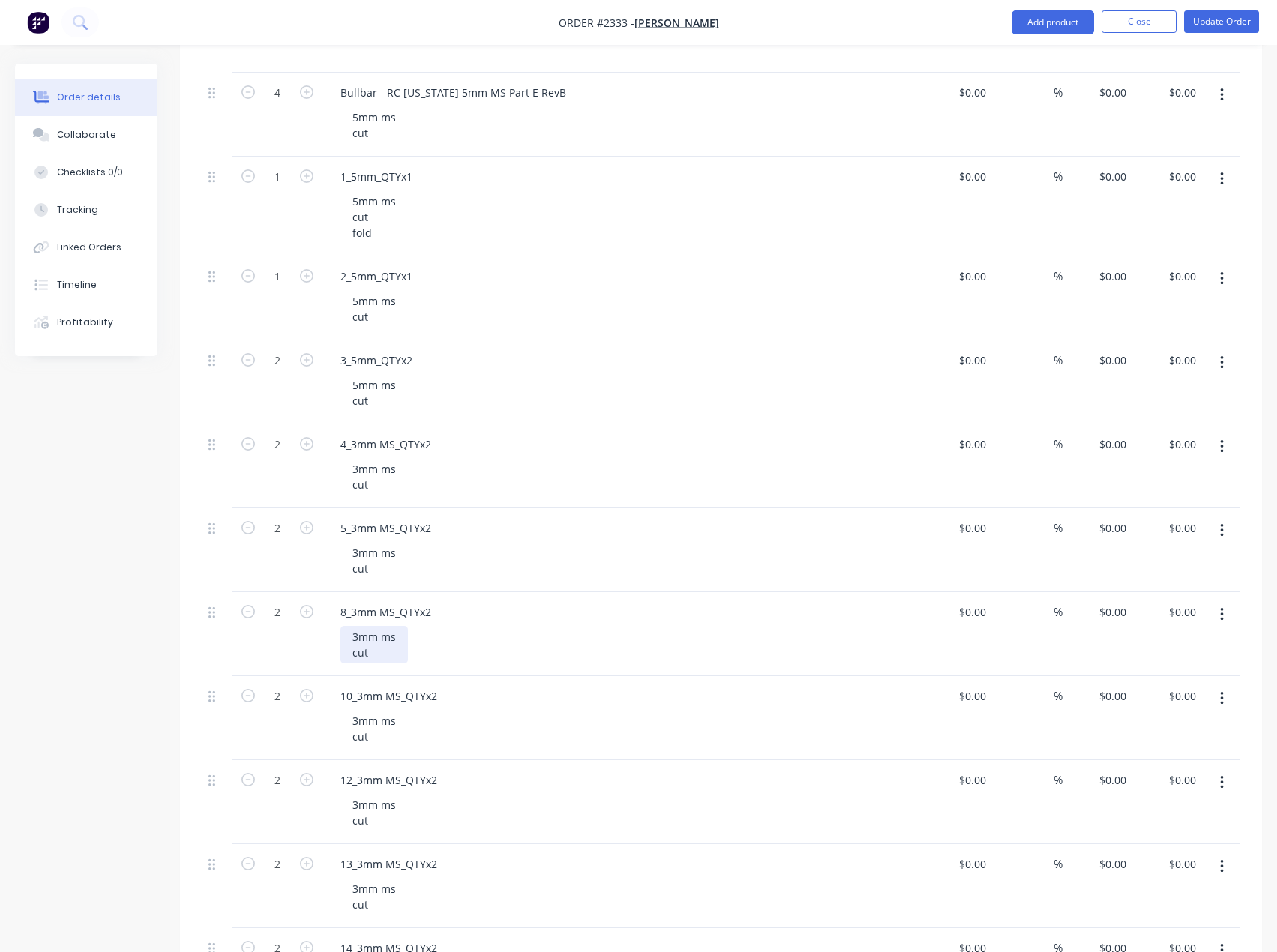
scroll to position [750, 0]
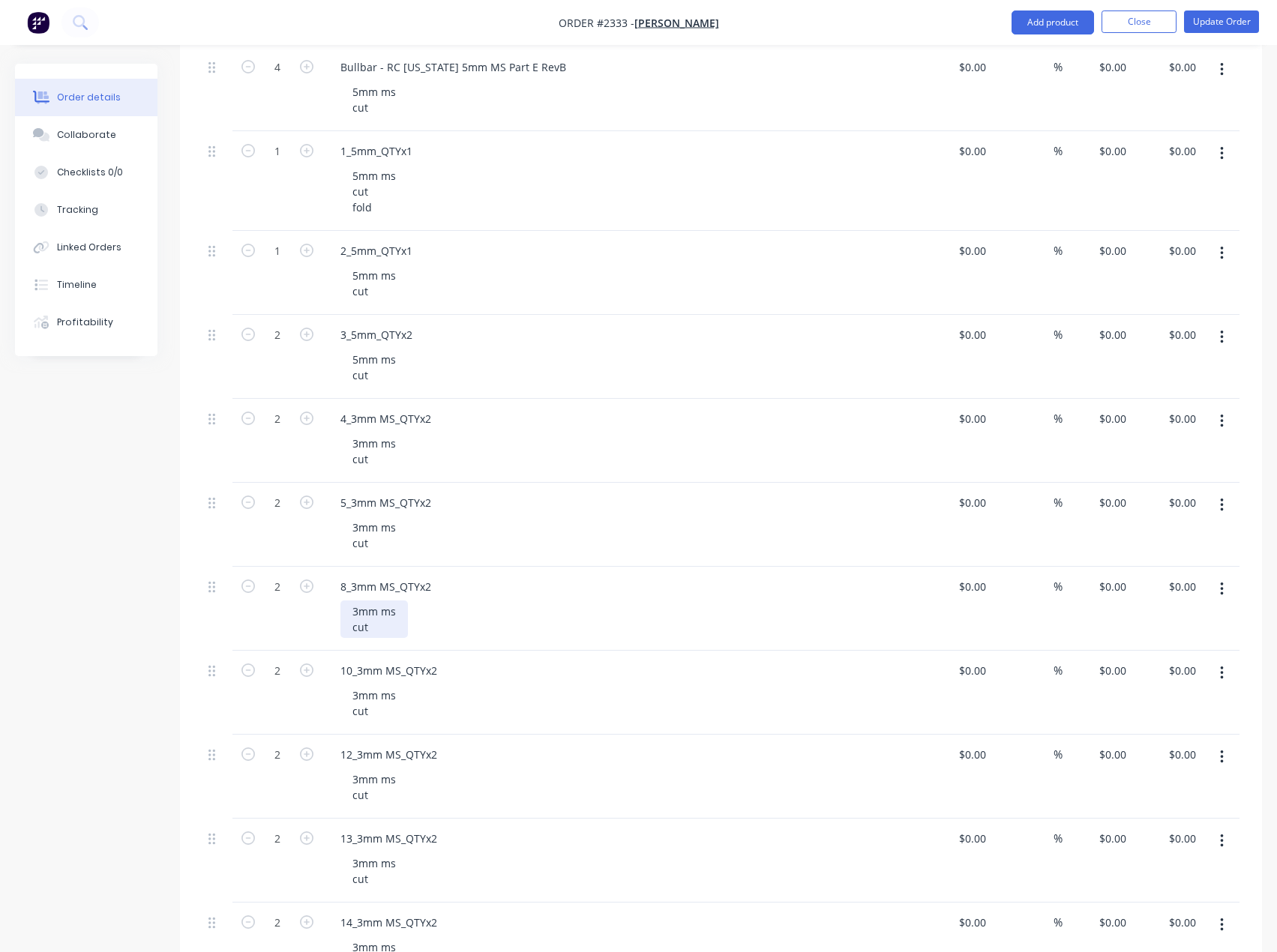
click at [388, 635] on div "3mm ms cut" at bounding box center [374, 619] width 67 height 38
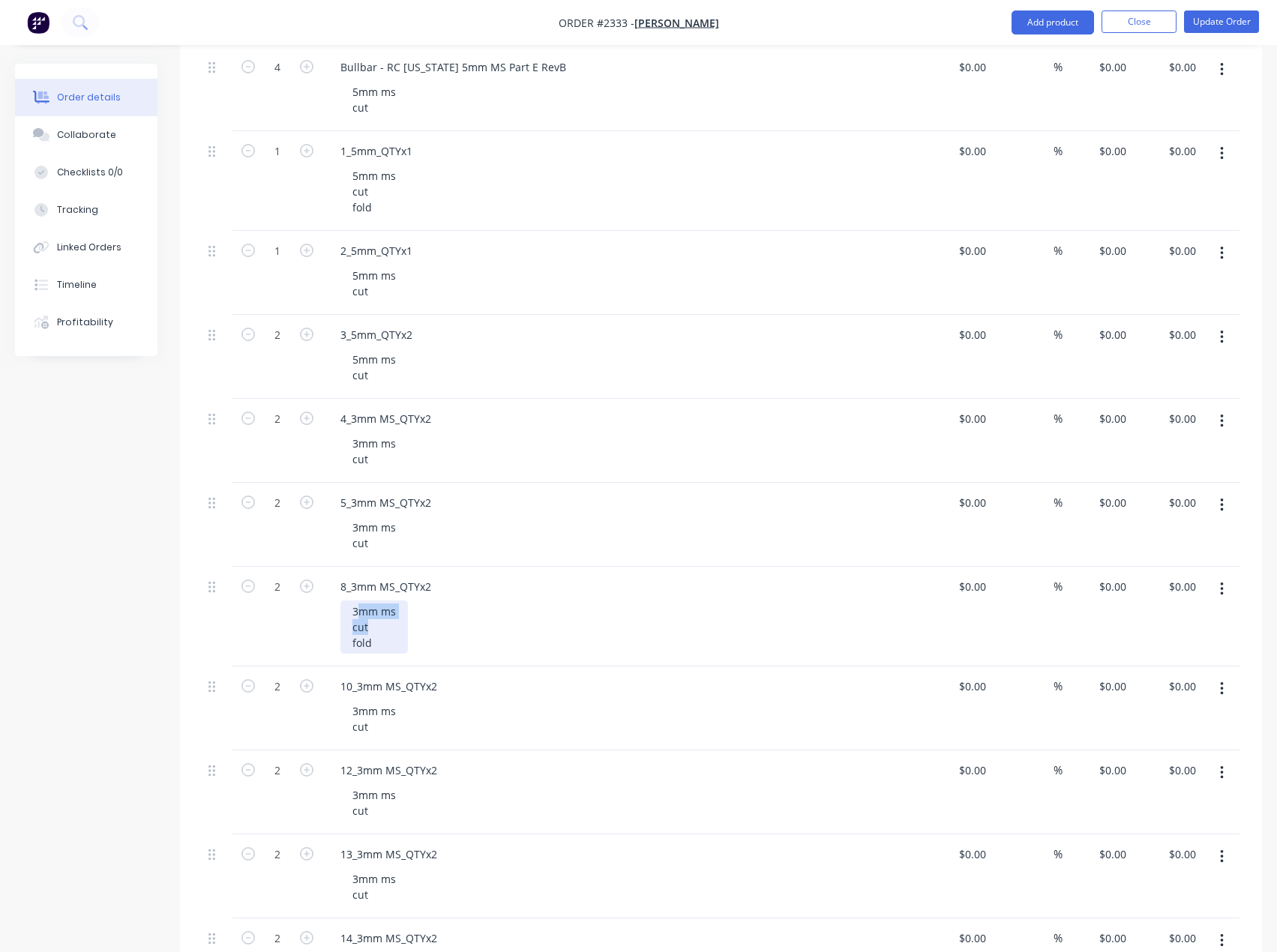
click at [361, 614] on div "3mm ms cut fold" at bounding box center [374, 627] width 67 height 53
drag, startPoint x: 387, startPoint y: 645, endPoint x: 341, endPoint y: 608, distance: 59.0
click at [341, 608] on div "3mm ms cut fold" at bounding box center [374, 627] width 67 height 53
copy div "3mm ms cut fold"
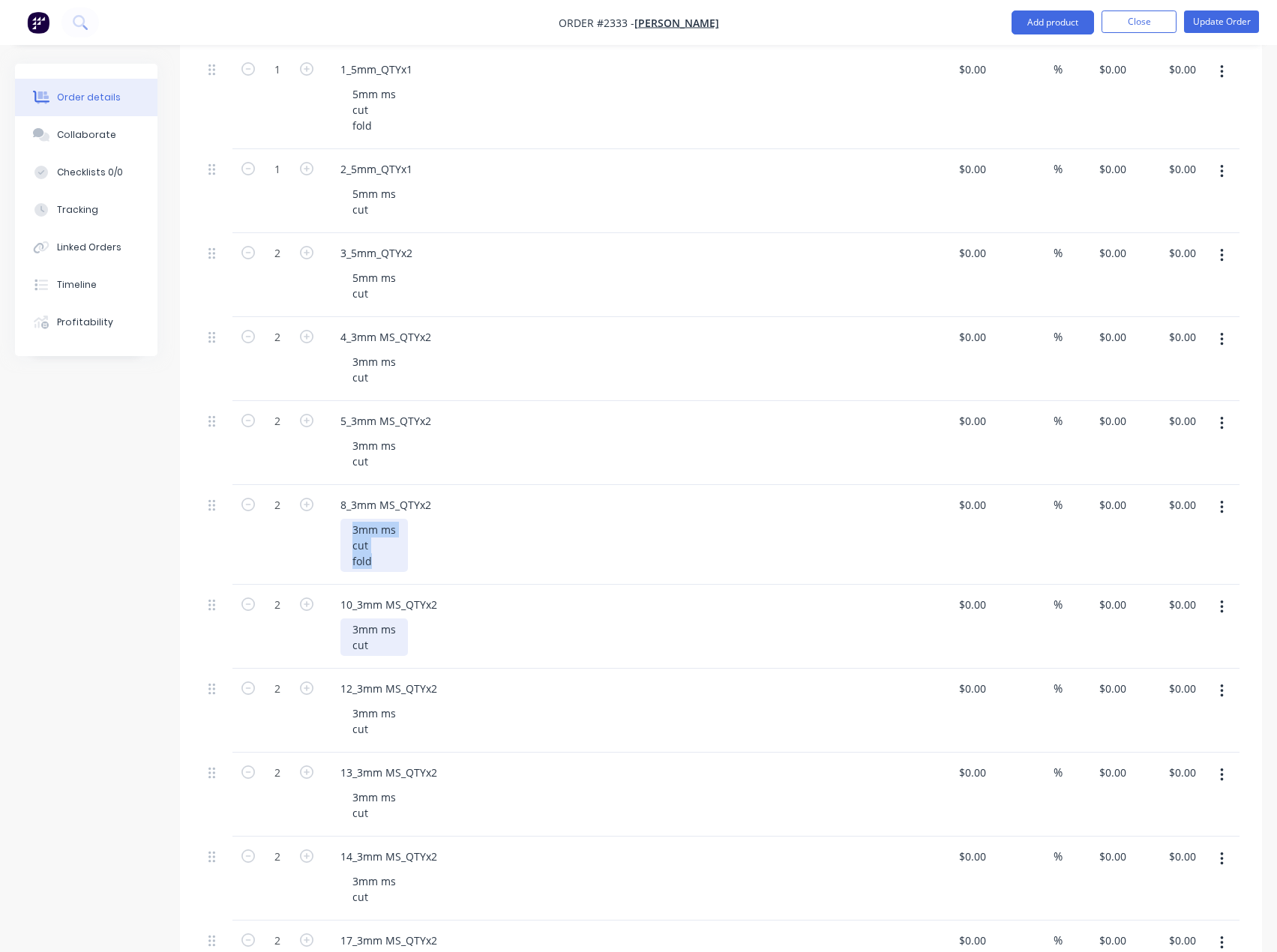
scroll to position [900, 0]
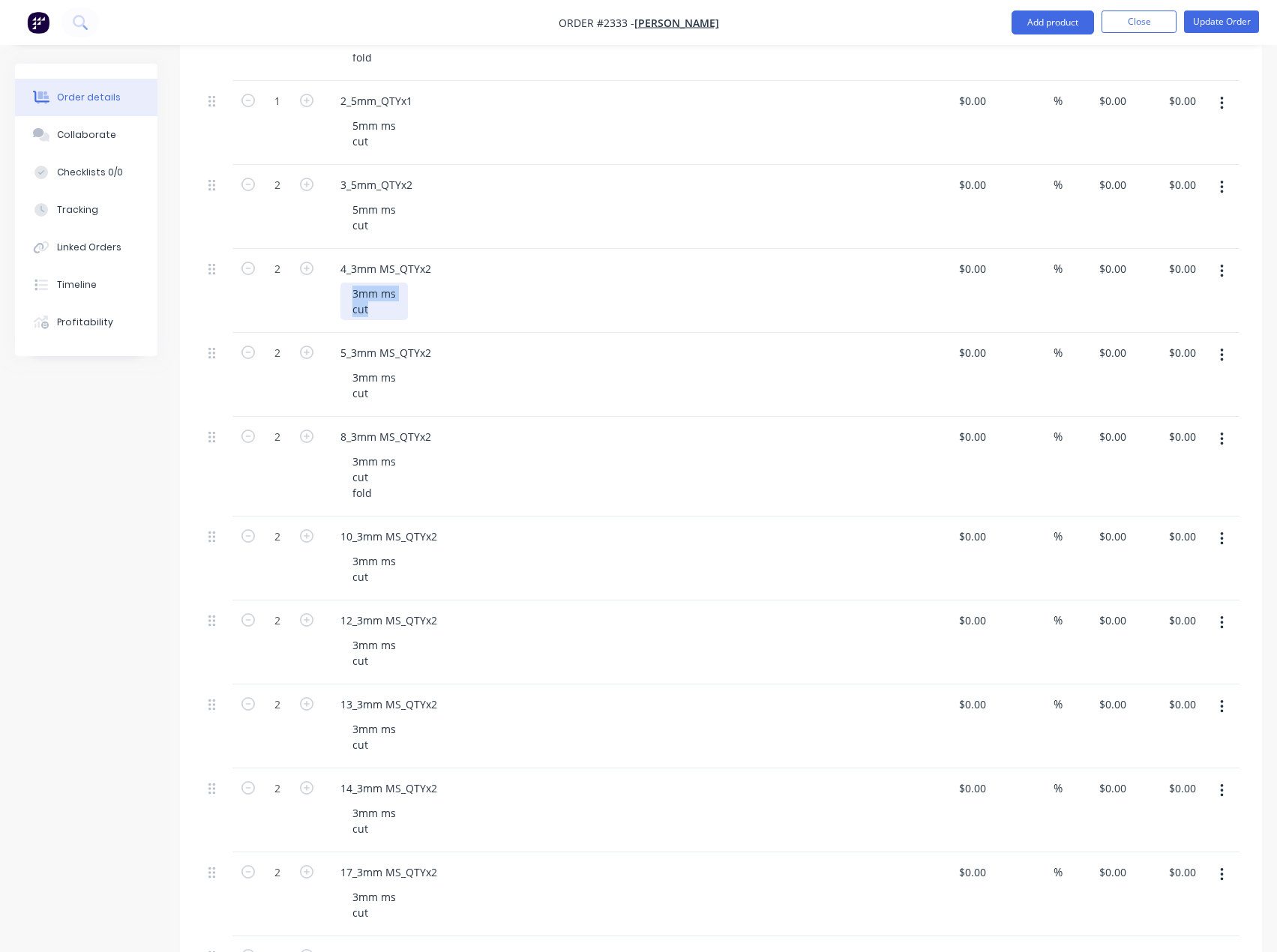
drag, startPoint x: 385, startPoint y: 307, endPoint x: 344, endPoint y: 290, distance: 44.4
click at [344, 290] on div "3mm ms cut" at bounding box center [374, 302] width 67 height 38
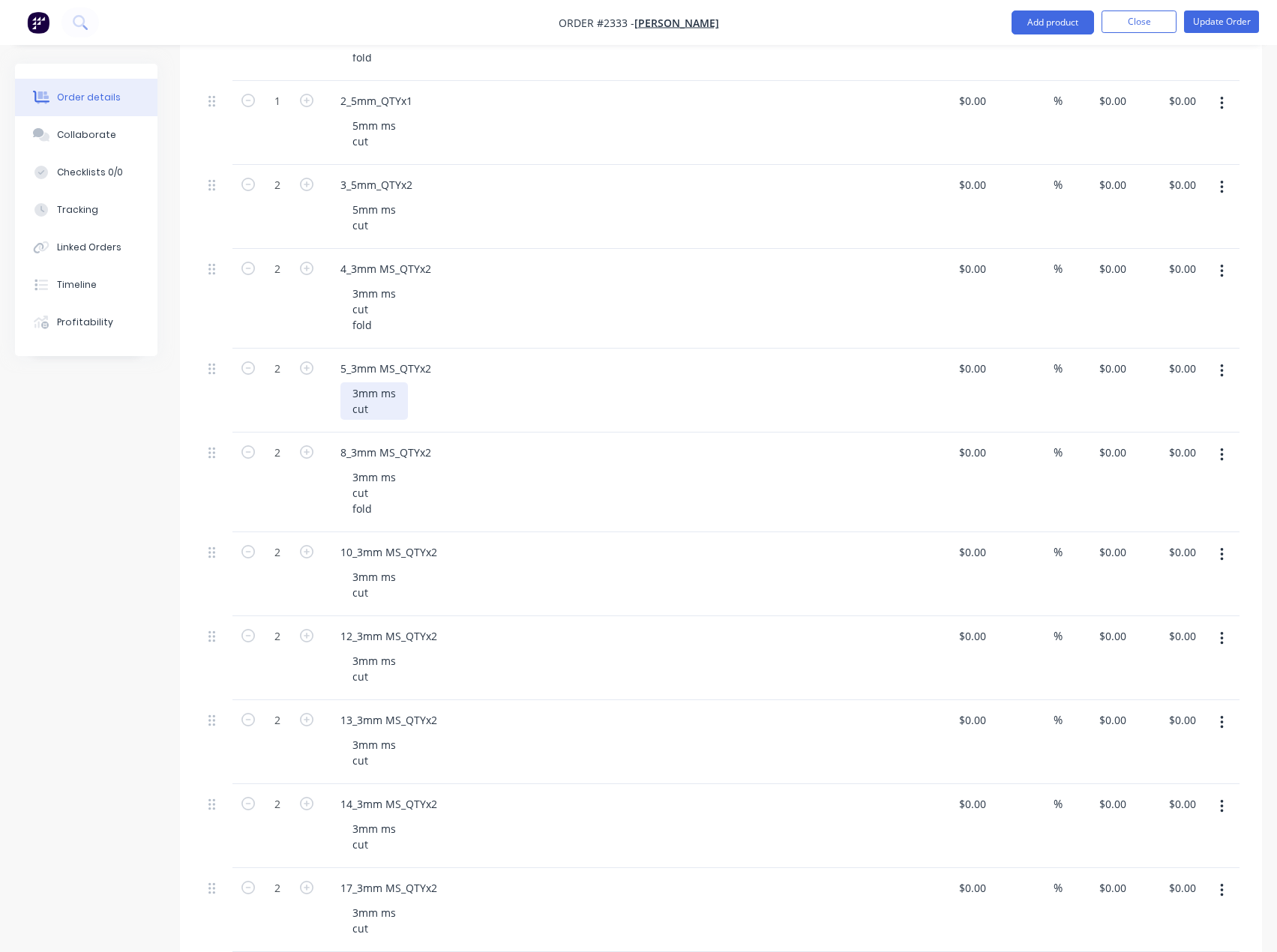
drag, startPoint x: 386, startPoint y: 411, endPoint x: 354, endPoint y: 385, distance: 41.2
click at [354, 385] on div "3mm ms cut" at bounding box center [374, 402] width 67 height 38
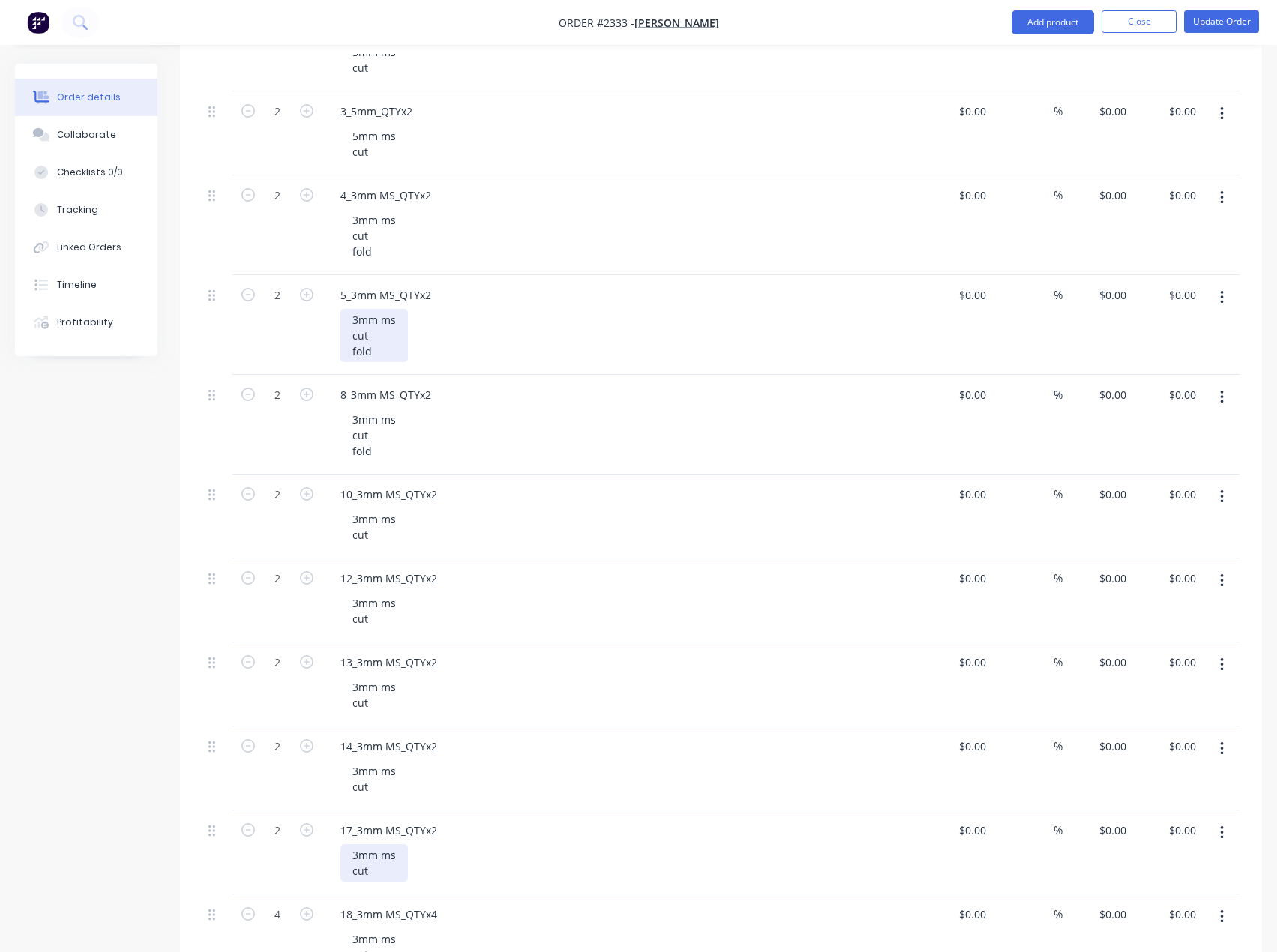
scroll to position [1125, 0]
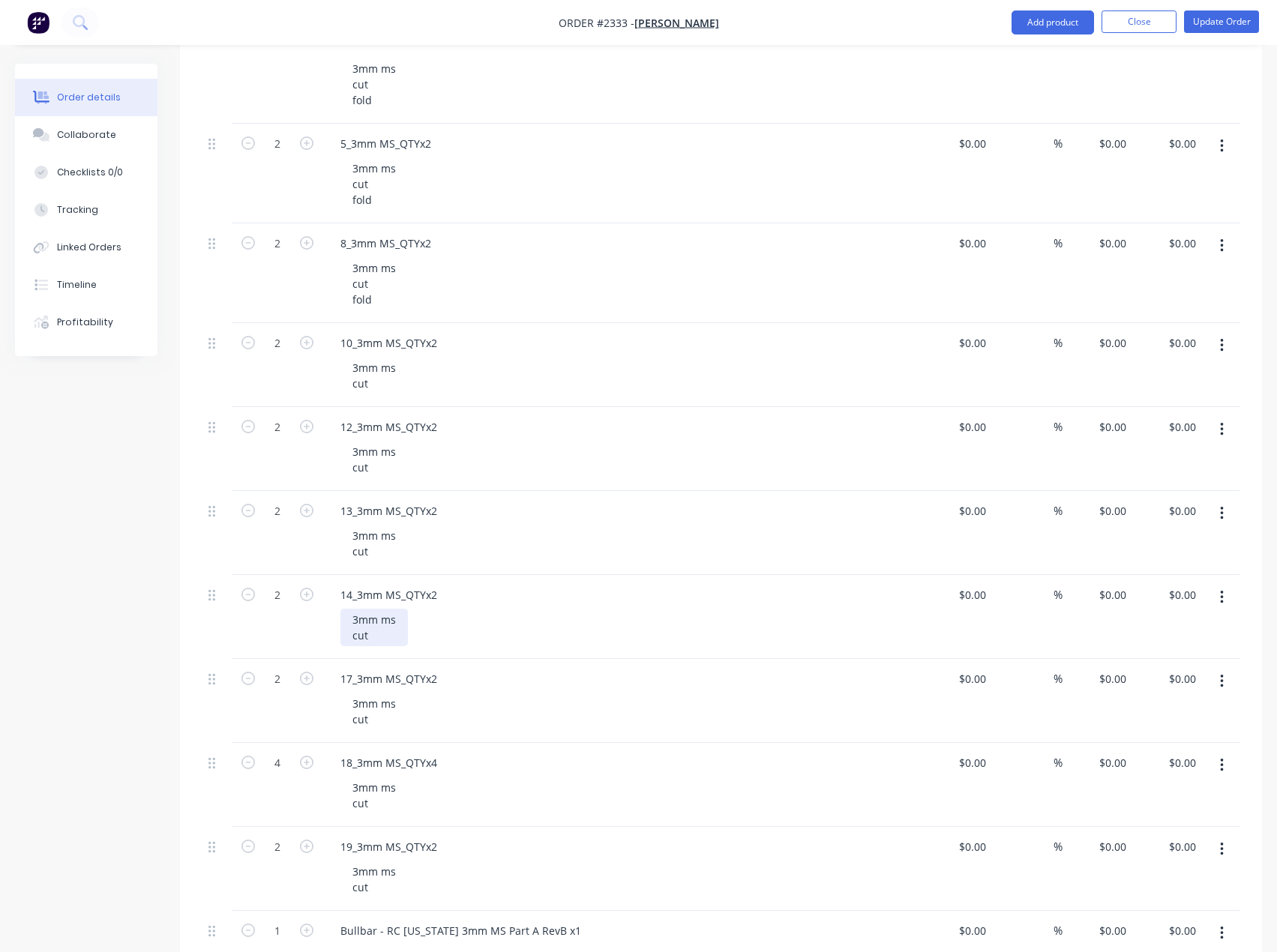
click at [371, 634] on div "3mm ms cut" at bounding box center [374, 628] width 67 height 38
drag, startPoint x: 383, startPoint y: 725, endPoint x: 333, endPoint y: 689, distance: 61.6
click at [333, 689] on div "17_3mm MS_QTYx2 3mm ms cut" at bounding box center [623, 701] width 600 height 84
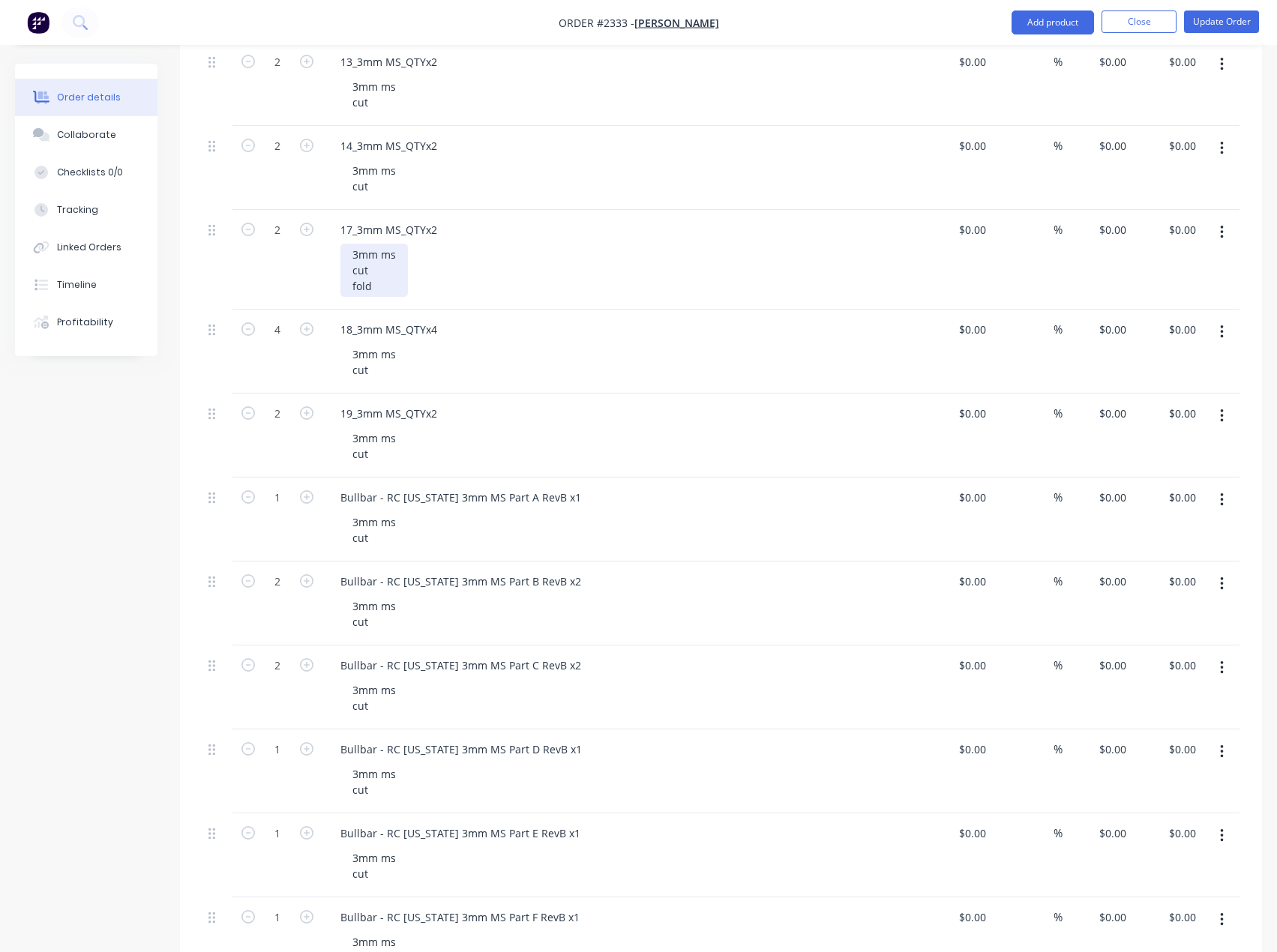
scroll to position [1575, 0]
click at [392, 541] on div "3mm ms cut" at bounding box center [374, 530] width 67 height 38
drag, startPoint x: 384, startPoint y: 283, endPoint x: 352, endPoint y: 249, distance: 46.7
click at [352, 249] on div "3mm ms cut fold" at bounding box center [374, 270] width 67 height 53
copy div "3mm ms cut fold"
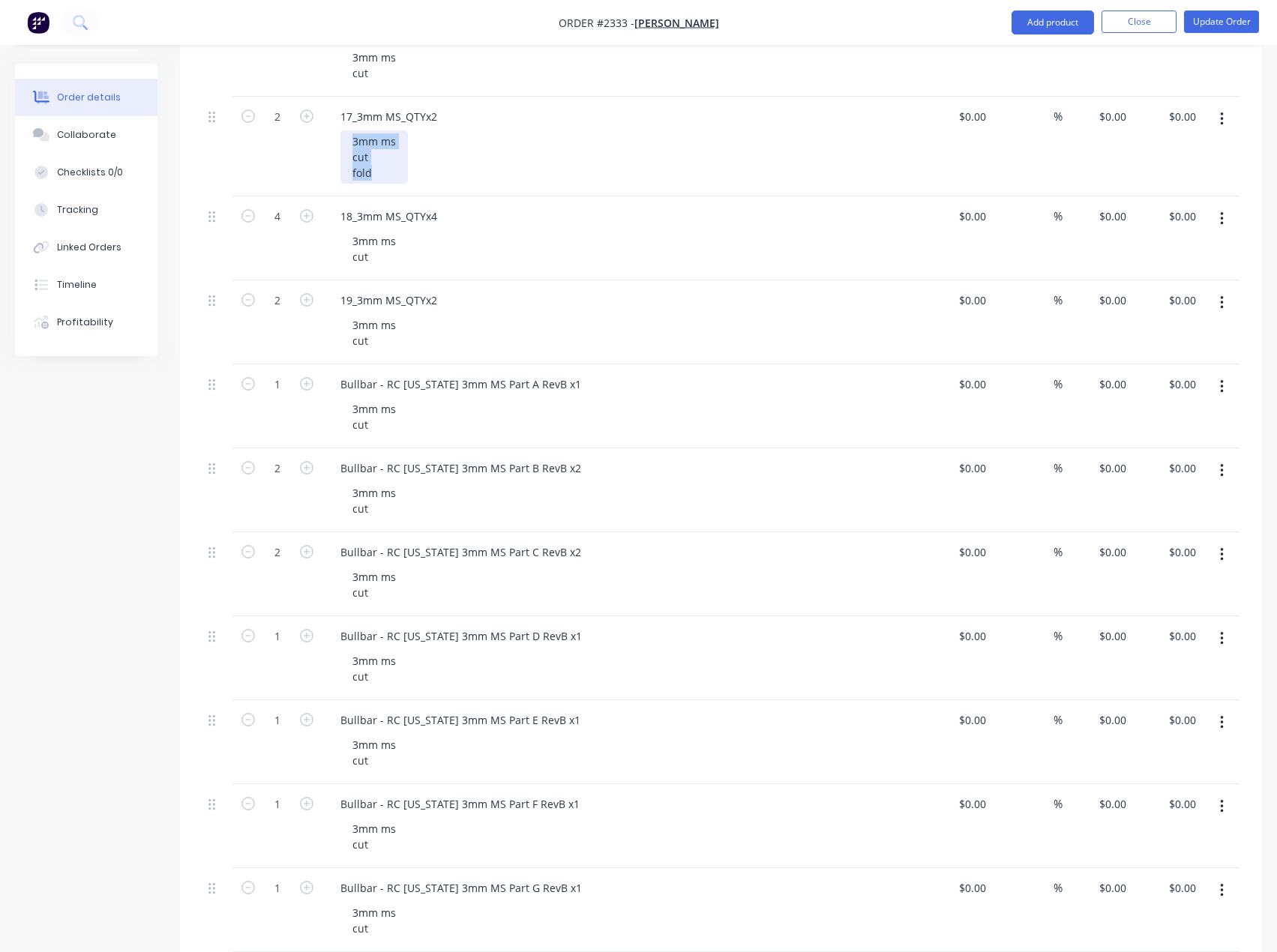
scroll to position [1724, 0]
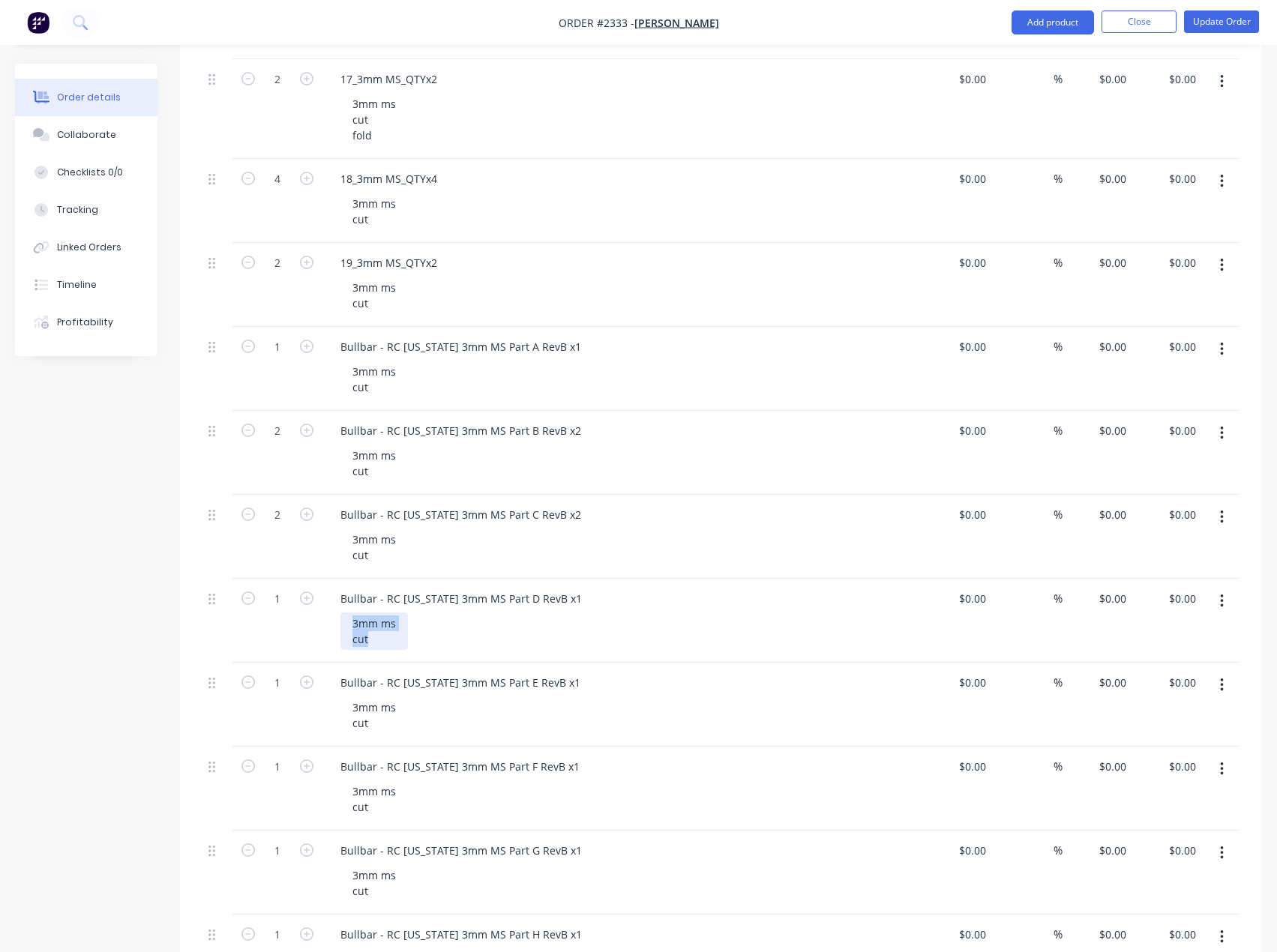
drag, startPoint x: 380, startPoint y: 642, endPoint x: 335, endPoint y: 610, distance: 55.2
click at [335, 610] on div "Bullbar - RC Colorado 3mm MS Part D RevB x1 3mm ms cut" at bounding box center [623, 621] width 600 height 84
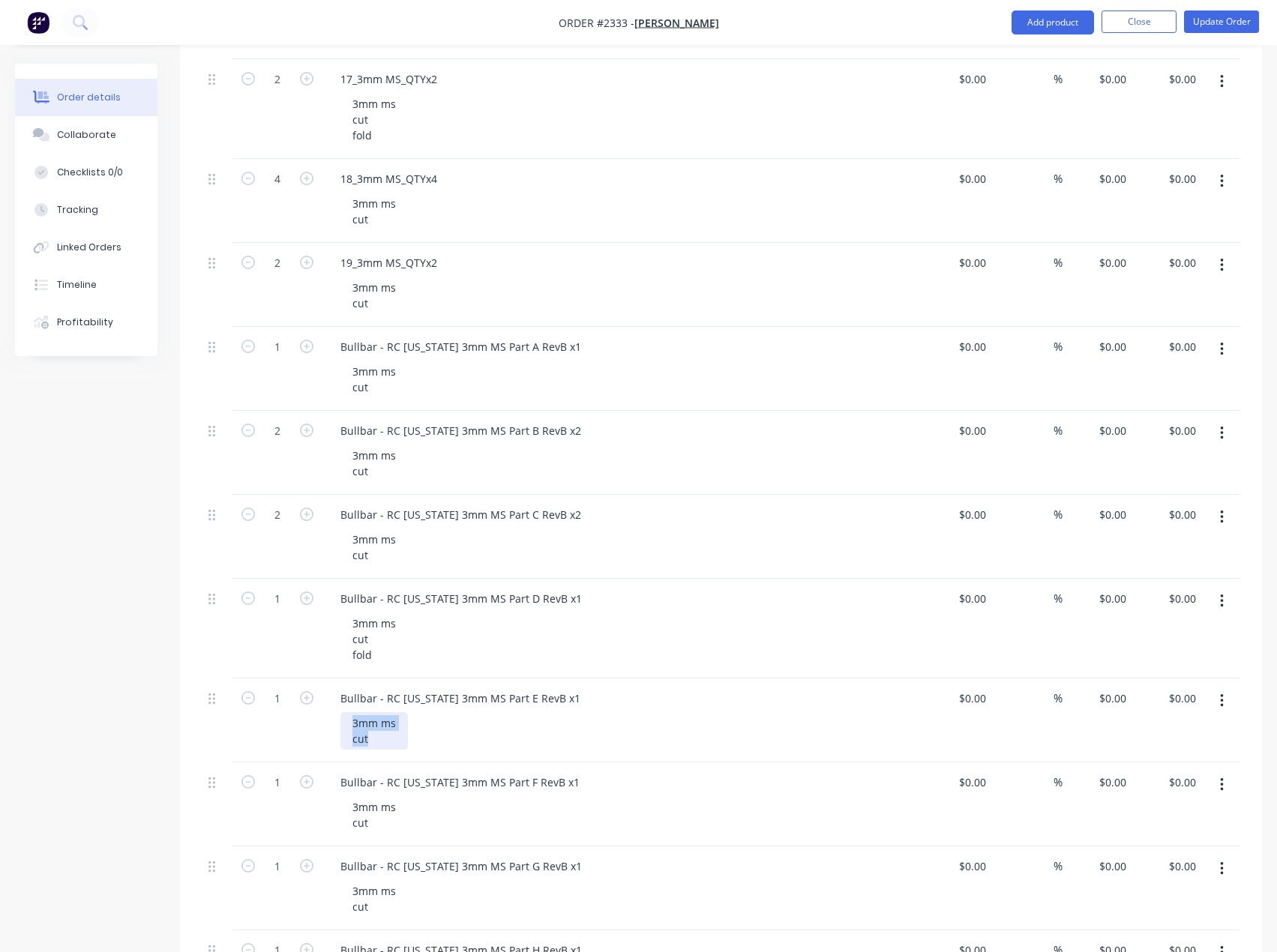
drag, startPoint x: 369, startPoint y: 747, endPoint x: 326, endPoint y: 714, distance: 54.2
click at [326, 714] on div "Bullbar - RC Colorado 3mm MS Part E RevB x1 3mm ms cut" at bounding box center [623, 721] width 600 height 84
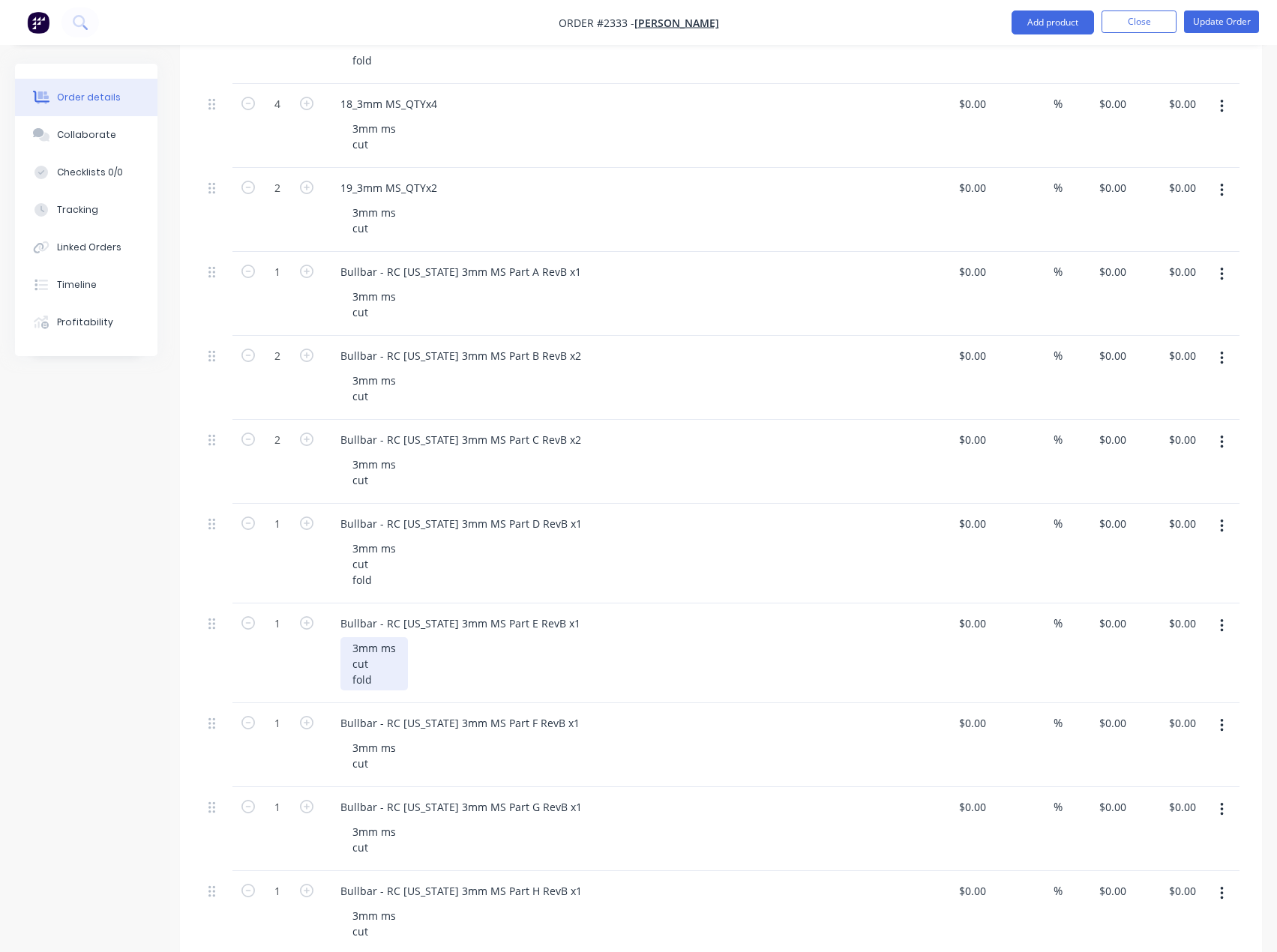
scroll to position [1875, 0]
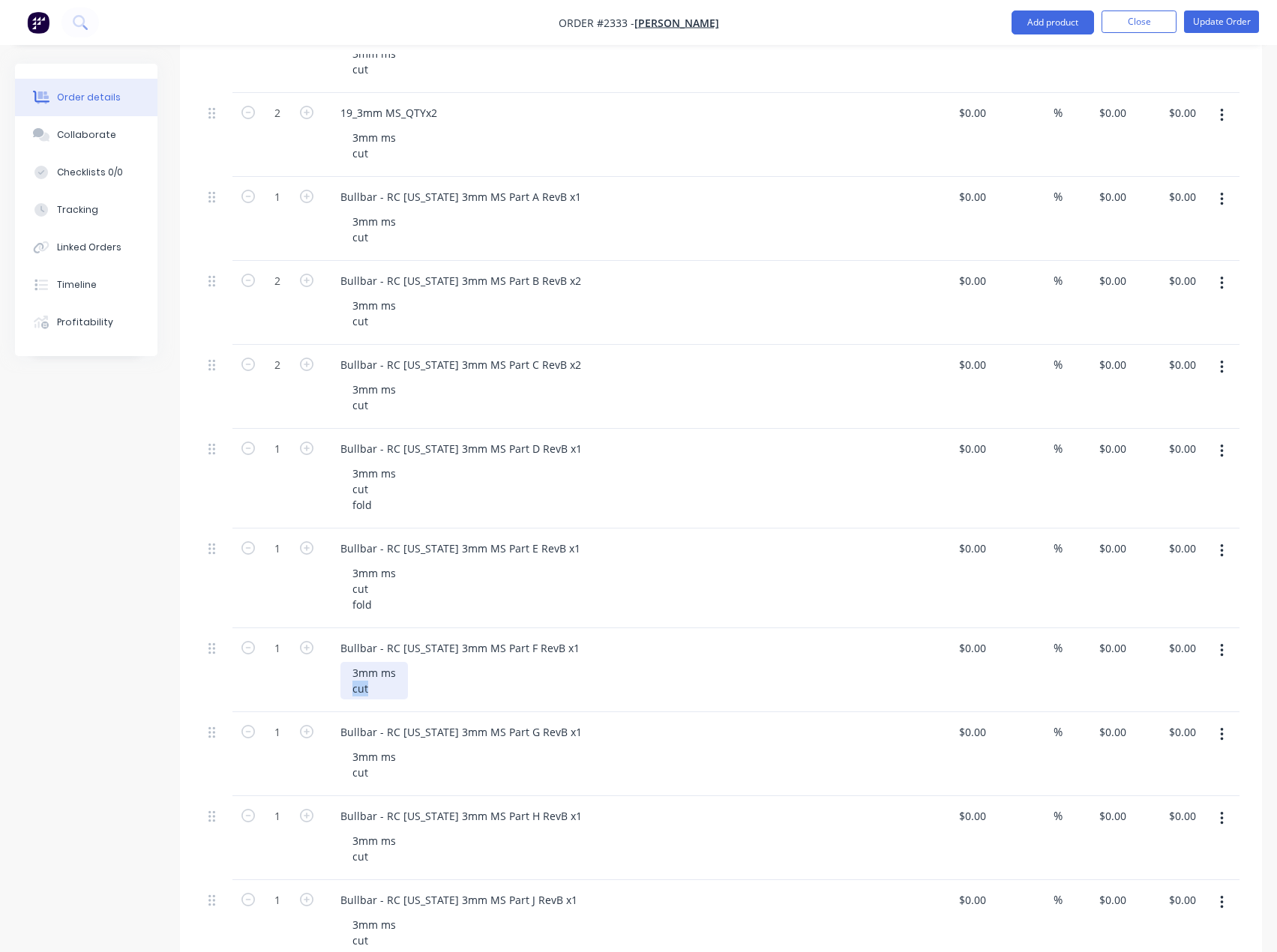
drag, startPoint x: 384, startPoint y: 695, endPoint x: 320, endPoint y: 682, distance: 65.3
click at [320, 682] on div "1 Bullbar - RC Colorado 3mm MS Part F RevB x1 3mm ms cut $0.00 $0.00 % $0.00 $0…" at bounding box center [721, 671] width 1037 height 84
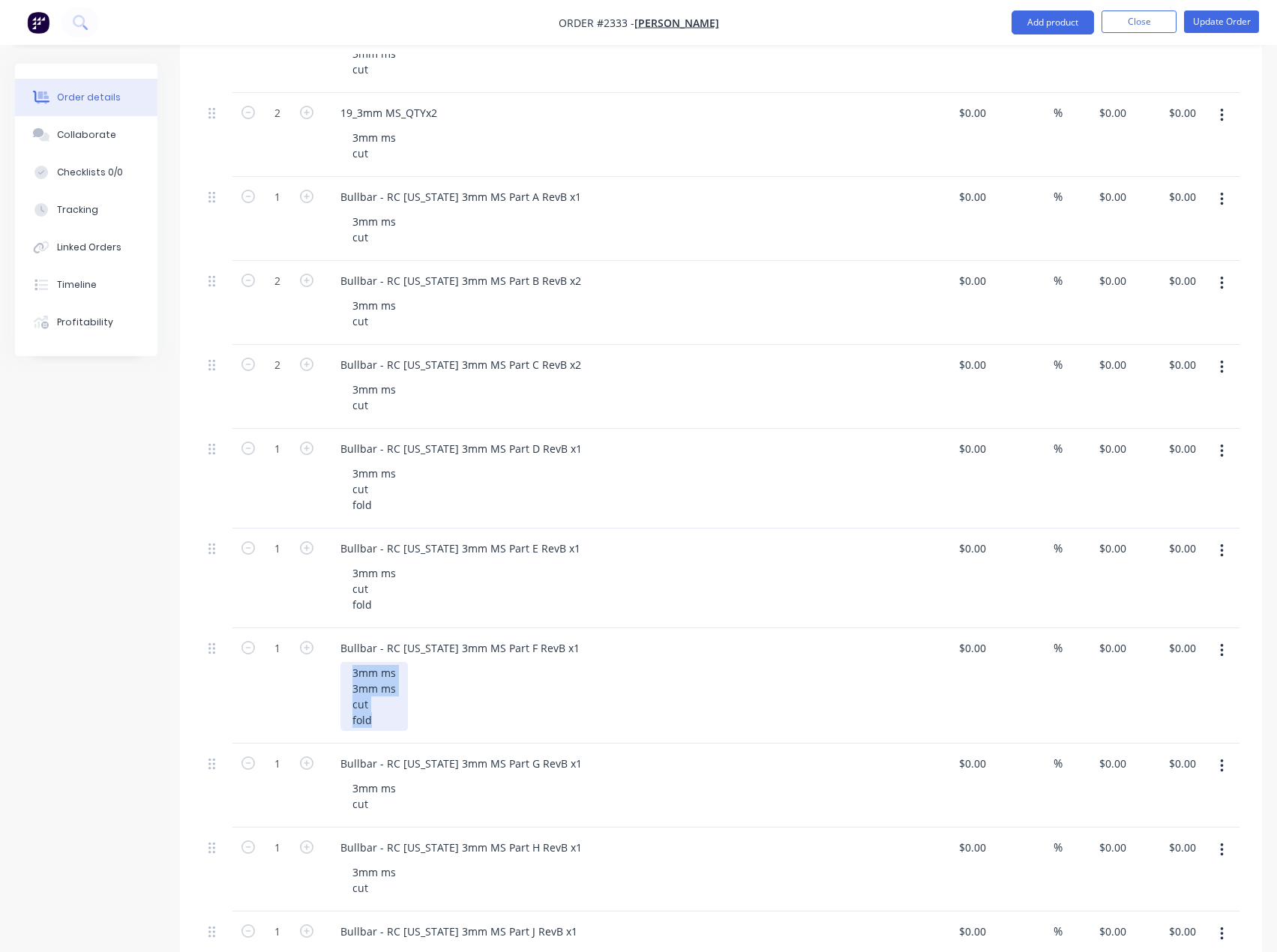
drag, startPoint x: 383, startPoint y: 721, endPoint x: 352, endPoint y: 663, distance: 65.8
click at [352, 663] on div "3mm ms 3mm ms cut fold" at bounding box center [374, 697] width 67 height 69
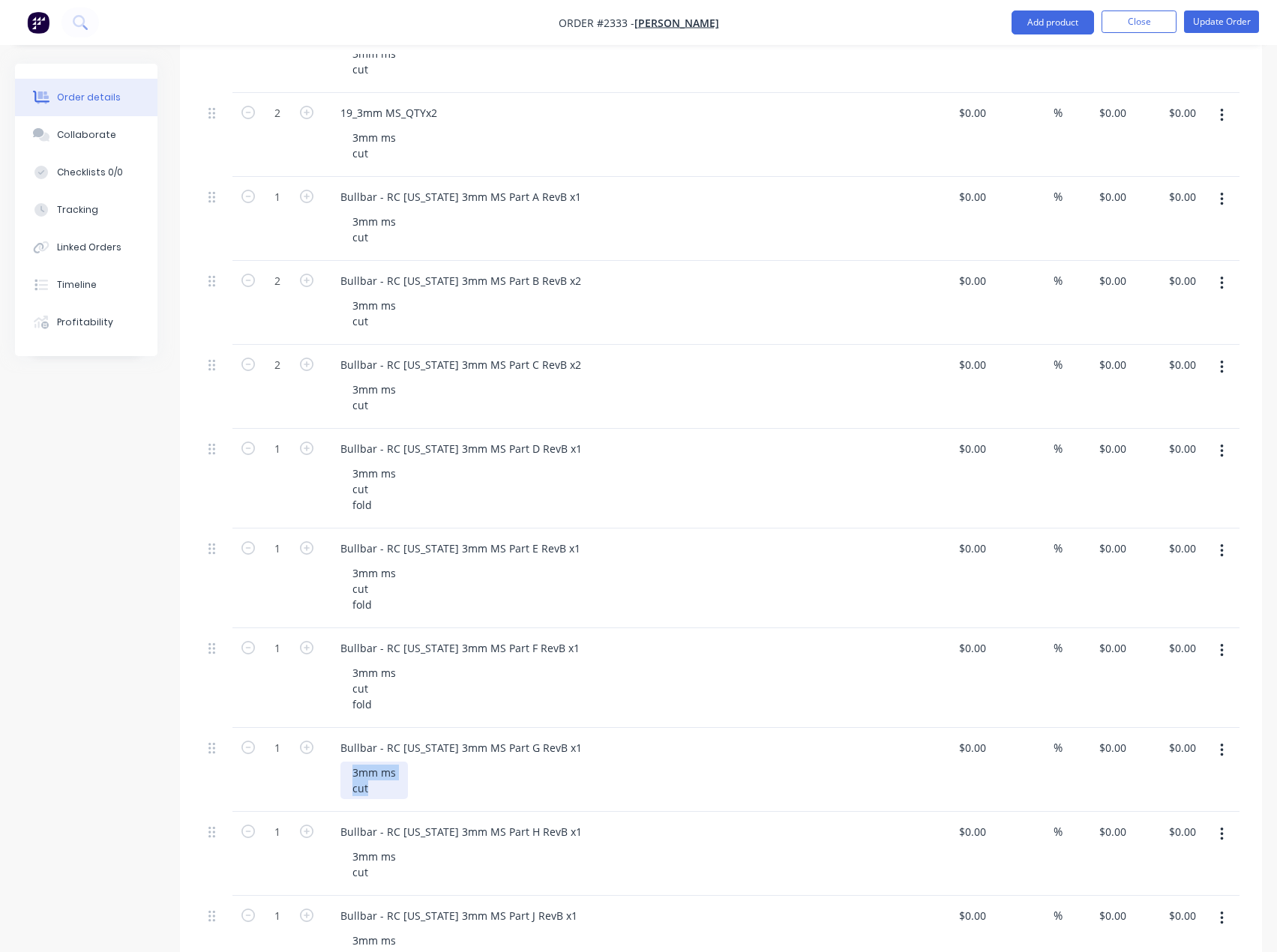
drag, startPoint x: 384, startPoint y: 792, endPoint x: 317, endPoint y: 750, distance: 79.1
click at [317, 750] on div "1 Bullbar - RC Colorado 3mm MS Part G RevB x1 3mm ms cut $0.00 $0.00 % $0.00 $0…" at bounding box center [721, 771] width 1037 height 84
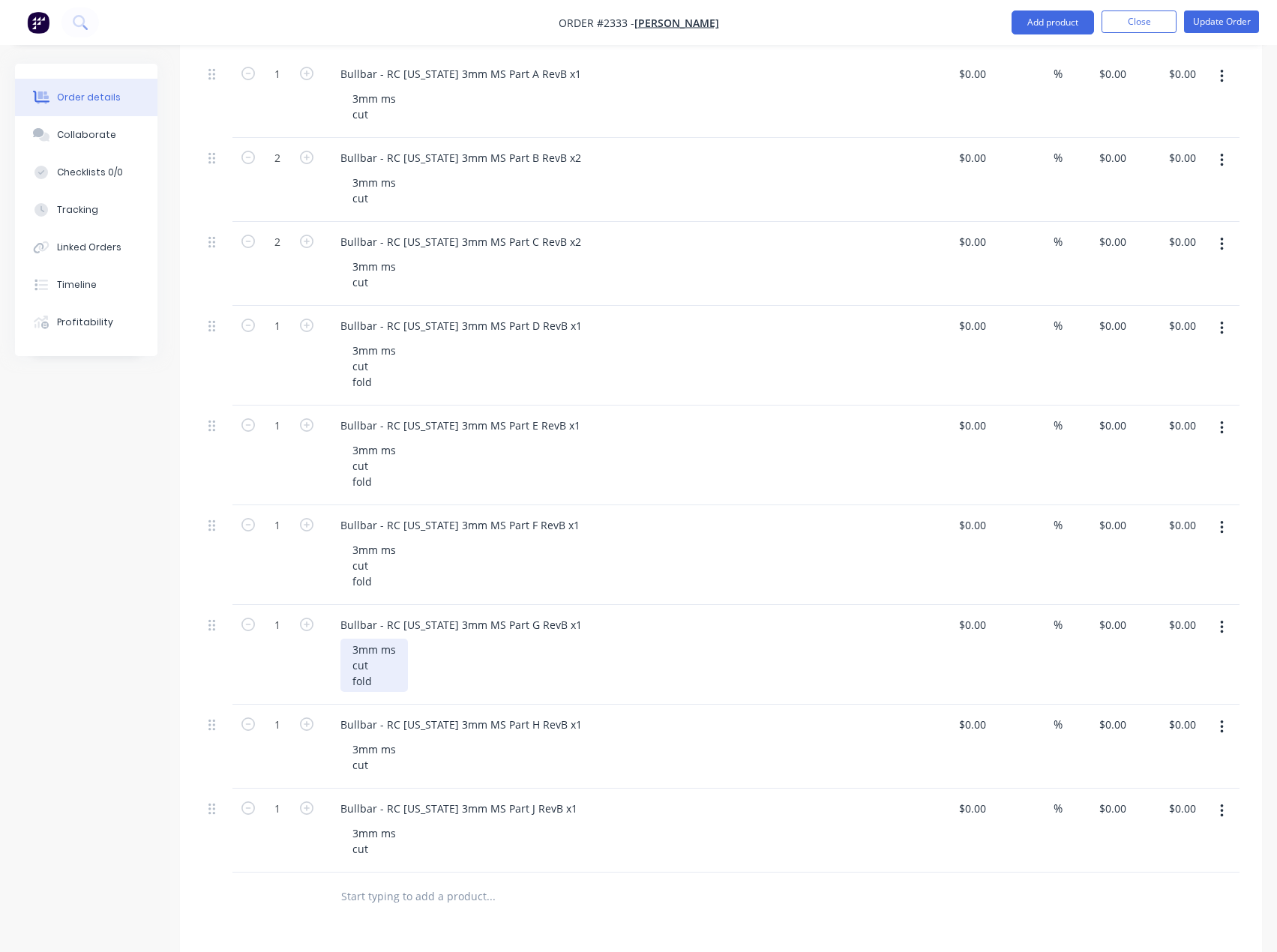
scroll to position [2024, 0]
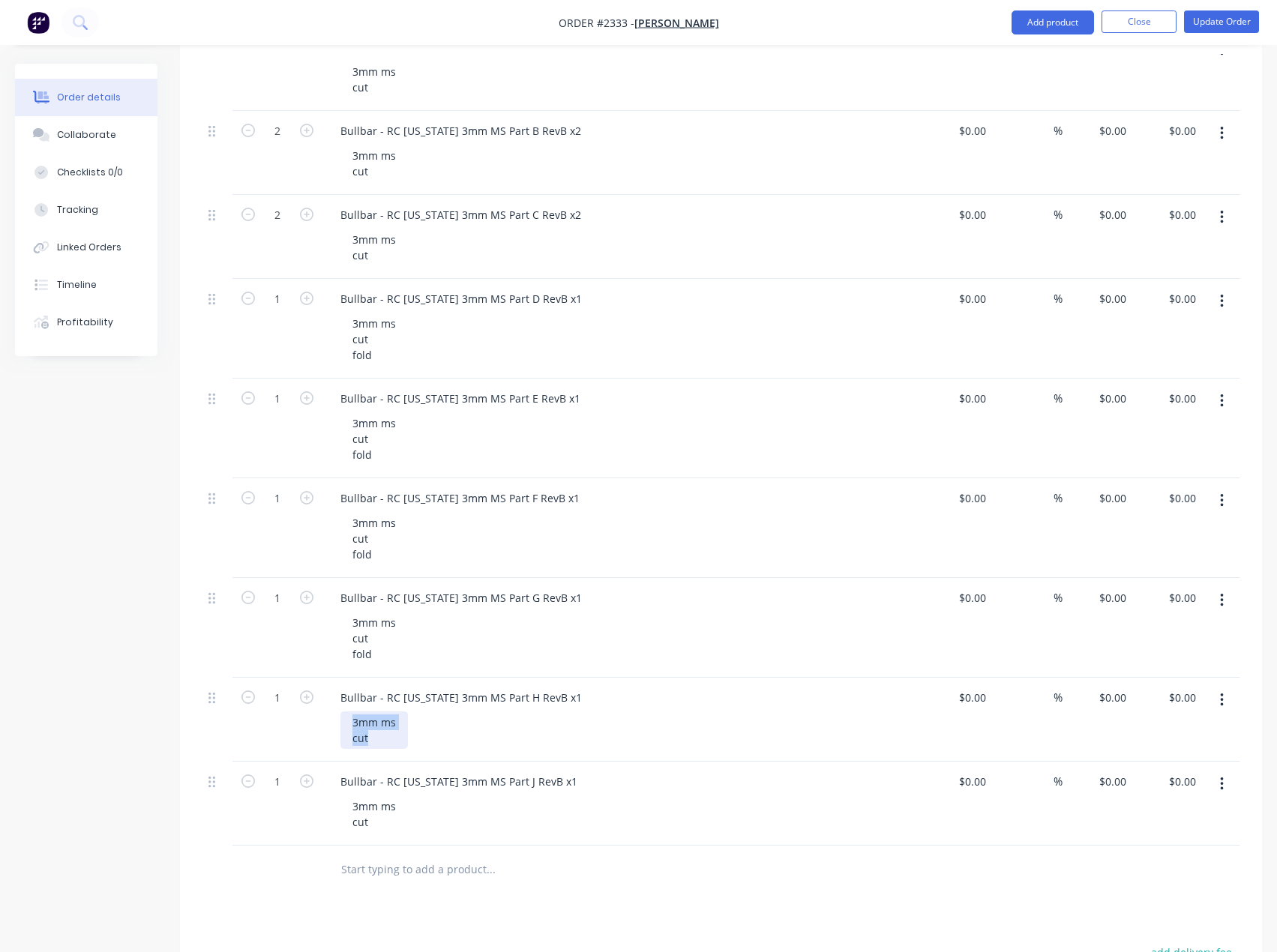
drag, startPoint x: 380, startPoint y: 744, endPoint x: 326, endPoint y: 717, distance: 60.4
click at [326, 717] on div "Bullbar - RC Colorado 3mm MS Part H RevB x1 3mm ms cut" at bounding box center [623, 720] width 600 height 84
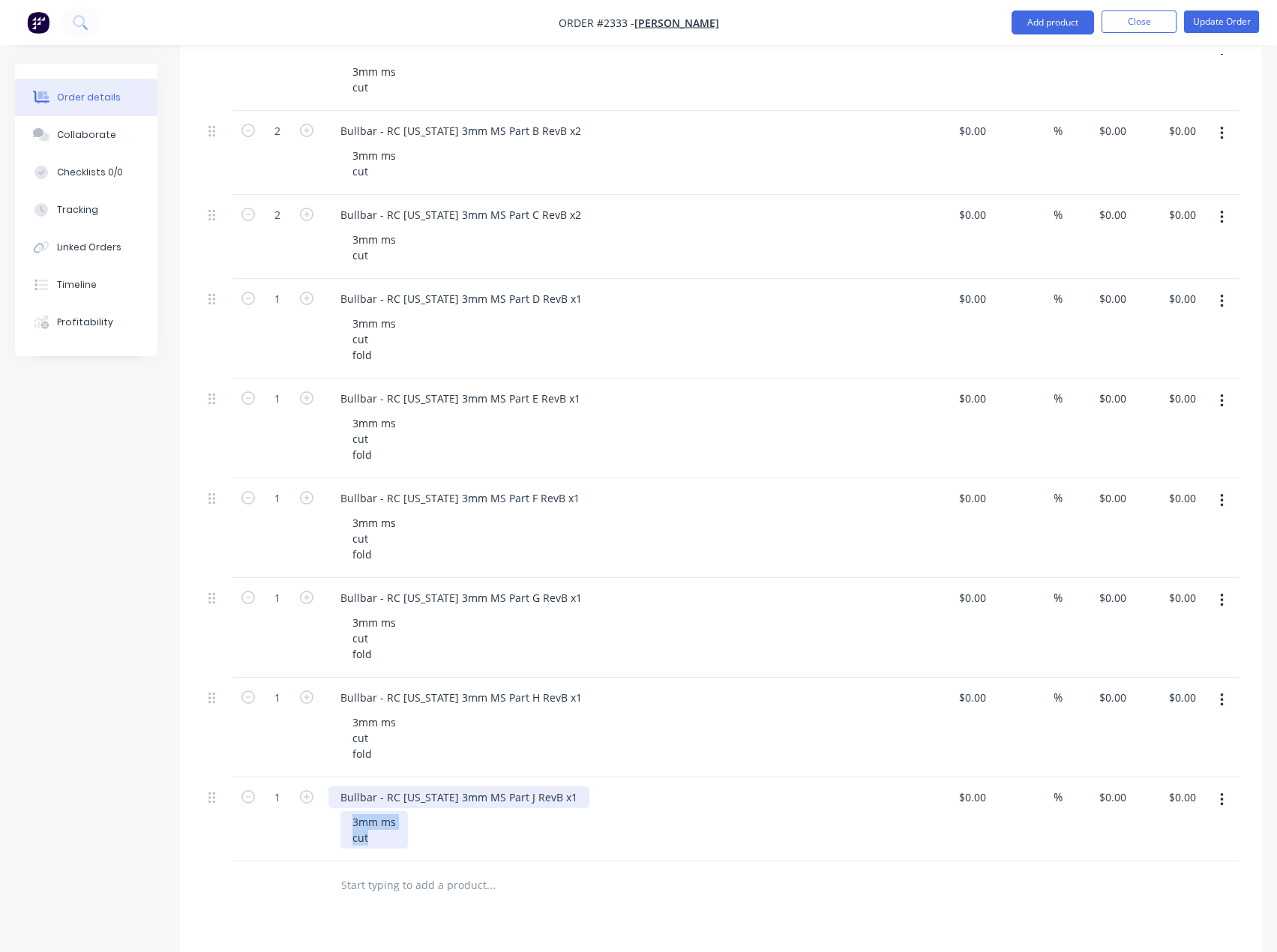
drag, startPoint x: 378, startPoint y: 841, endPoint x: 332, endPoint y: 805, distance: 58.4
click at [332, 805] on div "Bullbar - RC Colorado 3mm MS Part J RevB x1 3mm ms cut" at bounding box center [623, 820] width 600 height 84
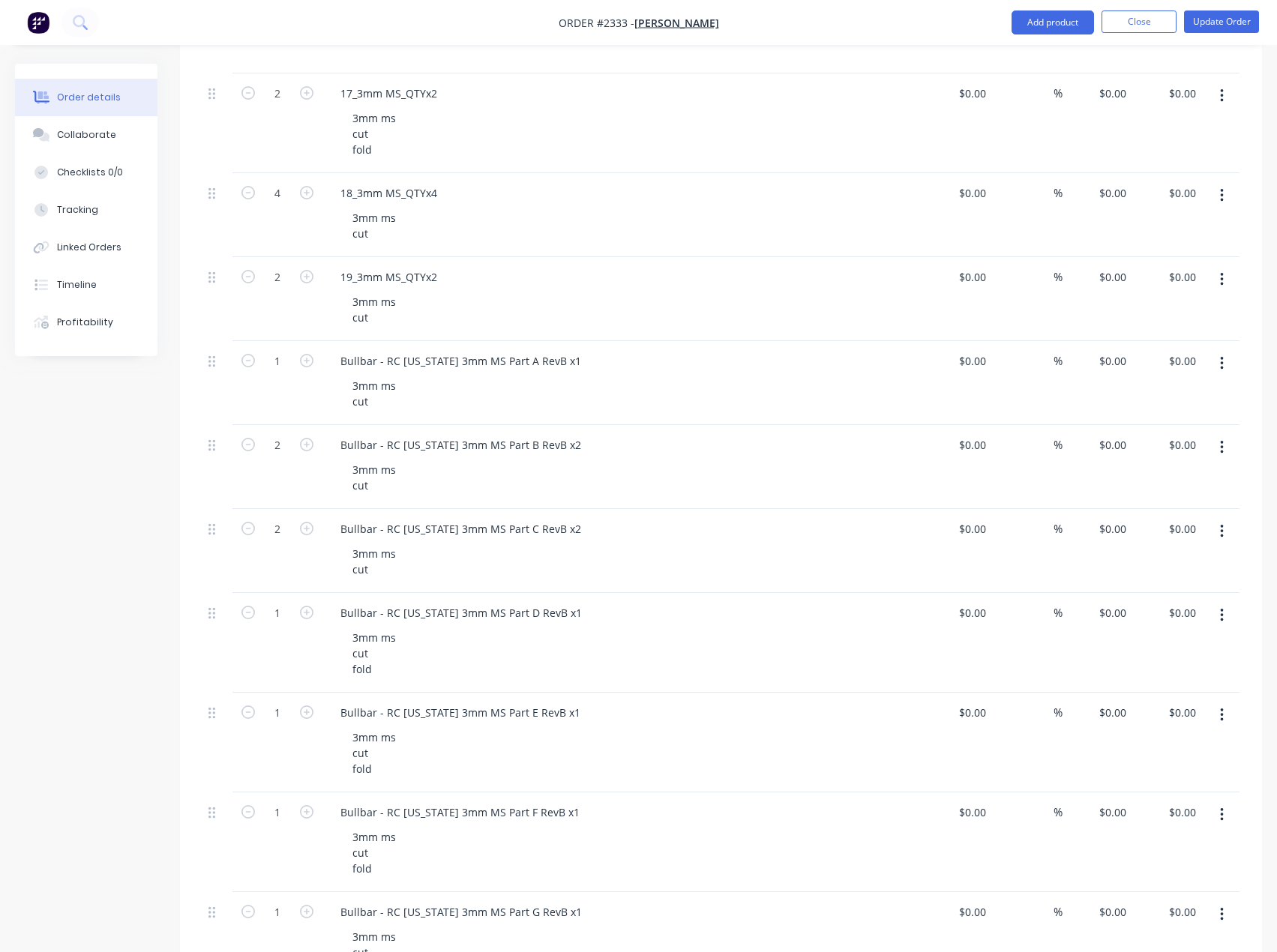
scroll to position [1649, 0]
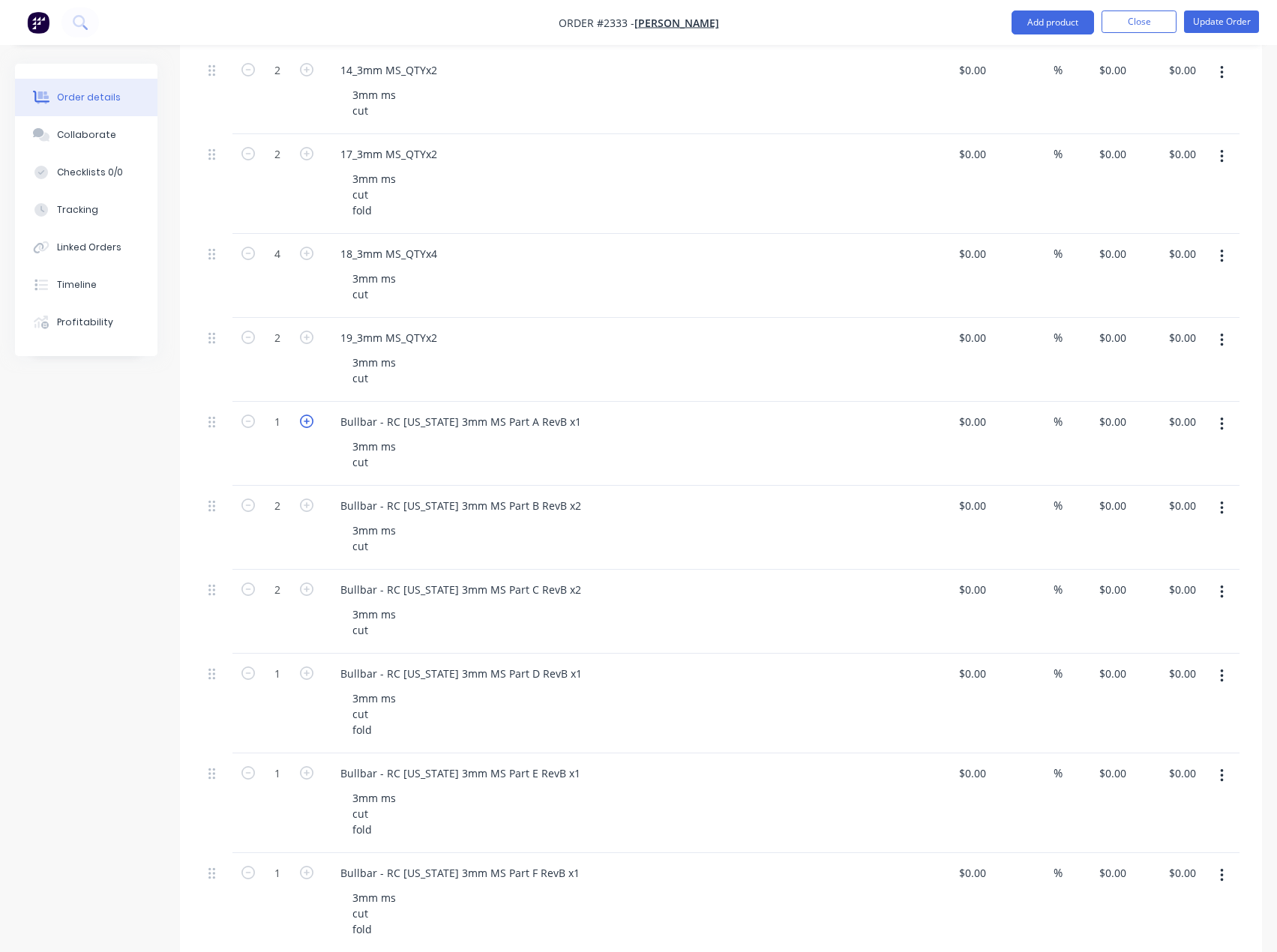
click at [308, 421] on icon "button" at bounding box center [307, 421] width 14 height 14
type input "3"
click at [286, 502] on input "2" at bounding box center [277, 506] width 39 height 22
type input "6"
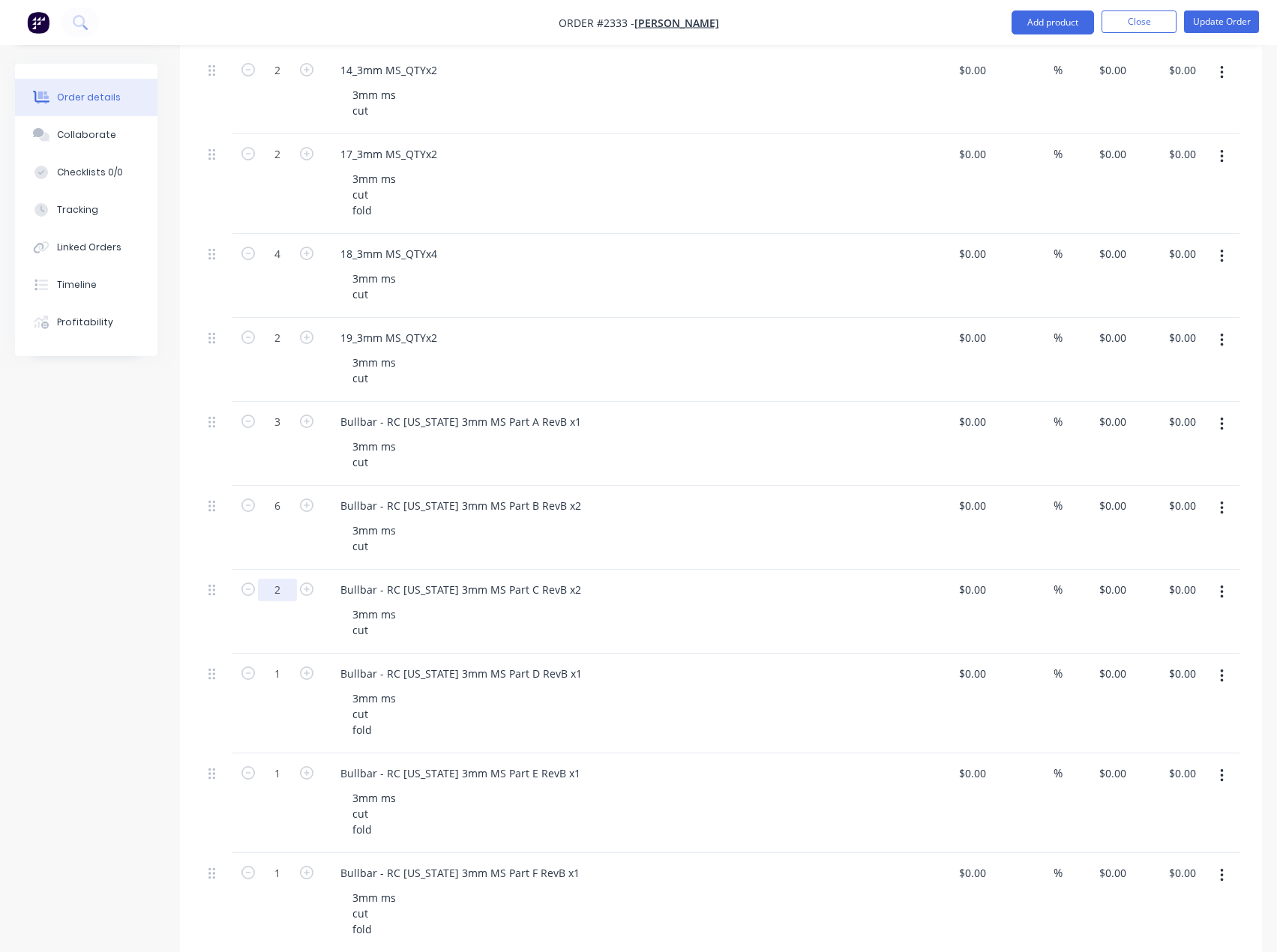
click at [284, 593] on input "2" at bounding box center [277, 590] width 39 height 22
type input "6"
click at [284, 680] on input "1" at bounding box center [277, 674] width 39 height 22
type input "3"
click at [277, 770] on input "1" at bounding box center [277, 774] width 39 height 22
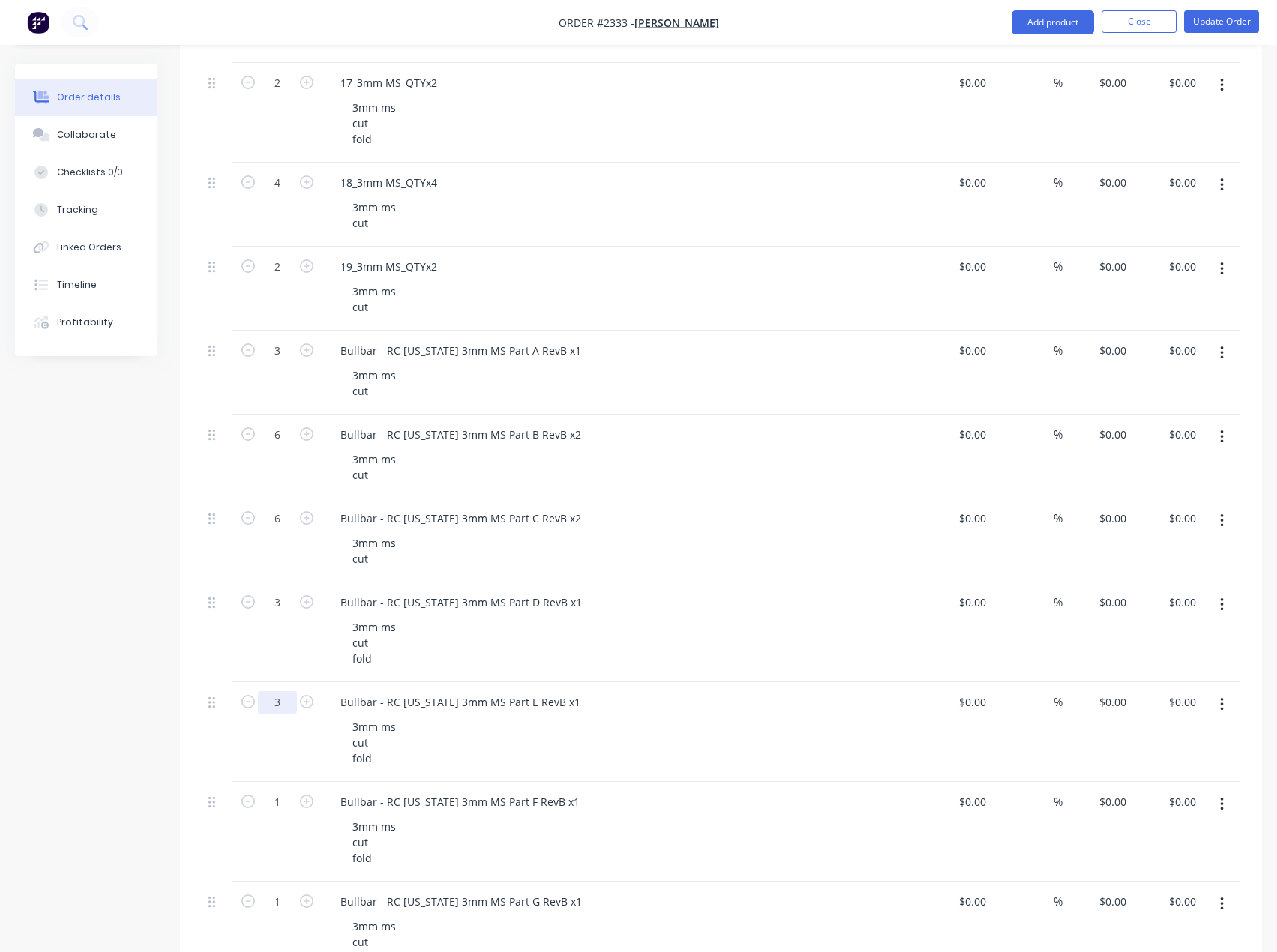
scroll to position [1950, 0]
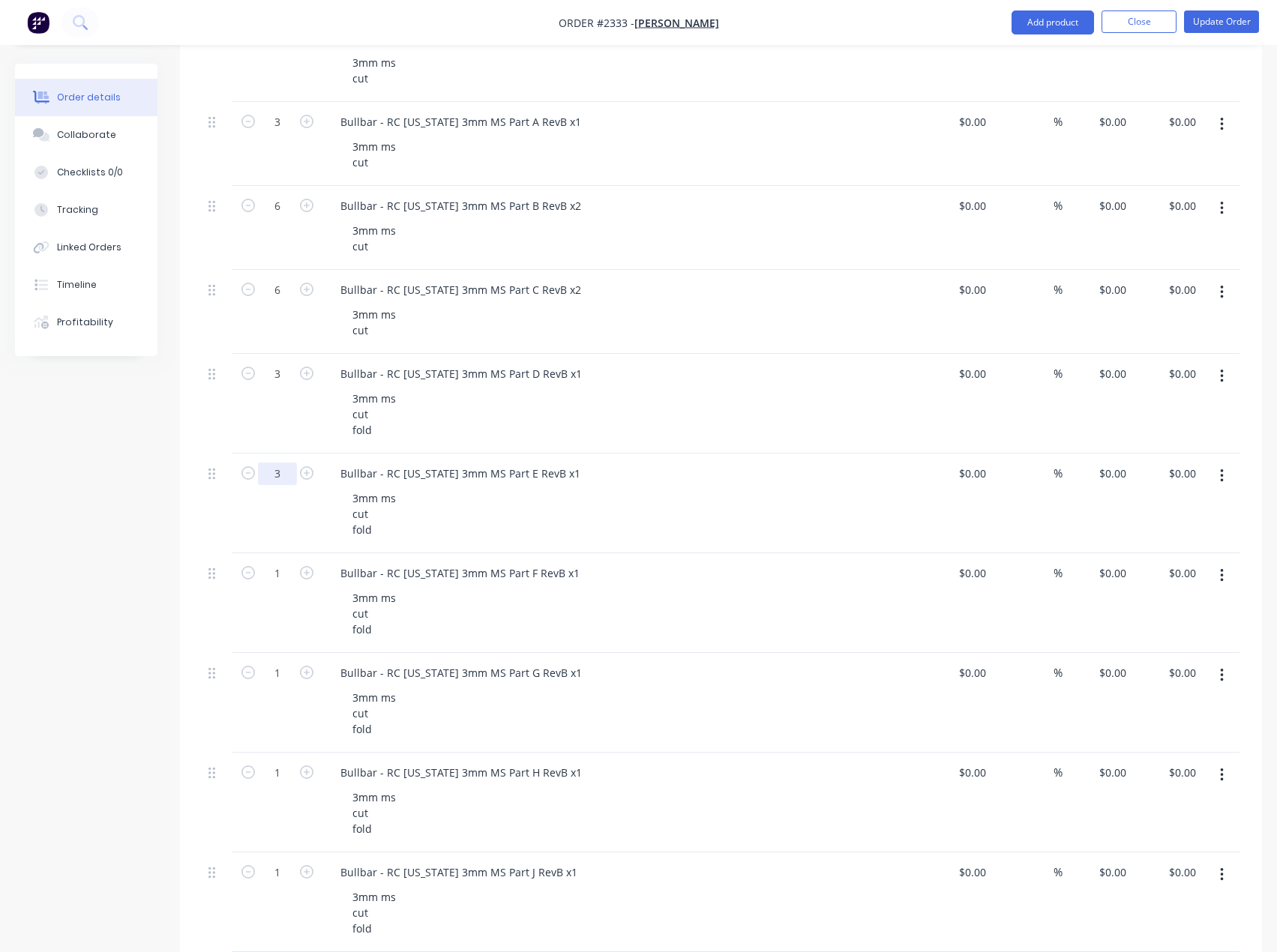
type input "3"
click at [276, 593] on div "1" at bounding box center [277, 603] width 90 height 100
click at [281, 574] on input "1" at bounding box center [277, 574] width 39 height 22
type input "3"
click at [282, 680] on input "1" at bounding box center [277, 673] width 39 height 22
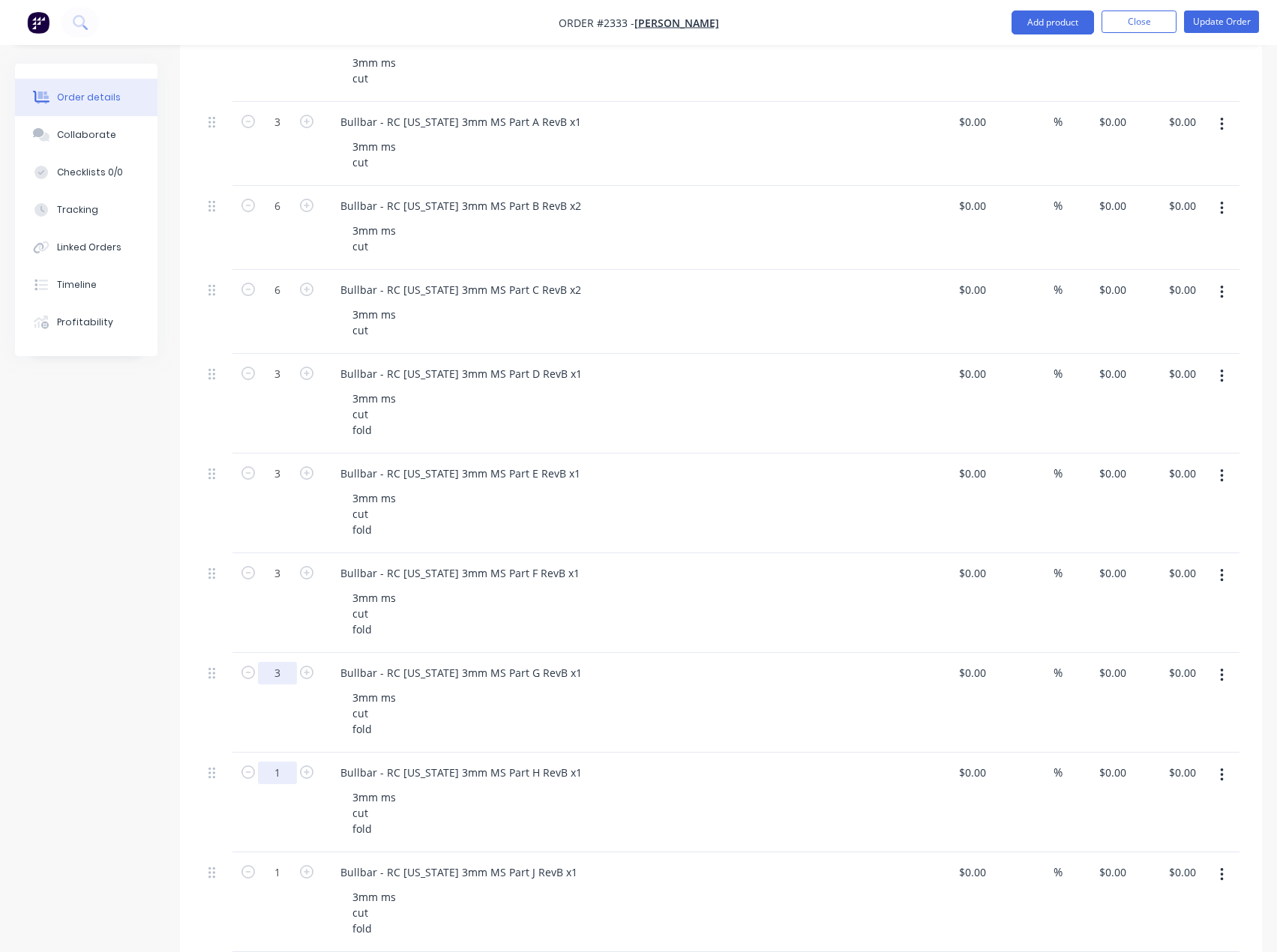
type input "3"
click at [279, 776] on input "1" at bounding box center [277, 773] width 39 height 22
type input "3"
click at [278, 875] on input "1" at bounding box center [277, 873] width 39 height 22
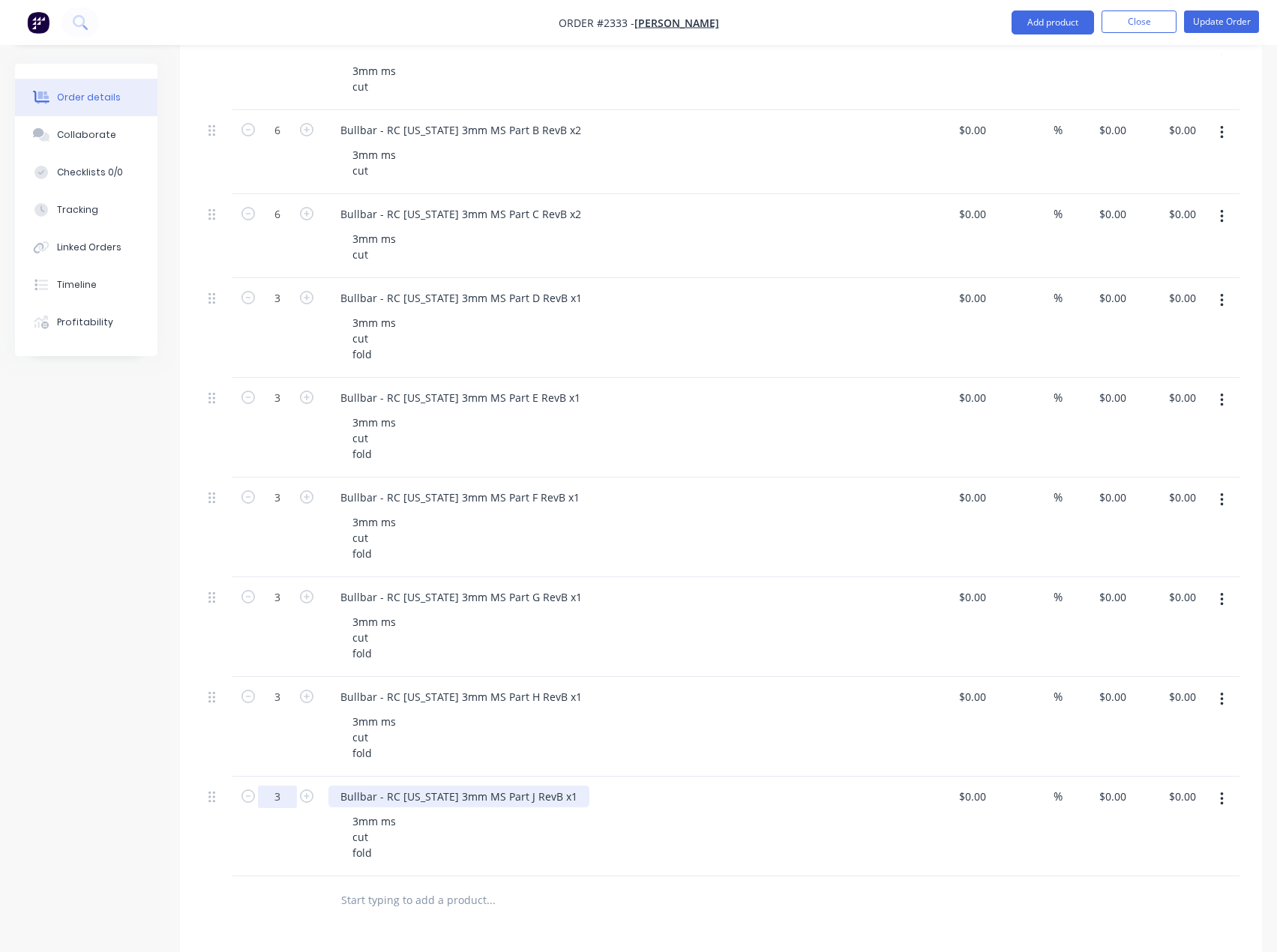
scroll to position [2024, 0]
type input "3"
drag, startPoint x: 543, startPoint y: 805, endPoint x: 567, endPoint y: 800, distance: 24.5
click at [567, 801] on div "Bullbar - RC Colorado 3mm MS Part J RevB x1" at bounding box center [458, 797] width 261 height 21
click at [556, 796] on div "Bullbar - RC Colorado 3mm MS Part J RevB x1" at bounding box center [458, 797] width 261 height 21
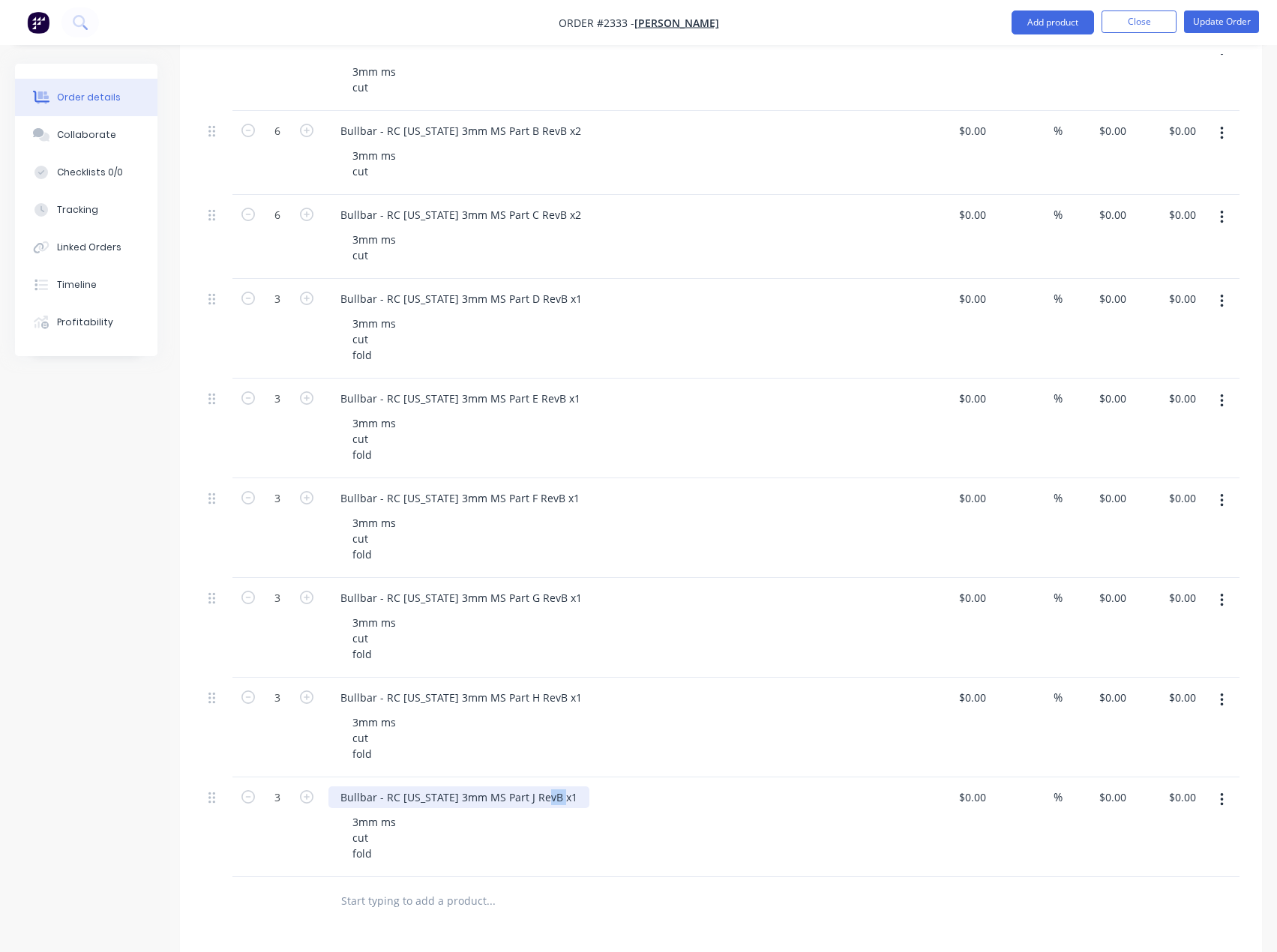
drag, startPoint x: 559, startPoint y: 796, endPoint x: 544, endPoint y: 802, distance: 16.2
click at [544, 802] on div "Bullbar - RC Colorado 3mm MS Part J RevB x1" at bounding box center [458, 797] width 261 height 21
drag, startPoint x: 565, startPoint y: 700, endPoint x: 549, endPoint y: 708, distance: 17.9
click at [549, 708] on div "Bullbar - RC Colorado 3mm MS Part H RevB x1" at bounding box center [461, 697] width 266 height 21
drag, startPoint x: 568, startPoint y: 594, endPoint x: 553, endPoint y: 606, distance: 19.2
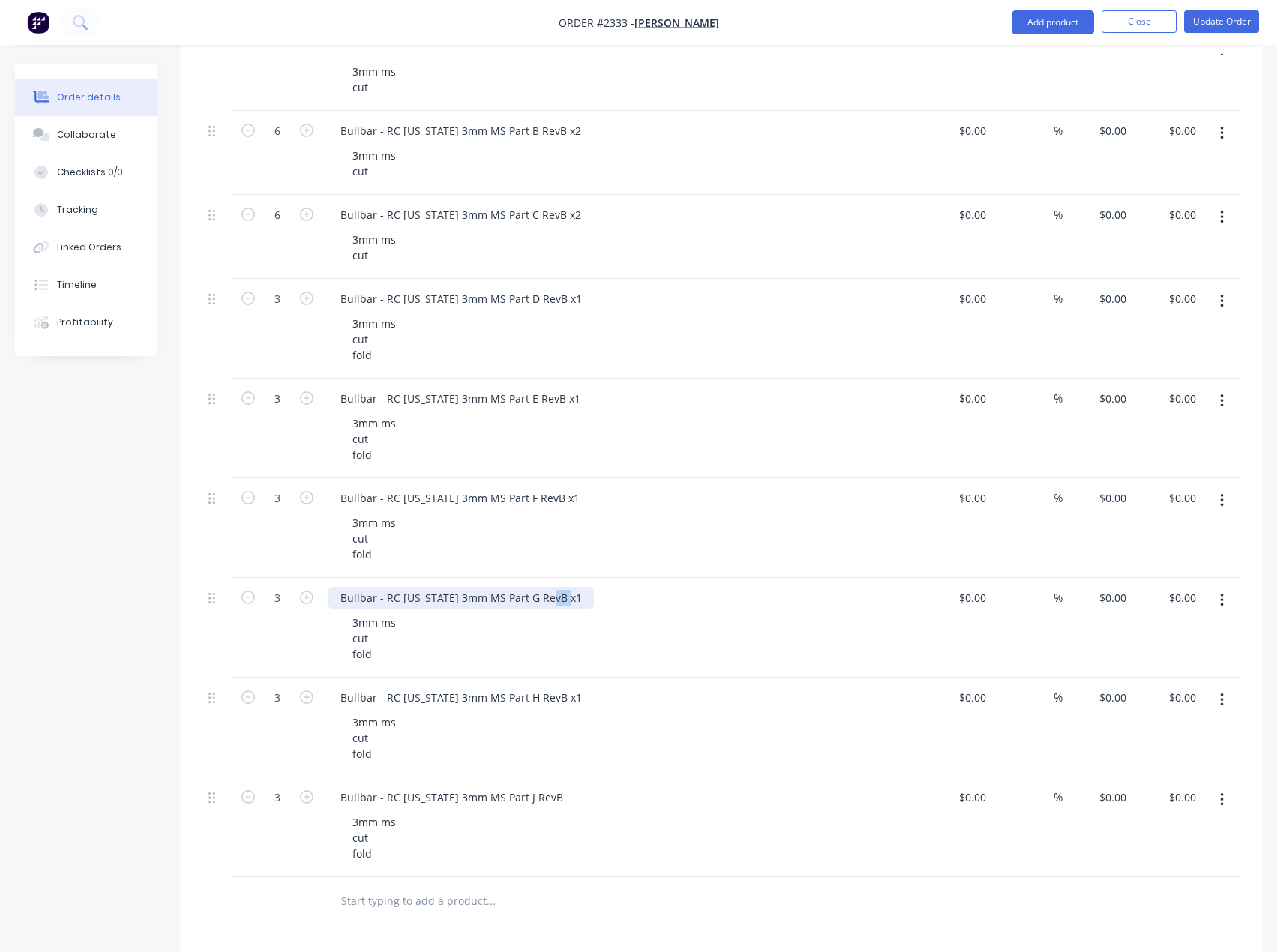
click at [553, 606] on div "Bullbar - RC Colorado 3mm MS Part G RevB x1" at bounding box center [461, 598] width 266 height 21
click at [569, 699] on div "Bullbar - RC Colorado 3mm MS Part H RevB x1" at bounding box center [461, 697] width 266 height 21
drag, startPoint x: 568, startPoint y: 698, endPoint x: 549, endPoint y: 705, distance: 20.2
click at [549, 705] on div "Bullbar - RC Colorado 3mm MS Part H RevB x1" at bounding box center [461, 697] width 266 height 21
click at [564, 500] on div "Bullbar - RC Colorado 3mm MS Part F RevB x1" at bounding box center [460, 498] width 263 height 21
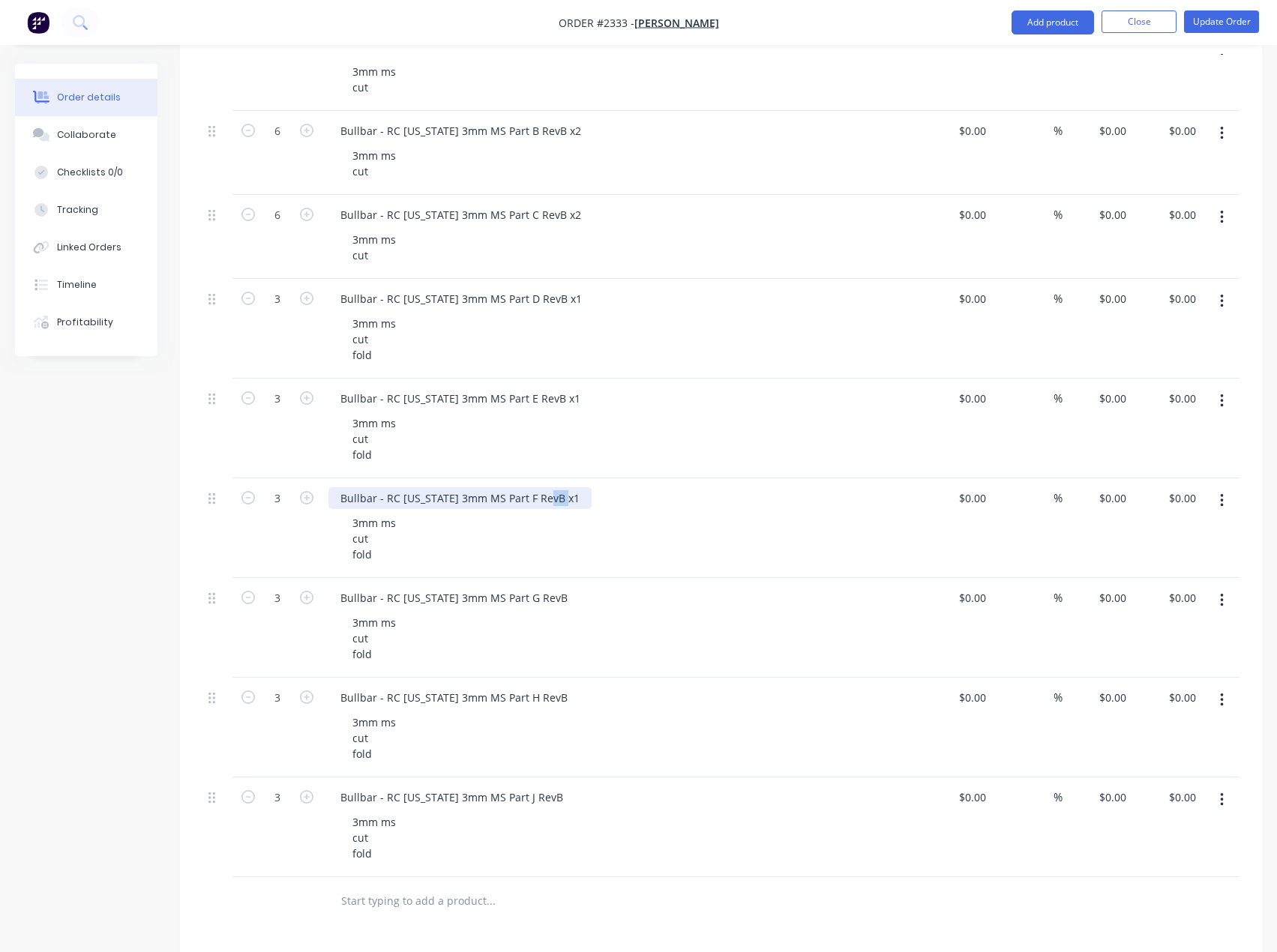
drag, startPoint x: 568, startPoint y: 497, endPoint x: 549, endPoint y: 513, distance: 24.8
click at [549, 513] on div "Bullbar - RC Colorado 3mm MS Part F RevB x1 3mm ms cut fold" at bounding box center [623, 528] width 600 height 100
click at [562, 401] on div "Bullbar - RC Colorado 3mm MS Part E RevB x1" at bounding box center [460, 398] width 264 height 21
drag, startPoint x: 565, startPoint y: 396, endPoint x: 549, endPoint y: 405, distance: 18.4
click at [549, 405] on div "Bullbar - RC Colorado 3mm MS Part E RevB x1" at bounding box center [460, 398] width 264 height 21
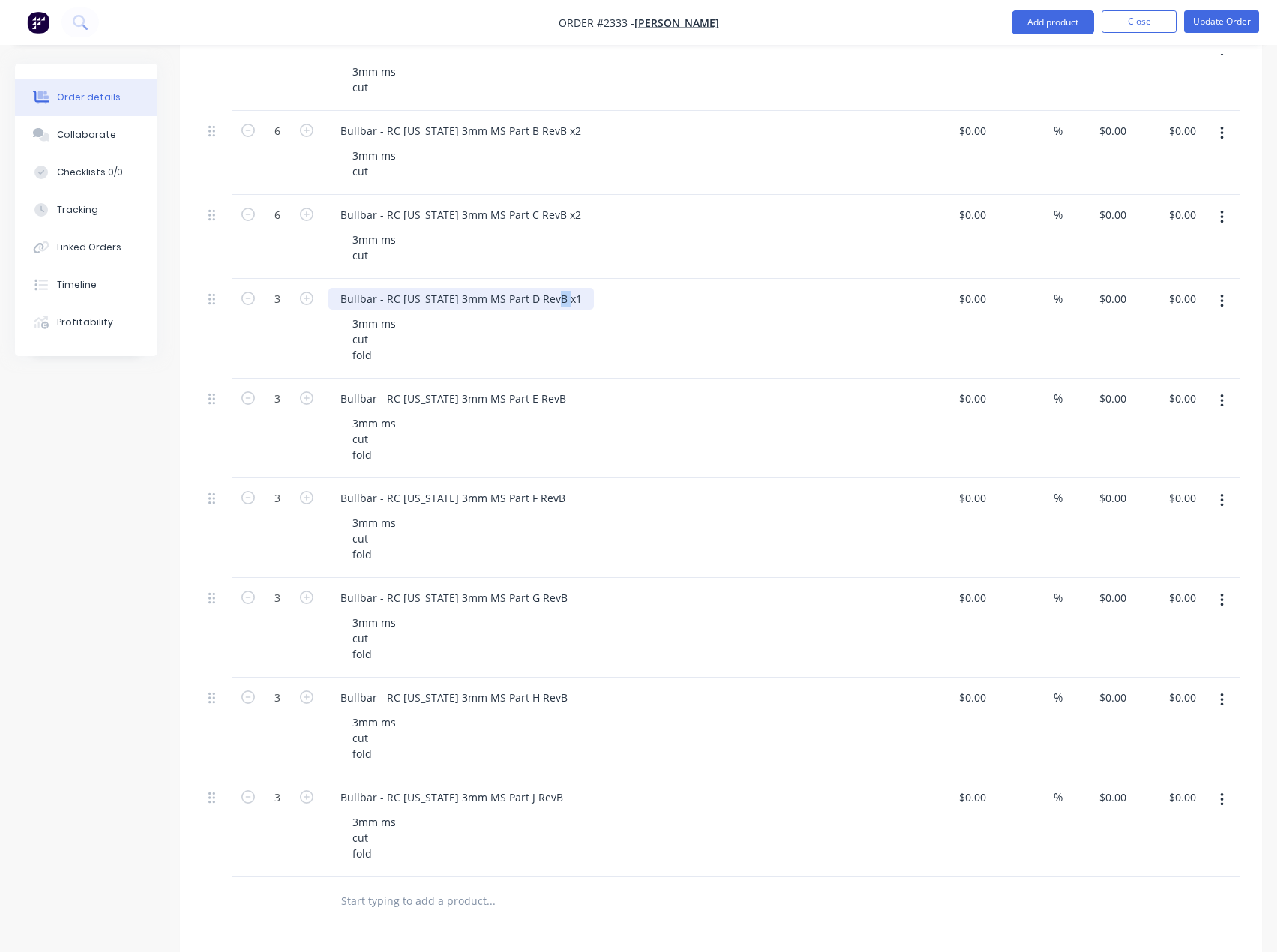
drag, startPoint x: 565, startPoint y: 303, endPoint x: 543, endPoint y: 309, distance: 22.8
click at [543, 309] on div "Bullbar - RC Colorado 3mm MS Part D RevB x1" at bounding box center [461, 298] width 266 height 21
click at [565, 296] on div "Bullbar - RC Colorado 3mm MS Part D RevB x1" at bounding box center [461, 298] width 266 height 21
drag, startPoint x: 562, startPoint y: 303, endPoint x: 551, endPoint y: 304, distance: 11.0
click at [551, 304] on div "Bullbar - RC Colorado 3mm MS Part D RevB x1" at bounding box center [461, 298] width 266 height 21
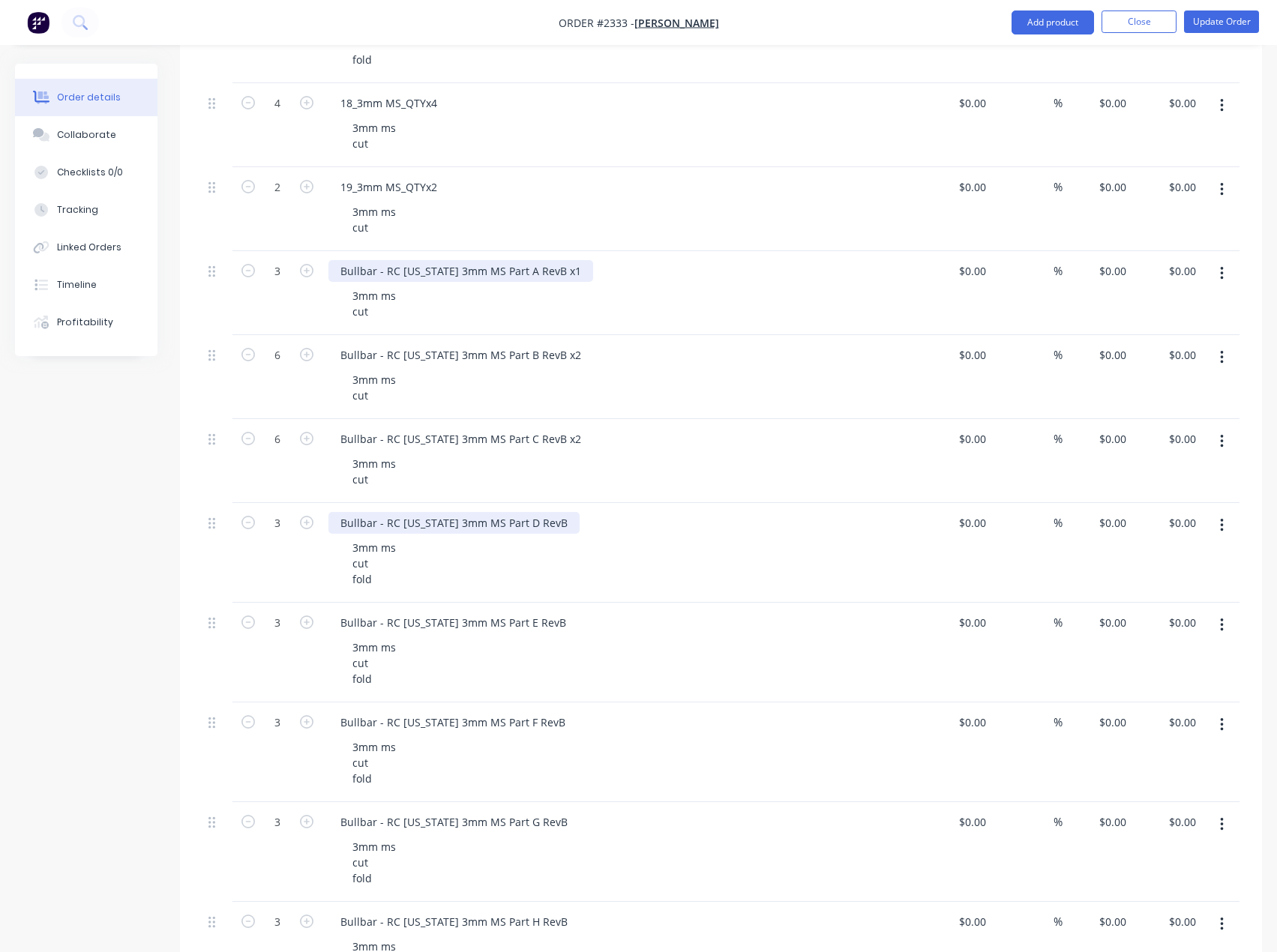
scroll to position [1724, 0]
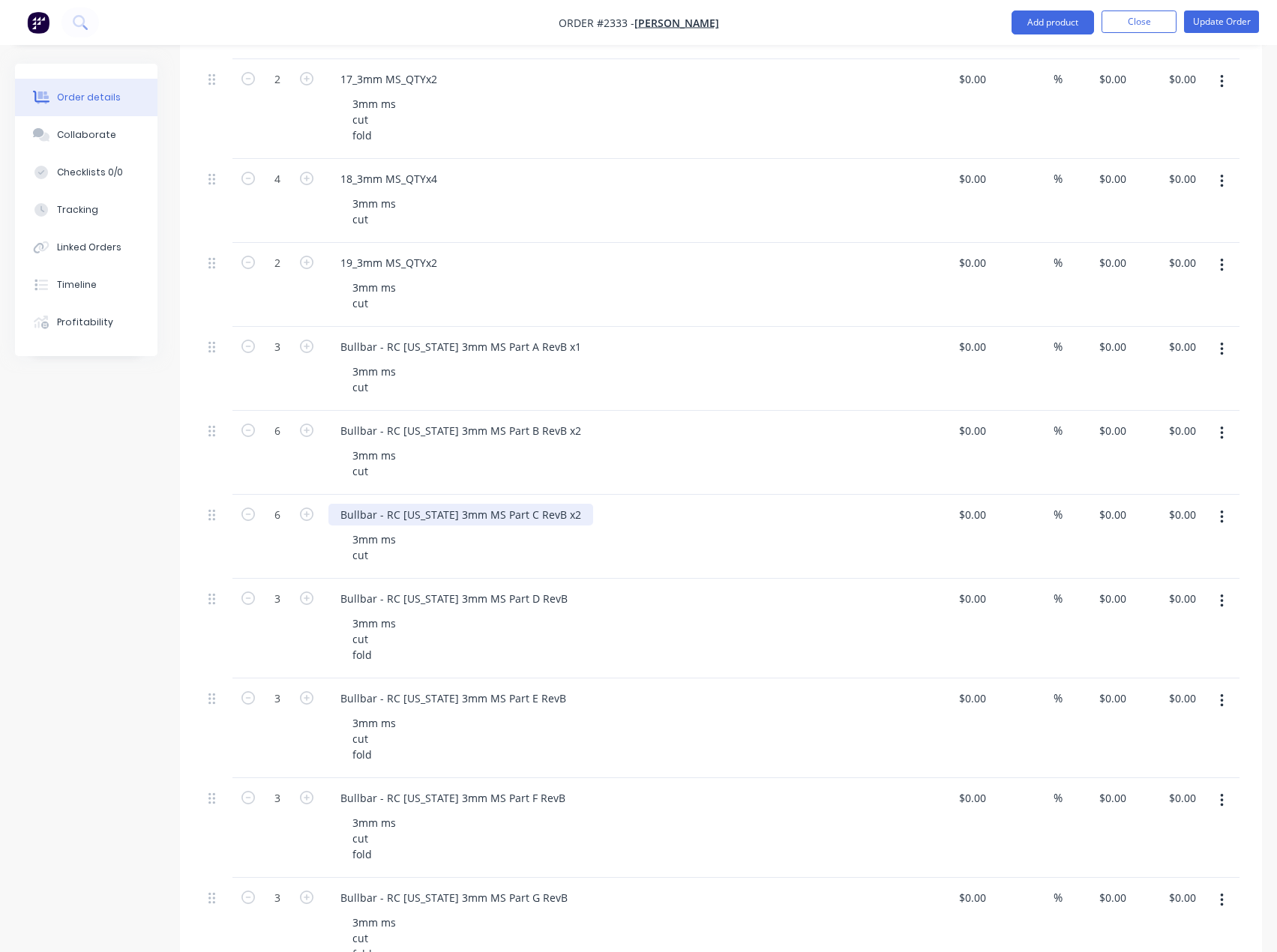
click at [556, 518] on div "Bullbar - RC Colorado 3mm MS Part C RevB x2" at bounding box center [461, 514] width 265 height 21
drag, startPoint x: 564, startPoint y: 518, endPoint x: 548, endPoint y: 524, distance: 17.1
click at [548, 524] on div "Bullbar - RC Colorado 3mm MS Part C RevB x2" at bounding box center [461, 514] width 265 height 21
click at [571, 421] on div "Bullbar - RC Colorado 3mm MS Part B RevB x2" at bounding box center [461, 430] width 265 height 21
drag, startPoint x: 570, startPoint y: 430, endPoint x: 548, endPoint y: 441, distance: 24.6
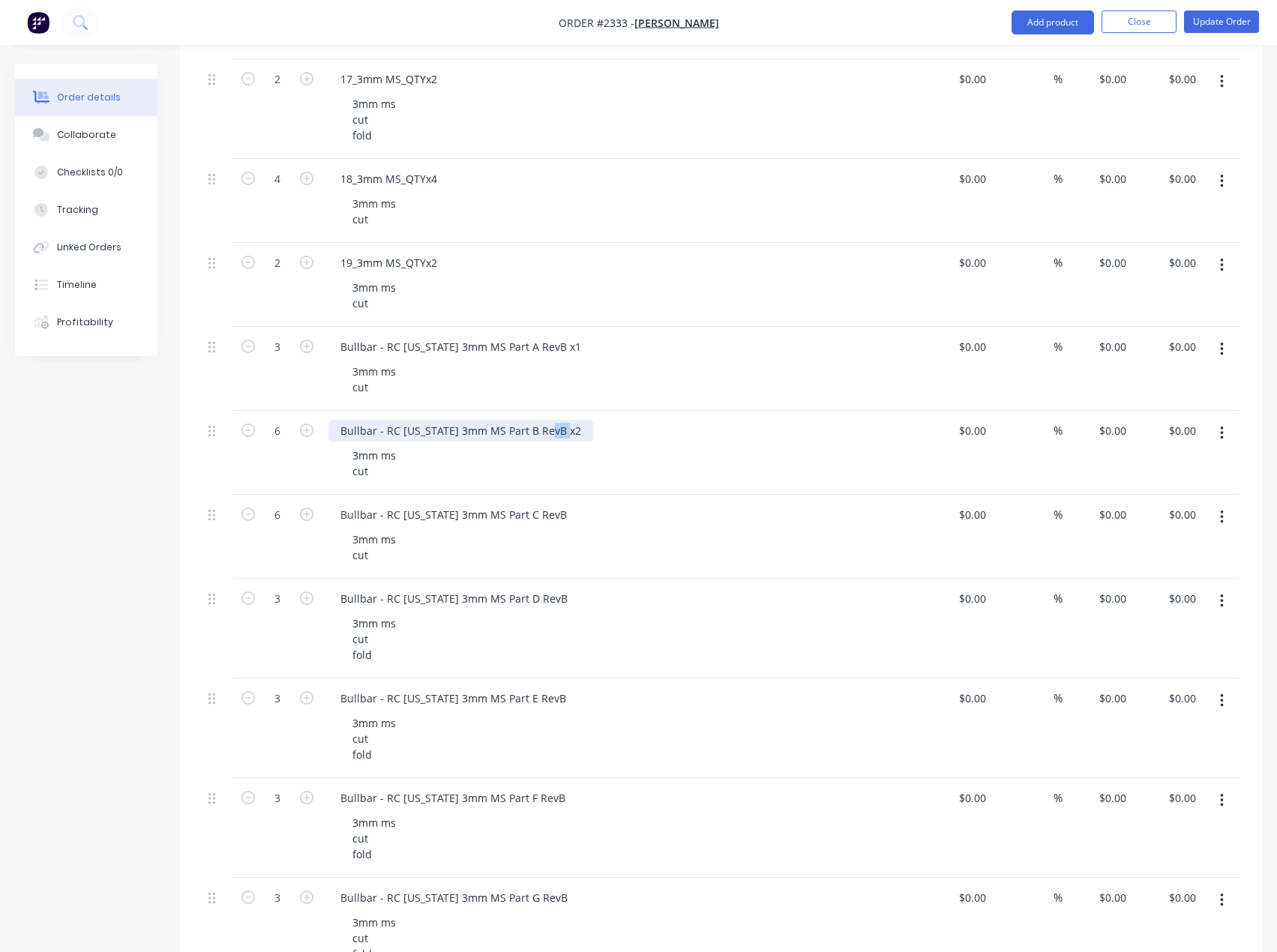
click at [548, 441] on div "Bullbar - RC Colorado 3mm MS Part B RevB x2" at bounding box center [461, 430] width 265 height 21
click at [562, 347] on div "Bullbar - RC Colorado 3mm MS Part A RevB x1" at bounding box center [461, 347] width 265 height 21
drag, startPoint x: 568, startPoint y: 341, endPoint x: 550, endPoint y: 357, distance: 24.1
click at [550, 357] on div "Bullbar - RC Colorado 3mm MS Part A RevB x1" at bounding box center [461, 347] width 265 height 21
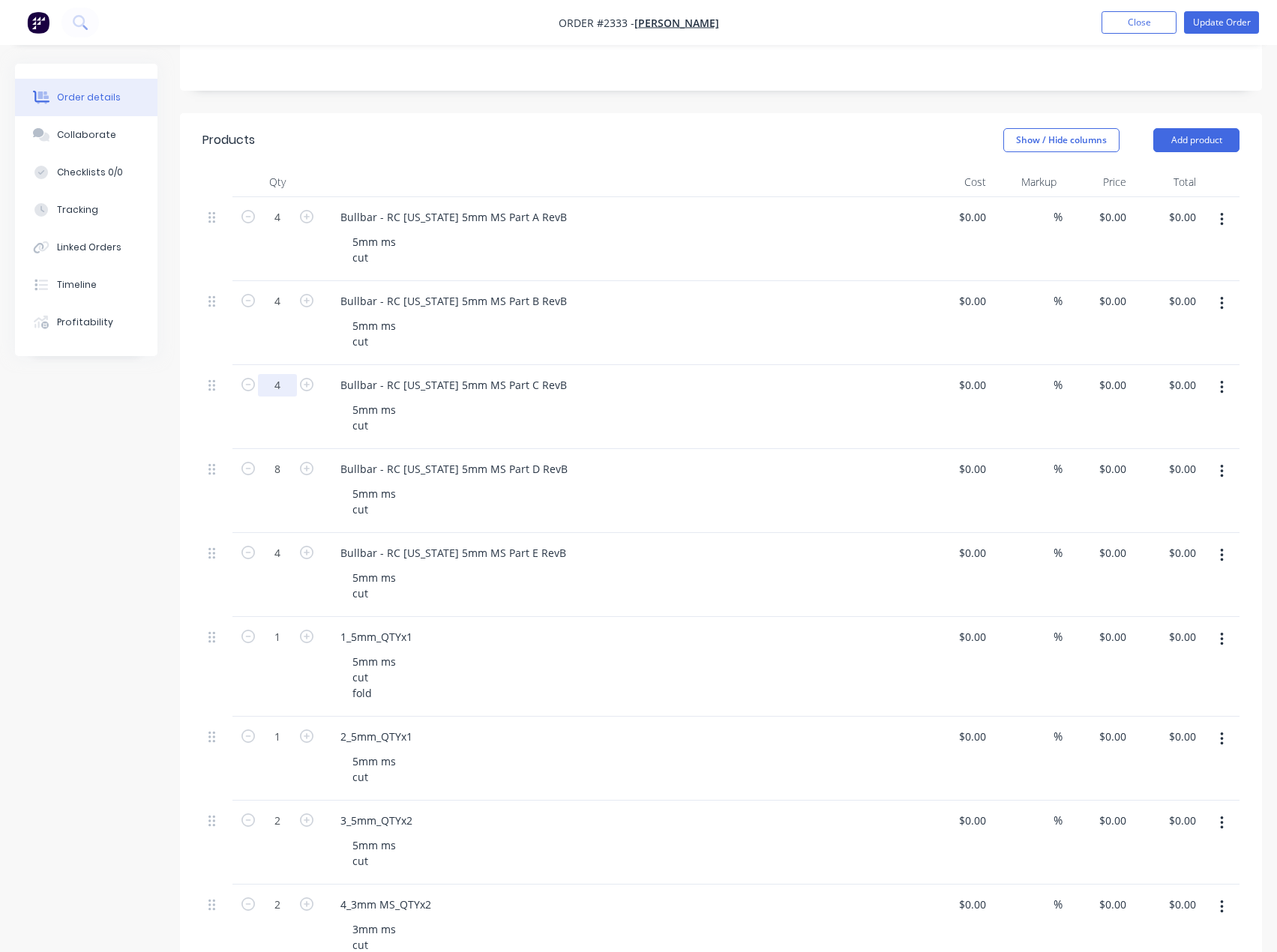
scroll to position [300, 0]
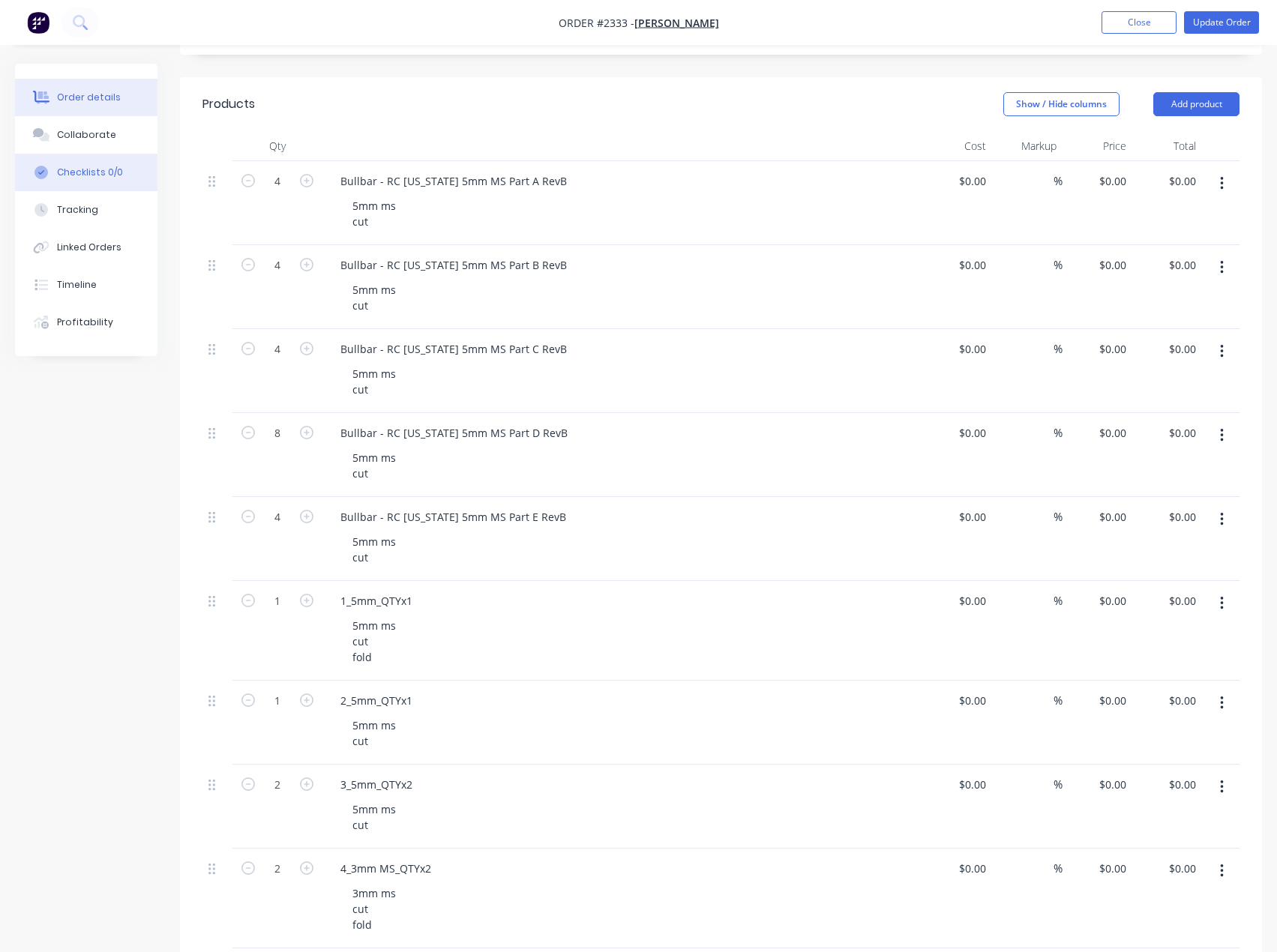
click at [49, 186] on button "Checklists 0/0" at bounding box center [86, 173] width 143 height 38
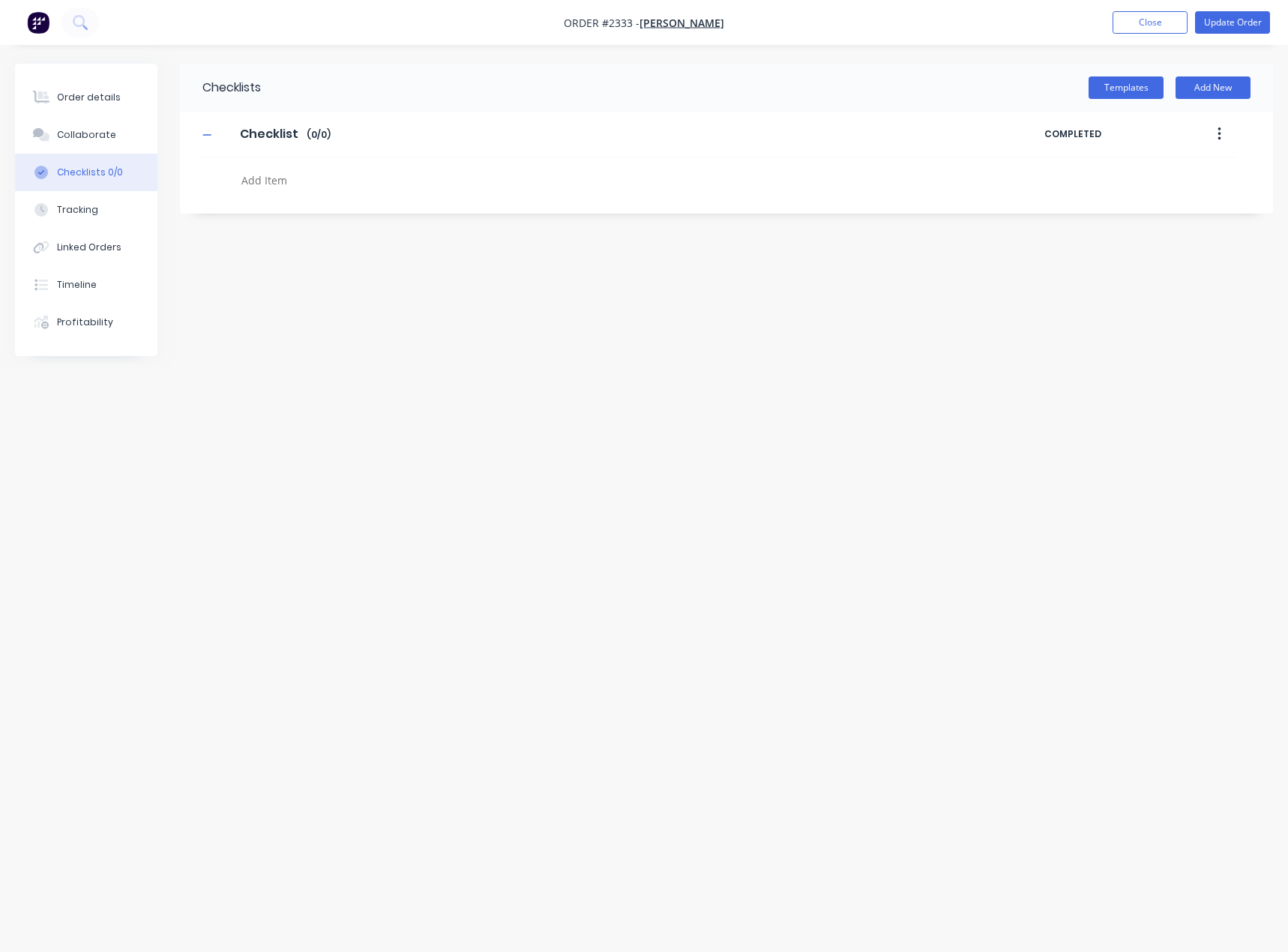
click at [278, 184] on textarea at bounding box center [569, 180] width 668 height 21
type textarea "x"
type textarea "c"
type textarea "x"
type textarea "cu"
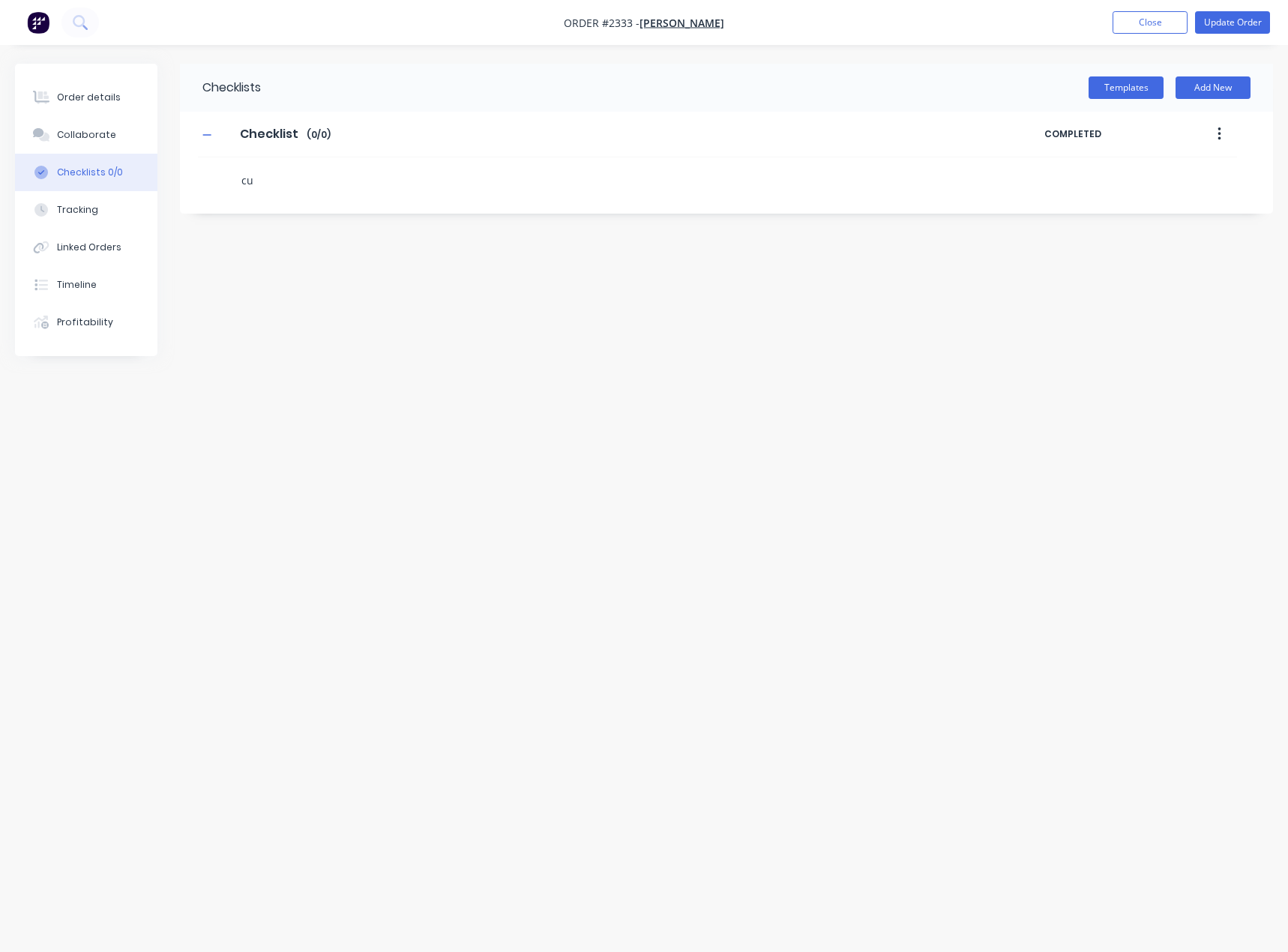
type textarea "x"
type textarea "cut"
type textarea "x"
type textarea "f"
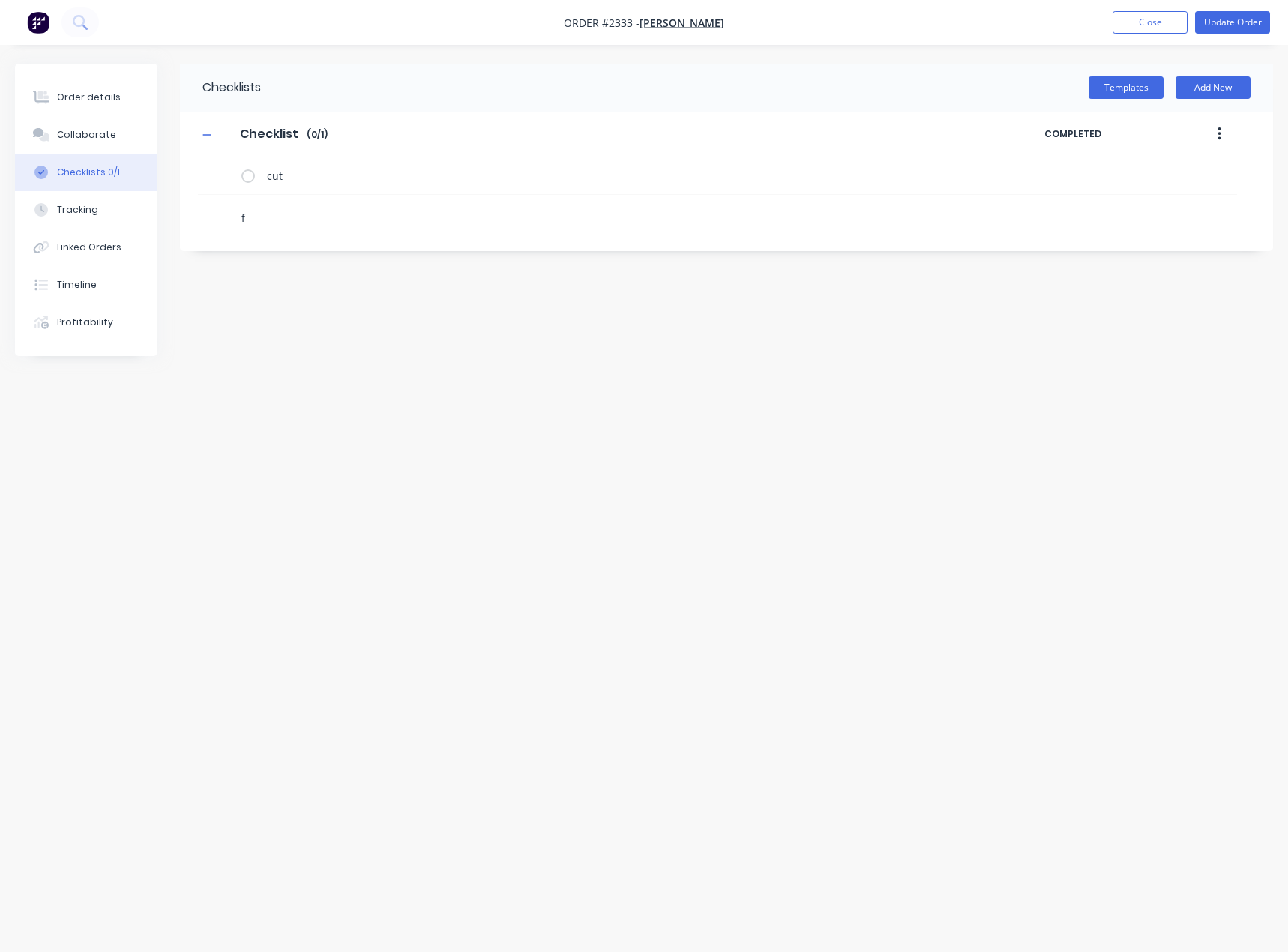
type textarea "x"
type textarea "fo"
type textarea "x"
type textarea "fol"
type textarea "x"
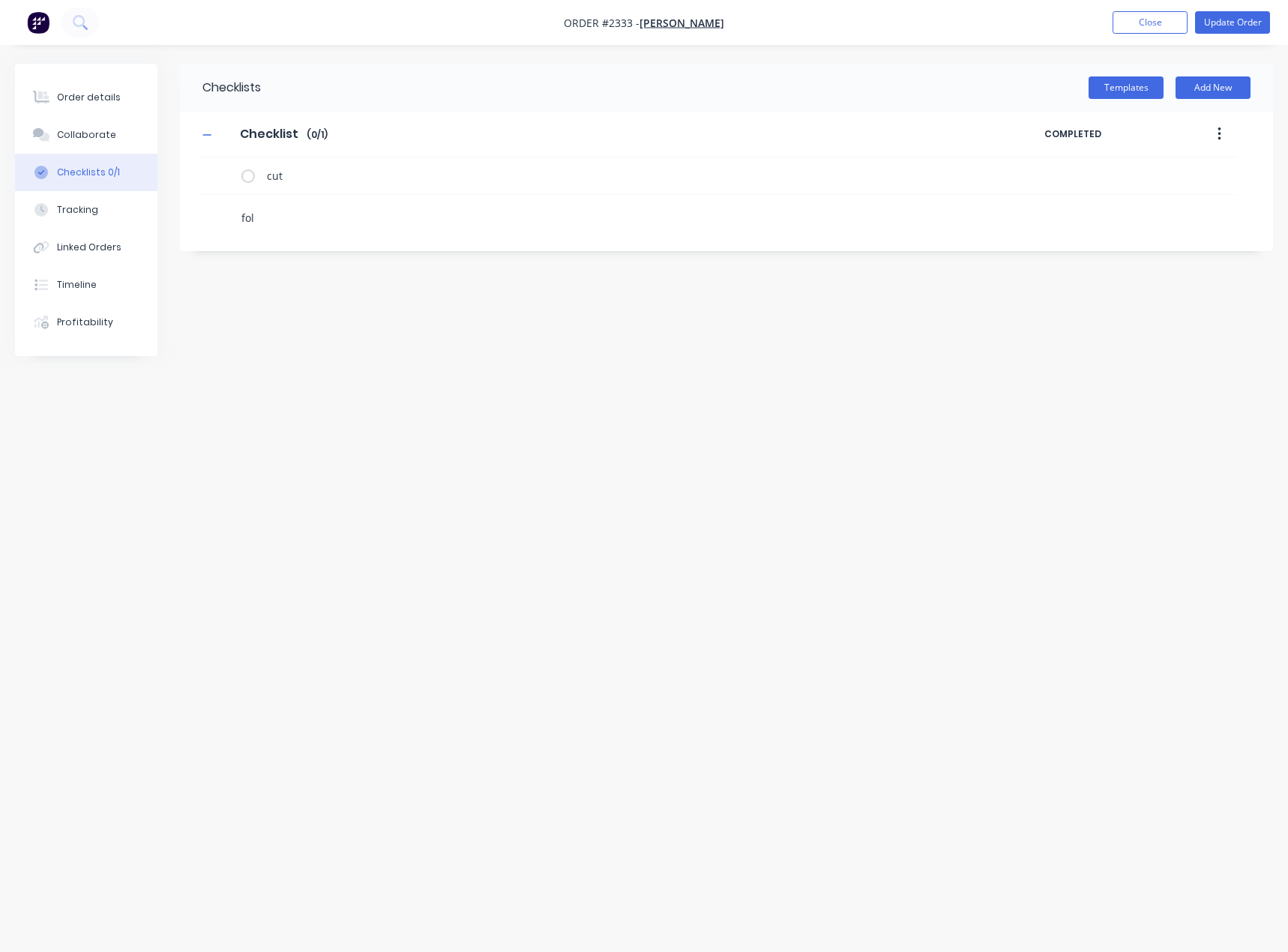
type textarea "fold"
type textarea "x"
click at [222, 213] on icon at bounding box center [223, 212] width 20 height 20
click at [216, 204] on input "file" at bounding box center [216, 204] width 0 height 0
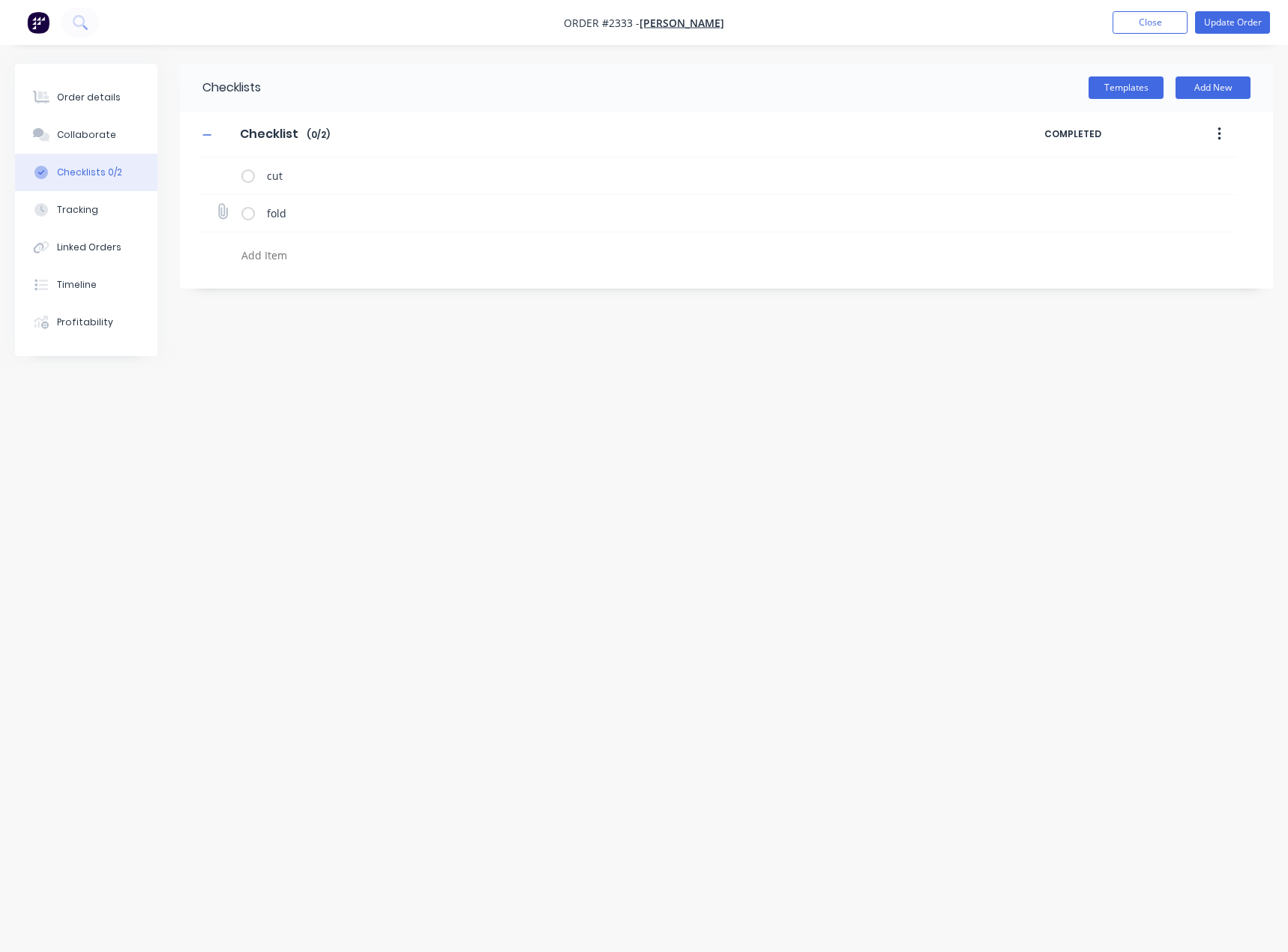
type input "C:\fakepath\Bullbar - RC Colorado 3mm MS Parts[B].PDF"
type textarea "x"
click at [218, 214] on icon at bounding box center [223, 212] width 21 height 21
click at [216, 204] on input "file" at bounding box center [216, 204] width 0 height 0
type input "C:\fakepath\Bullbar - RC Colorado 5mm MS Parts[B].PDF"
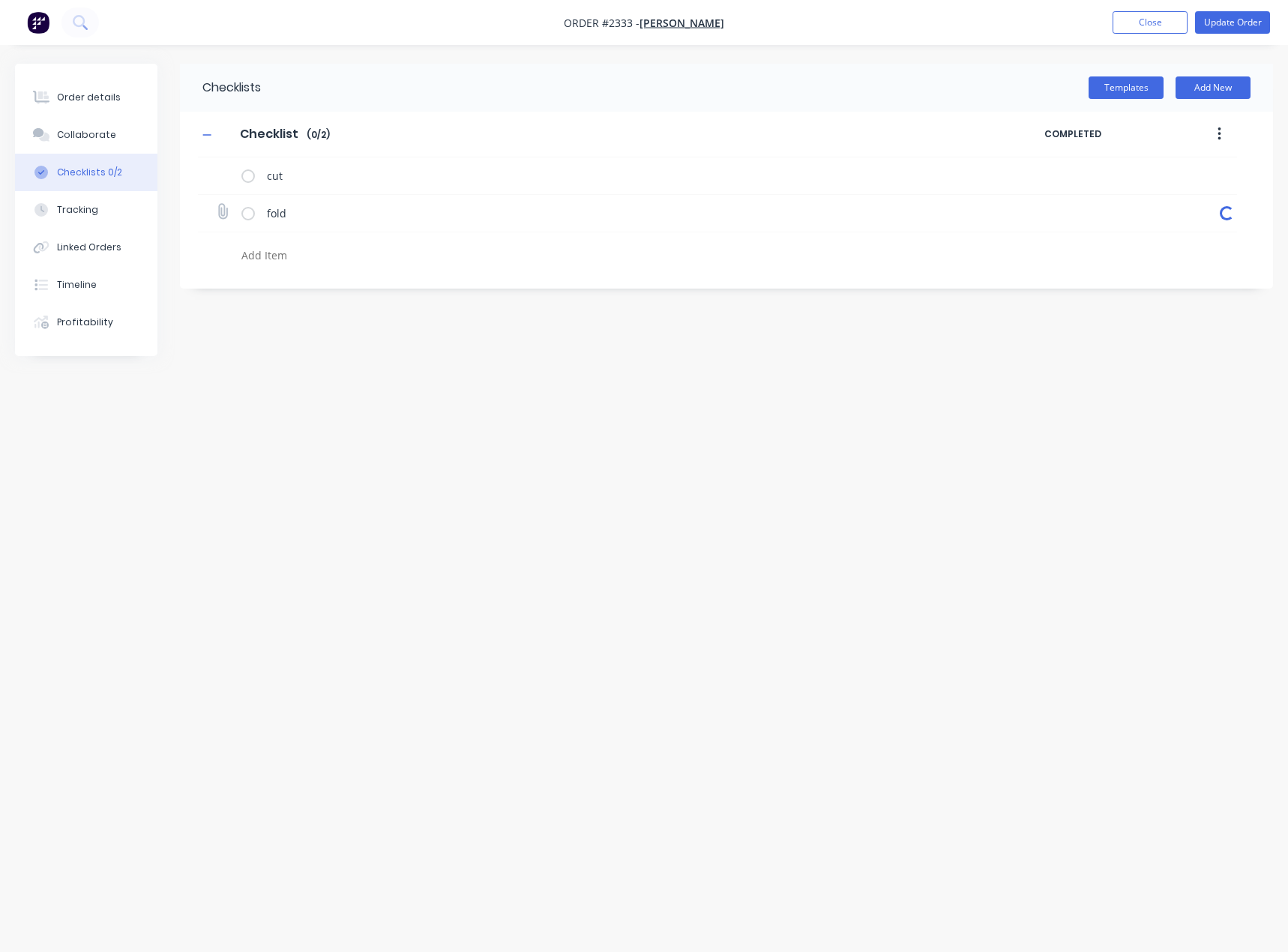
type textarea "x"
click at [227, 214] on icon at bounding box center [223, 212] width 20 height 20
click at [216, 204] on input "file" at bounding box center [216, 204] width 0 height 0
type input "C:\fakepath\RC+COLORADO+BEND+FILE_DRAWING.pdf"
click at [1224, 220] on div at bounding box center [1228, 212] width 14 height 18
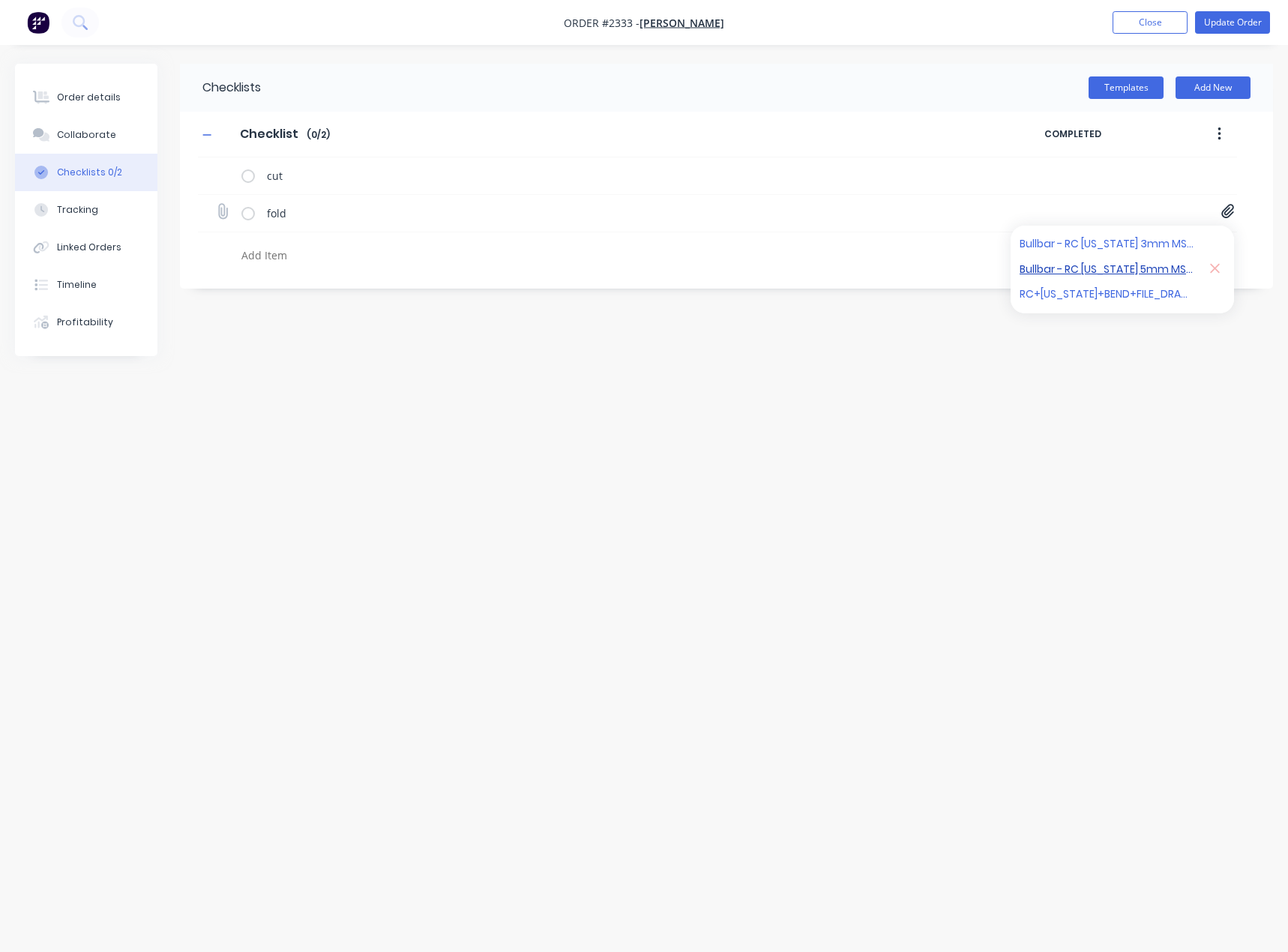
click at [1119, 272] on link "Bullbar - RC Colorado 5mm MS Parts[B].PDF" at bounding box center [1107, 269] width 175 height 15
click at [1213, 267] on icon at bounding box center [1215, 268] width 9 height 9
click at [96, 95] on div "Order details" at bounding box center [89, 98] width 64 height 14
type textarea "x"
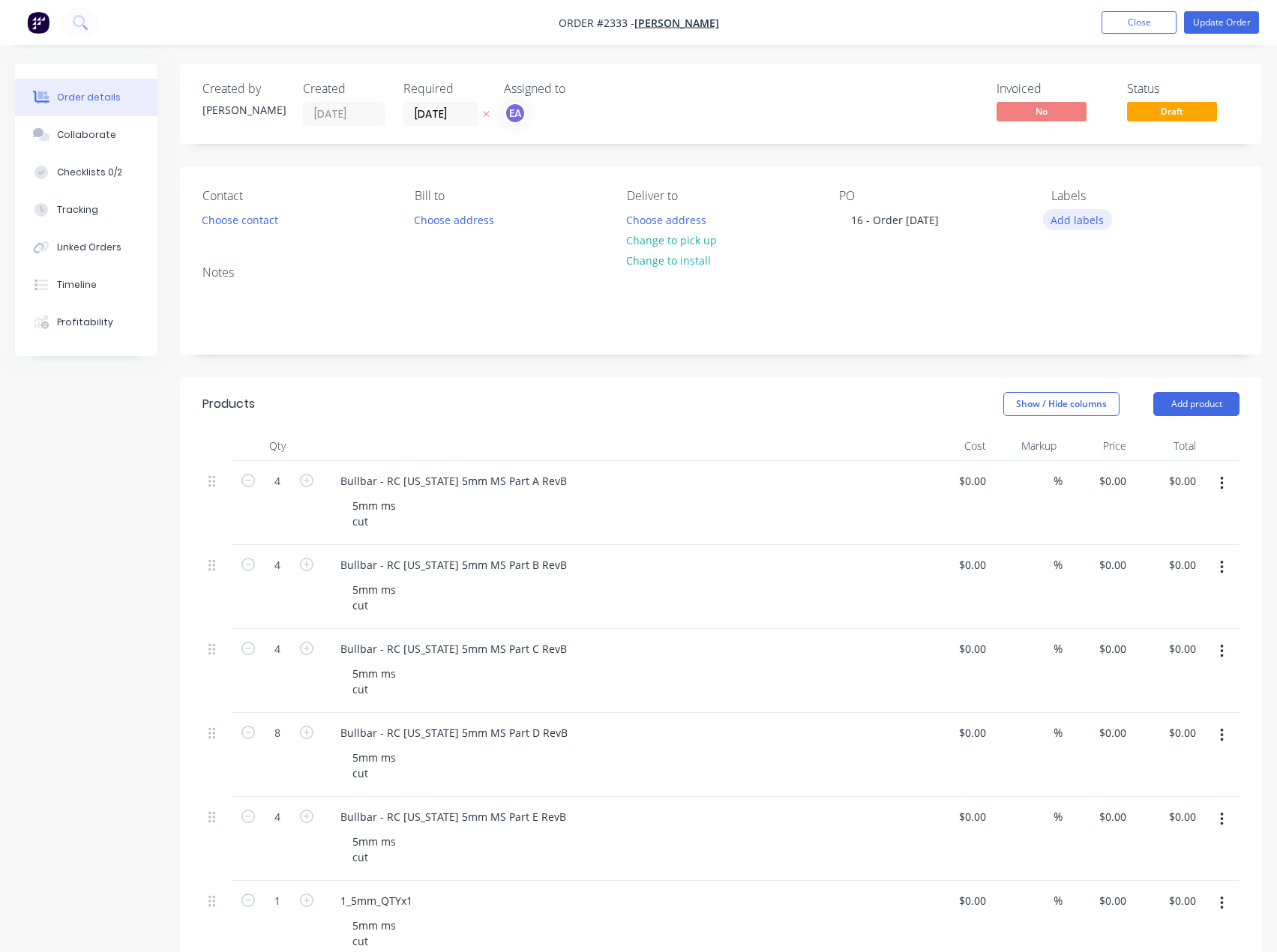
click at [1081, 215] on button "Add labels" at bounding box center [1077, 219] width 69 height 21
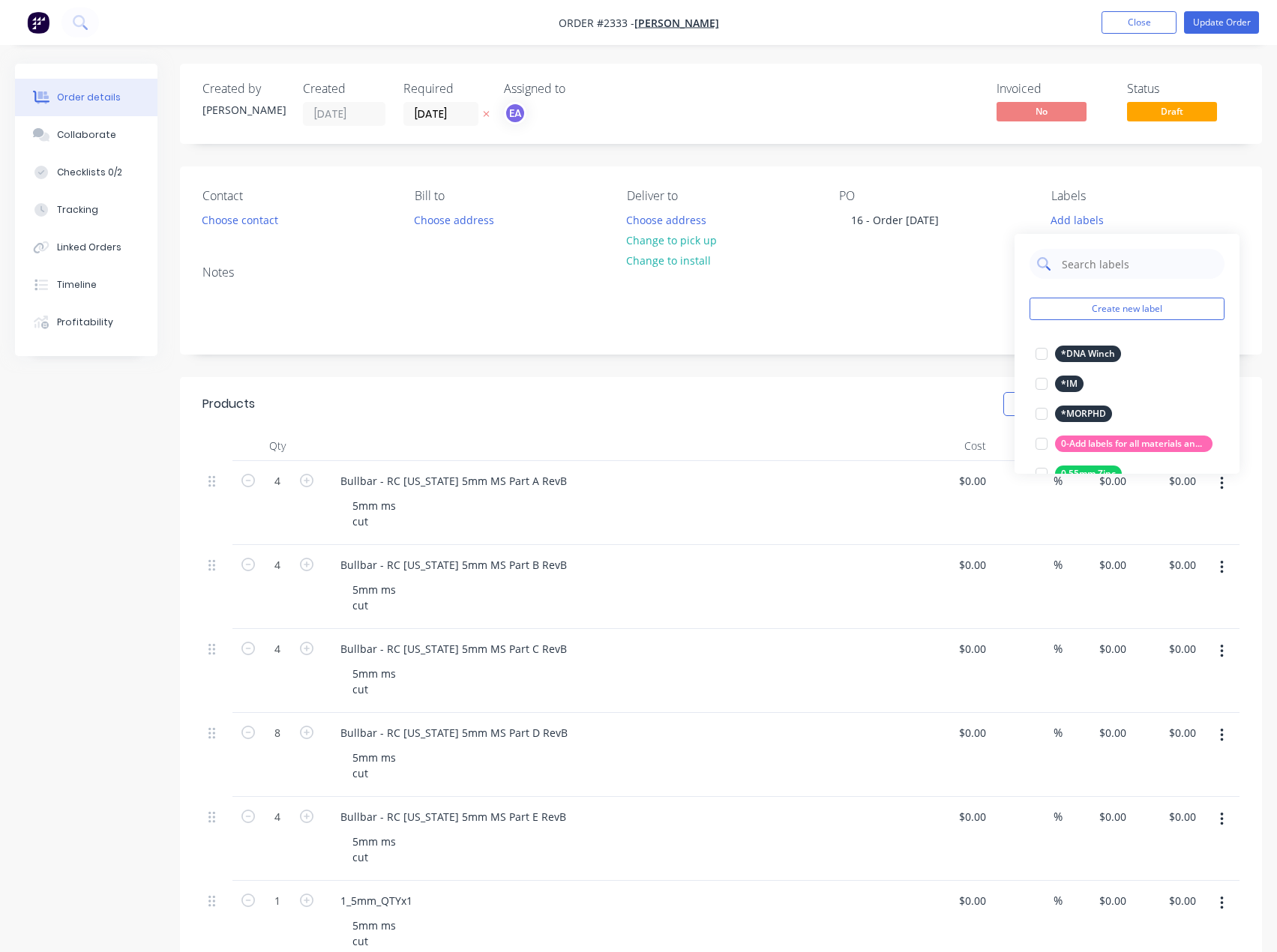
click at [1088, 269] on input "text" at bounding box center [1139, 263] width 157 height 30
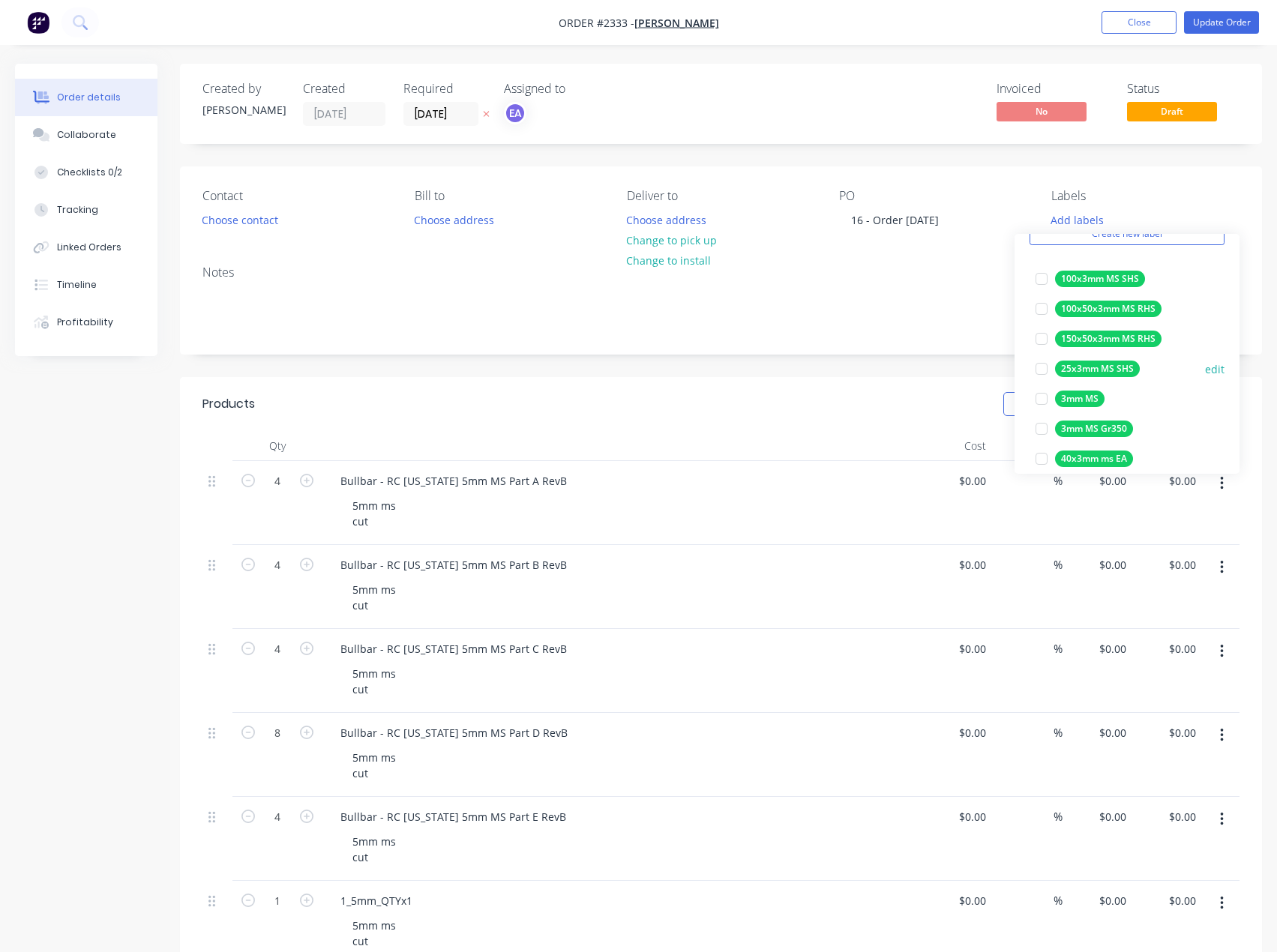
click at [1038, 402] on div at bounding box center [1041, 398] width 30 height 30
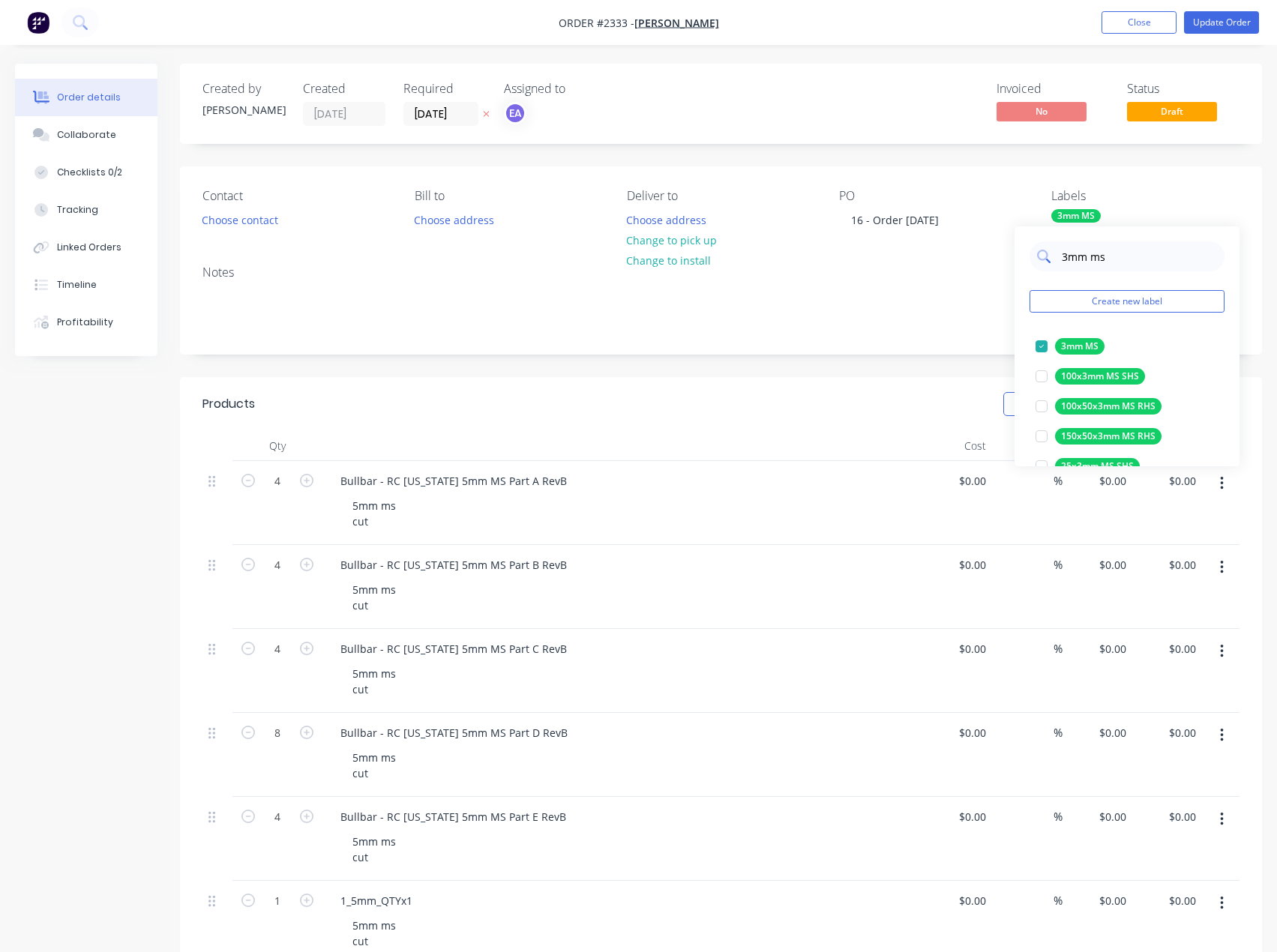
drag, startPoint x: 1120, startPoint y: 257, endPoint x: 1034, endPoint y: 267, distance: 86.6
click at [1036, 266] on div "3mm ms" at bounding box center [1127, 256] width 195 height 30
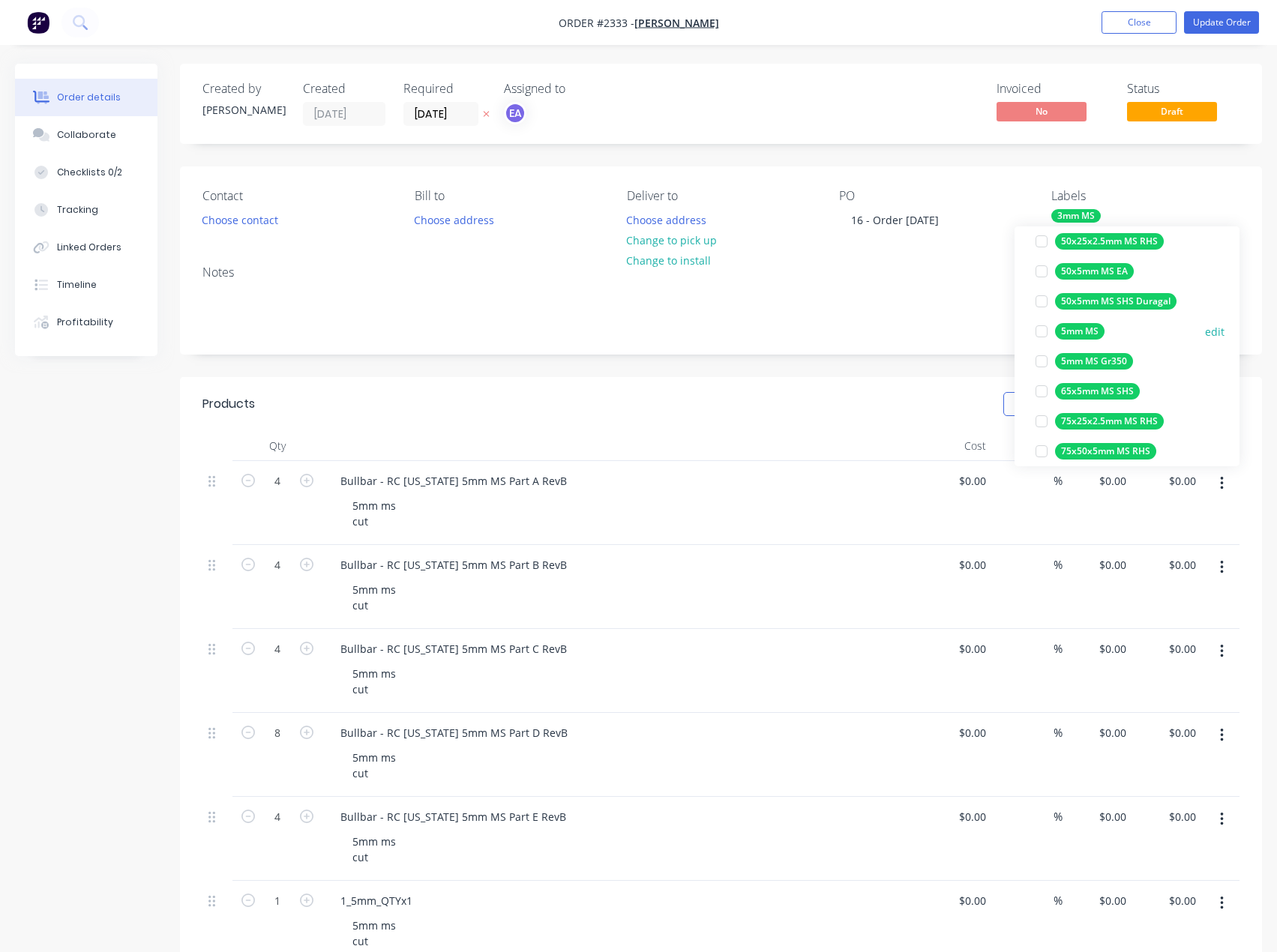
click at [1040, 331] on div at bounding box center [1041, 331] width 30 height 30
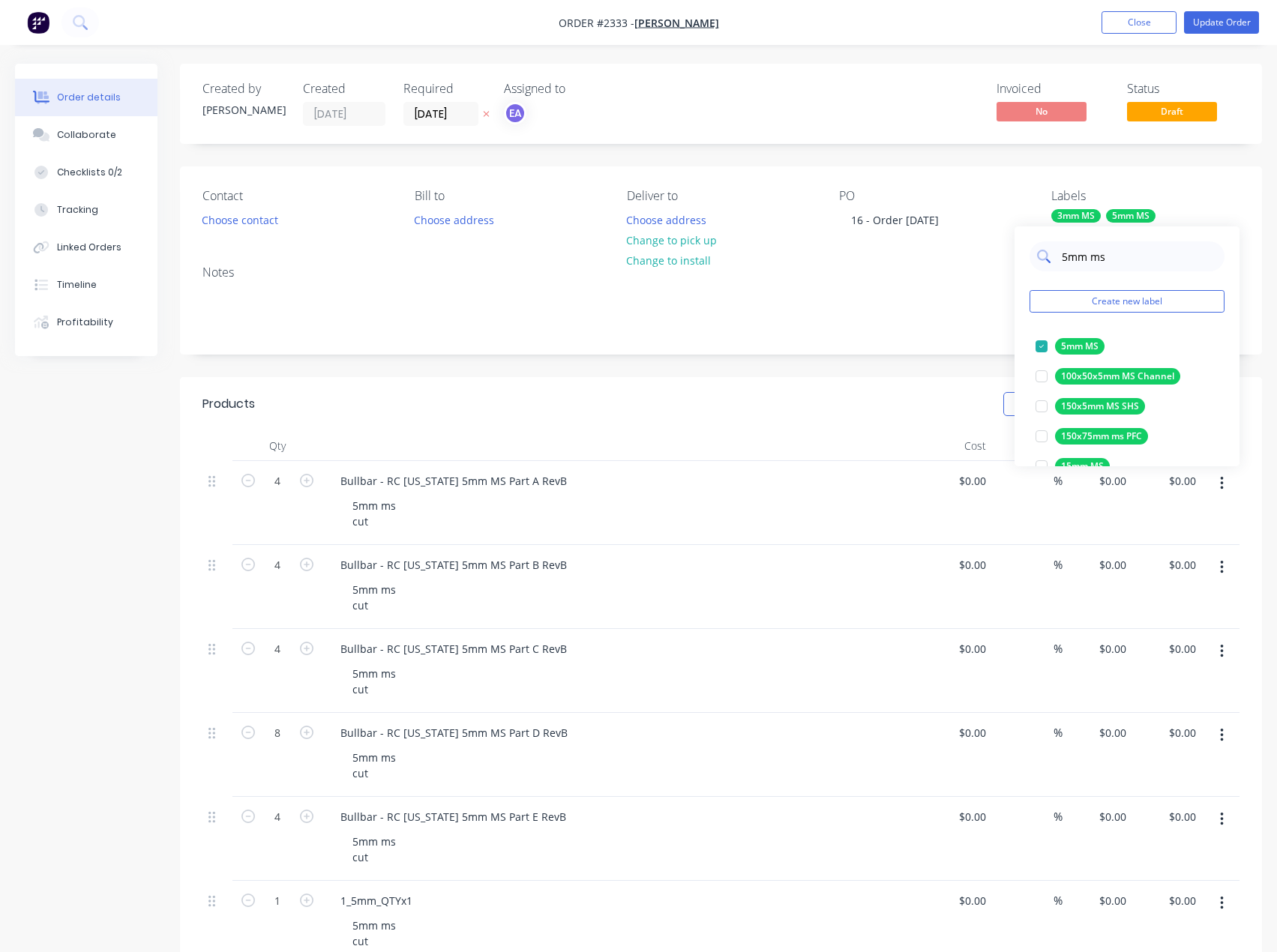
drag, startPoint x: 1119, startPoint y: 259, endPoint x: 1060, endPoint y: 267, distance: 59.5
click at [1060, 267] on input "5mm ms" at bounding box center [1139, 256] width 157 height 30
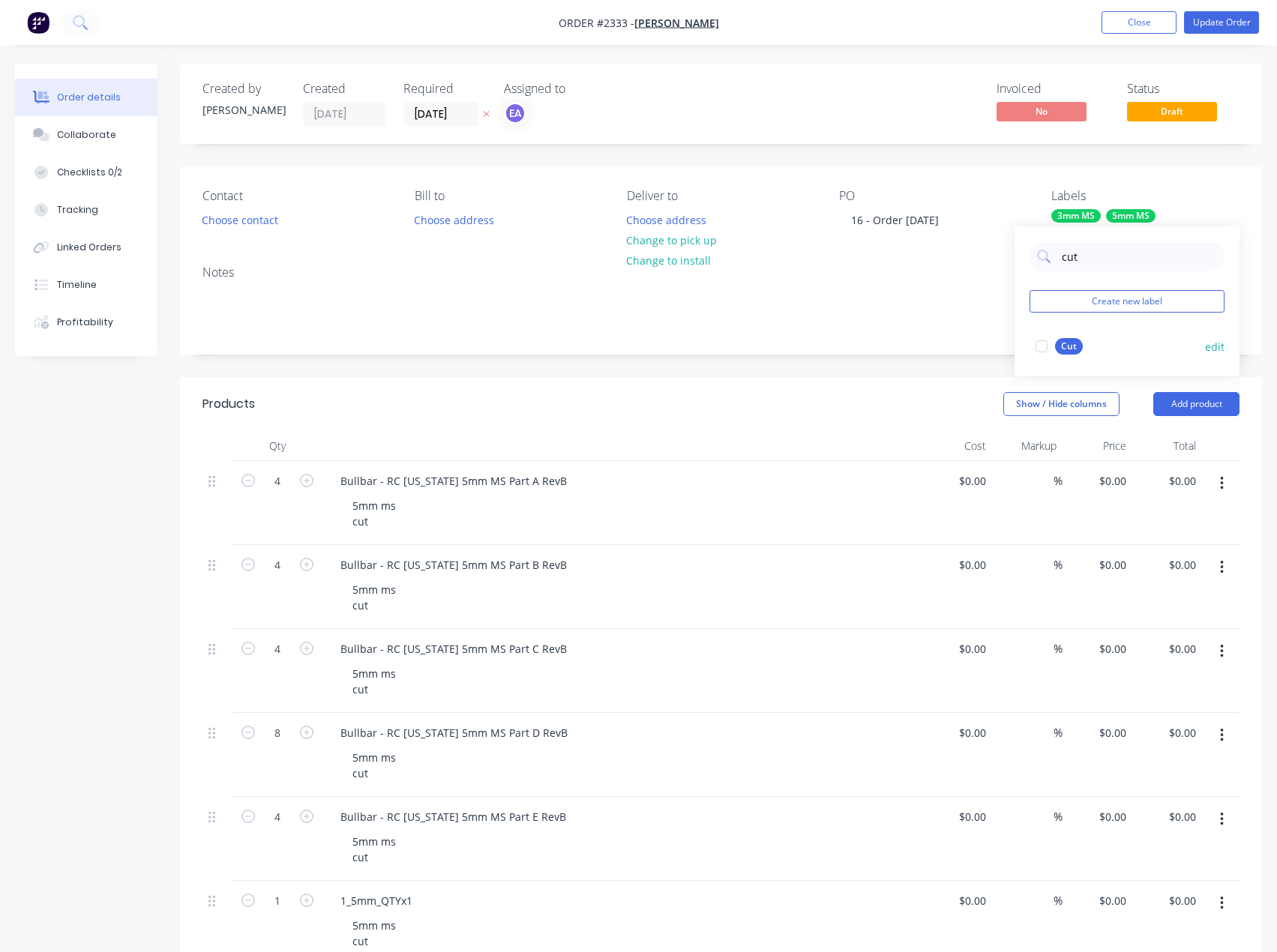
click at [1035, 344] on div at bounding box center [1041, 346] width 30 height 30
drag, startPoint x: 1090, startPoint y: 260, endPoint x: 1058, endPoint y: 261, distance: 32.0
click at [1058, 261] on div "cut" at bounding box center [1127, 256] width 195 height 30
type input "fold"
click at [1038, 341] on div at bounding box center [1041, 346] width 30 height 30
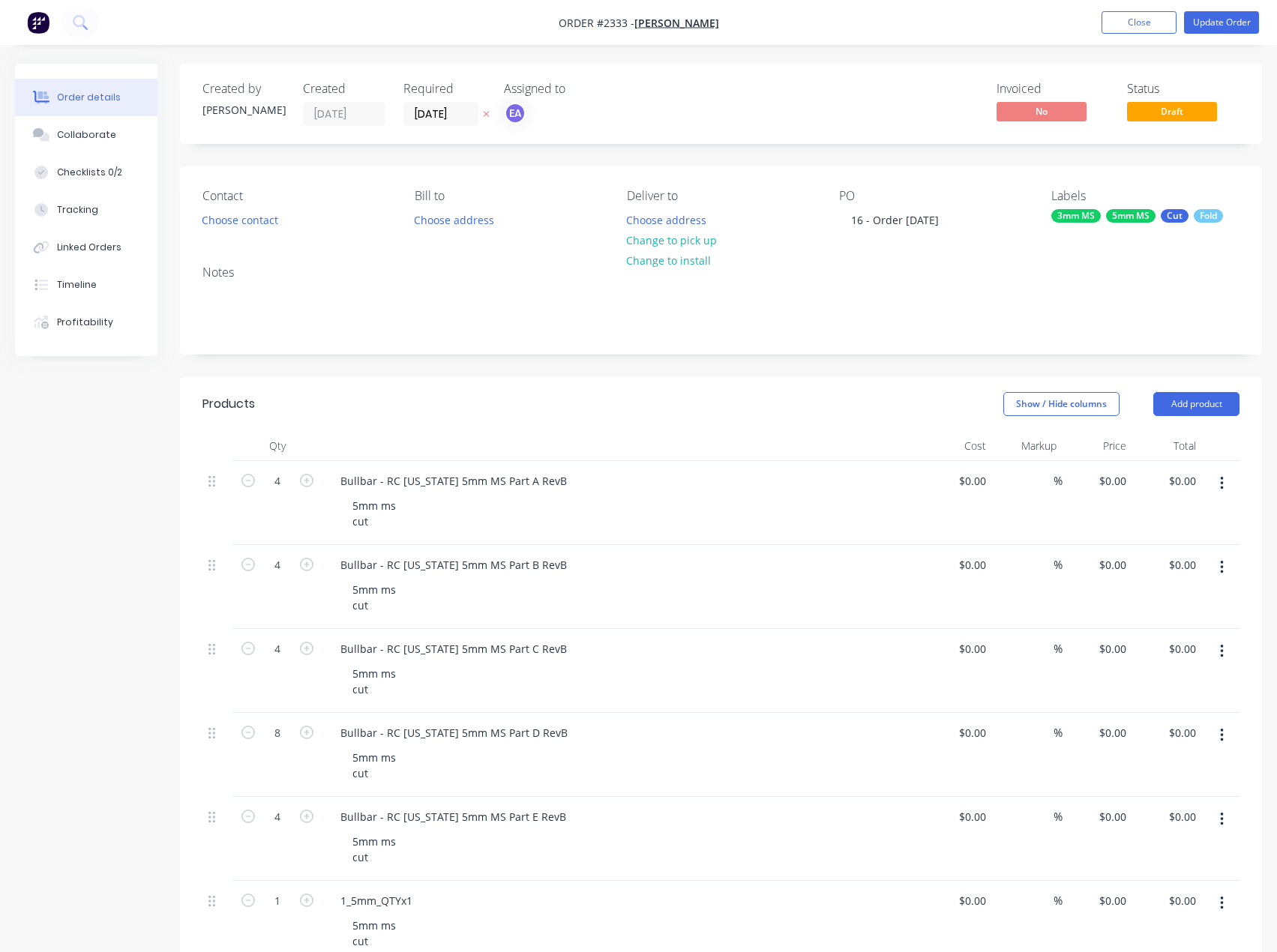
click at [928, 336] on div "Notes" at bounding box center [721, 304] width 1082 height 101
click at [1227, 30] on button "Update Order" at bounding box center [1221, 22] width 75 height 22
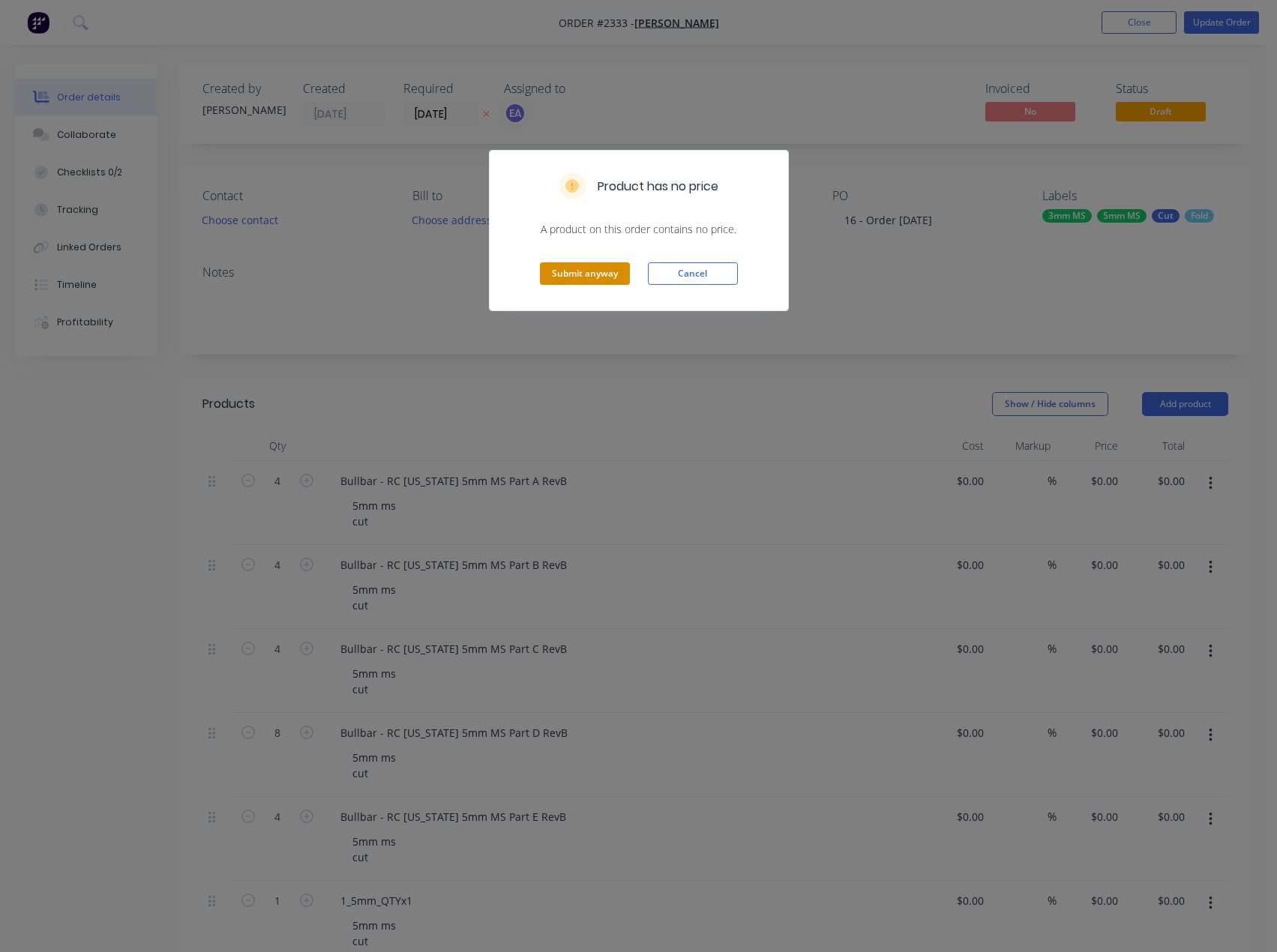
click at [590, 277] on button "Submit anyway" at bounding box center [585, 273] width 90 height 22
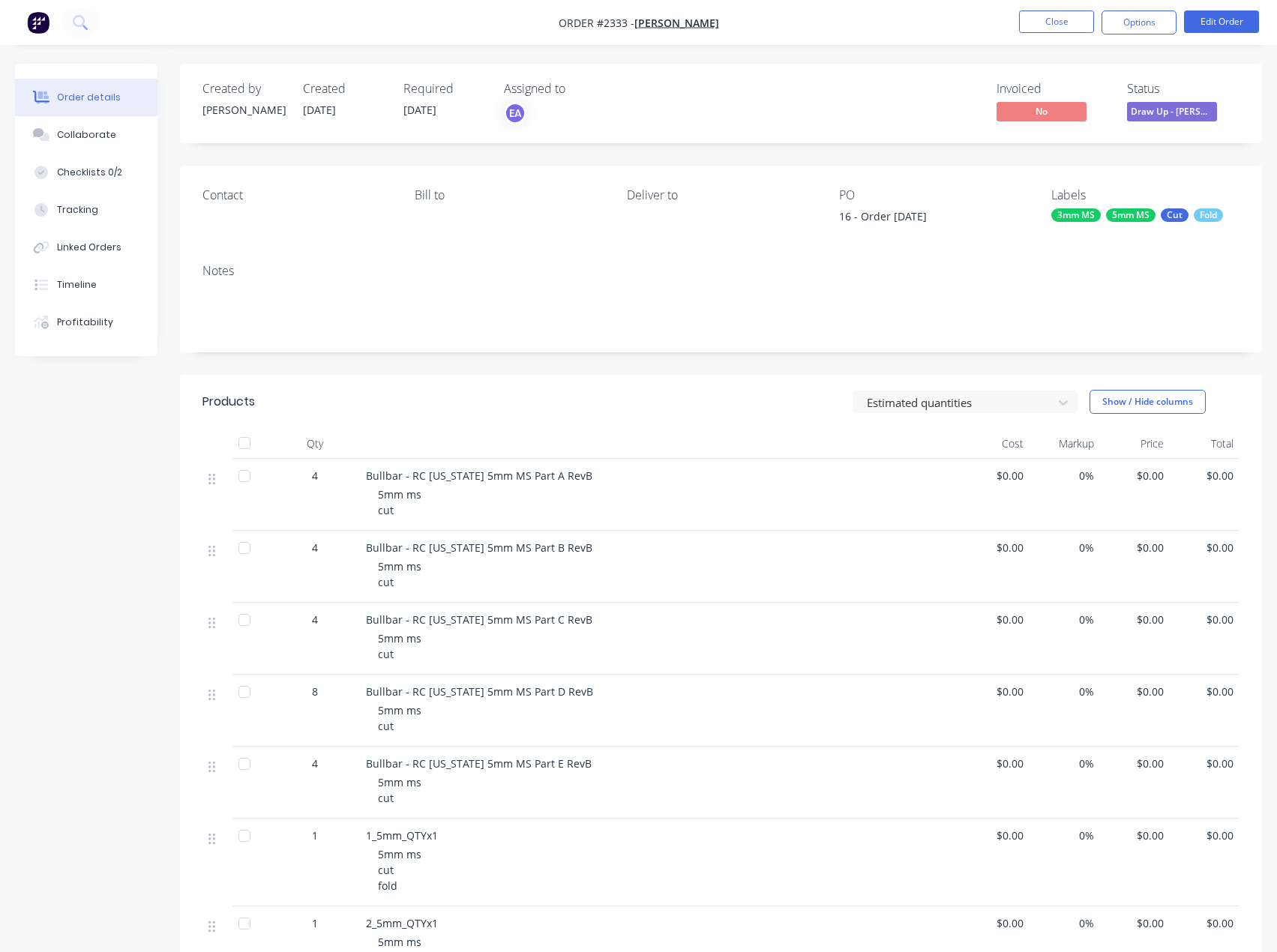
click at [1159, 111] on span "Draw Up - [PERSON_NAME]" at bounding box center [1172, 112] width 90 height 19
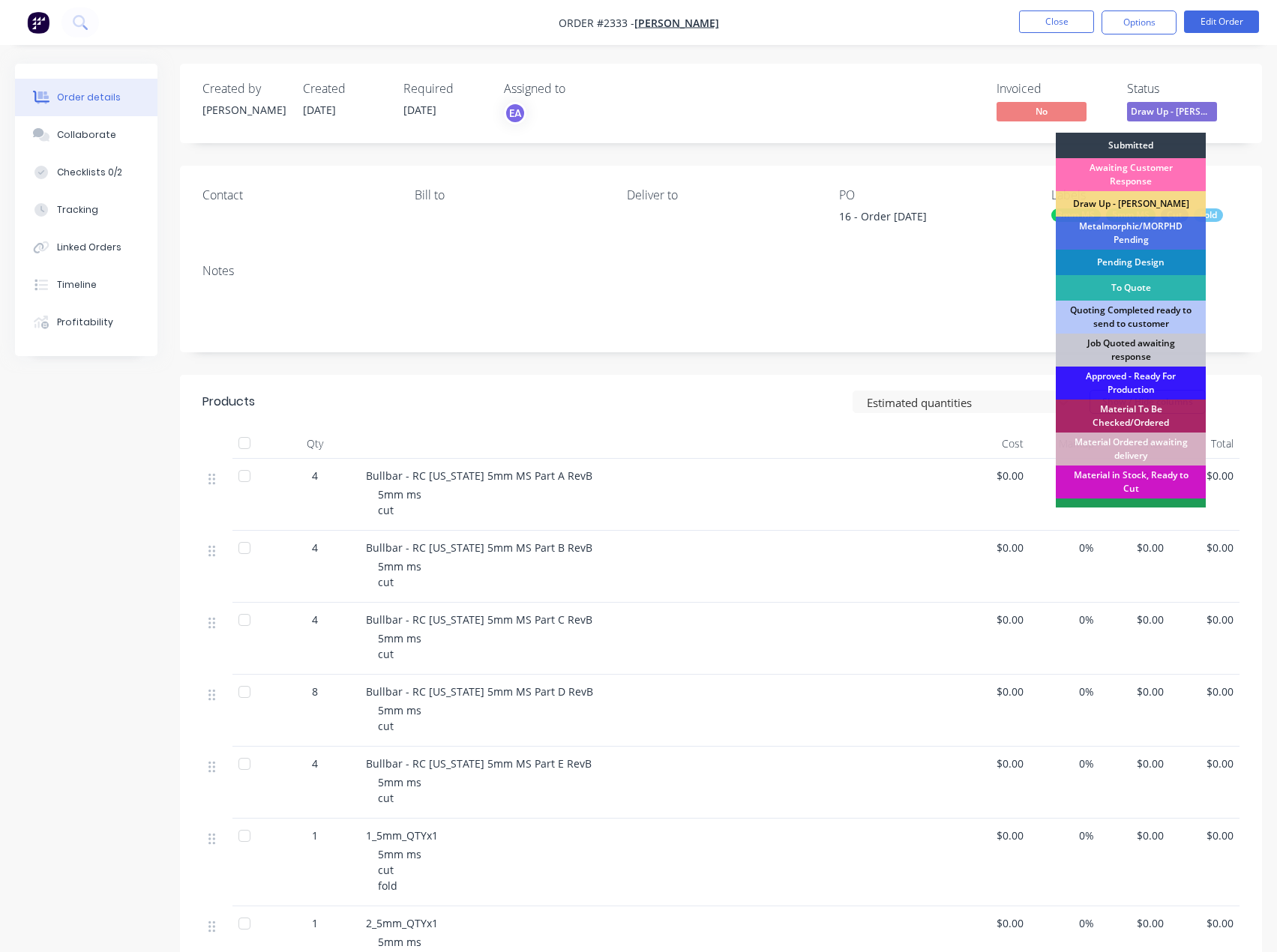
click at [1129, 385] on div "Approved - Ready For Production" at bounding box center [1131, 383] width 150 height 33
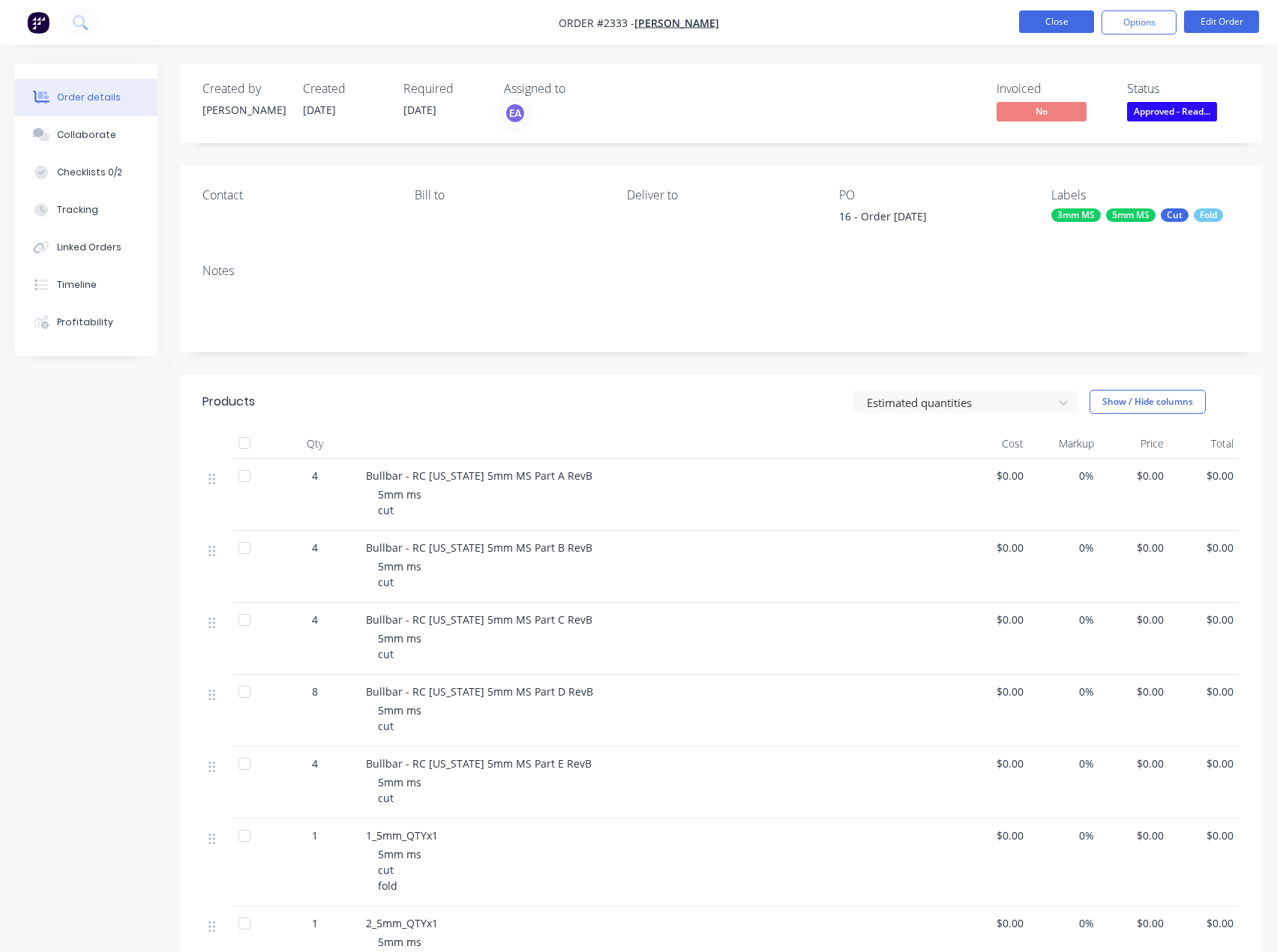
click at [1077, 21] on button "Close" at bounding box center [1056, 21] width 75 height 22
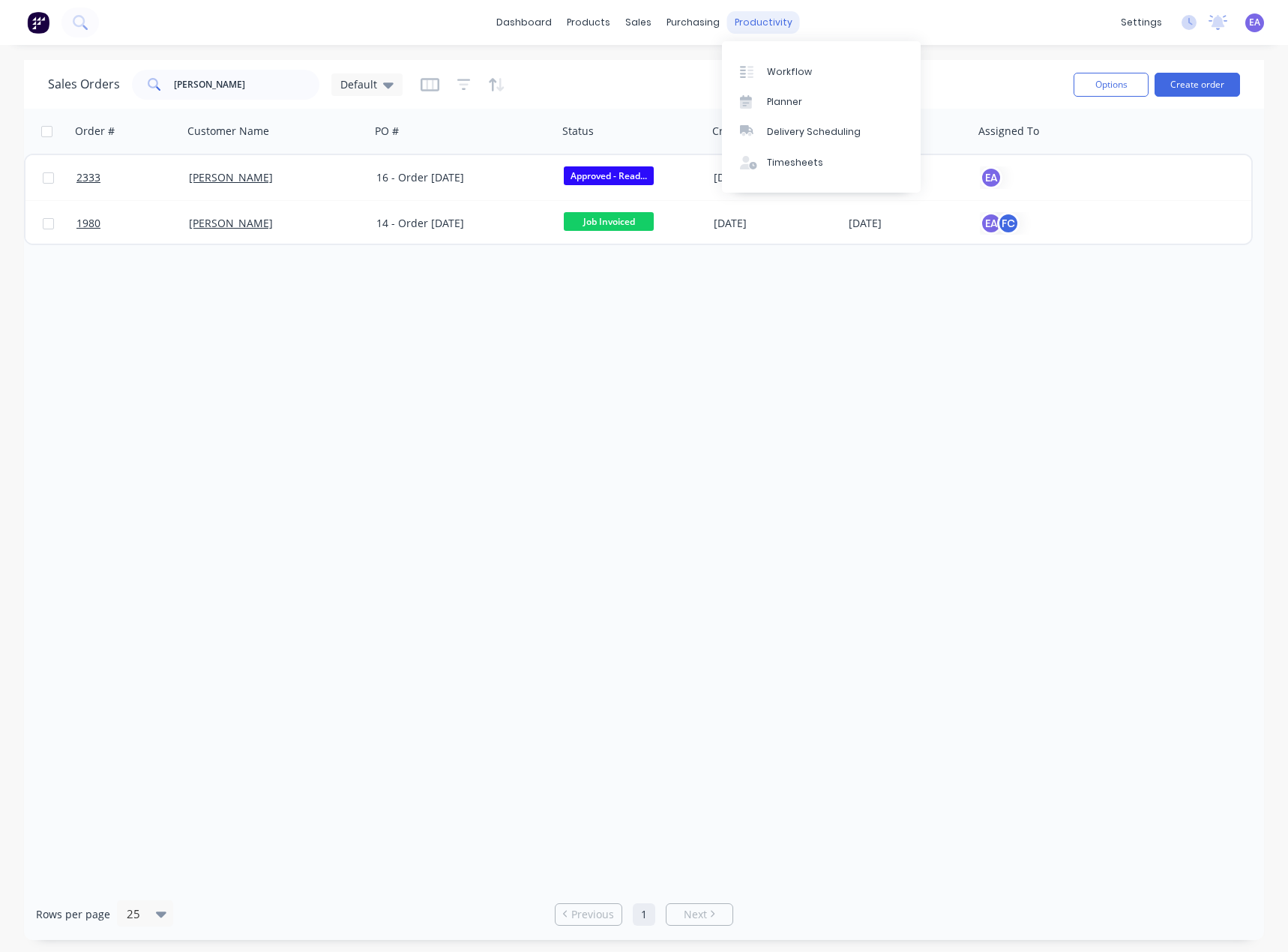
click at [763, 22] on div "productivity" at bounding box center [764, 22] width 73 height 22
click at [785, 77] on div "Workflow" at bounding box center [789, 72] width 45 height 14
